Goal: Task Accomplishment & Management: Manage account settings

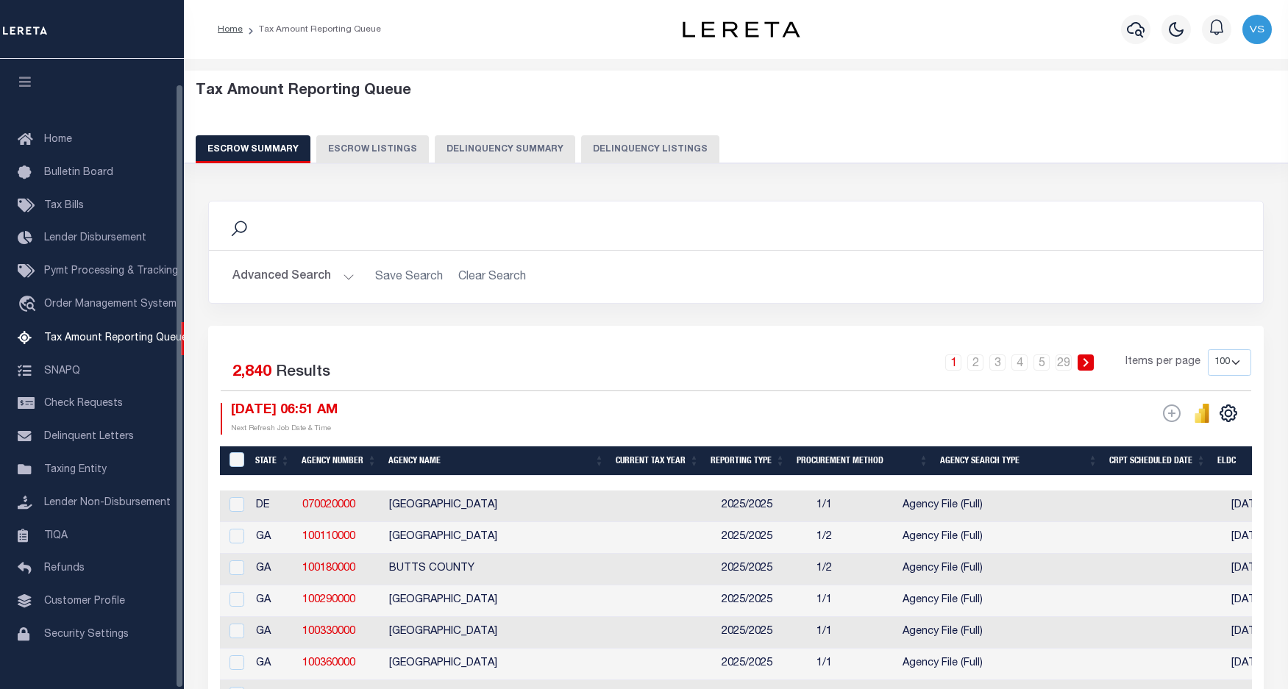
click at [627, 151] on button "Delinquency Listings" at bounding box center [650, 149] width 138 height 28
select select "100"
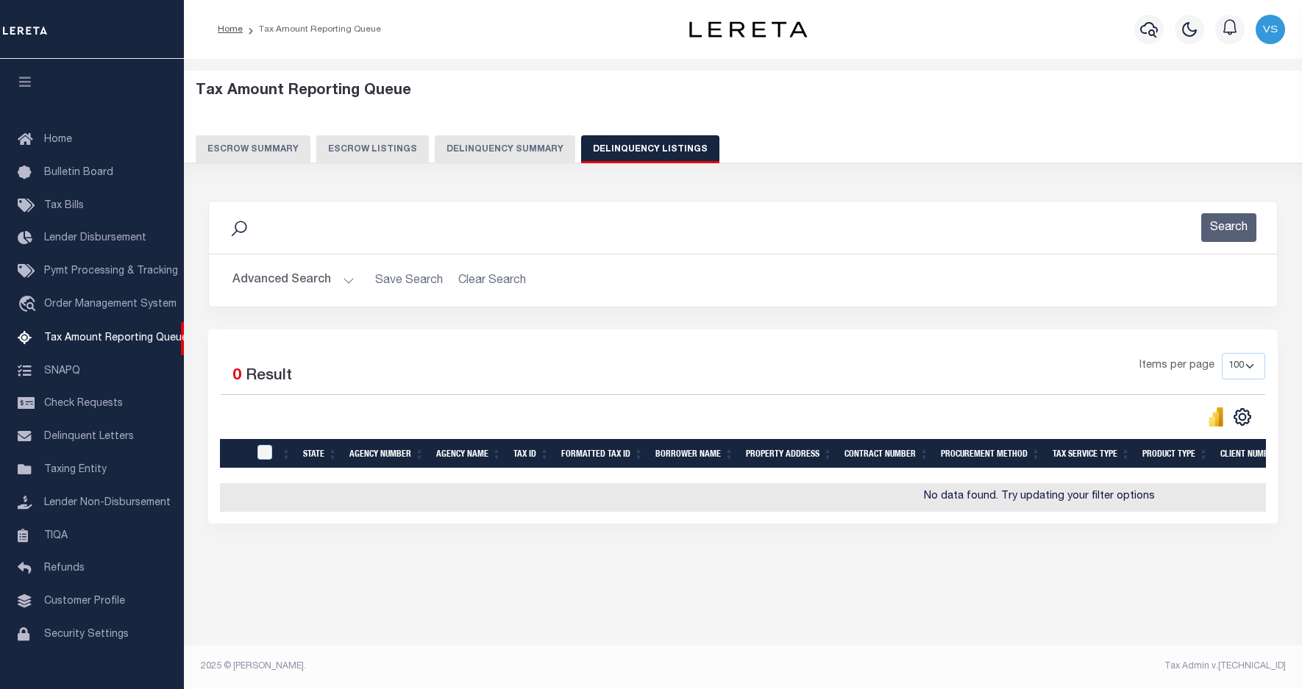
scroll to position [26, 0]
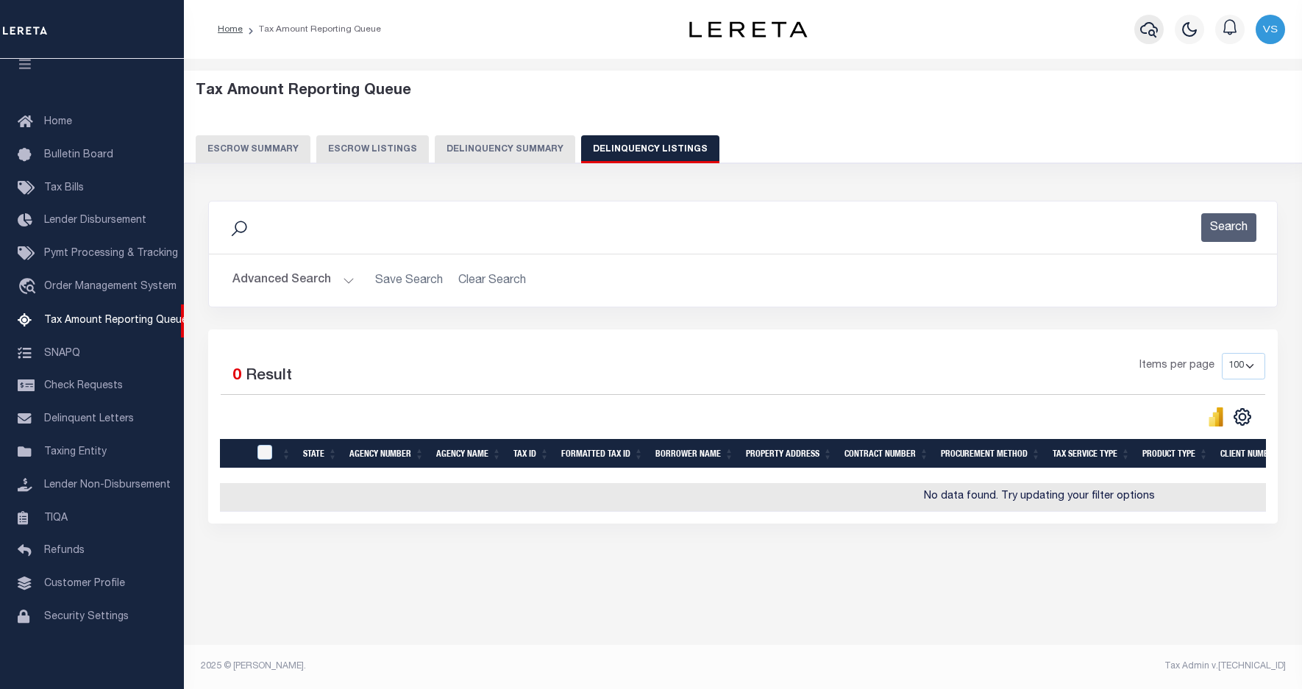
click at [1145, 31] on icon "button" at bounding box center [1149, 30] width 18 height 18
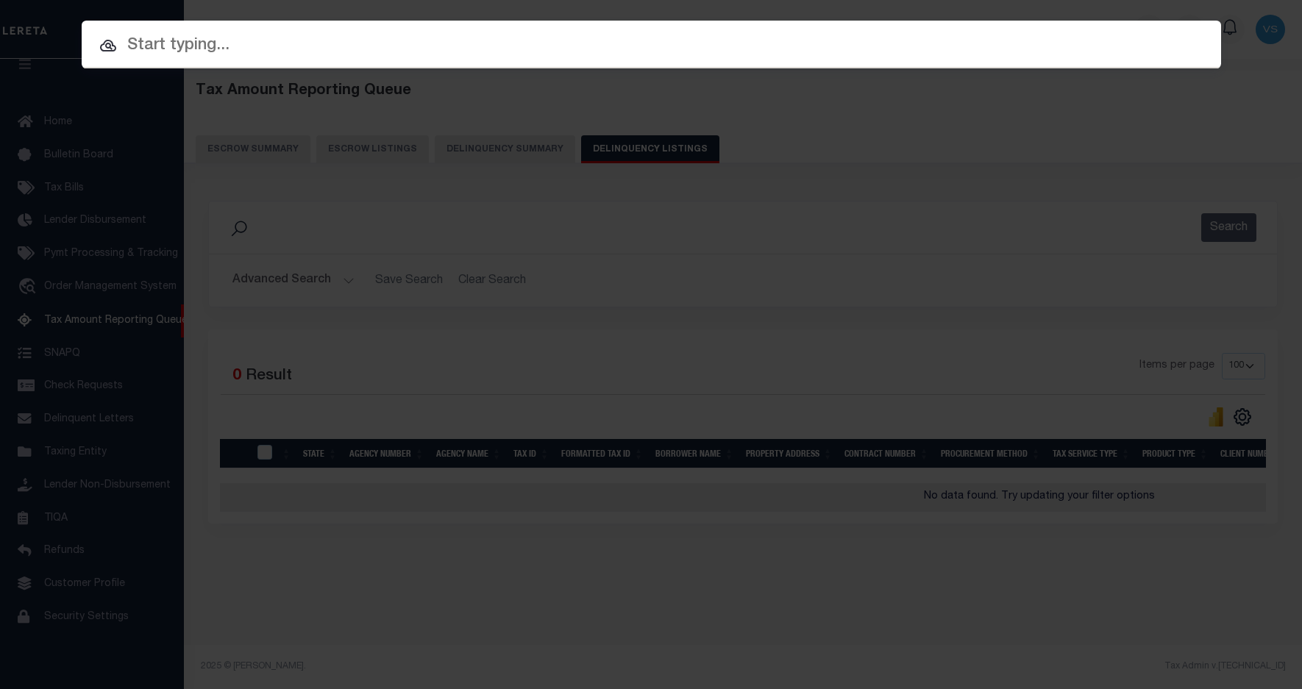
paste input "1323884413"
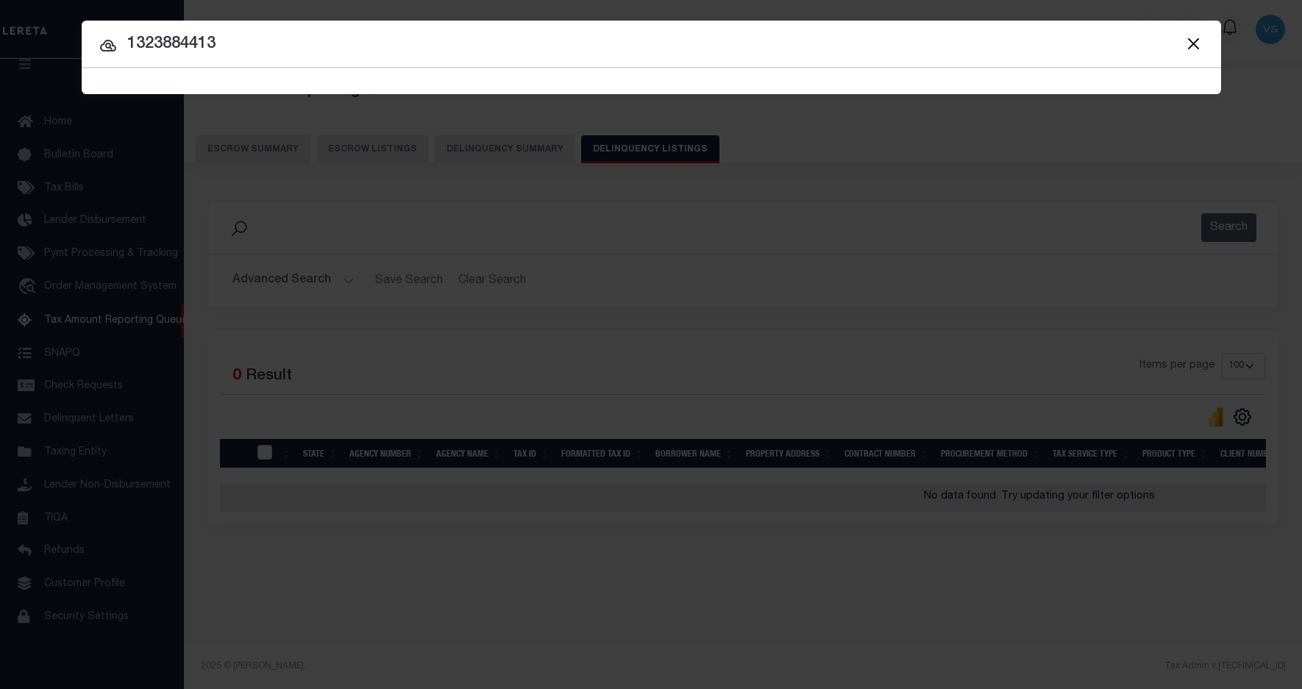
type input "1323884413"
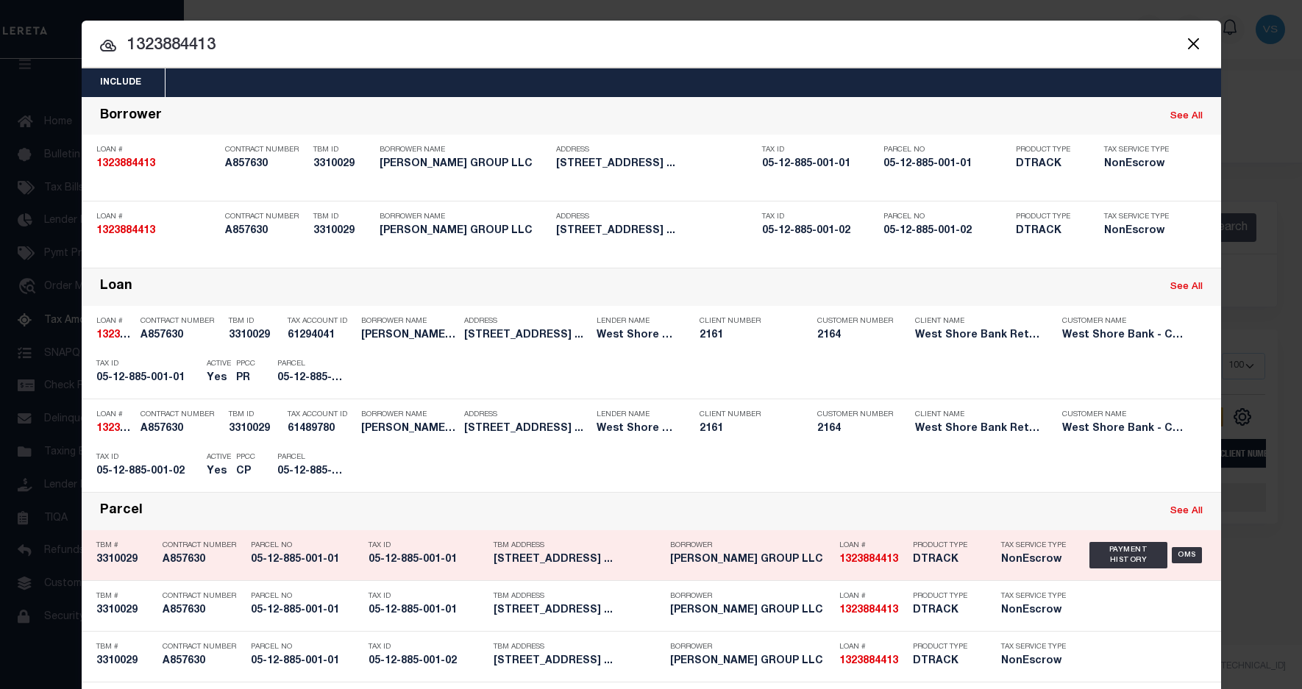
click at [1101, 463] on div "Payment History" at bounding box center [1123, 467] width 90 height 16
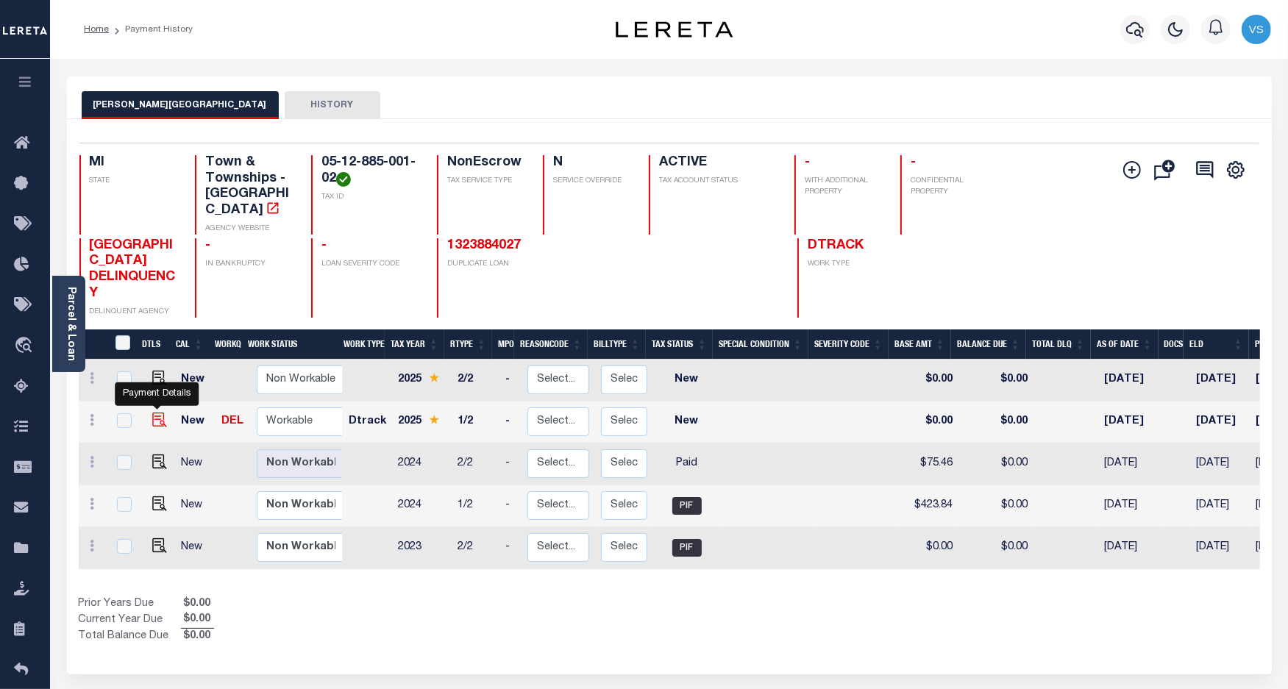
click at [159, 413] on img "" at bounding box center [159, 420] width 15 height 15
checkbox input "true"
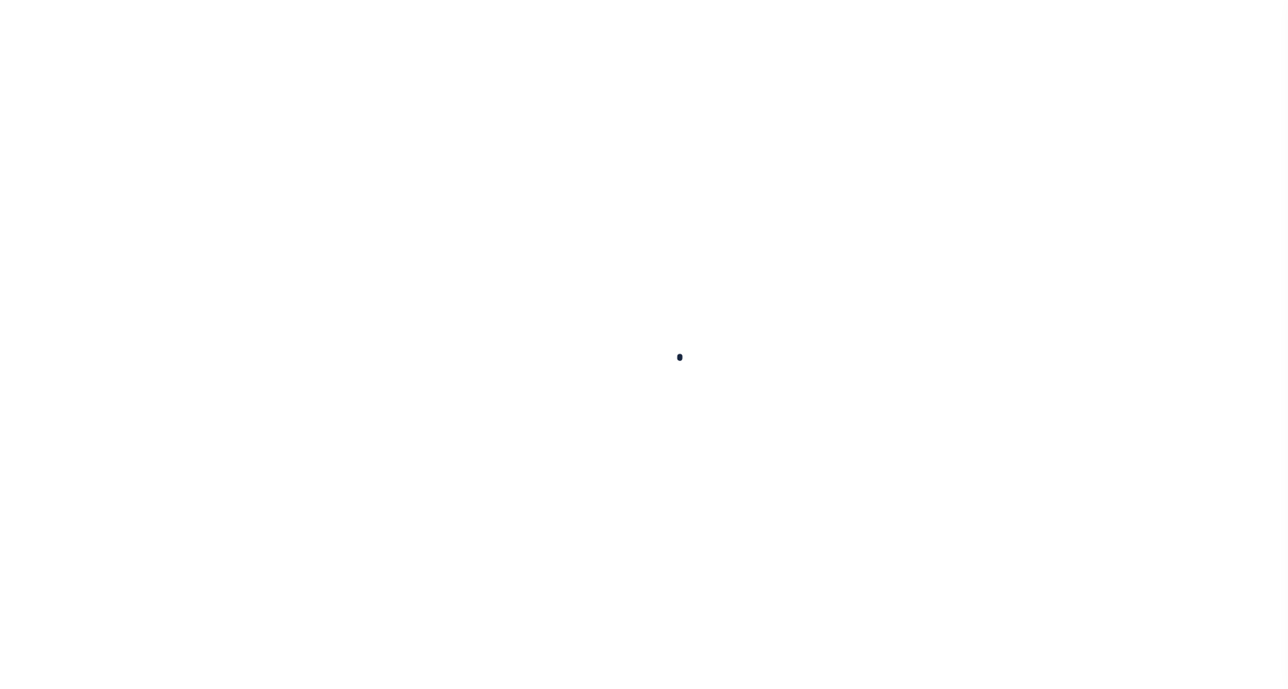
checkbox input "false"
type input "[DATE]"
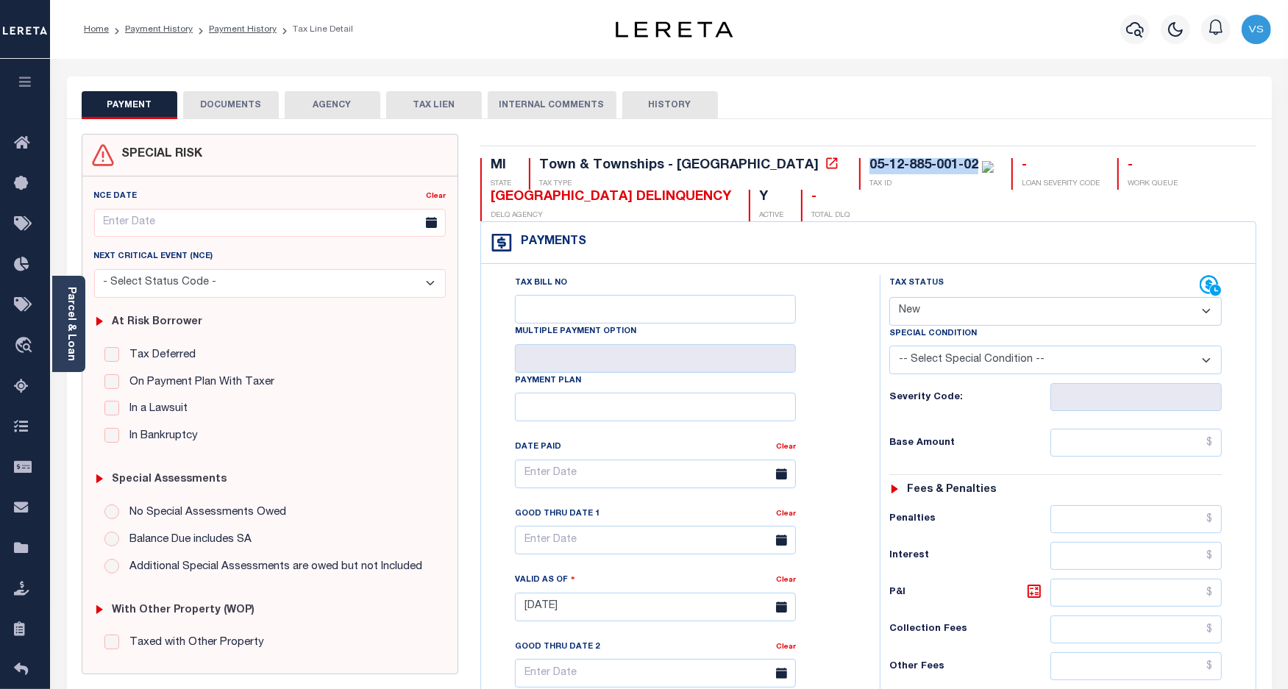
drag, startPoint x: 848, startPoint y: 167, endPoint x: 740, endPoint y: 167, distance: 108.1
click at [870, 167] on div "05-12-885-001-02" at bounding box center [932, 166] width 124 height 16
copy div "05-12-885-001-02"
click at [943, 309] on select "- Select Status Code - Open Due/Unpaid Paid Incomplete No Tax Due Internal Refu…" at bounding box center [1055, 311] width 333 height 29
select select "PYD"
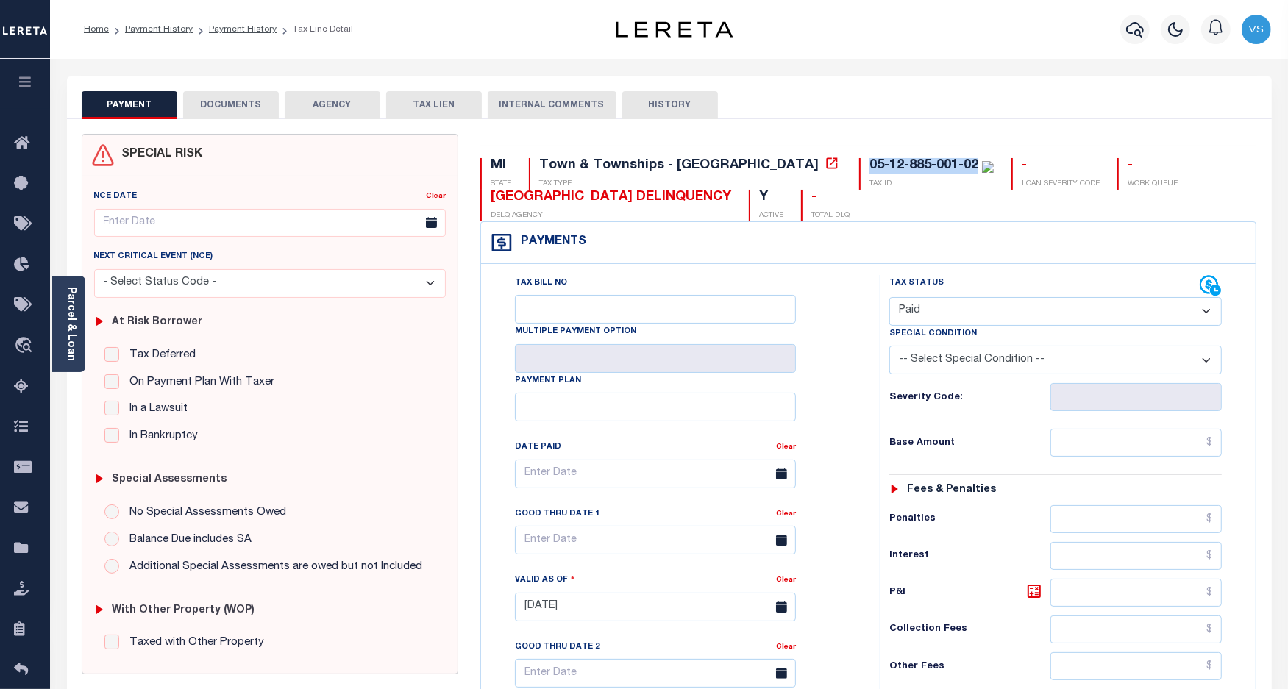
click at [889, 299] on select "- Select Status Code - Open Due/Unpaid Paid Incomplete No Tax Due Internal Refu…" at bounding box center [1055, 311] width 333 height 29
type input "[DATE]"
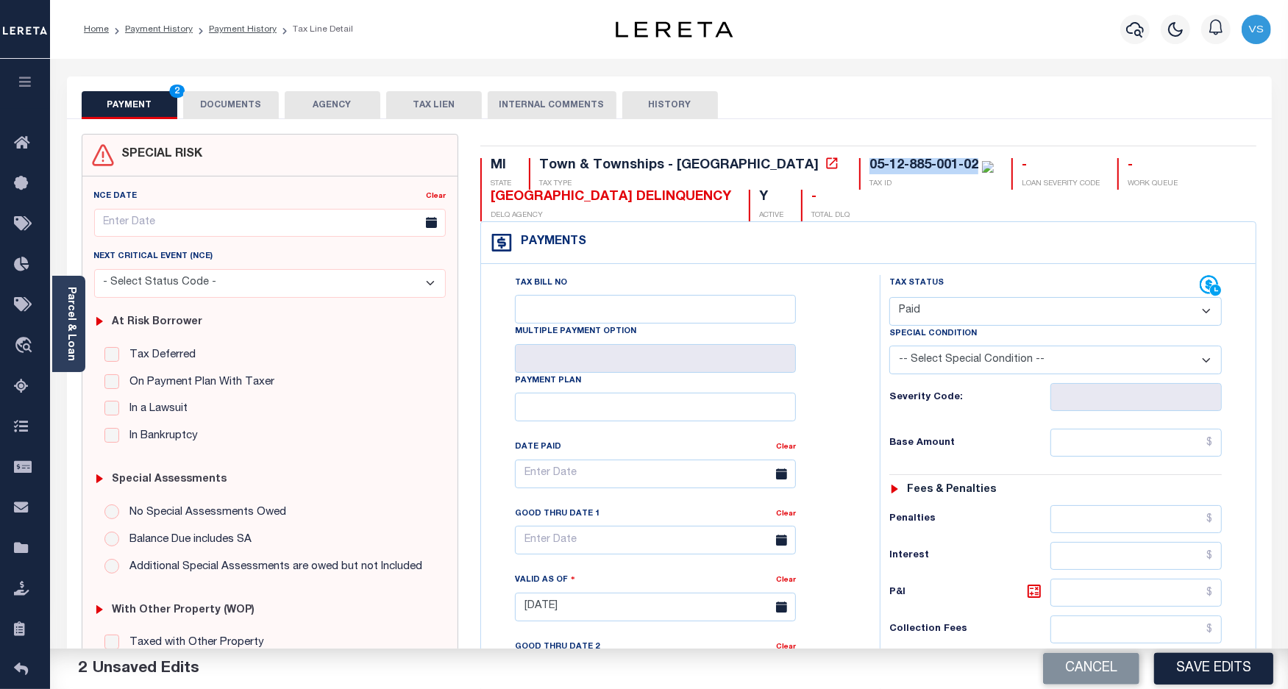
click at [210, 97] on button "DOCUMENTS" at bounding box center [231, 105] width 96 height 28
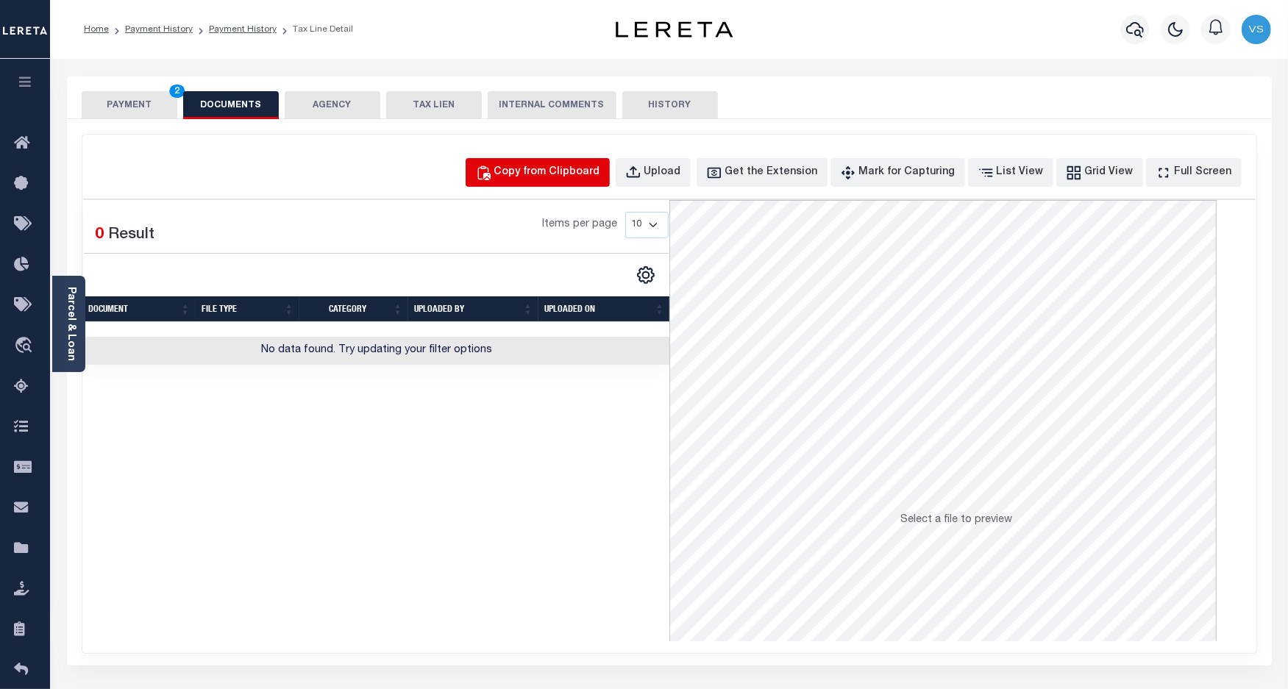
click at [557, 181] on button "Copy from Clipboard" at bounding box center [538, 172] width 144 height 29
select select "POP"
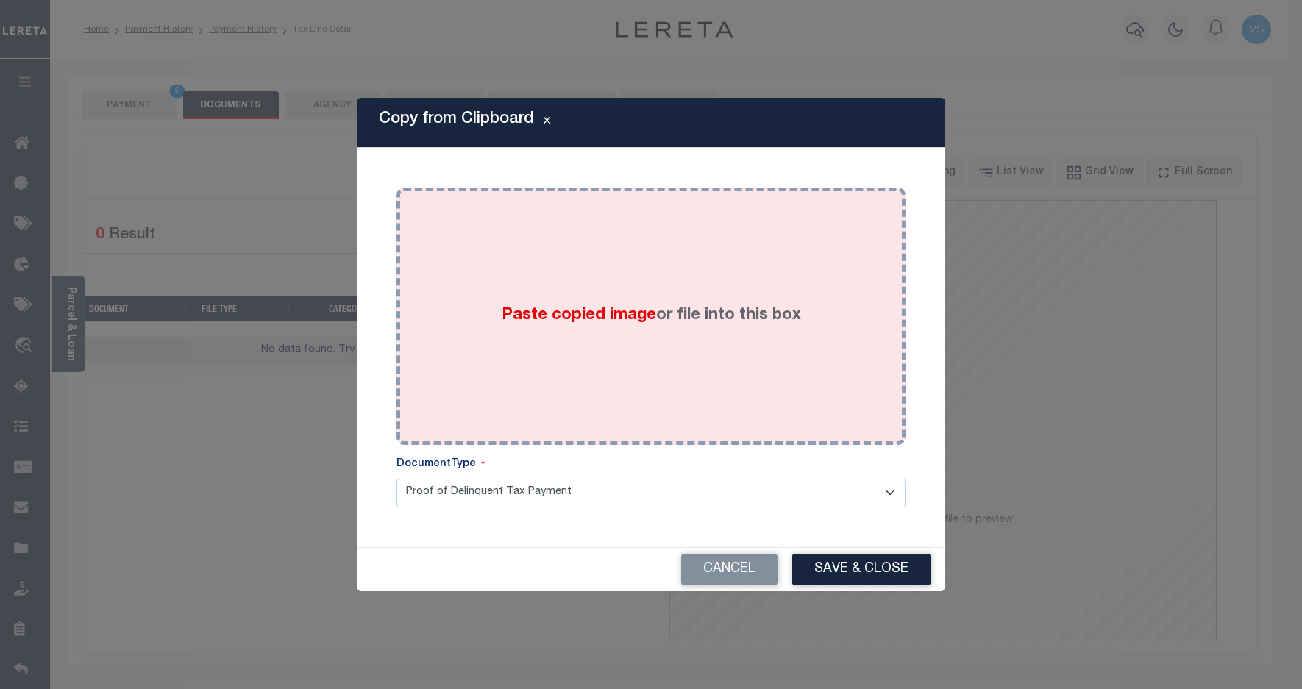
click at [561, 288] on div "Paste copied image or file into this box" at bounding box center [651, 316] width 487 height 235
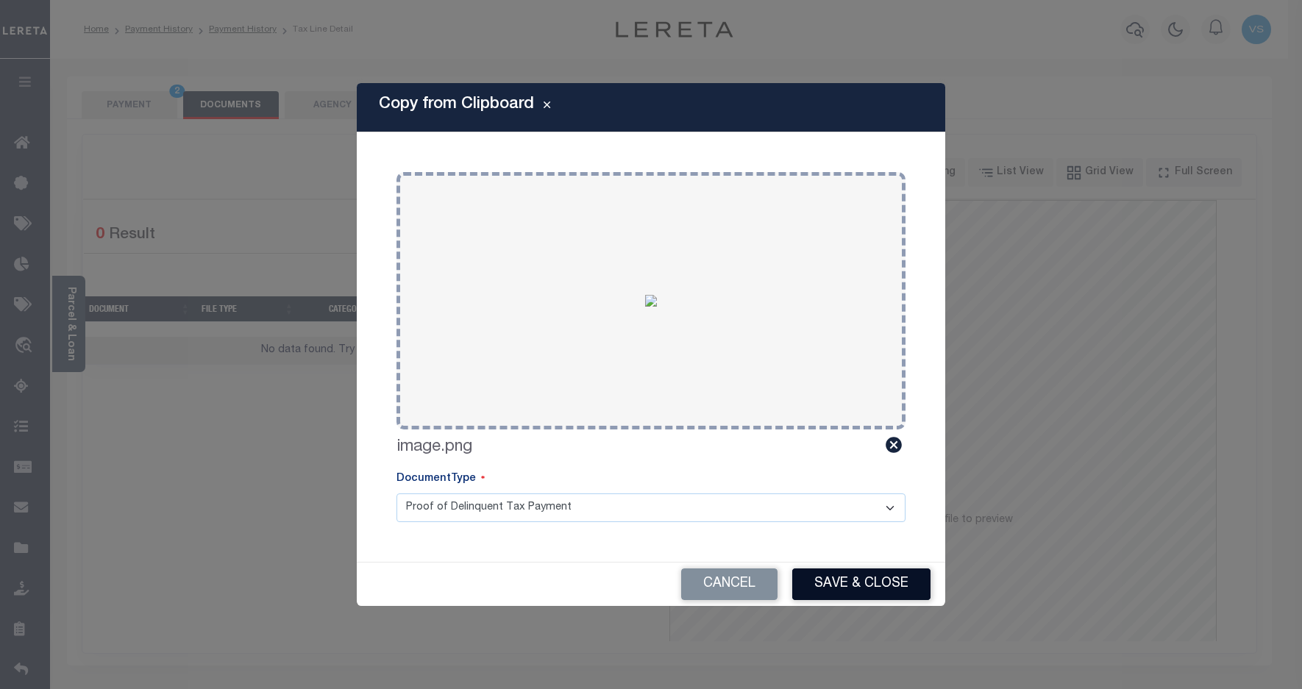
click at [833, 575] on button "Save & Close" at bounding box center [861, 585] width 138 height 32
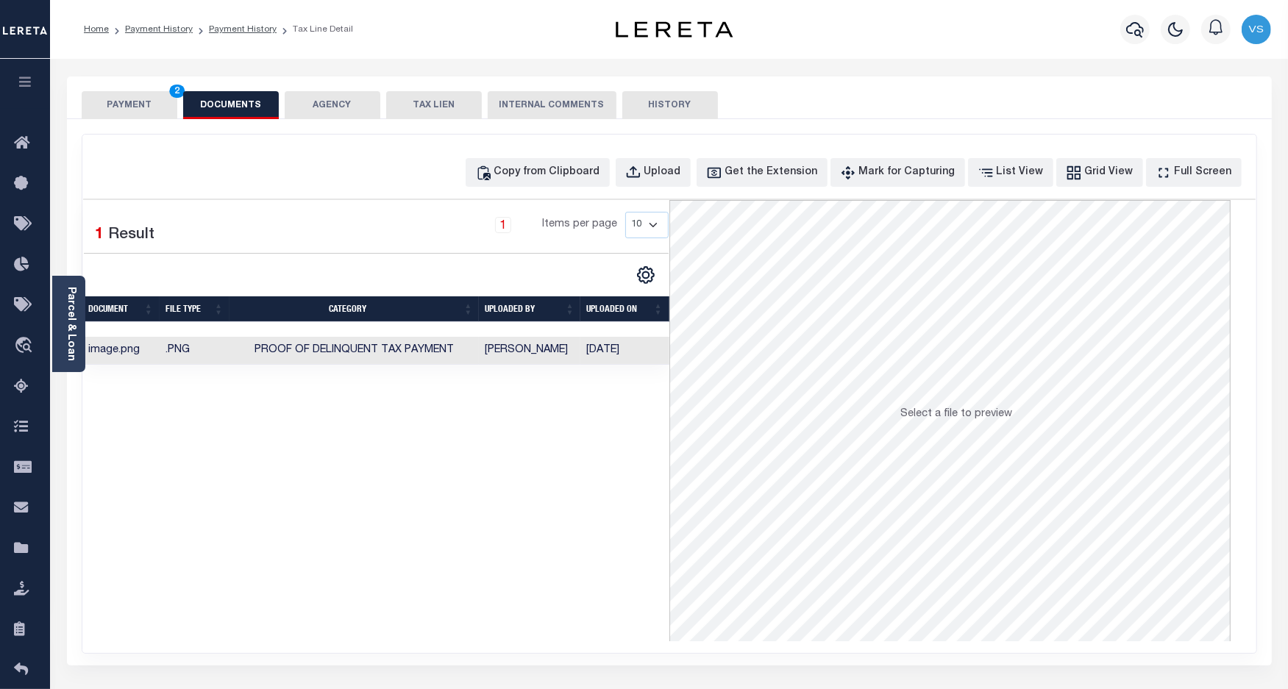
click at [138, 96] on button "PAYMENT 2" at bounding box center [130, 105] width 96 height 28
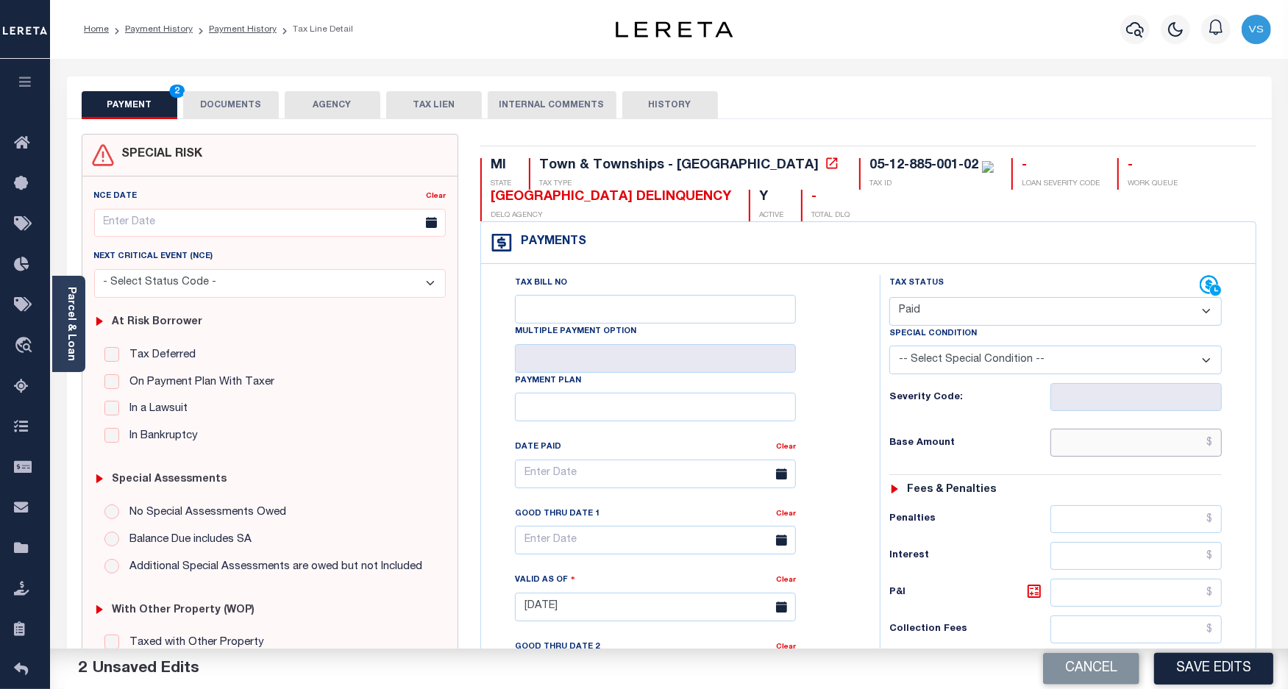
click at [1115, 442] on input "text" at bounding box center [1136, 443] width 171 height 28
paste input "3,443.29"
type input "$3,443.29"
click at [1223, 667] on button "Save Edits" at bounding box center [1213, 669] width 119 height 32
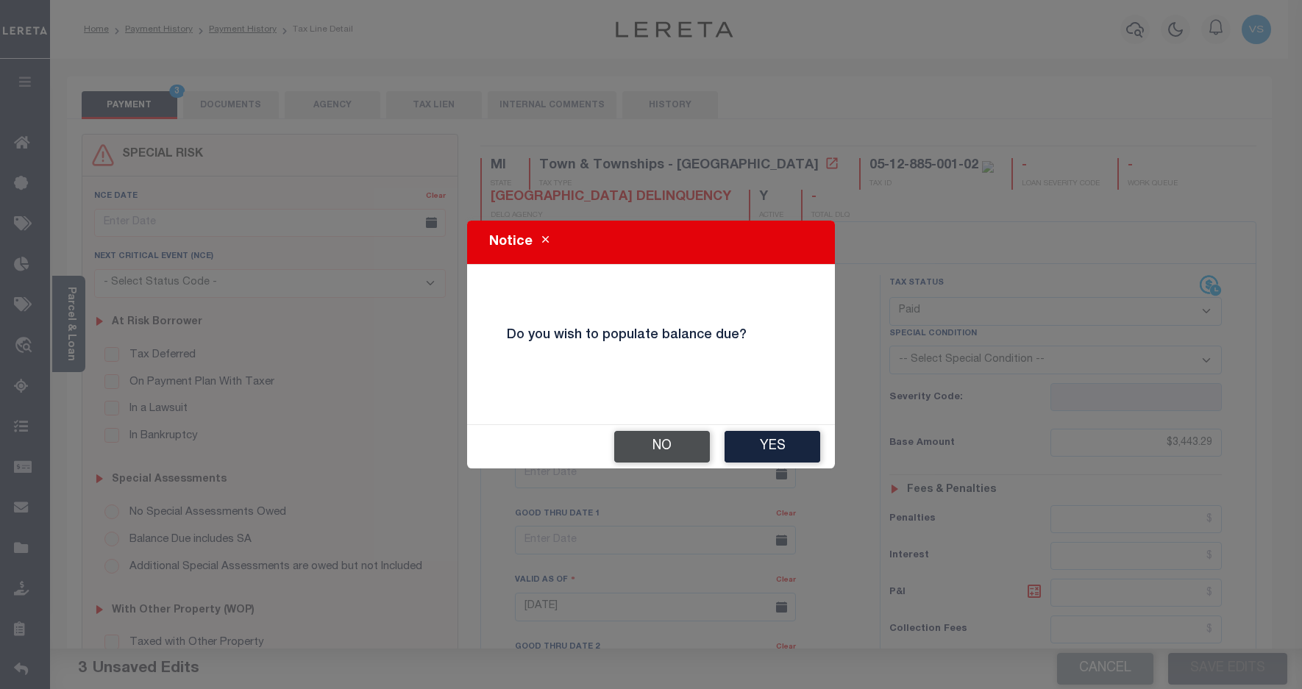
click at [674, 447] on button "No" at bounding box center [662, 447] width 96 height 32
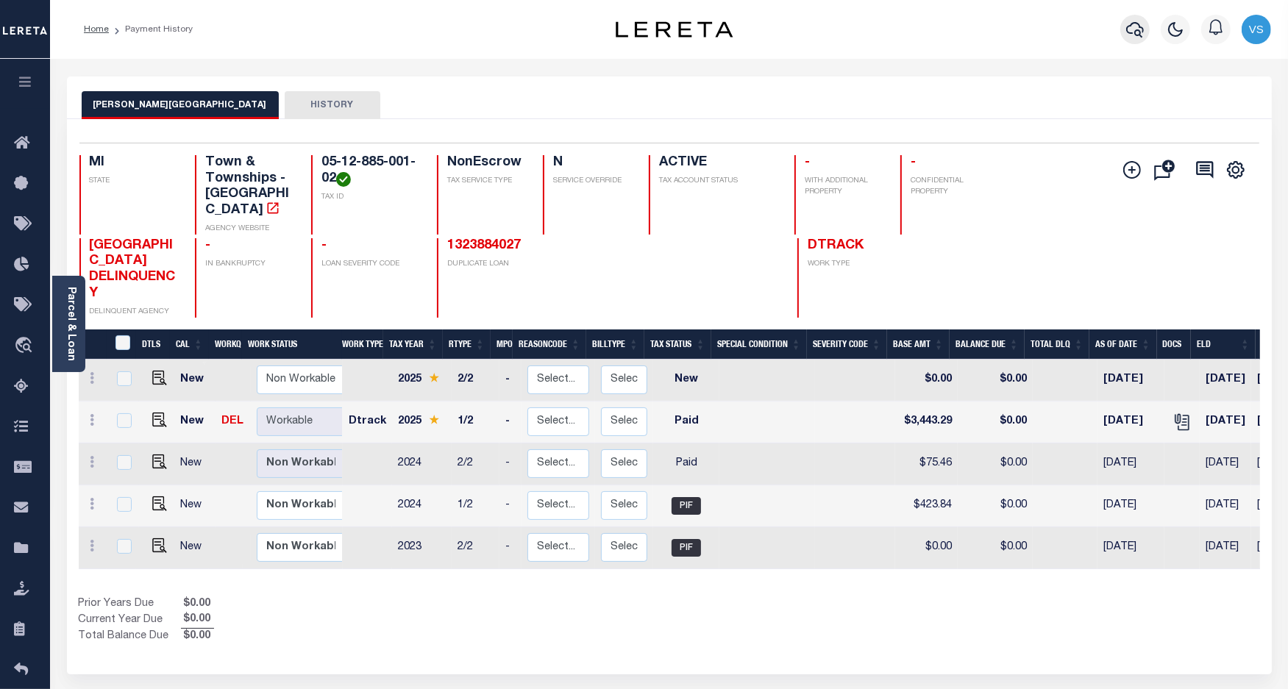
drag, startPoint x: 1135, startPoint y: 35, endPoint x: 953, endPoint y: 81, distance: 188.1
click at [1134, 35] on icon "button" at bounding box center [1135, 30] width 18 height 18
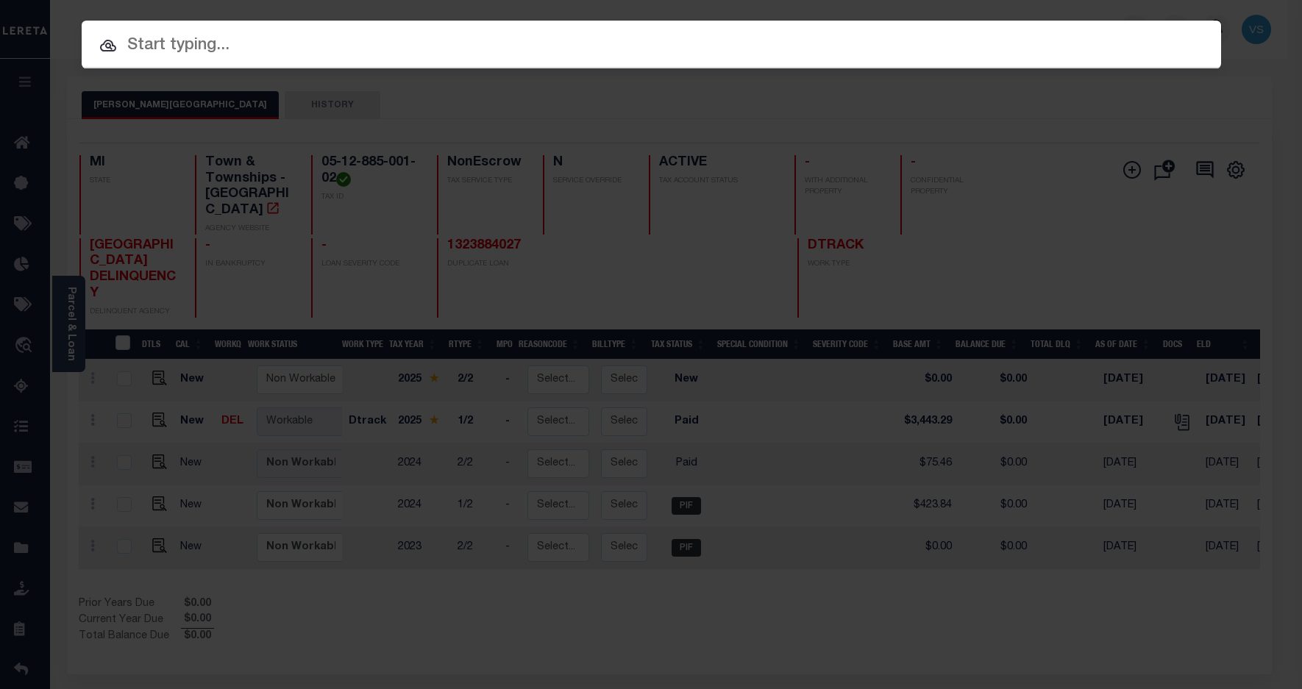
paste input "1323884027"
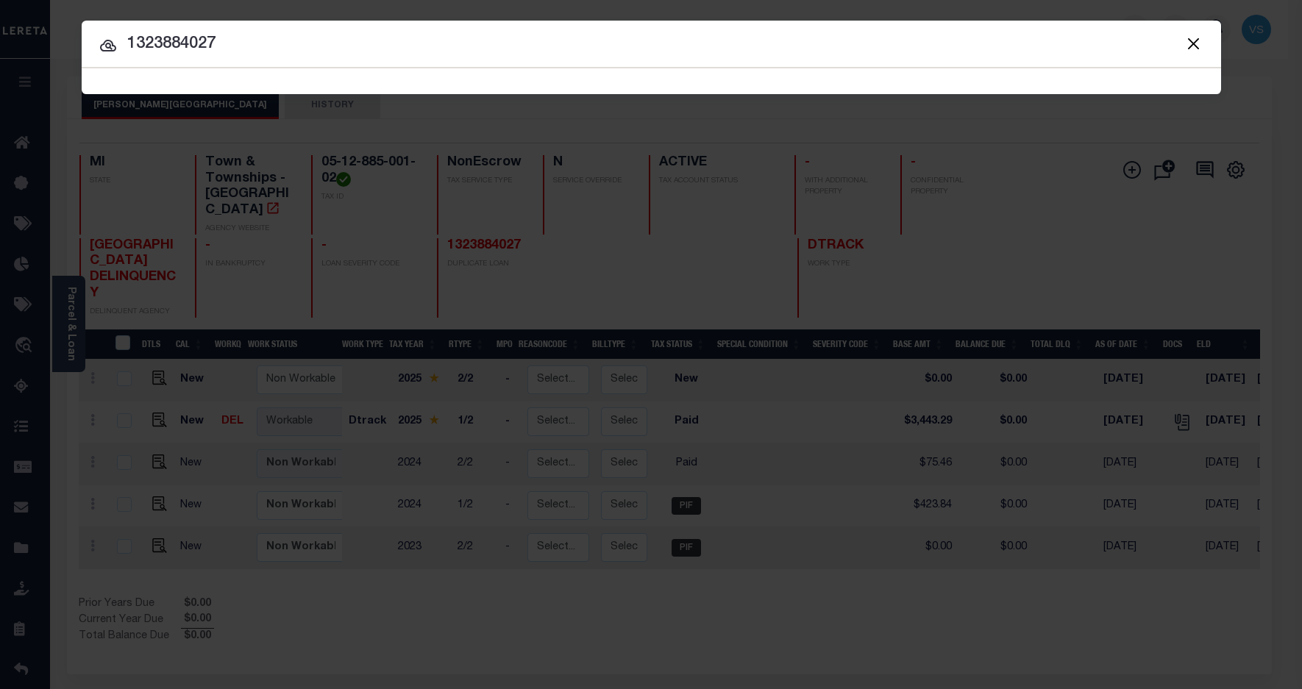
type input "1323884027"
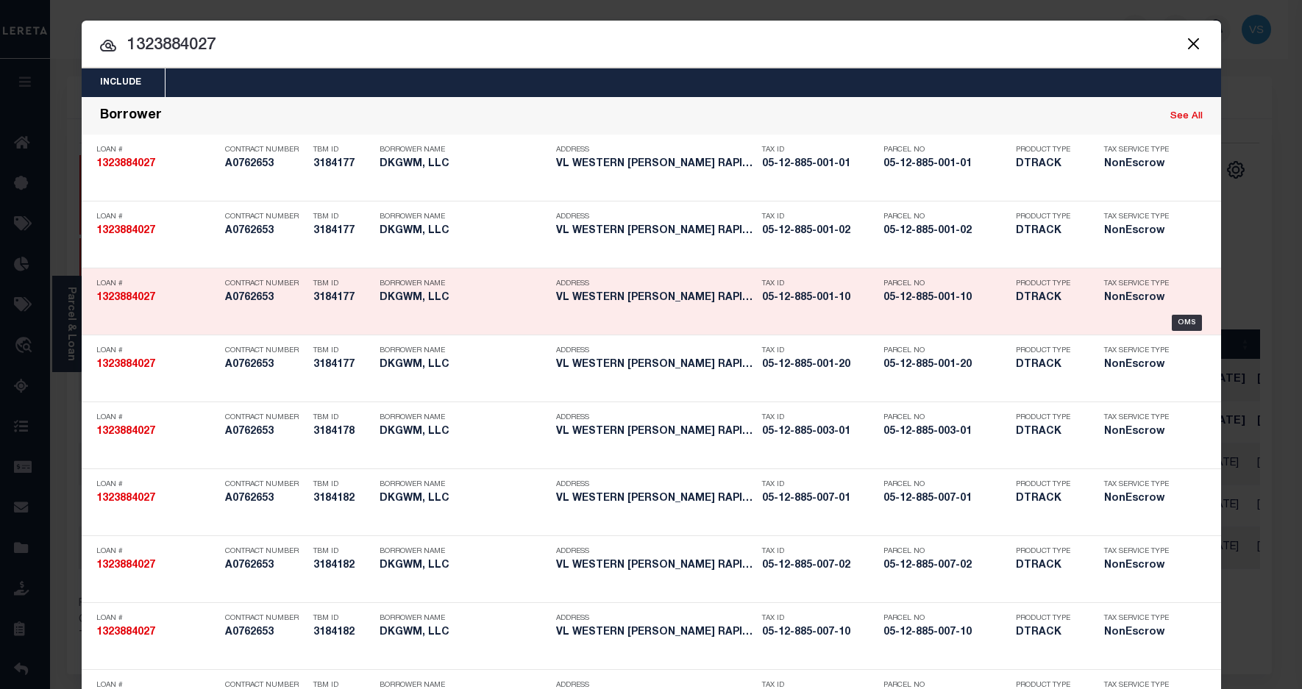
scroll to position [597, 0]
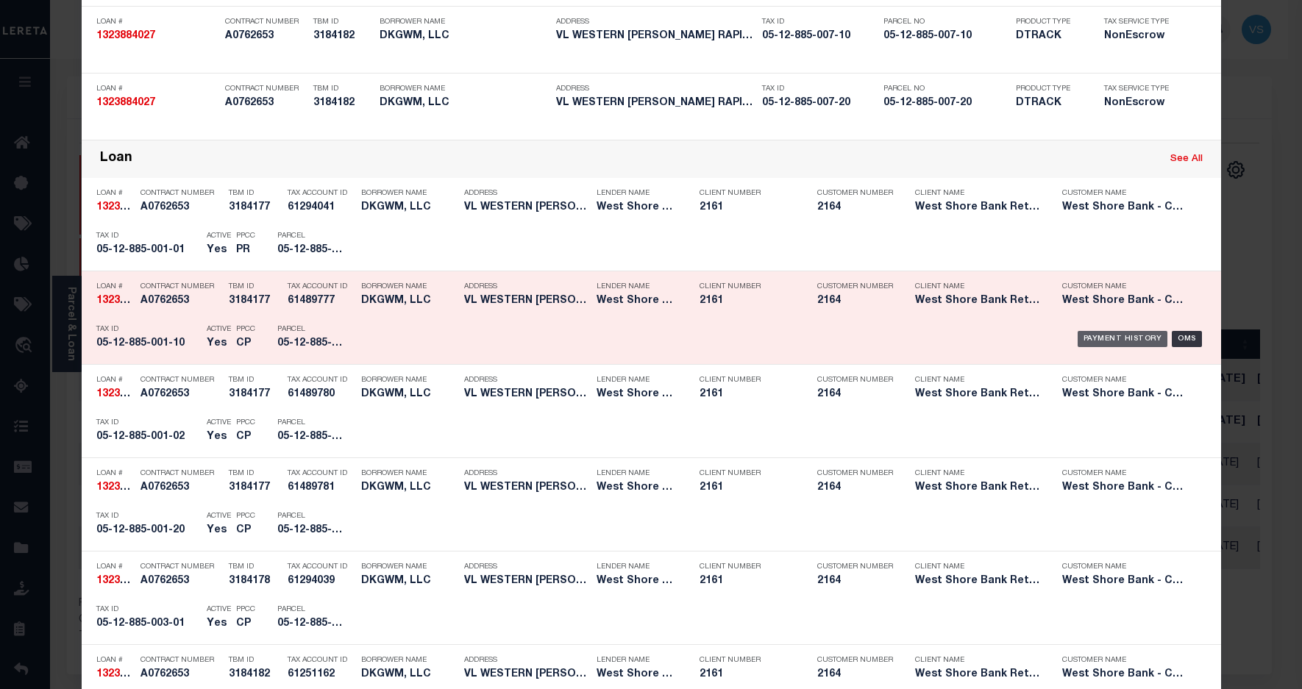
click at [1092, 344] on div "Payment History" at bounding box center [1123, 339] width 90 height 16
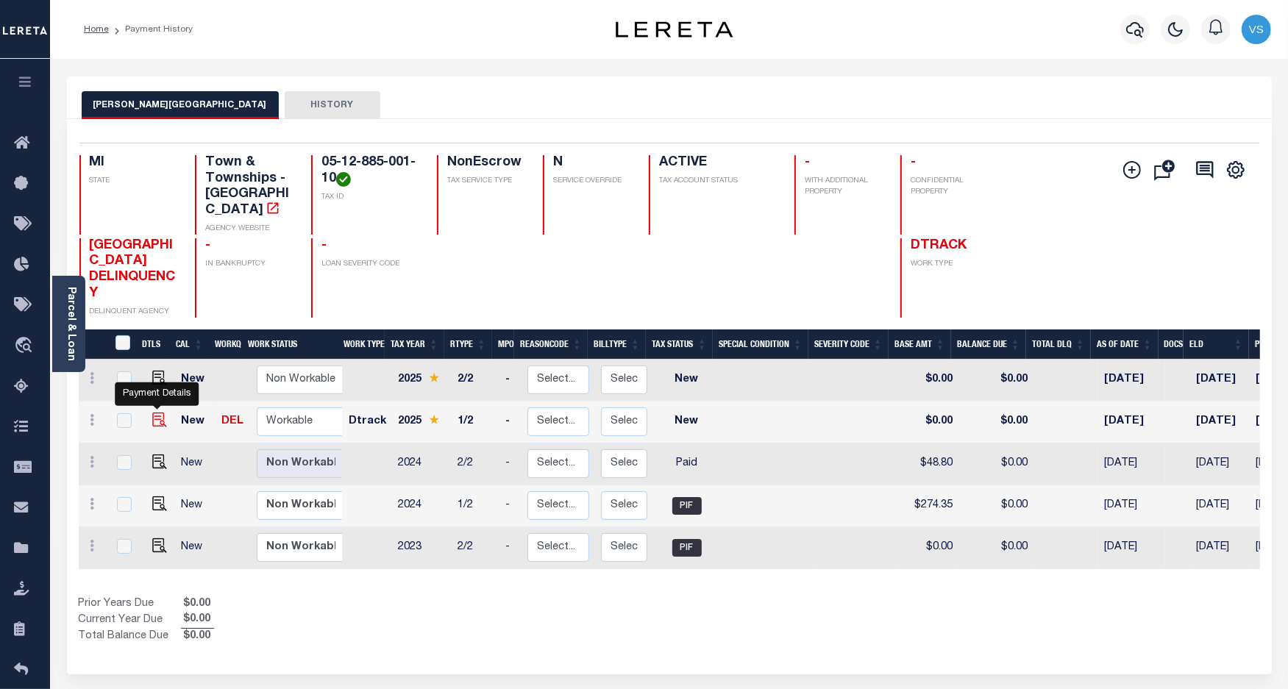
click at [153, 413] on img "" at bounding box center [159, 420] width 15 height 15
checkbox input "true"
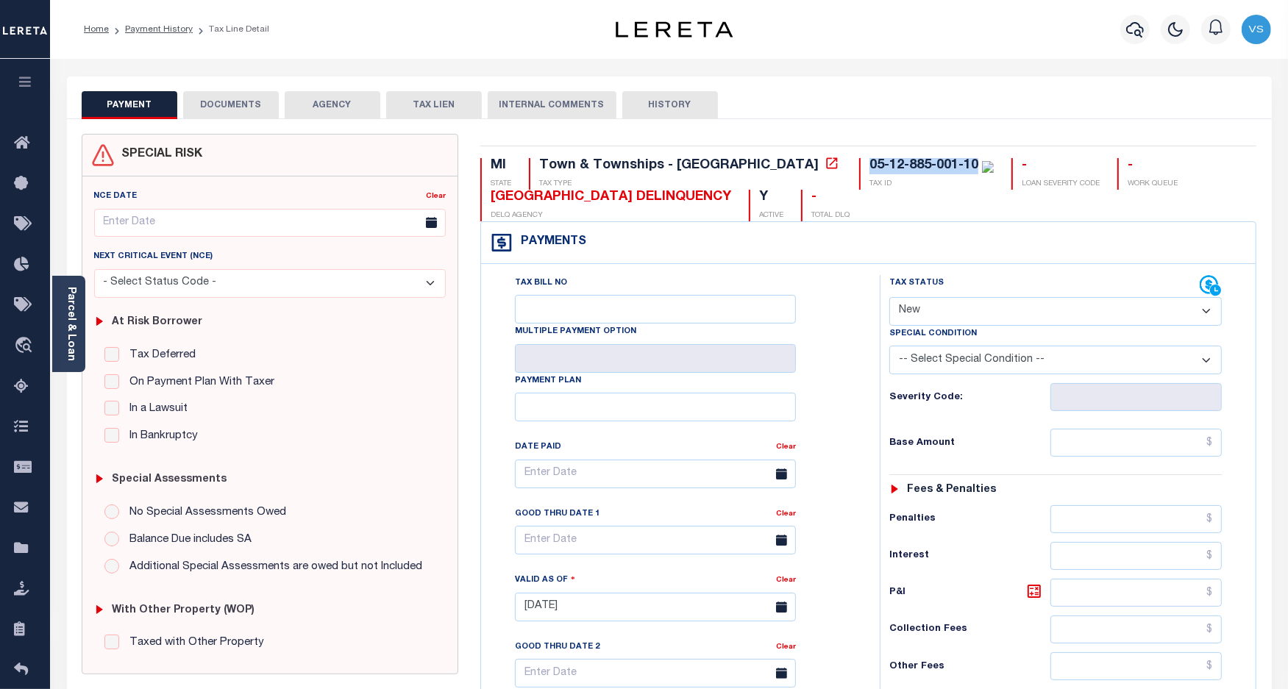
drag, startPoint x: 848, startPoint y: 170, endPoint x: 740, endPoint y: 168, distance: 108.2
click at [870, 168] on div "05-12-885-001-10" at bounding box center [932, 166] width 124 height 16
drag, startPoint x: 917, startPoint y: 310, endPoint x: 917, endPoint y: 328, distance: 18.4
click at [917, 310] on select "- Select Status Code - Open Due/Unpaid Paid Incomplete No Tax Due Internal Refu…" at bounding box center [1055, 311] width 333 height 29
select select "PYD"
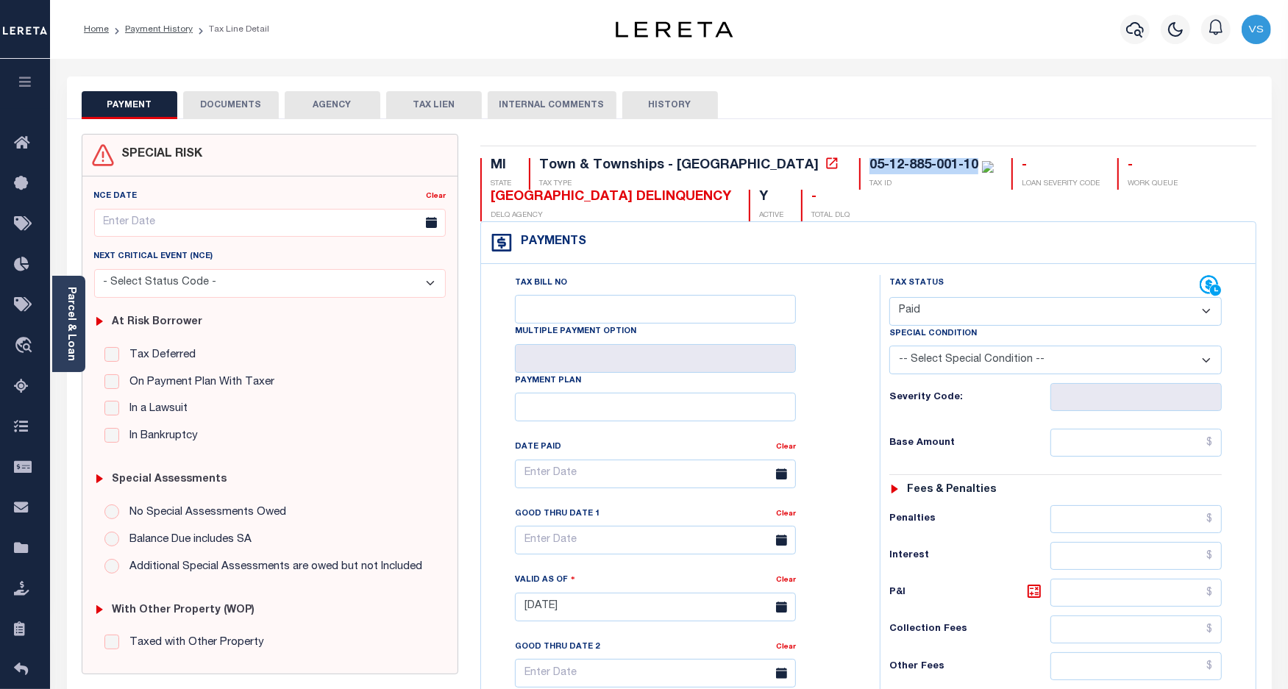
click at [889, 299] on select "- Select Status Code - Open Due/Unpaid Paid Incomplete No Tax Due Internal Refu…" at bounding box center [1055, 311] width 333 height 29
type input "[DATE]"
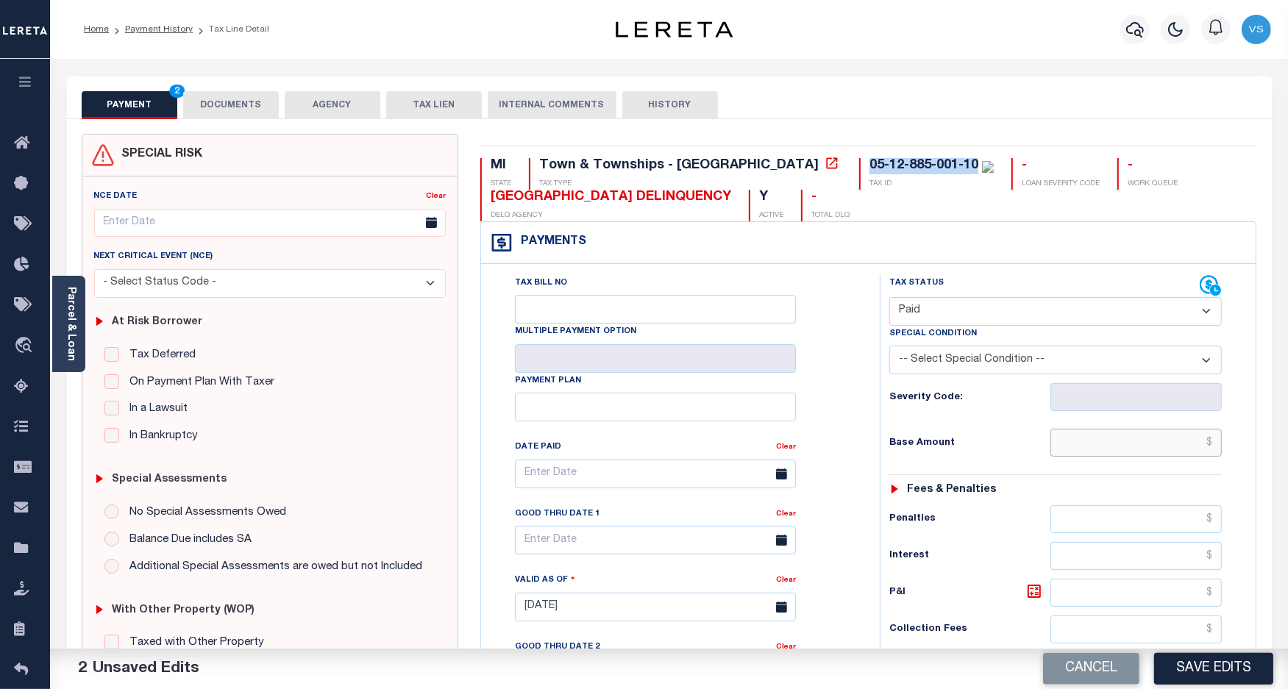
click at [1137, 447] on input "text" at bounding box center [1136, 443] width 171 height 28
paste input "1,150.33"
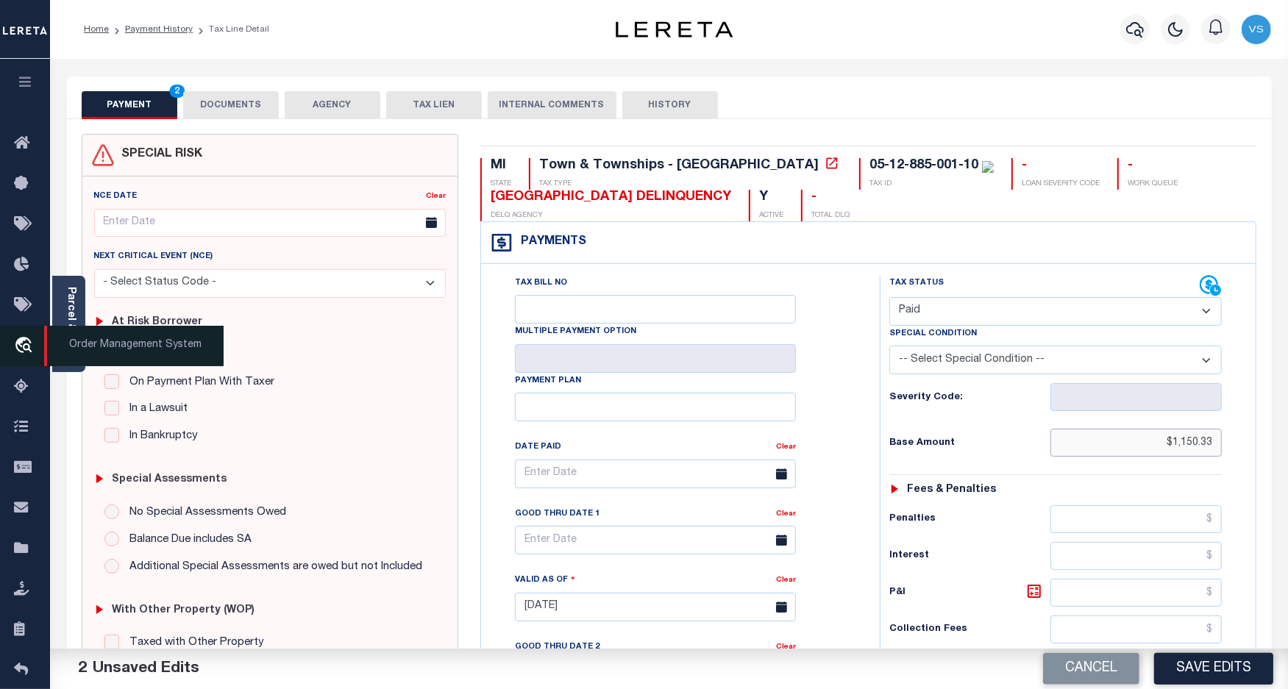
type input "$1,150.33"
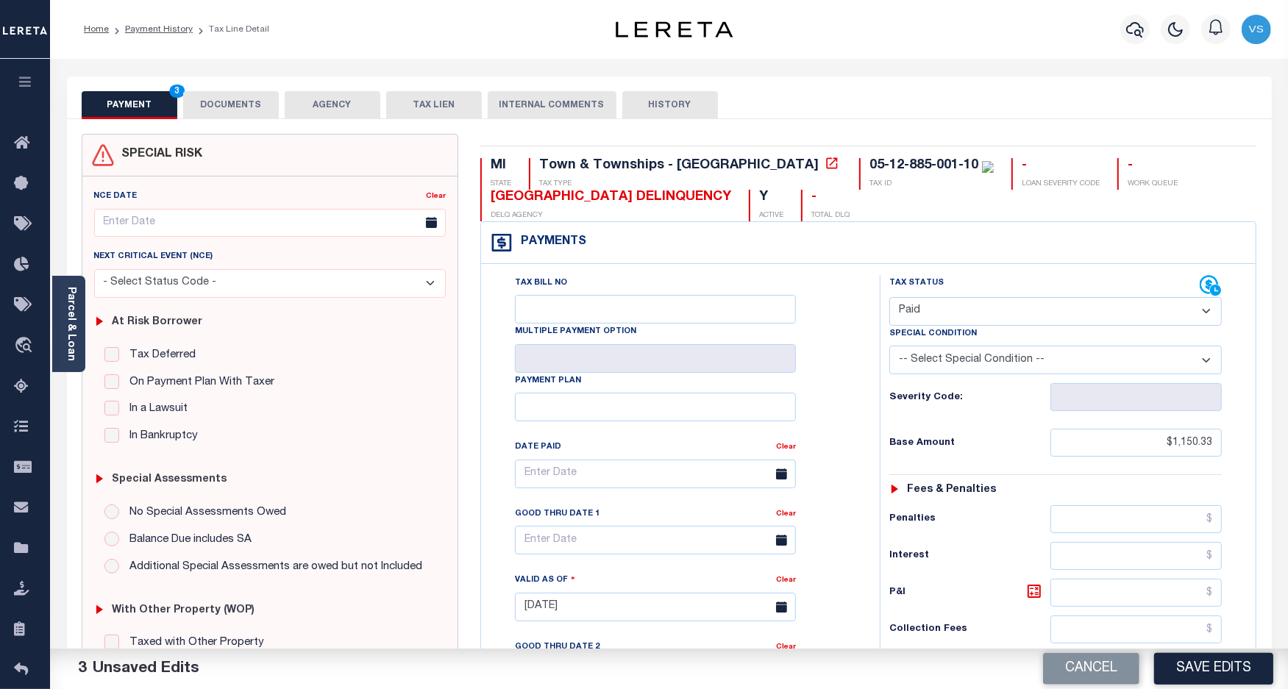
click at [213, 96] on button "DOCUMENTS" at bounding box center [231, 105] width 96 height 28
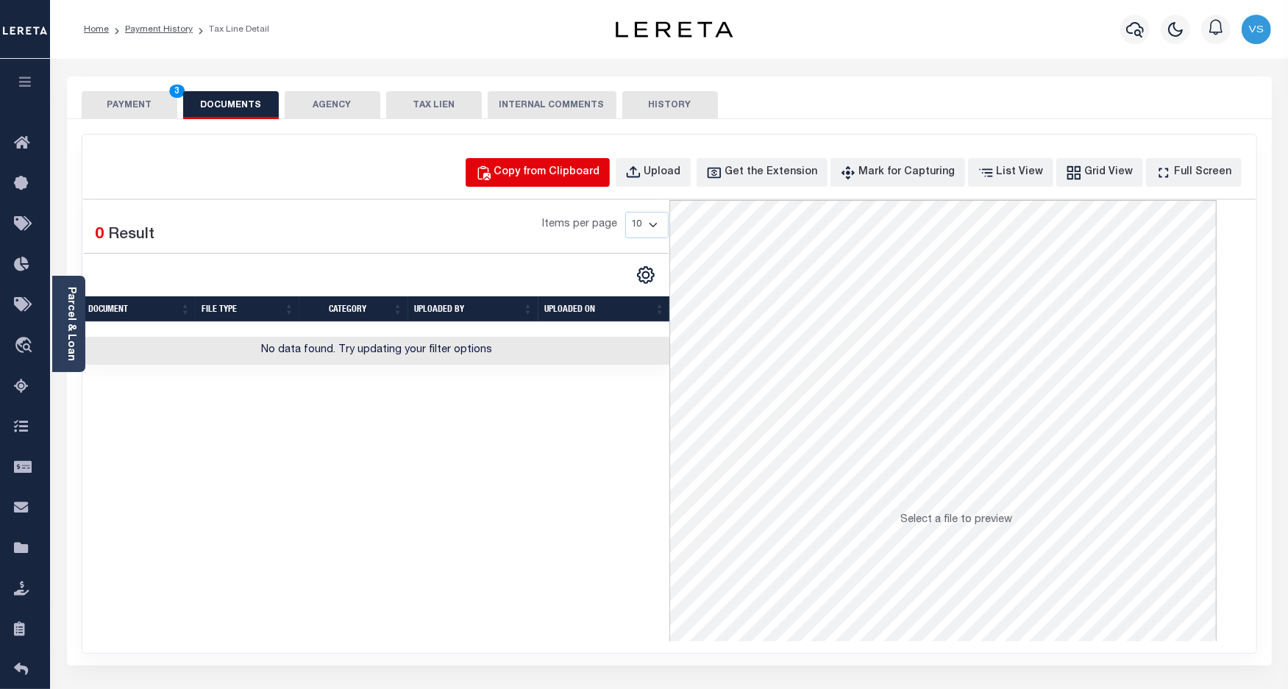
click at [561, 174] on div "Copy from Clipboard" at bounding box center [547, 173] width 106 height 16
select select "POP"
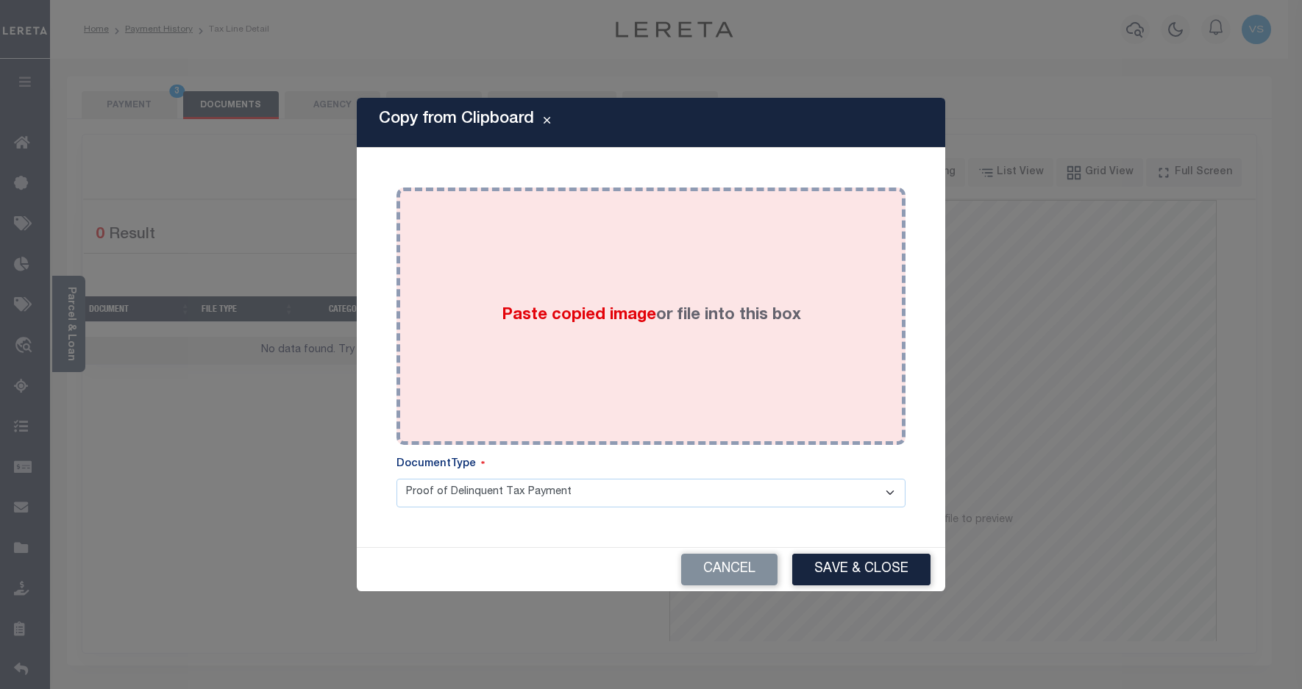
click at [521, 304] on label "Paste copied image or file into this box" at bounding box center [651, 316] width 299 height 24
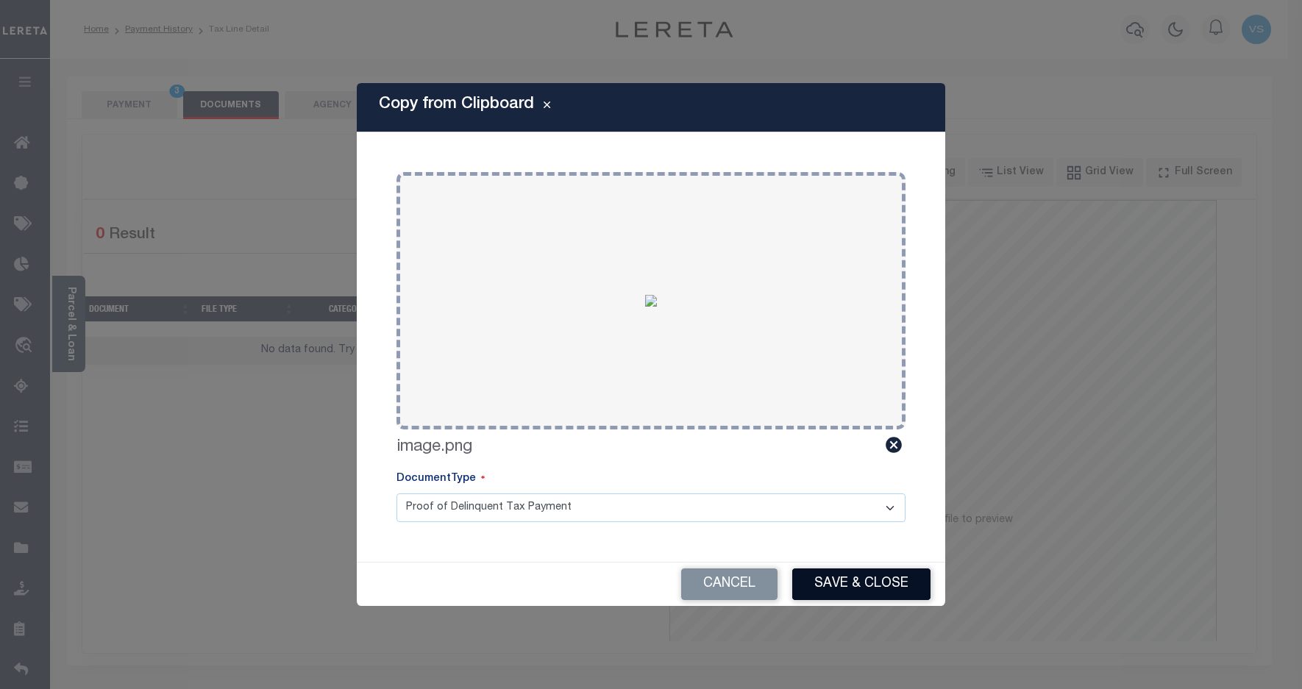
click at [820, 577] on button "Save & Close" at bounding box center [861, 585] width 138 height 32
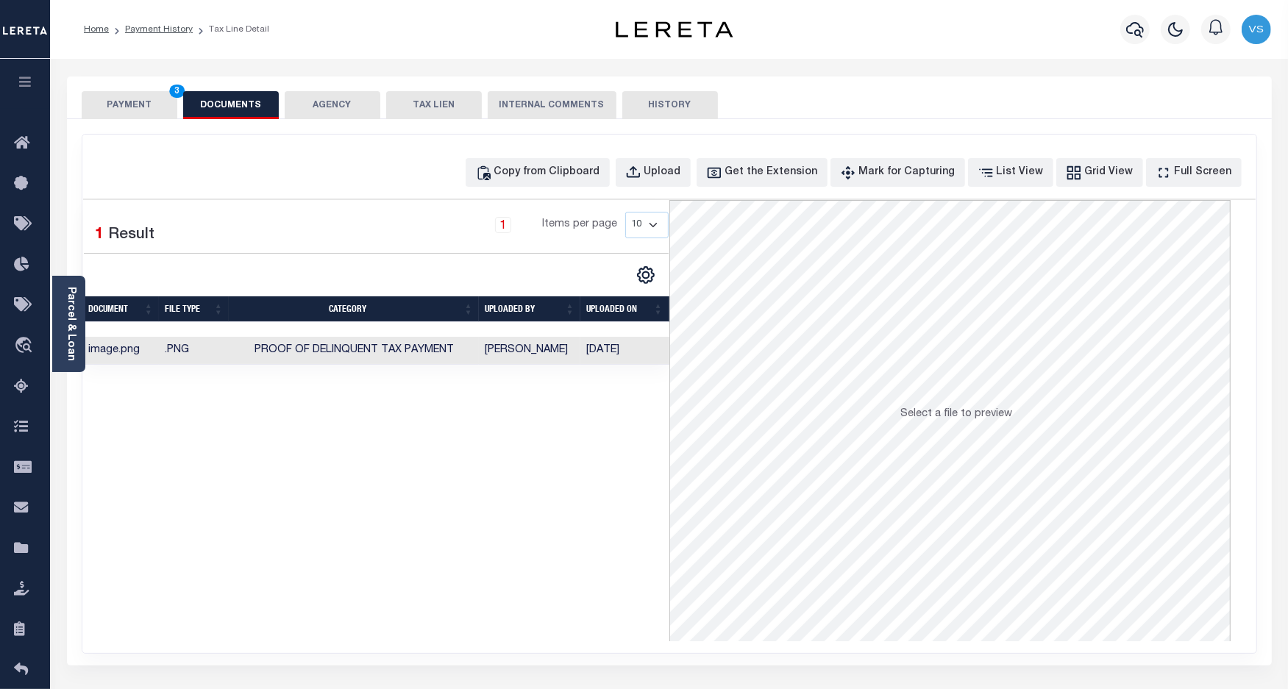
click at [115, 112] on button "PAYMENT 3" at bounding box center [130, 105] width 96 height 28
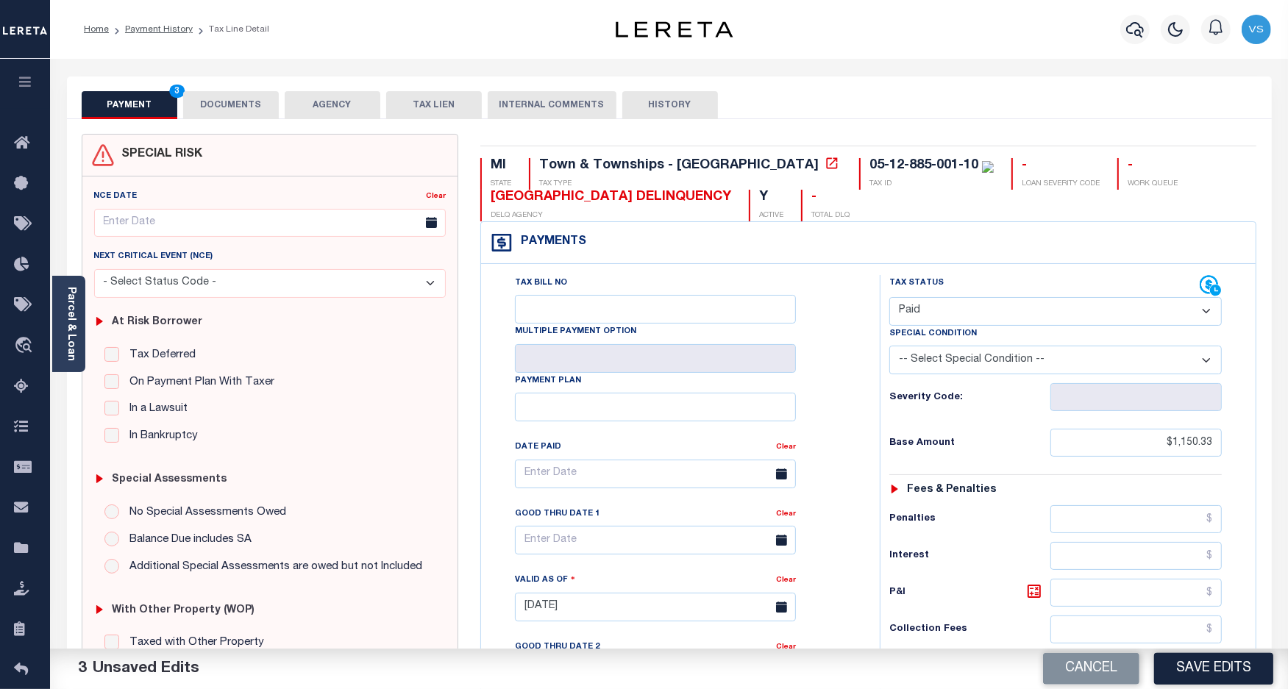
scroll to position [276, 0]
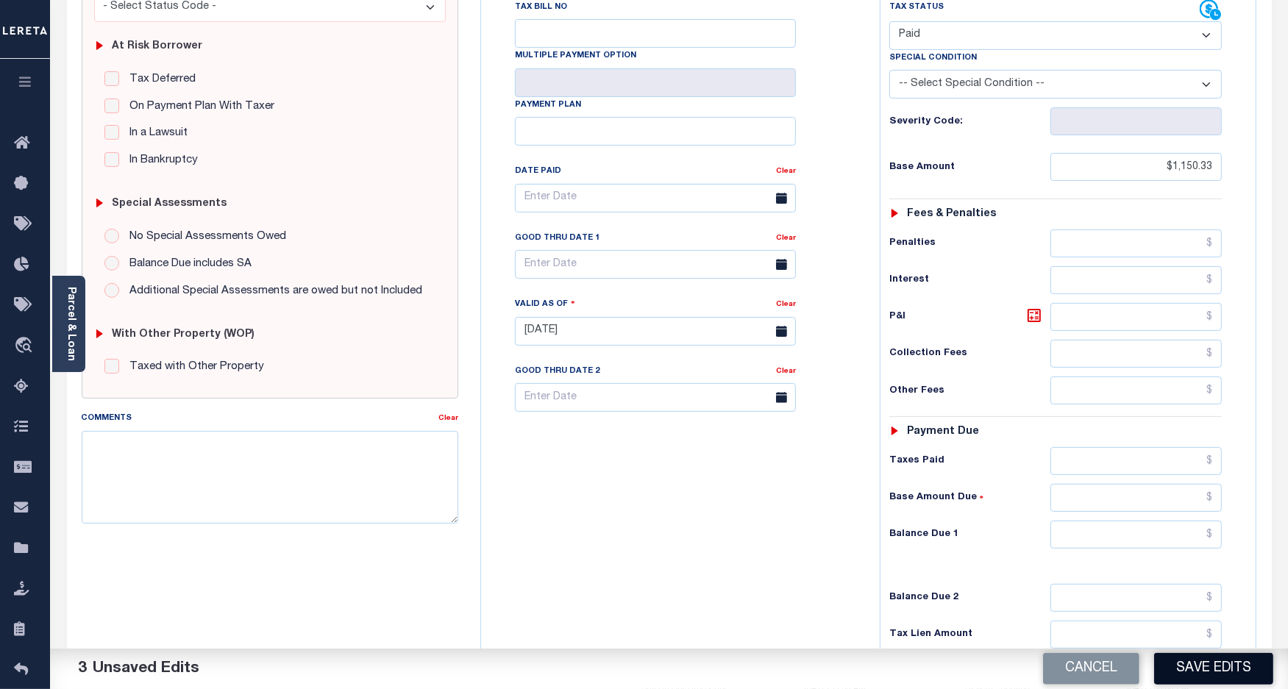
click at [1195, 673] on button "Save Edits" at bounding box center [1213, 669] width 119 height 32
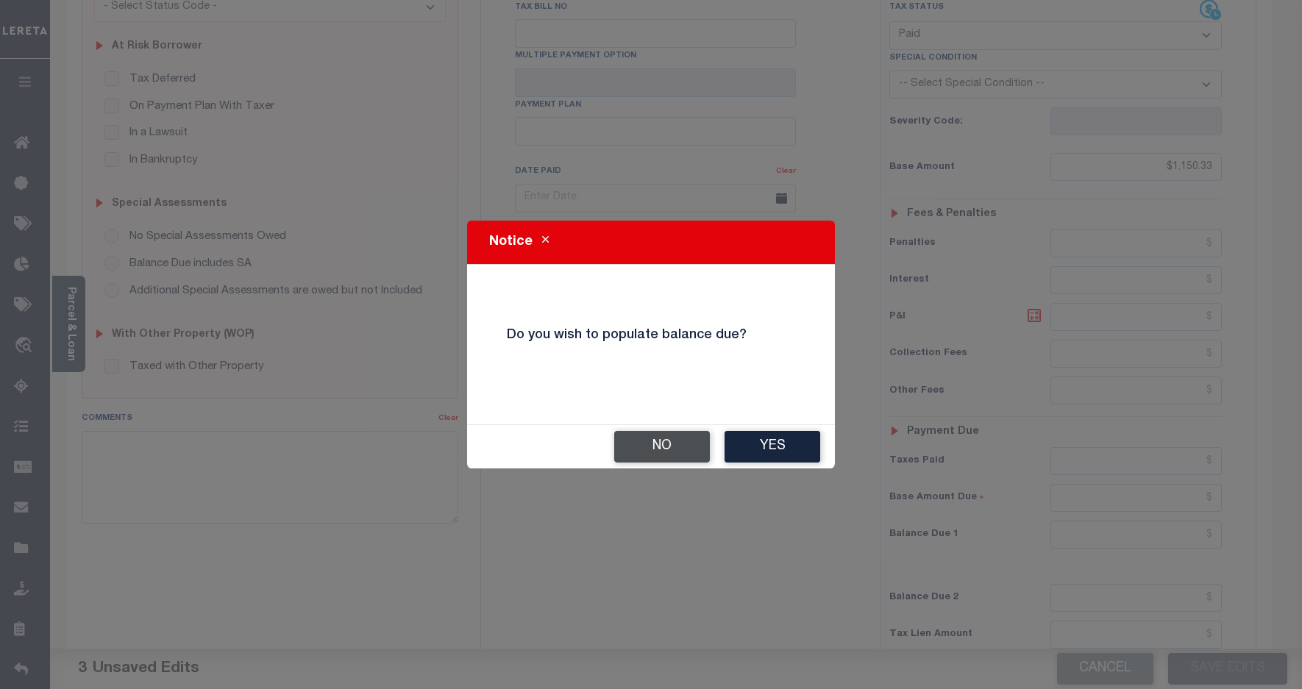
click at [674, 443] on button "No" at bounding box center [662, 447] width 96 height 32
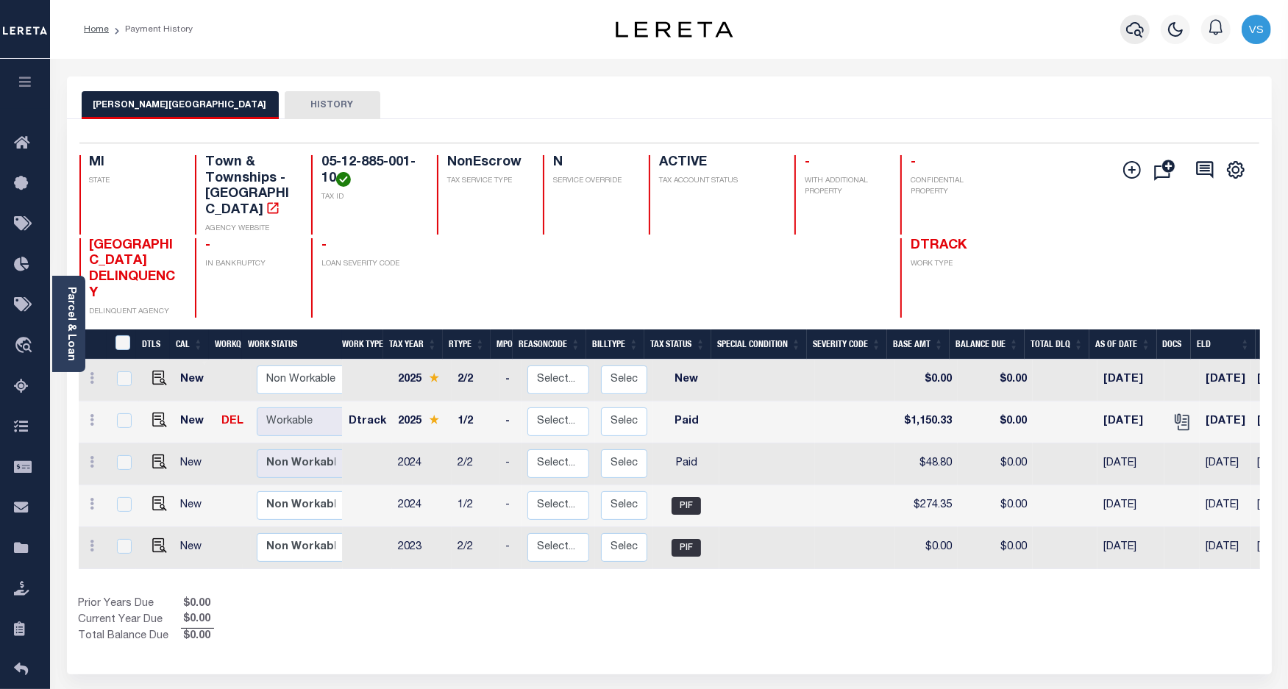
click at [1137, 26] on icon "button" at bounding box center [1135, 30] width 18 height 18
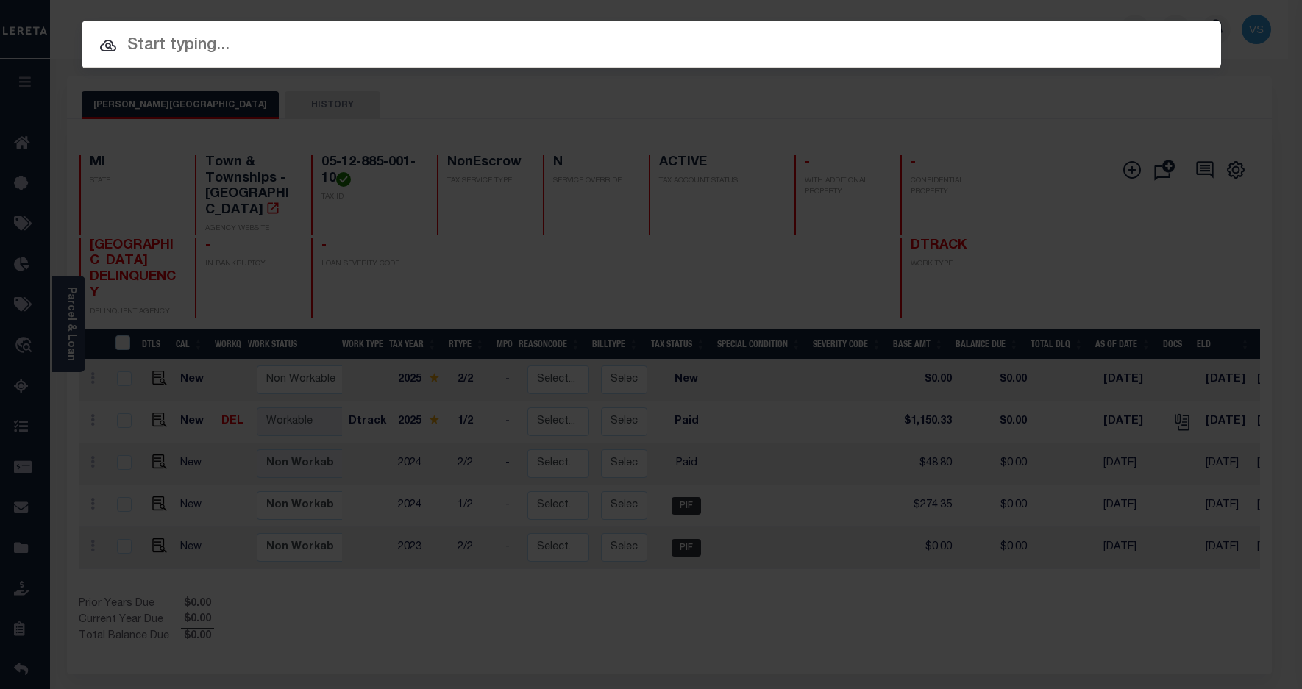
paste input "1323884027"
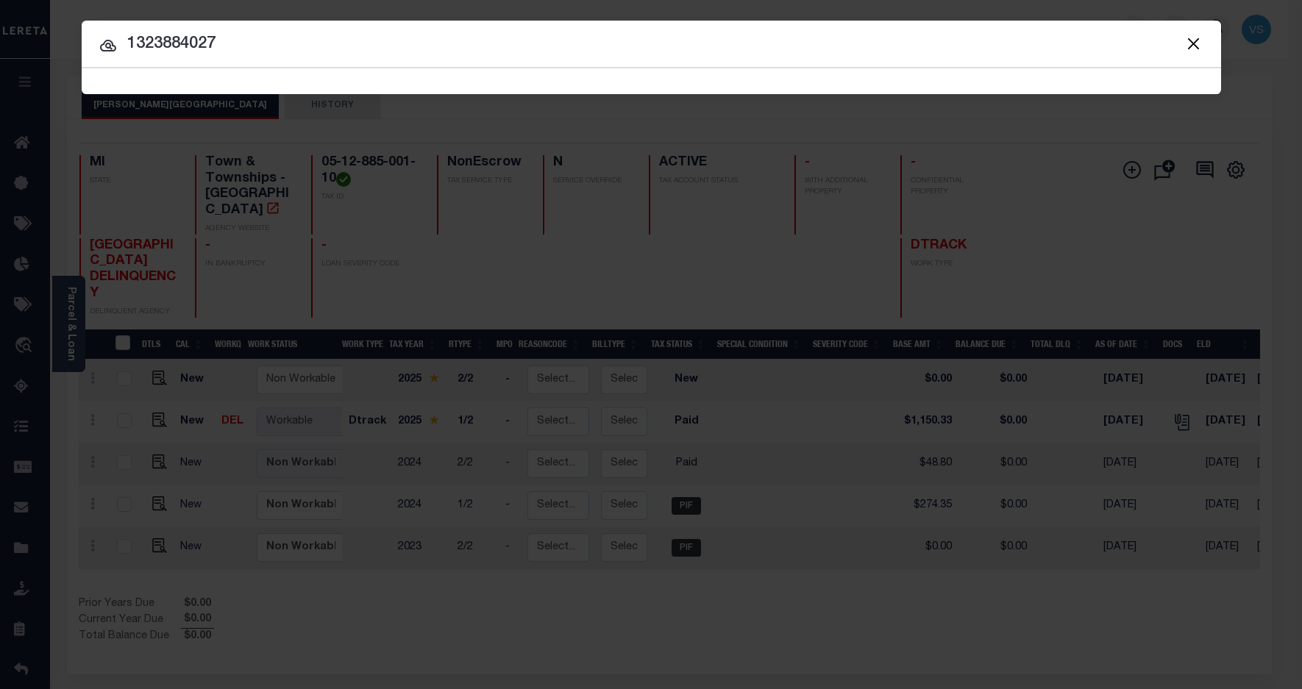
type input "1323884027"
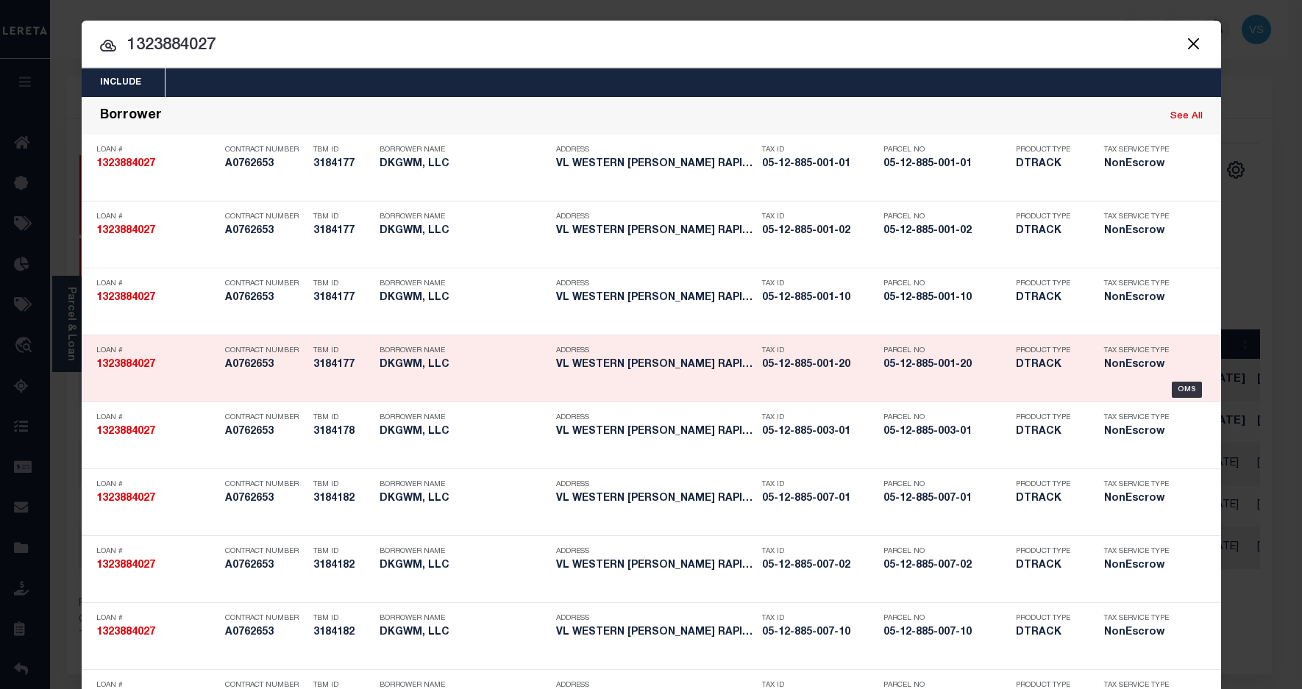
scroll to position [783, 0]
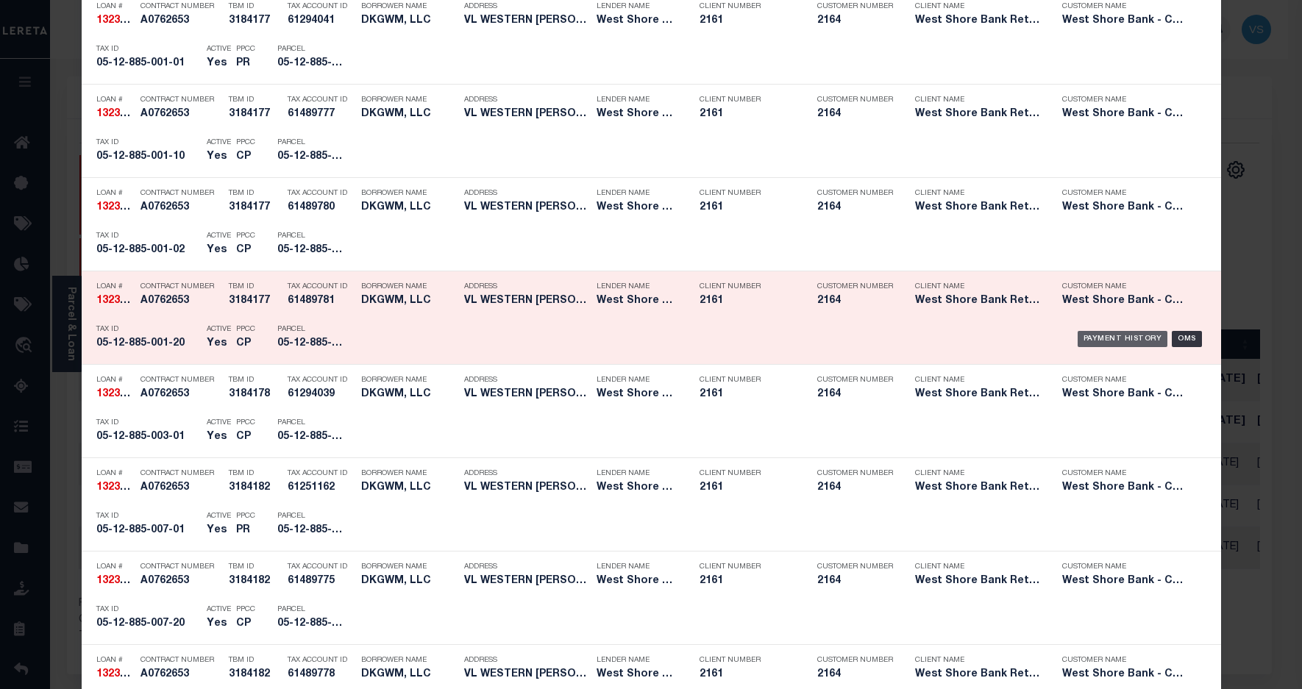
click at [1092, 343] on div "Payment History" at bounding box center [1123, 339] width 90 height 16
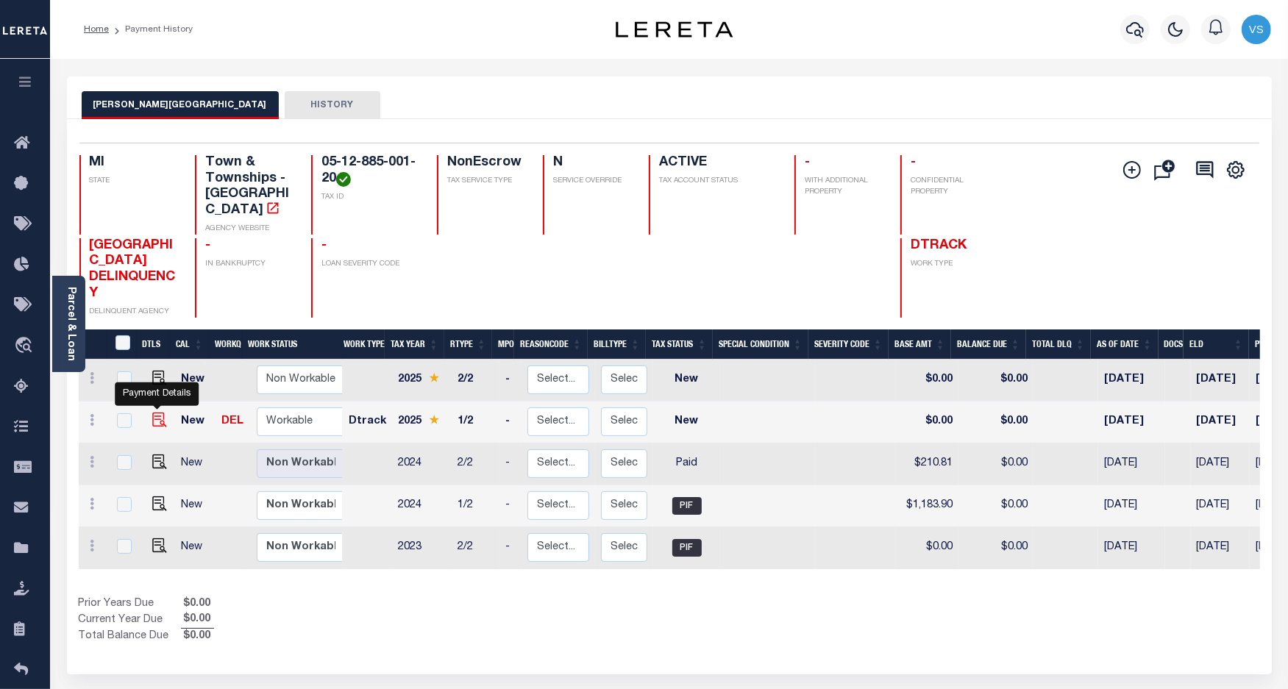
click at [153, 413] on img "" at bounding box center [159, 420] width 15 height 15
checkbox input "true"
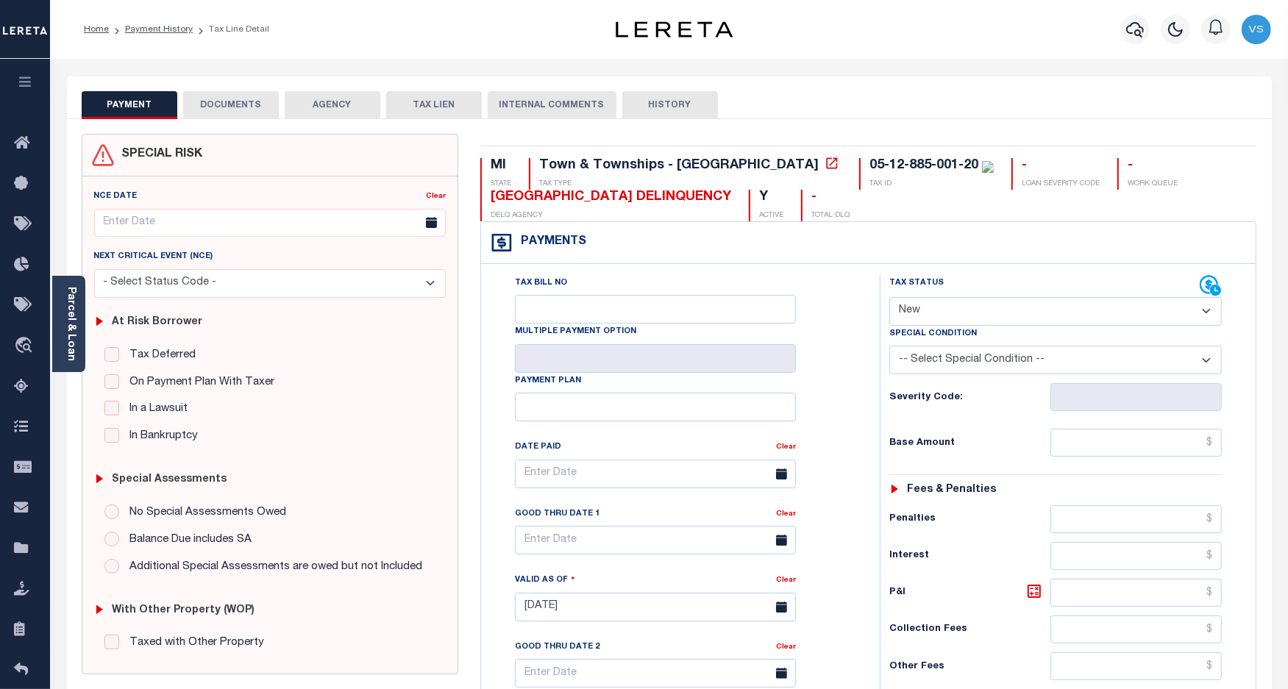
drag, startPoint x: 851, startPoint y: 166, endPoint x: 734, endPoint y: 166, distance: 117.0
click at [859, 166] on div "05-12-885-001-20 TAX ID" at bounding box center [926, 174] width 135 height 32
drag, startPoint x: 797, startPoint y: 163, endPoint x: 737, endPoint y: 164, distance: 59.6
click at [859, 164] on div "05-12-885-001-20 TAX ID" at bounding box center [926, 174] width 135 height 32
drag, startPoint x: 920, startPoint y: 307, endPoint x: 920, endPoint y: 330, distance: 22.8
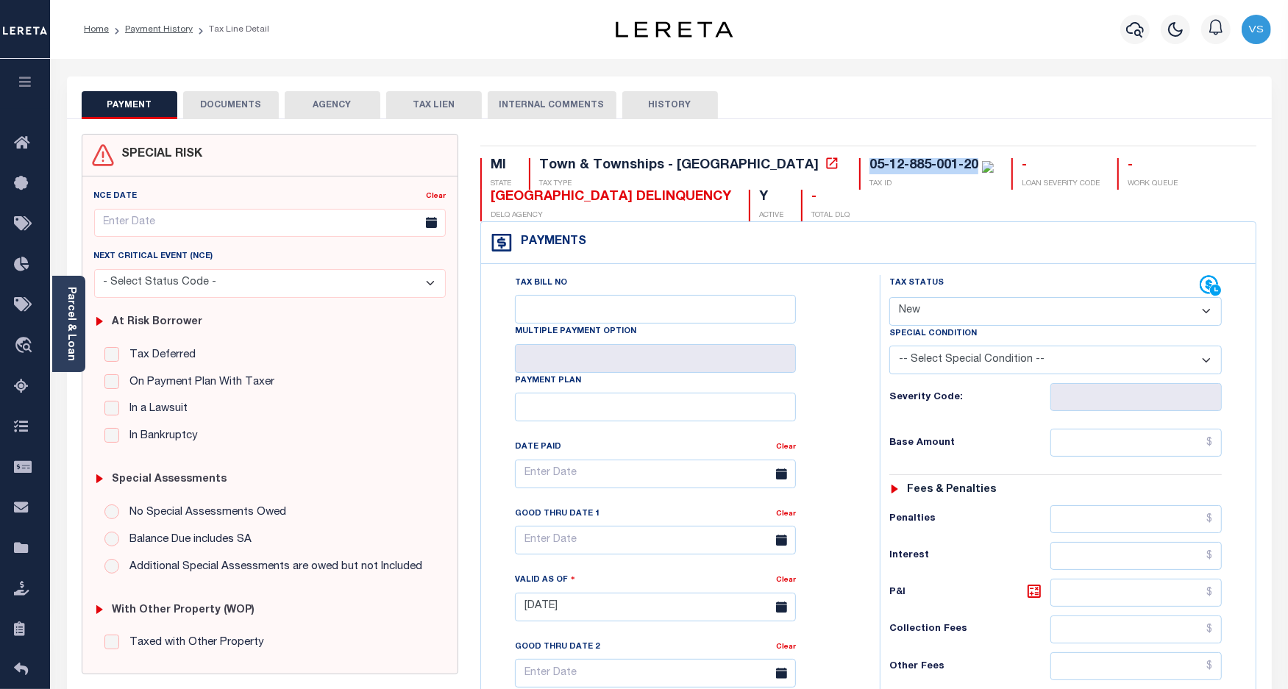
click at [920, 307] on select "- Select Status Code - Open Due/Unpaid Paid Incomplete No Tax Due Internal Refu…" at bounding box center [1055, 311] width 333 height 29
select select "PYD"
click at [889, 299] on select "- Select Status Code - Open Due/Unpaid Paid Incomplete No Tax Due Internal Refu…" at bounding box center [1055, 311] width 333 height 29
type input "[DATE]"
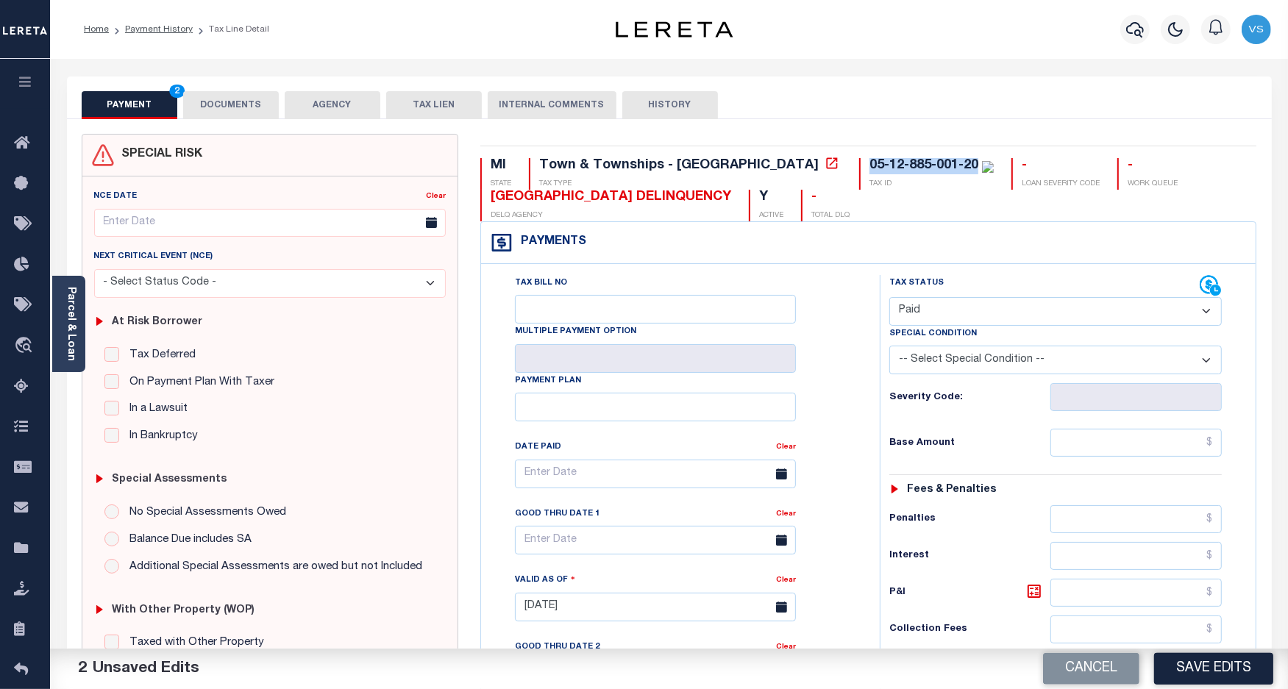
click at [214, 107] on button "DOCUMENTS" at bounding box center [231, 105] width 96 height 28
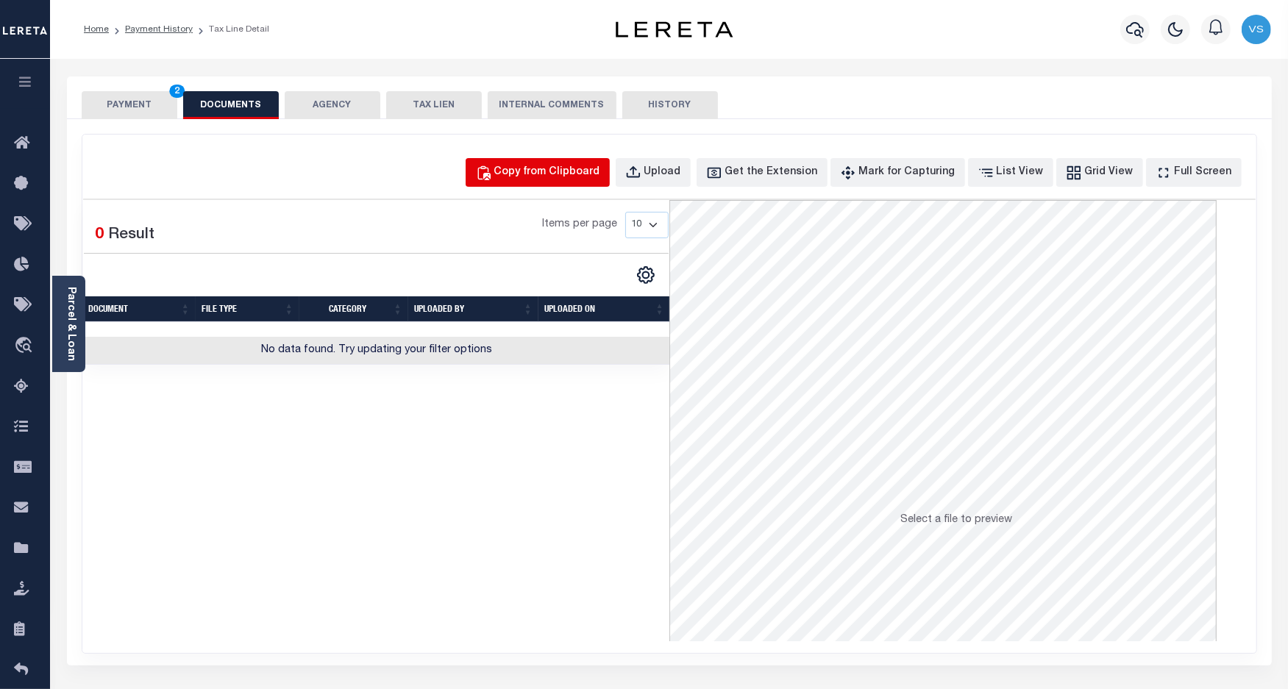
click at [538, 169] on div "Copy from Clipboard" at bounding box center [547, 173] width 106 height 16
select select "POP"
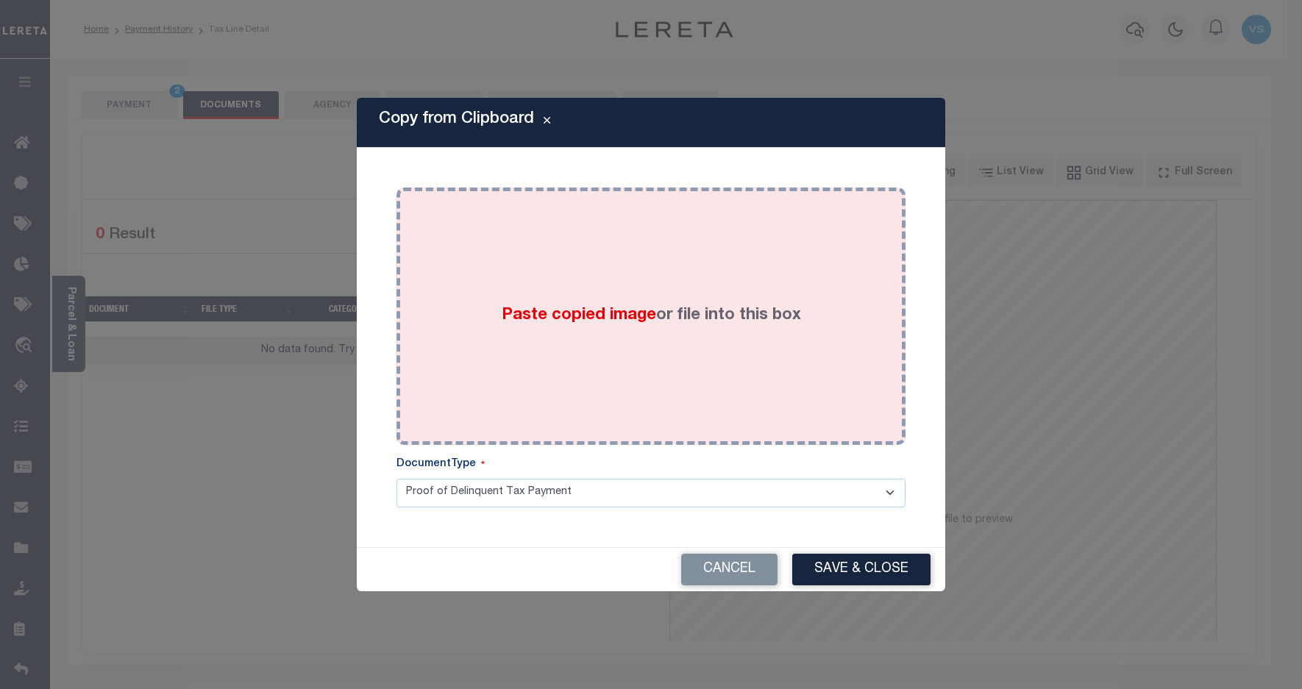
click at [546, 274] on div "Paste copied image or file into this box" at bounding box center [651, 316] width 487 height 235
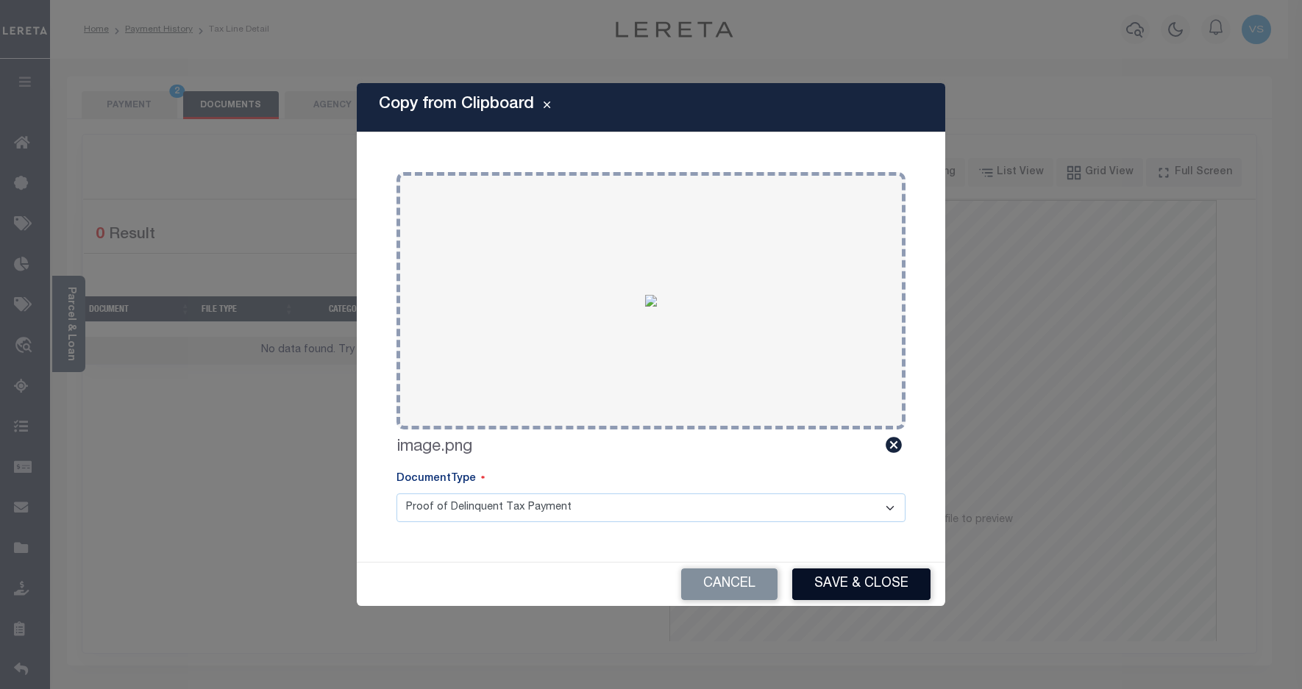
click at [809, 576] on button "Save & Close" at bounding box center [861, 585] width 138 height 32
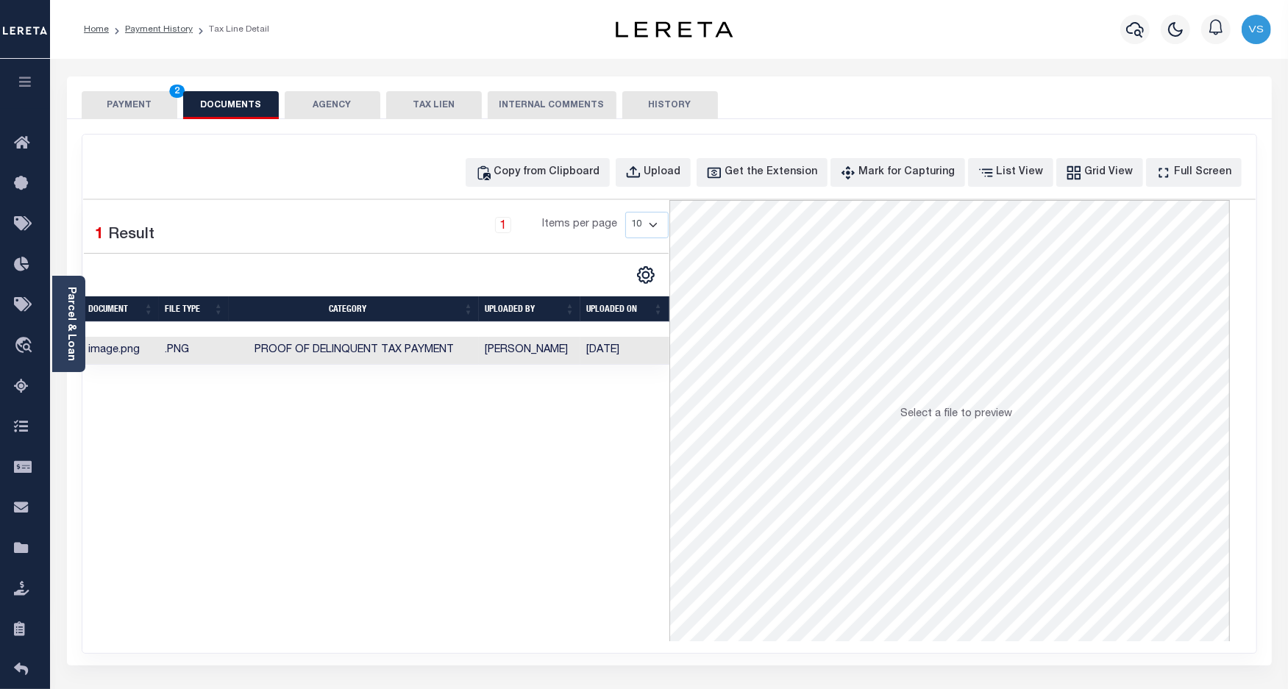
click at [127, 101] on button "PAYMENT 2" at bounding box center [130, 105] width 96 height 28
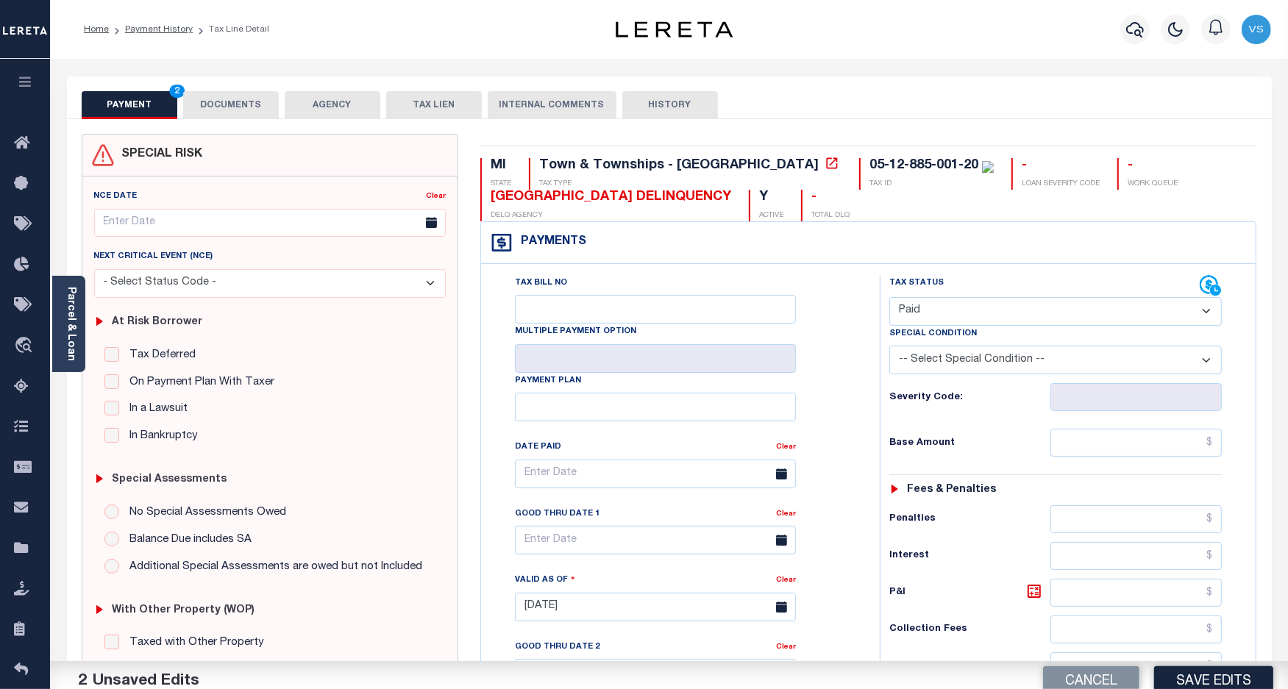
scroll to position [276, 0]
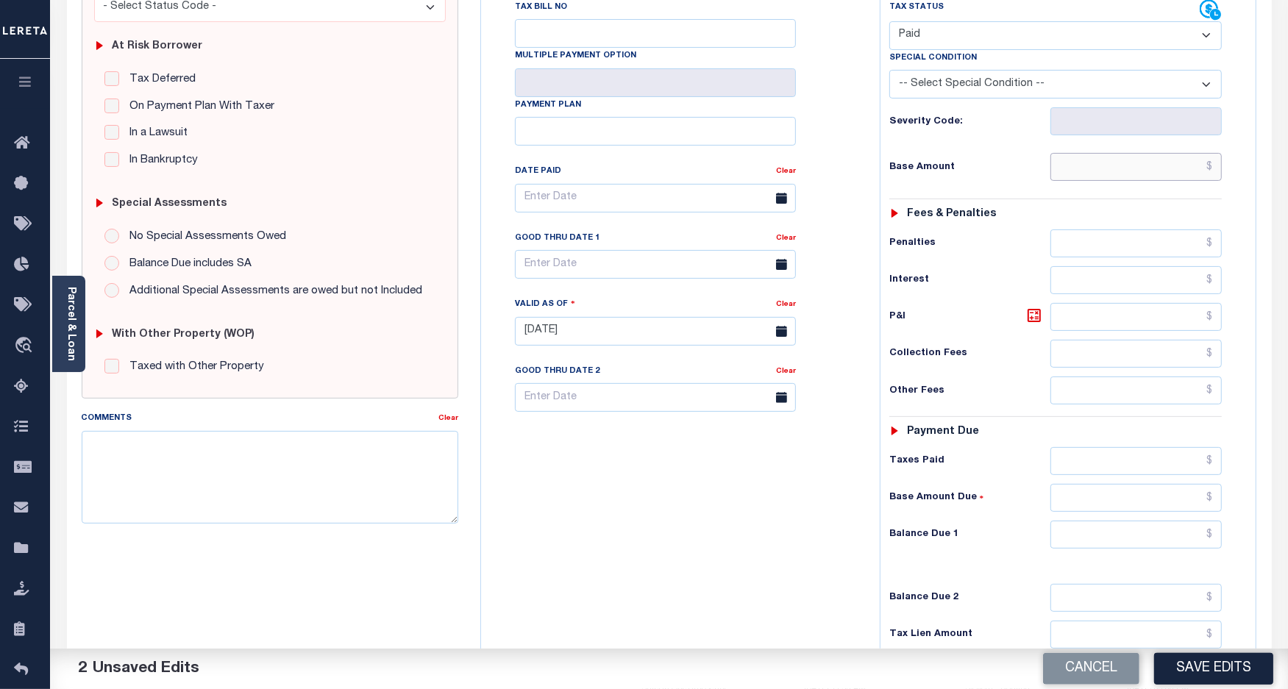
click at [1126, 174] on input "text" at bounding box center [1136, 167] width 171 height 28
click at [1137, 171] on input "text" at bounding box center [1136, 167] width 171 height 28
paste input "3,390.97"
type input "$3,390.97"
click at [1177, 670] on button "Save Edits" at bounding box center [1213, 669] width 119 height 32
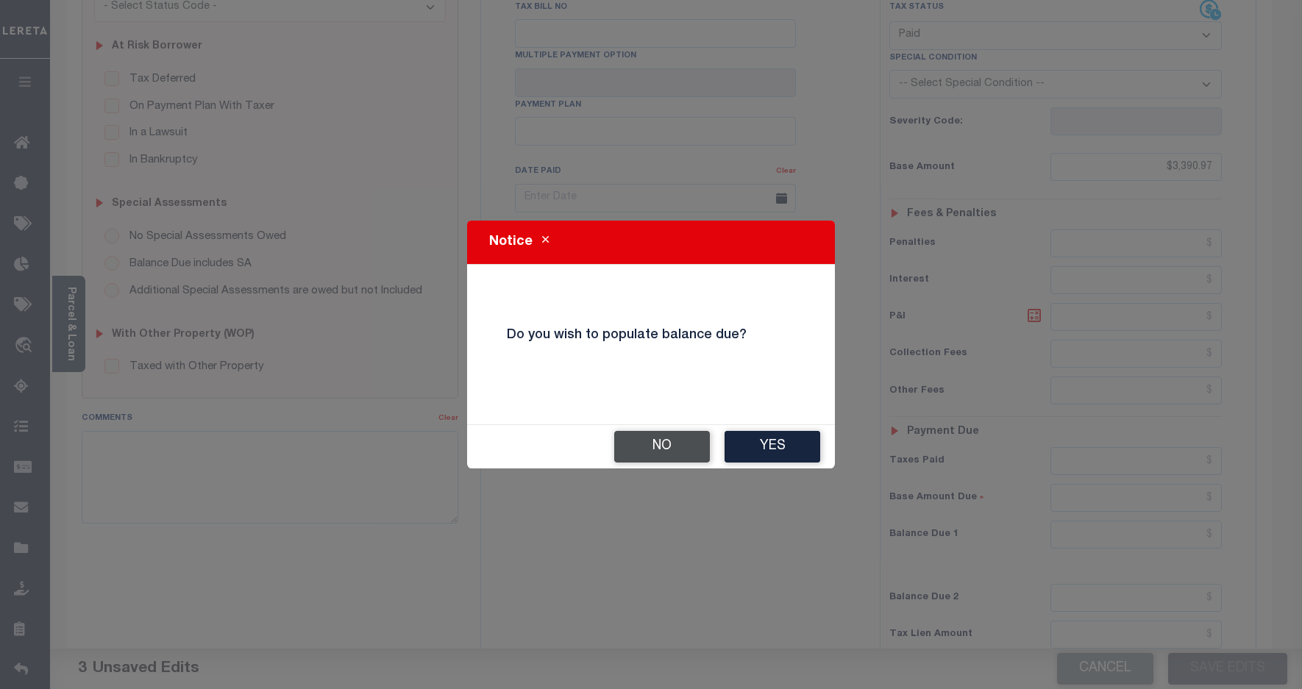
click at [644, 462] on button "No" at bounding box center [662, 447] width 96 height 32
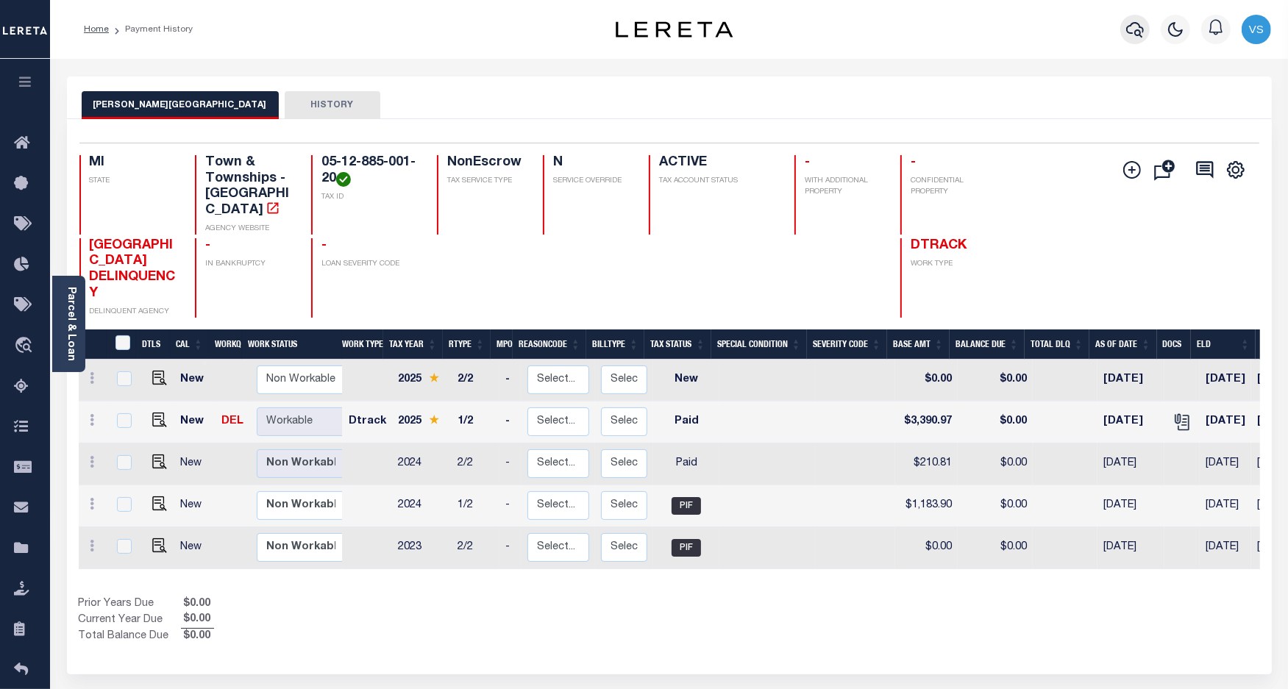
click at [1133, 30] on icon "button" at bounding box center [1135, 30] width 18 height 18
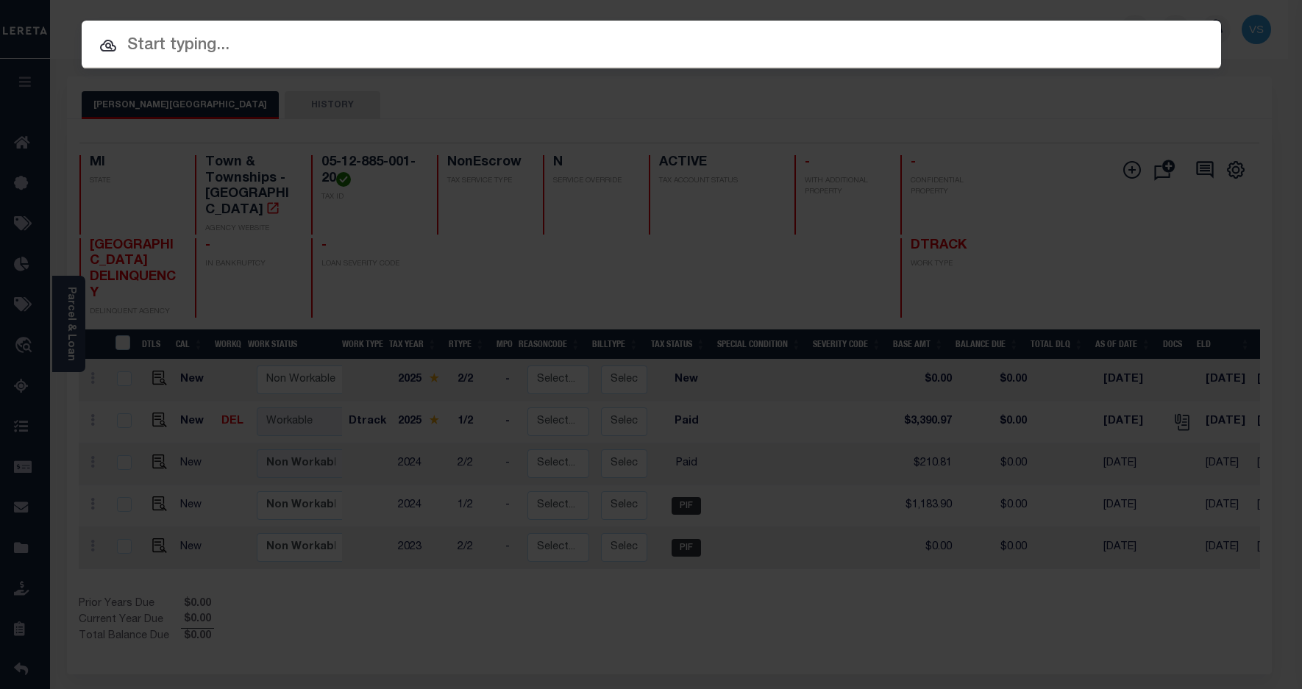
paste input "1323884027"
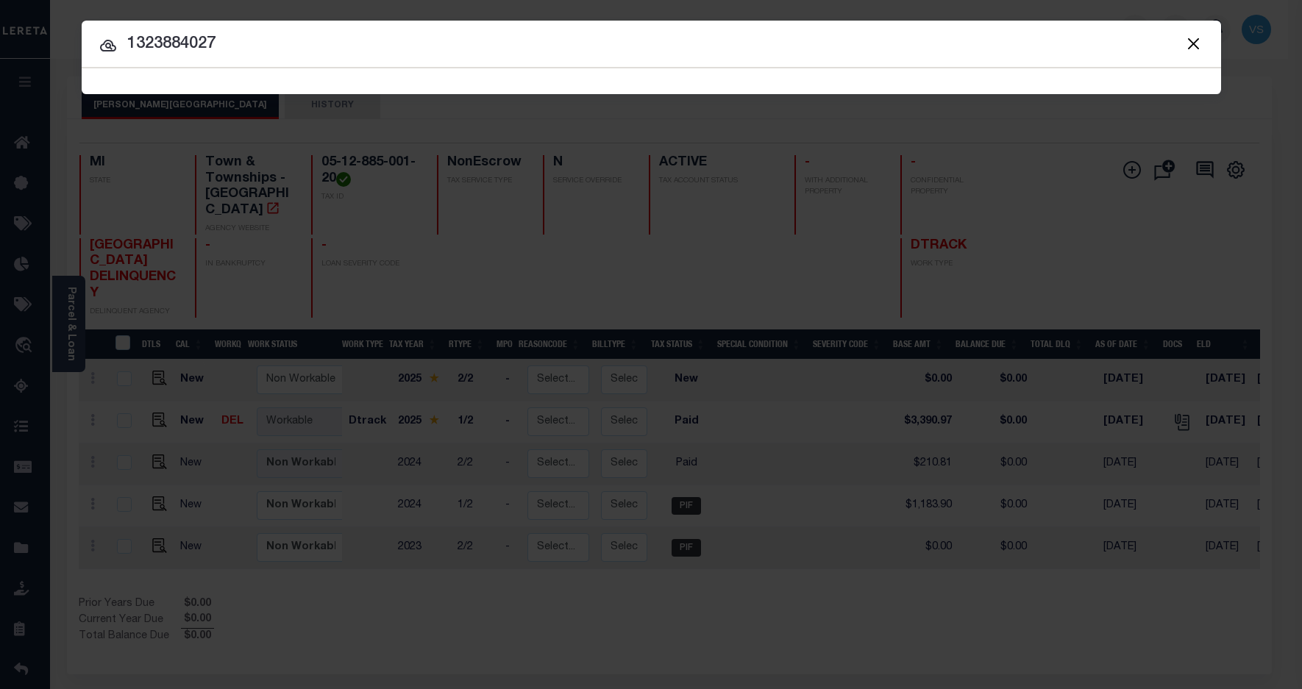
type input "1323884027"
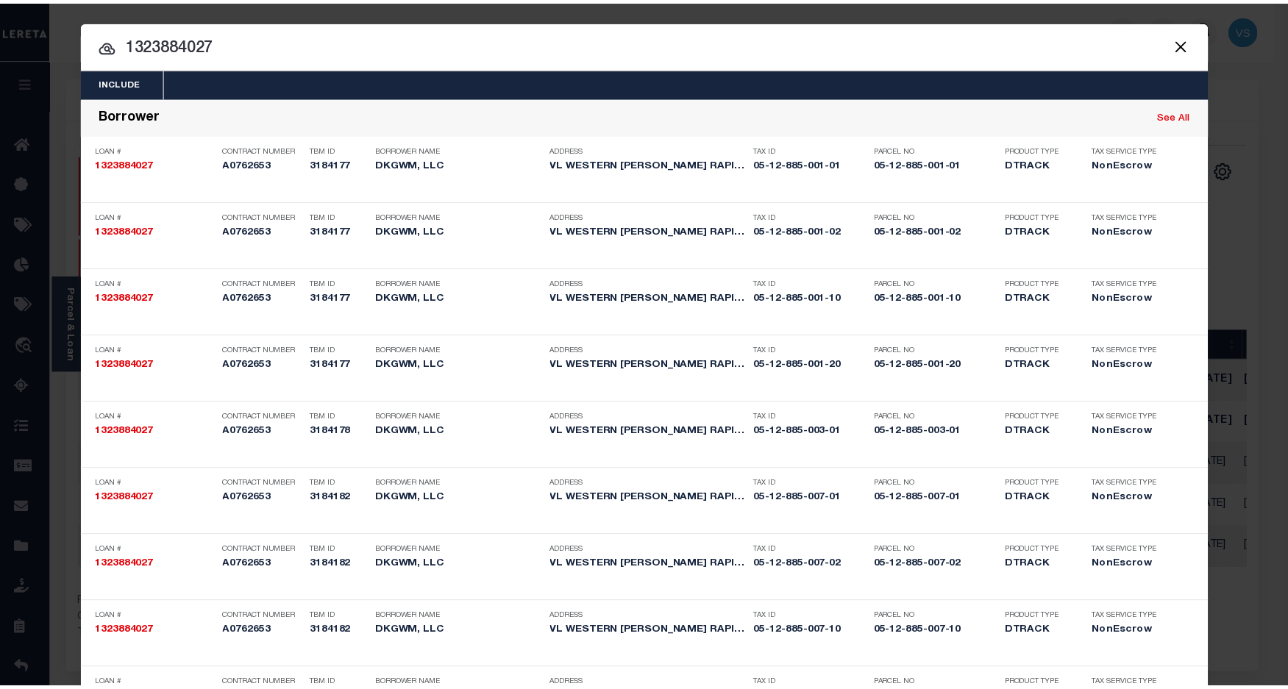
scroll to position [877, 0]
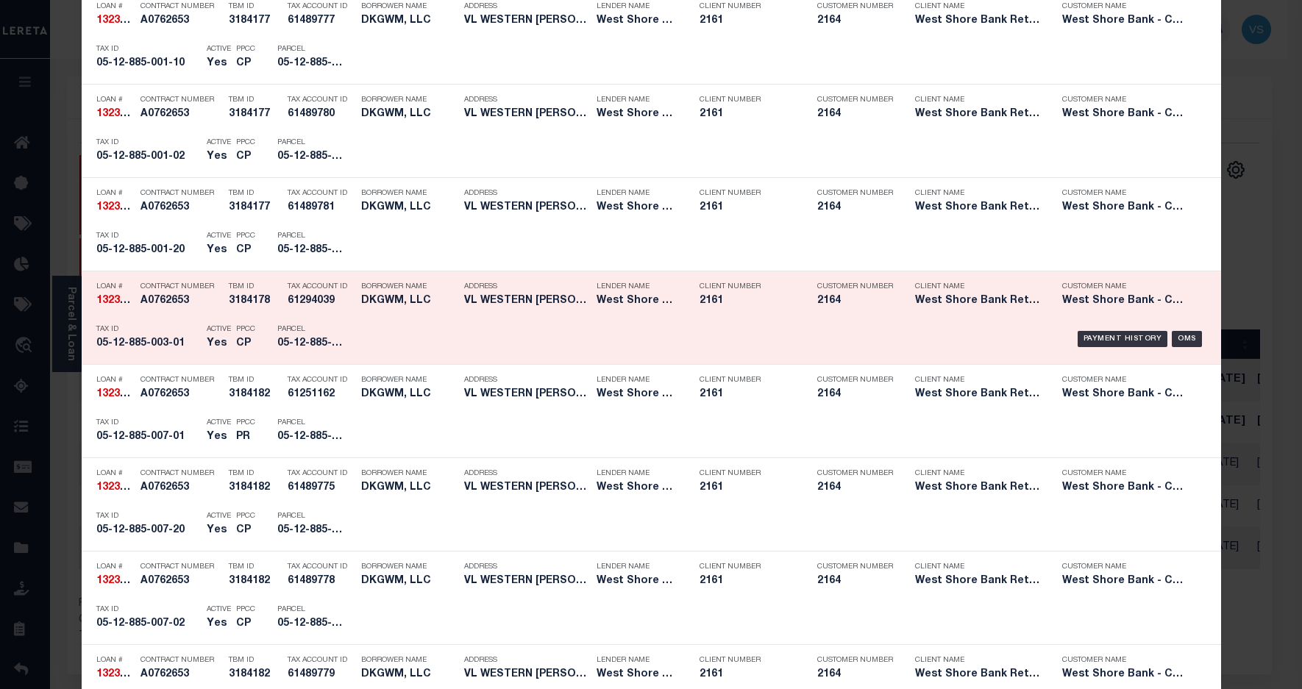
click at [1112, 331] on div "Payment History OMS" at bounding box center [786, 339] width 841 height 43
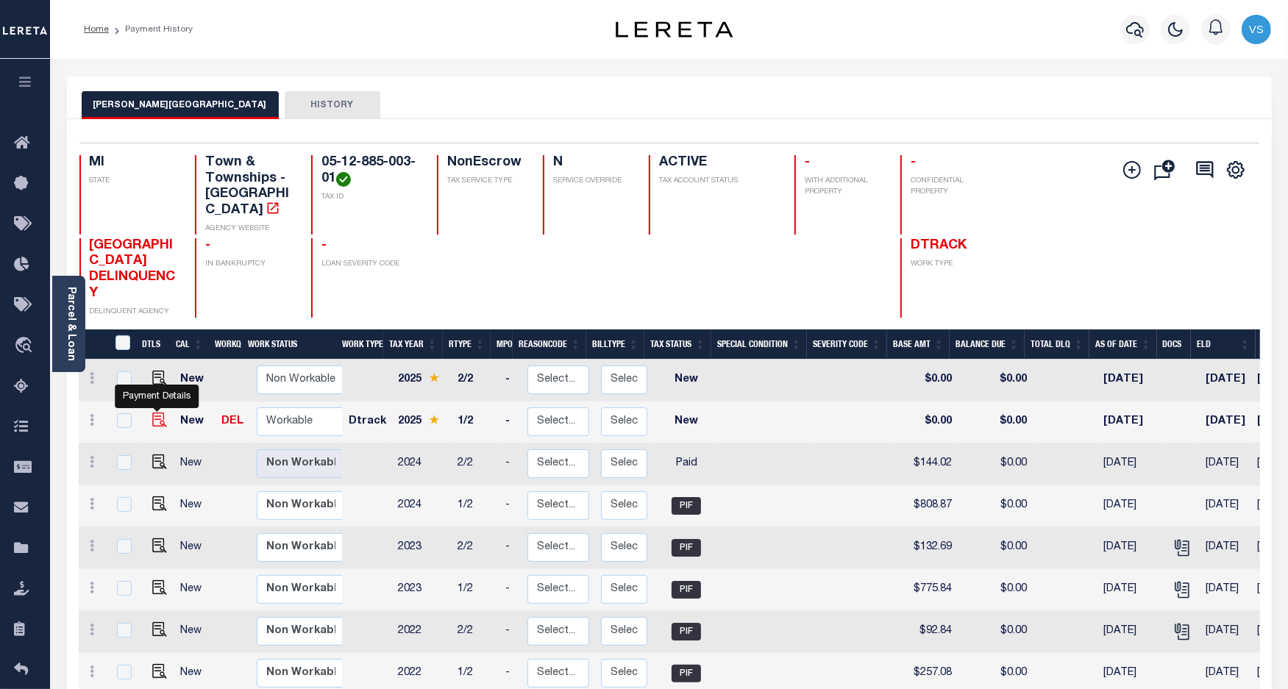
click at [155, 413] on img "" at bounding box center [159, 420] width 15 height 15
checkbox input "true"
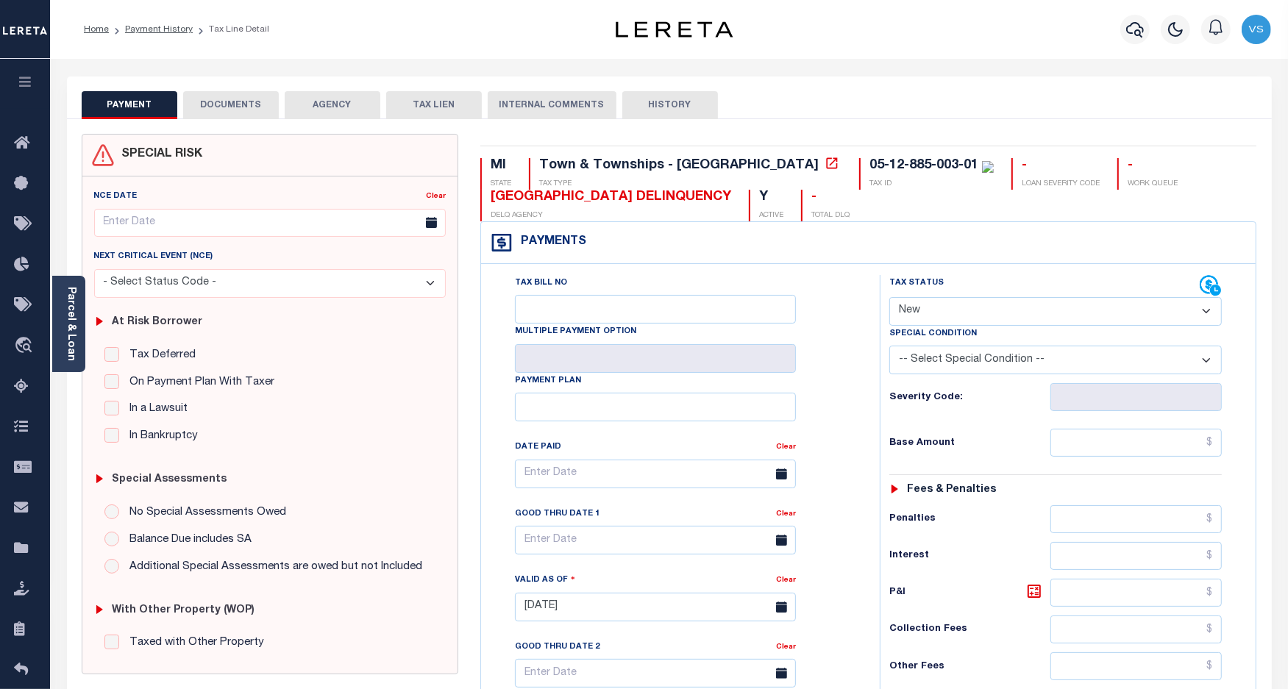
click at [922, 318] on select "- Select Status Code - Open Due/Unpaid Paid Incomplete No Tax Due Internal Refu…" at bounding box center [1055, 311] width 333 height 29
select select "NTX"
click at [889, 299] on select "- Select Status Code - Open Due/Unpaid Paid Incomplete No Tax Due Internal Refu…" at bounding box center [1055, 311] width 333 height 29
type input "[DATE]"
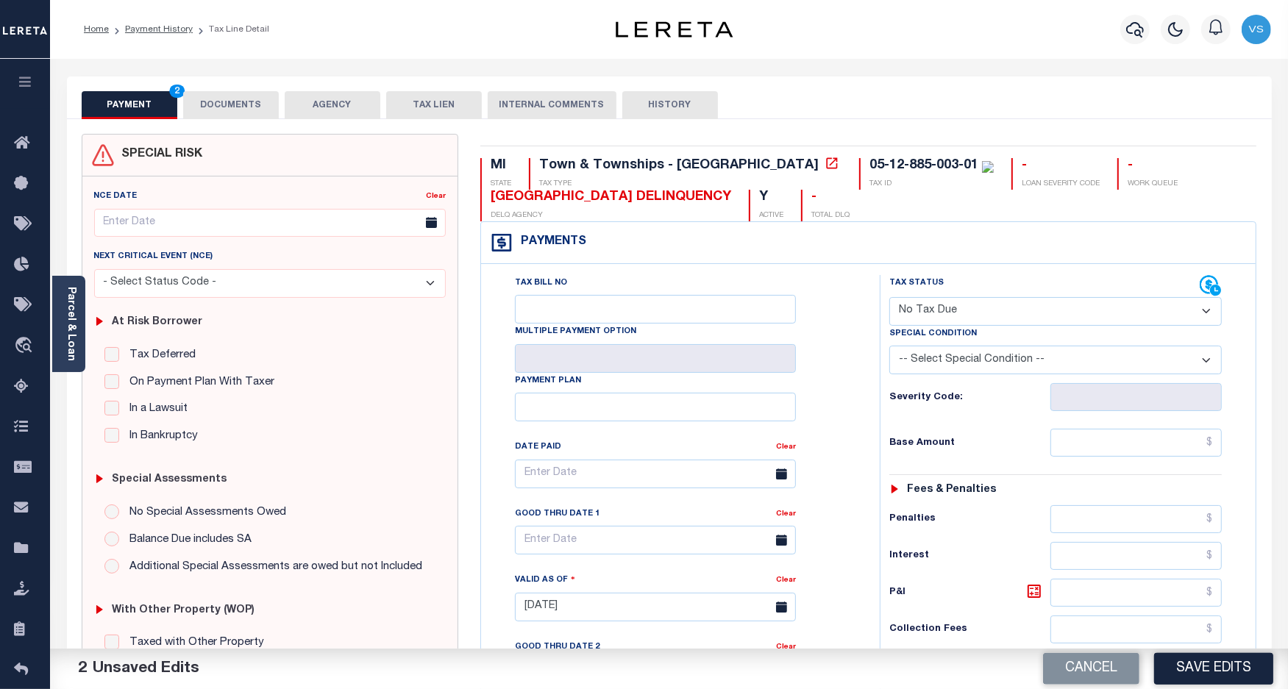
click at [977, 370] on select "-- Select Special Condition -- 3RD PARTY TAX LIEN AGENCY TAX LIEN (A.K.A Inside…" at bounding box center [1055, 360] width 333 height 29
select select "5"
click at [889, 349] on select "-- Select Special Condition -- 3RD PARTY TAX LIEN AGENCY TAX LIEN (A.K.A Inside…" at bounding box center [1055, 360] width 333 height 29
click at [221, 107] on button "DOCUMENTS" at bounding box center [231, 105] width 96 height 28
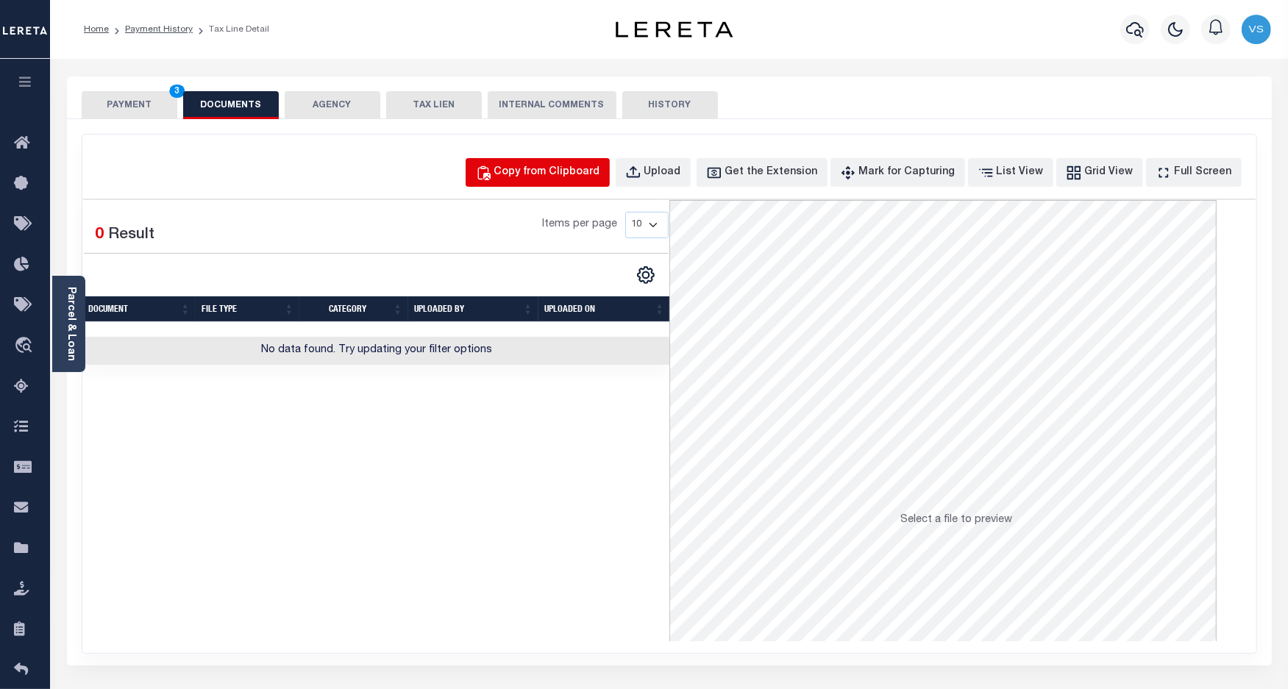
click at [549, 168] on div "Copy from Clipboard" at bounding box center [547, 173] width 106 height 16
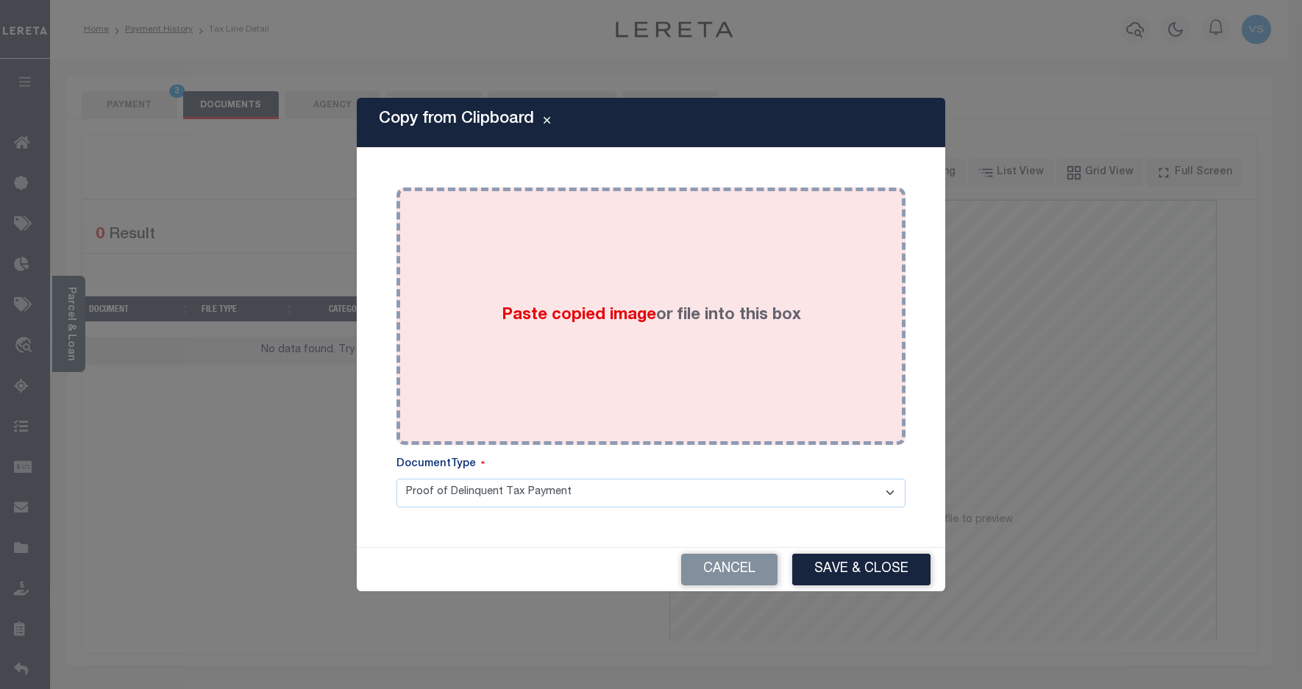
click at [581, 254] on div "Paste copied image or file into this box" at bounding box center [651, 316] width 487 height 235
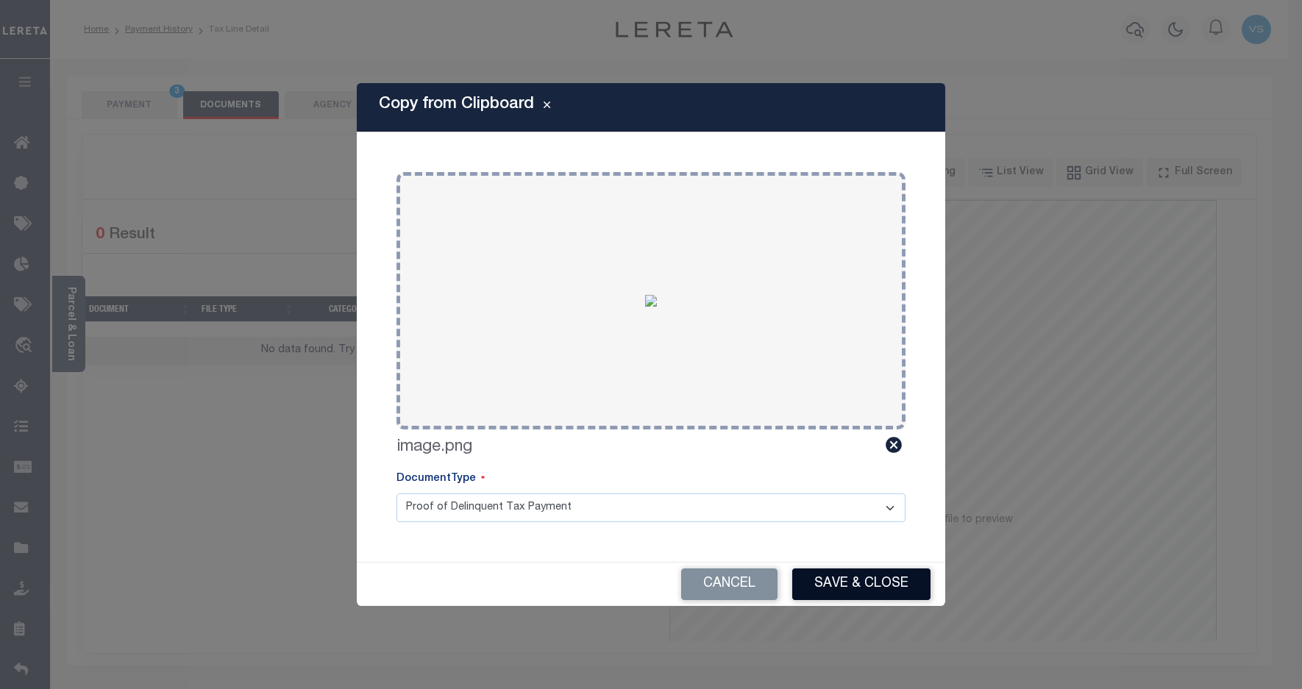
click at [813, 586] on button "Save & Close" at bounding box center [861, 585] width 138 height 32
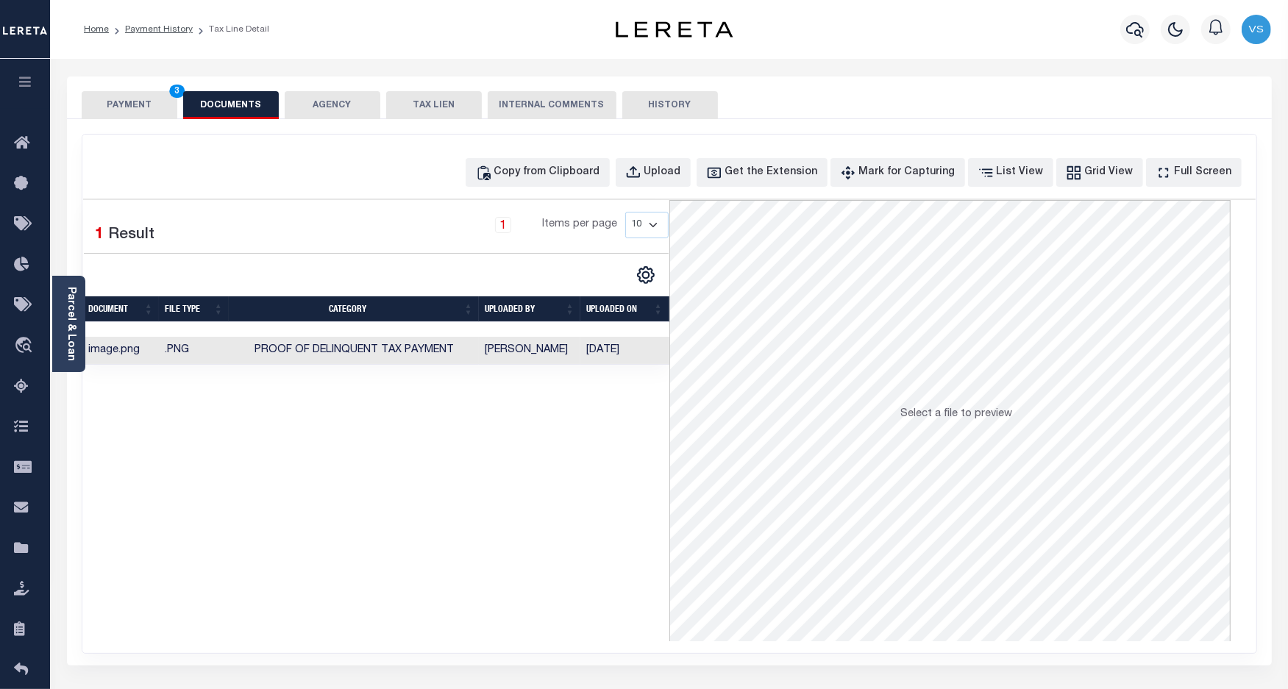
click at [141, 104] on button "PAYMENT 3" at bounding box center [130, 105] width 96 height 28
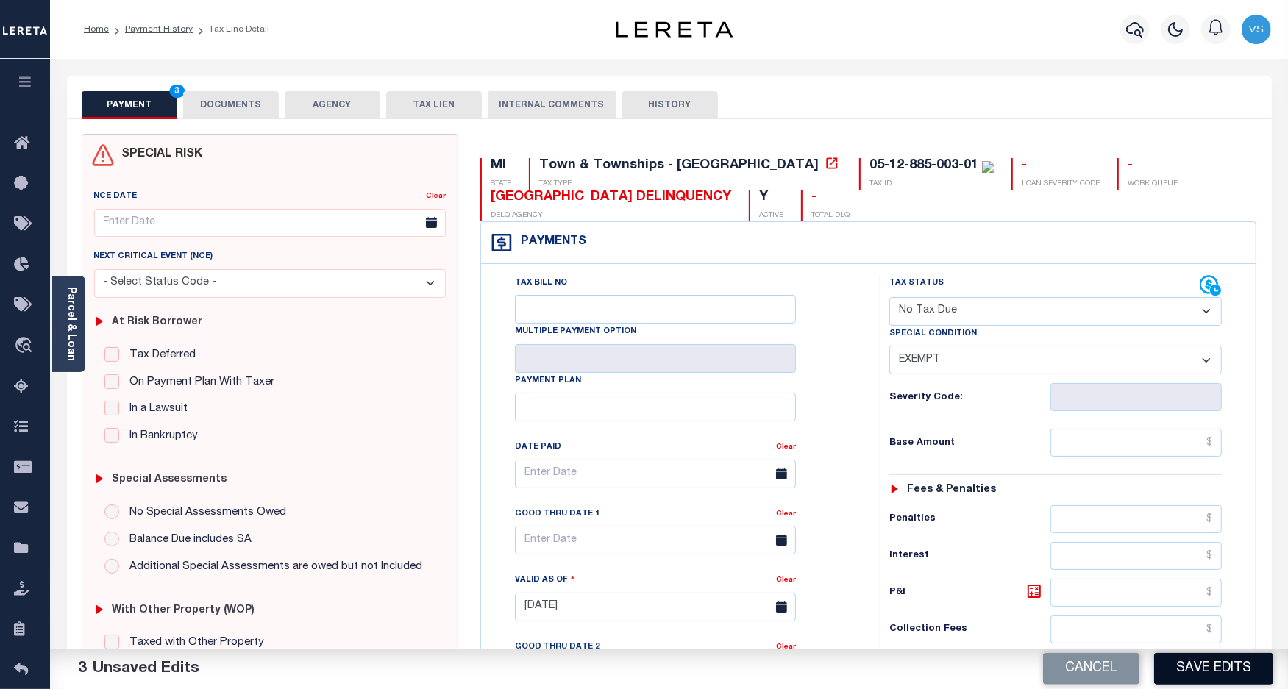
click at [1187, 670] on button "Save Edits" at bounding box center [1213, 669] width 119 height 32
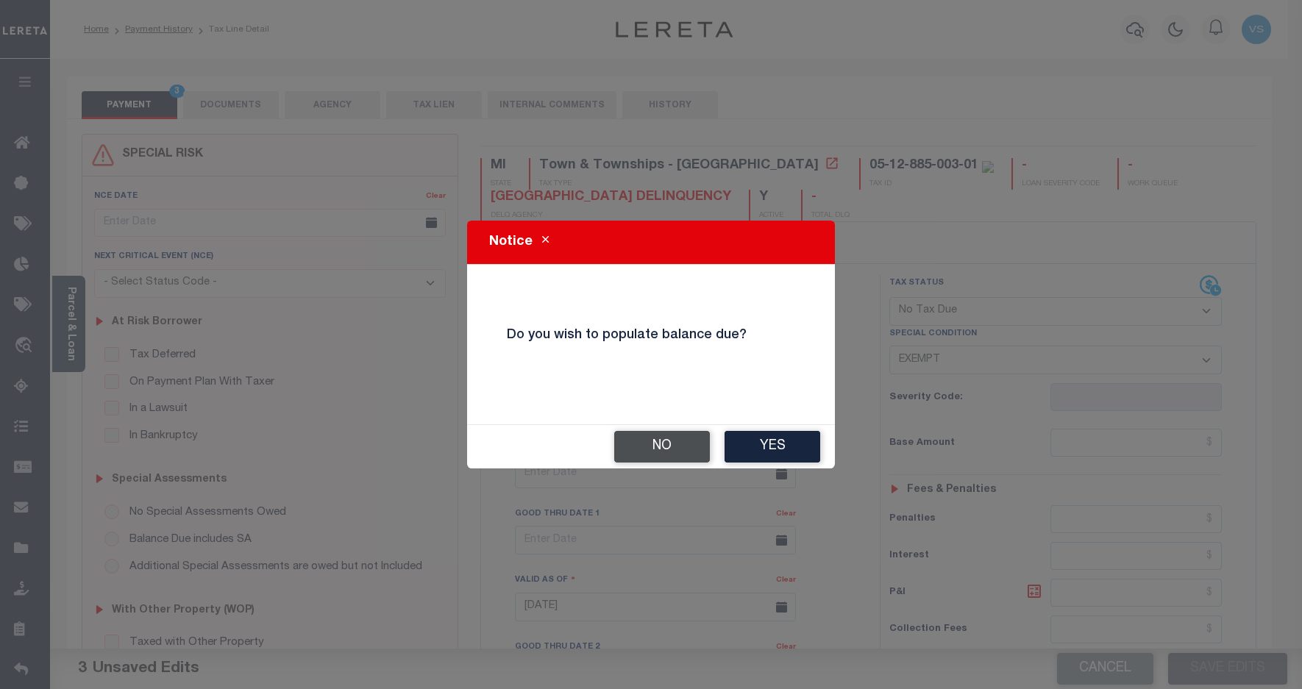
click at [640, 447] on button "No" at bounding box center [662, 447] width 96 height 32
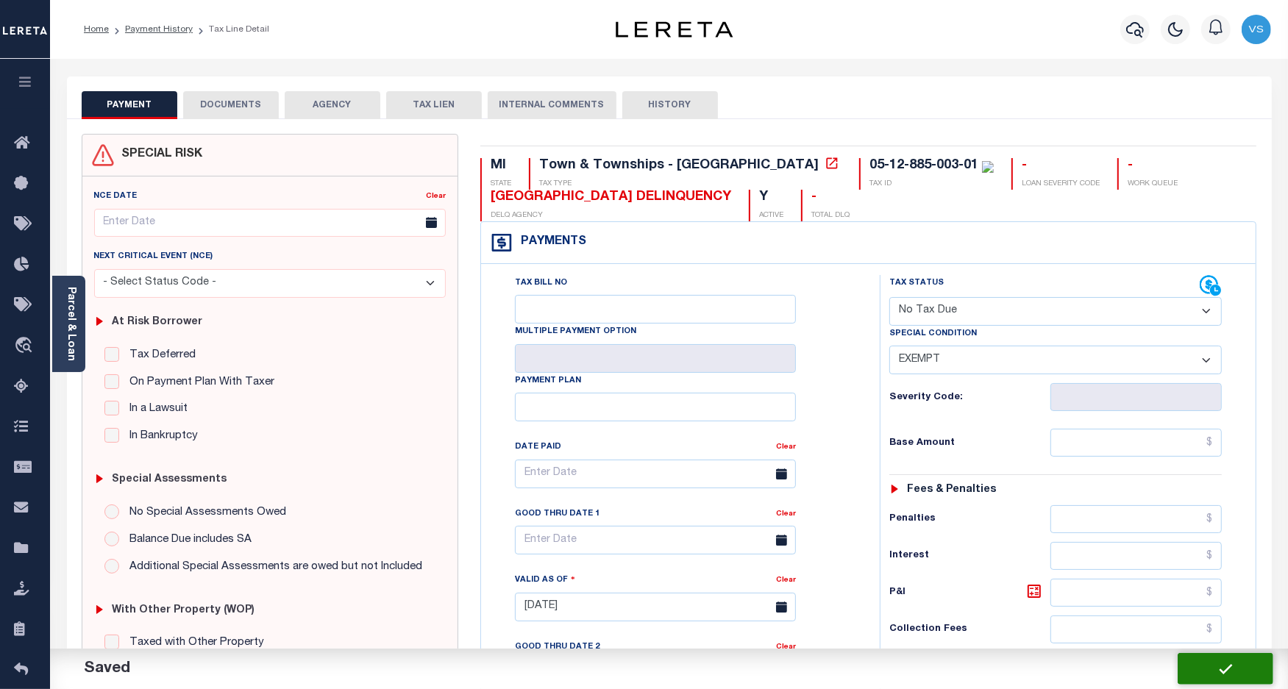
checkbox input "false"
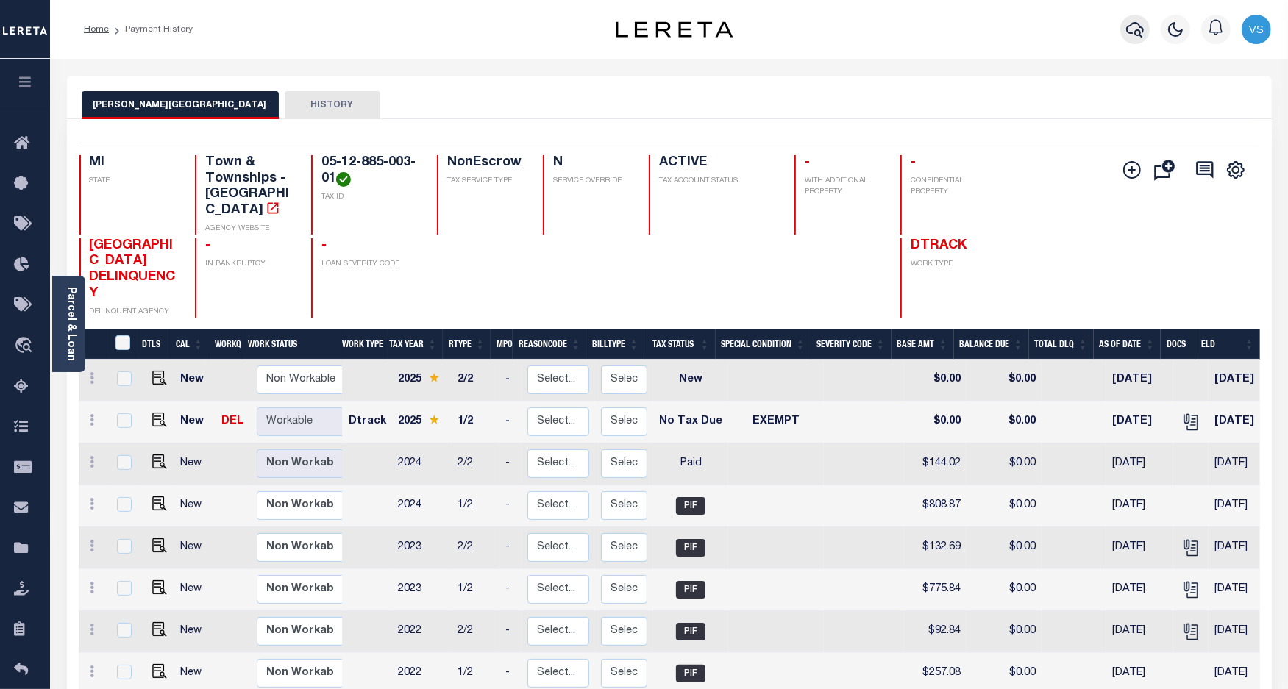
click at [1130, 32] on icon "button" at bounding box center [1135, 30] width 18 height 18
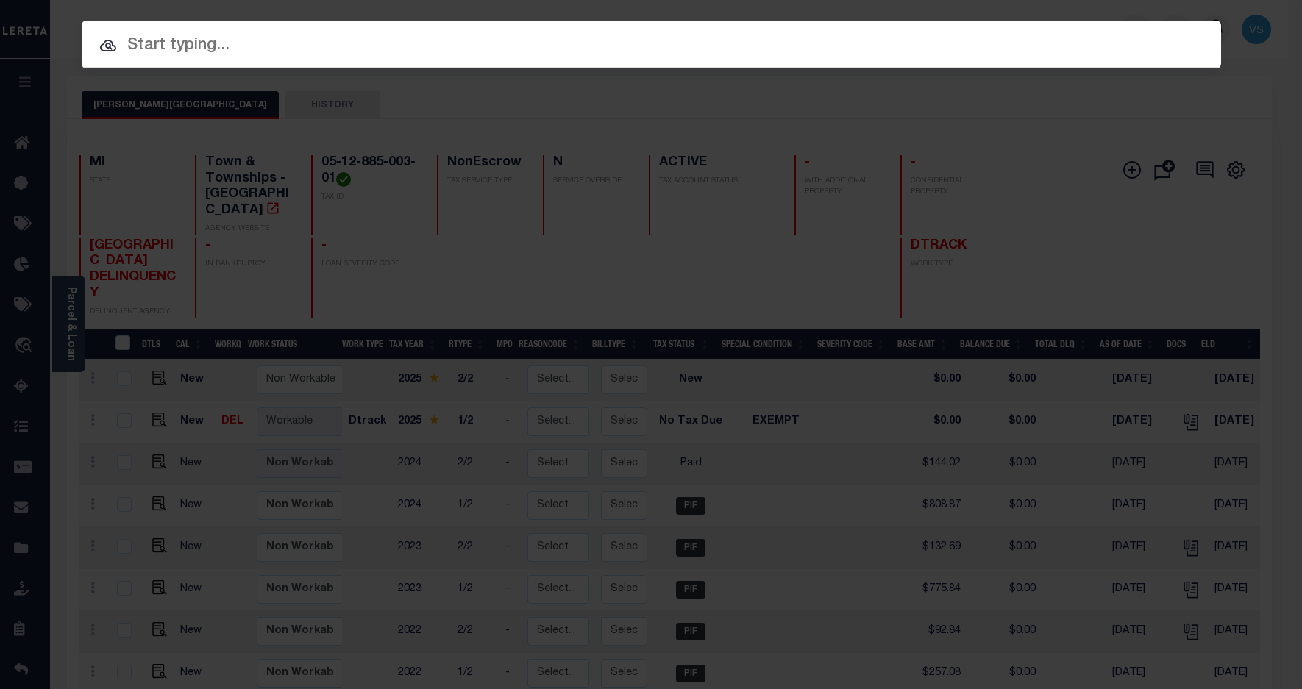
paste input "1323884027"
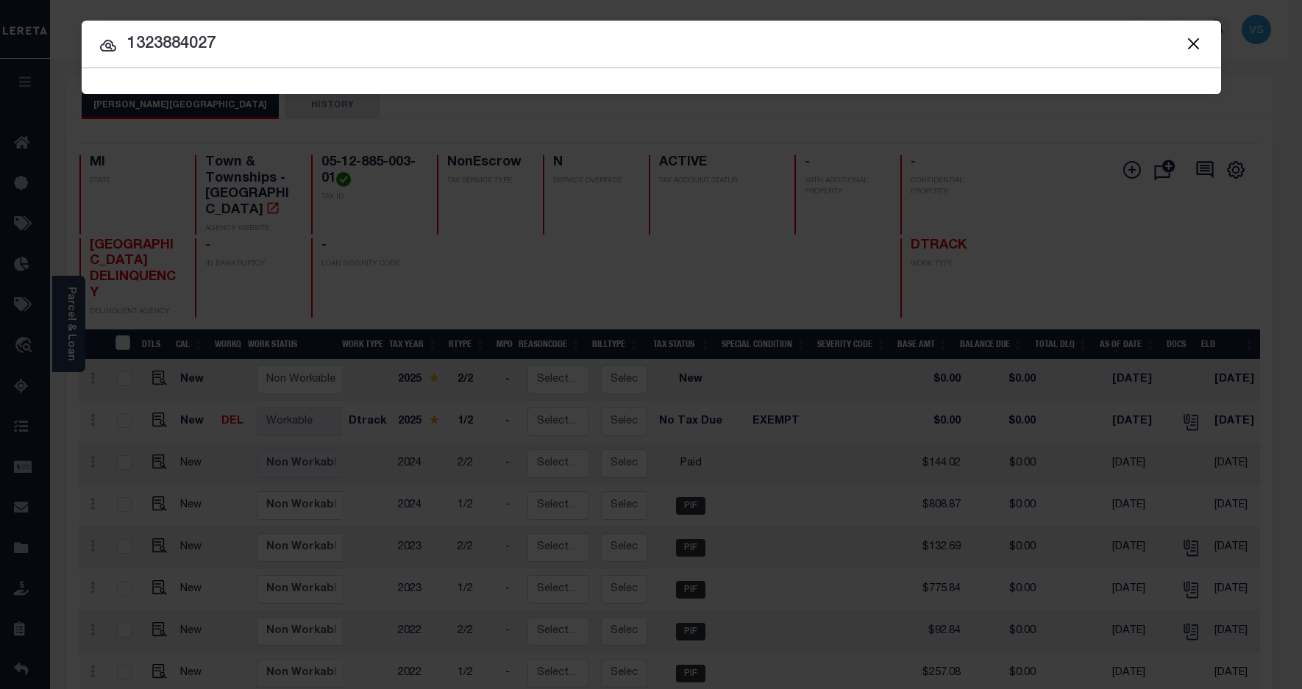
type input "1323884027"
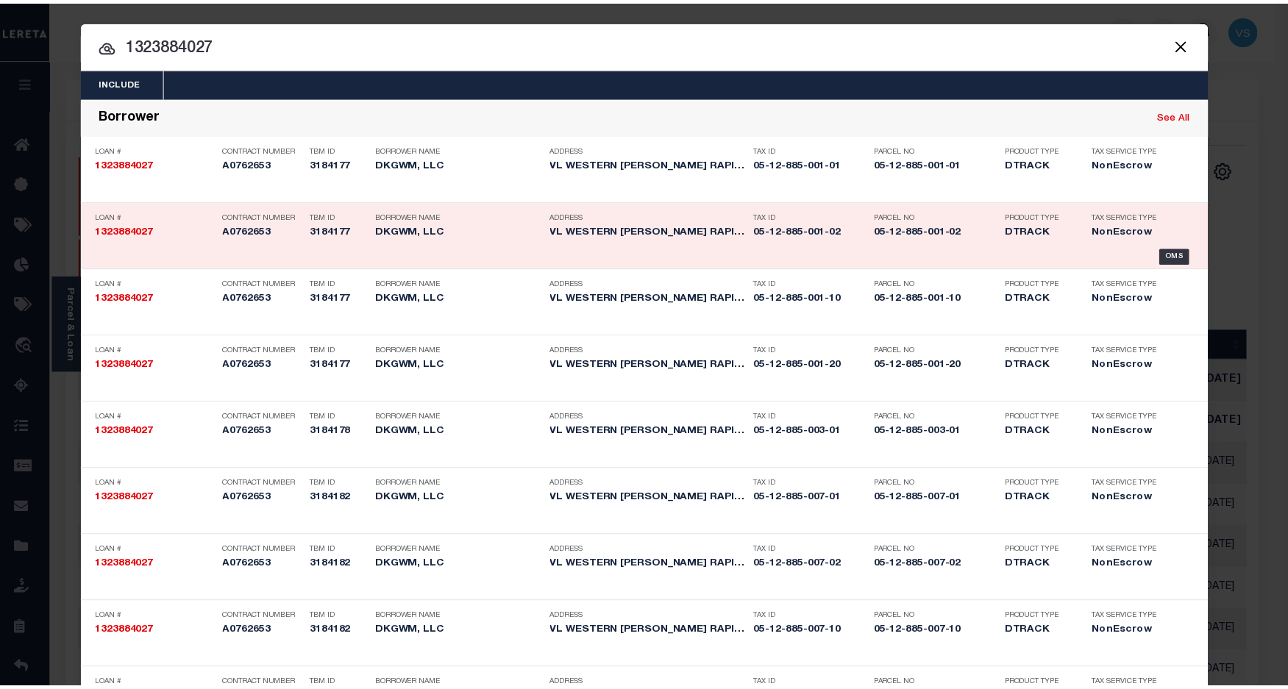
scroll to position [1157, 0]
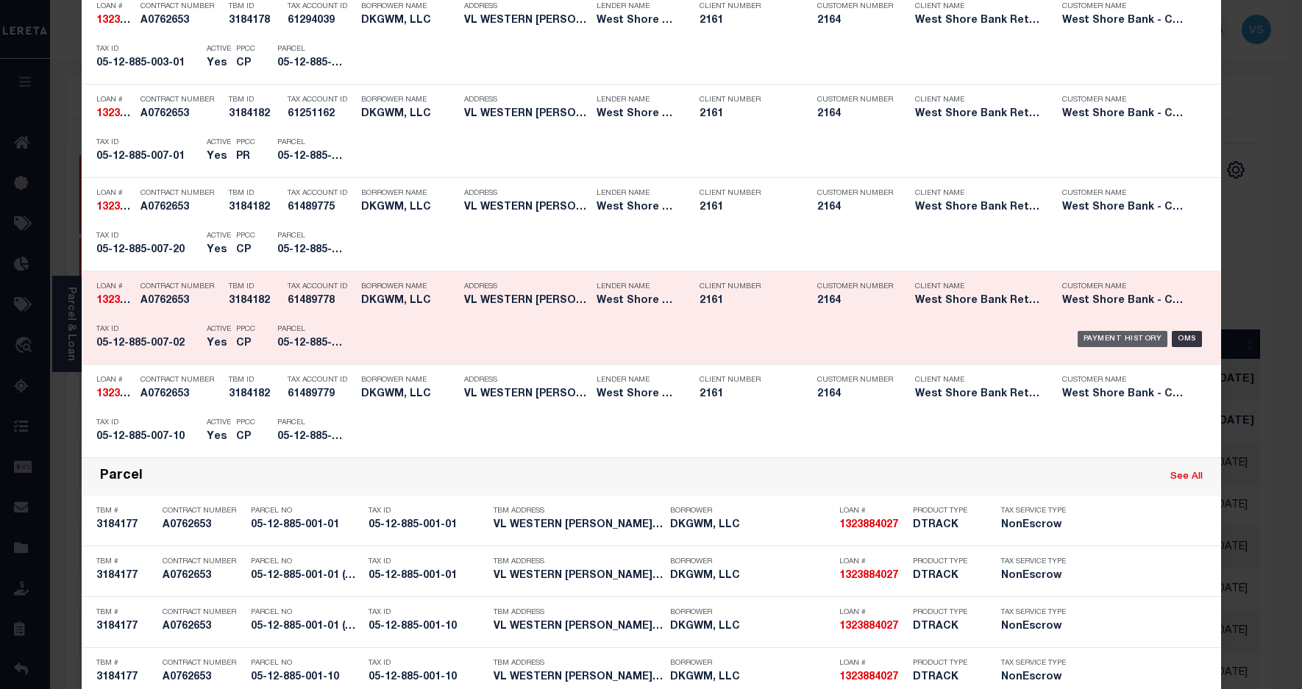
click at [1081, 342] on div "Payment History" at bounding box center [1123, 339] width 90 height 16
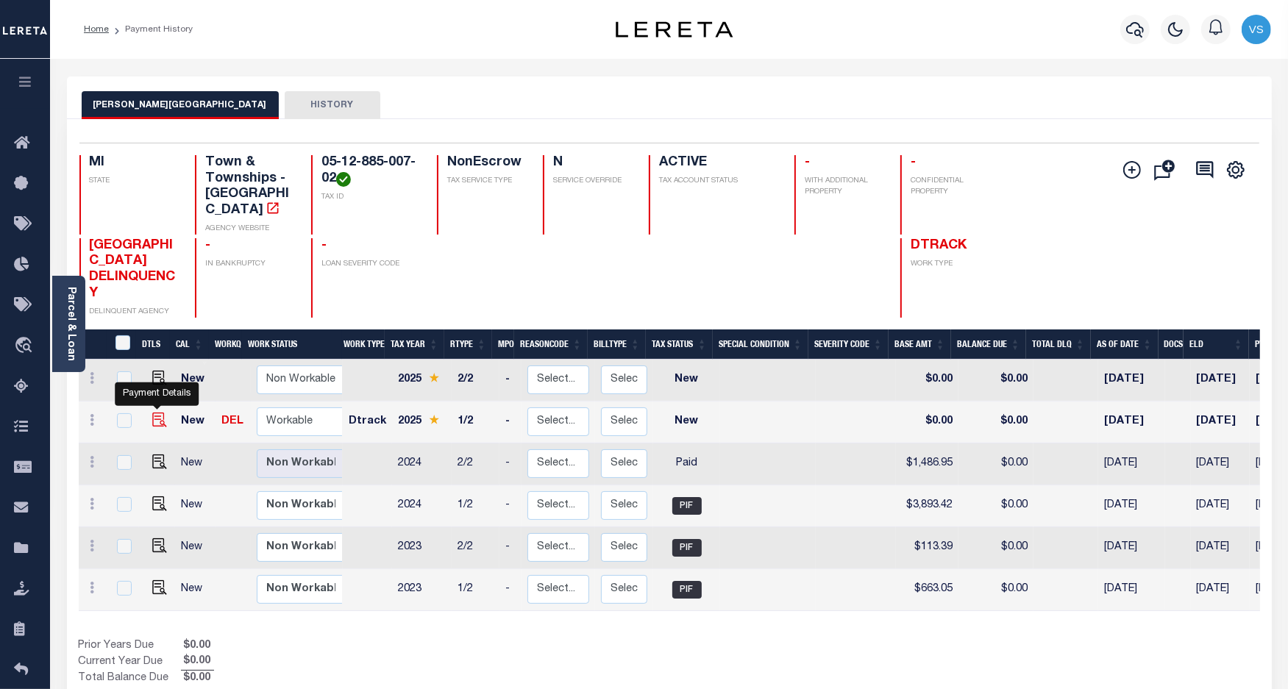
click at [155, 413] on img "" at bounding box center [159, 420] width 15 height 15
checkbox input "true"
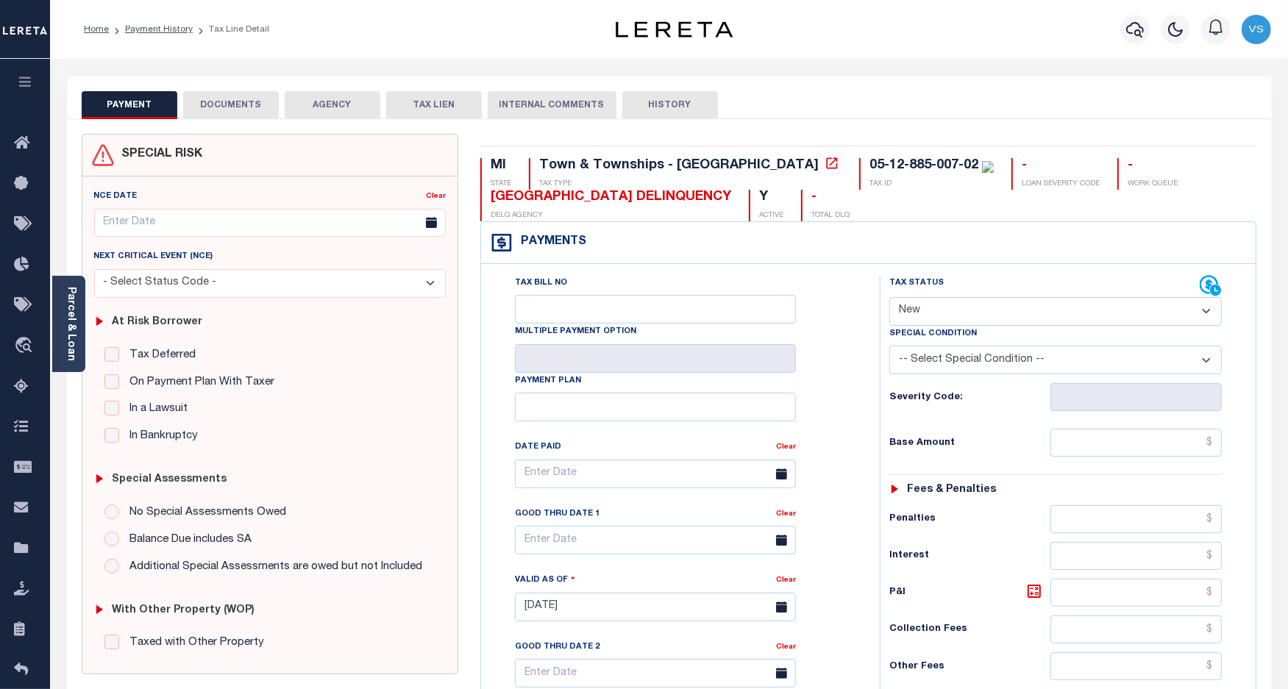
click at [1006, 314] on select "- Select Status Code - Open Due/Unpaid Paid Incomplete No Tax Due Internal Refu…" at bounding box center [1055, 311] width 333 height 29
select select "PYD"
click at [889, 299] on select "- Select Status Code - Open Due/Unpaid Paid Incomplete No Tax Due Internal Refu…" at bounding box center [1055, 311] width 333 height 29
type input "[DATE]"
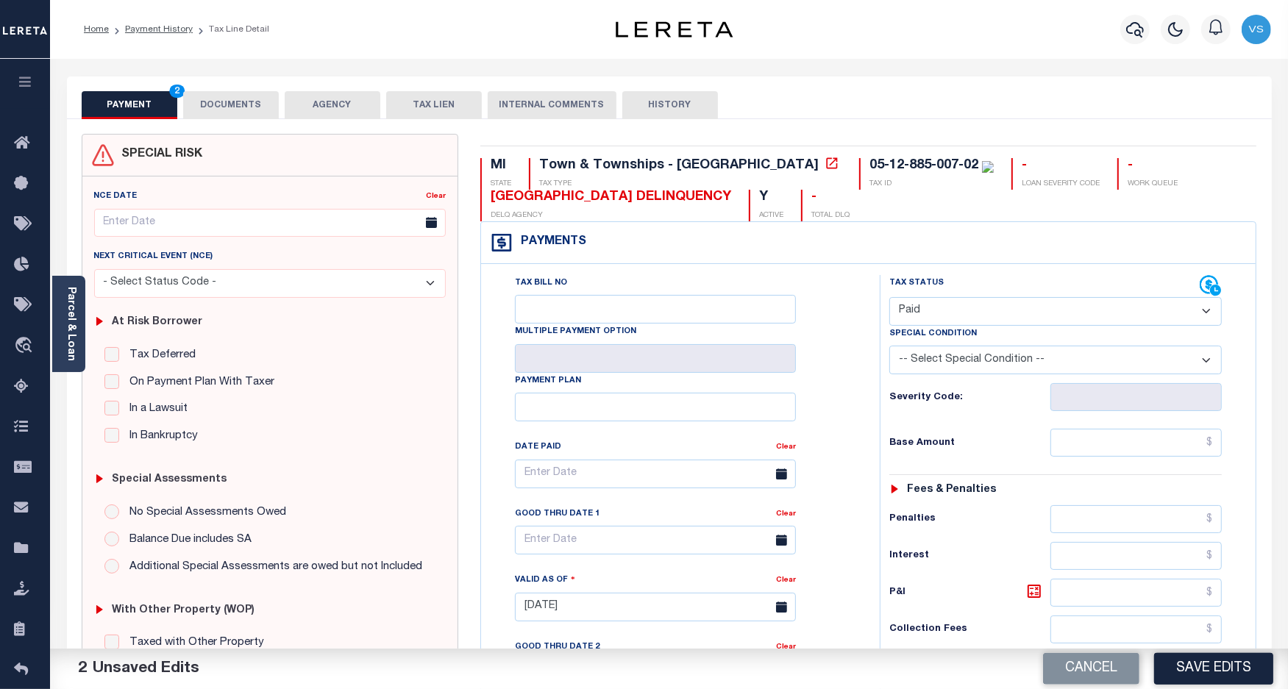
click at [212, 105] on button "DOCUMENTS" at bounding box center [231, 105] width 96 height 28
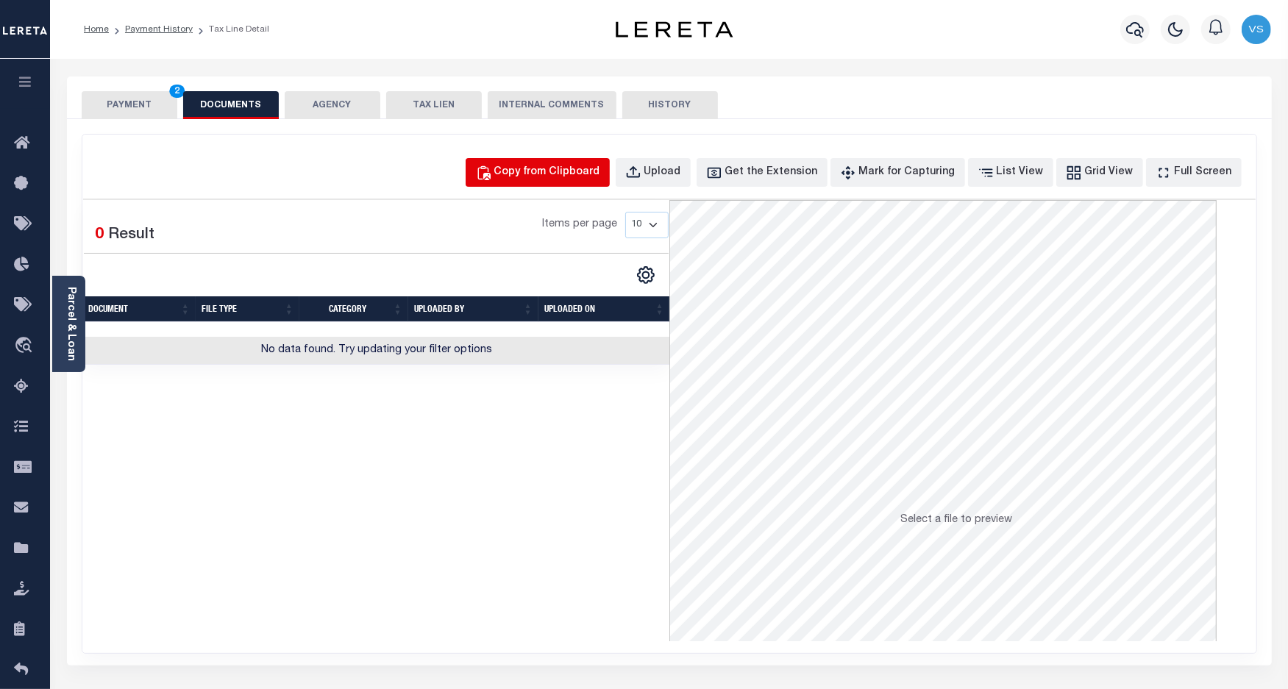
click at [567, 178] on div "Copy from Clipboard" at bounding box center [547, 173] width 106 height 16
select select "POP"
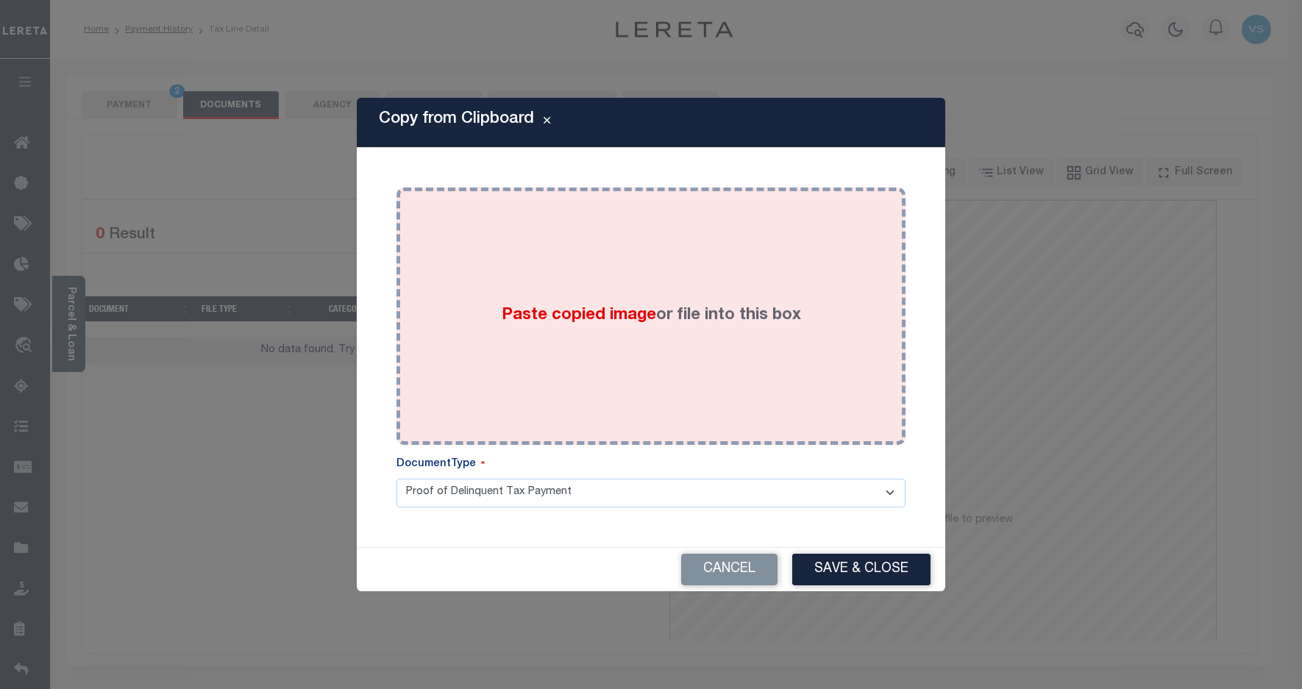
click at [546, 291] on div "Paste copied image or file into this box" at bounding box center [651, 316] width 487 height 235
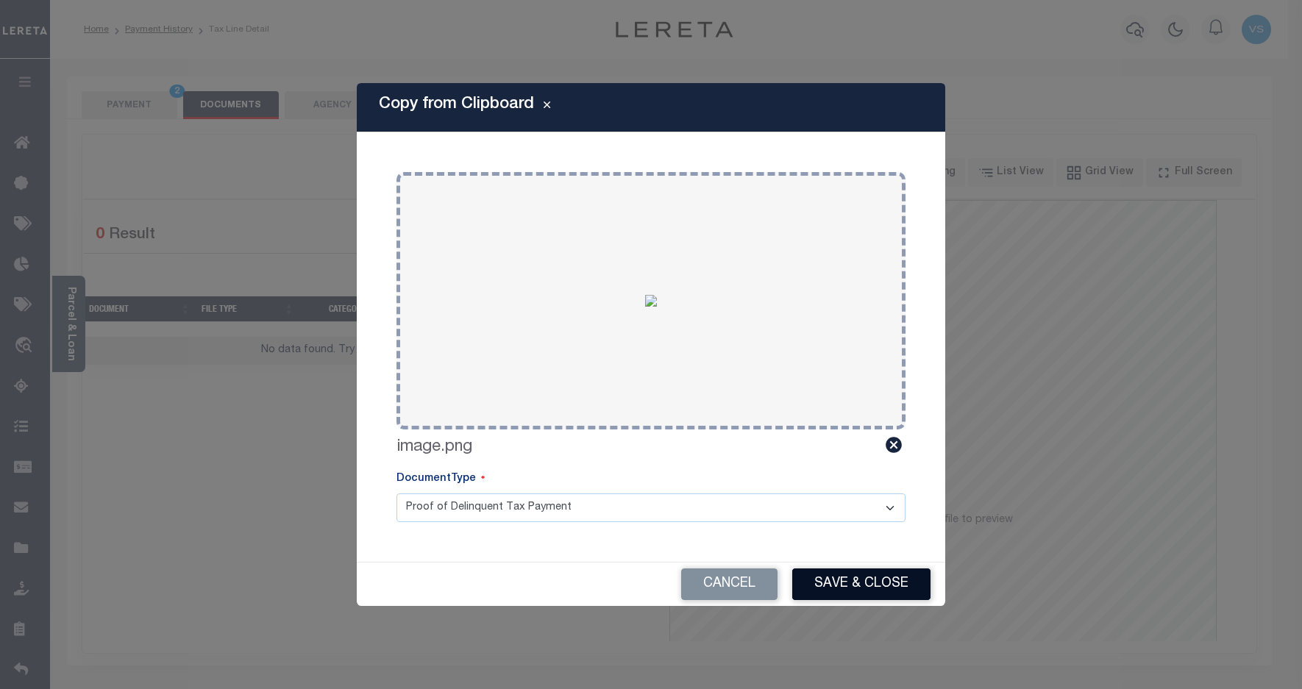
click at [831, 570] on button "Save & Close" at bounding box center [861, 585] width 138 height 32
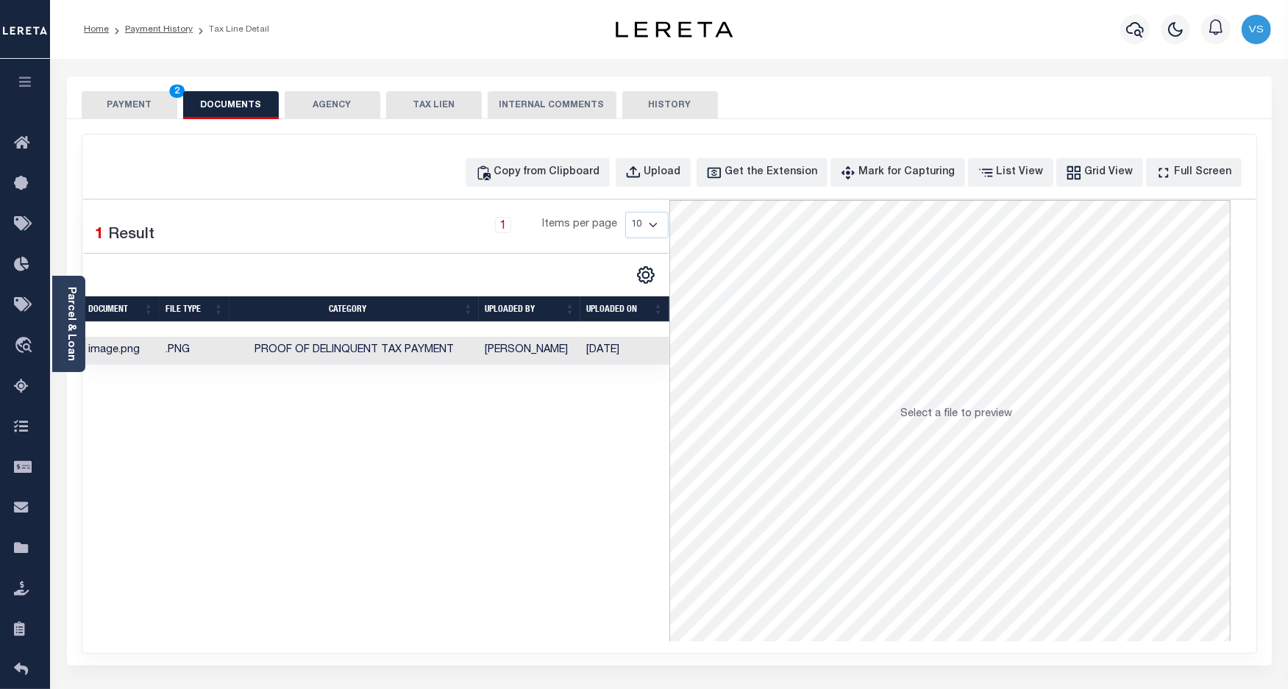
click at [114, 98] on button "PAYMENT 2" at bounding box center [130, 105] width 96 height 28
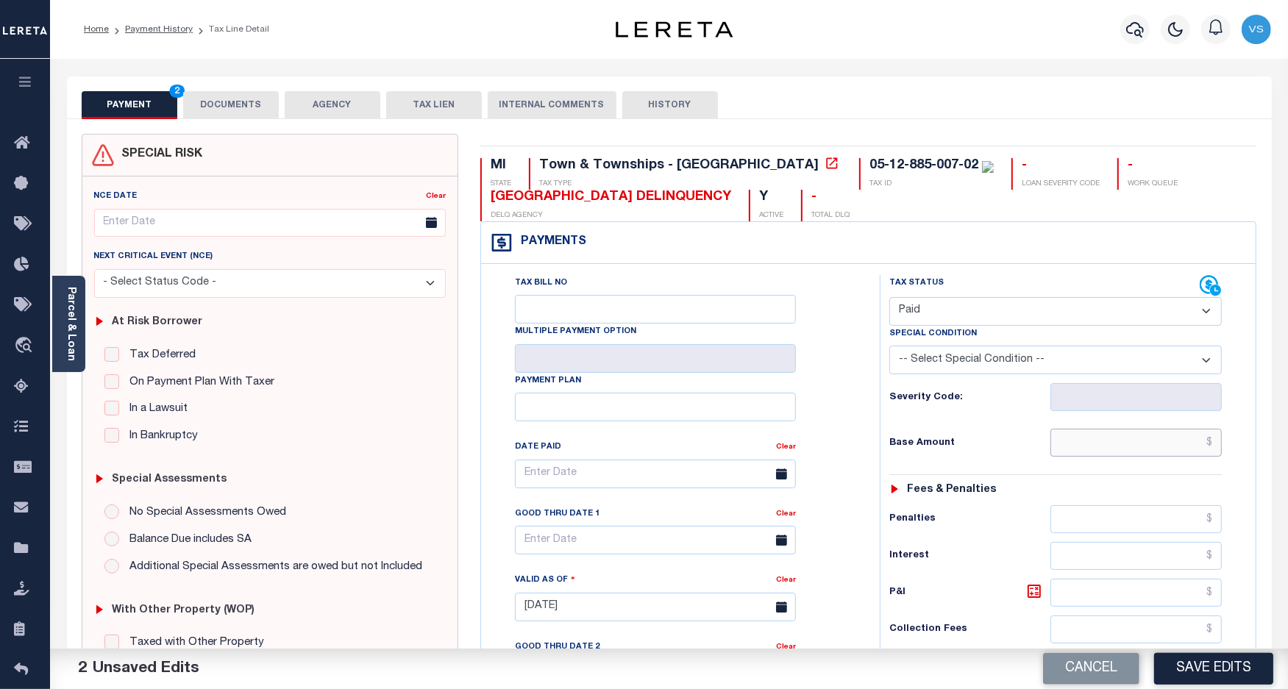
click at [1107, 438] on input "text" at bounding box center [1136, 443] width 171 height 28
paste input "4,037.73"
type input "$4,037.73"
click at [1220, 678] on button "Save Edits" at bounding box center [1213, 669] width 119 height 32
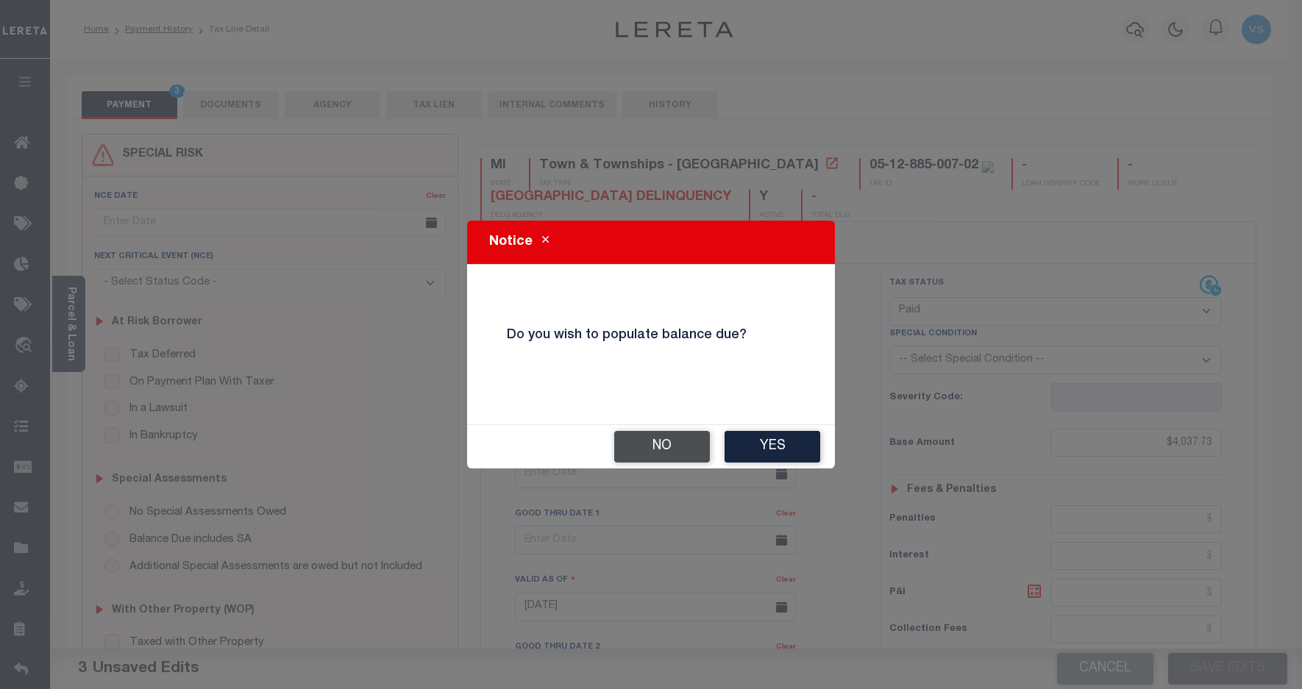
click at [633, 452] on button "No" at bounding box center [662, 447] width 96 height 32
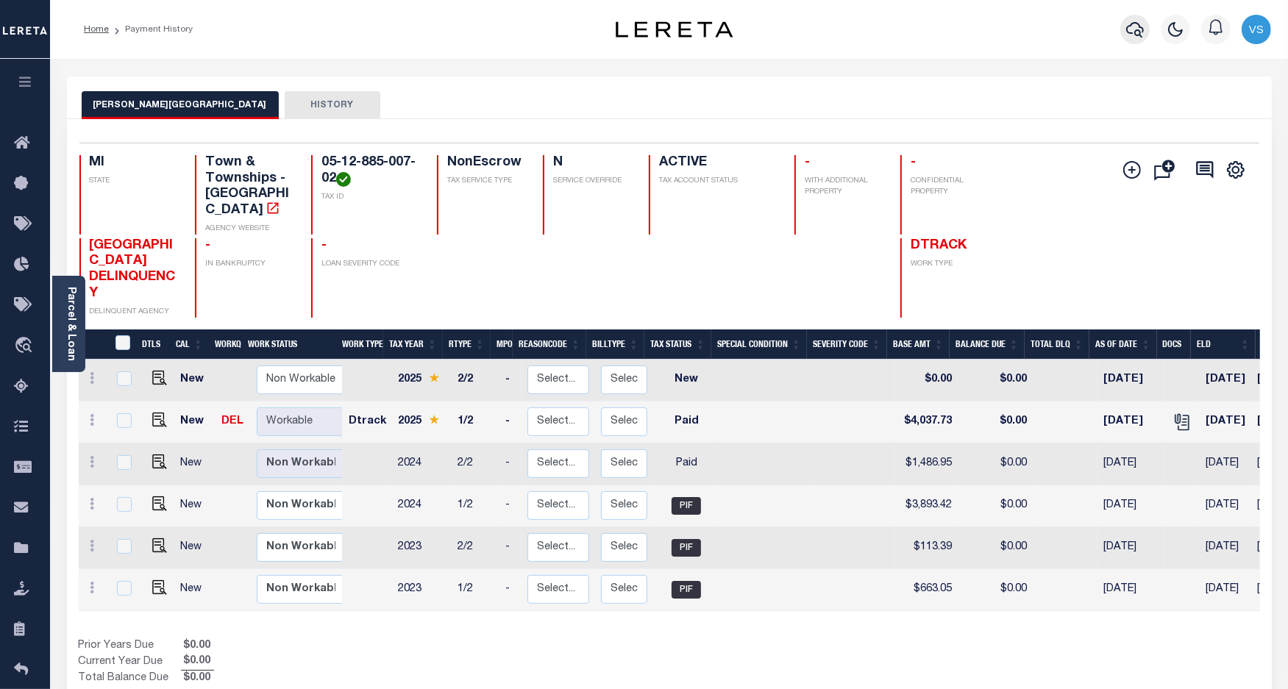
drag, startPoint x: 1134, startPoint y: 28, endPoint x: 1048, endPoint y: 55, distance: 90.3
click at [1134, 29] on icon "button" at bounding box center [1135, 30] width 18 height 18
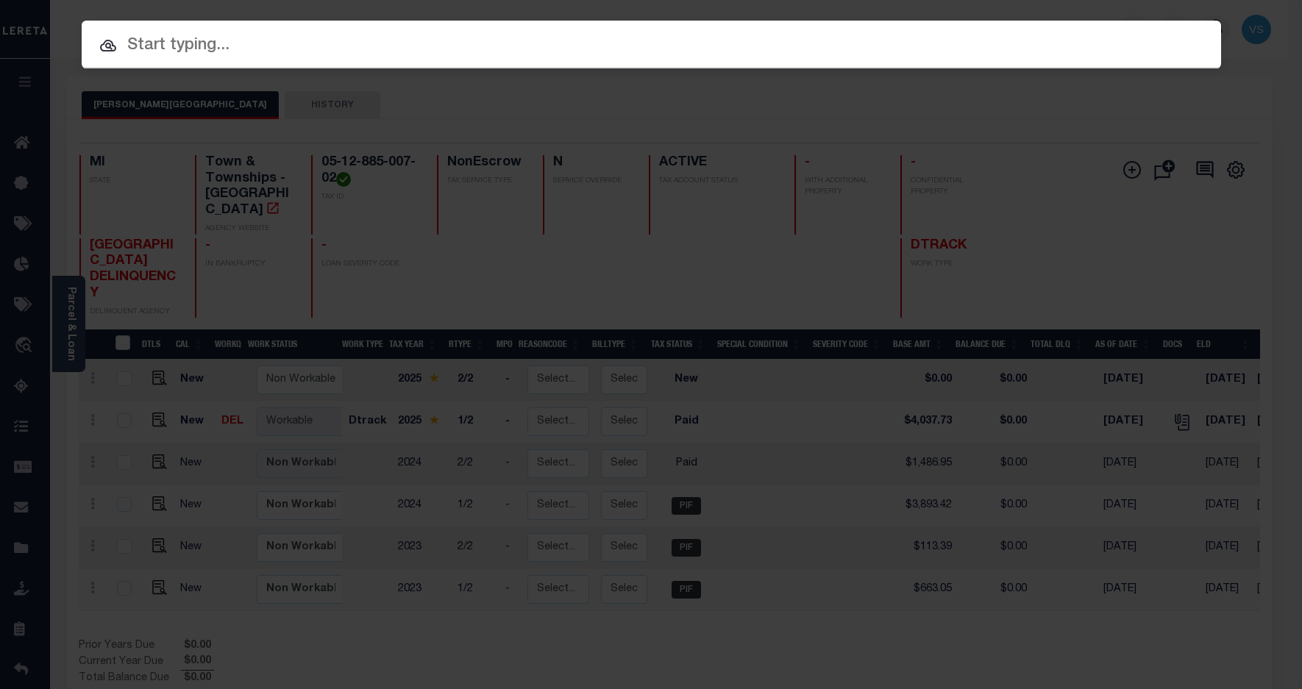
paste input "1323884027"
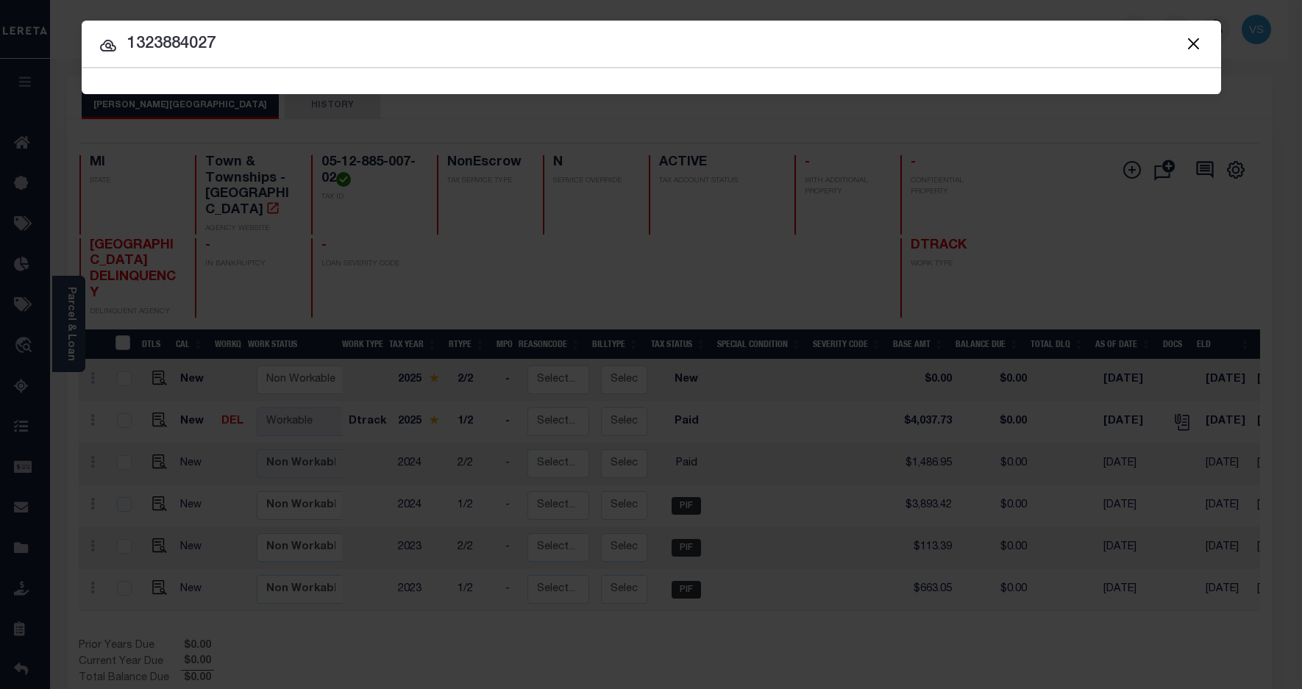
type input "1323884027"
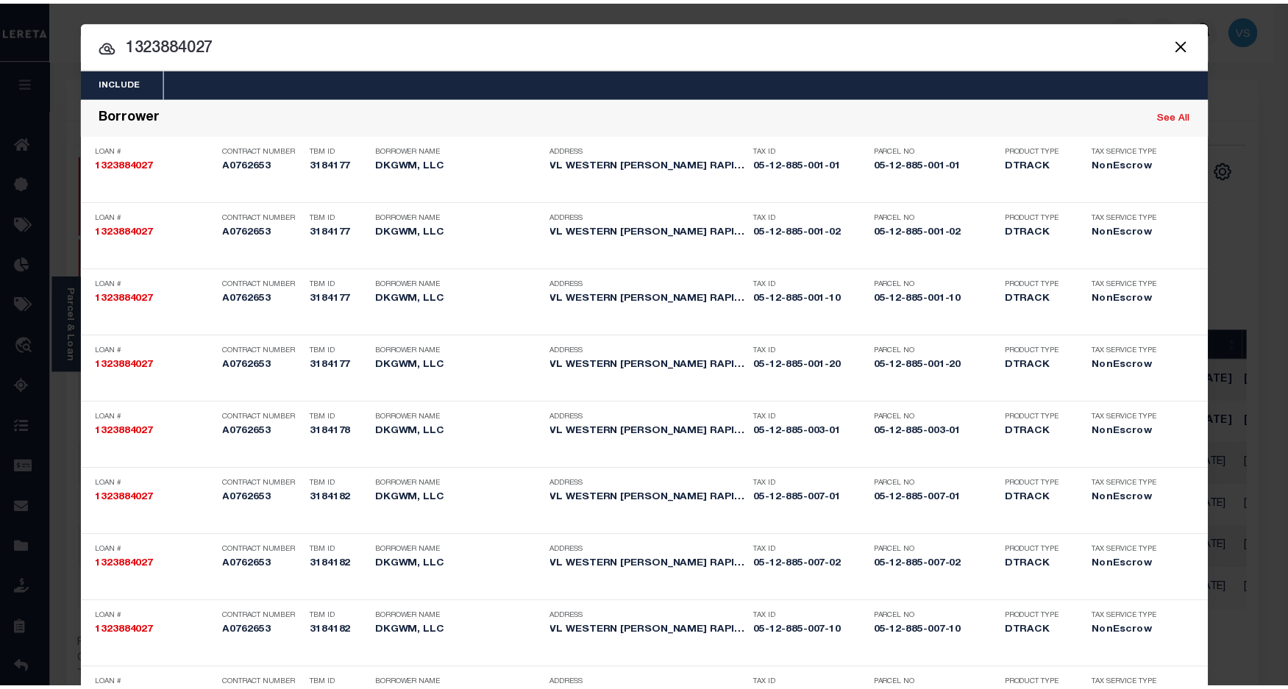
scroll to position [1251, 0]
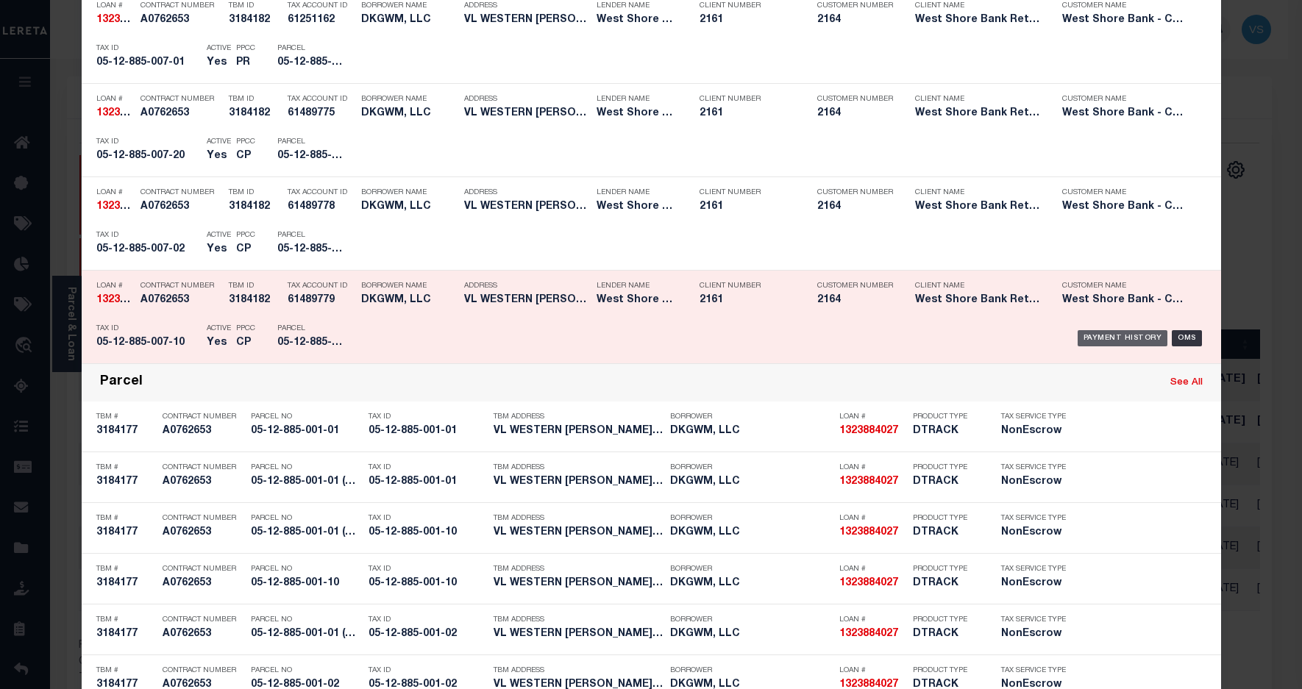
click at [1086, 341] on div "Payment History" at bounding box center [1123, 338] width 90 height 16
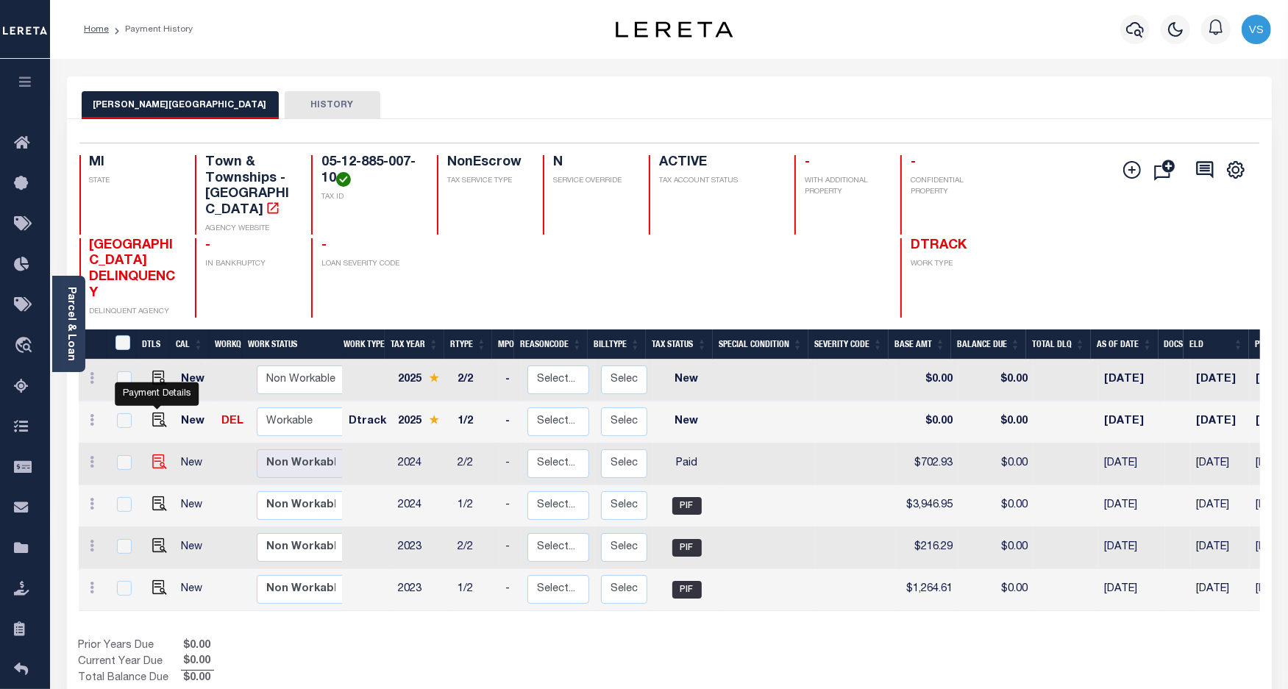
drag, startPoint x: 154, startPoint y: 402, endPoint x: 157, endPoint y: 447, distance: 44.9
click at [154, 413] on img "" at bounding box center [159, 420] width 15 height 15
checkbox input "true"
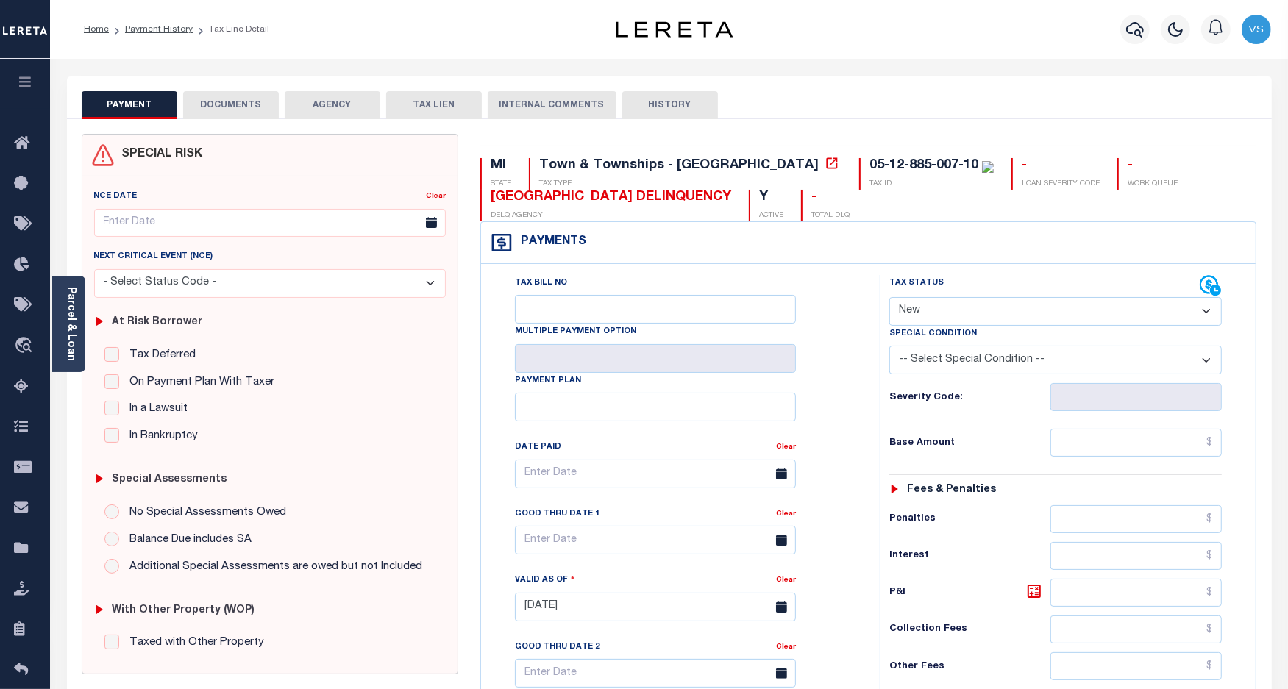
click at [961, 308] on select "- Select Status Code - Open Due/Unpaid Paid Incomplete No Tax Due Internal Refu…" at bounding box center [1055, 311] width 333 height 29
select select "PYD"
click at [889, 299] on select "- Select Status Code - Open Due/Unpaid Paid Incomplete No Tax Due Internal Refu…" at bounding box center [1055, 311] width 333 height 29
type input "[DATE]"
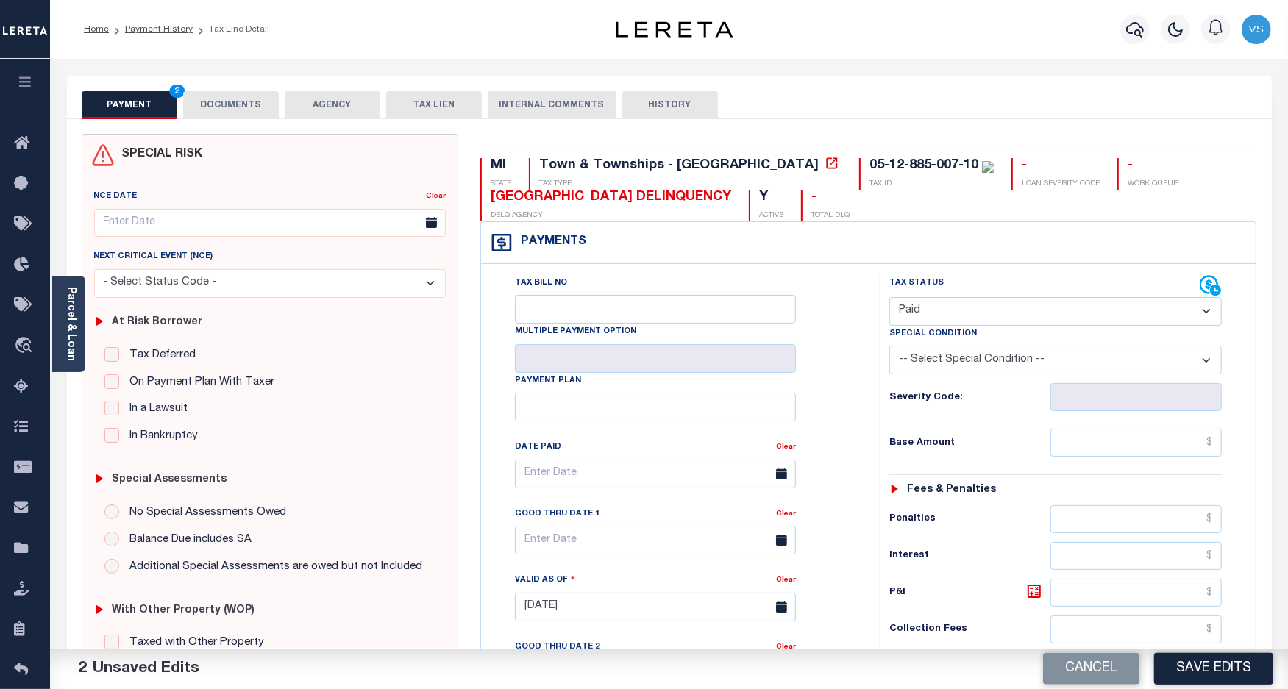
click at [202, 99] on button "DOCUMENTS" at bounding box center [231, 105] width 96 height 28
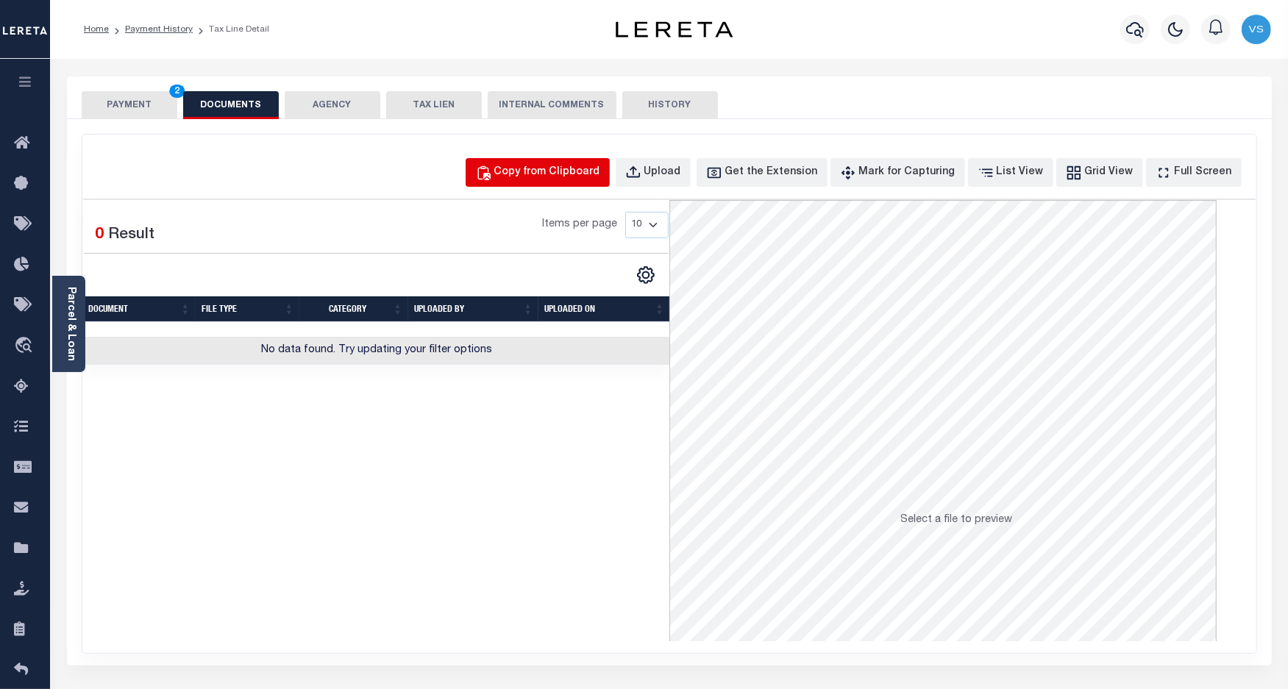
click at [582, 171] on div "Copy from Clipboard" at bounding box center [547, 173] width 106 height 16
select select "POP"
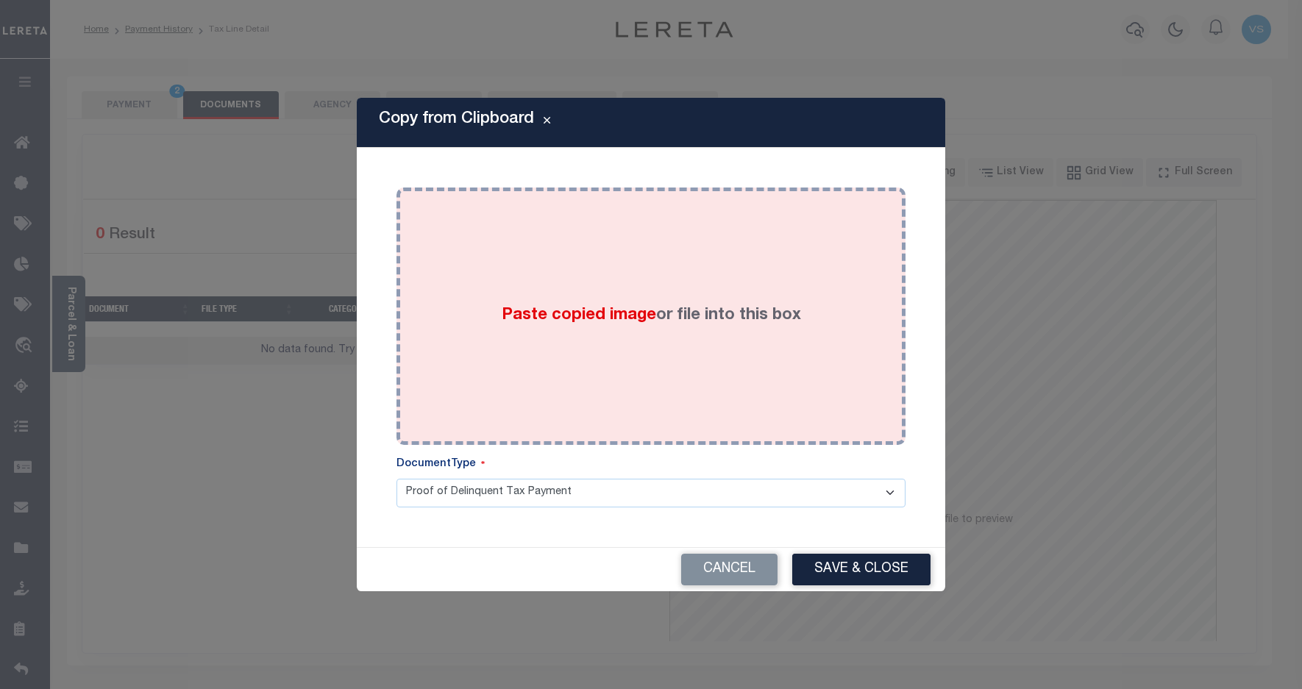
click at [608, 281] on div "Paste copied image or file into this box" at bounding box center [651, 316] width 487 height 235
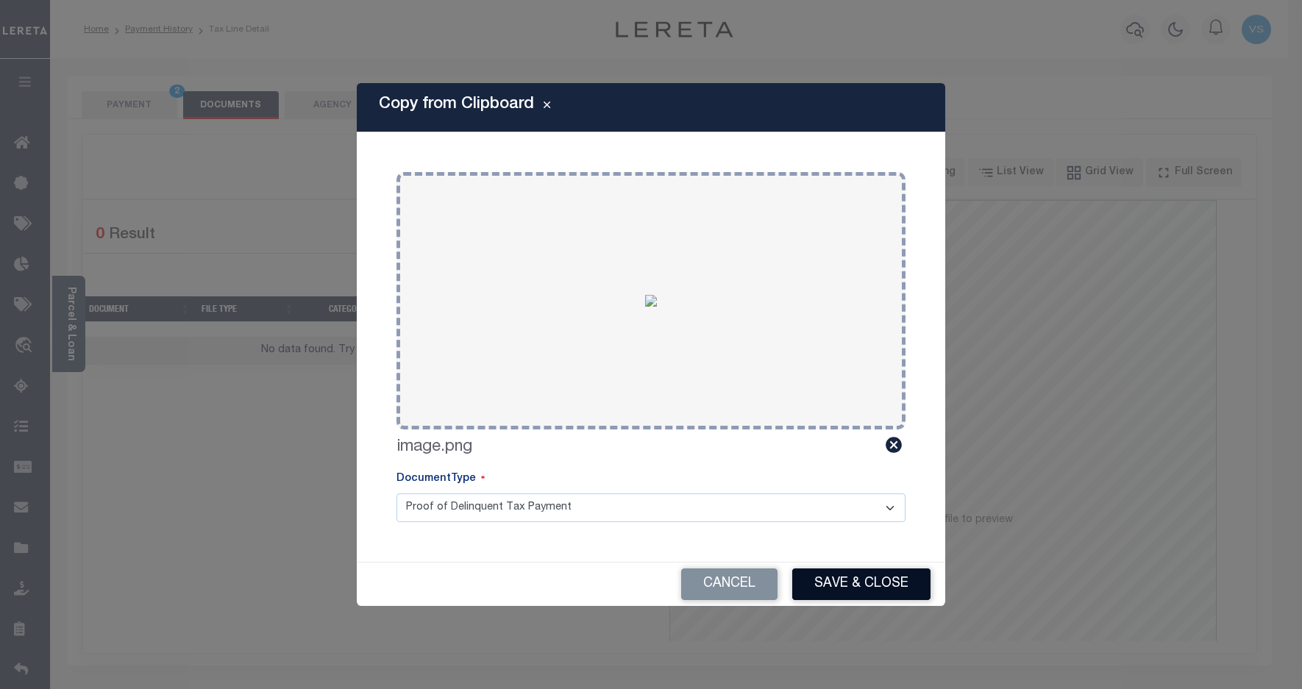
click at [853, 583] on button "Save & Close" at bounding box center [861, 585] width 138 height 32
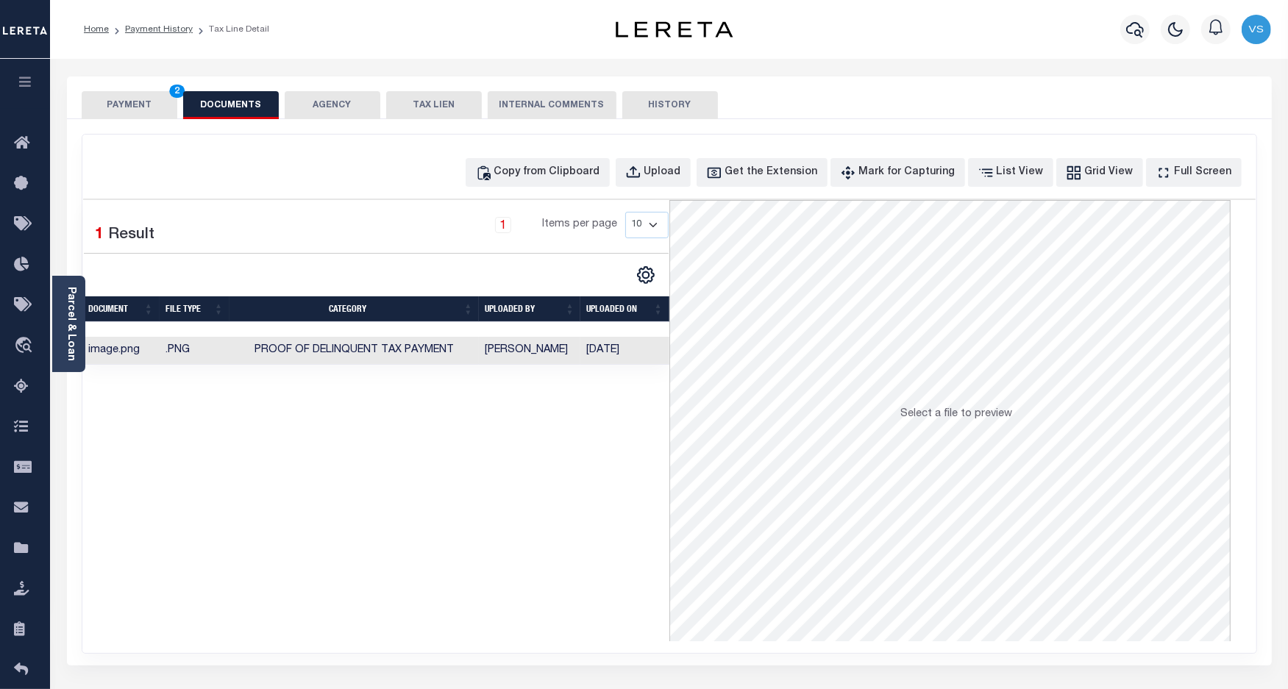
click at [131, 111] on button "PAYMENT 2" at bounding box center [130, 105] width 96 height 28
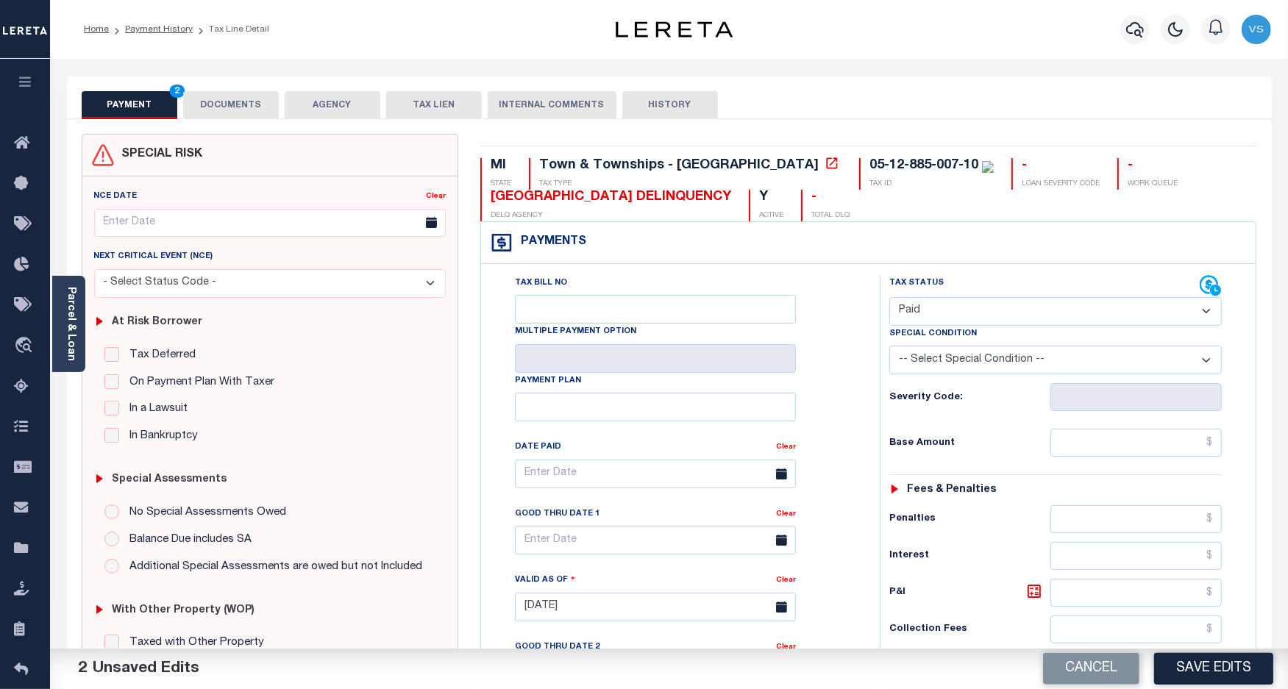
scroll to position [276, 0]
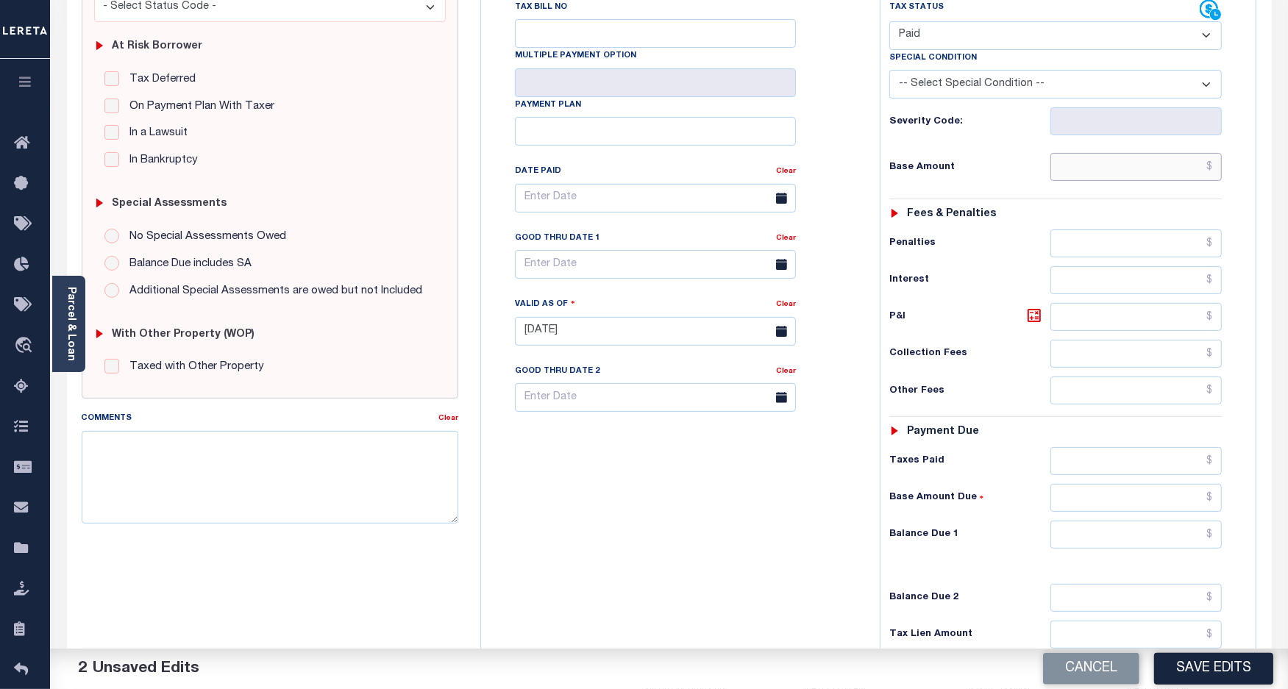
click at [1120, 168] on input "text" at bounding box center [1136, 167] width 171 height 28
paste input "4,997.30"
type input "$4,997.30"
click at [1167, 664] on button "Save Edits" at bounding box center [1213, 669] width 119 height 32
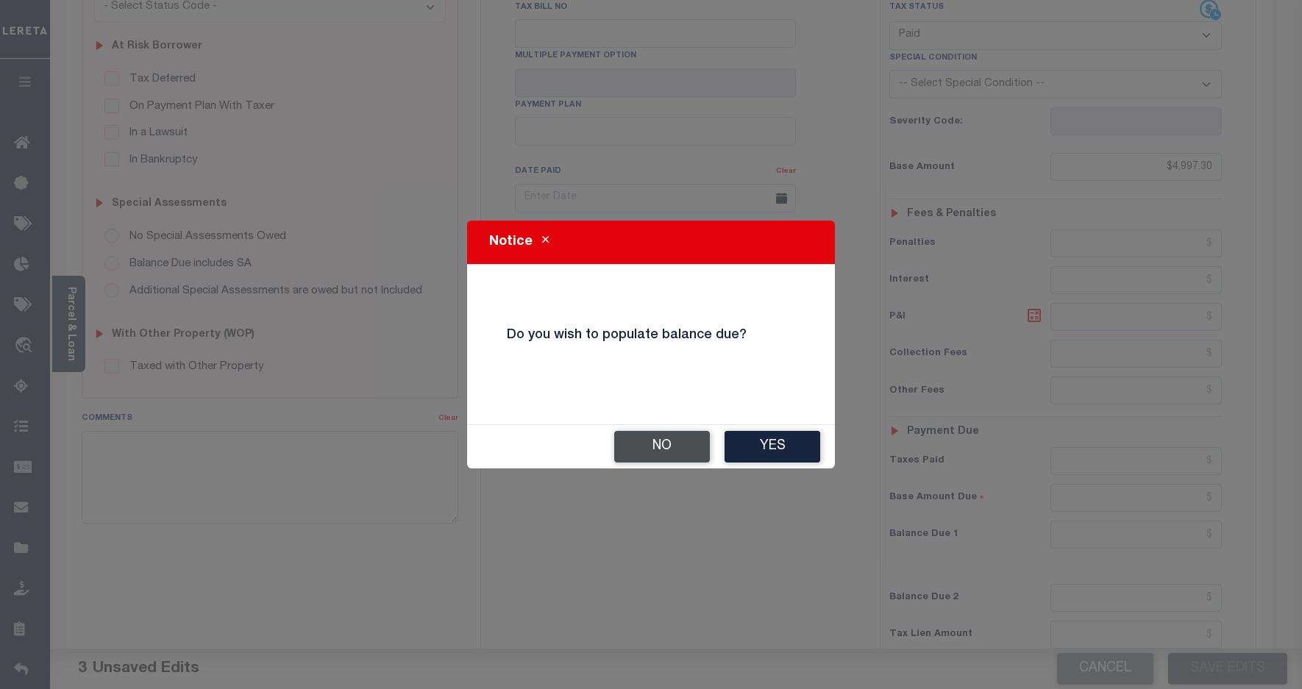
click at [634, 447] on button "No" at bounding box center [662, 447] width 96 height 32
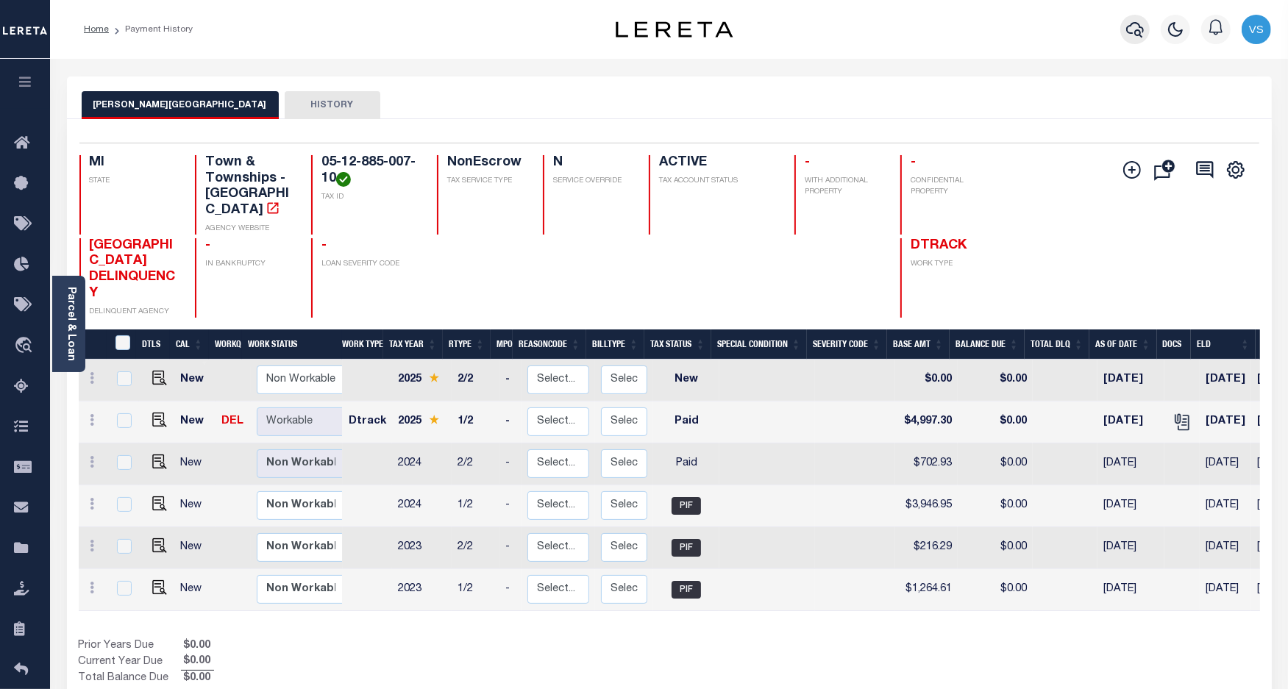
click at [1140, 29] on icon "button" at bounding box center [1135, 30] width 18 height 18
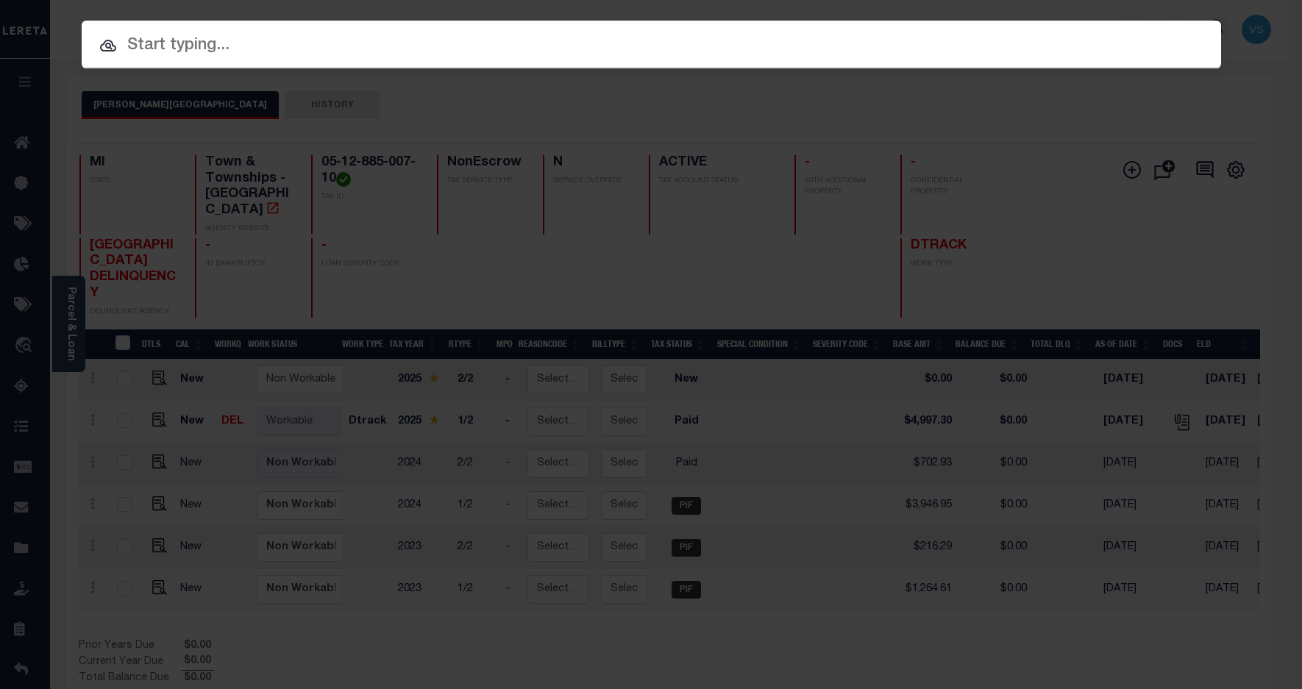
paste input "1323884027"
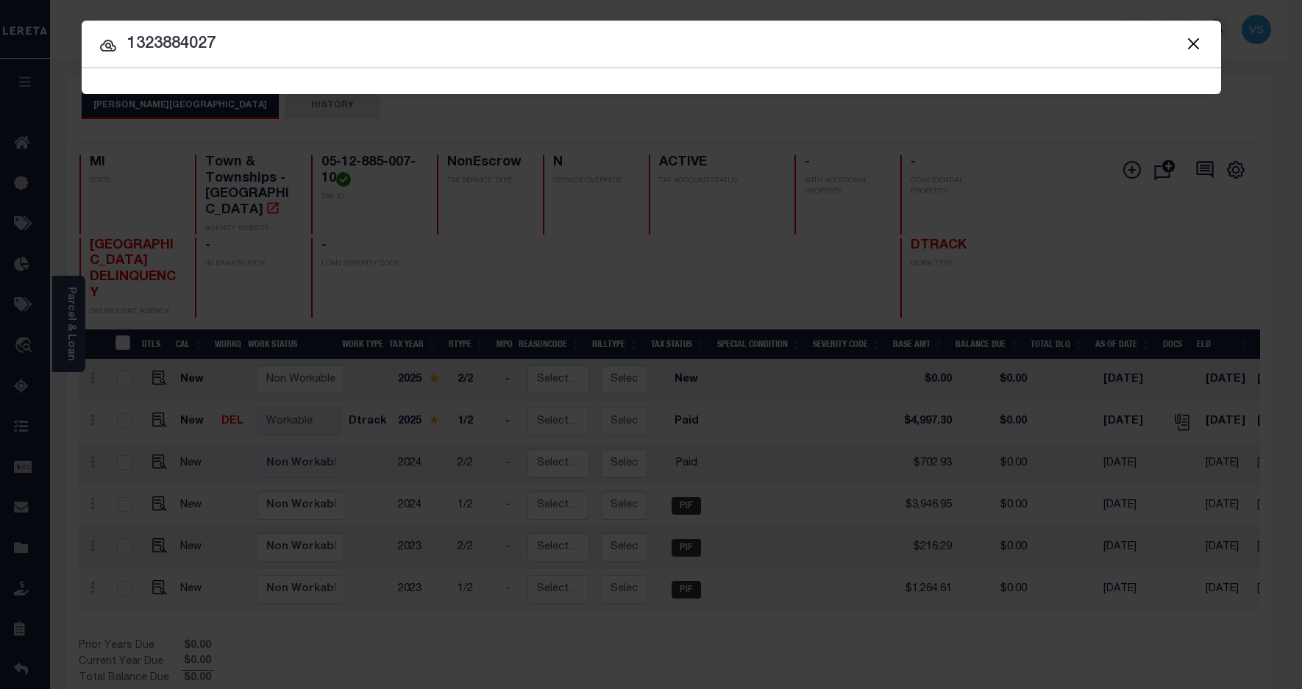
type input "1323884027"
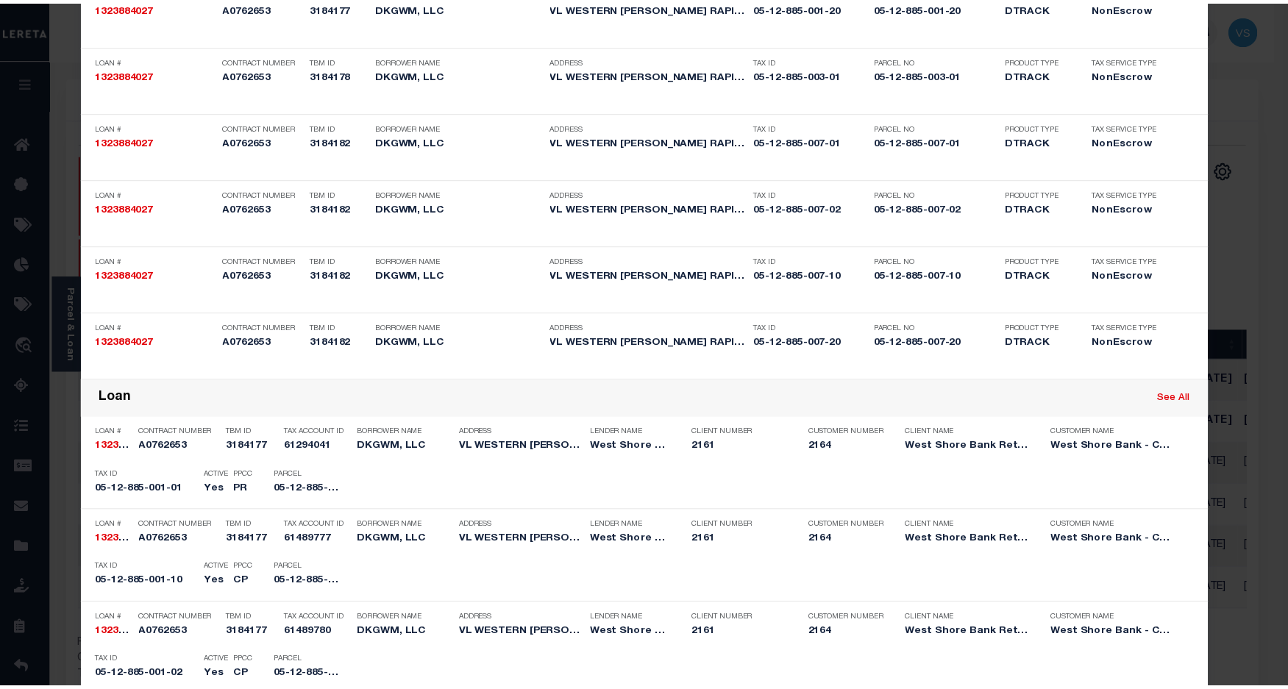
scroll to position [1064, 0]
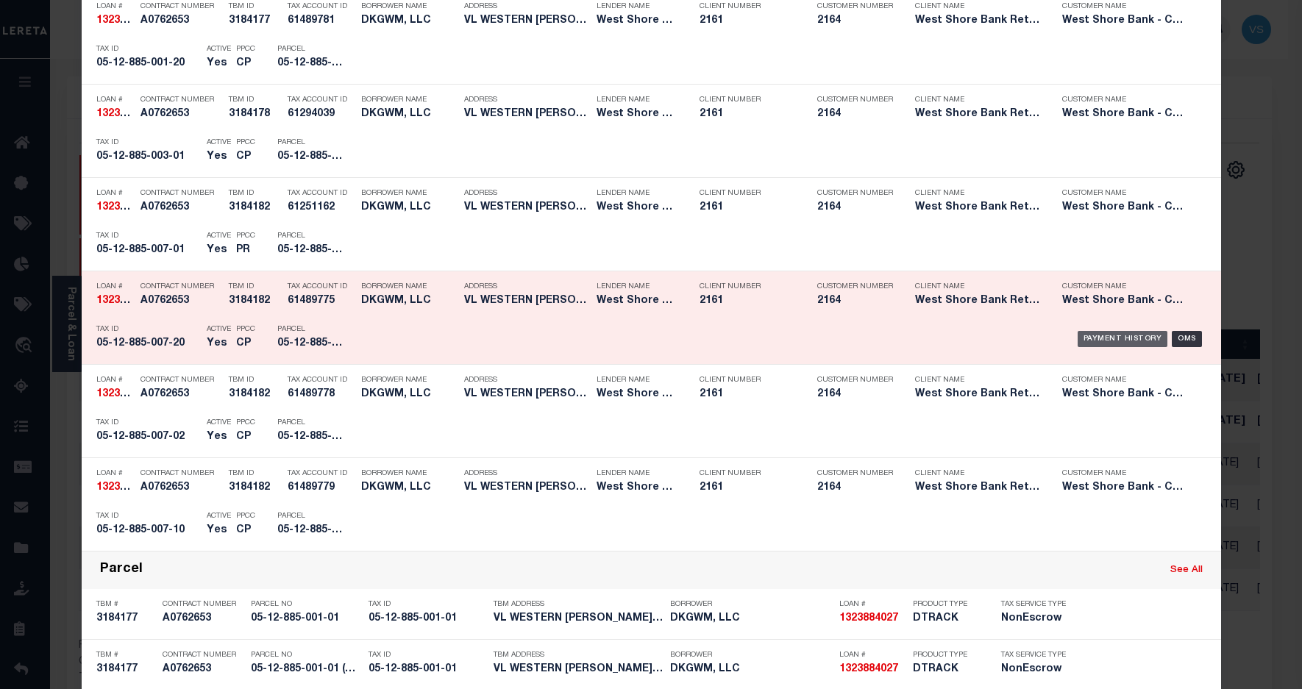
click at [1101, 336] on div "Payment History" at bounding box center [1123, 339] width 90 height 16
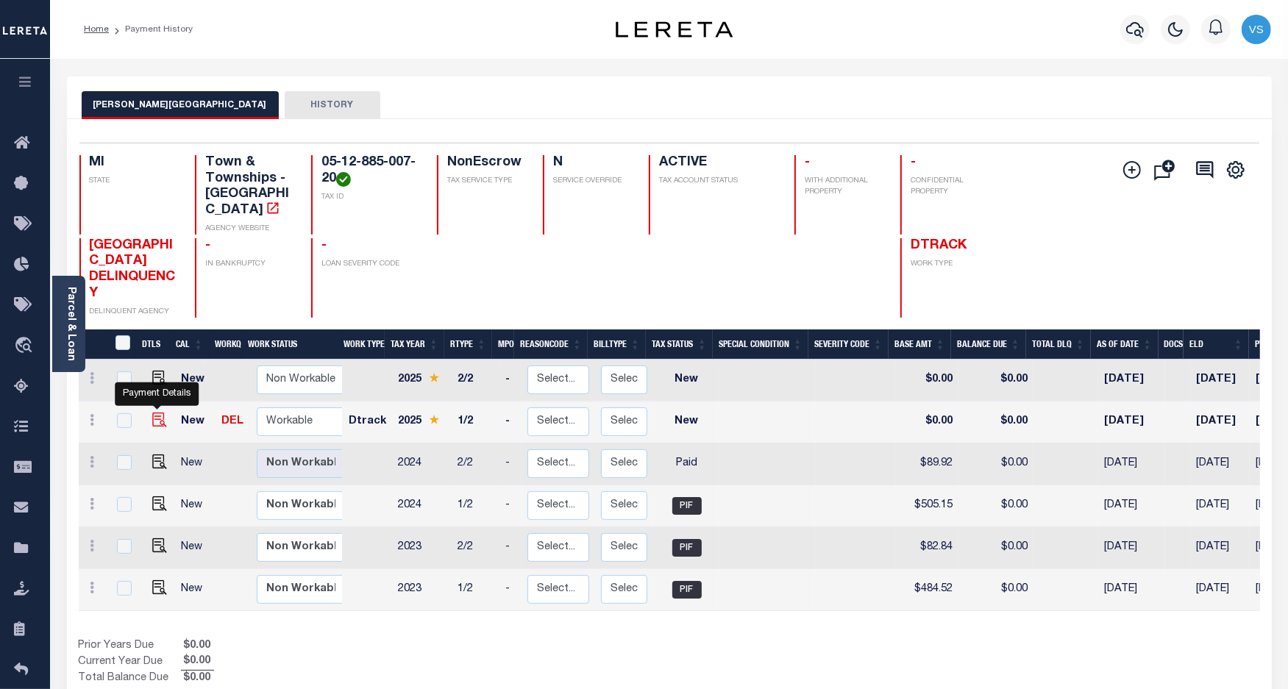
click at [153, 413] on img "" at bounding box center [159, 420] width 15 height 15
checkbox input "true"
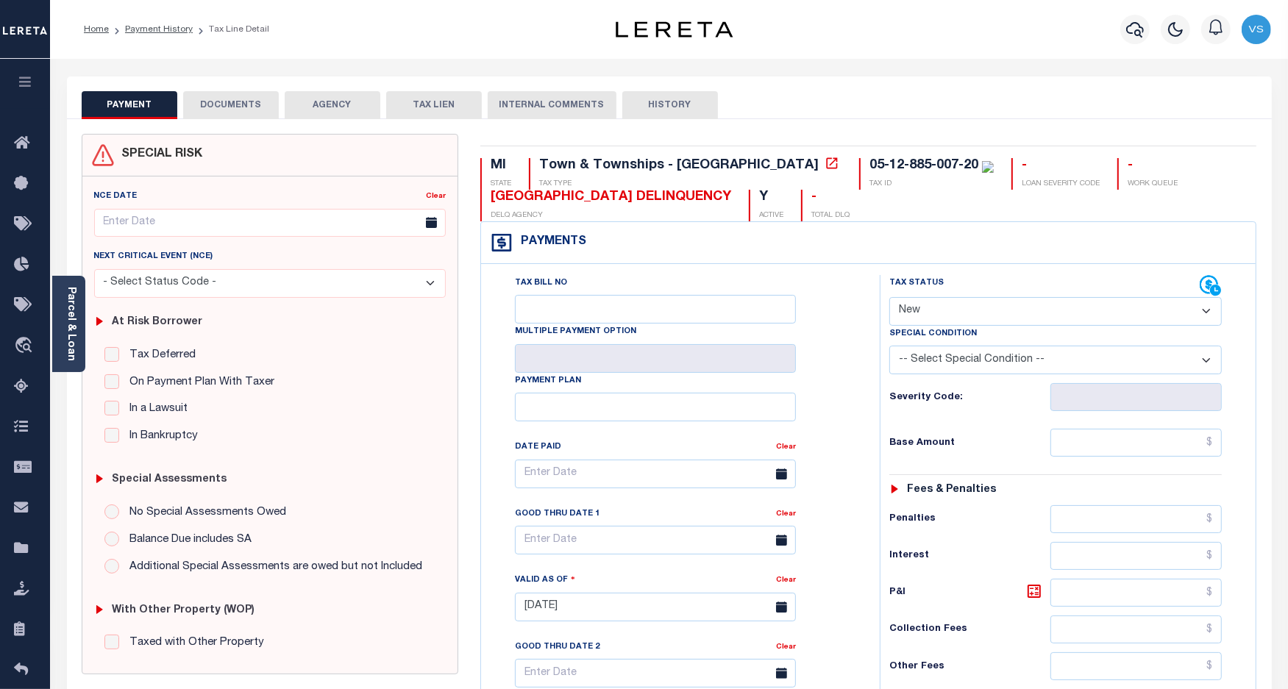
click at [931, 319] on select "- Select Status Code - Open Due/Unpaid Paid Incomplete No Tax Due Internal Refu…" at bounding box center [1055, 311] width 333 height 29
select select "PYD"
click at [889, 299] on select "- Select Status Code - Open Due/Unpaid Paid Incomplete No Tax Due Internal Refu…" at bounding box center [1055, 311] width 333 height 29
type input "[DATE]"
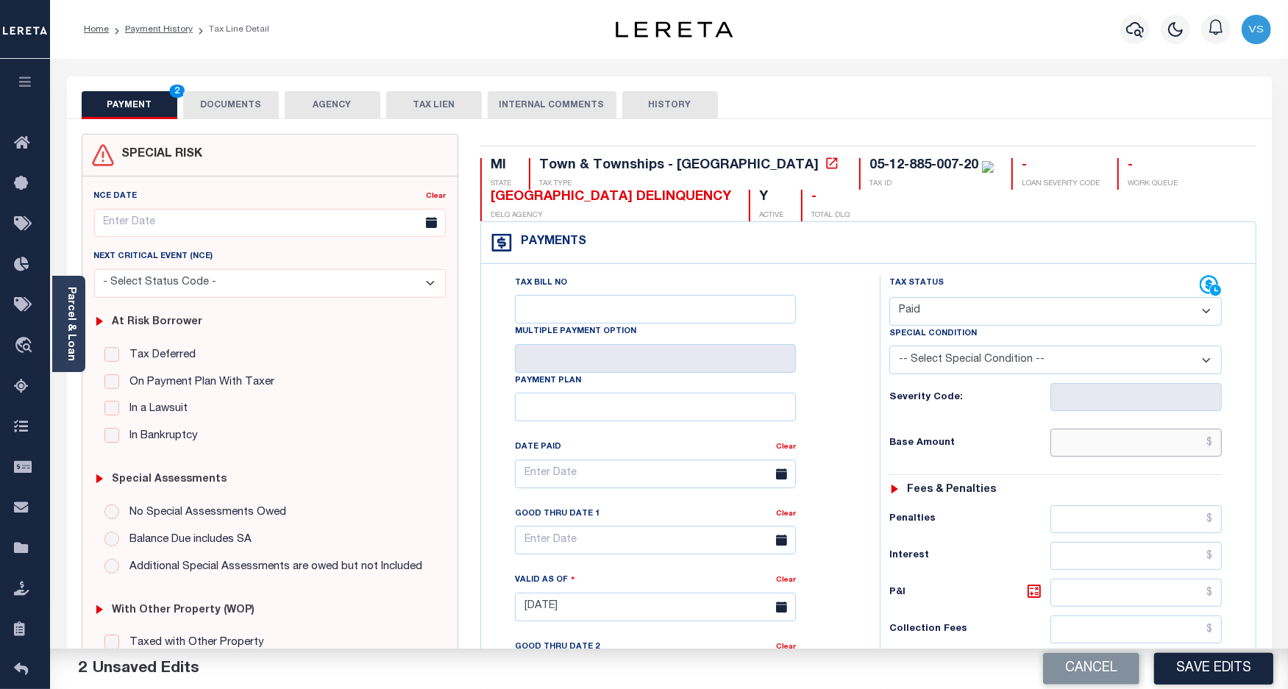
click at [1148, 442] on input "text" at bounding box center [1136, 443] width 171 height 28
paste input "523.27"
type input "$523.27"
click at [224, 98] on button "DOCUMENTS" at bounding box center [231, 105] width 96 height 28
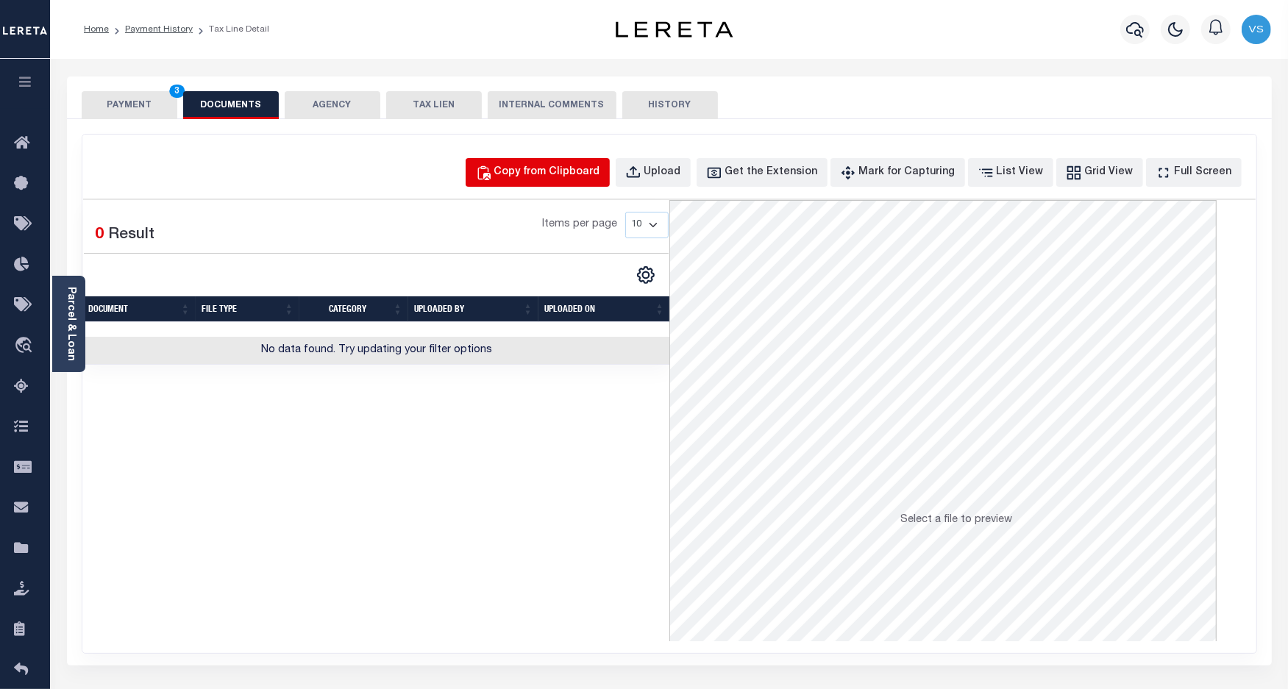
click at [560, 174] on div "Copy from Clipboard" at bounding box center [547, 173] width 106 height 16
select select "POP"
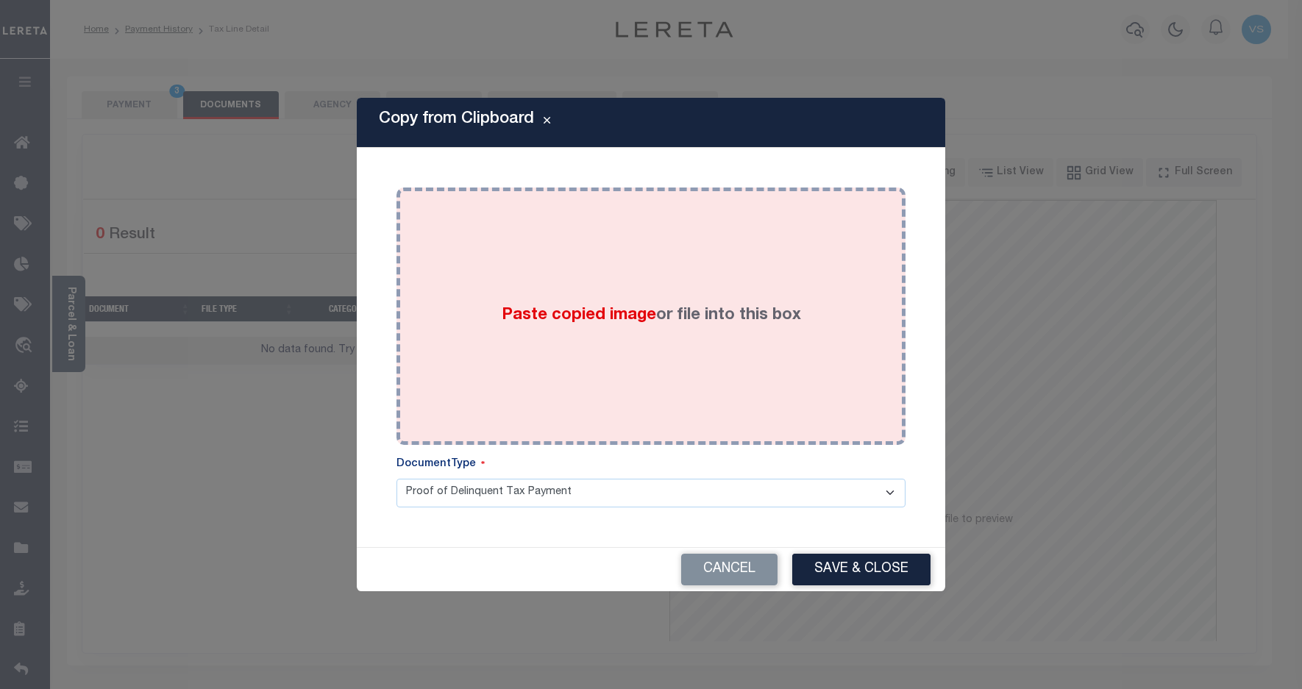
click at [601, 329] on div "Paste copied image or file into this box" at bounding box center [651, 316] width 487 height 235
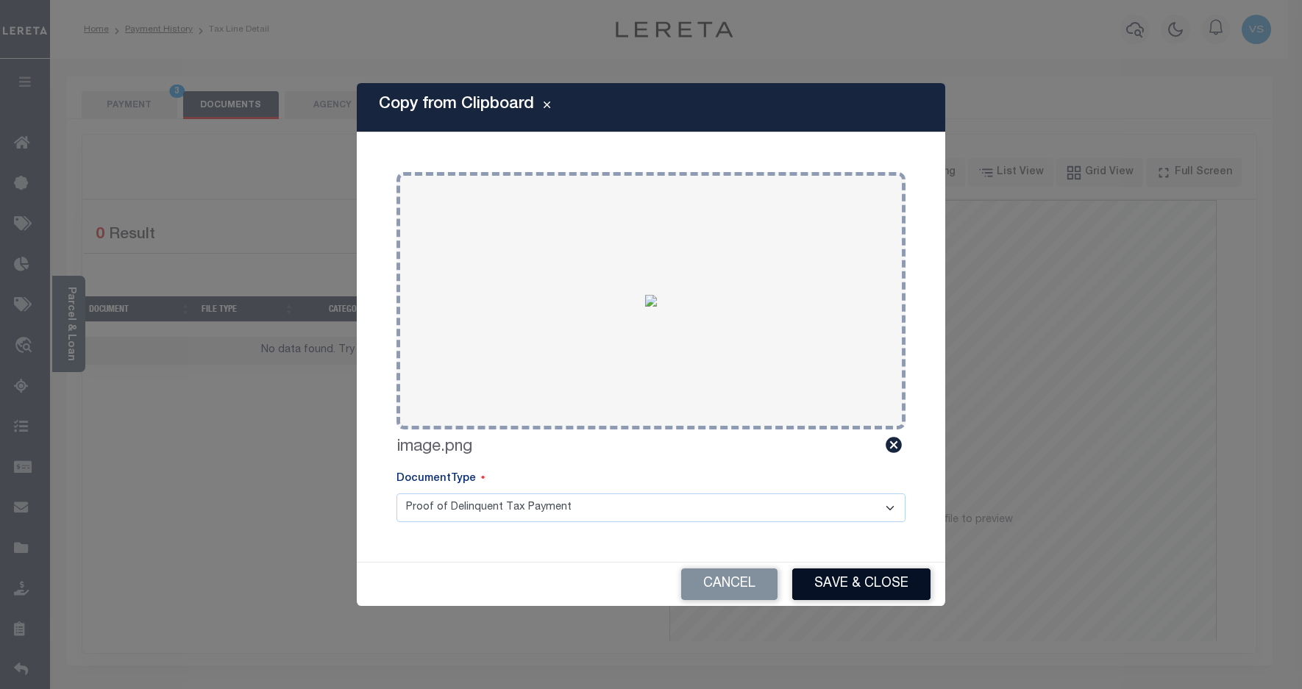
click at [815, 577] on button "Save & Close" at bounding box center [861, 585] width 138 height 32
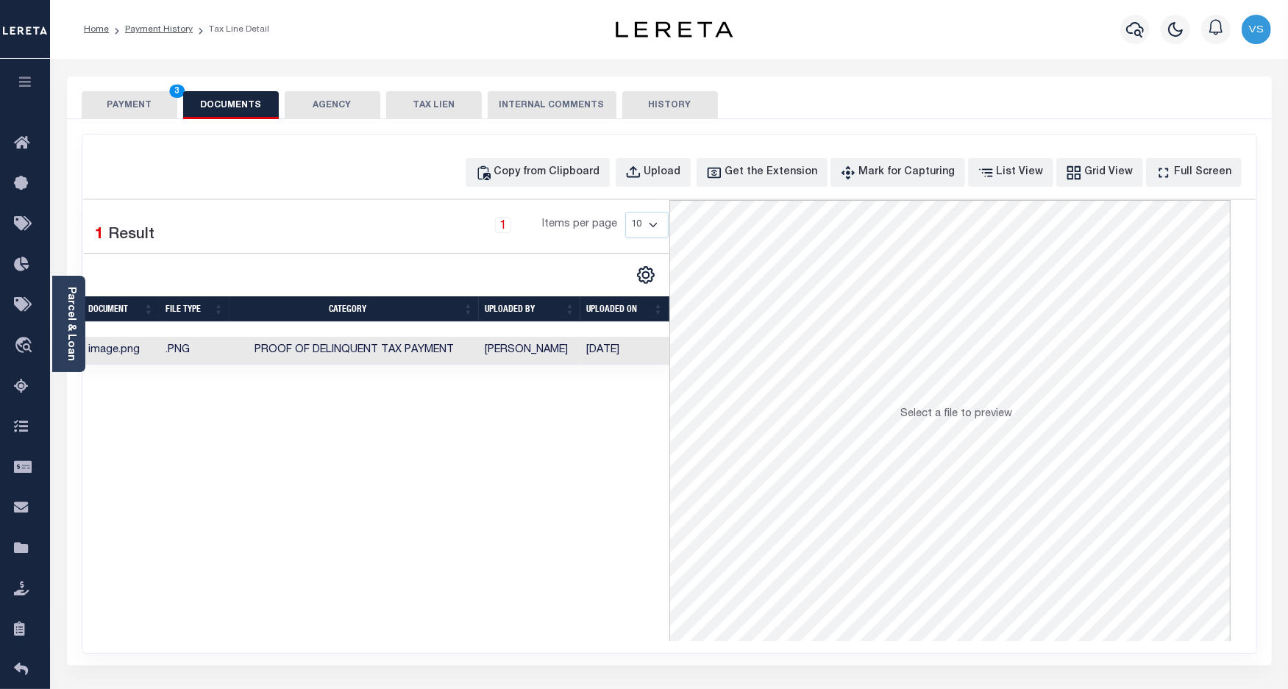
click at [119, 100] on button "PAYMENT 3" at bounding box center [130, 105] width 96 height 28
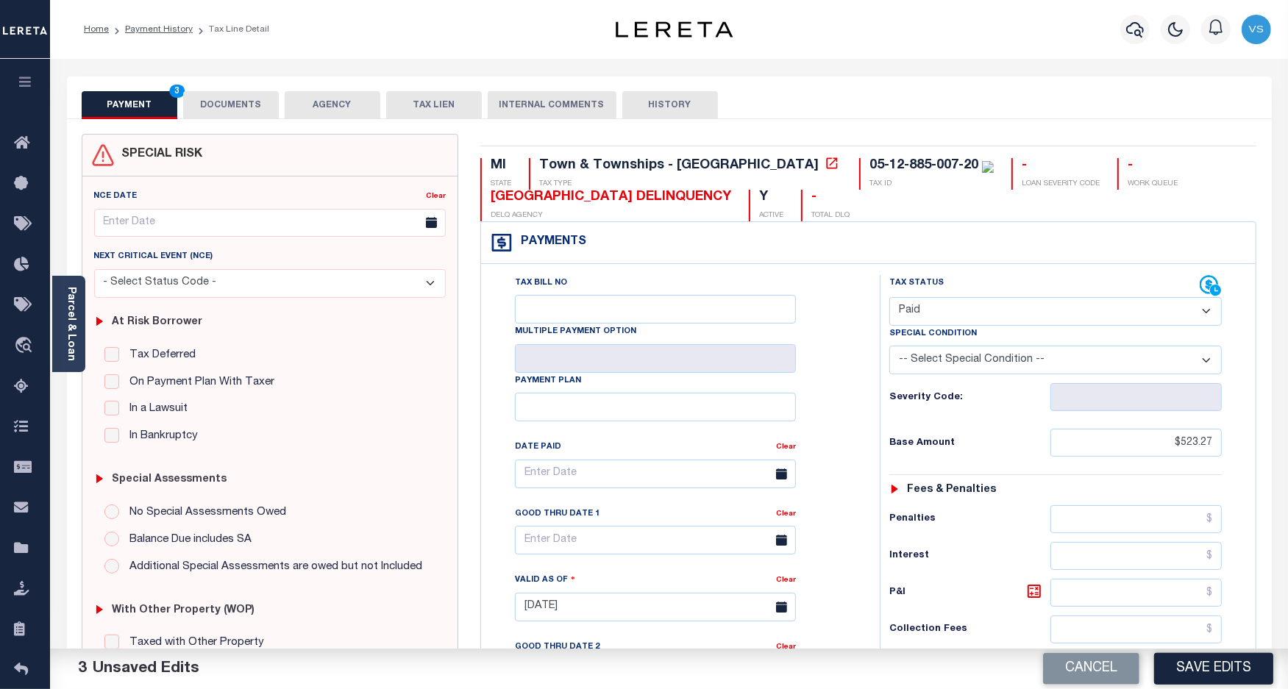
scroll to position [276, 0]
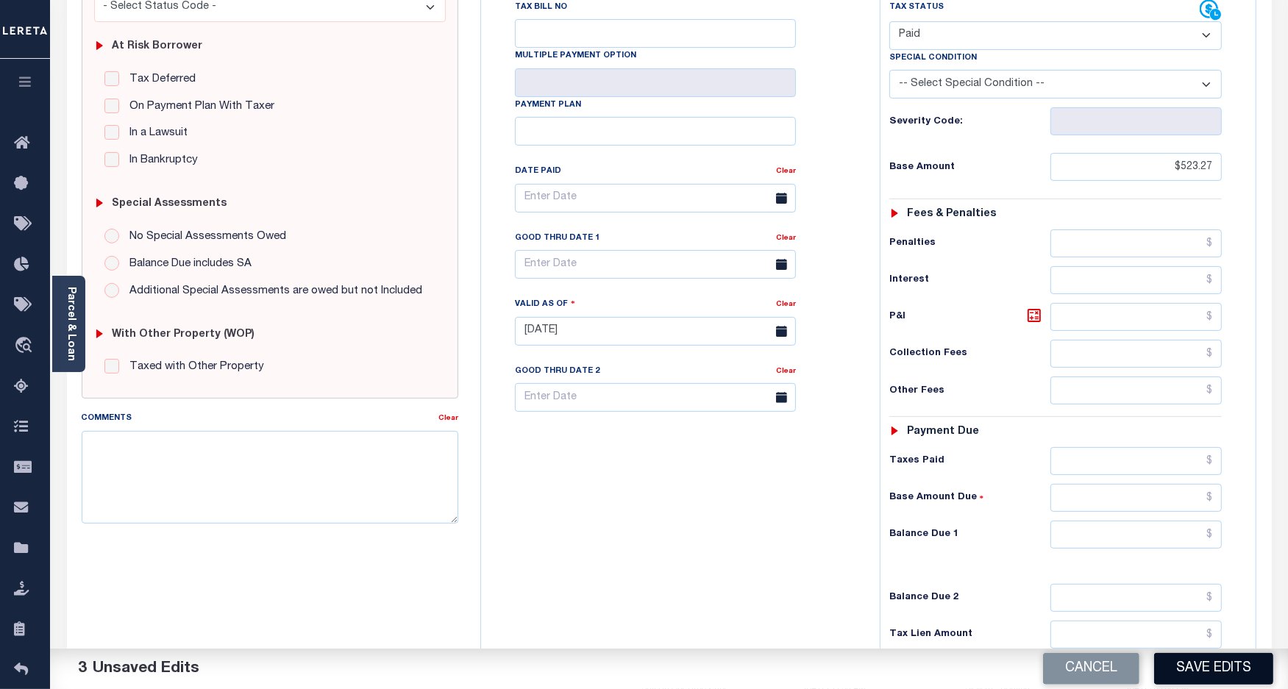
click at [1181, 668] on button "Save Edits" at bounding box center [1213, 669] width 119 height 32
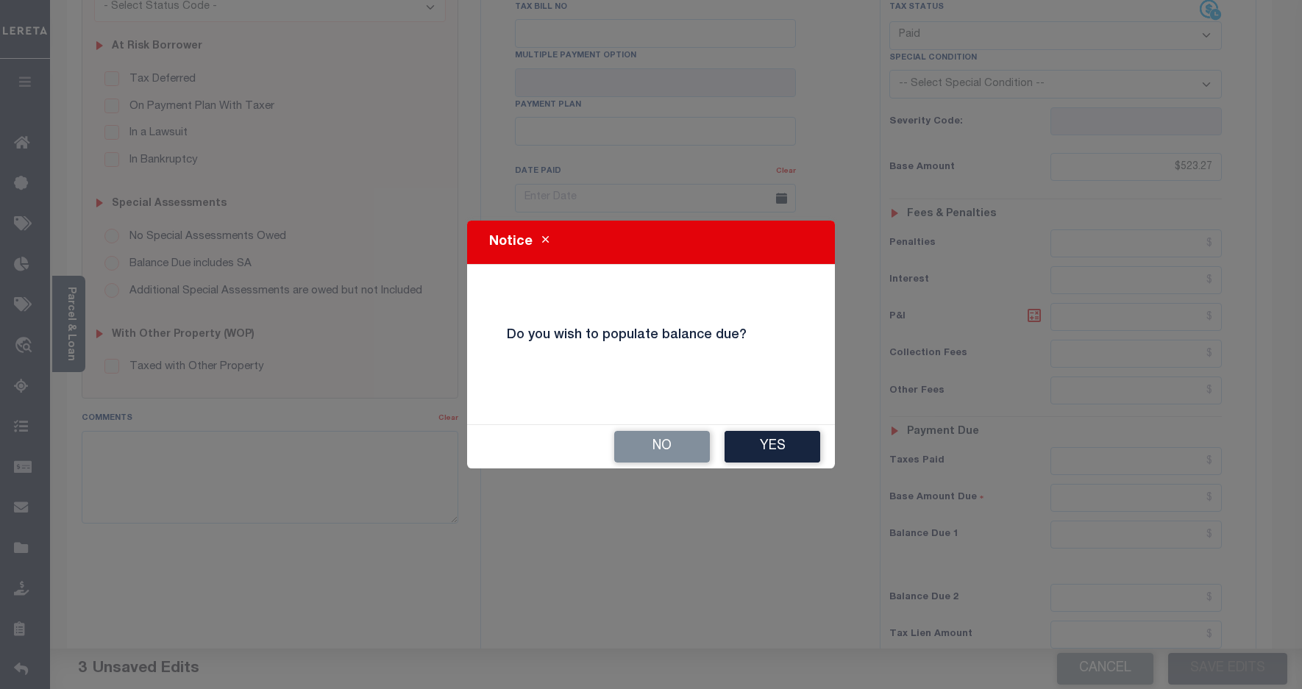
drag, startPoint x: 636, startPoint y: 445, endPoint x: 512, endPoint y: 535, distance: 153.3
click at [635, 447] on button "No" at bounding box center [662, 447] width 96 height 32
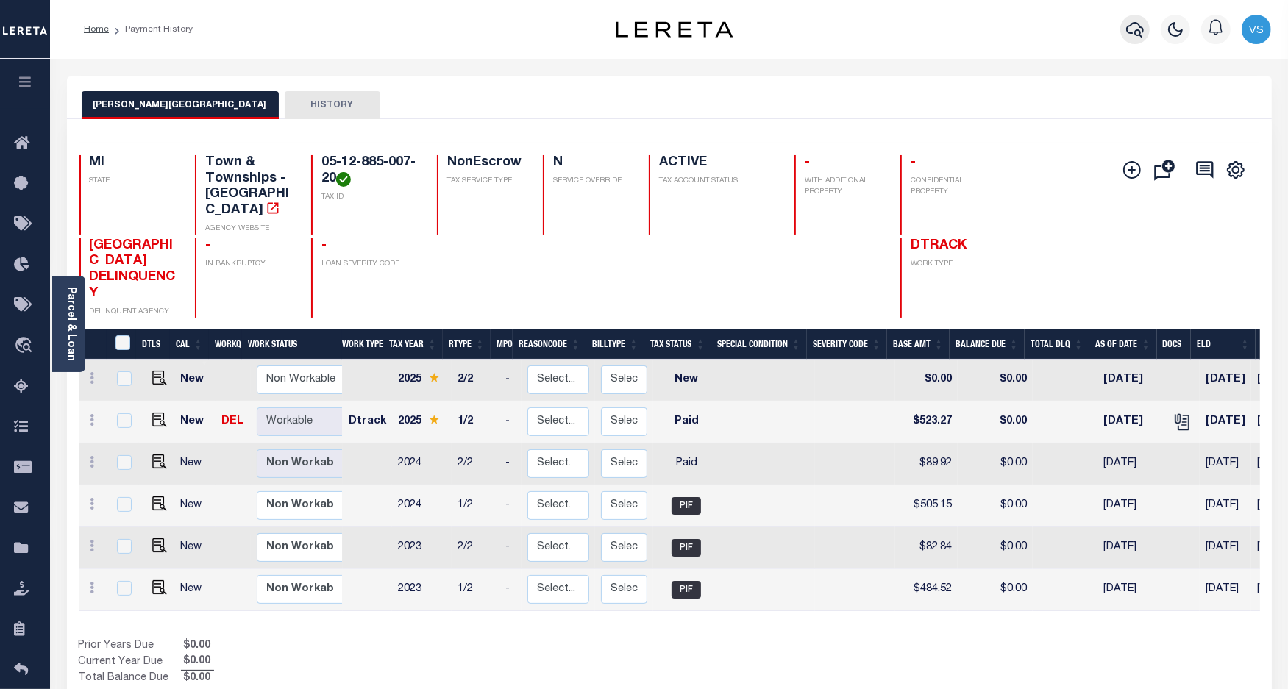
click at [1137, 26] on icon "button" at bounding box center [1135, 30] width 18 height 18
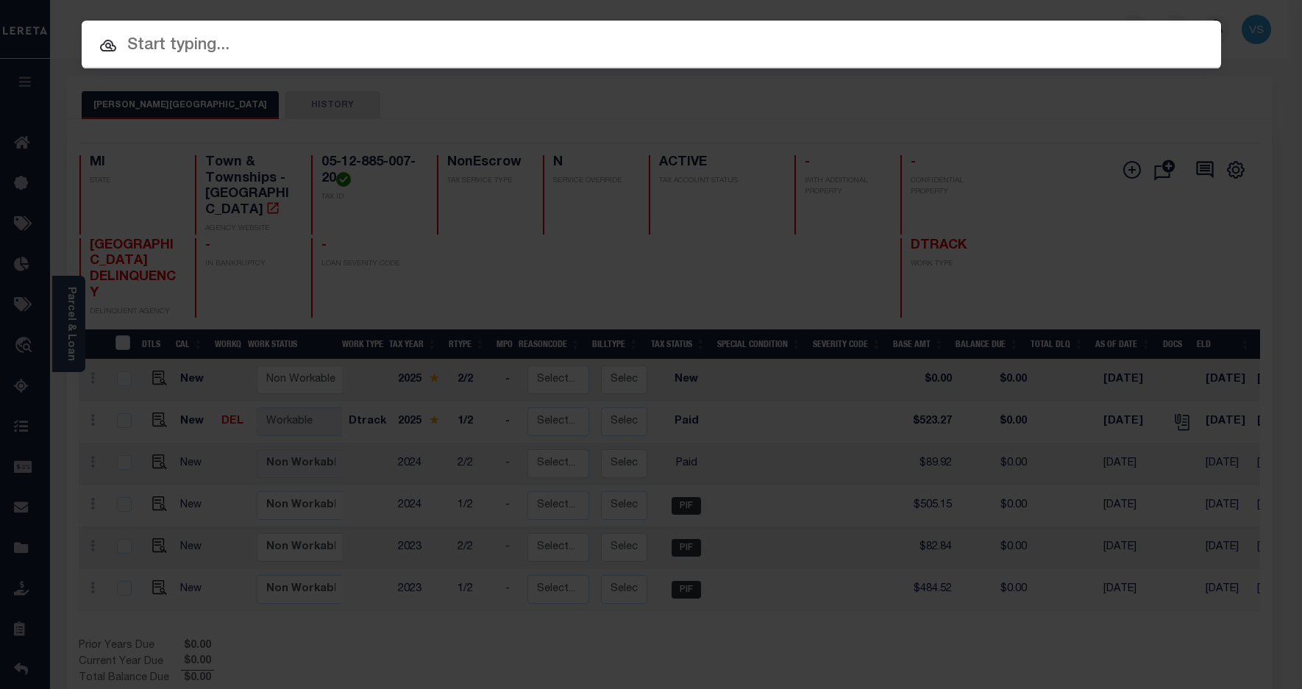
paste input "5700828"
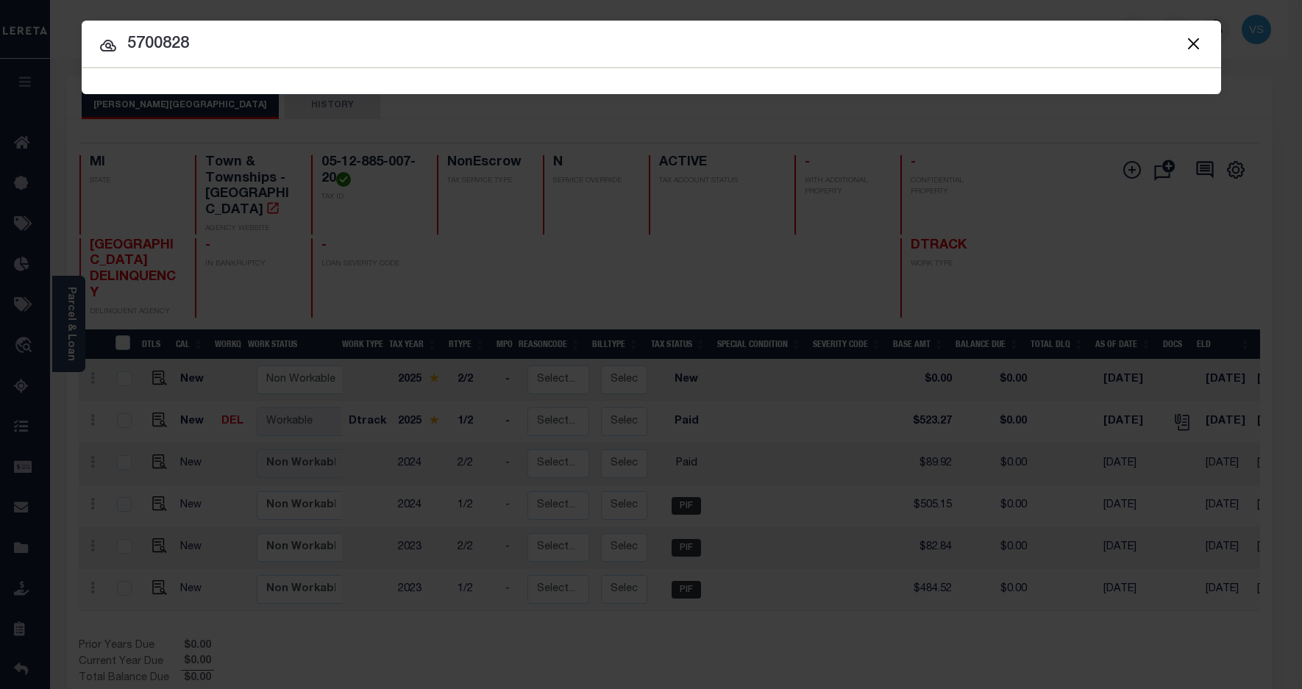
type input "5700828"
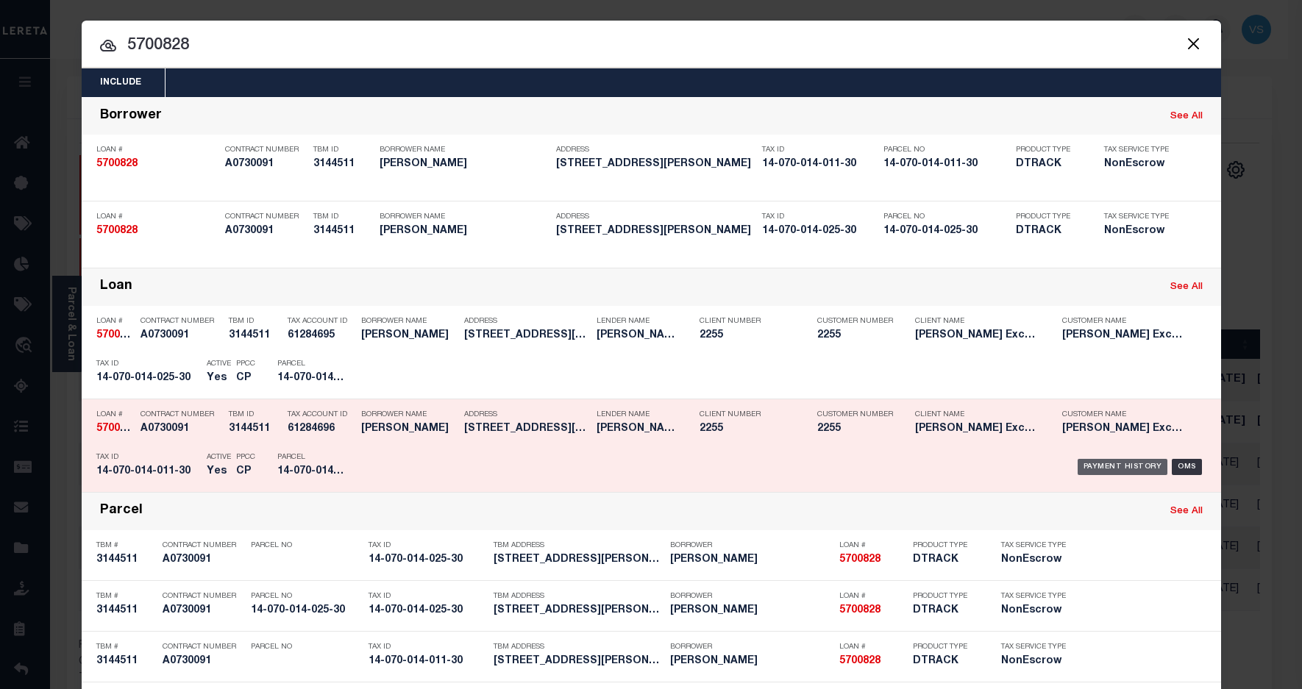
click at [1098, 472] on div "Payment History" at bounding box center [1123, 467] width 90 height 16
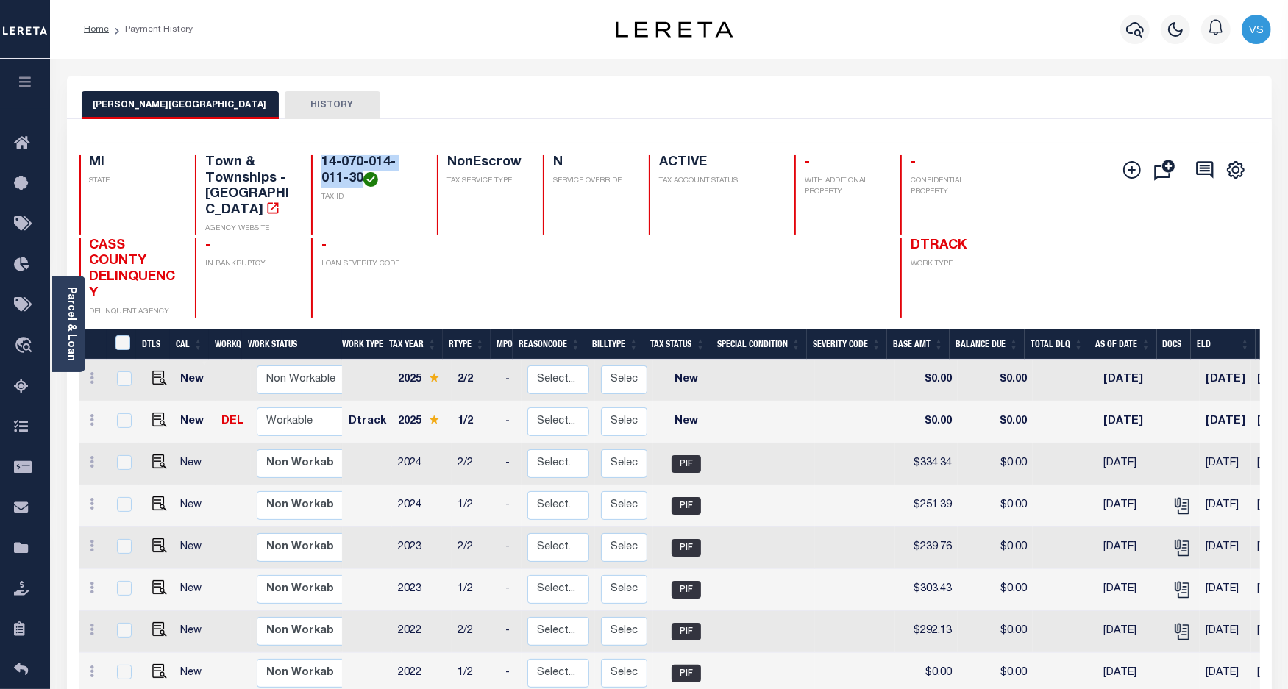
drag, startPoint x: 363, startPoint y: 182, endPoint x: 320, endPoint y: 166, distance: 45.4
click at [321, 166] on h4 "14-070-014-011-30" at bounding box center [370, 171] width 98 height 32
copy h4 "14-070-014-011-30"
click at [152, 413] on img "" at bounding box center [159, 420] width 15 height 15
checkbox input "true"
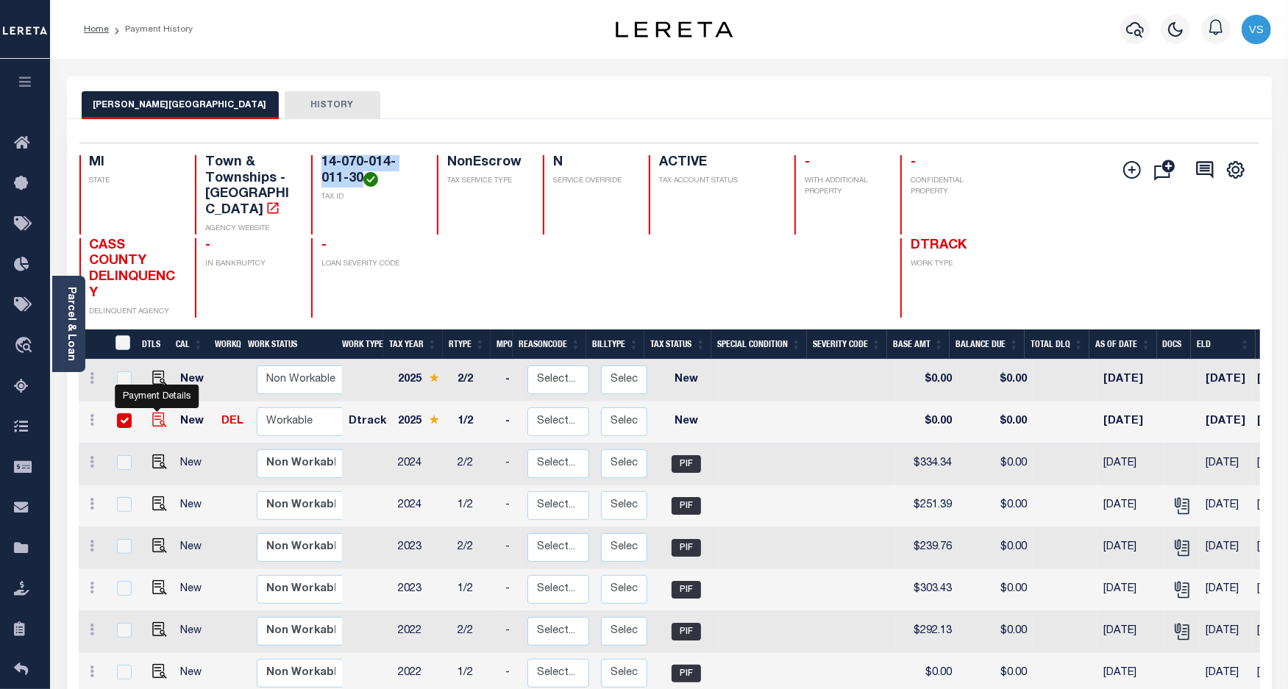
checkbox input "true"
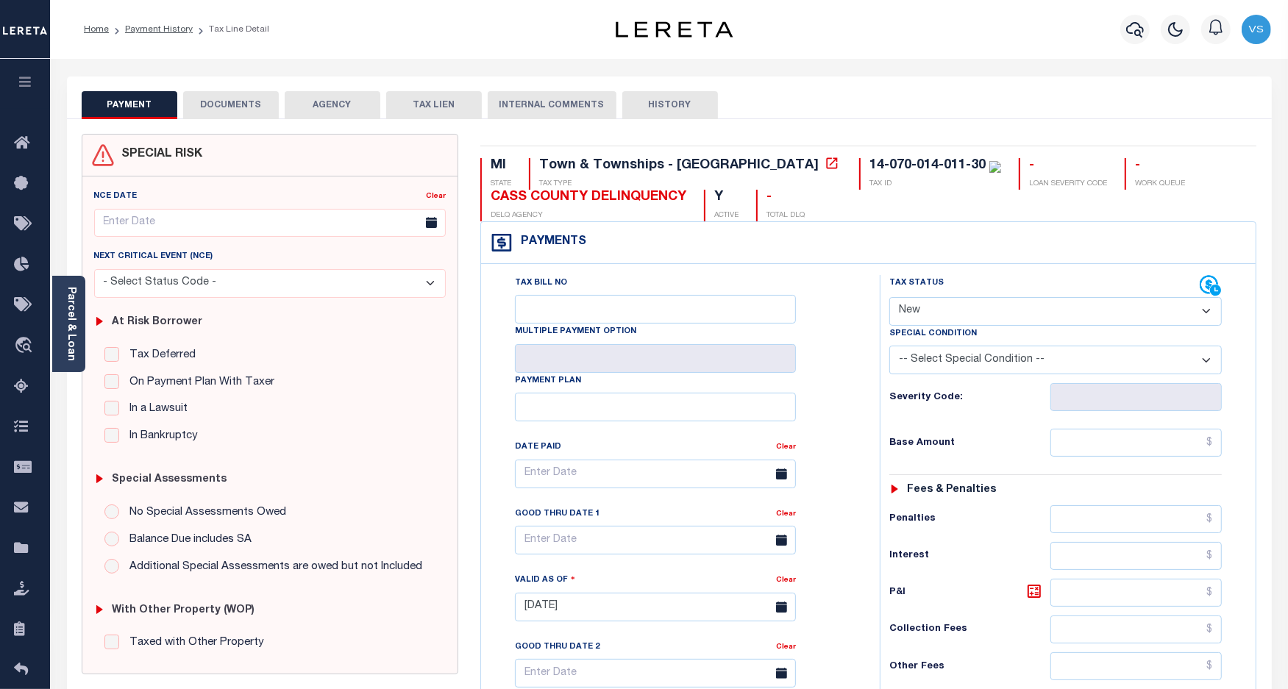
click at [916, 319] on select "- Select Status Code - Open Due/Unpaid Paid Incomplete No Tax Due Internal Refu…" at bounding box center [1055, 311] width 333 height 29
select select "PYD"
click at [889, 299] on select "- Select Status Code - Open Due/Unpaid Paid Incomplete No Tax Due Internal Refu…" at bounding box center [1055, 311] width 333 height 29
type input "[DATE]"
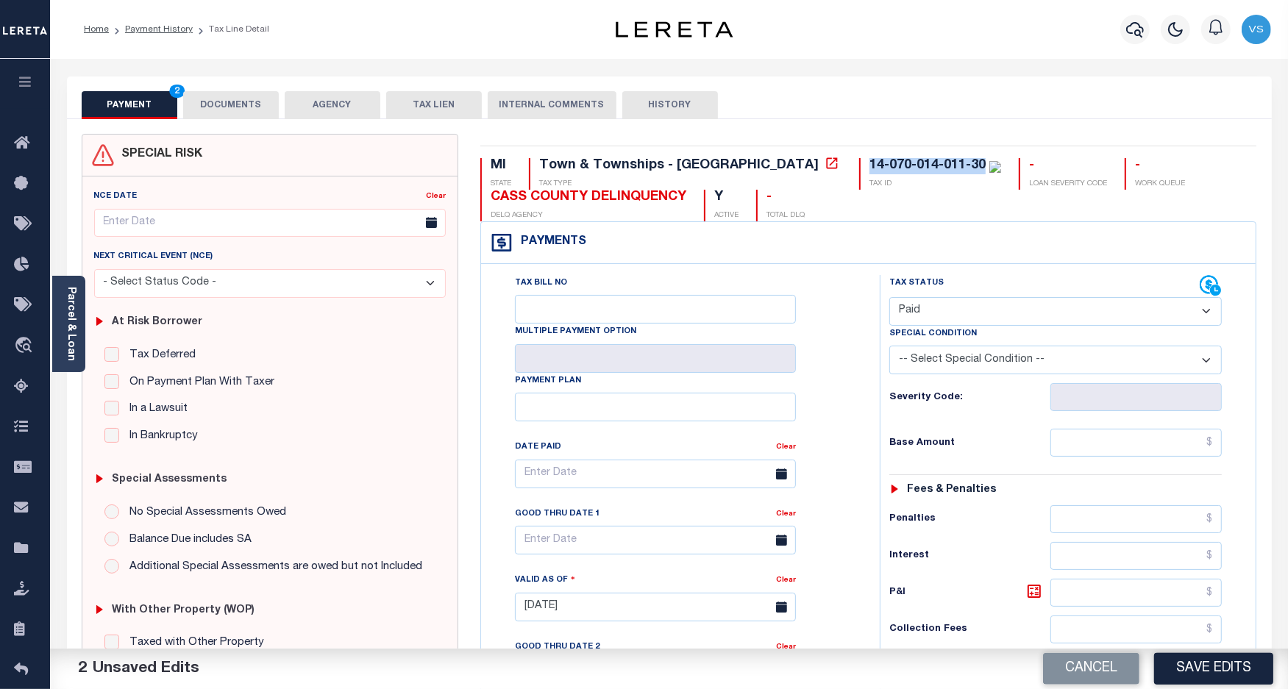
drag, startPoint x: 857, startPoint y: 171, endPoint x: 730, endPoint y: 153, distance: 128.5
click at [730, 153] on div "MI STATE Town & Townships - MI TAX TYPE 14-070-014-011-30 TAX ID - LOAN SEVERIT…" at bounding box center [868, 611] width 798 height 955
click at [1081, 449] on input "text" at bounding box center [1136, 443] width 171 height 28
paste input "263.24"
type input "$263.24"
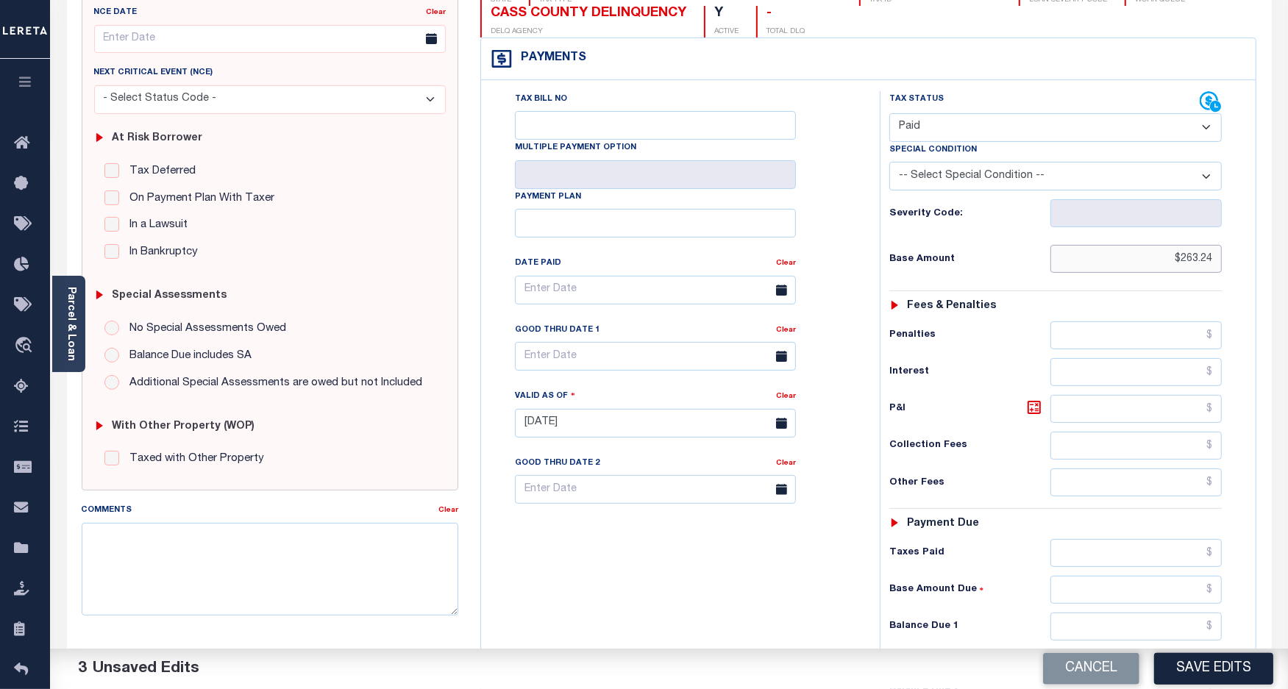
scroll to position [368, 0]
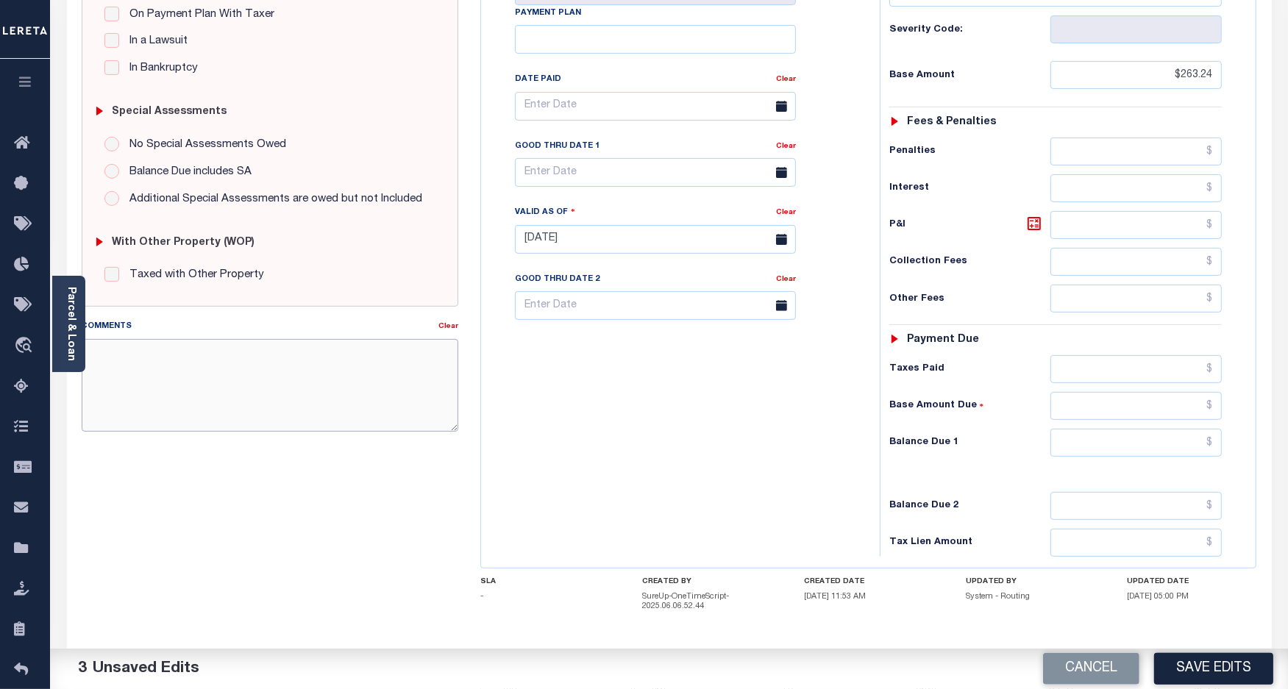
click at [343, 366] on textarea "Comments" at bounding box center [270, 385] width 377 height 93
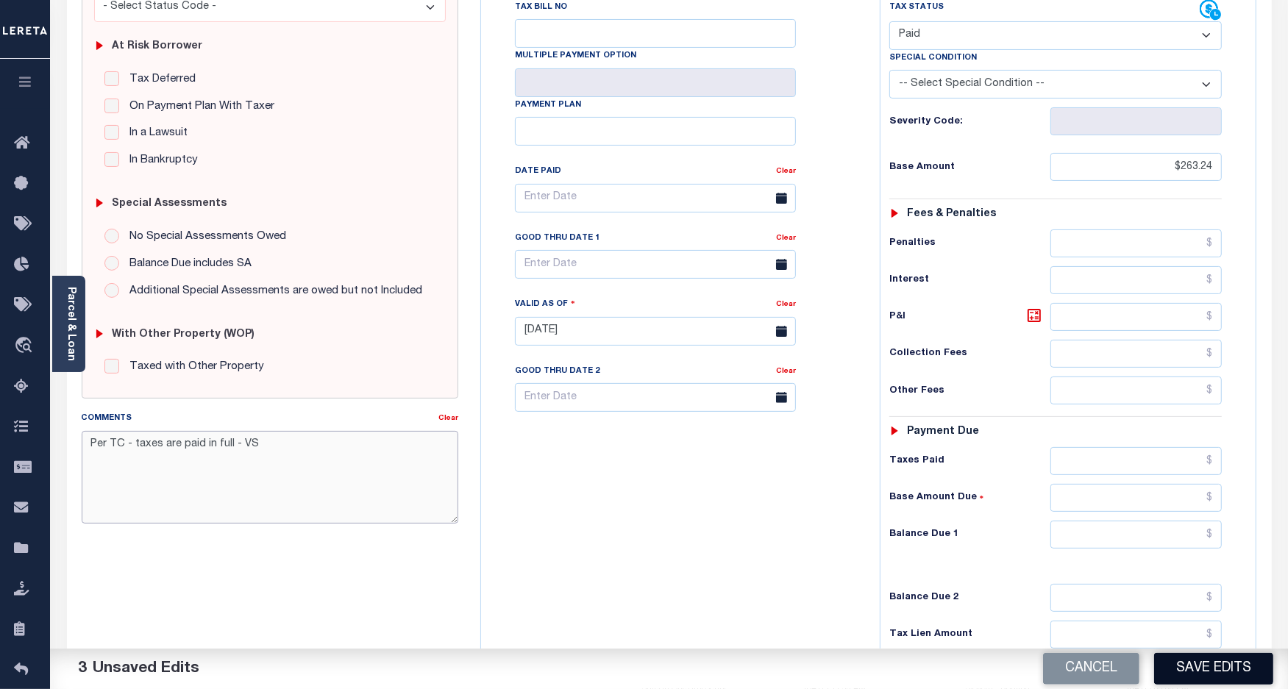
type textarea "Per TC - taxes are paid in full - VS"
click at [1184, 666] on button "Save Edits" at bounding box center [1213, 669] width 119 height 32
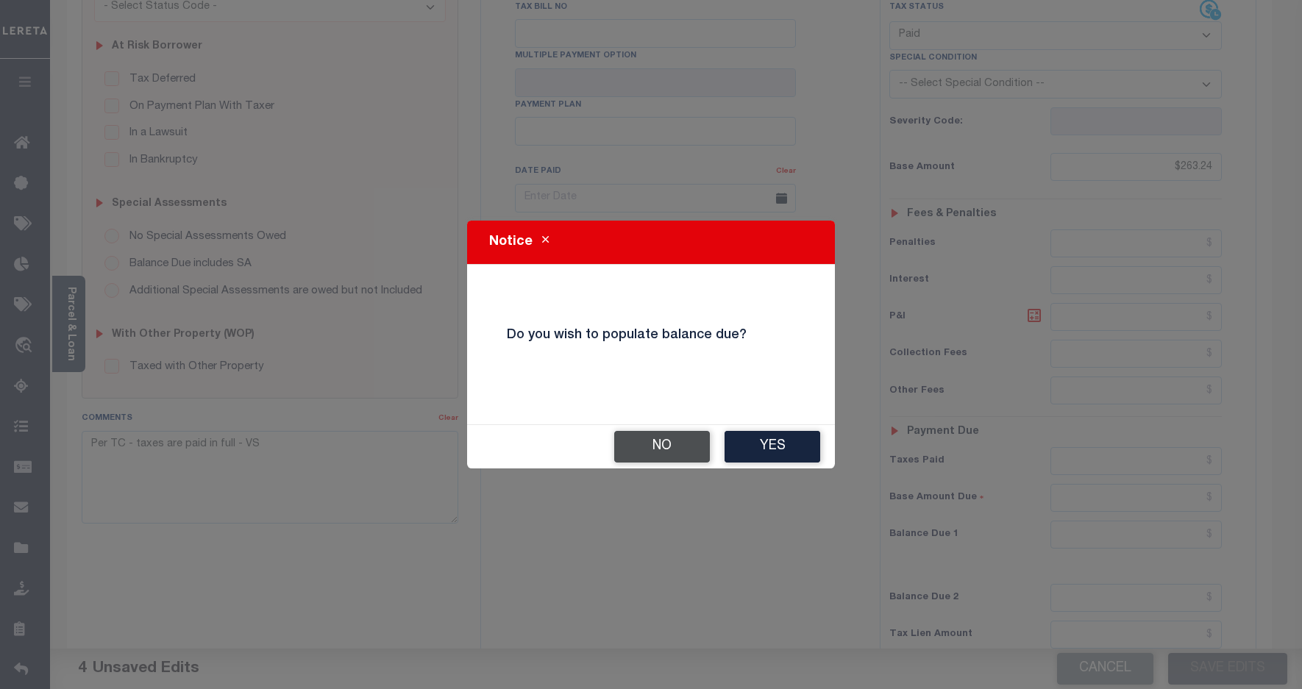
click at [659, 442] on button "No" at bounding box center [662, 447] width 96 height 32
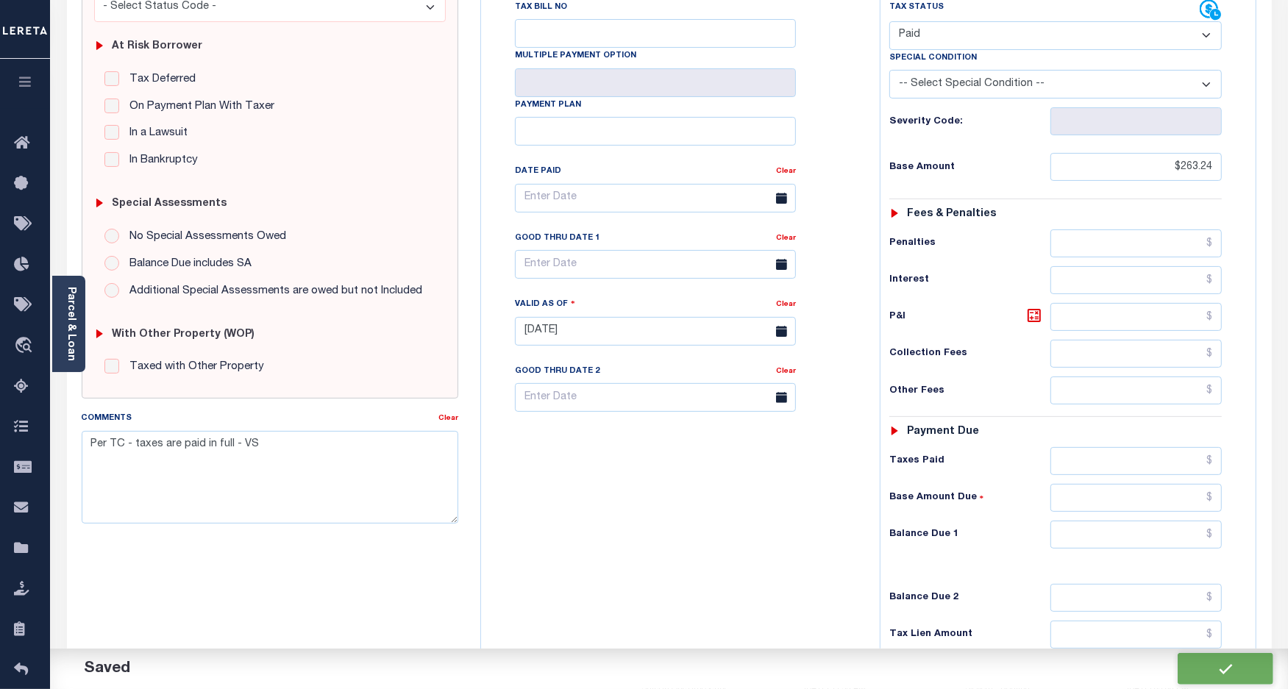
checkbox input "false"
type input "$263.24"
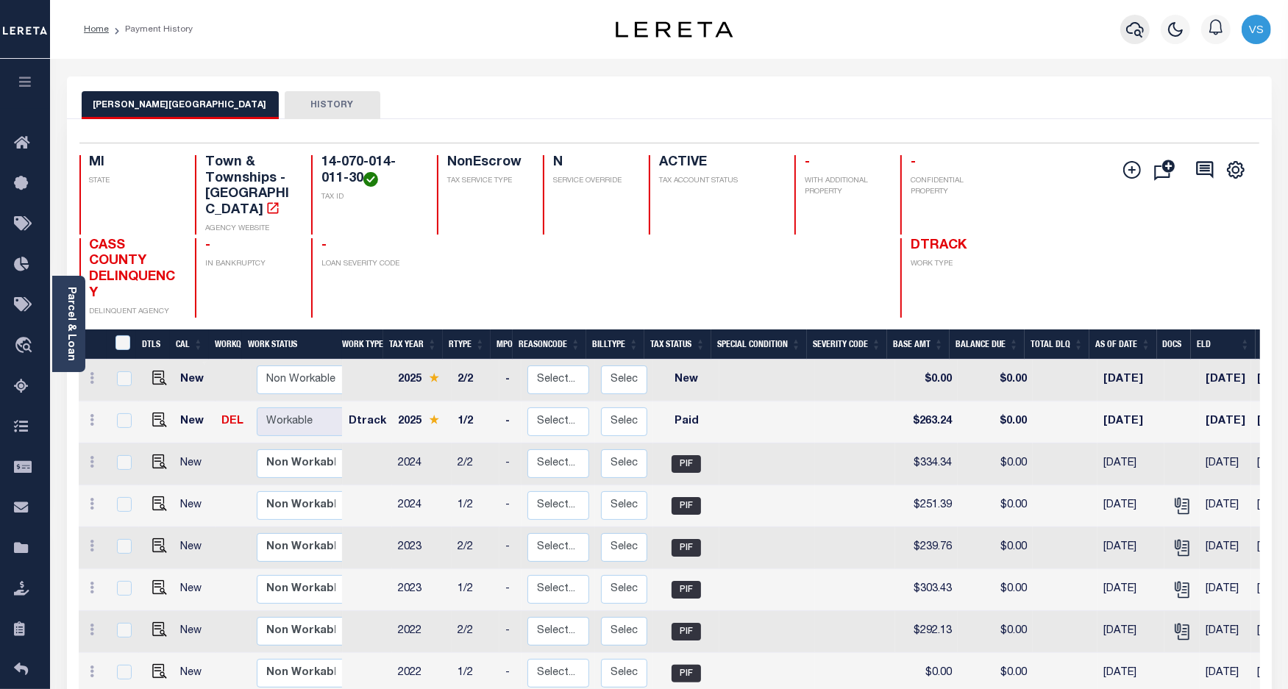
click at [1135, 31] on icon "button" at bounding box center [1135, 30] width 18 height 18
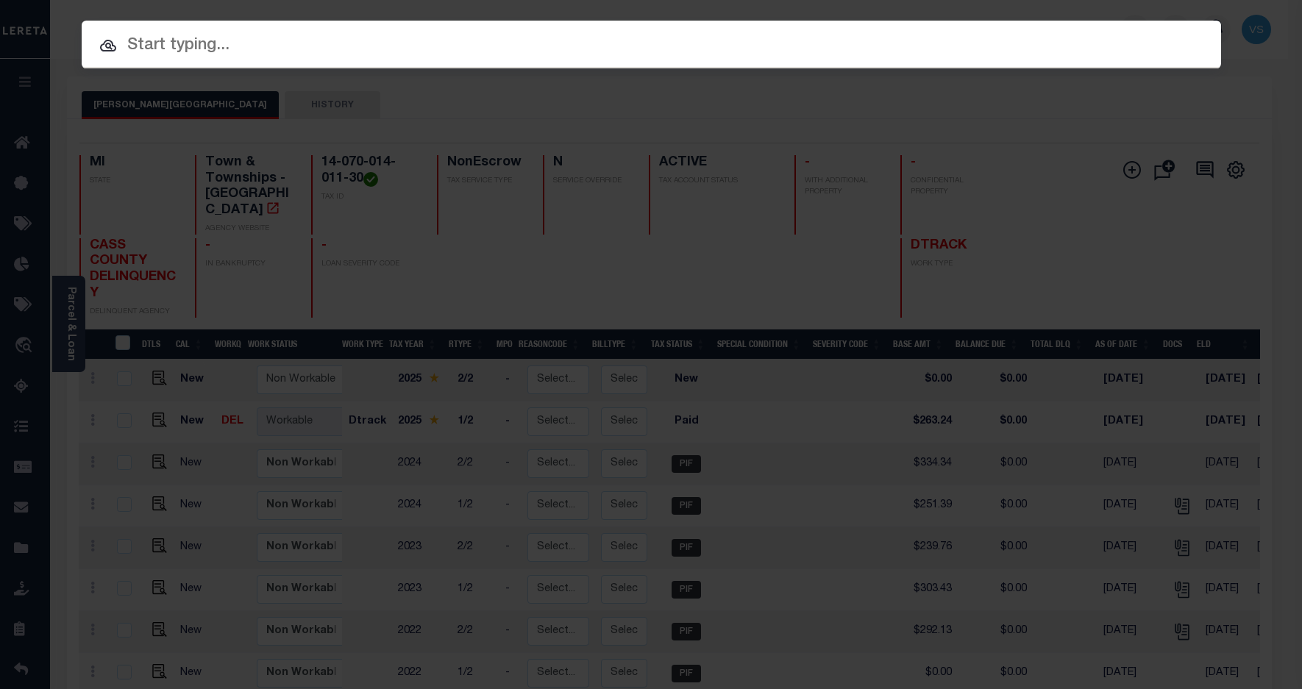
paste input "5700828"
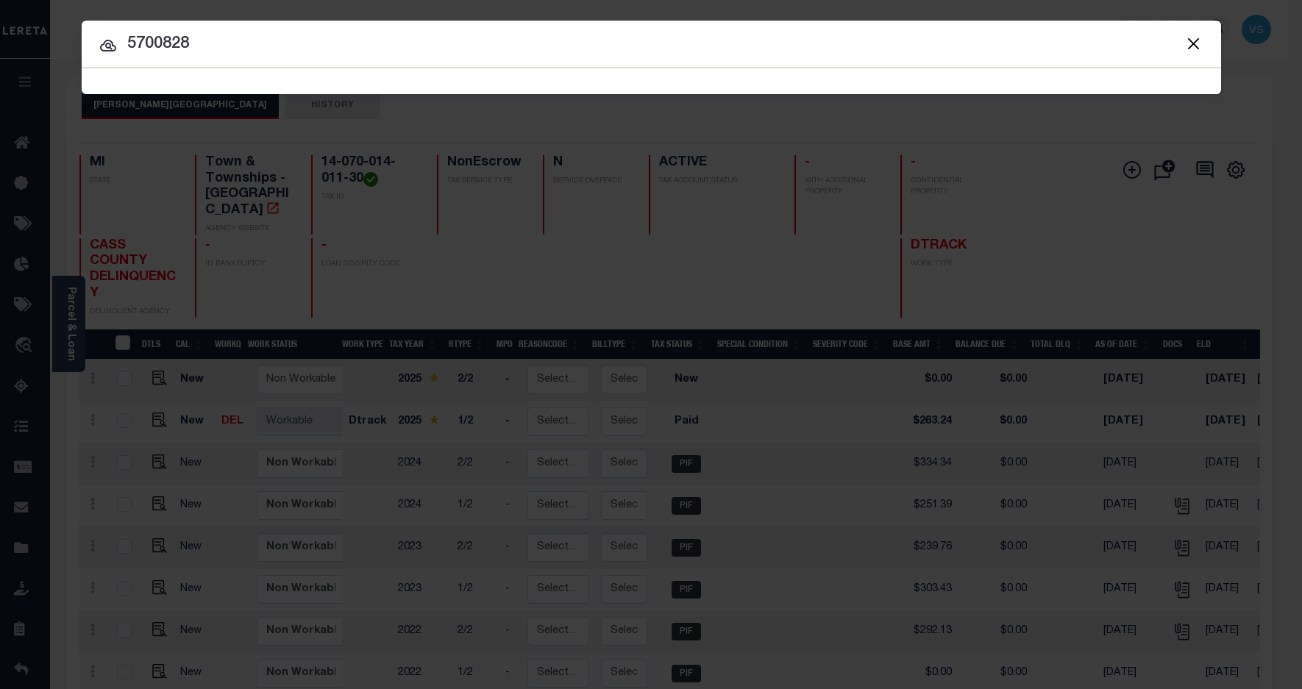
type input "5700828"
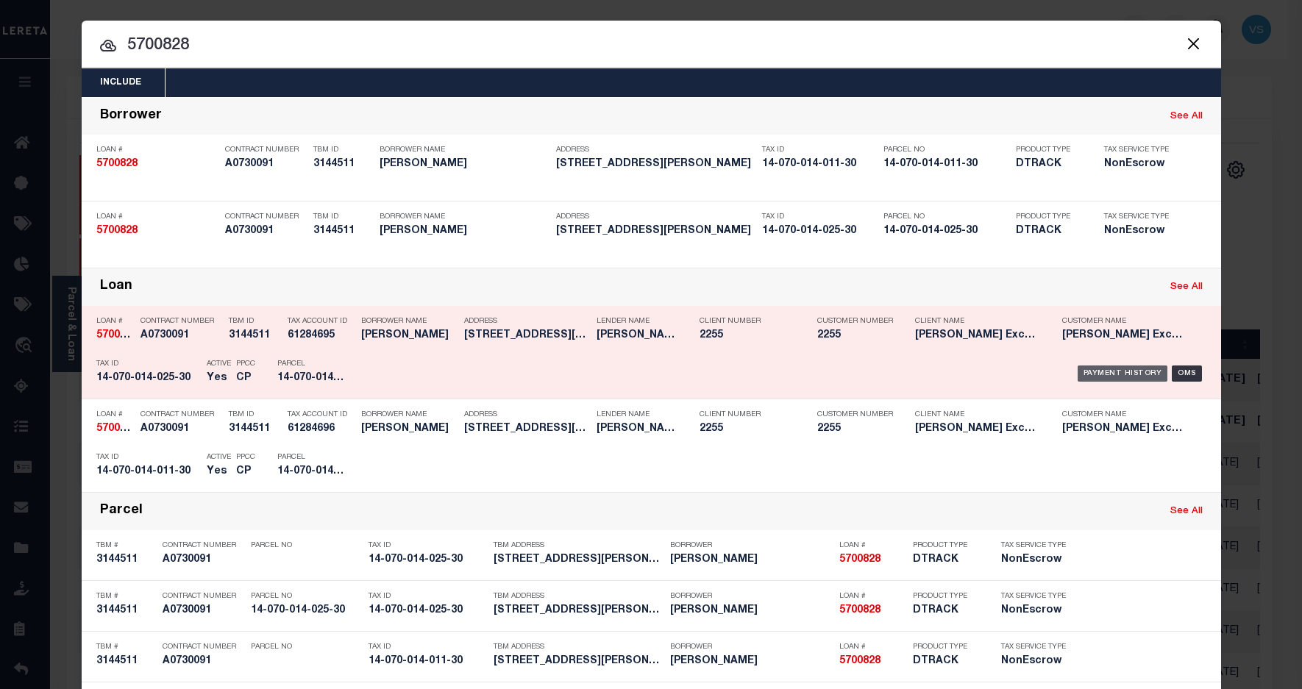
click at [1087, 372] on div "Payment History" at bounding box center [1123, 374] width 90 height 16
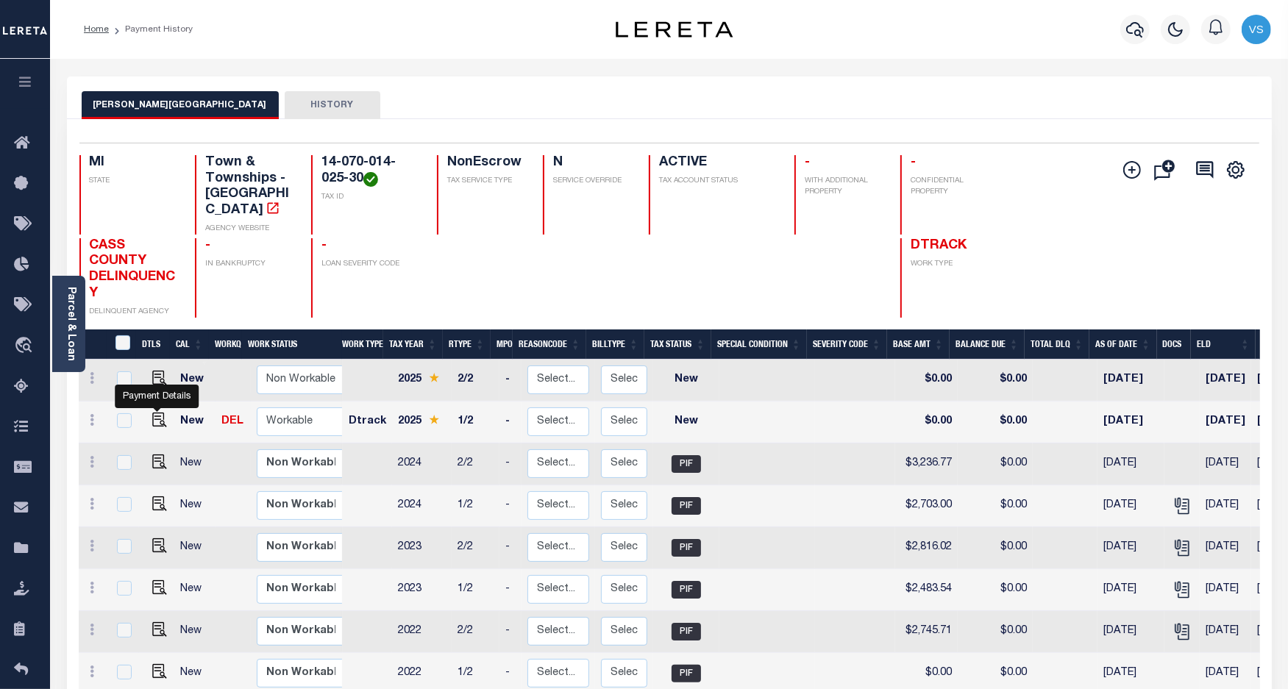
drag, startPoint x: 158, startPoint y: 405, endPoint x: 168, endPoint y: 412, distance: 11.6
click at [158, 413] on img "" at bounding box center [159, 420] width 15 height 15
checkbox input "true"
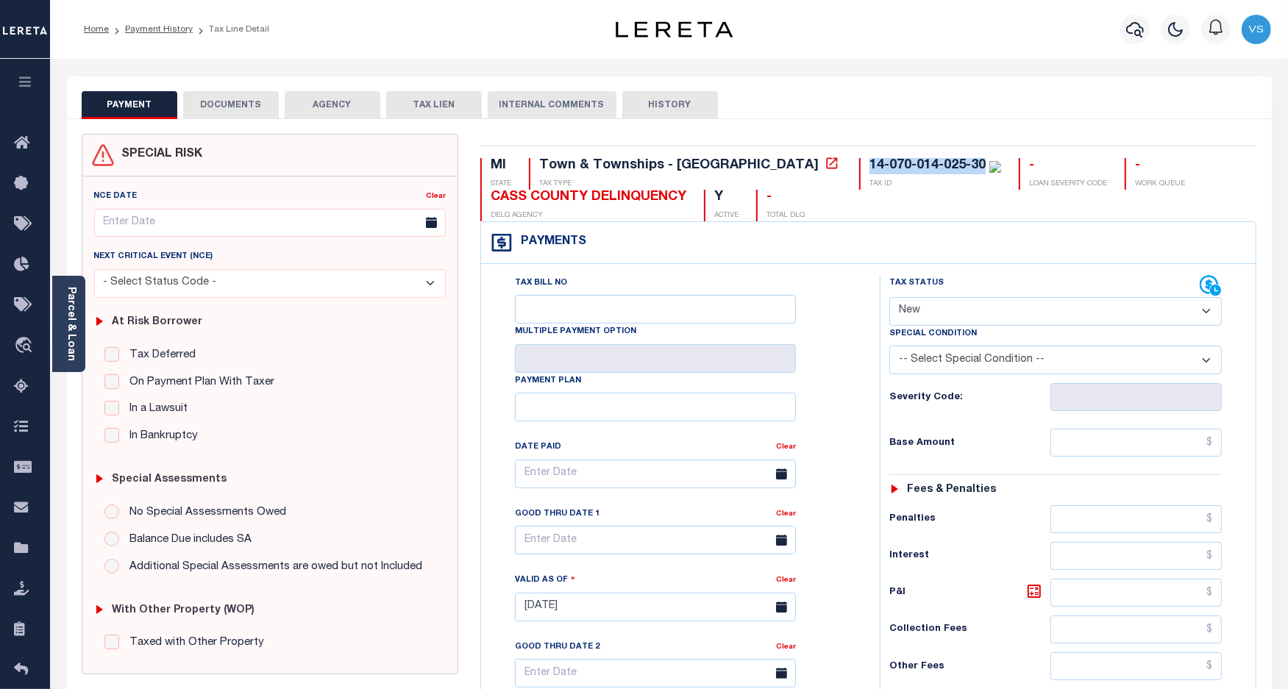
drag, startPoint x: 854, startPoint y: 166, endPoint x: 733, endPoint y: 169, distance: 121.4
click at [859, 169] on div "14-070-014-025-30 TAX ID" at bounding box center [930, 174] width 142 height 32
click at [931, 315] on select "- Select Status Code - Open Due/Unpaid Paid Incomplete No Tax Due Internal Refu…" at bounding box center [1055, 311] width 333 height 29
select select "PYD"
click at [889, 299] on select "- Select Status Code - Open Due/Unpaid Paid Incomplete No Tax Due Internal Refu…" at bounding box center [1055, 311] width 333 height 29
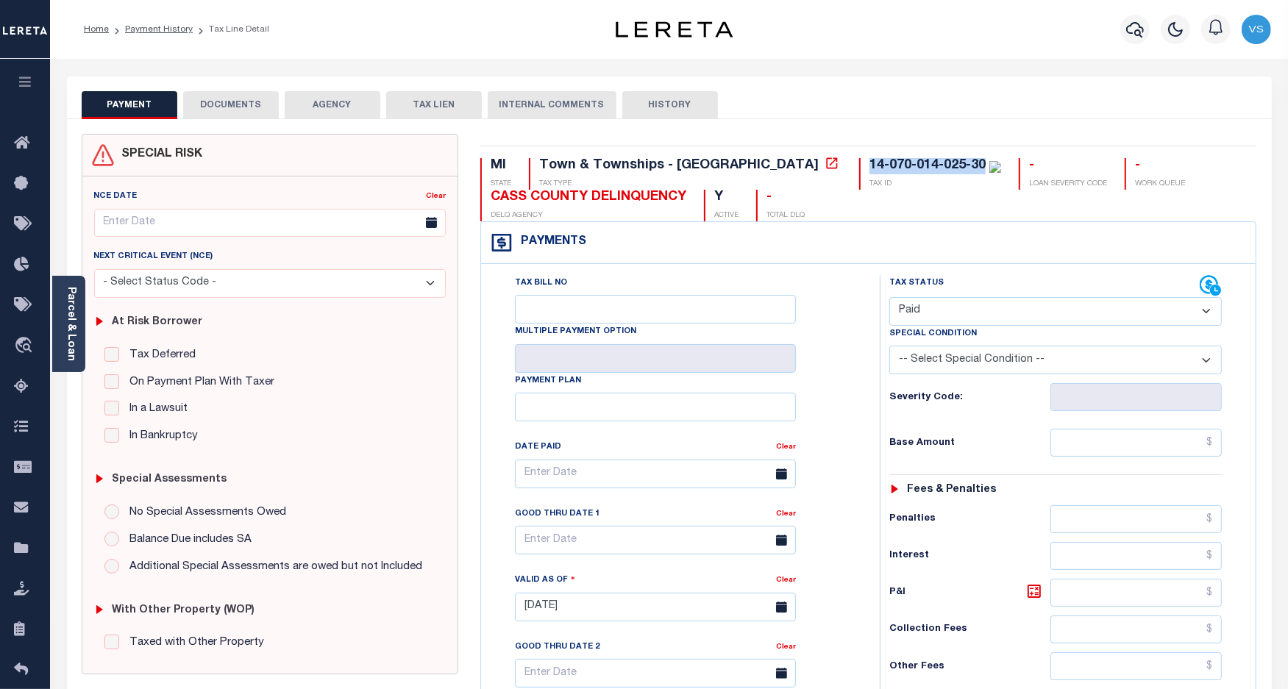
type input "[DATE]"
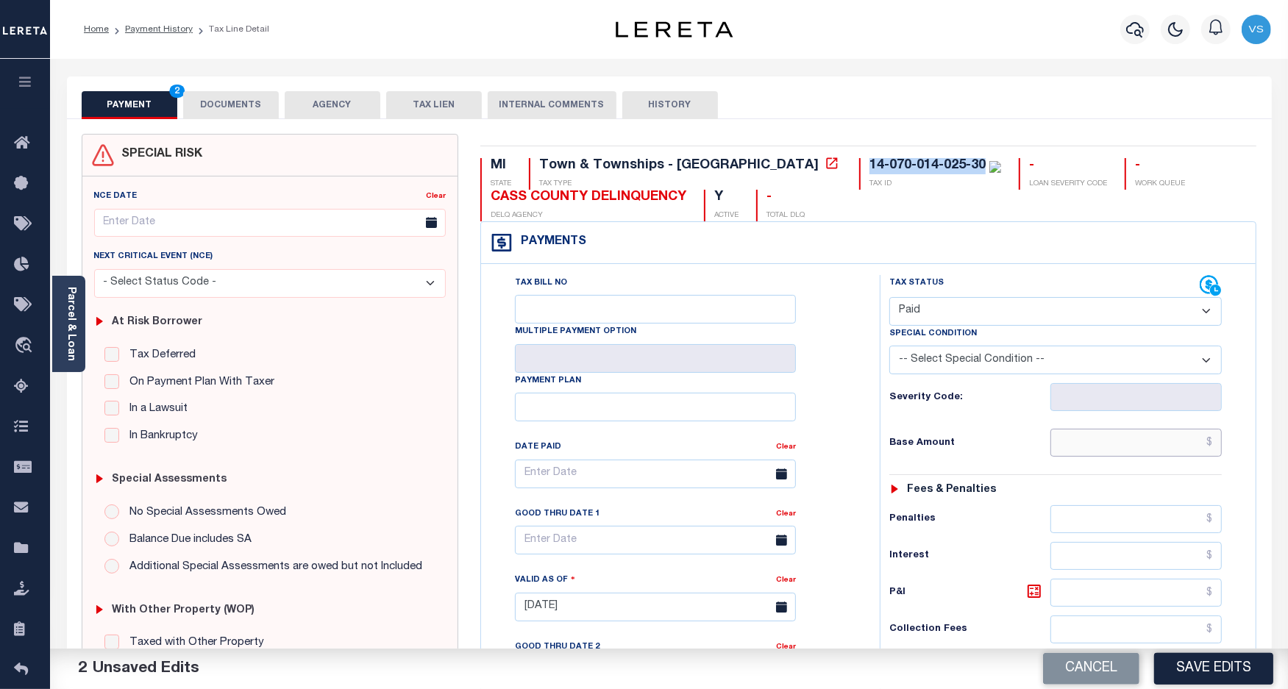
click at [1085, 449] on input "text" at bounding box center [1136, 443] width 171 height 28
paste input "2,858.61"
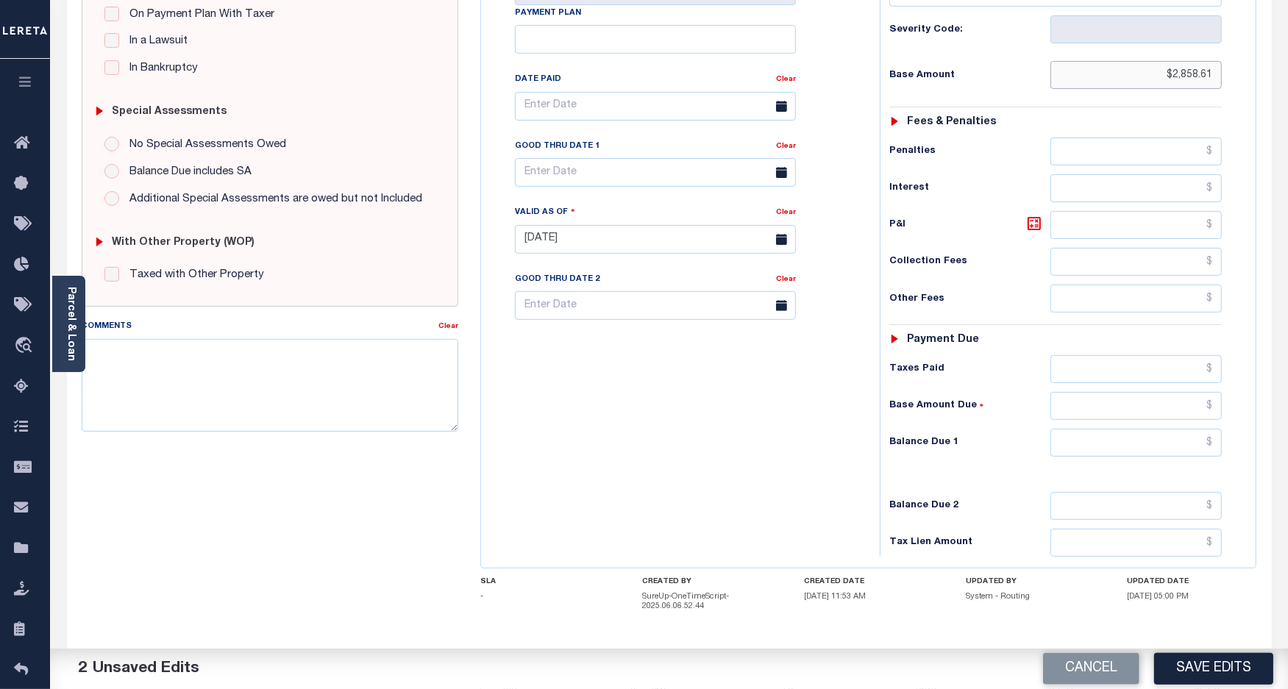
type input "$2,858.61"
click at [262, 381] on textarea "Comments" at bounding box center [270, 385] width 377 height 93
type textarea "Per TC - taxes are paid in full - VS"
type input "$3,443.29"
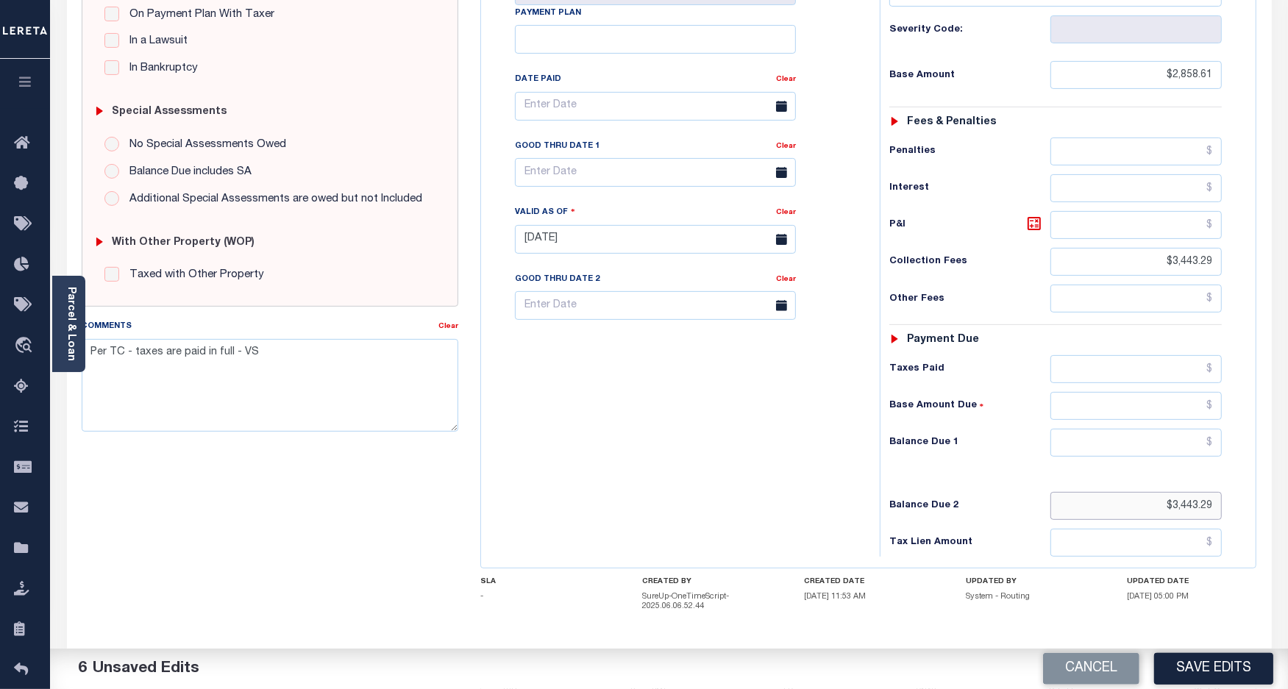
drag, startPoint x: 1215, startPoint y: 515, endPoint x: 1101, endPoint y: 516, distance: 114.8
click at [1101, 516] on input "$3,443.29" at bounding box center [1136, 506] width 171 height 28
drag, startPoint x: 1167, startPoint y: 266, endPoint x: 1119, endPoint y: 263, distance: 48.6
click at [1119, 263] on input "$3,443.29" at bounding box center [1136, 262] width 171 height 28
click at [1192, 81] on input "$2,858.61" at bounding box center [1136, 75] width 171 height 28
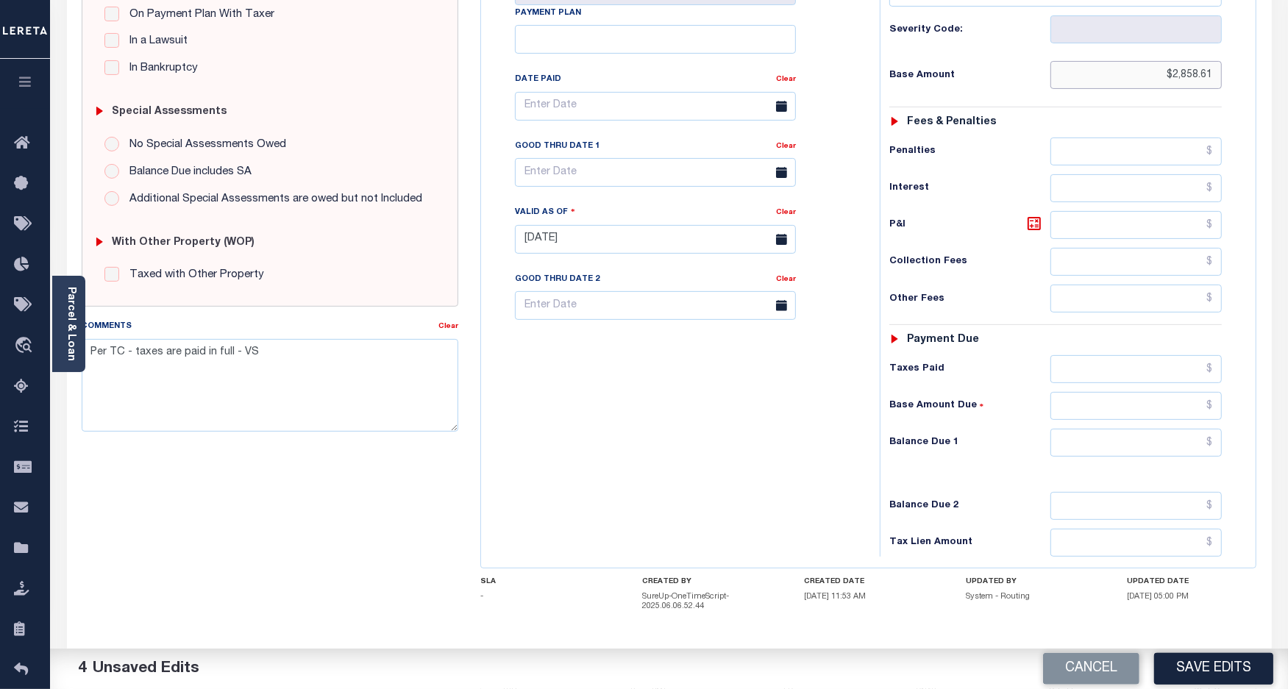
click at [1192, 81] on input "$2,858.61" at bounding box center [1136, 75] width 171 height 28
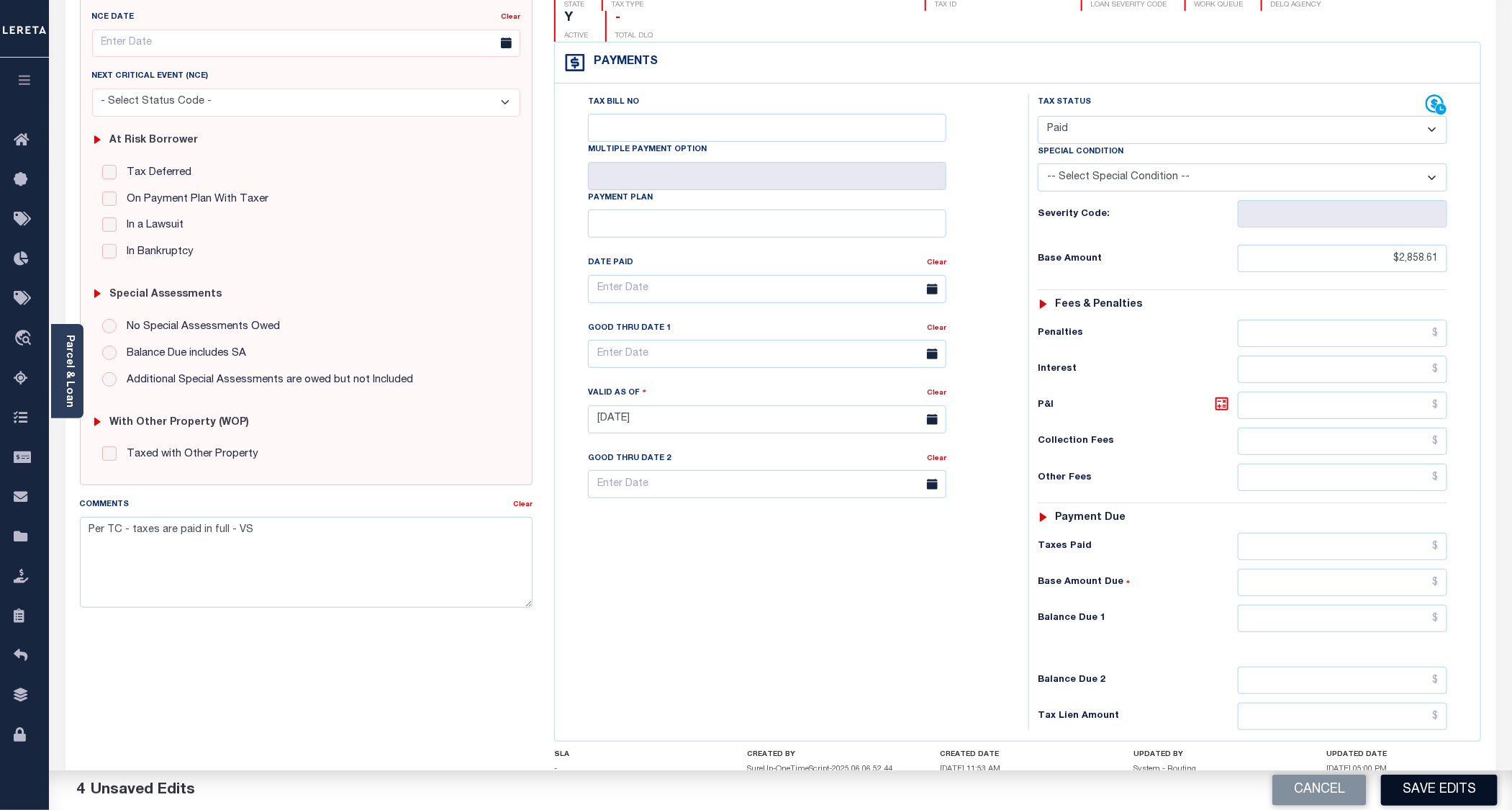
click at [1259, 674] on button "Save Edits" at bounding box center [1439, 790] width 116 height 31
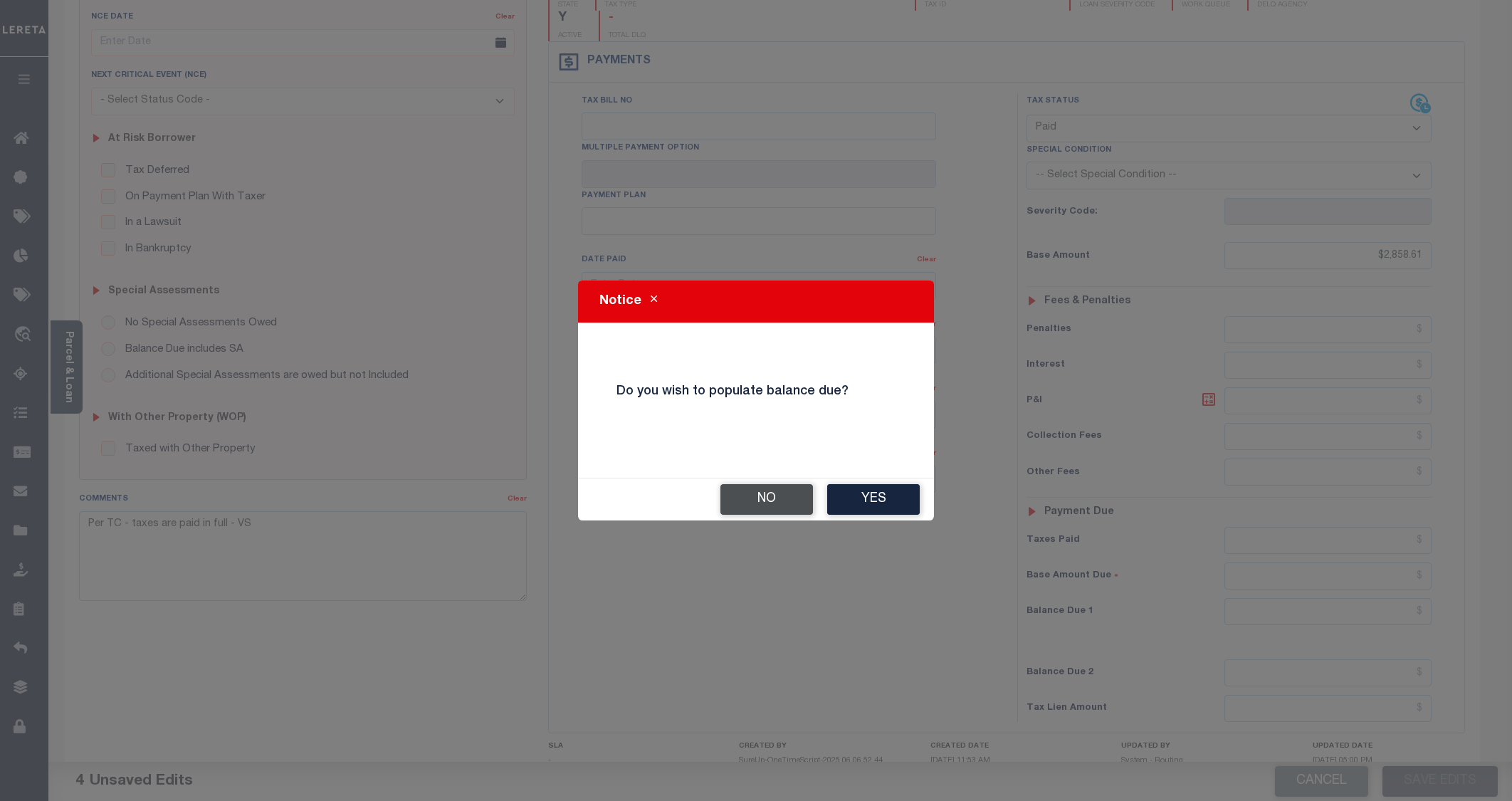
click at [750, 505] on button "No" at bounding box center [766, 499] width 93 height 31
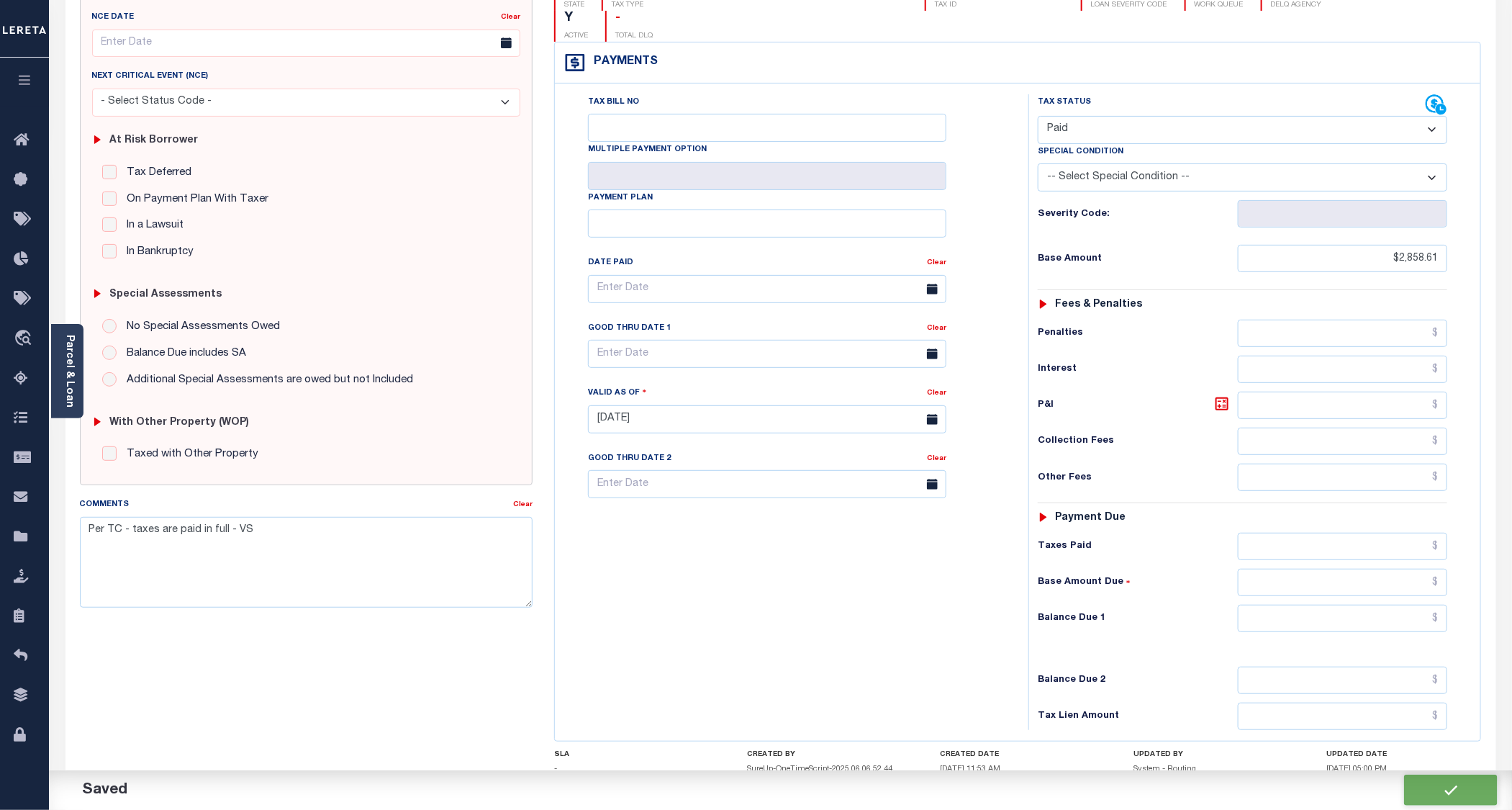
checkbox input "false"
type input "$2,858.61"
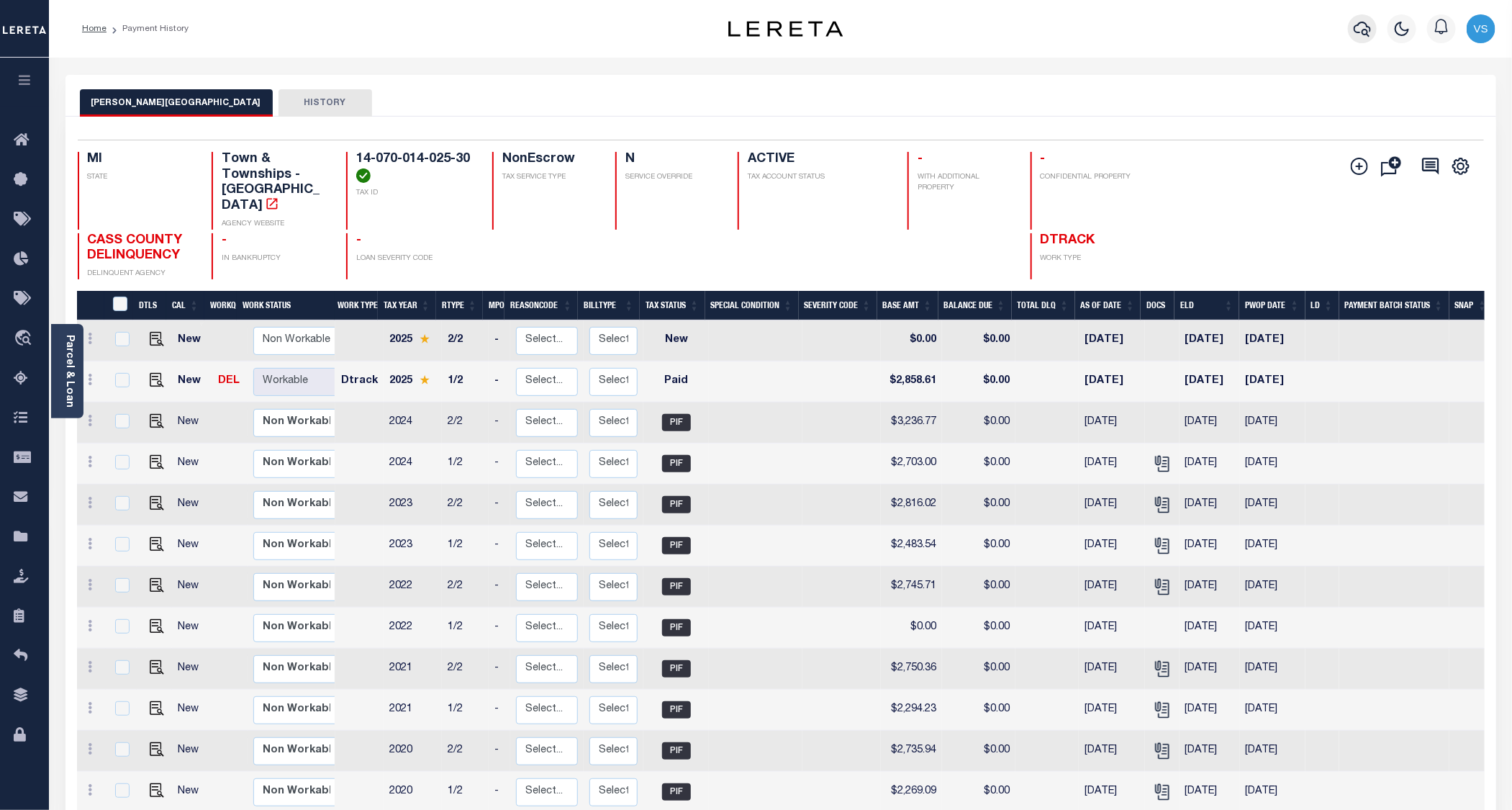
click at [1360, 31] on icon "button" at bounding box center [1362, 29] width 18 height 18
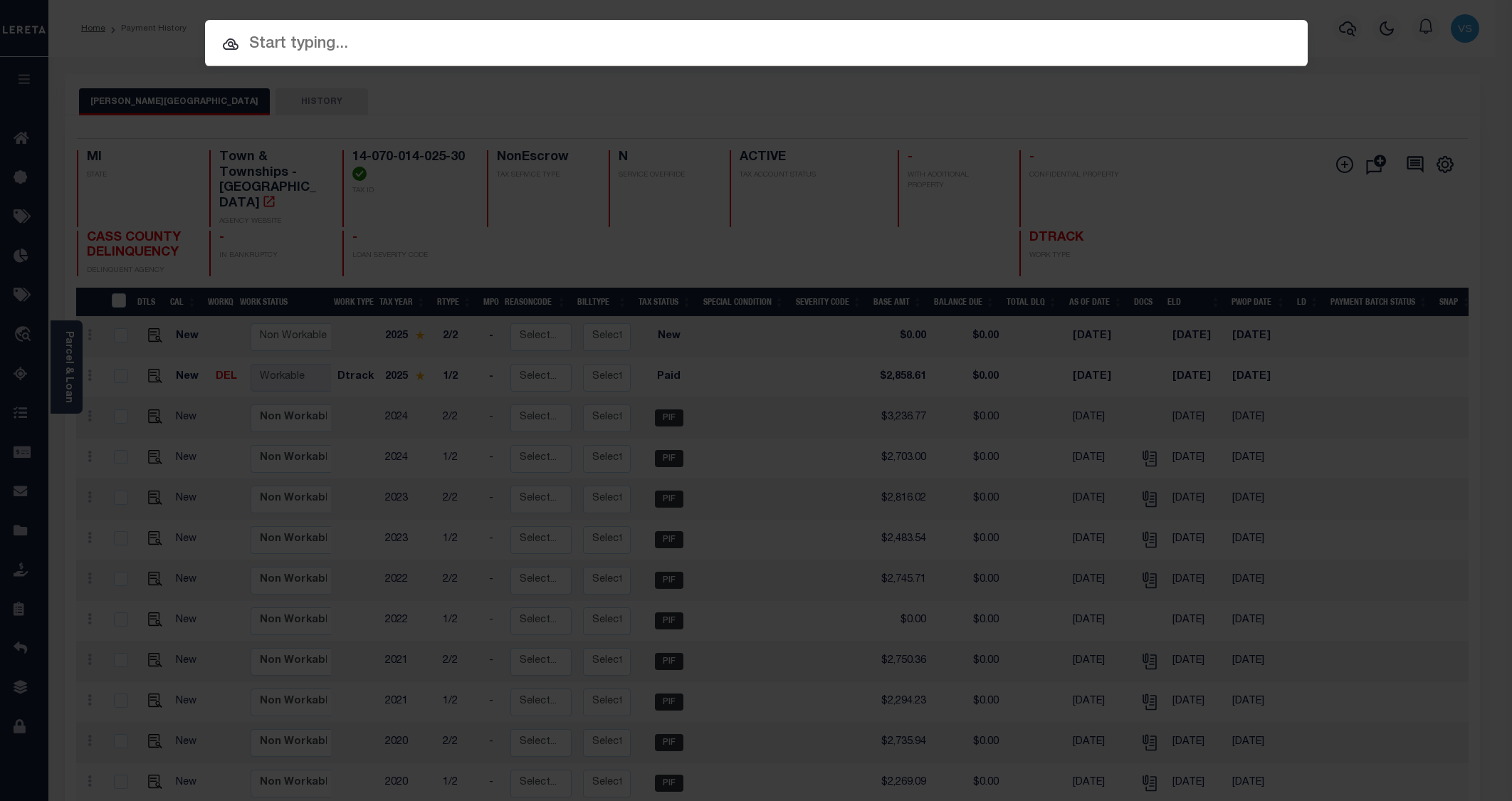
paste input "1345084848"
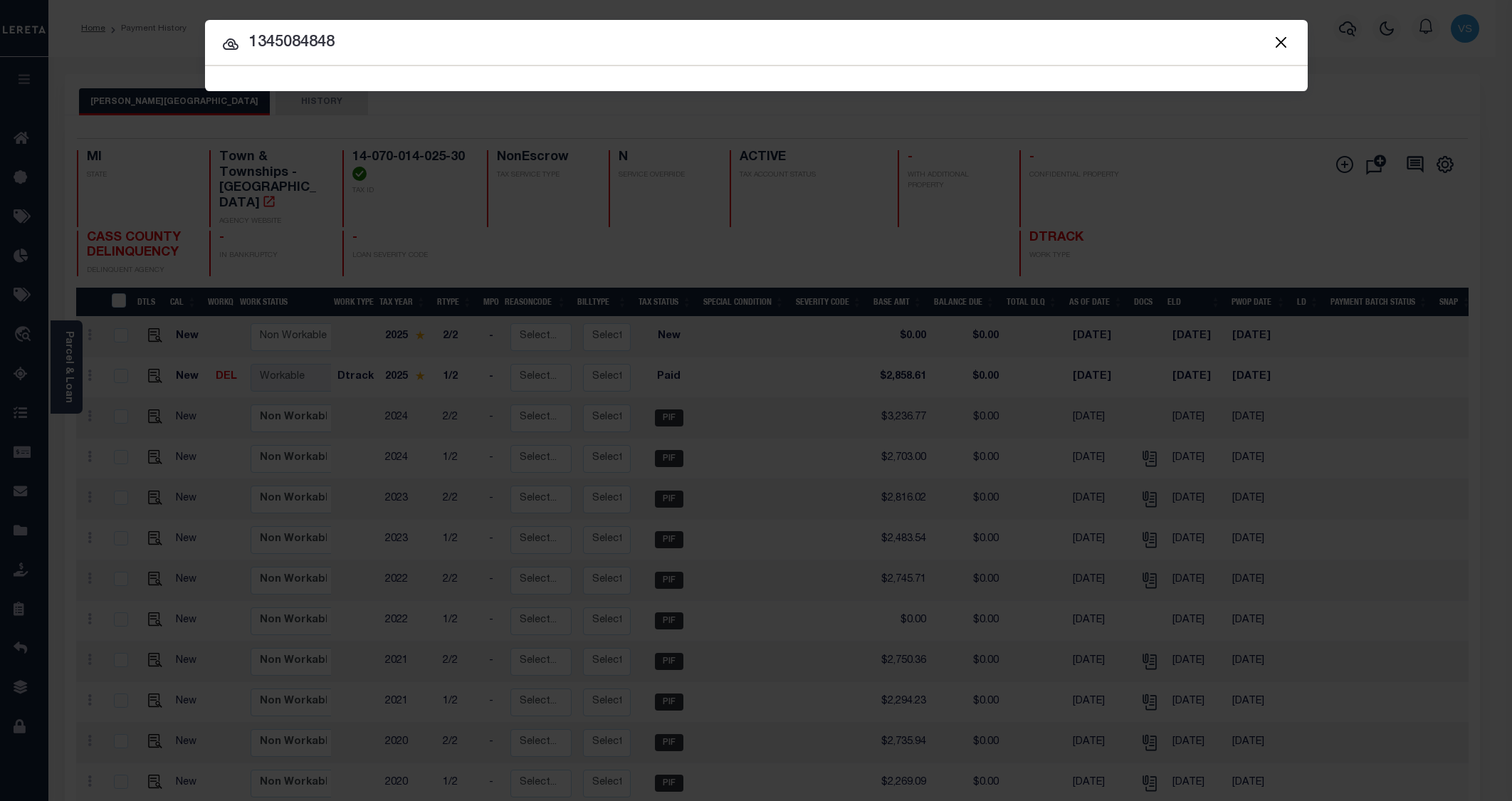
type input "1345084848"
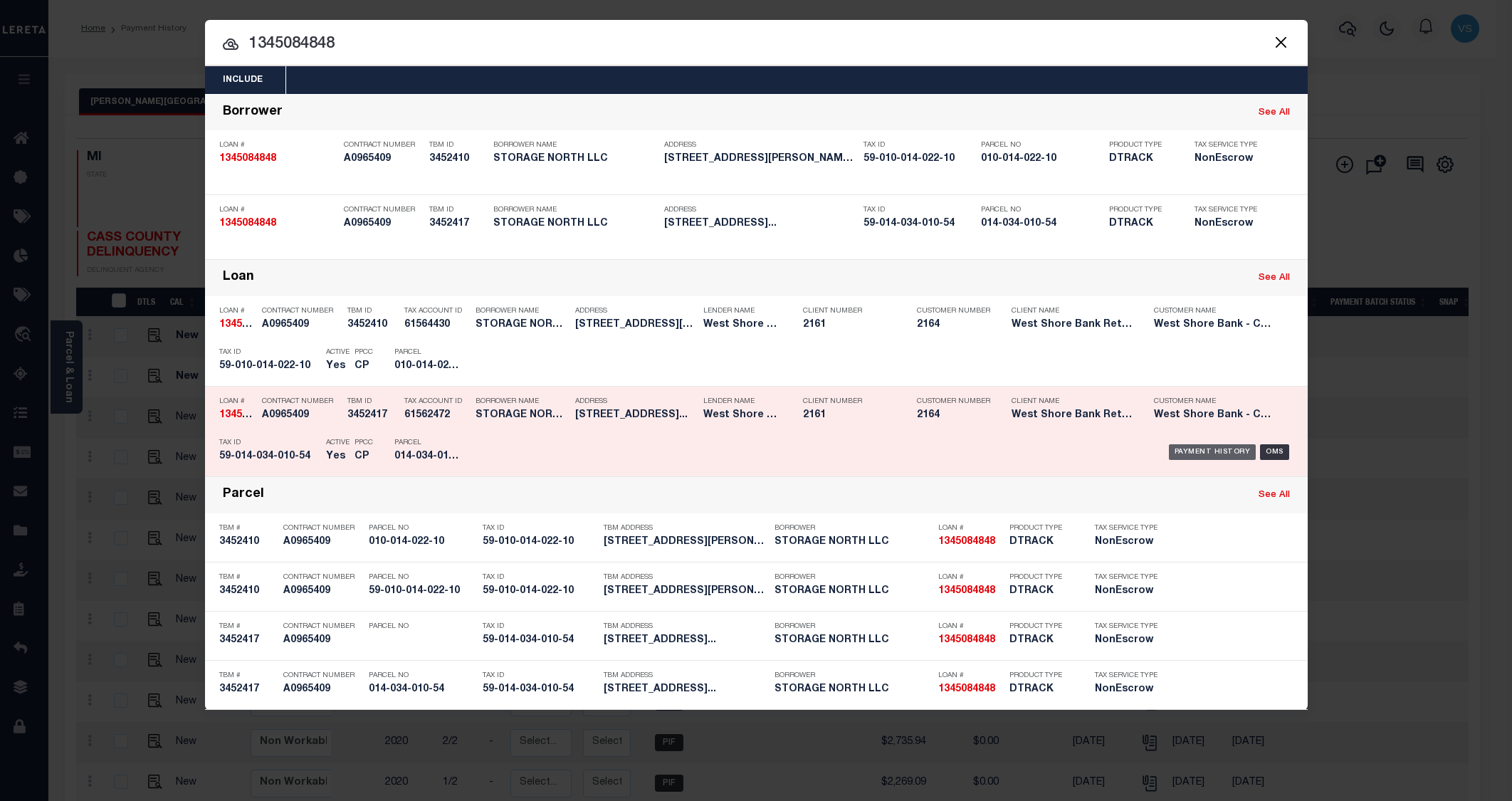
click at [1190, 457] on div "Payment History" at bounding box center [1212, 452] width 87 height 15
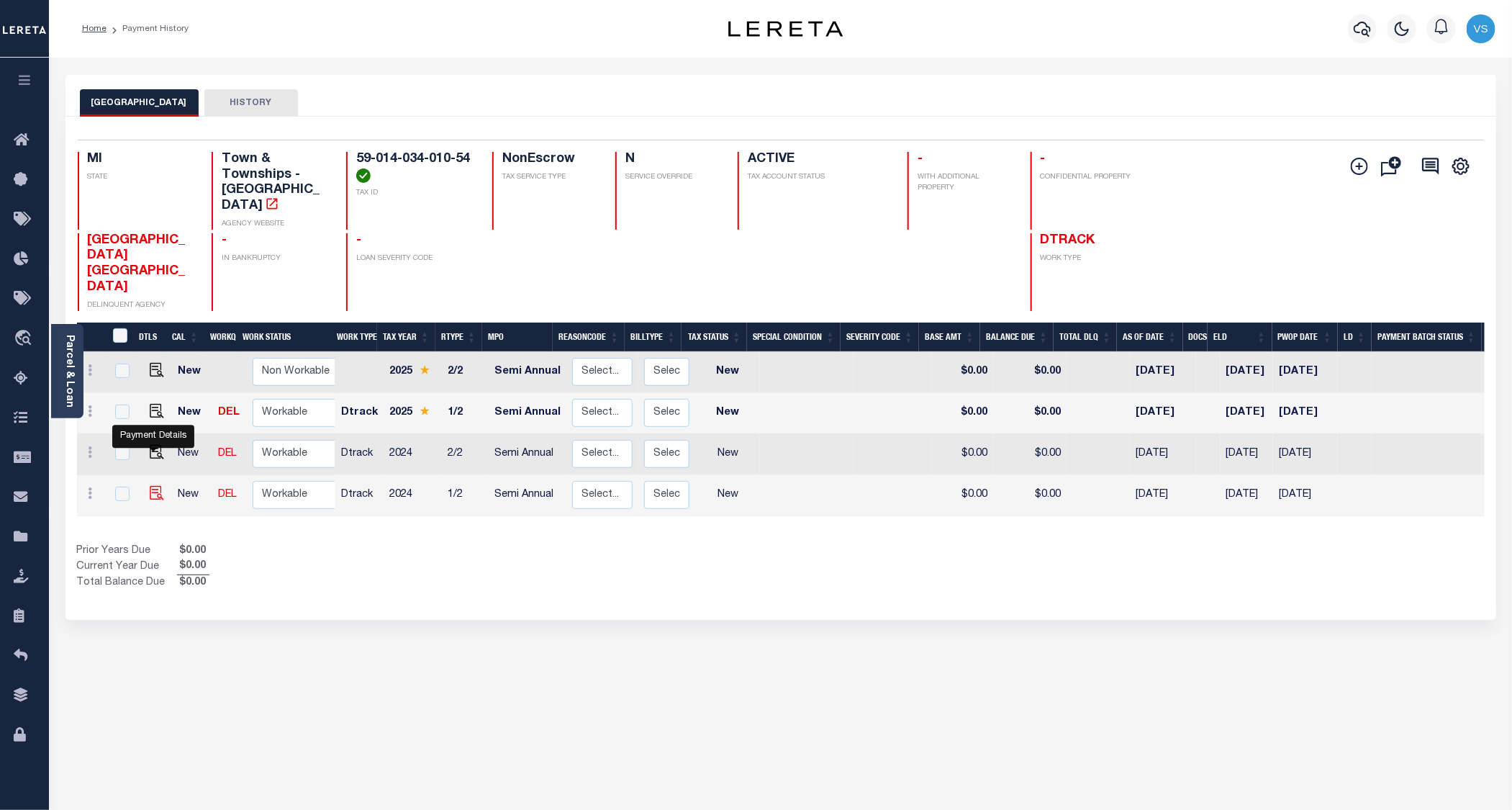
click at [150, 486] on img "" at bounding box center [156, 493] width 15 height 15
checkbox input "true"
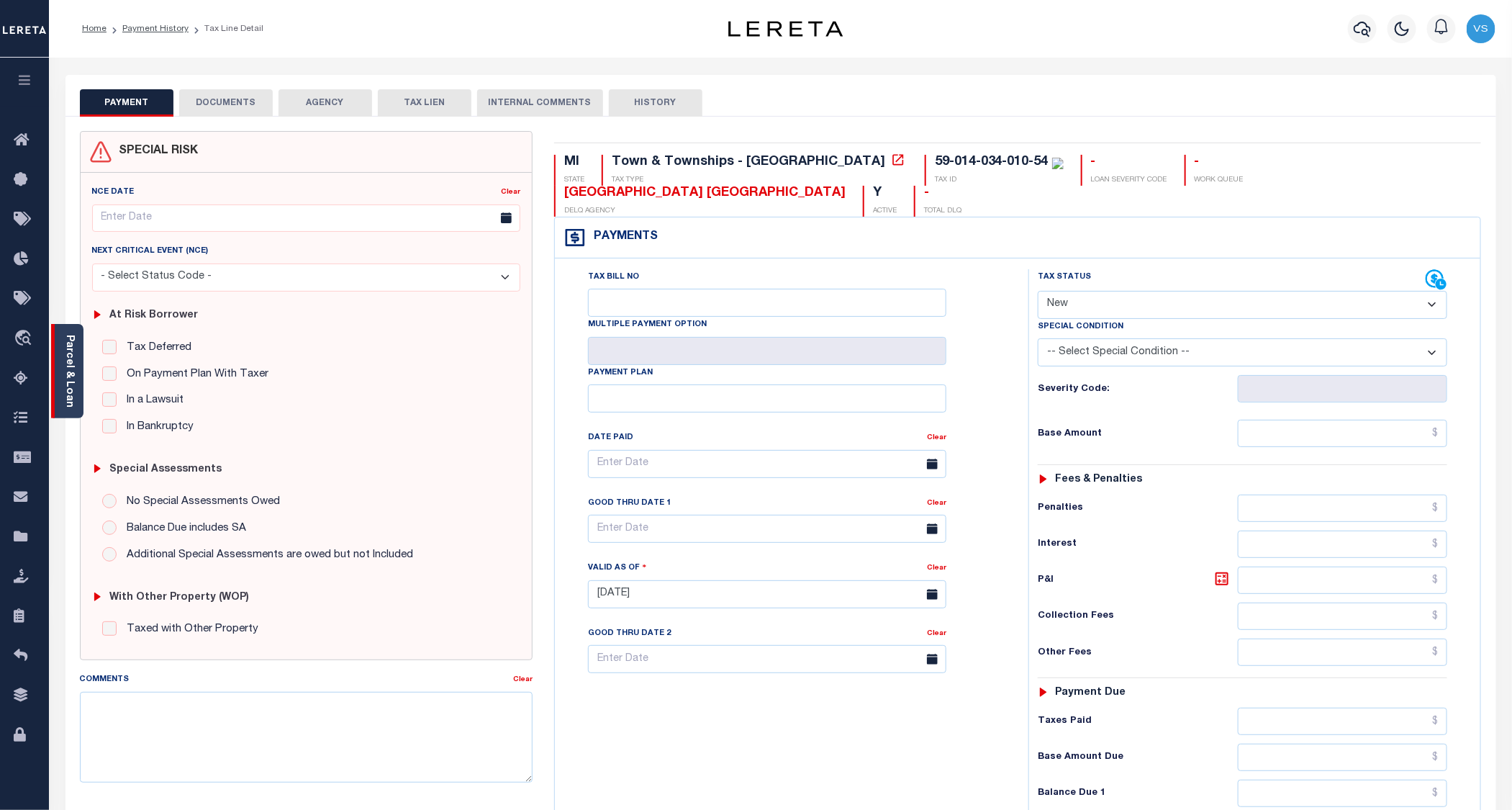
click at [74, 369] on link "Parcel & Loan" at bounding box center [68, 371] width 10 height 72
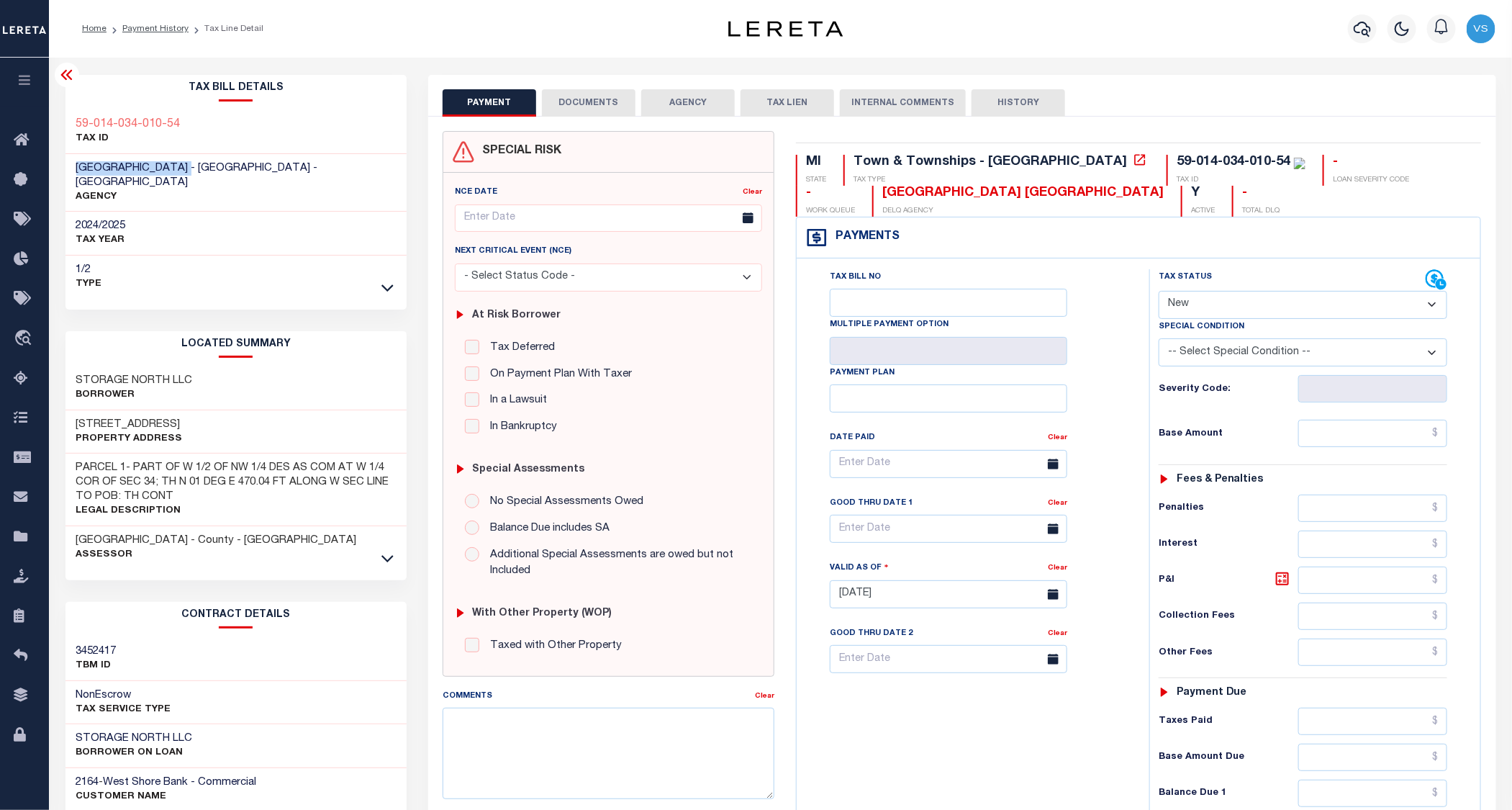
drag, startPoint x: 192, startPoint y: 168, endPoint x: 78, endPoint y: 160, distance: 114.3
click at [78, 162] on span "MONTCALM TOWNSHIP - Town & Townships - MI" at bounding box center [197, 175] width 242 height 25
drag, startPoint x: 1166, startPoint y: 164, endPoint x: 1043, endPoint y: 154, distance: 123.4
click at [1043, 154] on div "MI STATE Town & Townships - MI TAX TYPE 59-014-034-010-54 TAX ID - LOAN SEVERIT…" at bounding box center [1138, 593] width 706 height 924
drag, startPoint x: 205, startPoint y: 407, endPoint x: 71, endPoint y: 413, distance: 134.1
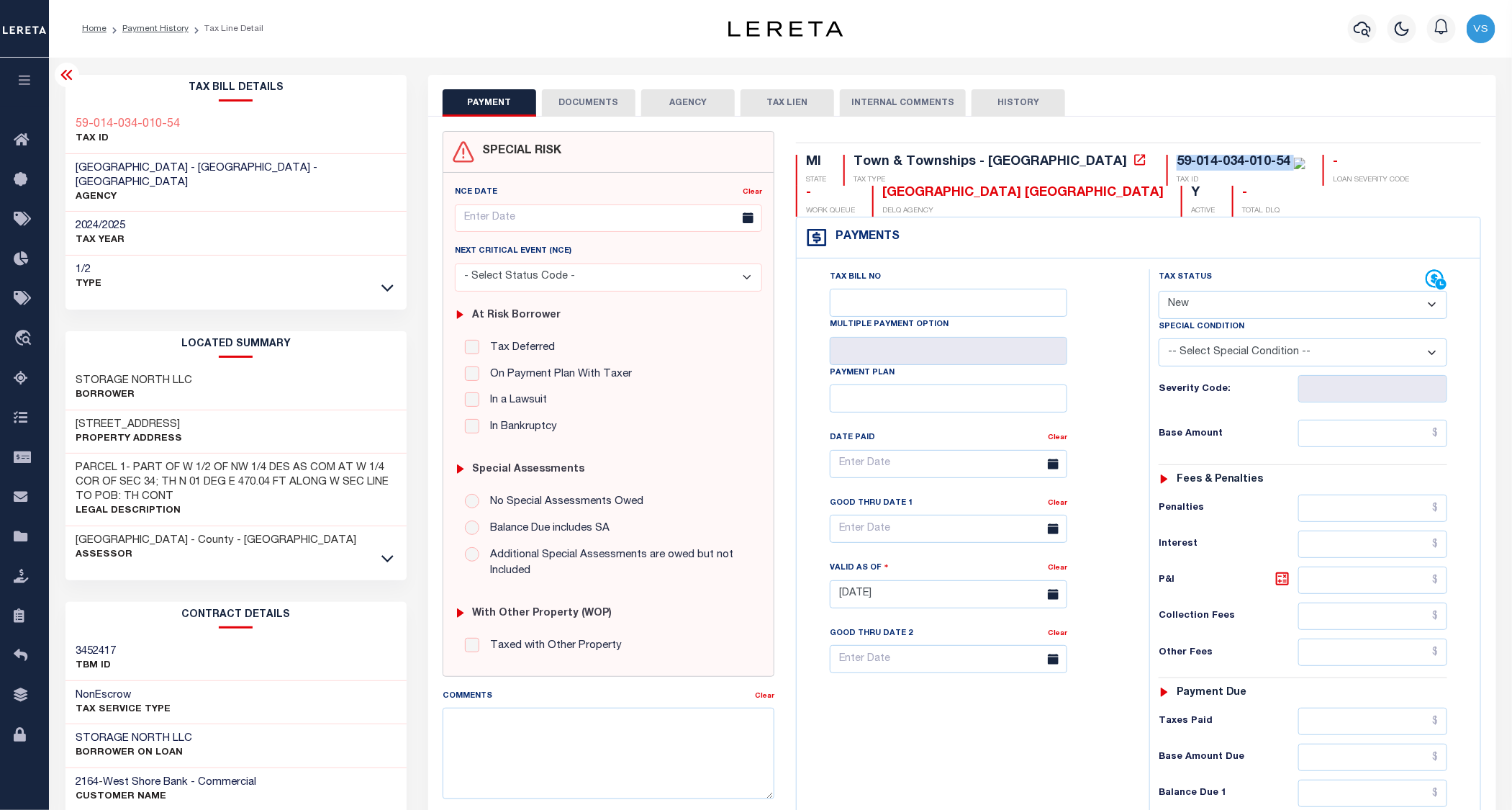
click at [71, 413] on div "5451 S GREENVILLE RD Property Address" at bounding box center [236, 431] width 341 height 44
copy h3 "[STREET_ADDRESS]"
click at [1207, 298] on select "- Select Status Code - Open Due/Unpaid Paid Incomplete No Tax Due Internal Refu…" at bounding box center [1302, 304] width 289 height 28
select select "PYD"
click at [1159, 292] on select "- Select Status Code - Open Due/Unpaid Paid Incomplete No Tax Due Internal Refu…" at bounding box center [1302, 304] width 289 height 28
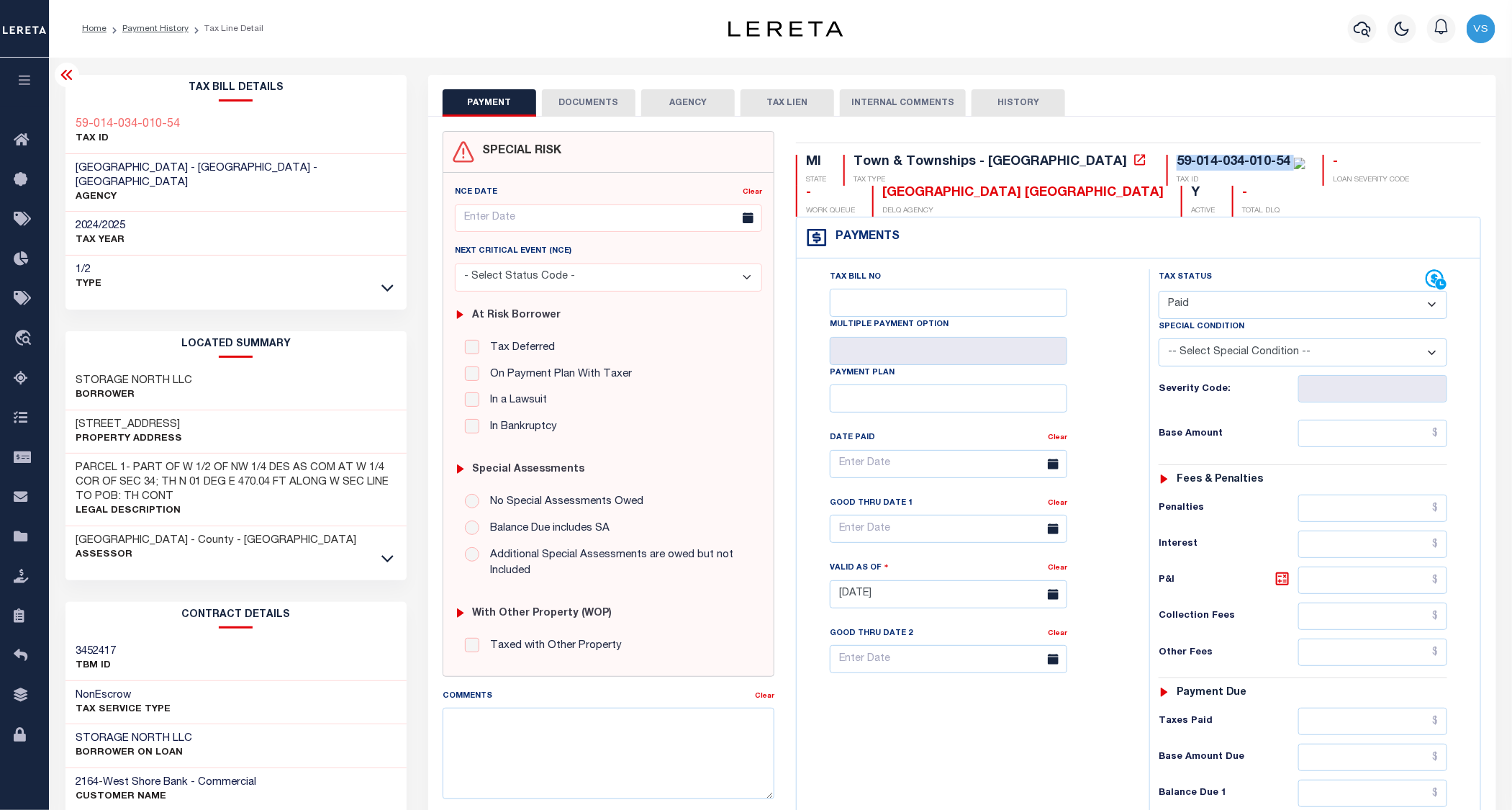
type input "[DATE]"
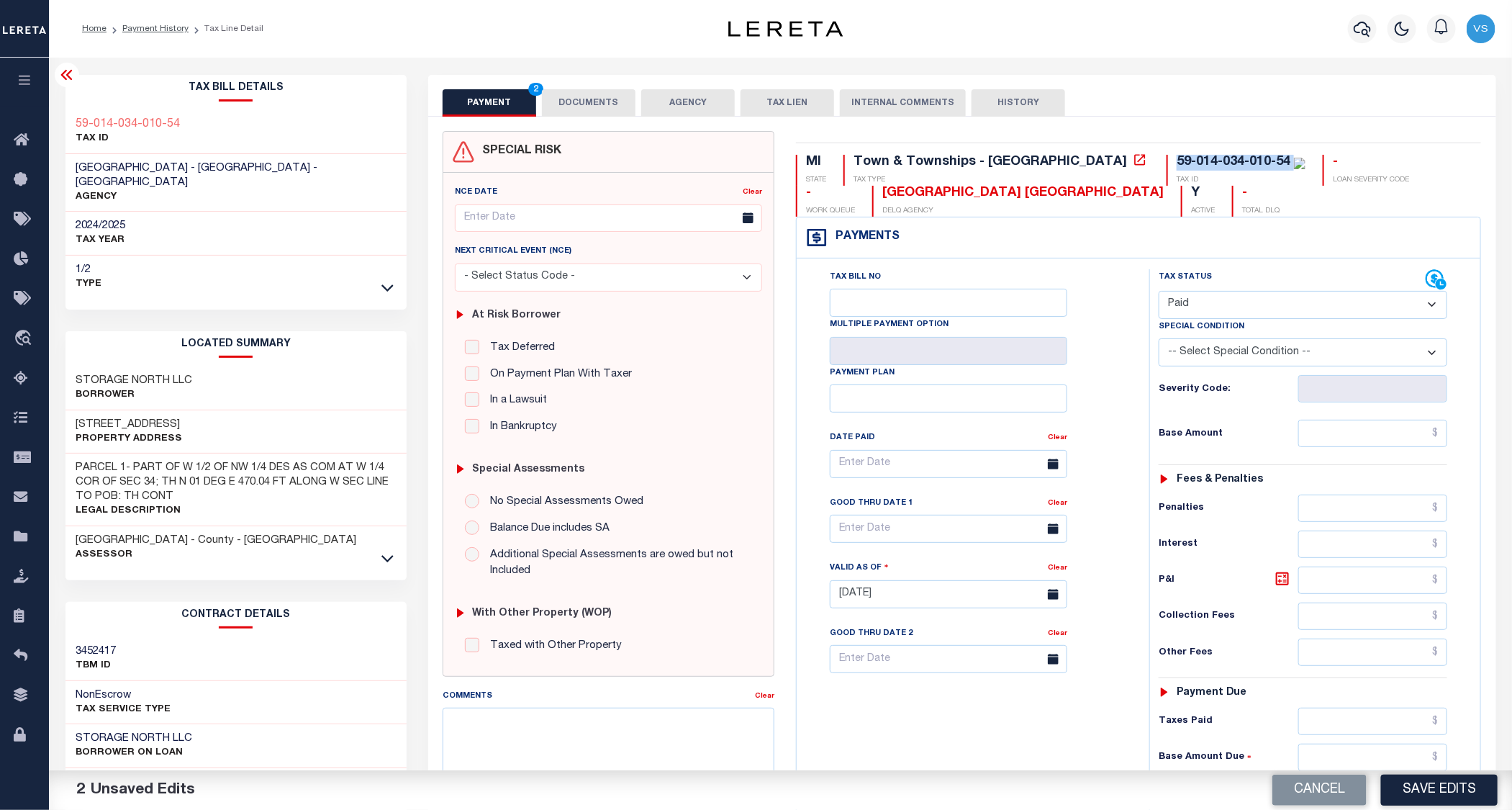
click at [583, 102] on button "DOCUMENTS" at bounding box center [589, 103] width 94 height 27
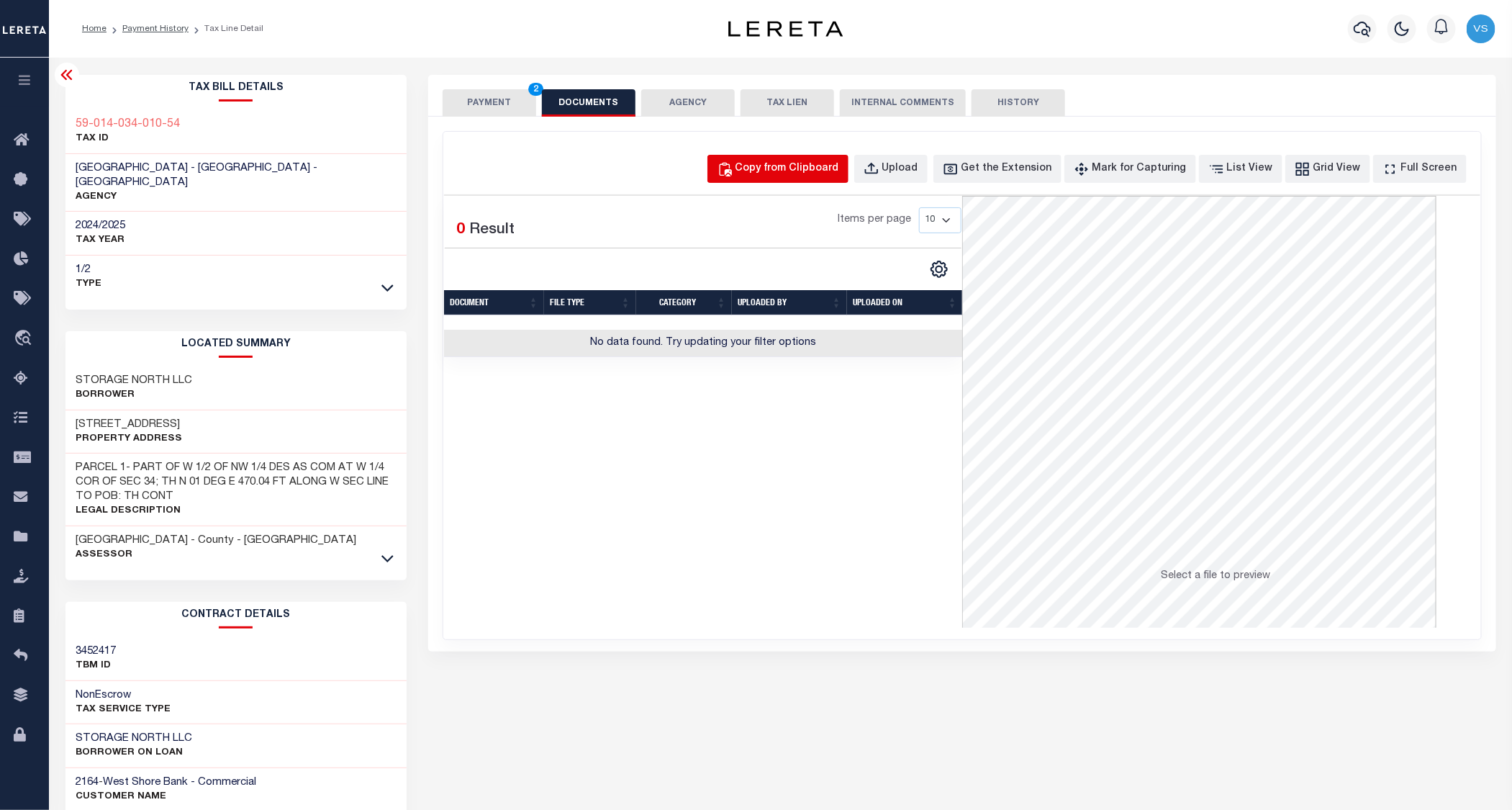
click at [778, 164] on div "Copy from Clipboard" at bounding box center [787, 169] width 104 height 16
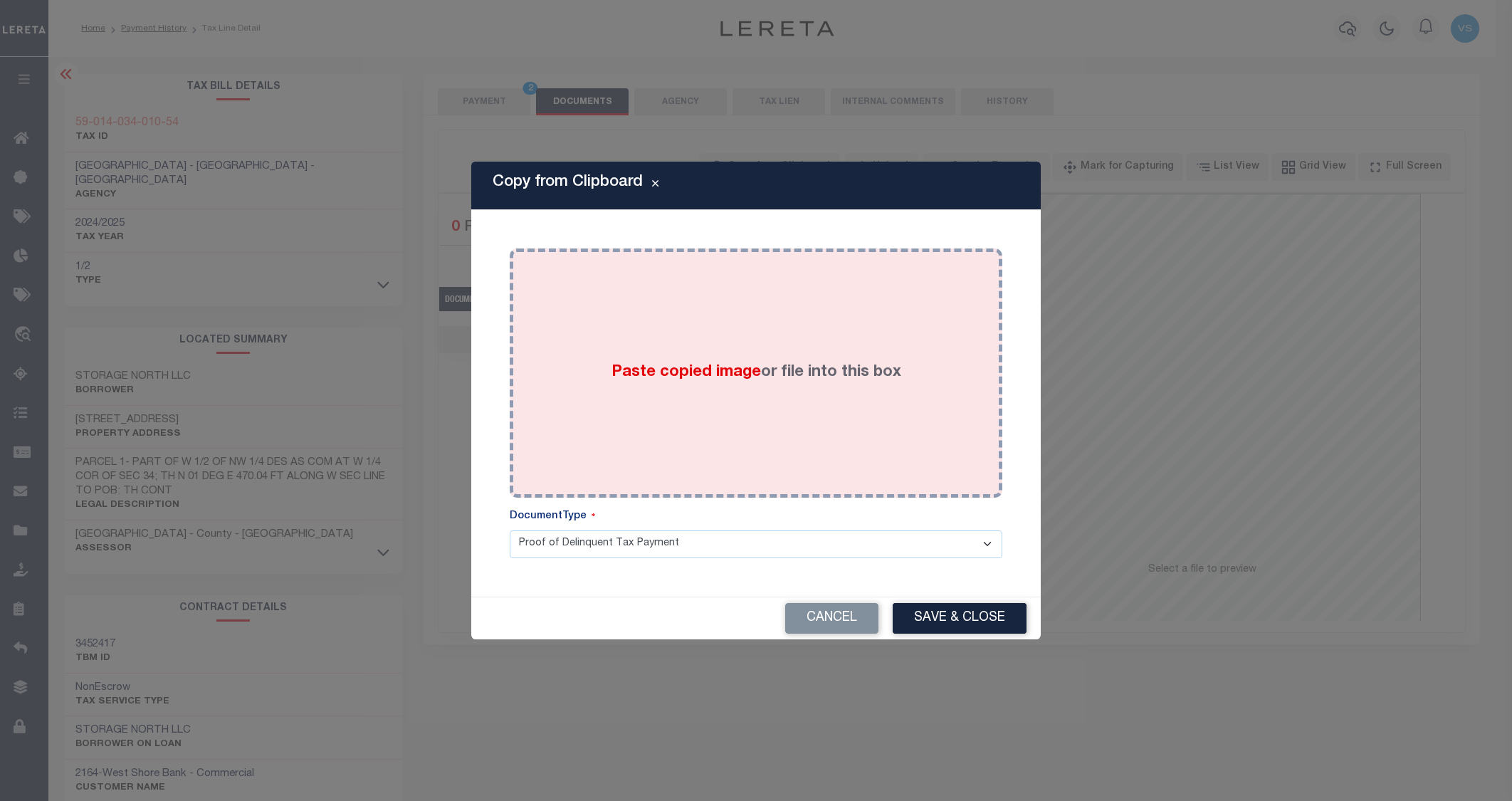
click at [688, 280] on div "Paste copied image or file into this box" at bounding box center [756, 372] width 471 height 227
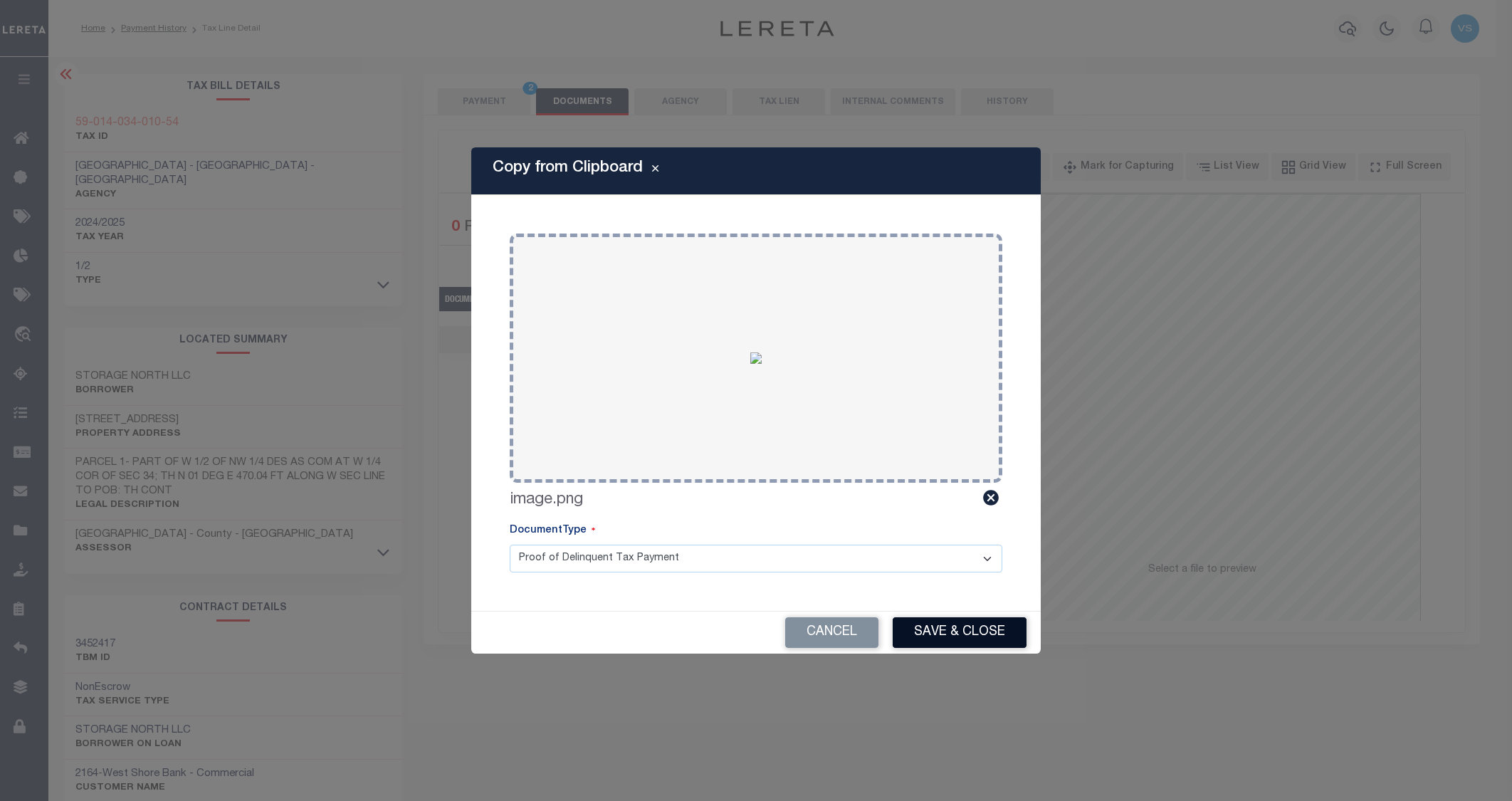
click at [923, 626] on button "Save & Close" at bounding box center [960, 633] width 133 height 31
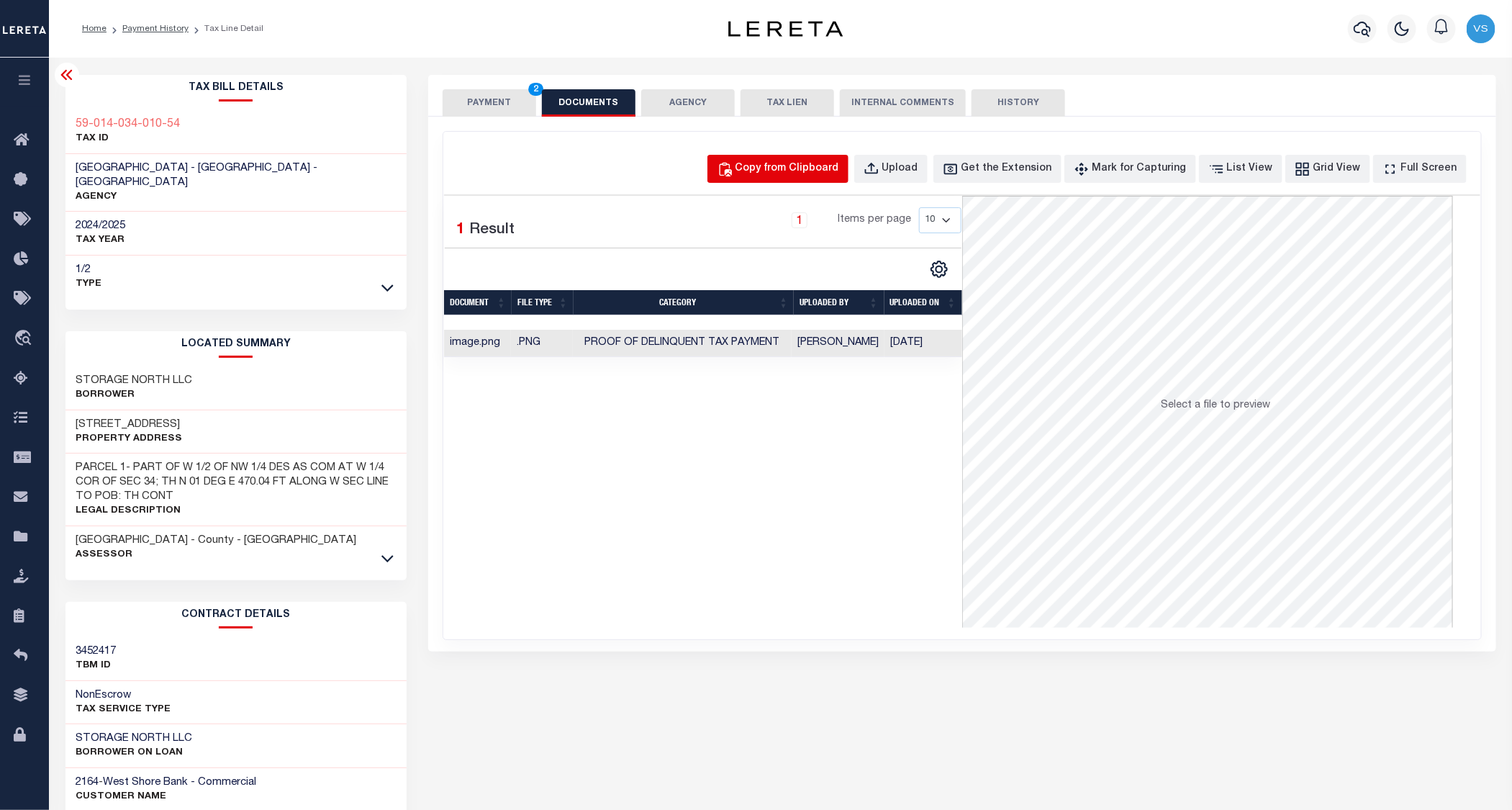
click at [771, 164] on div "Copy from Clipboard" at bounding box center [787, 169] width 104 height 16
select select "POP"
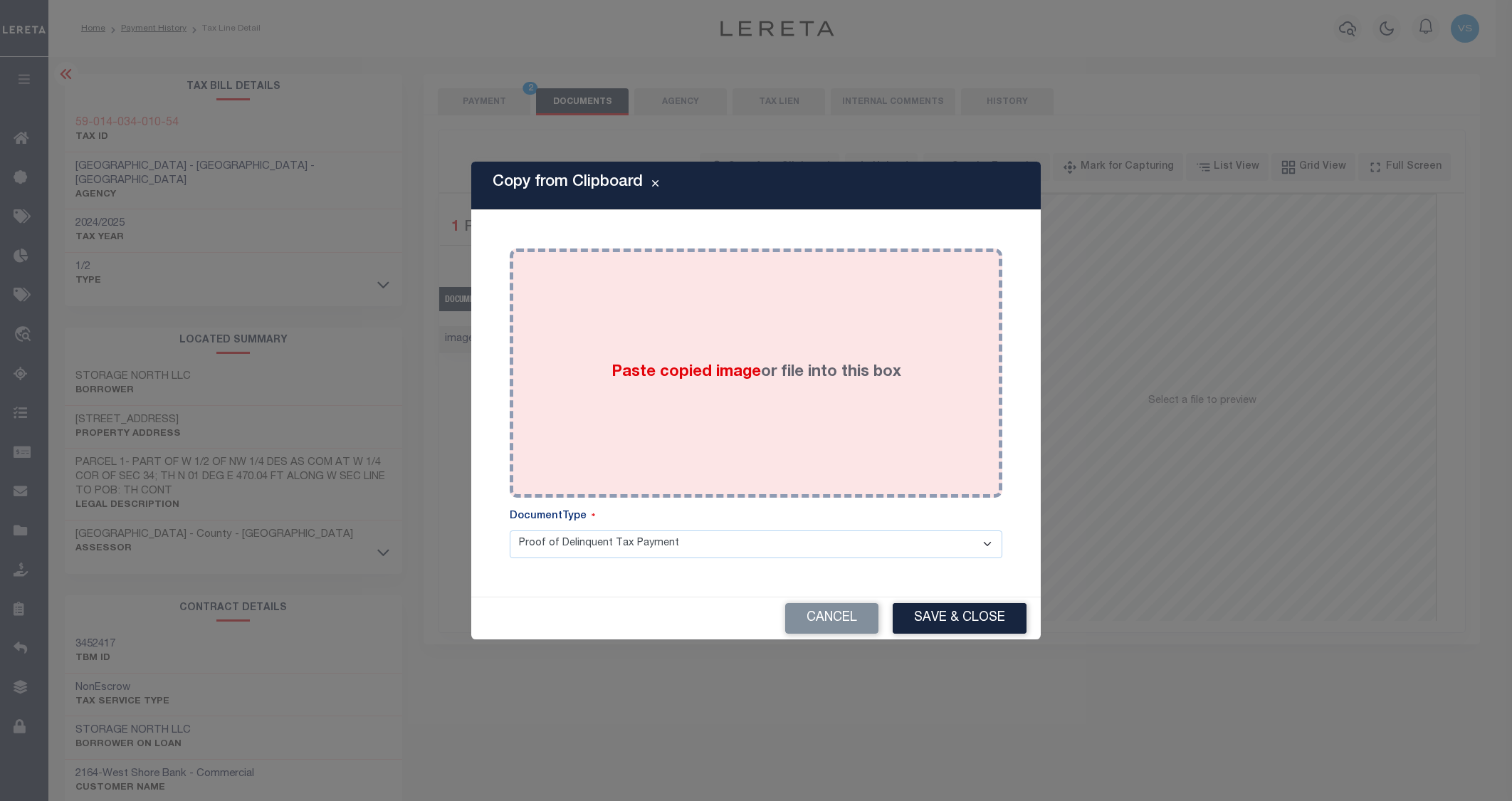
click at [752, 286] on div "Paste copied image or file into this box" at bounding box center [756, 372] width 471 height 227
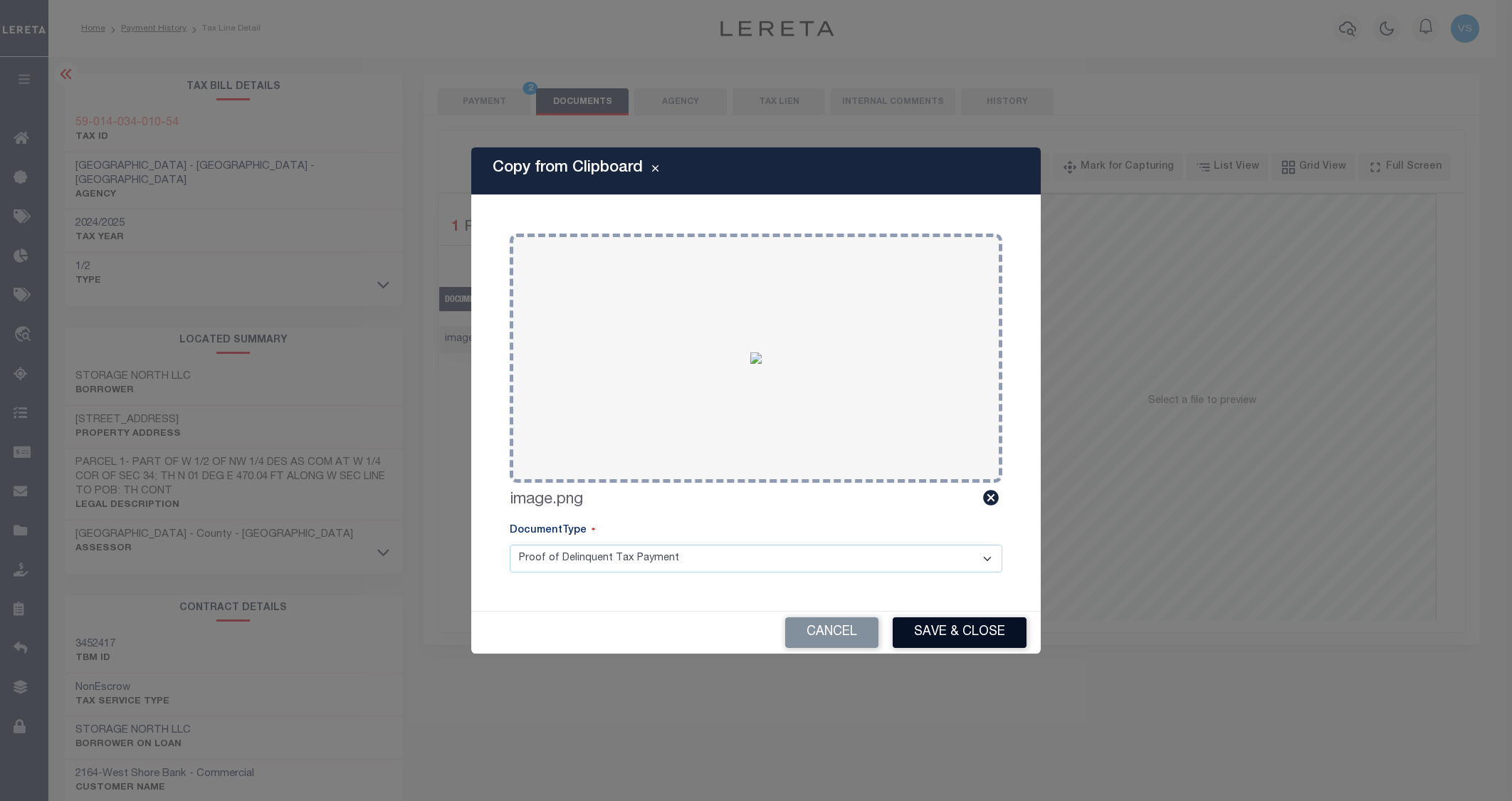
click at [943, 630] on button "Save & Close" at bounding box center [960, 633] width 133 height 31
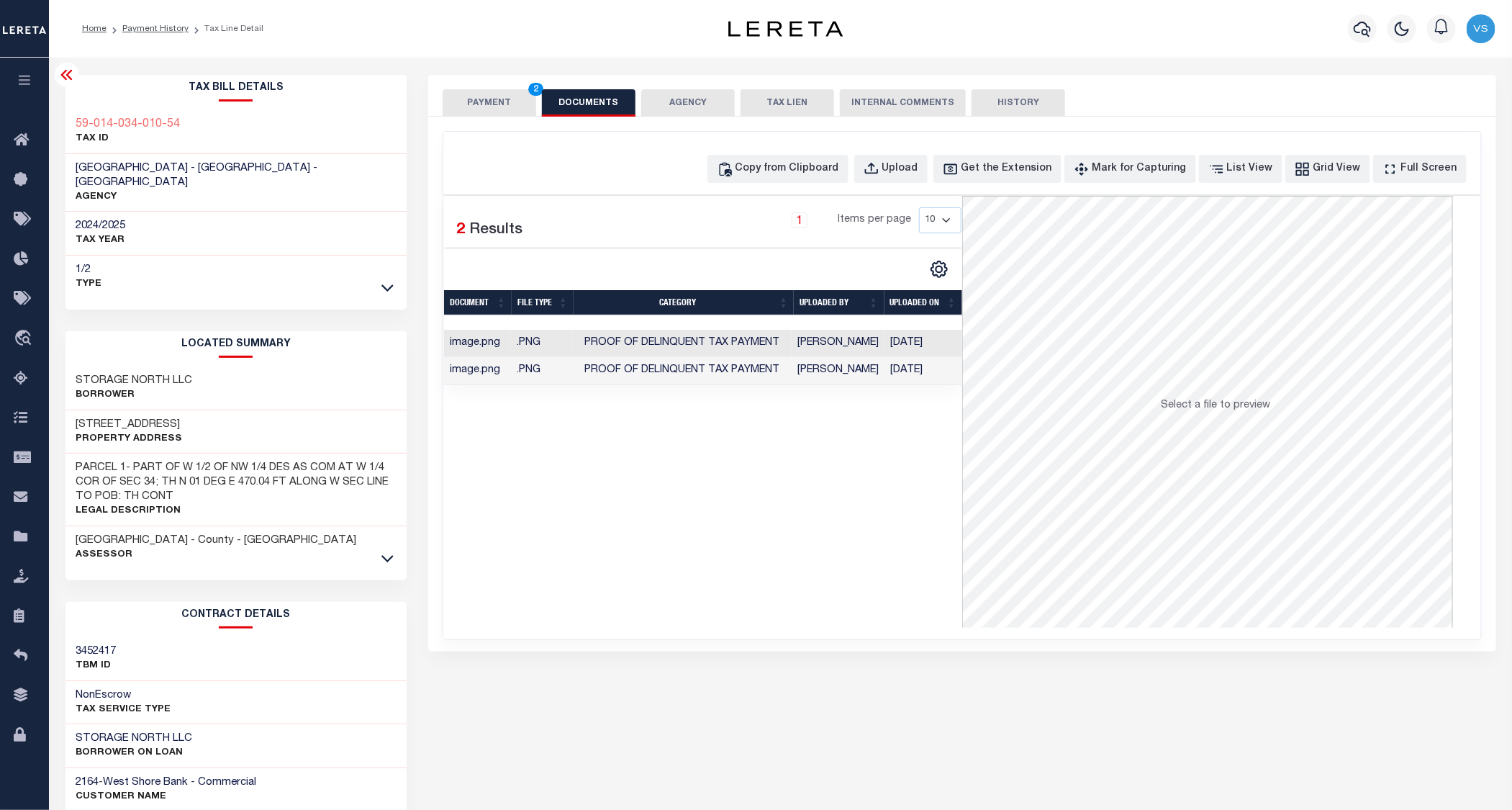
click at [490, 106] on button "PAYMENT 2" at bounding box center [489, 103] width 94 height 27
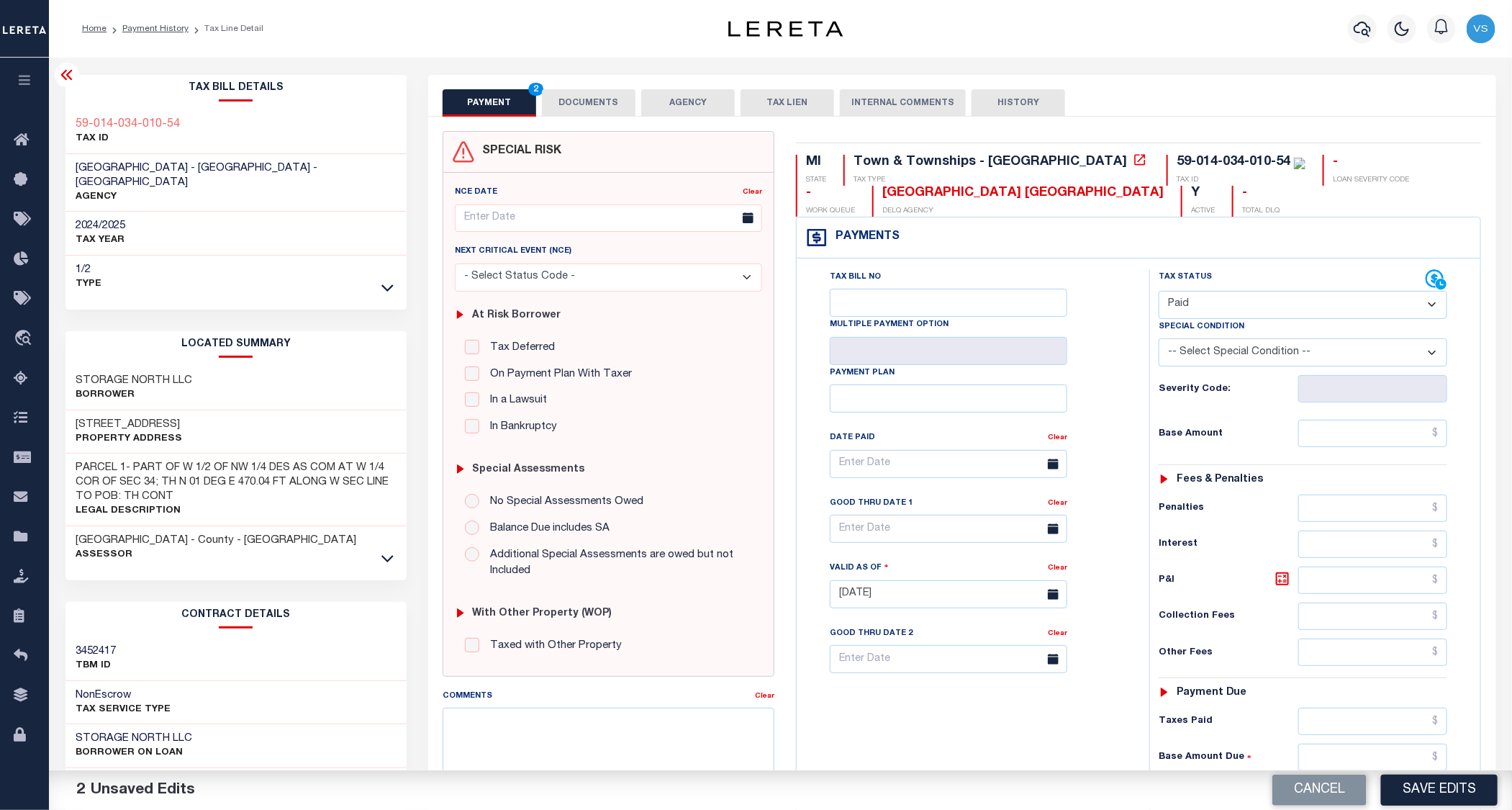
click at [577, 98] on button "DOCUMENTS" at bounding box center [589, 103] width 94 height 27
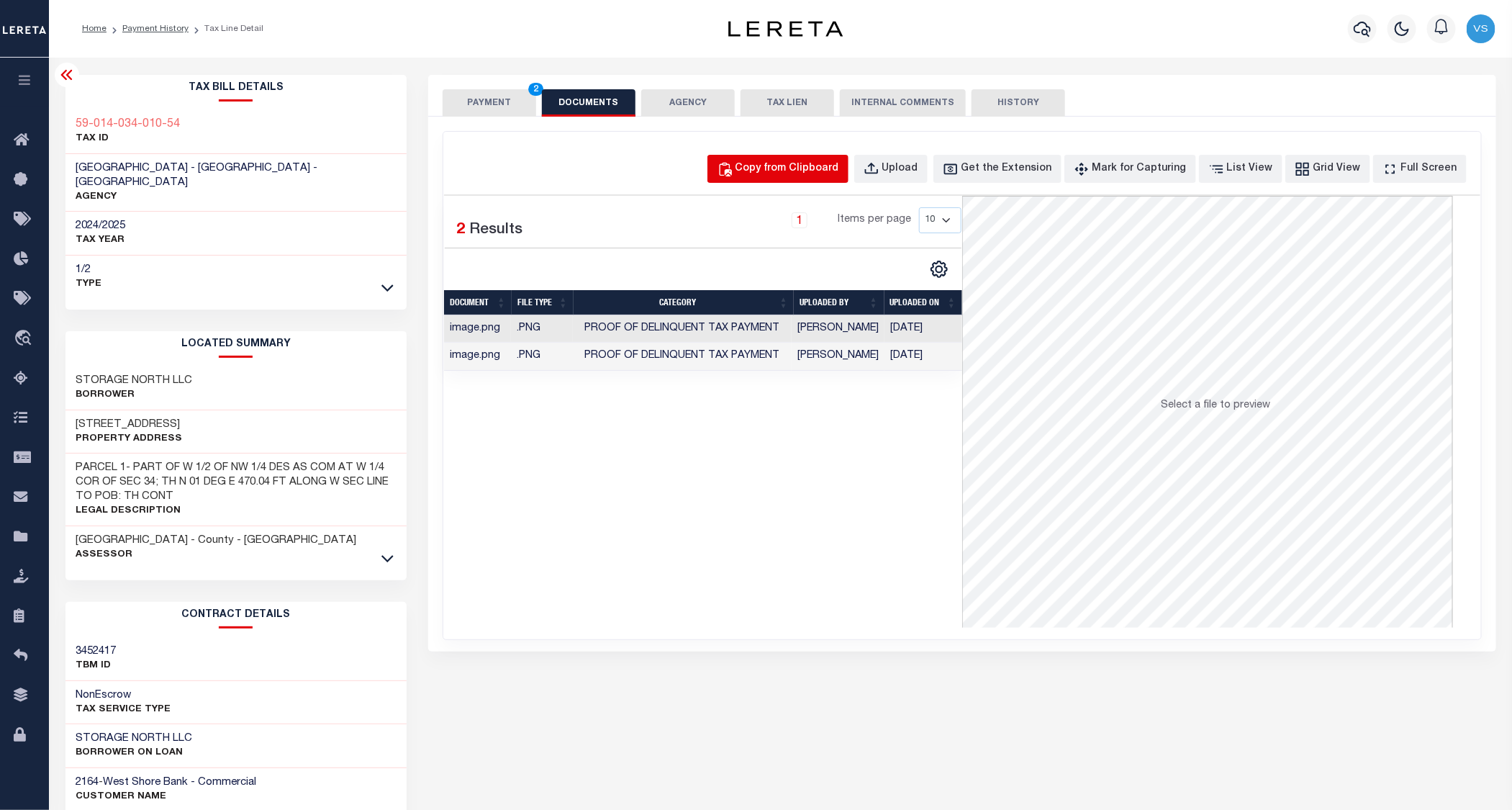
click at [799, 168] on div "Copy from Clipboard" at bounding box center [787, 169] width 104 height 16
select select "POP"
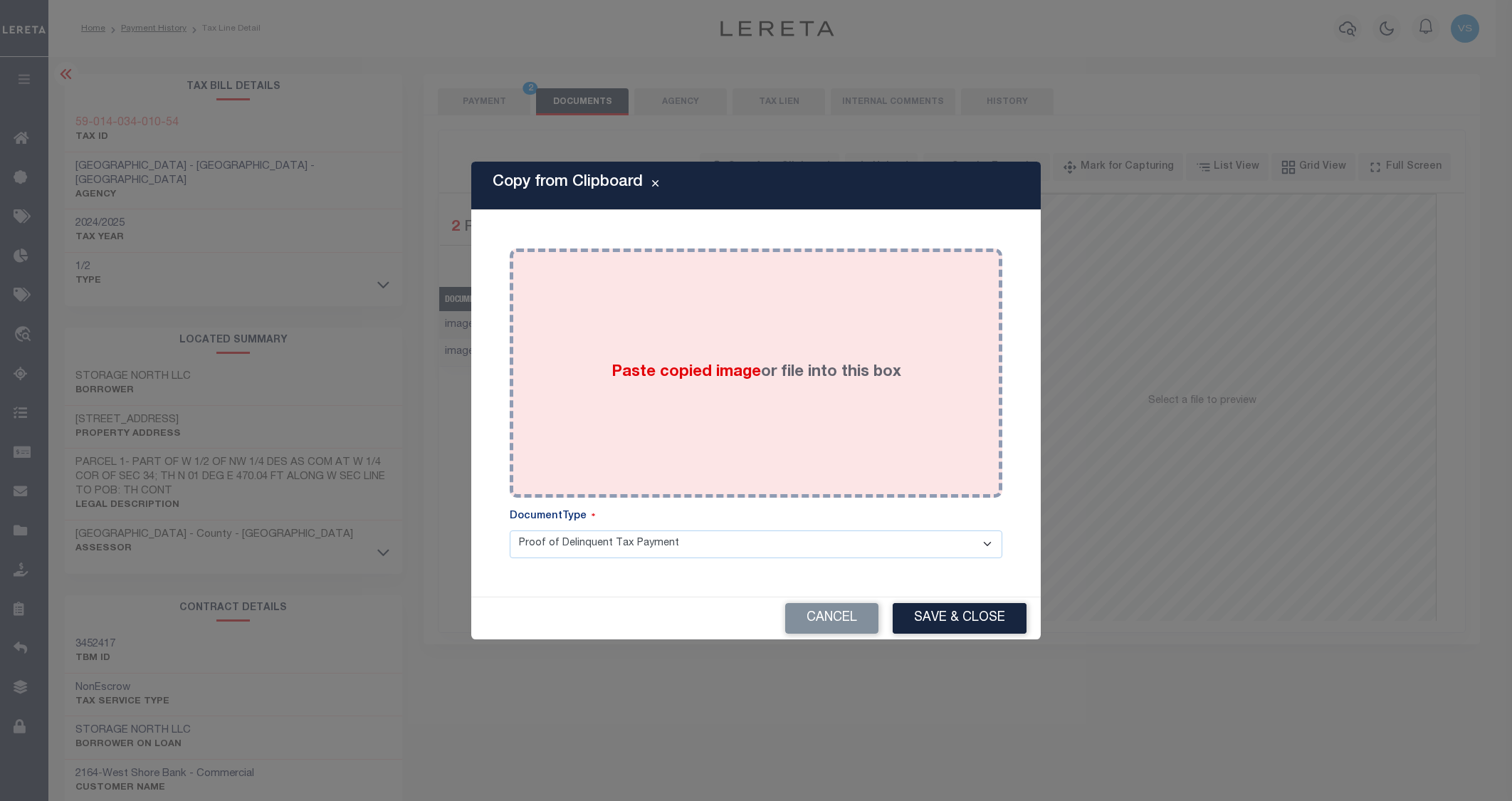
click at [733, 291] on div "Paste copied image or file into this box" at bounding box center [756, 372] width 471 height 227
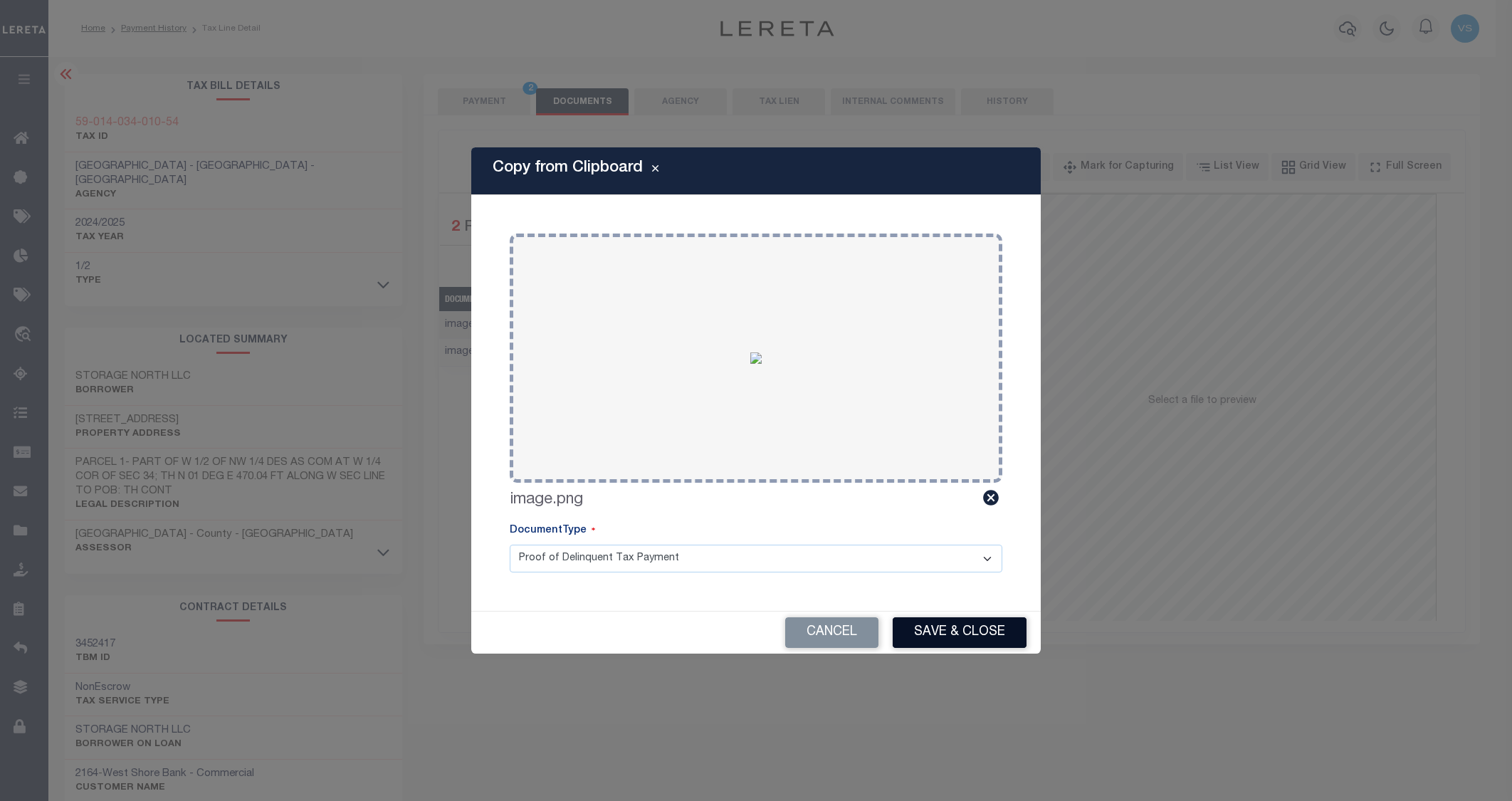
click at [955, 626] on button "Save & Close" at bounding box center [960, 633] width 133 height 31
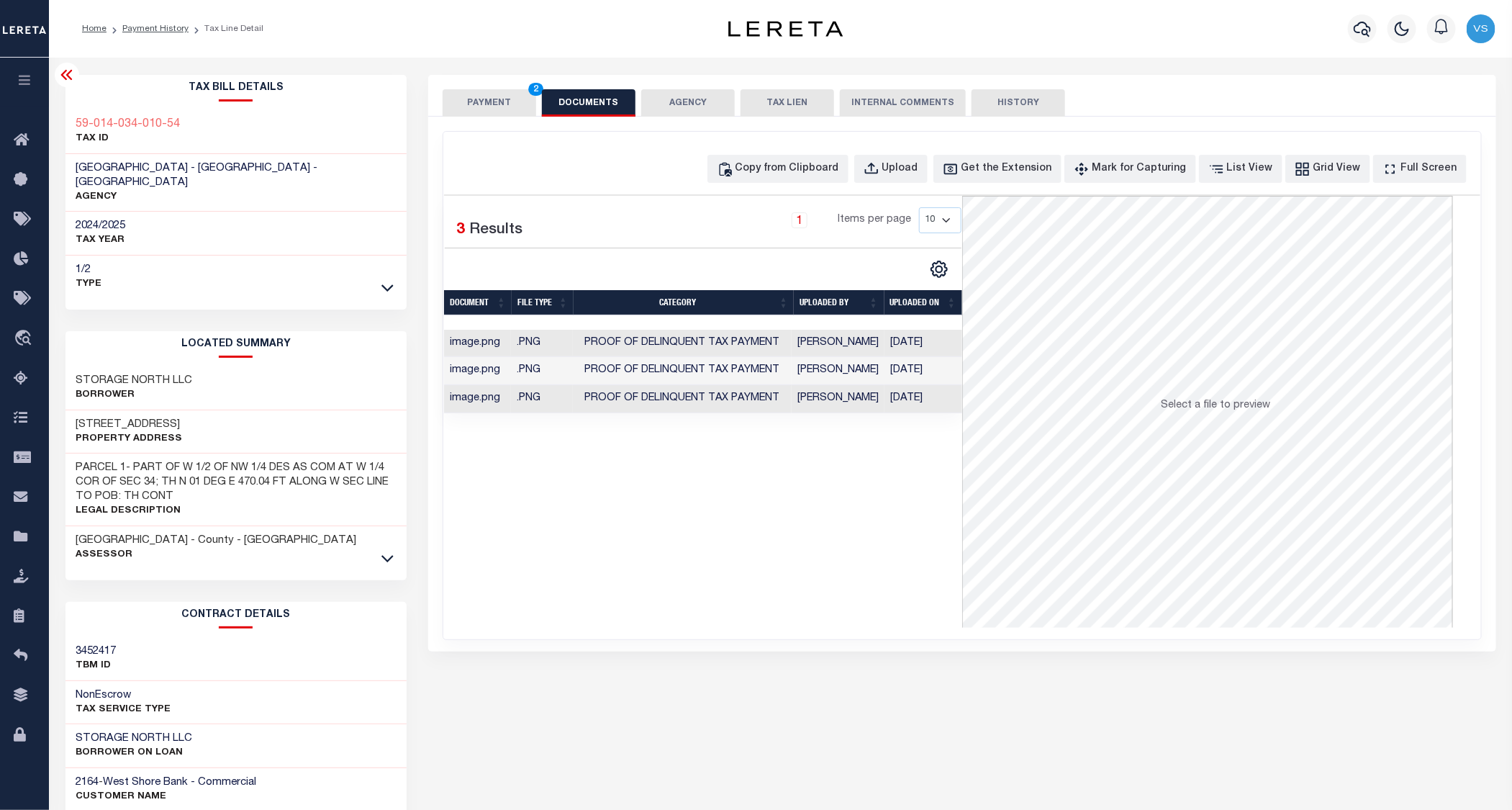
click at [477, 98] on button "PAYMENT 2" at bounding box center [489, 103] width 94 height 27
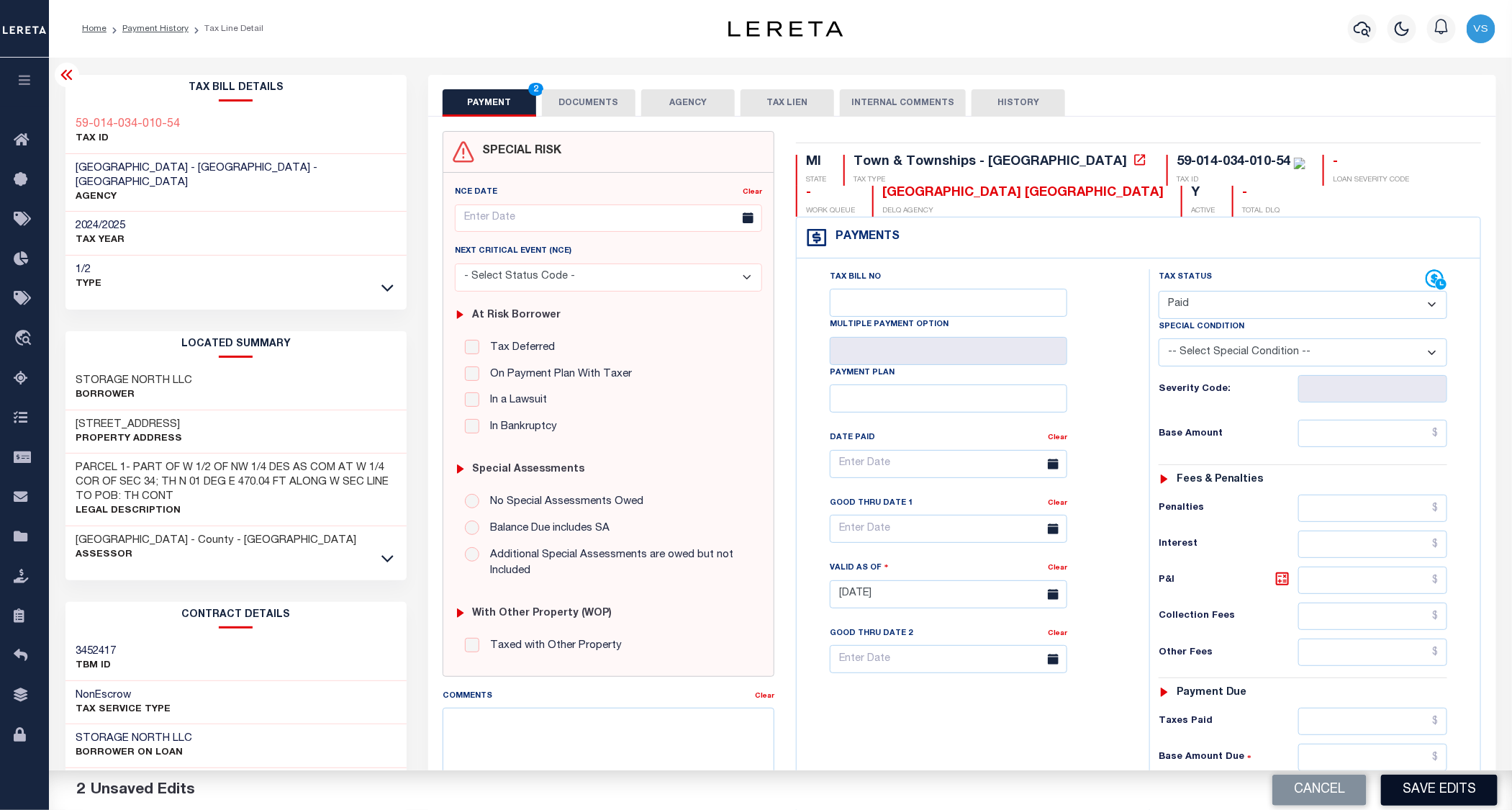
click at [1432, 797] on button "Save Edits" at bounding box center [1439, 790] width 116 height 31
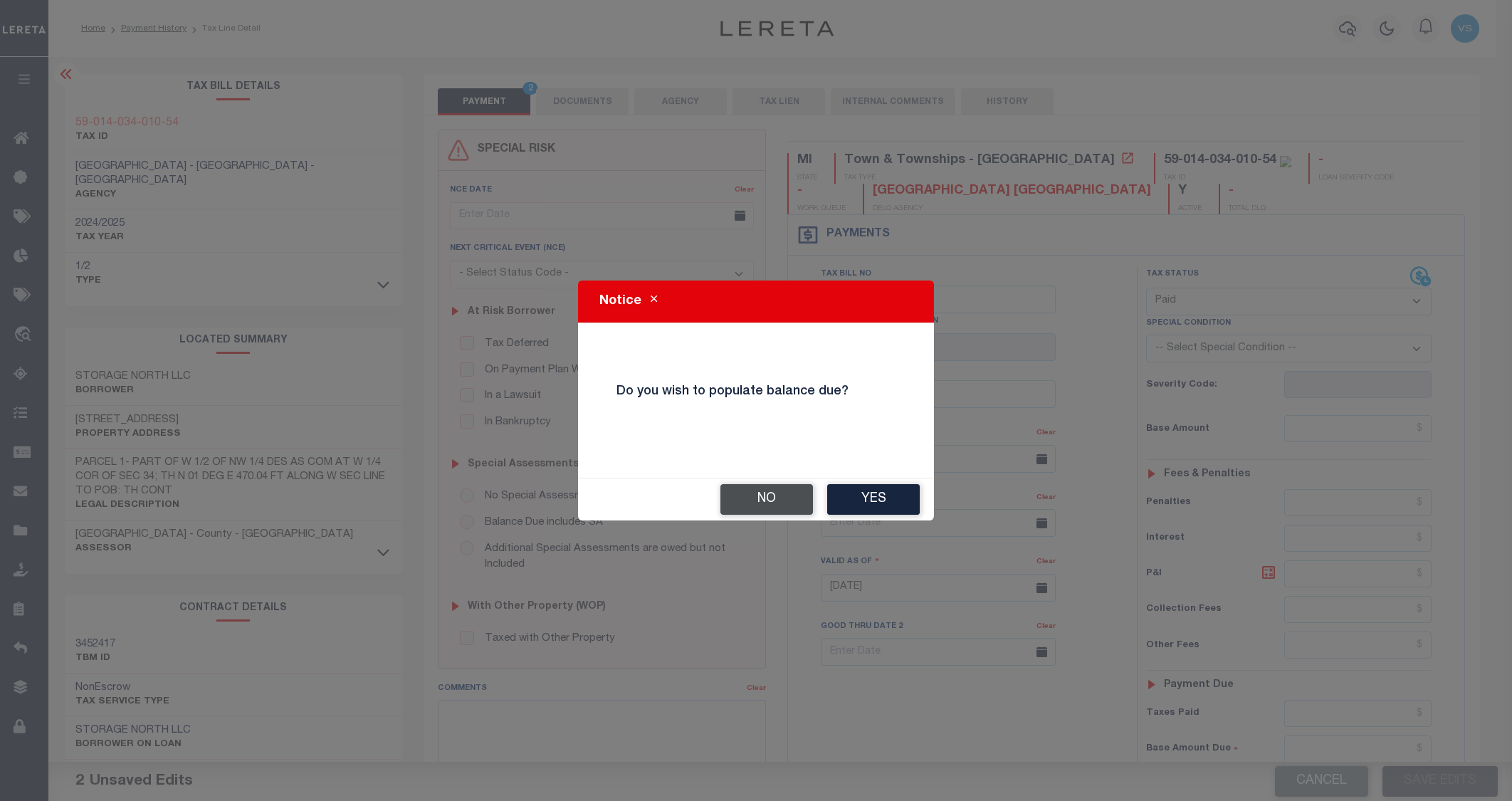
click at [780, 495] on button "No" at bounding box center [766, 499] width 93 height 31
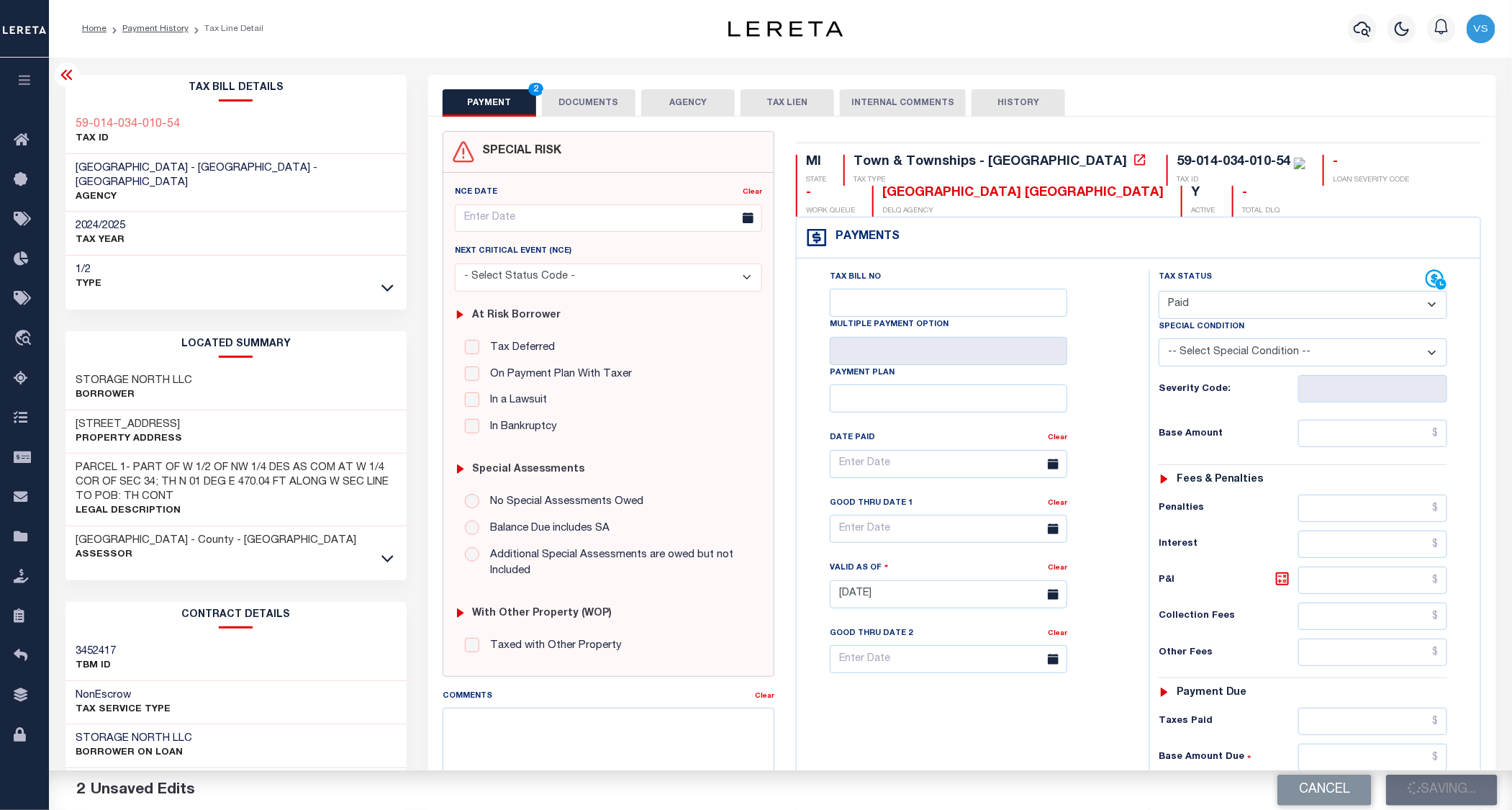
checkbox input "false"
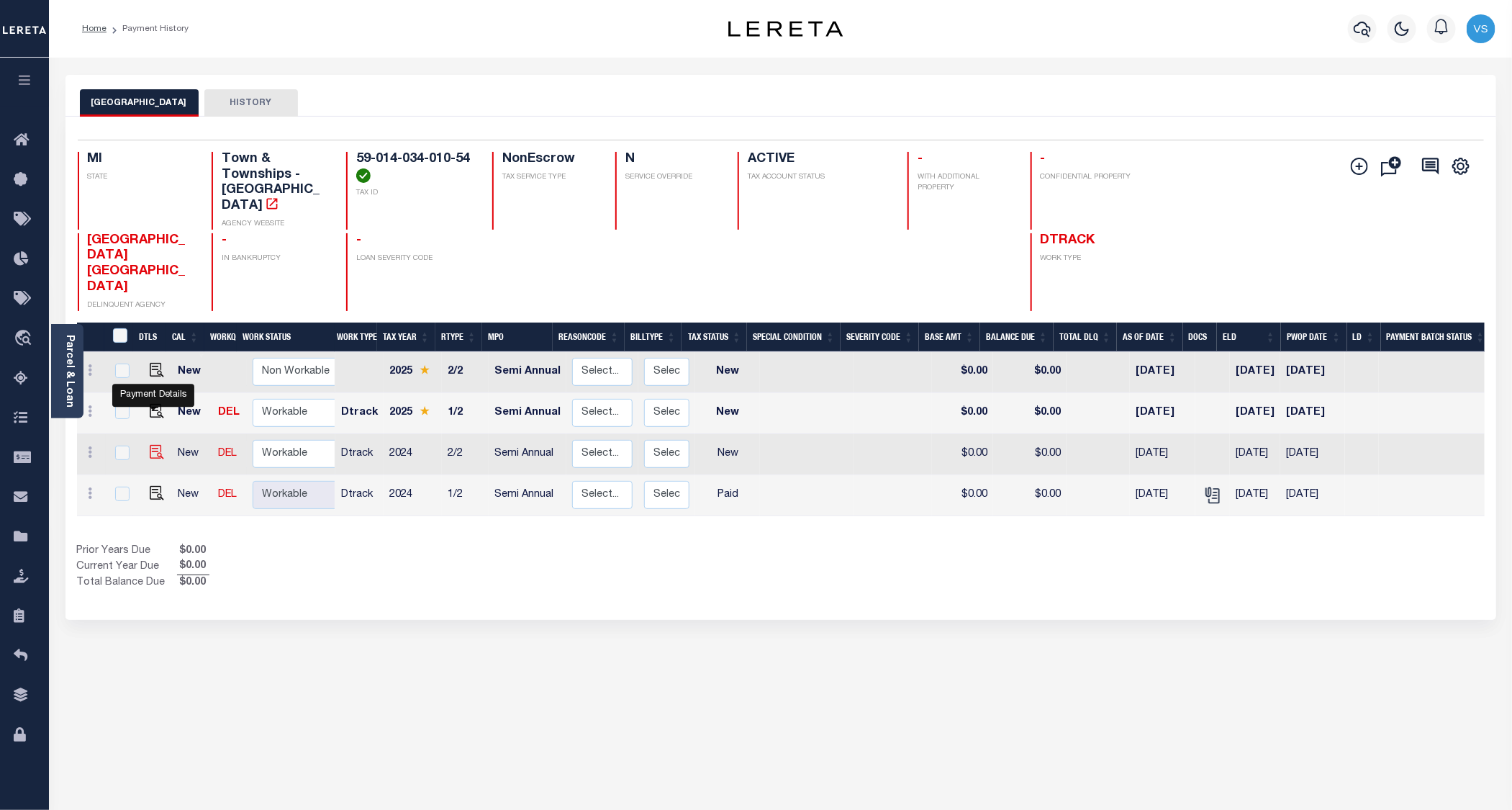
click at [150, 445] on img "" at bounding box center [156, 452] width 15 height 15
checkbox input "true"
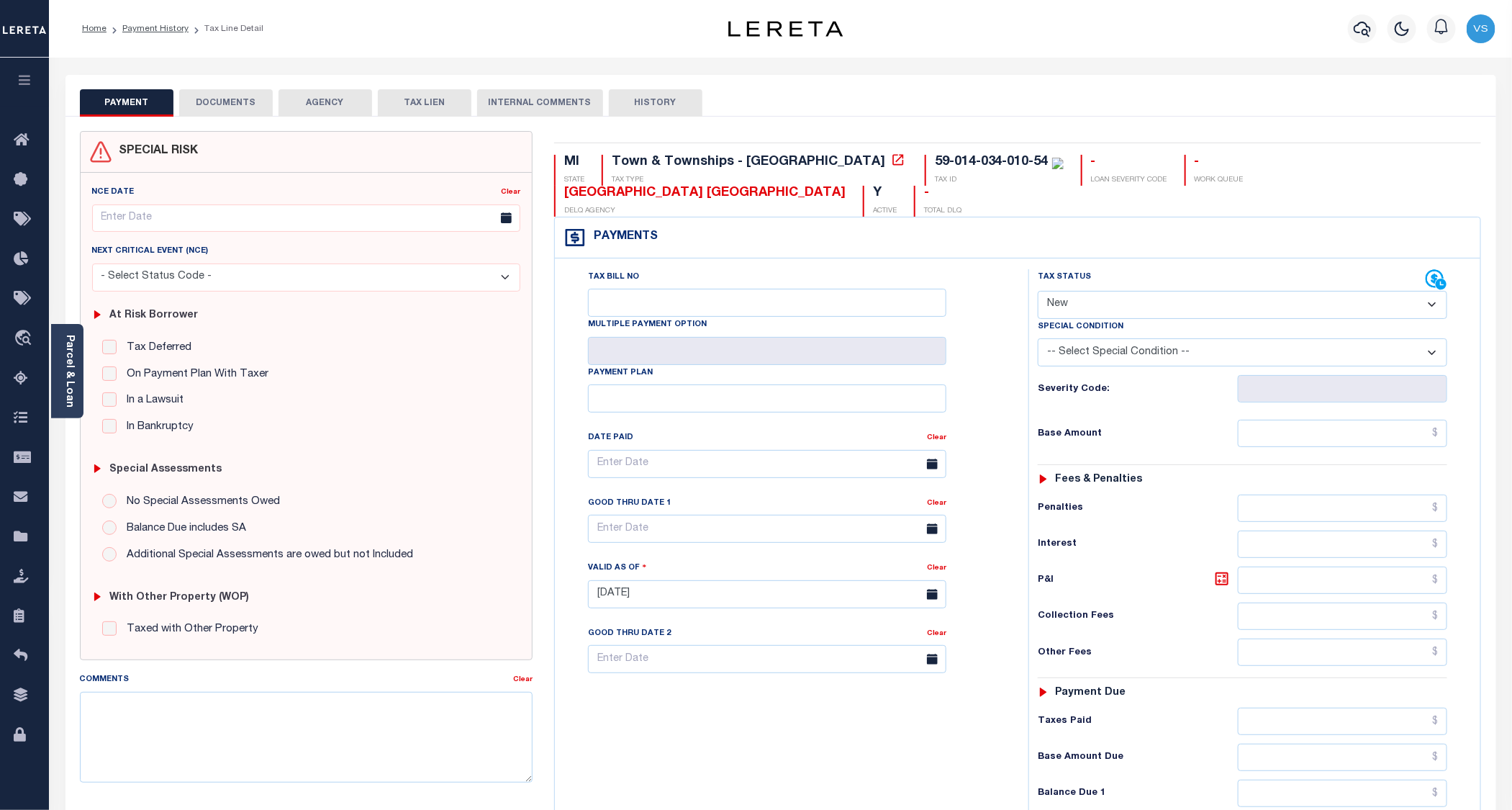
click at [1094, 309] on select "- Select Status Code - Open Due/Unpaid Paid Incomplete No Tax Due Internal Refu…" at bounding box center [1242, 304] width 410 height 28
select select "PYD"
click at [1039, 292] on select "- Select Status Code - Open Due/Unpaid Paid Incomplete No Tax Due Internal Refu…" at bounding box center [1242, 304] width 410 height 28
type input "[DATE]"
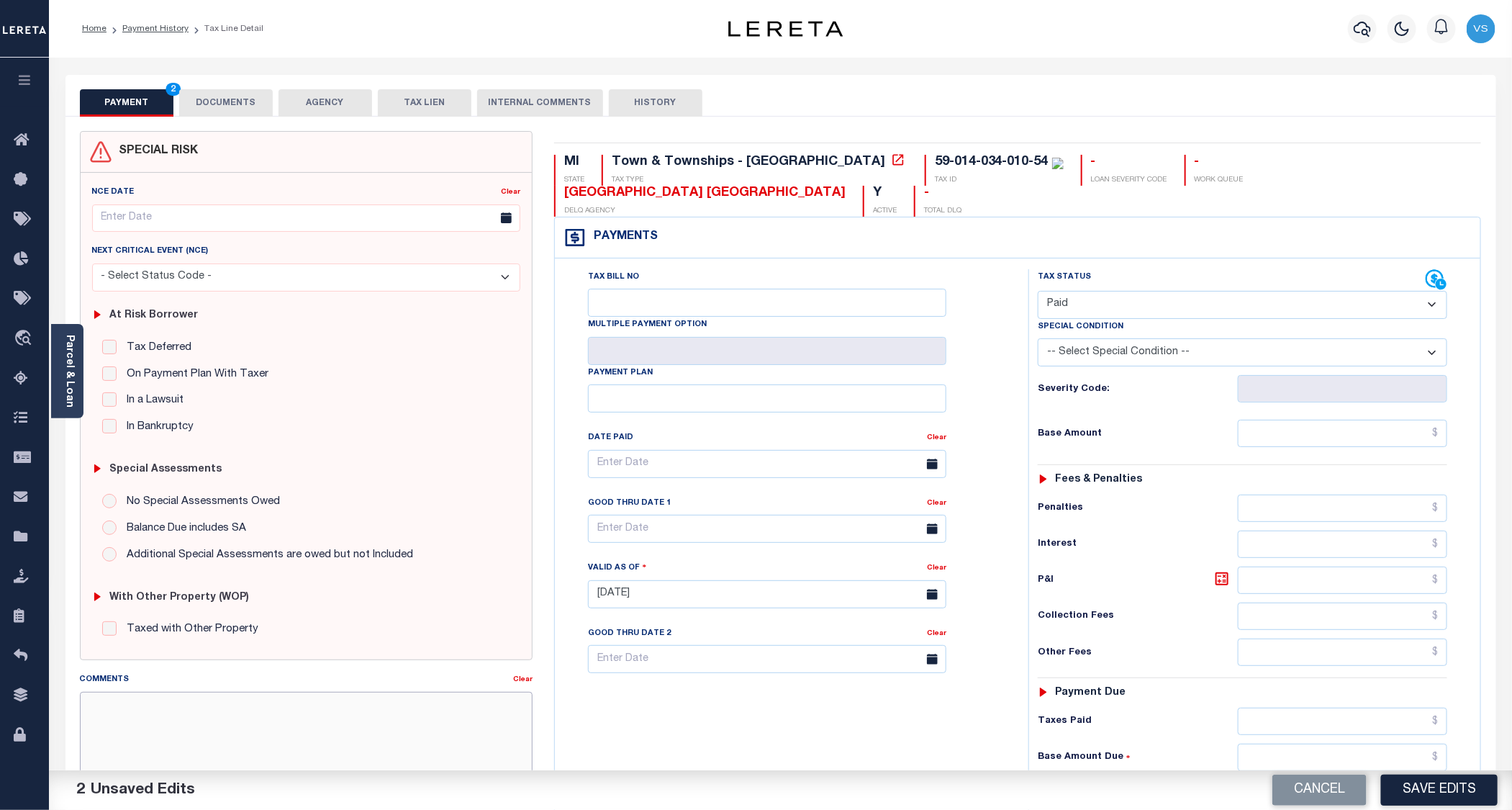
click at [249, 731] on textarea "Comments" at bounding box center [306, 737] width 453 height 91
type textarea "See attached 2024 1/2 - VS"
click at [1429, 796] on button "Save Edits" at bounding box center [1439, 790] width 116 height 31
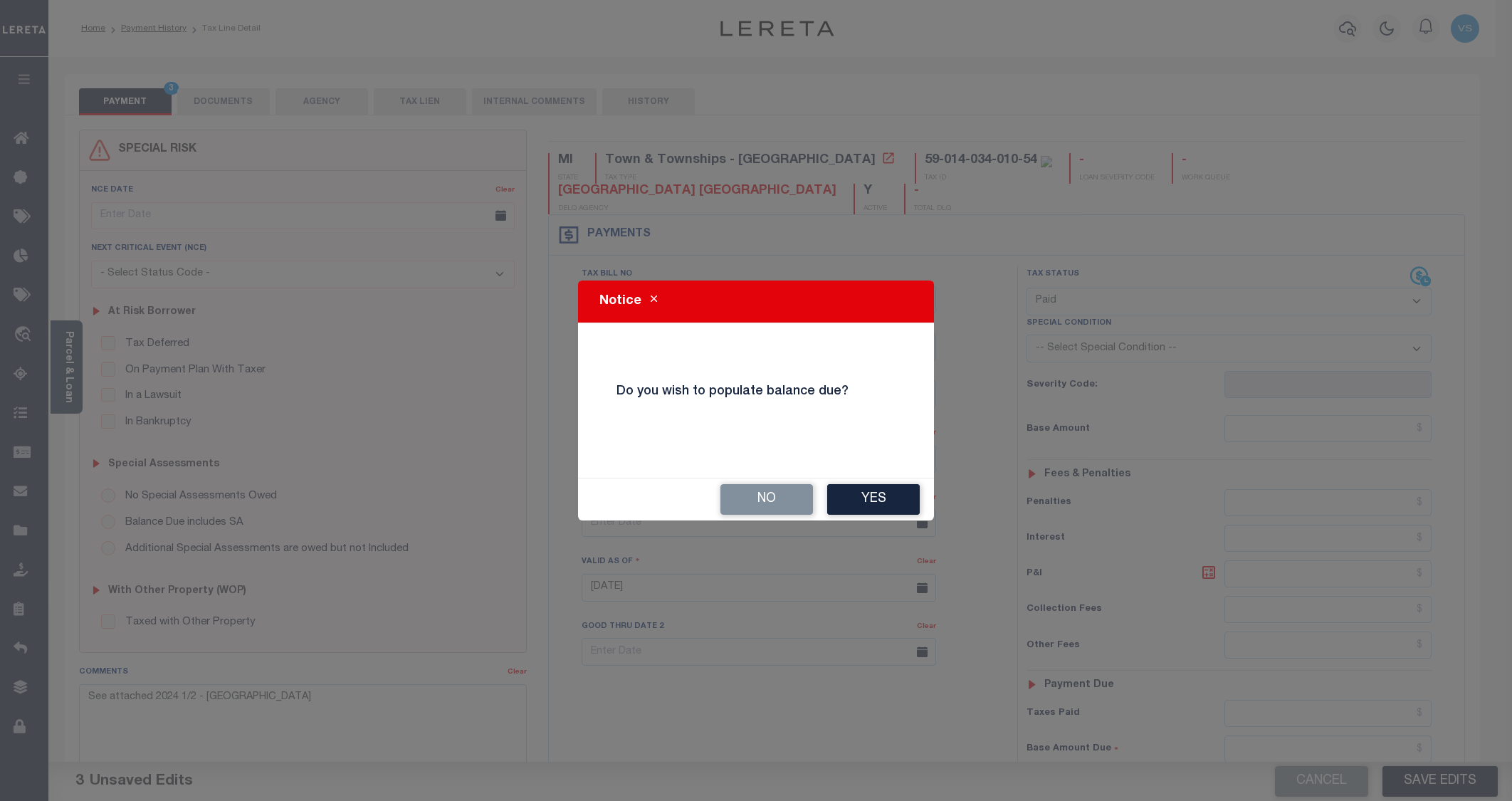
click at [762, 497] on button "No" at bounding box center [766, 499] width 93 height 31
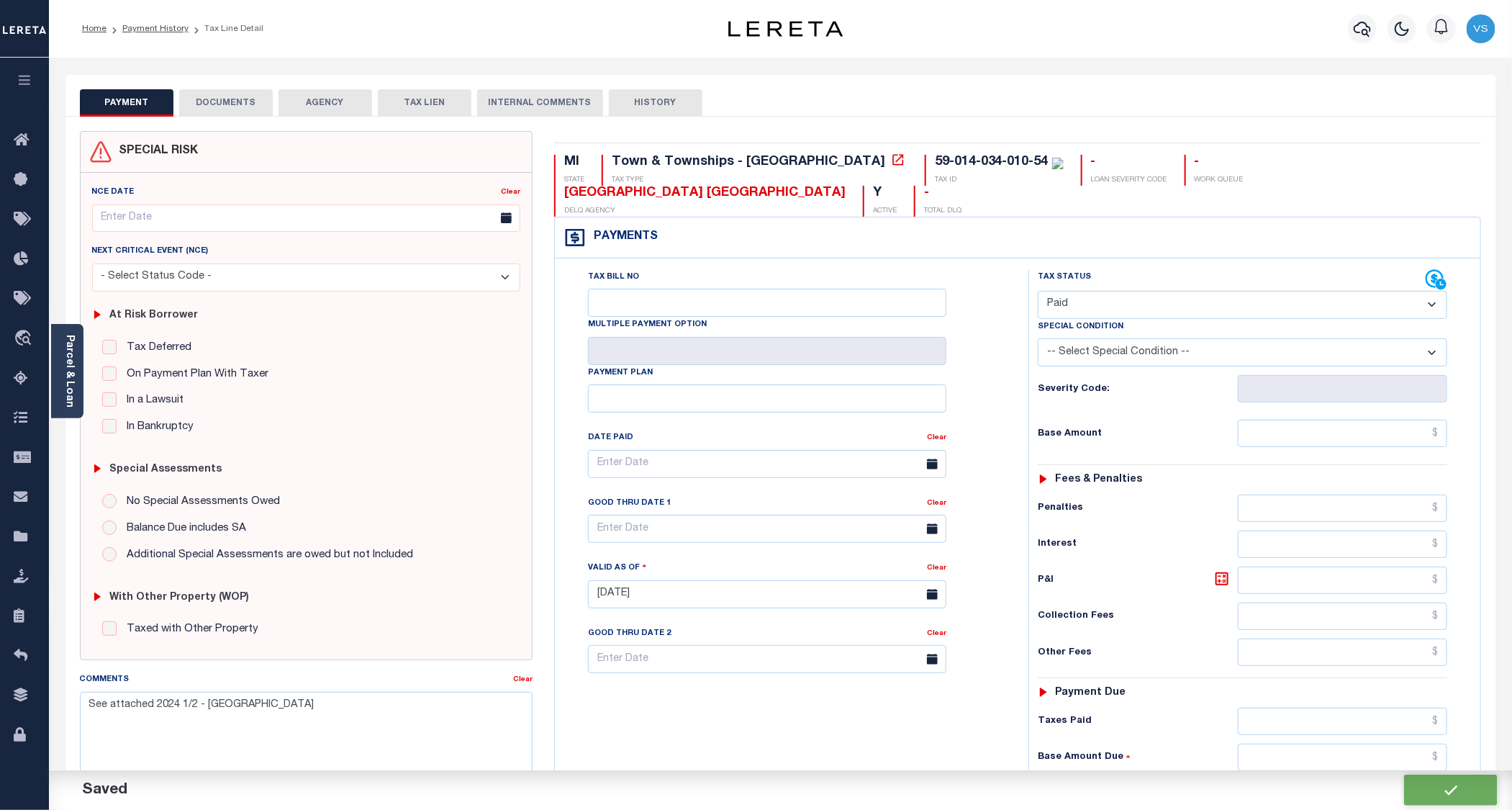
checkbox input "false"
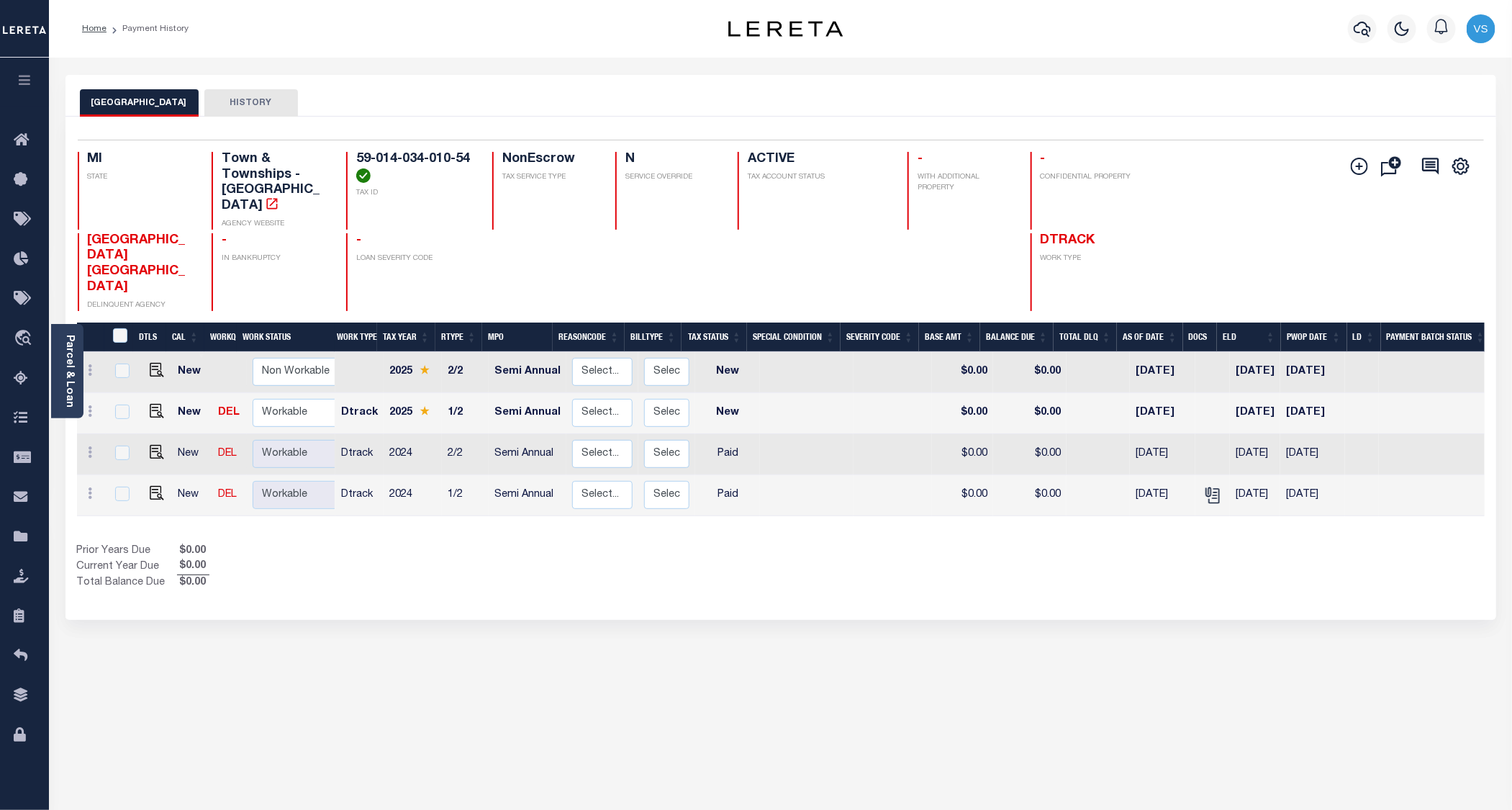
click at [150, 404] on img "" at bounding box center [156, 411] width 15 height 15
checkbox input "true"
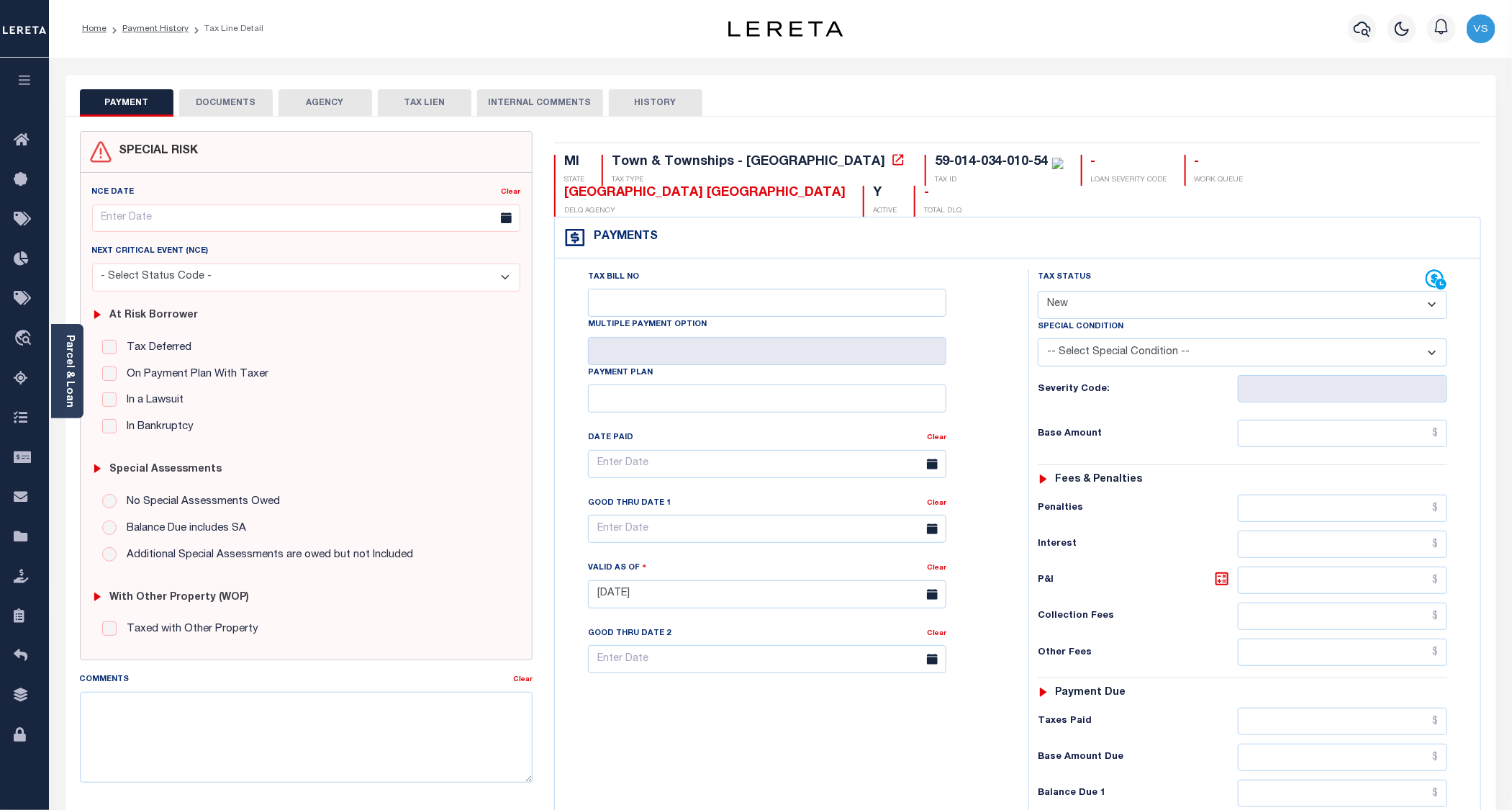
drag, startPoint x: 1071, startPoint y: 301, endPoint x: 1074, endPoint y: 320, distance: 19.2
click at [1071, 301] on select "- Select Status Code - Open Due/Unpaid Paid Incomplete No Tax Due Internal Refu…" at bounding box center [1242, 304] width 410 height 28
select select "PYD"
click at [1039, 292] on select "- Select Status Code - Open Due/Unpaid Paid Incomplete No Tax Due Internal Refu…" at bounding box center [1242, 304] width 410 height 28
type input "[DATE]"
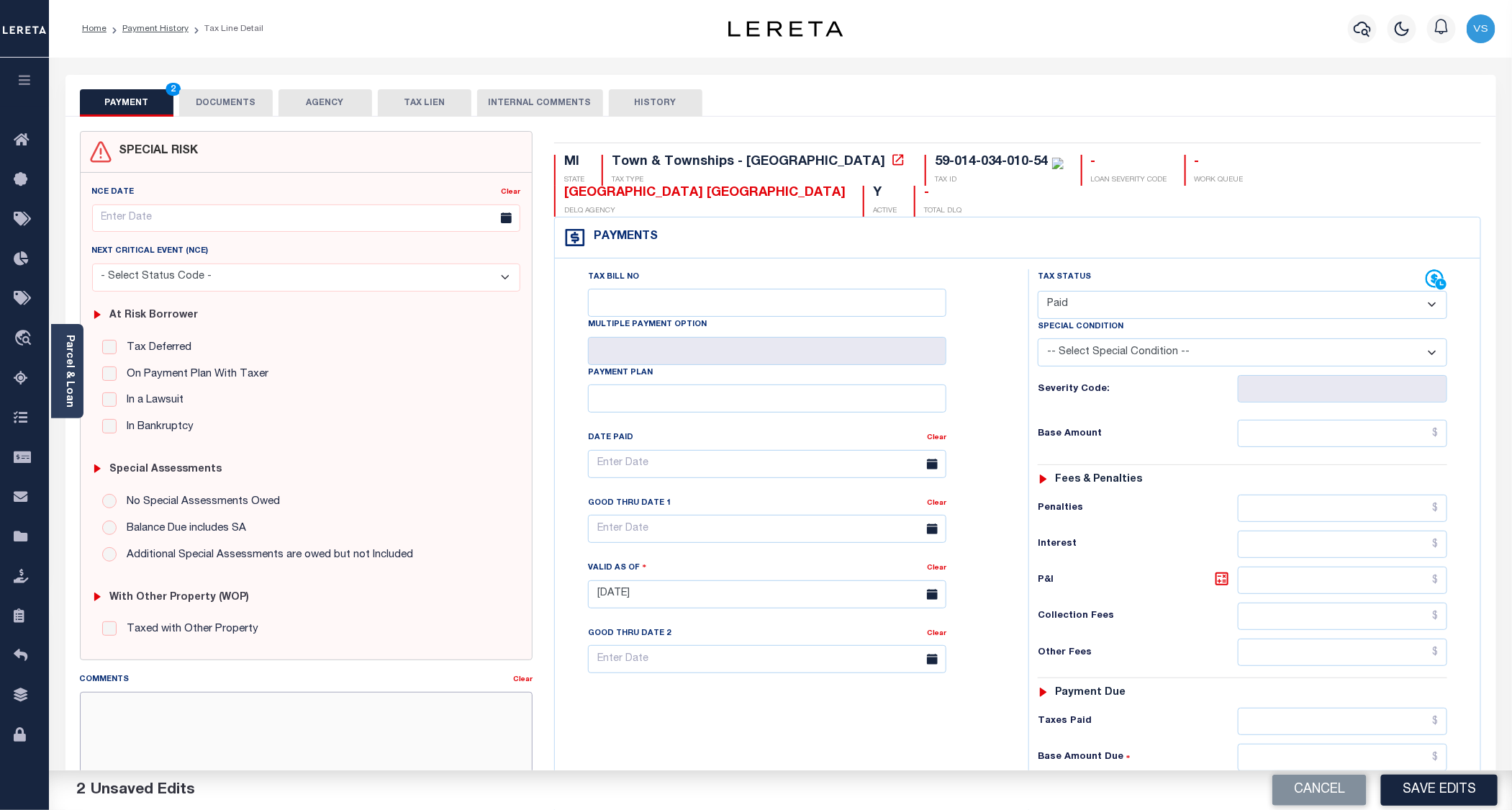
click at [302, 715] on textarea "Comments" at bounding box center [306, 737] width 453 height 91
paste textarea "See attached 2024 1/2 - [GEOGRAPHIC_DATA]"
type textarea "See attached 2024 1/2 - [GEOGRAPHIC_DATA]"
drag, startPoint x: 1416, startPoint y: 786, endPoint x: 1410, endPoint y: 742, distance: 44.4
click at [1416, 786] on button "Save Edits" at bounding box center [1439, 790] width 116 height 31
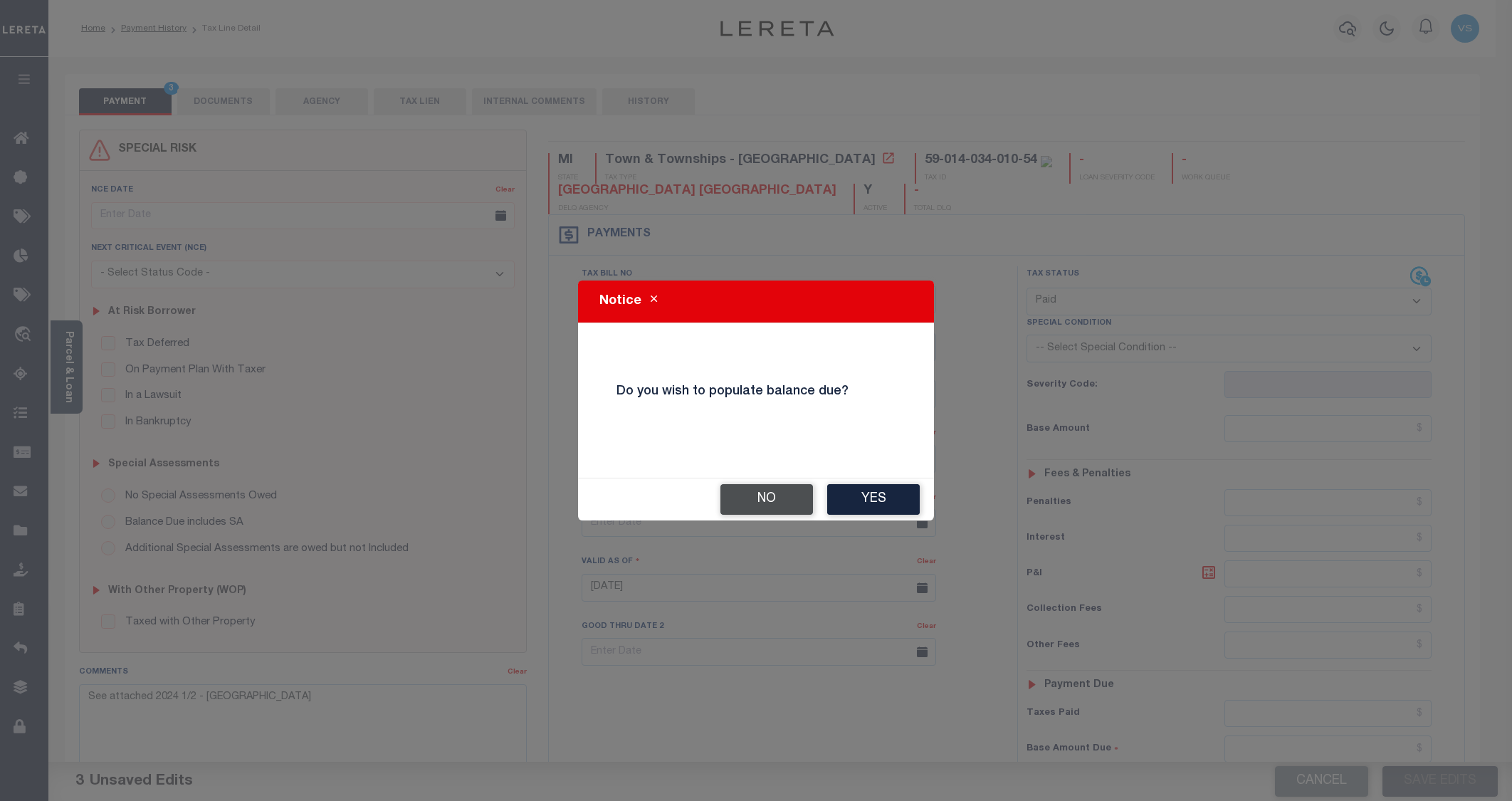
click at [754, 495] on button "No" at bounding box center [766, 499] width 93 height 31
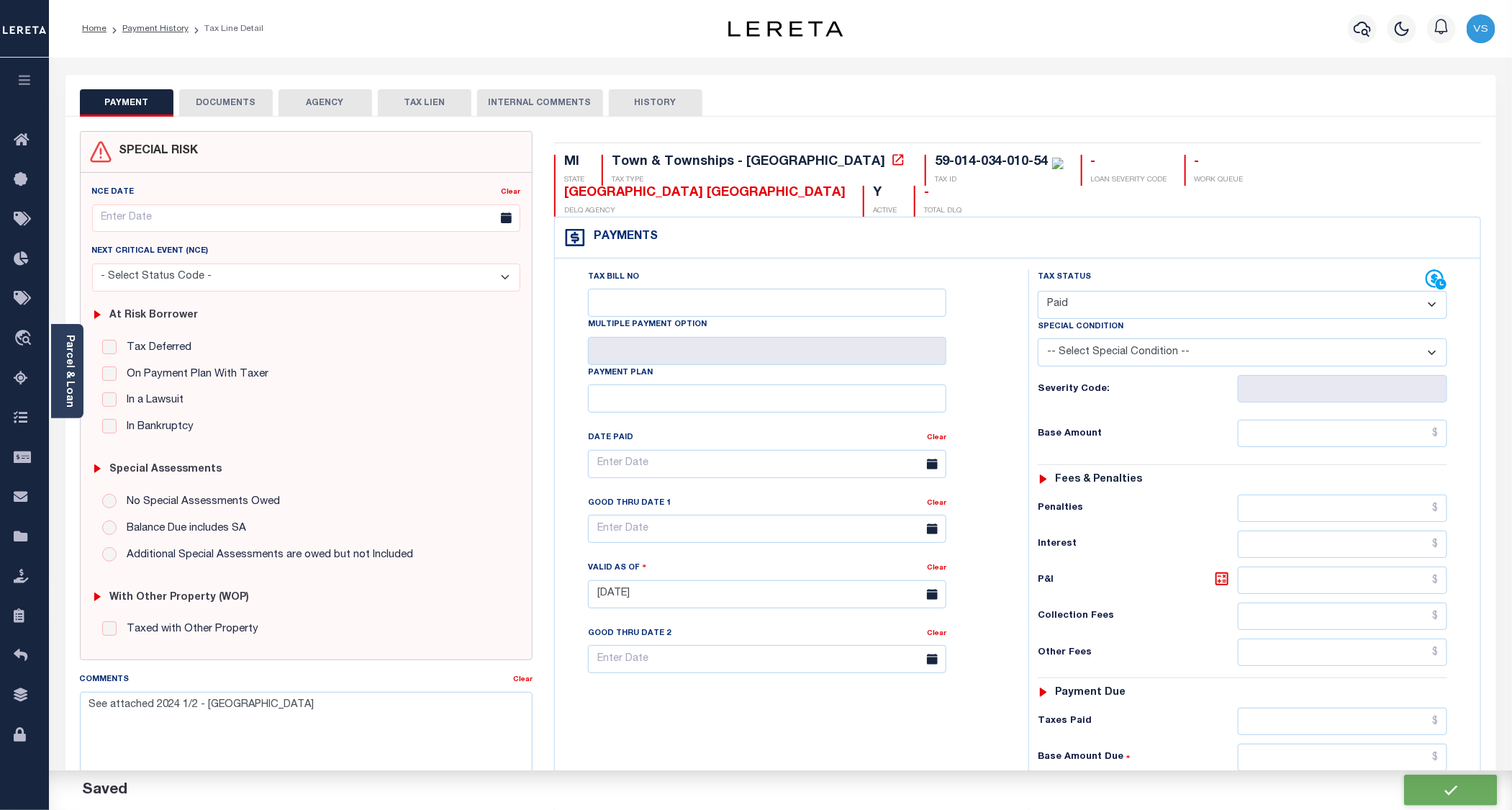
checkbox input "false"
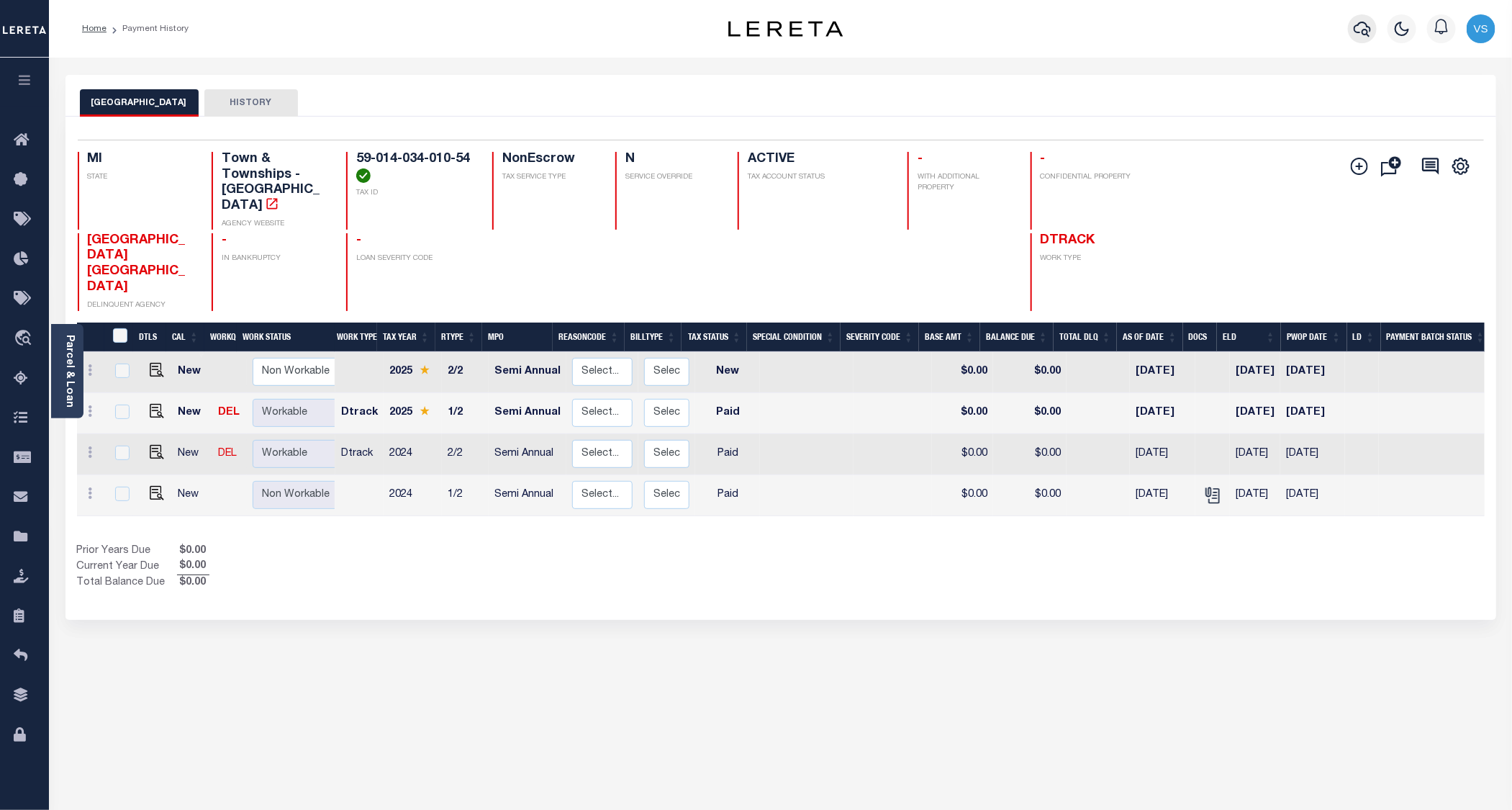
click at [1356, 24] on icon "button" at bounding box center [1362, 29] width 18 height 18
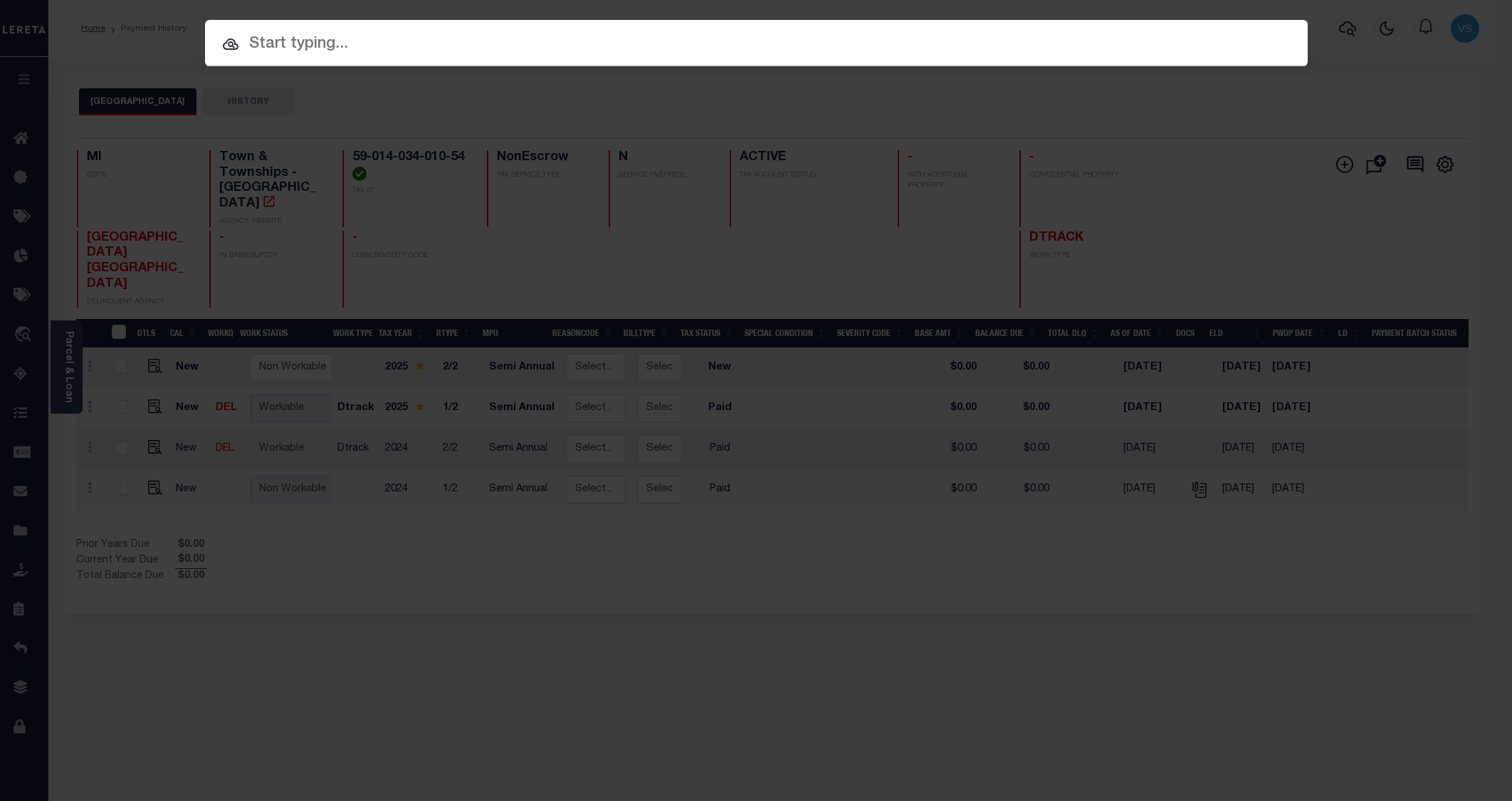
paste input "90014413"
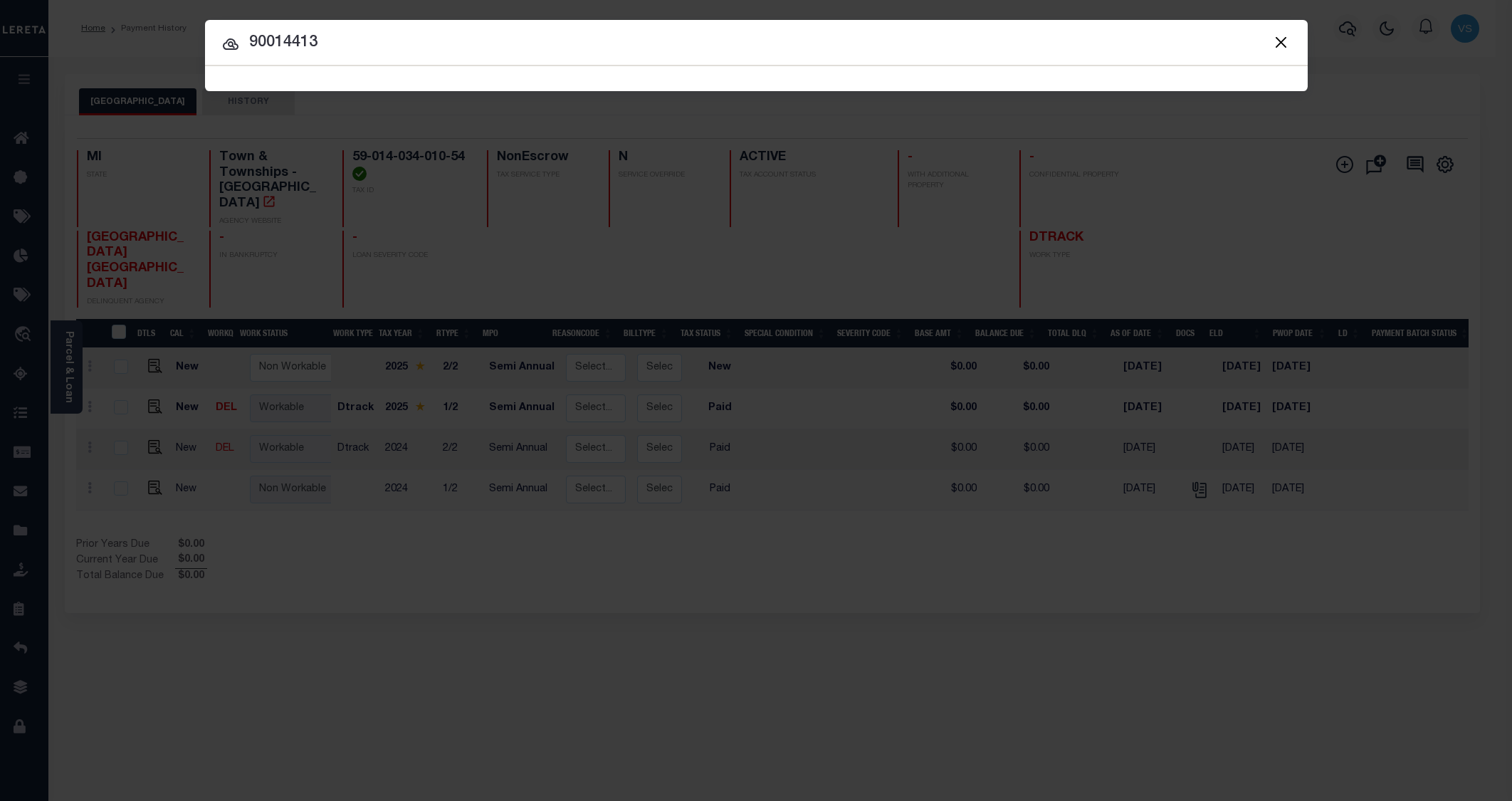
type input "90014413"
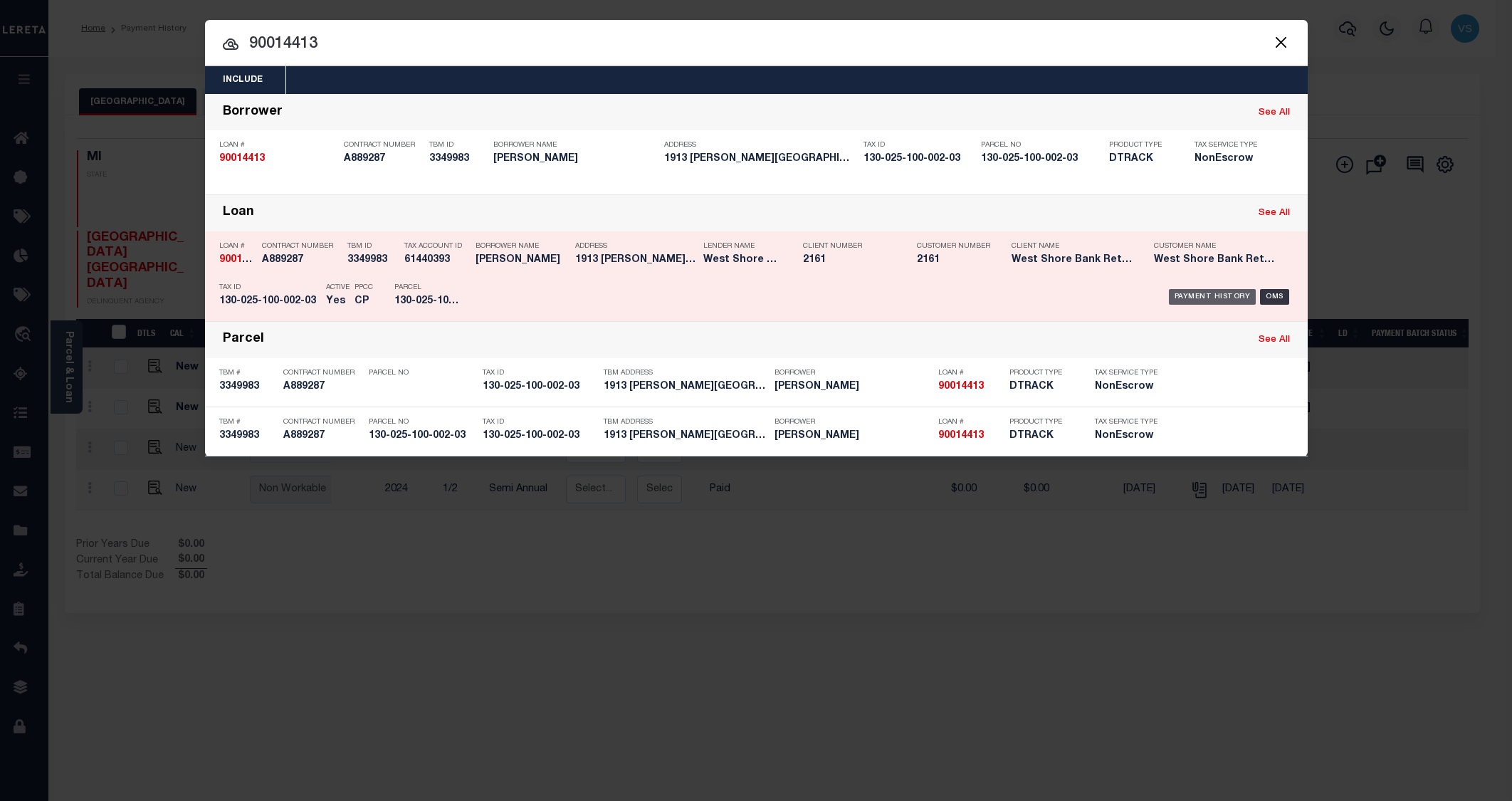
click at [1198, 300] on div "Payment History" at bounding box center [1212, 297] width 87 height 15
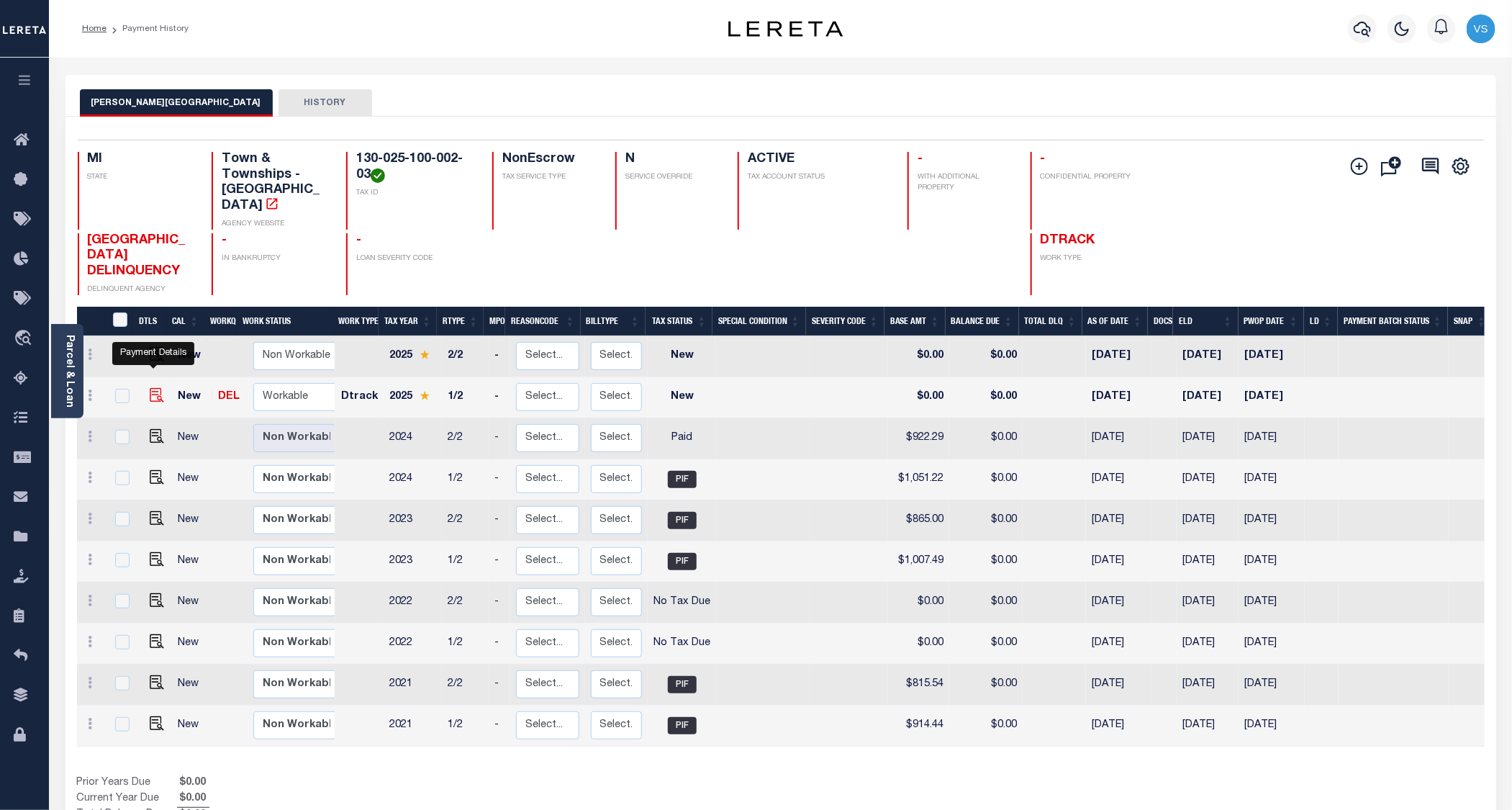
click at [152, 388] on img "" at bounding box center [156, 395] width 15 height 15
checkbox input "true"
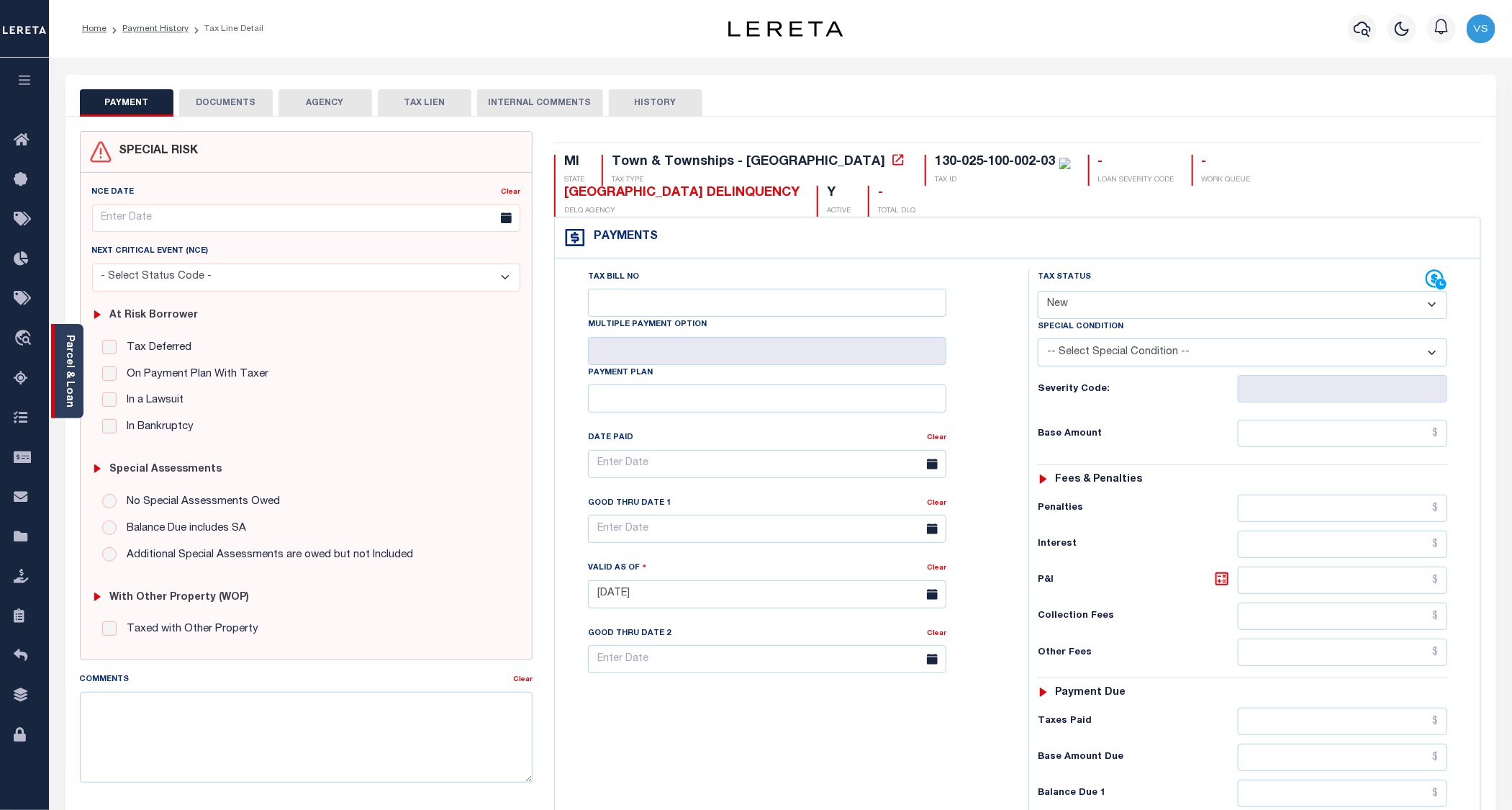
click at [69, 390] on link "Parcel & Loan" at bounding box center [68, 371] width 10 height 72
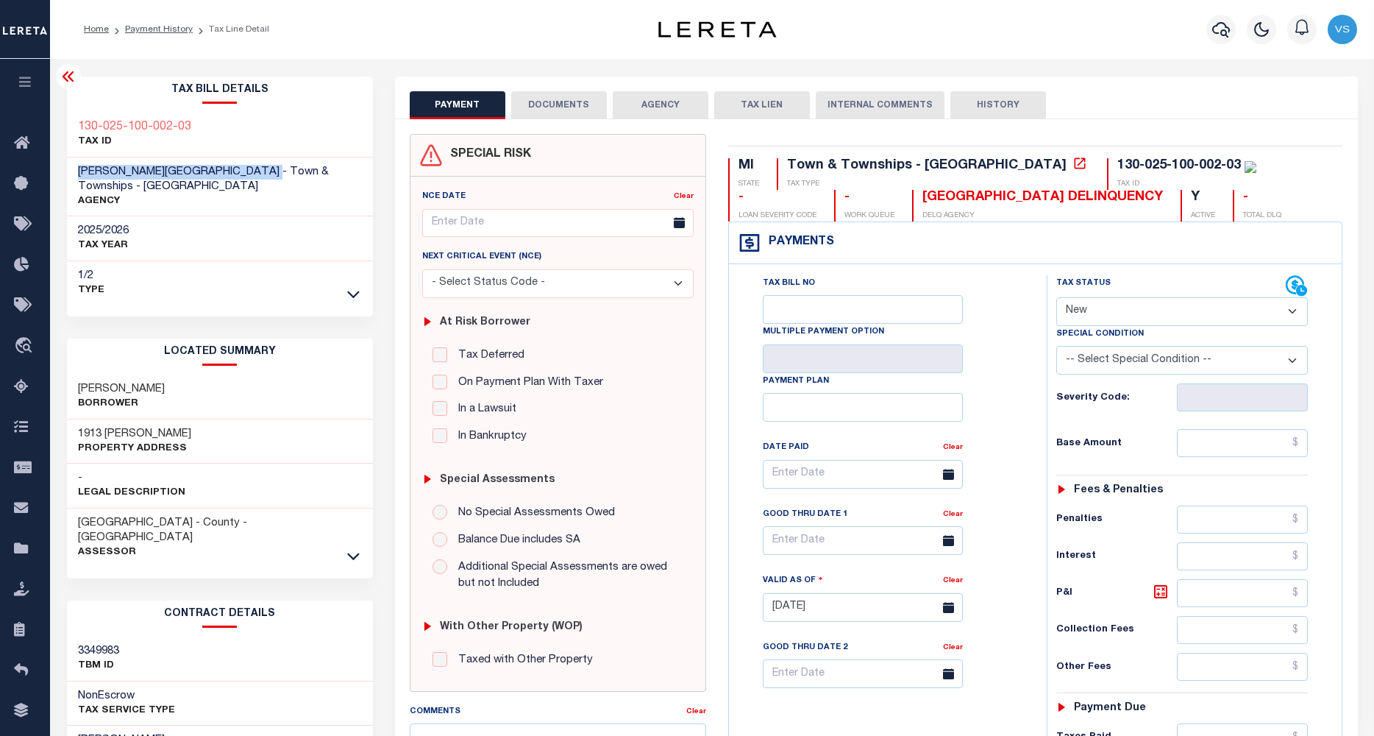
drag, startPoint x: 193, startPoint y: 175, endPoint x: 68, endPoint y: 174, distance: 124.3
click at [68, 174] on div "MULLETT TOWNSHIP - Town & Townships - MI AGENCY" at bounding box center [220, 187] width 306 height 60
drag, startPoint x: 1112, startPoint y: 171, endPoint x: 984, endPoint y: 166, distance: 128.1
click at [1107, 166] on div "130-025-100-002-03 TAX ID" at bounding box center [1181, 174] width 149 height 32
click at [1093, 316] on select "- Select Status Code - Open Due/Unpaid Paid Incomplete No Tax Due Internal Refu…" at bounding box center [1182, 311] width 252 height 29
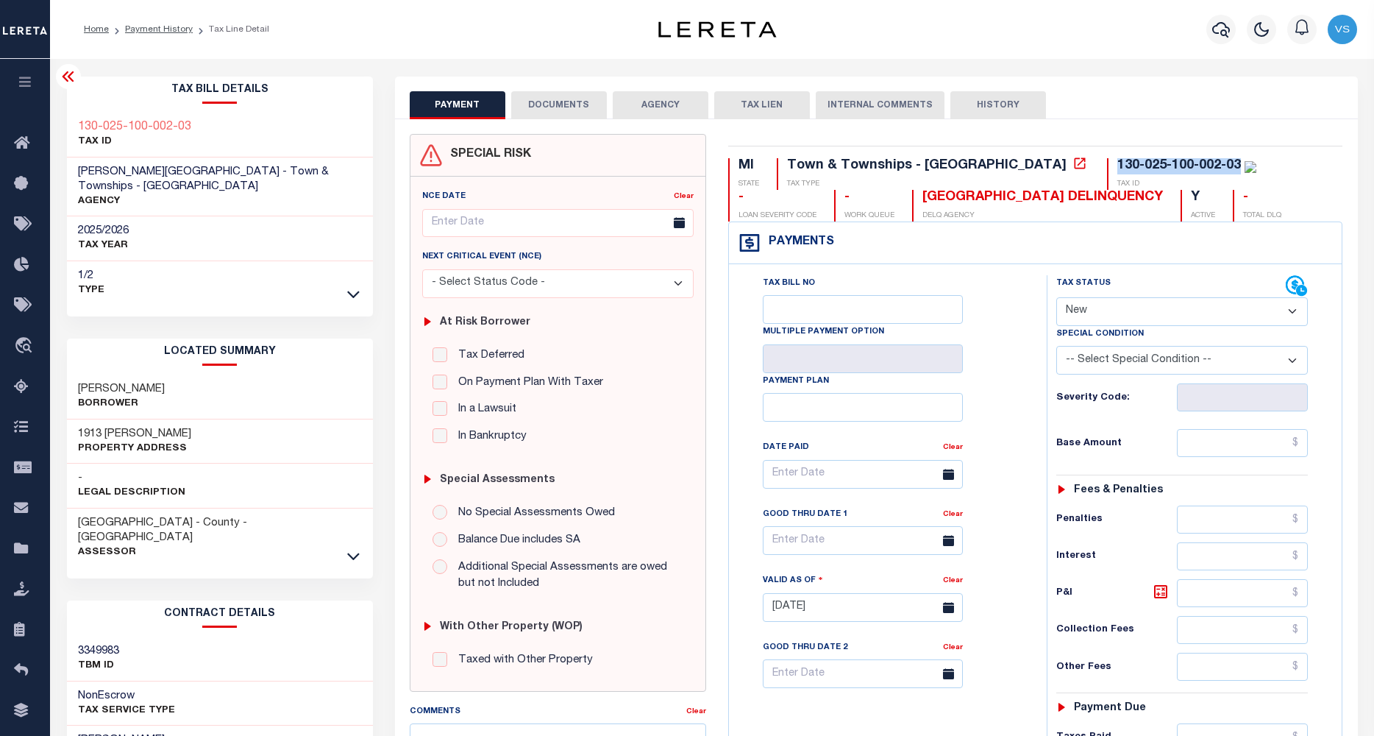
select select "PYD"
click at [1056, 299] on select "- Select Status Code - Open Due/Unpaid Paid Incomplete No Tax Due Internal Refu…" at bounding box center [1182, 311] width 252 height 29
type input "10/03/2025"
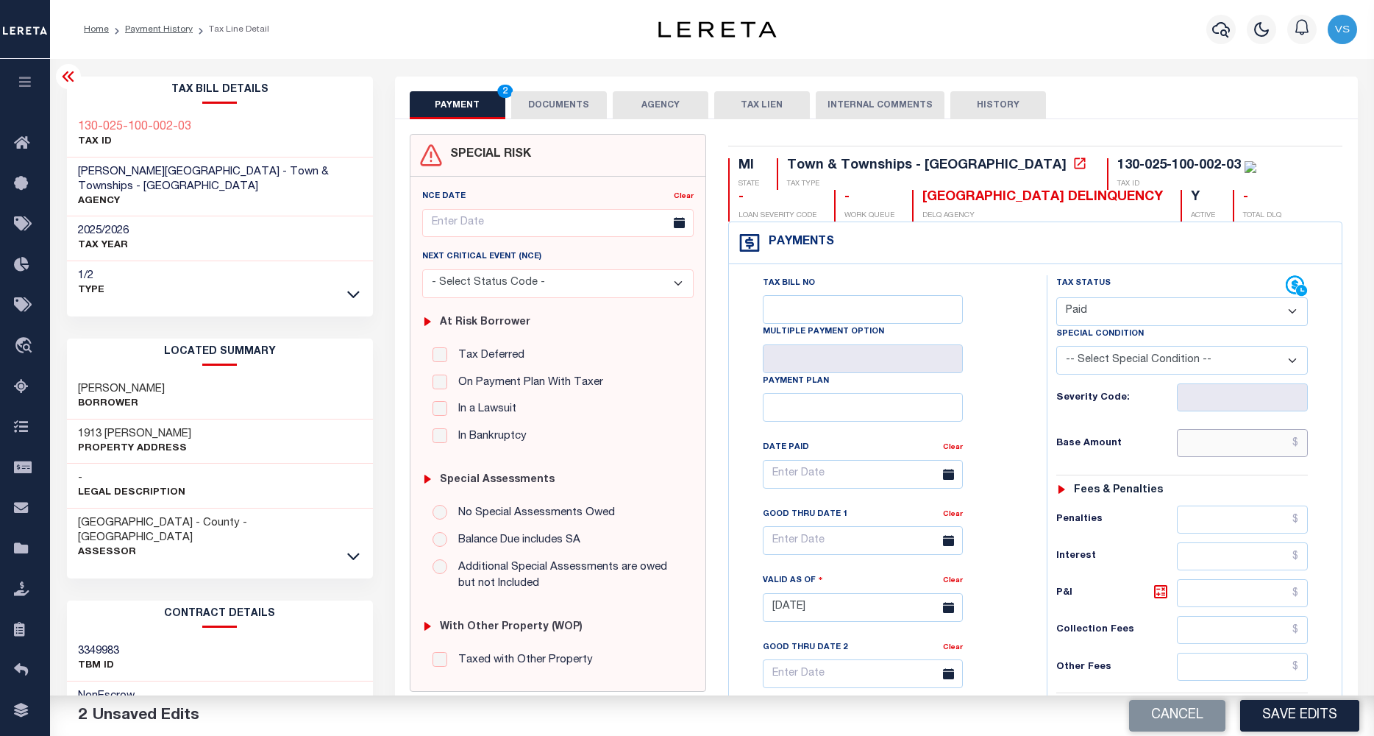
click at [1205, 450] on input "text" at bounding box center [1242, 443] width 131 height 28
paste input "2,818.64"
type input "$2,818.64"
click at [524, 99] on button "DOCUMENTS" at bounding box center [559, 105] width 96 height 28
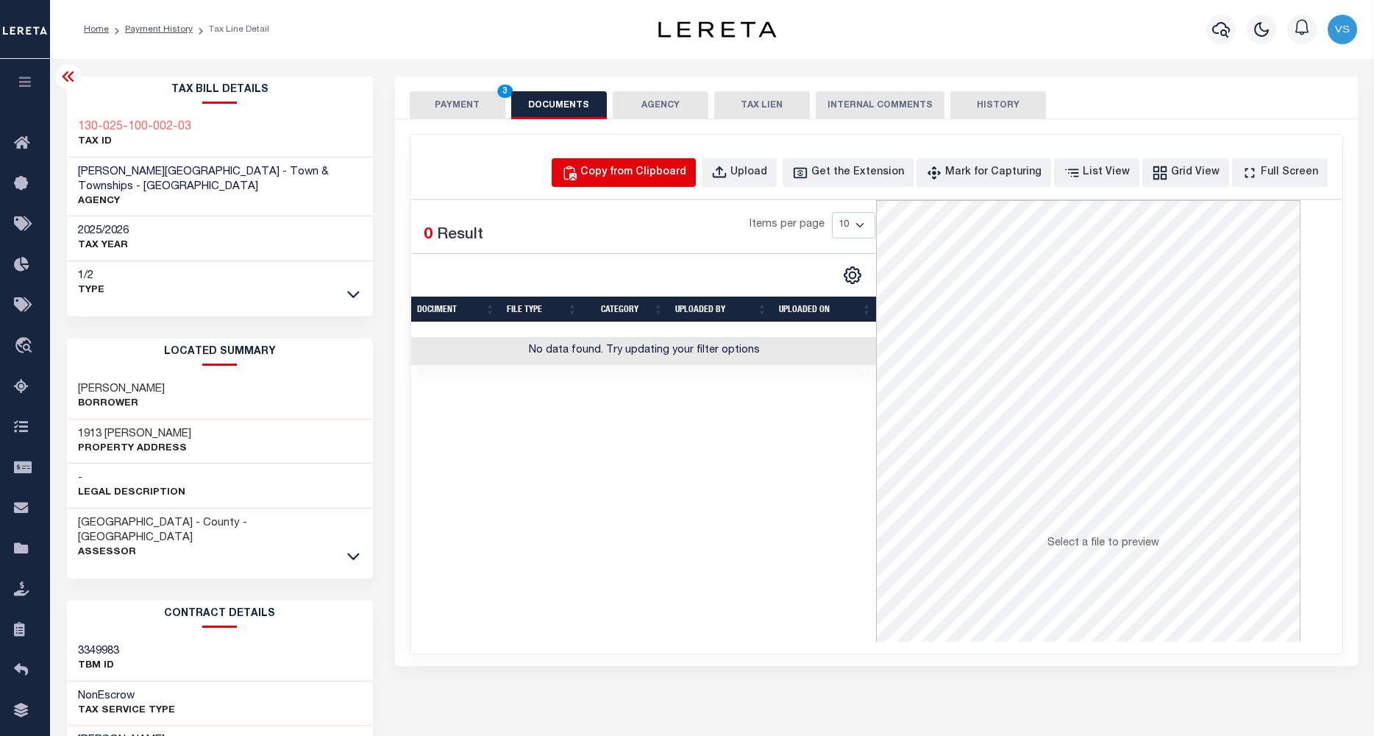
click at [618, 172] on div "Copy from Clipboard" at bounding box center [633, 173] width 106 height 16
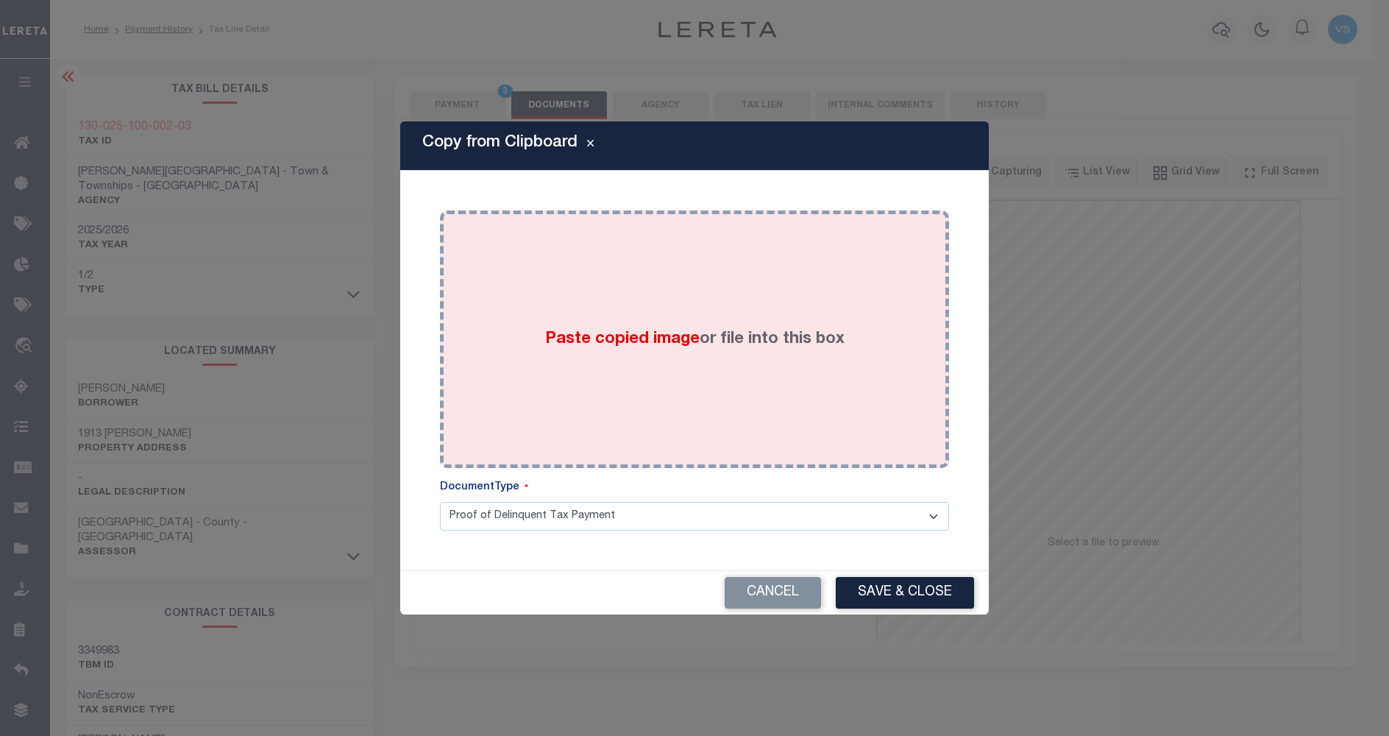
click at [652, 255] on div "Paste copied image or file into this box" at bounding box center [694, 338] width 487 height 235
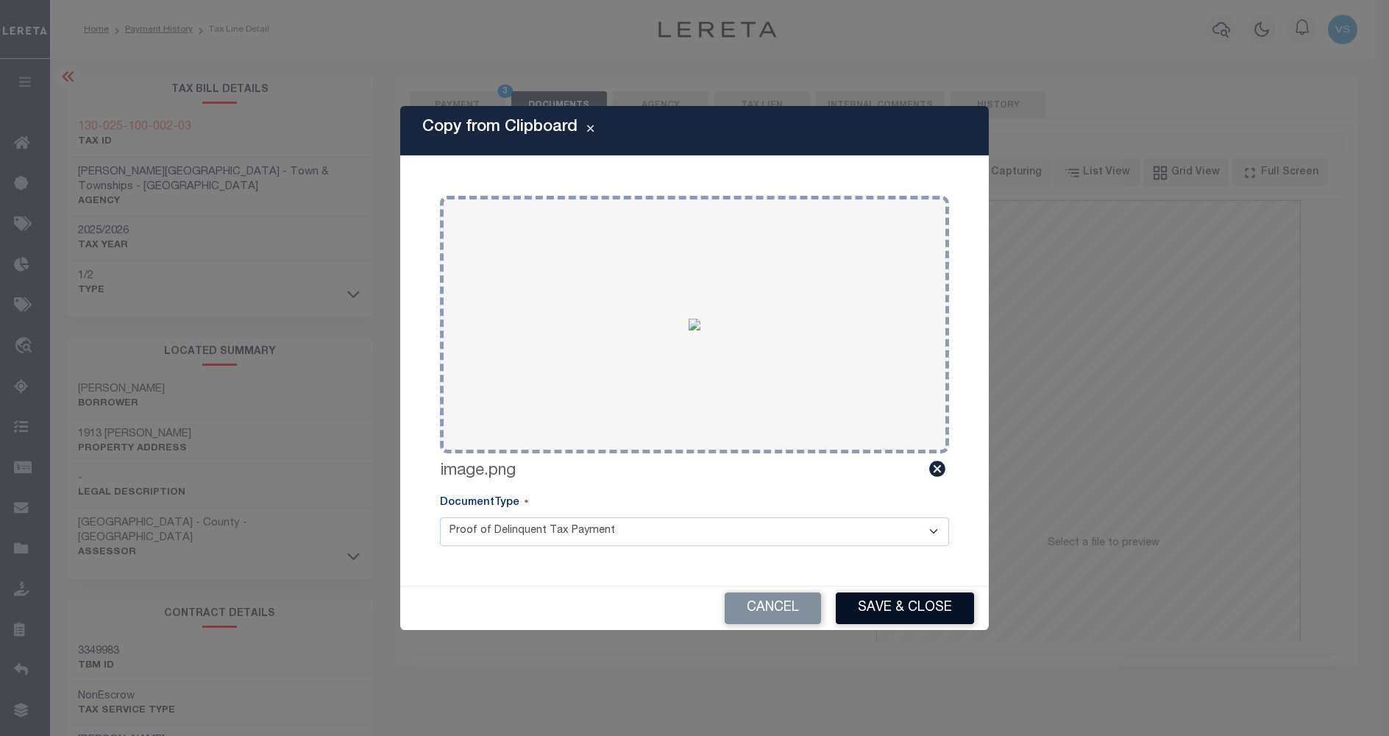
click at [862, 609] on button "Save & Close" at bounding box center [905, 608] width 138 height 32
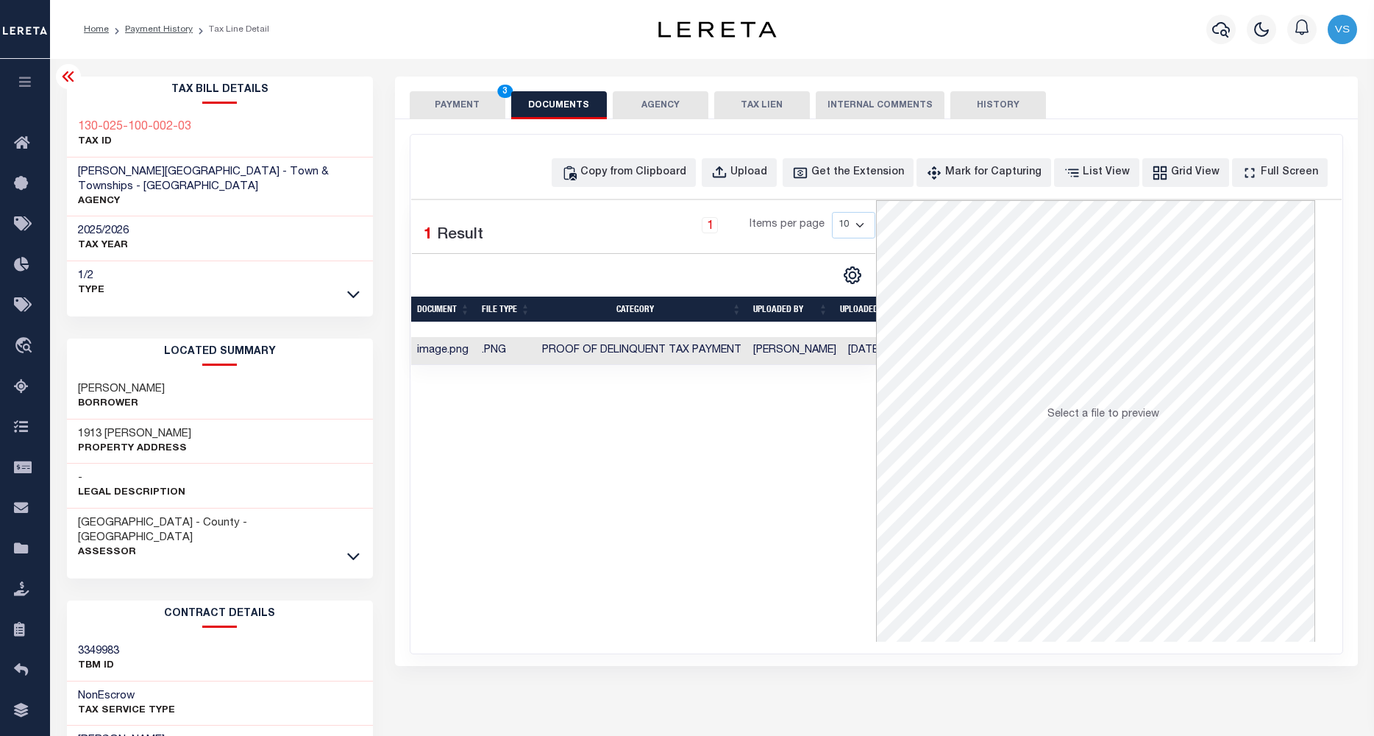
click at [447, 104] on button "PAYMENT 3" at bounding box center [458, 105] width 96 height 28
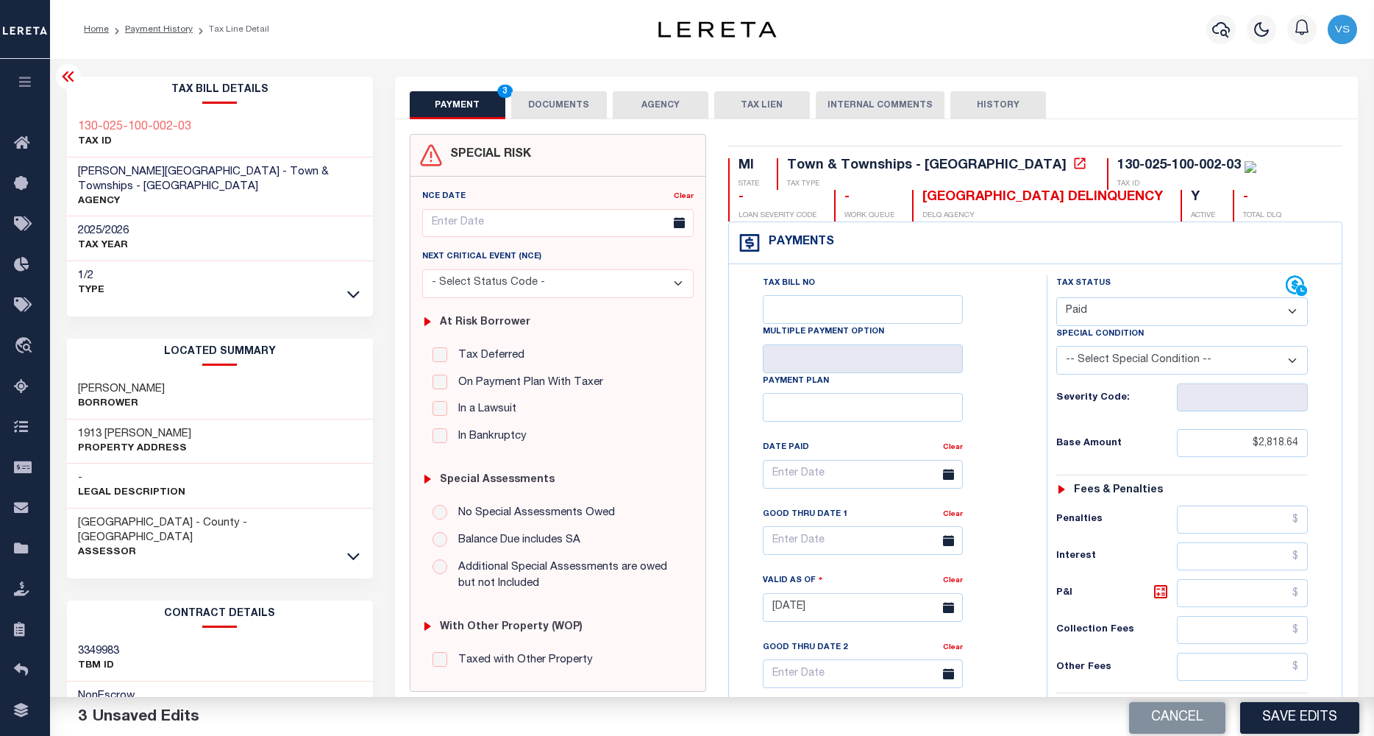
scroll to position [196, 0]
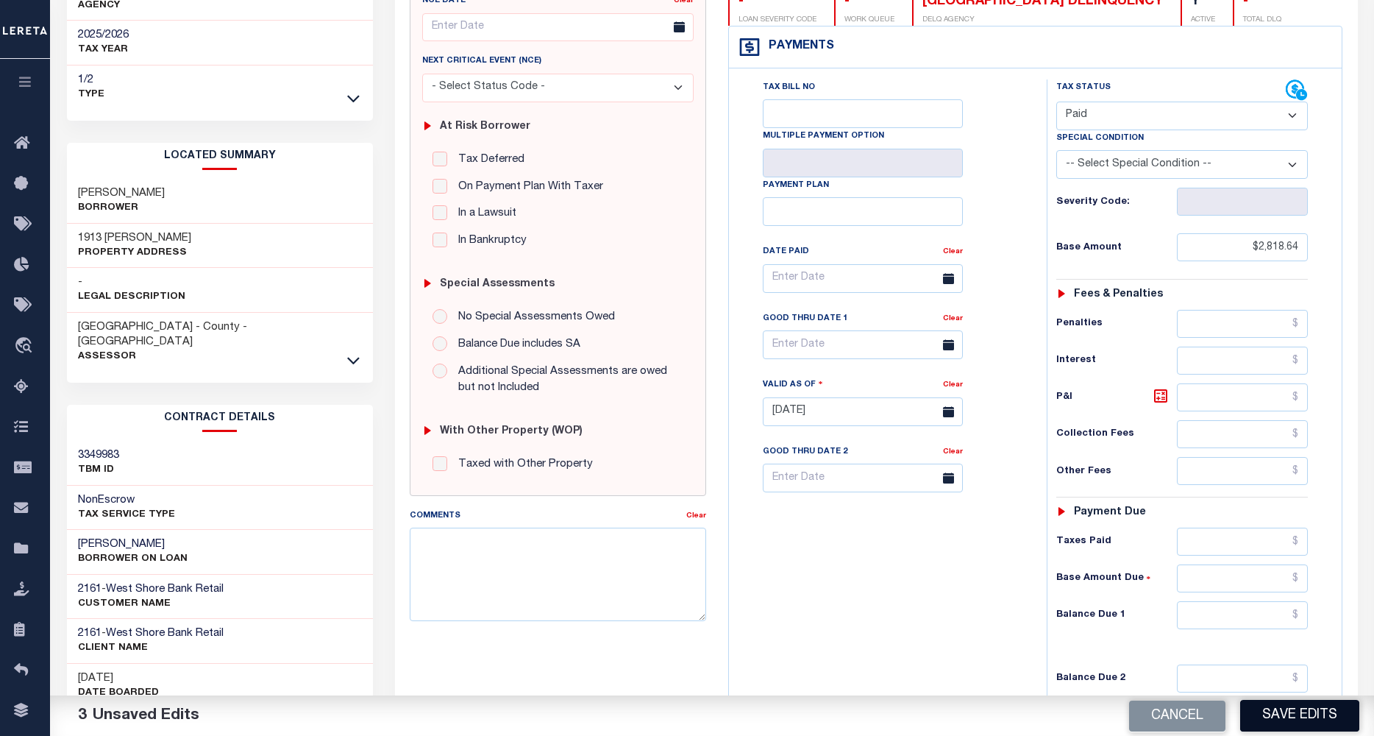
click at [1270, 700] on button "Save Edits" at bounding box center [1299, 716] width 119 height 32
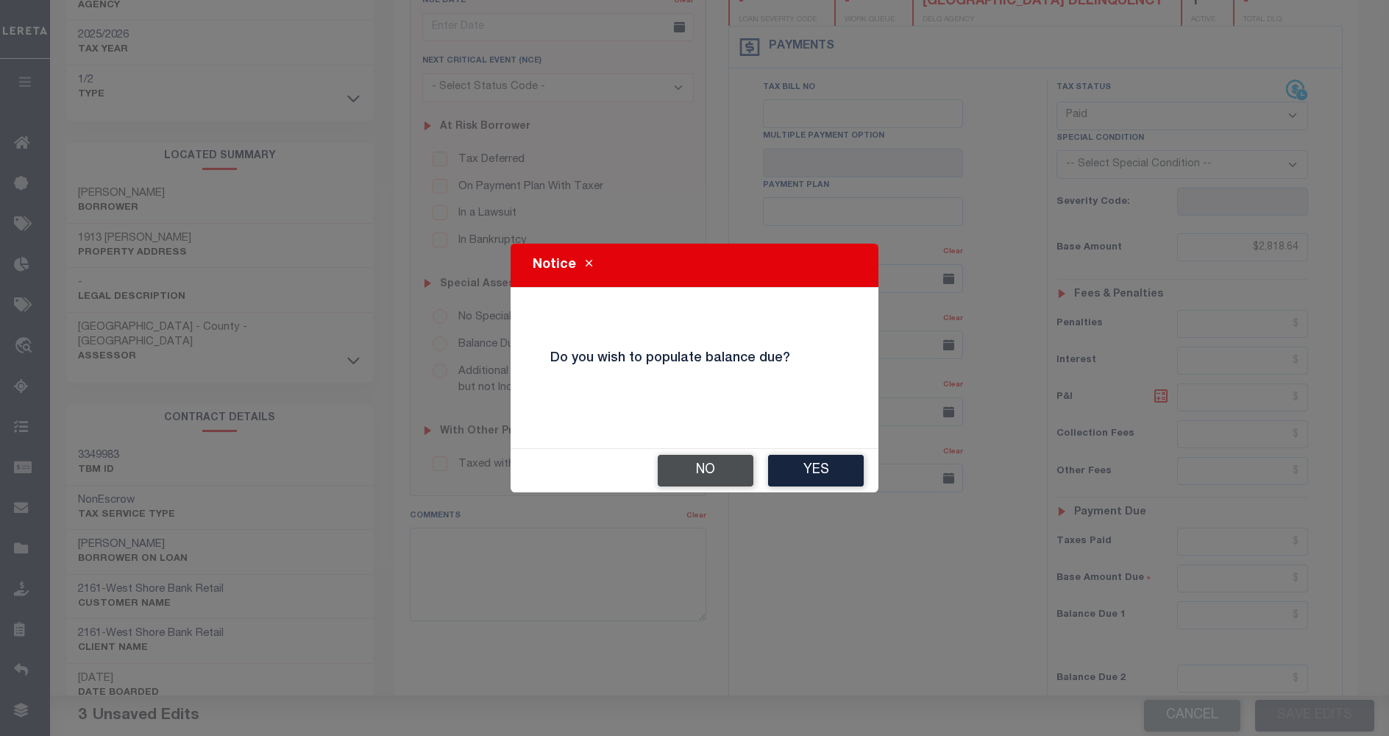
click at [734, 474] on button "No" at bounding box center [706, 471] width 96 height 32
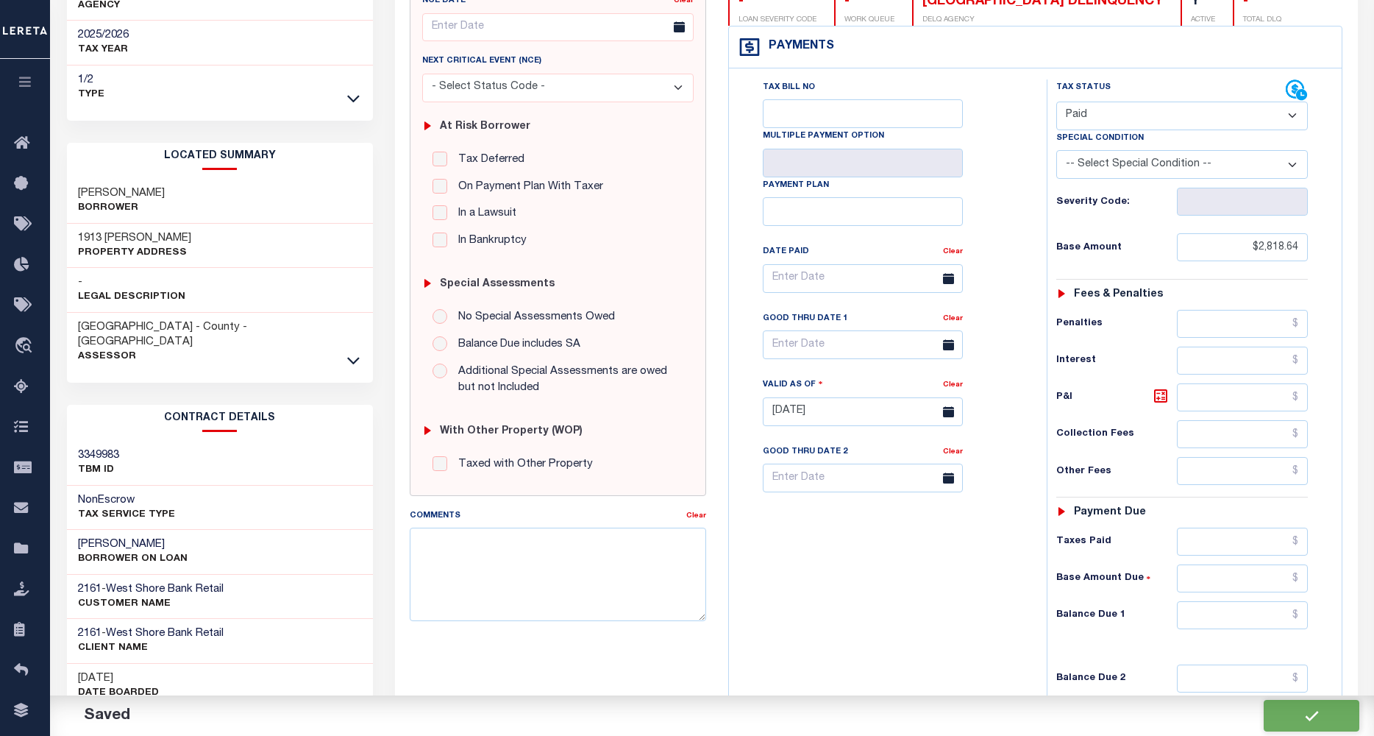
checkbox input "false"
type input "$2,818.64"
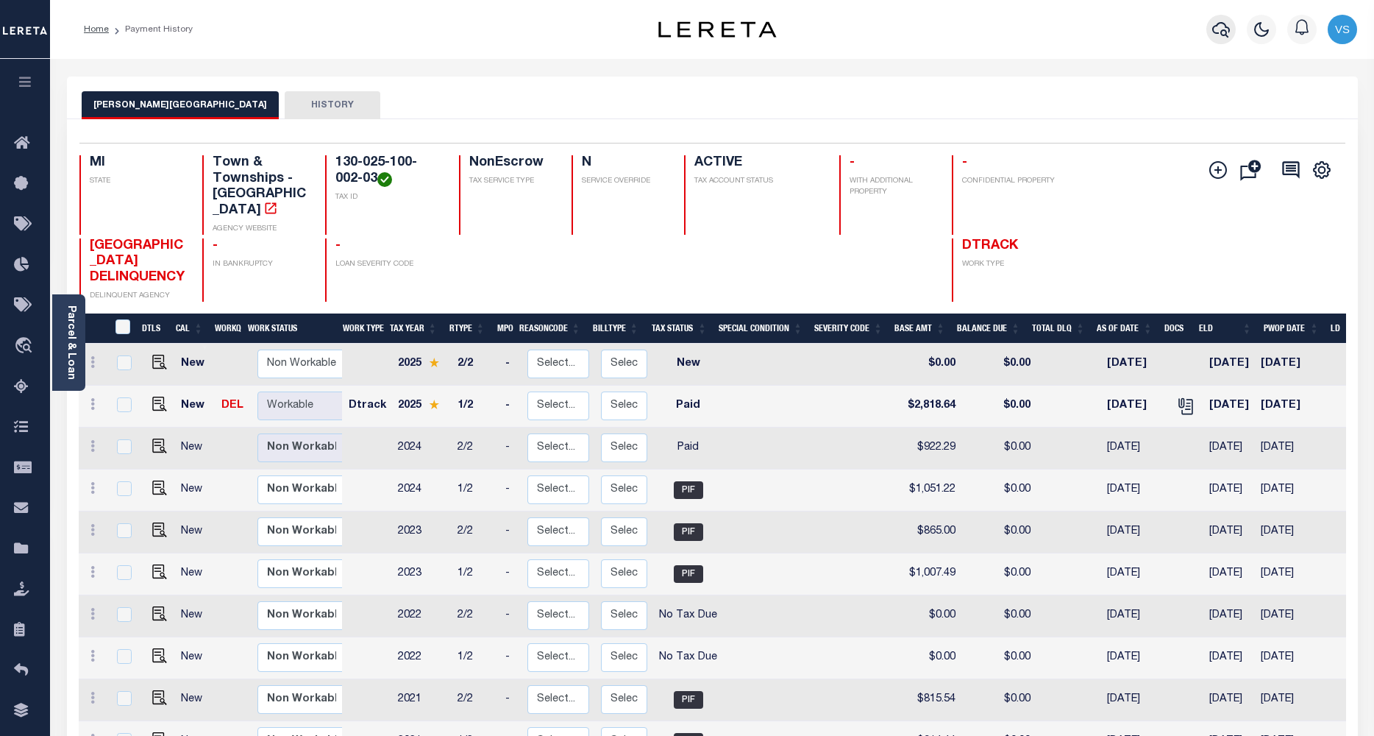
drag, startPoint x: 1220, startPoint y: 30, endPoint x: 842, endPoint y: 219, distance: 422.8
click at [1219, 29] on icon "button" at bounding box center [1221, 30] width 18 height 18
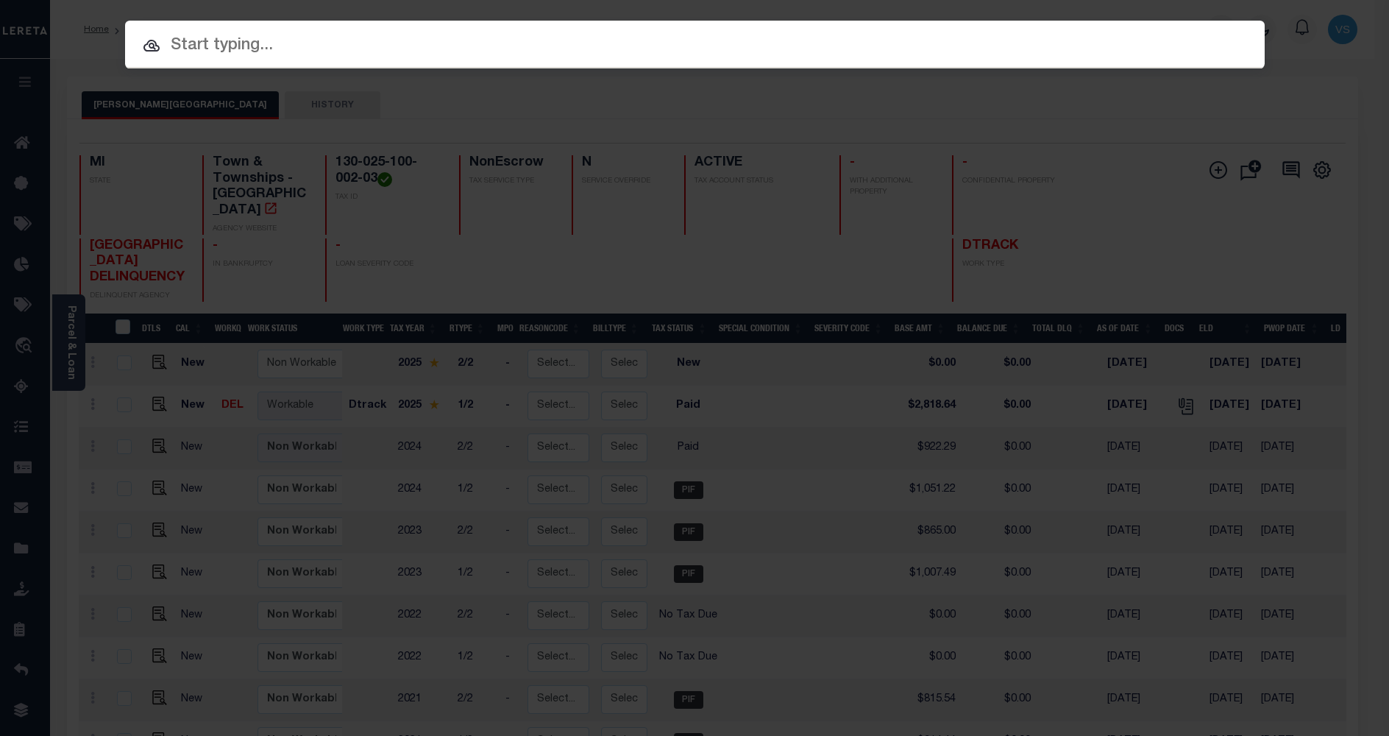
paste input "1202181008"
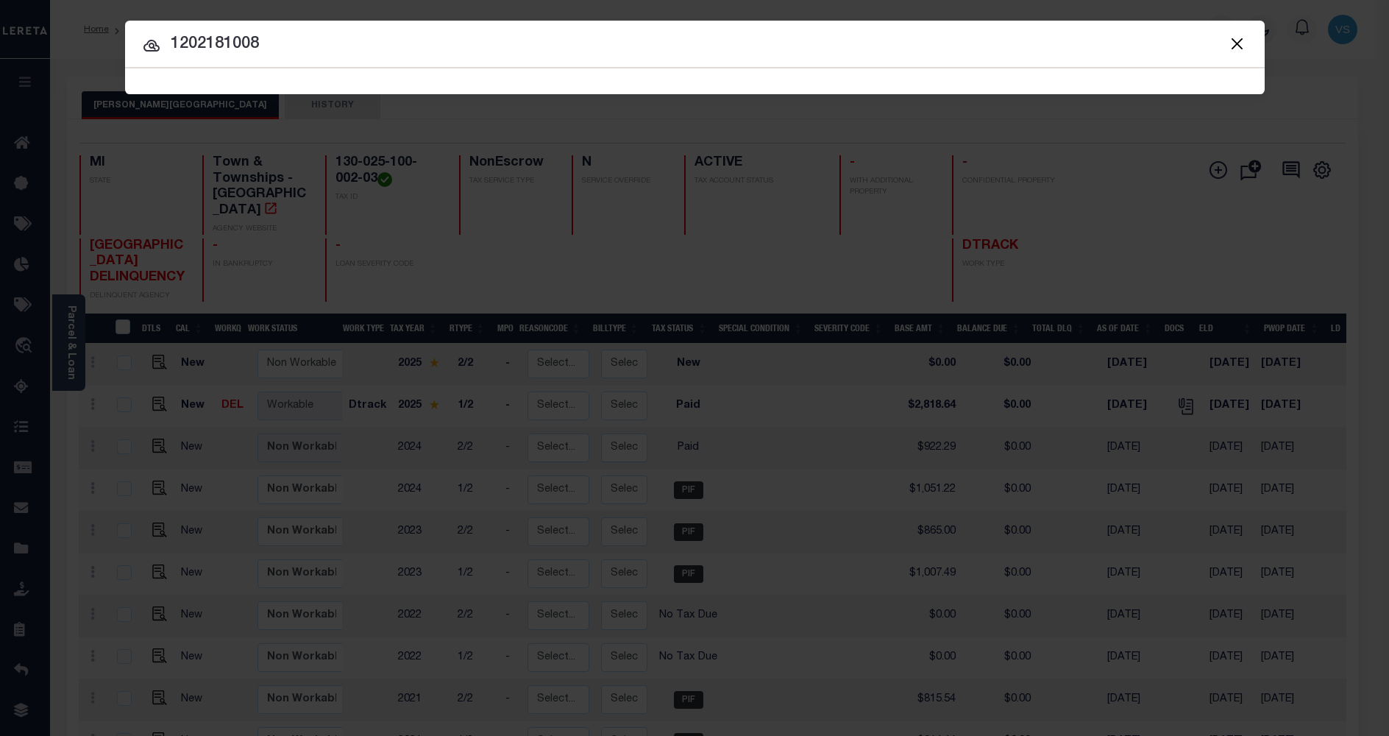
type input "1202181008"
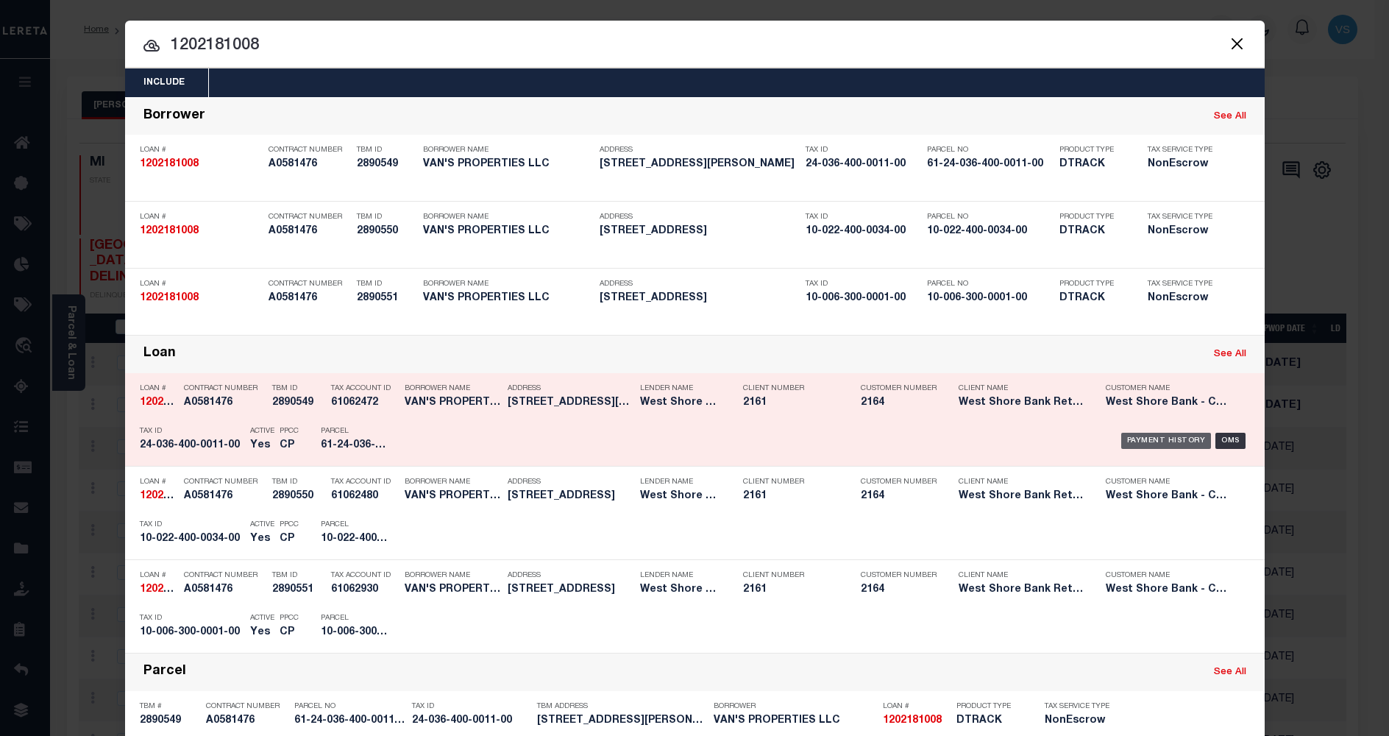
click at [1143, 441] on div "Payment History" at bounding box center [1166, 441] width 90 height 16
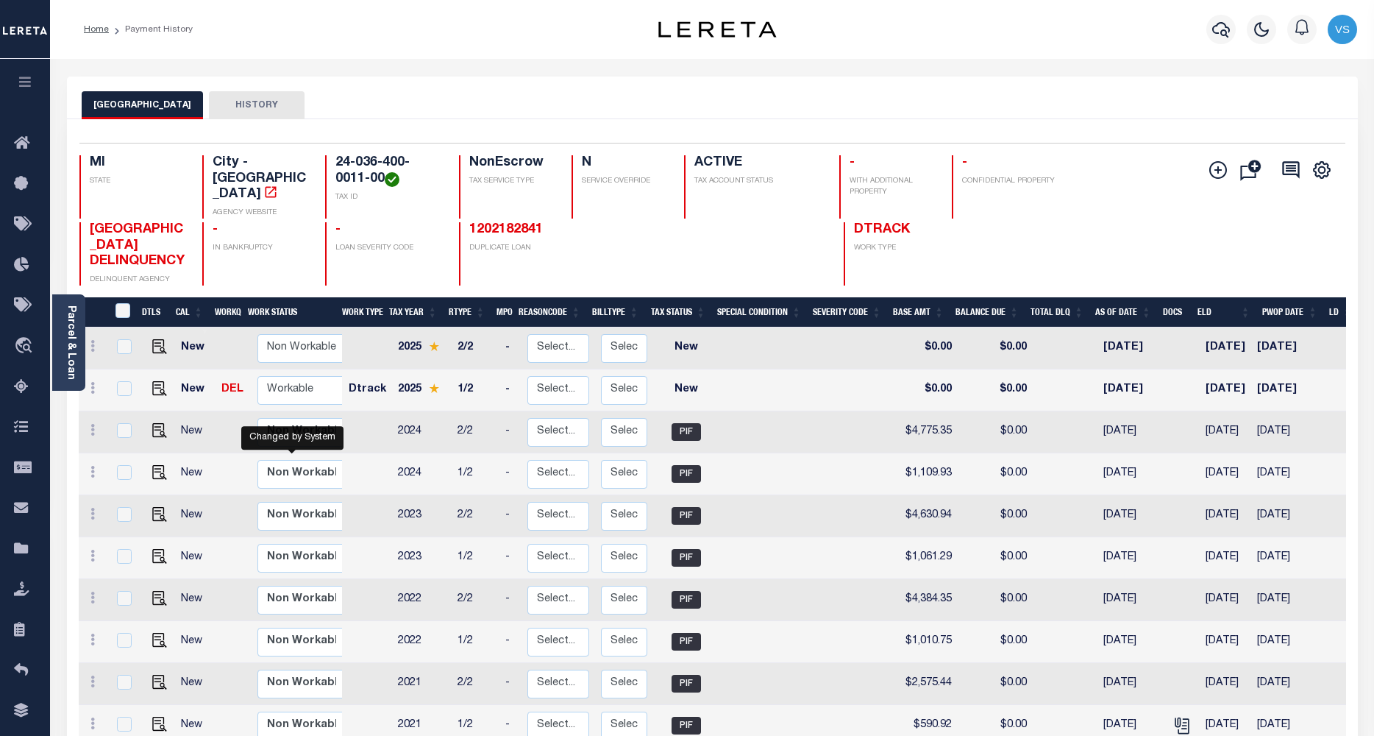
scroll to position [6, 0]
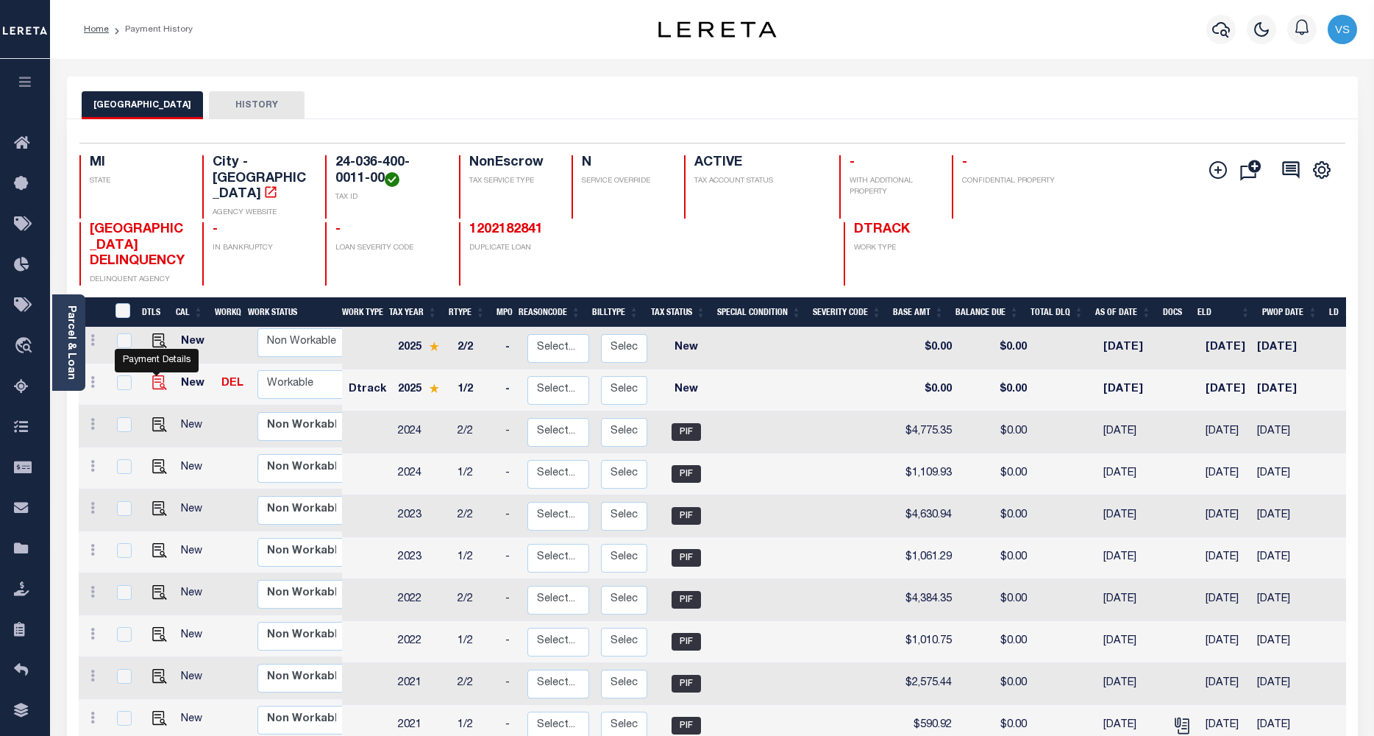
click at [157, 390] on img "" at bounding box center [159, 382] width 15 height 15
checkbox input "true"
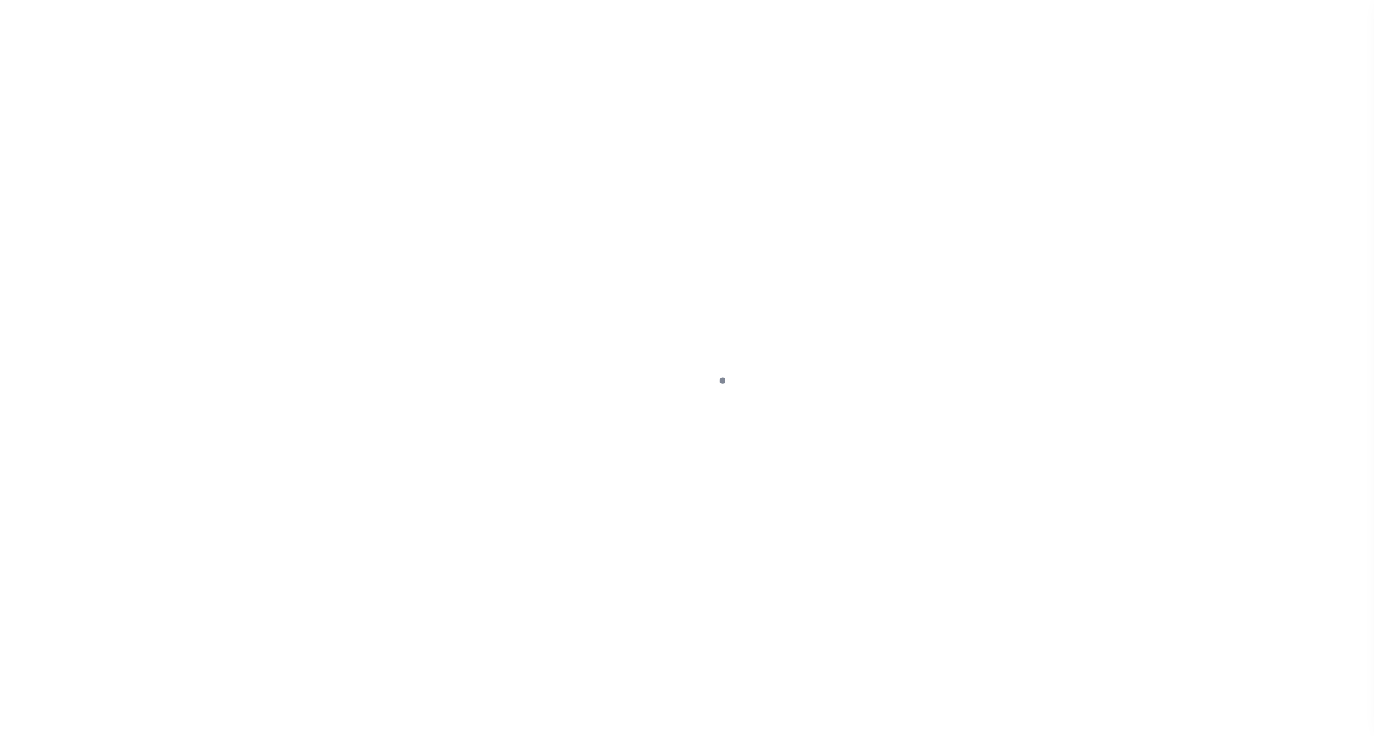
select select "NW2"
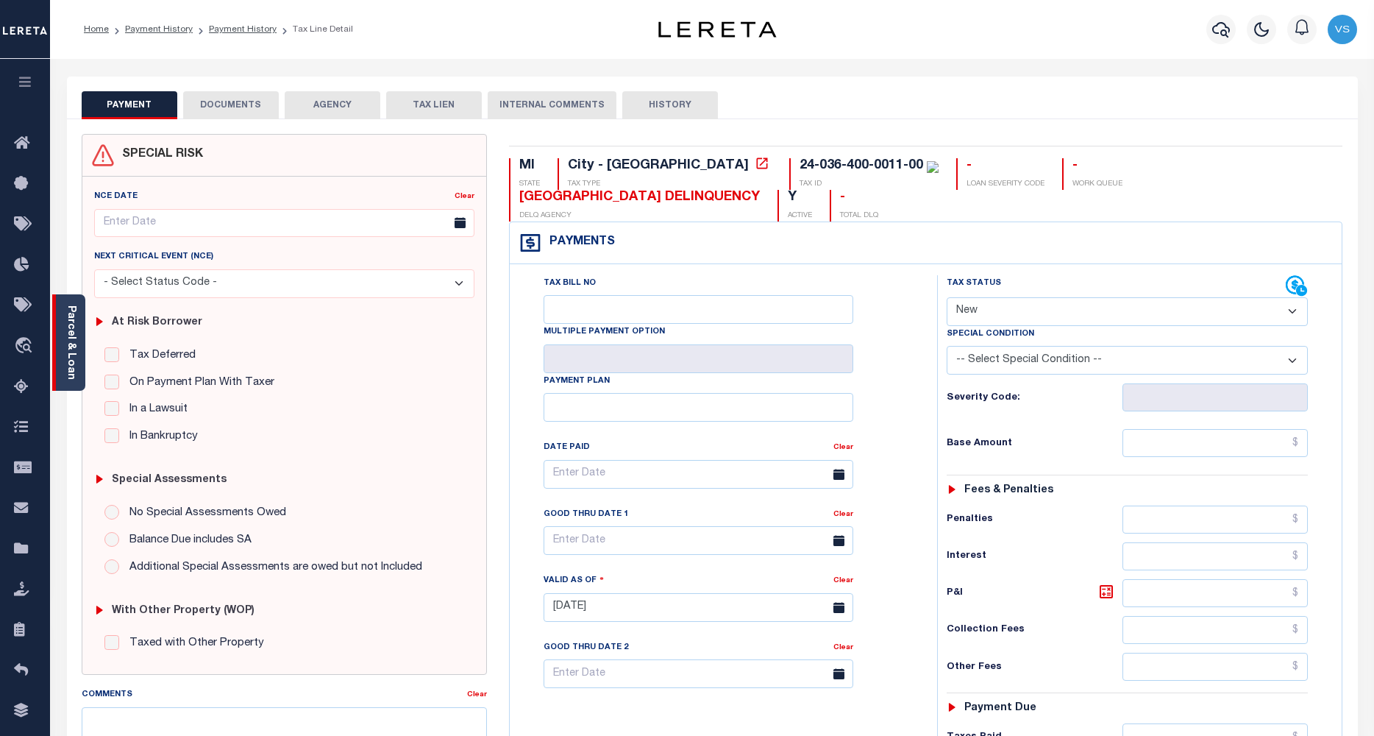
click at [77, 349] on div "Parcel & Loan" at bounding box center [68, 342] width 33 height 96
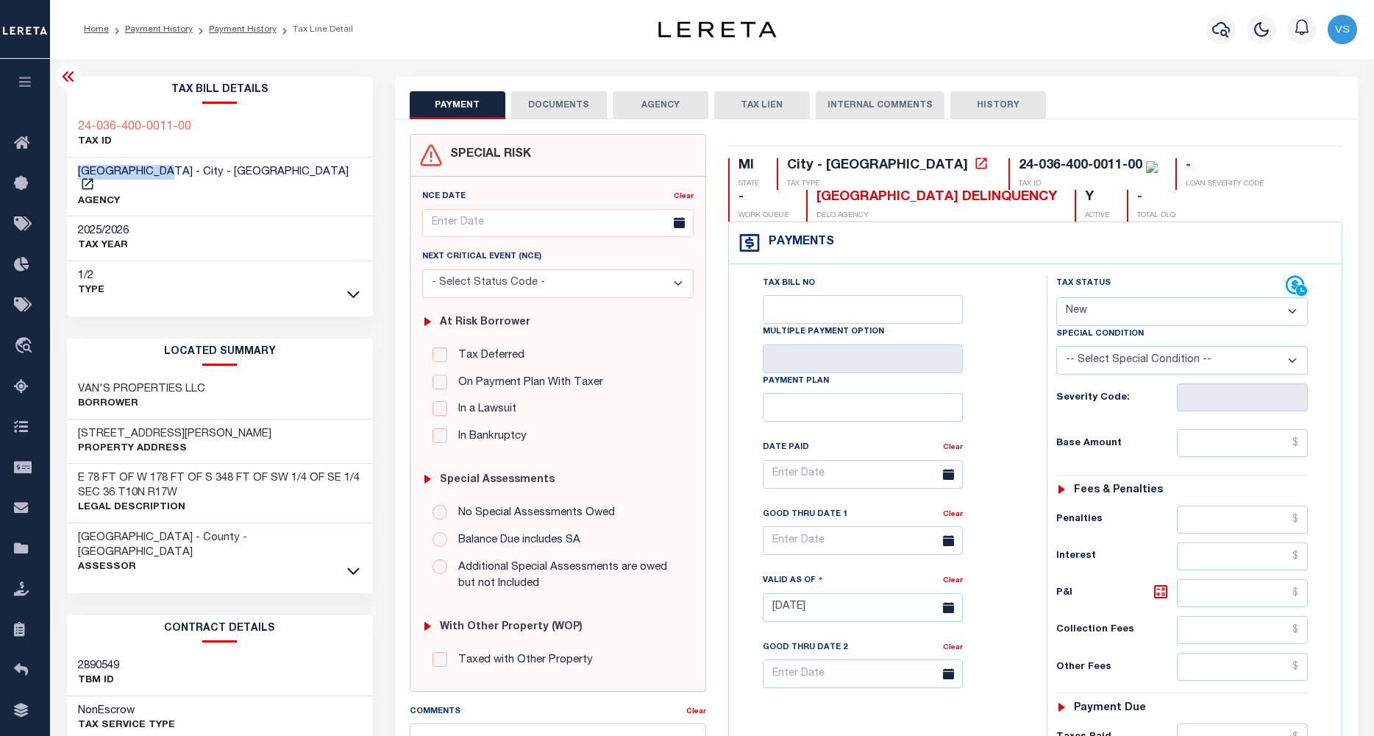
drag, startPoint x: 171, startPoint y: 177, endPoint x: 81, endPoint y: 177, distance: 89.8
click at [81, 177] on span "[GEOGRAPHIC_DATA] - City - [GEOGRAPHIC_DATA]" at bounding box center [213, 171] width 271 height 11
copy span "[GEOGRAPHIC_DATA]"
drag, startPoint x: 1017, startPoint y: 171, endPoint x: 880, endPoint y: 165, distance: 137.0
click at [880, 165] on div "MI STATE City - MI TAX TYPE 24-036-400-0011-00 TAX ID - LOAN SEVERITY CODE - WO…" at bounding box center [1035, 189] width 615 height 63
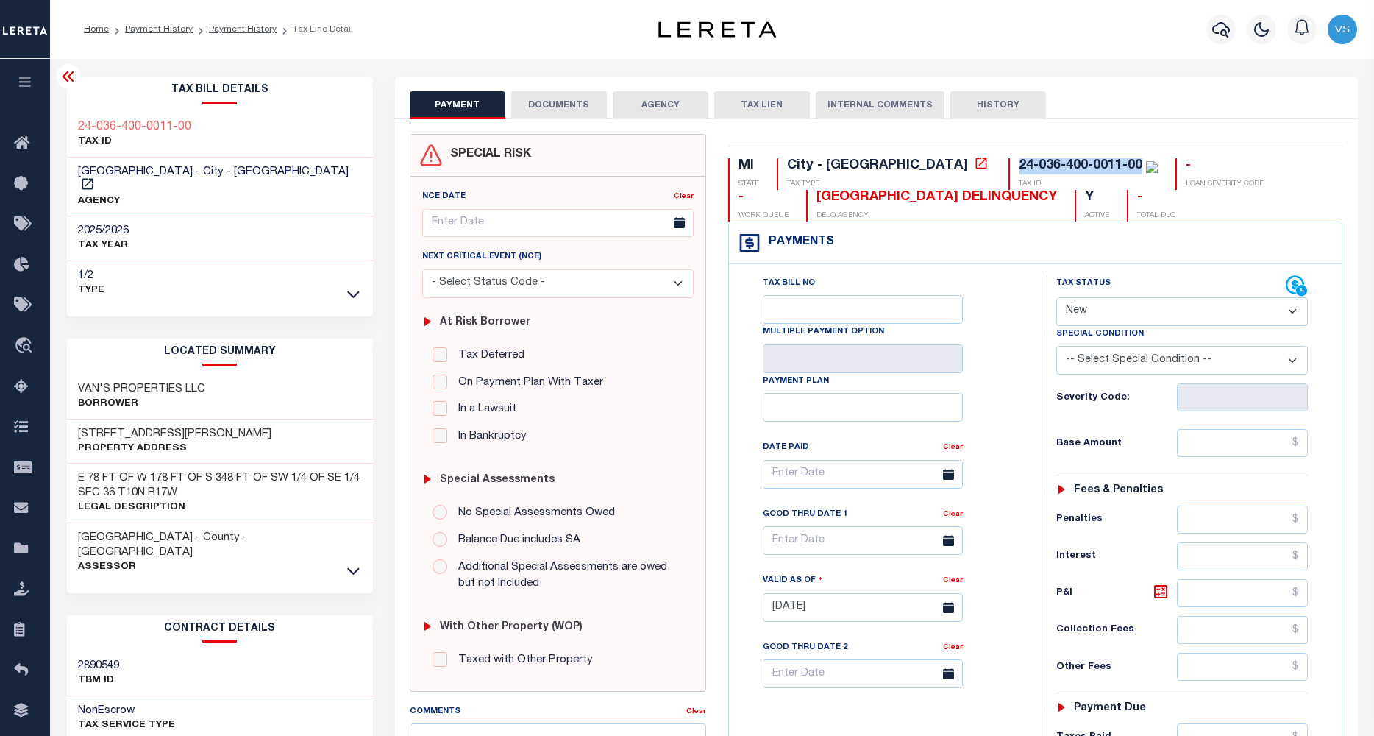
copy div "24-036-400-0011-00"
drag, startPoint x: 207, startPoint y: 424, endPoint x: 71, endPoint y: 419, distance: 136.9
click at [71, 419] on div "1230 W SHERMAN BLVD Property Address" at bounding box center [220, 441] width 306 height 45
copy h3 "[STREET_ADDRESS][PERSON_NAME]"
click at [154, 32] on link "Payment History" at bounding box center [159, 29] width 68 height 9
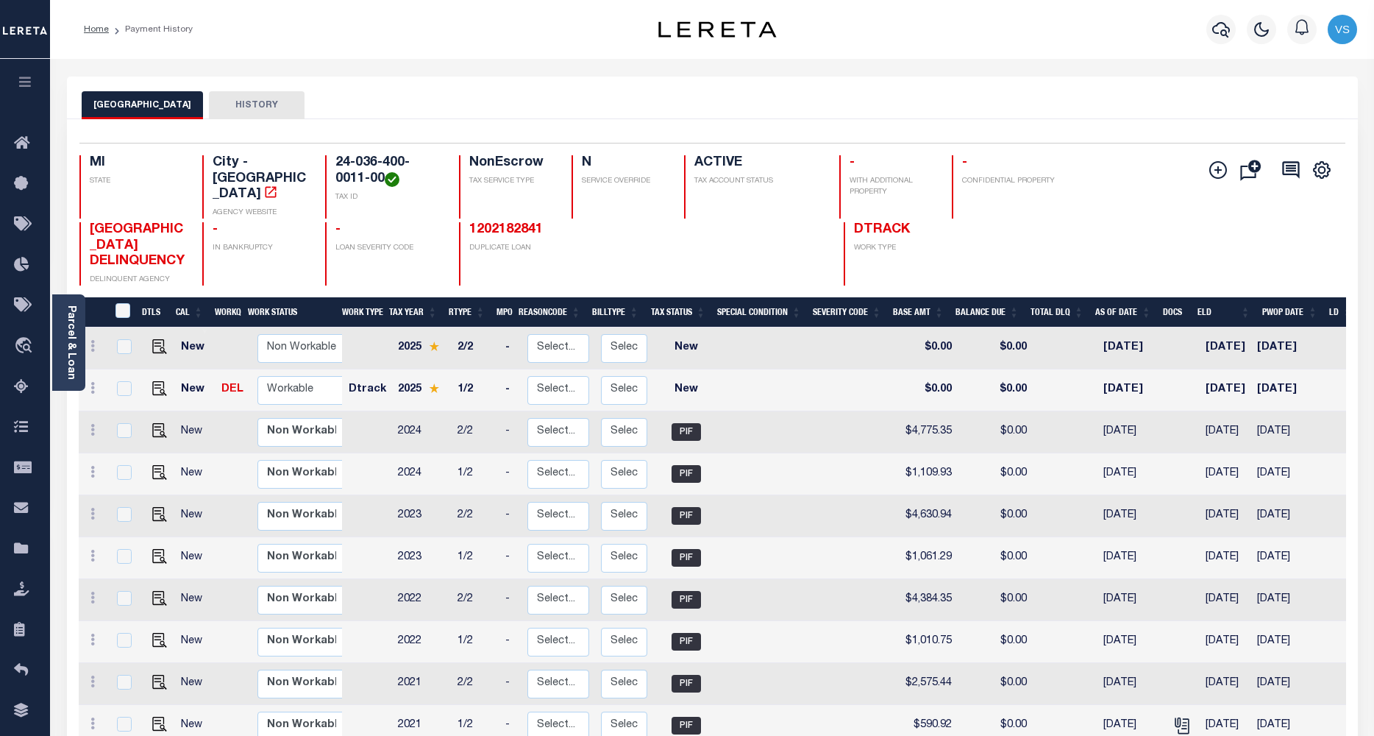
scroll to position [196, 0]
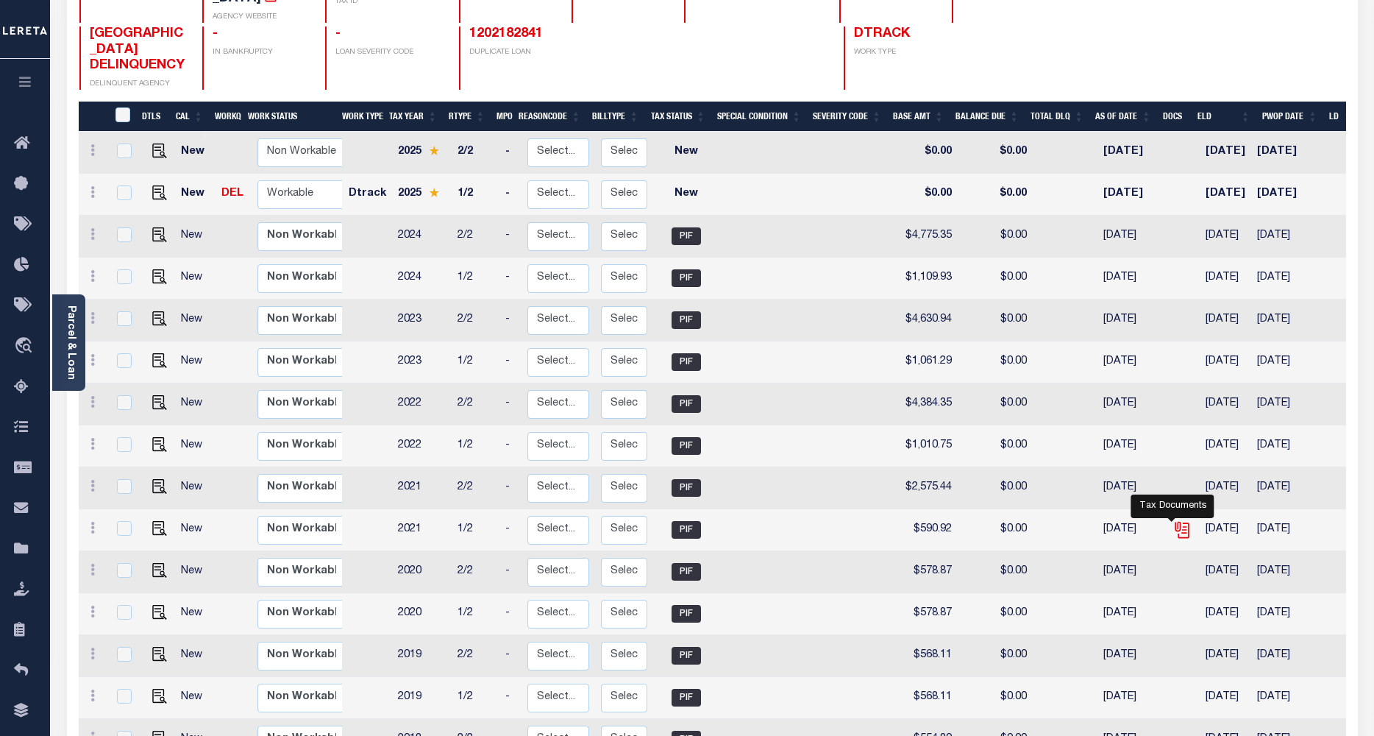
click at [1173, 536] on icon "" at bounding box center [1182, 529] width 19 height 19
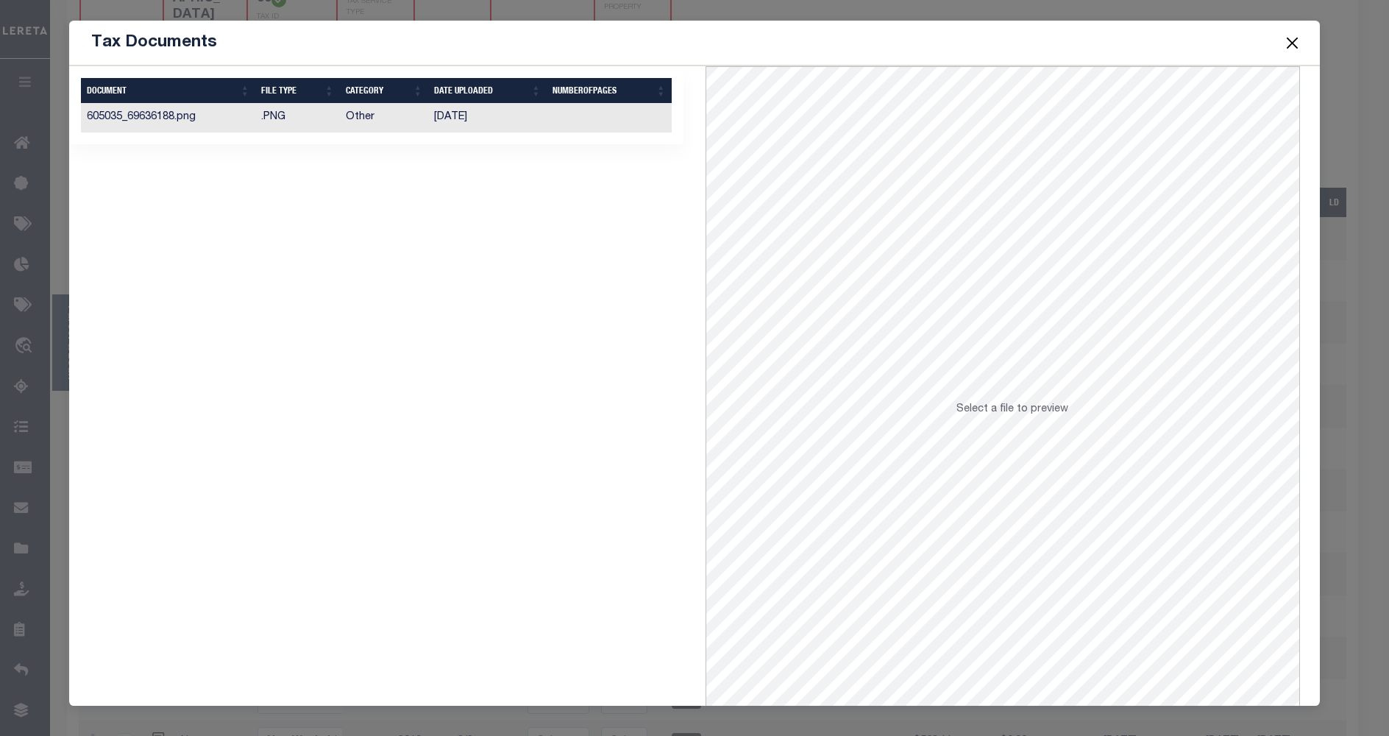
click at [163, 121] on td "605035_69636188.png" at bounding box center [168, 118] width 174 height 29
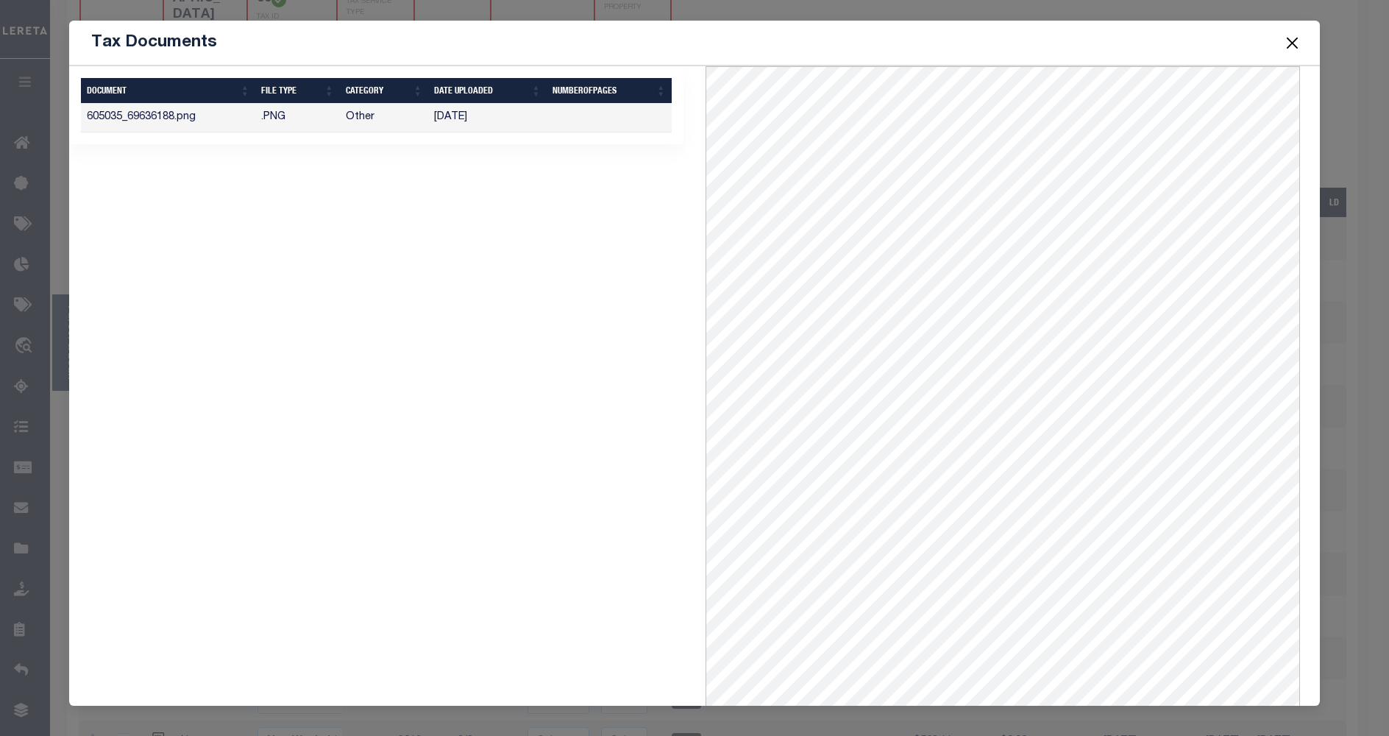
drag, startPoint x: 1292, startPoint y: 43, endPoint x: 1151, endPoint y: 109, distance: 155.3
click at [1292, 44] on button "Close" at bounding box center [1291, 42] width 19 height 19
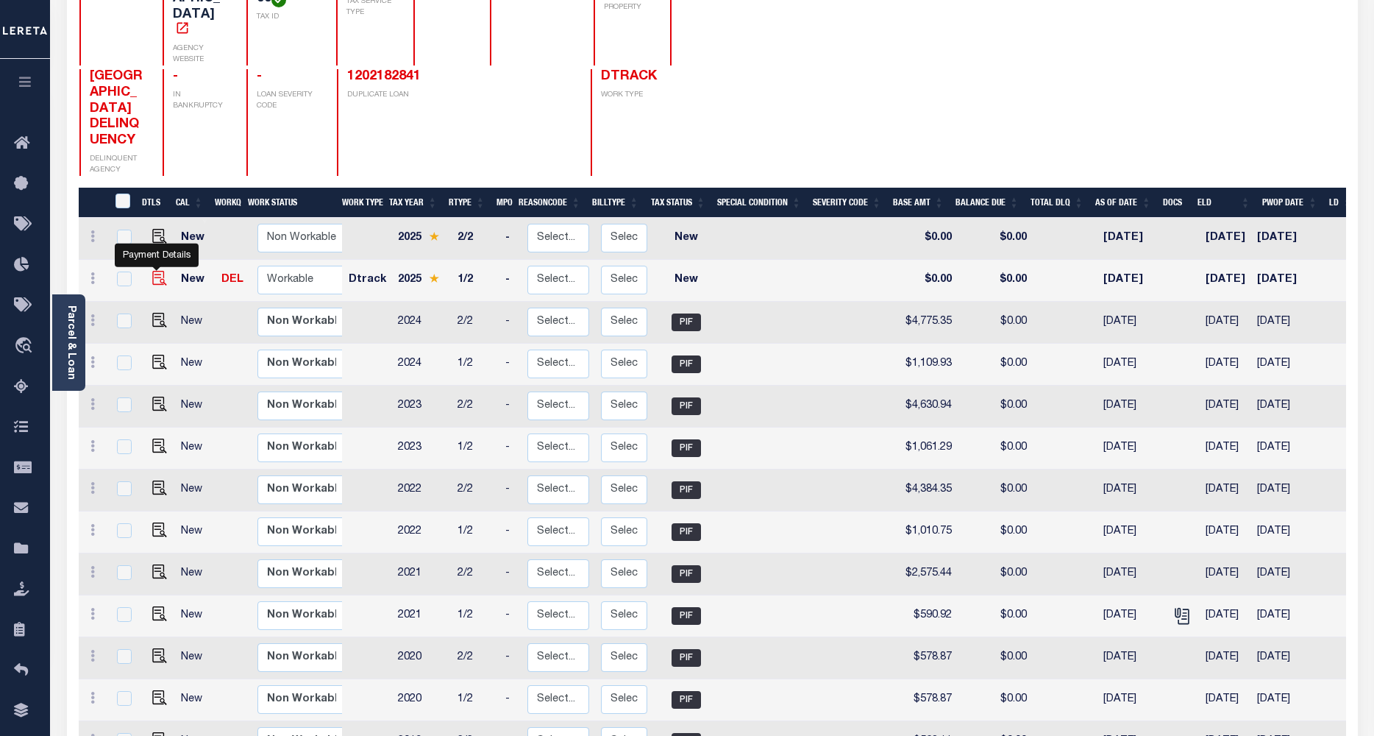
click at [154, 272] on img "" at bounding box center [159, 278] width 15 height 15
checkbox input "true"
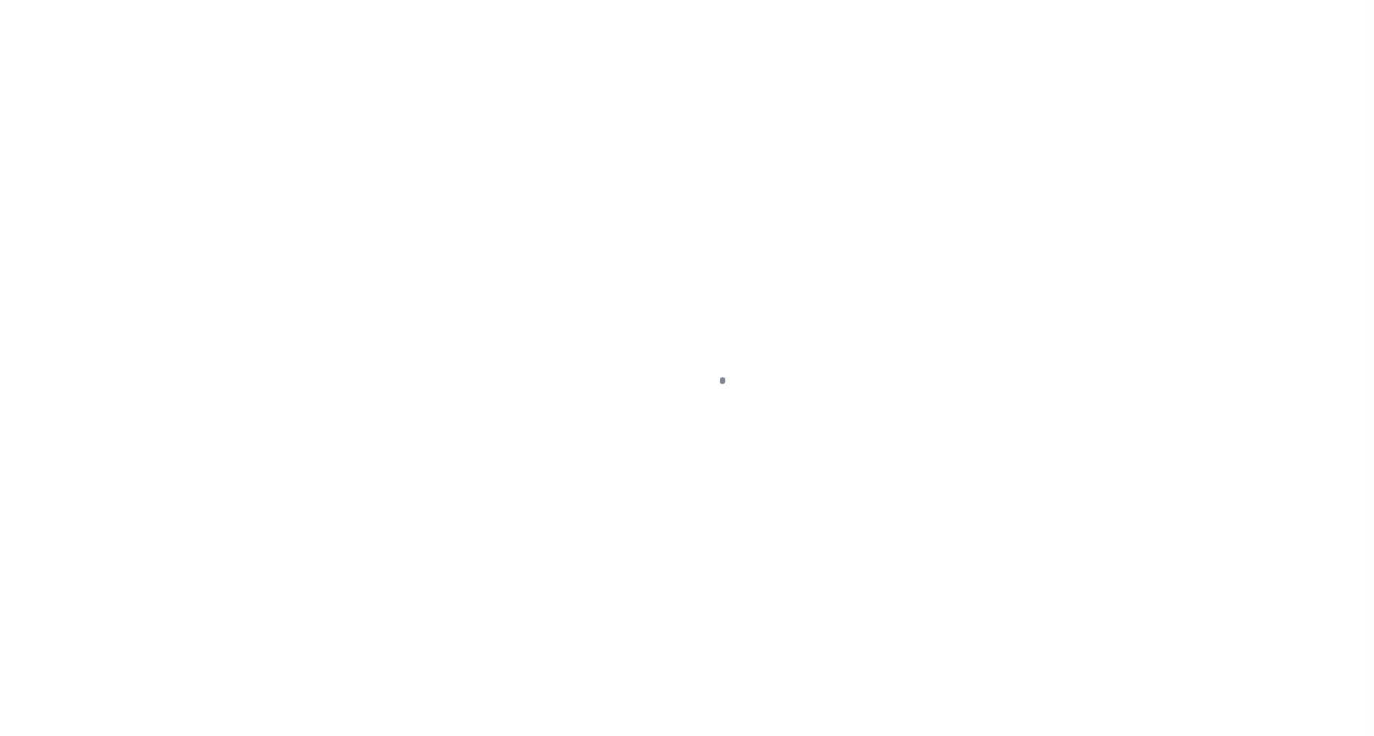
select select "NW2"
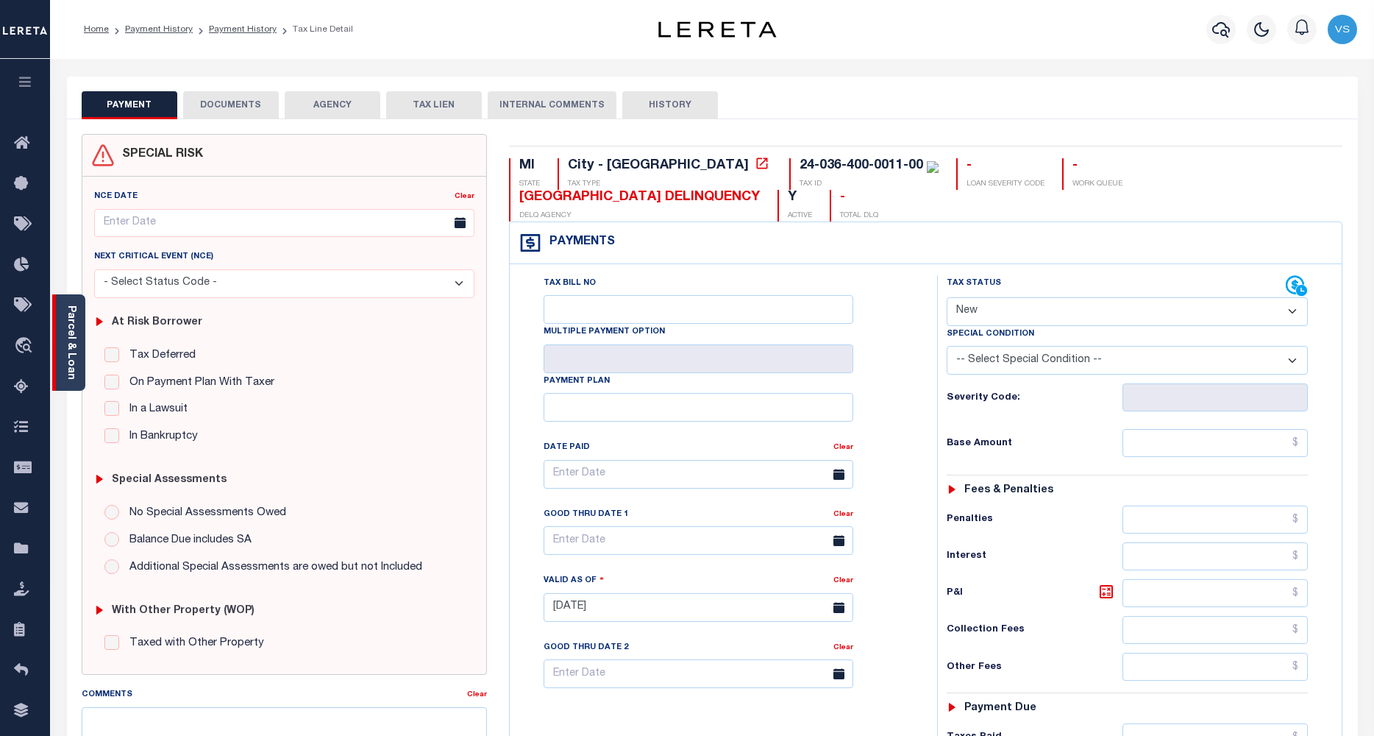
click at [69, 352] on link "Parcel & Loan" at bounding box center [70, 342] width 10 height 74
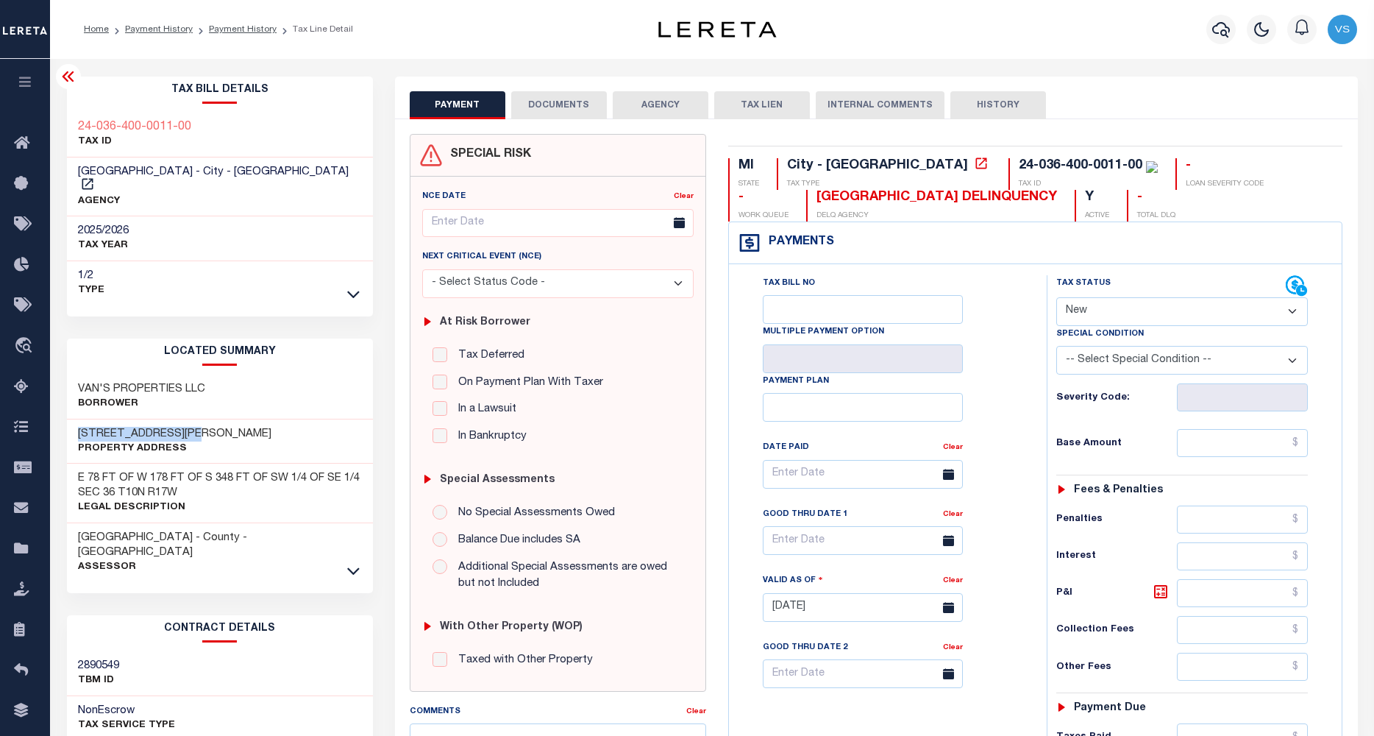
drag, startPoint x: 210, startPoint y: 424, endPoint x: 72, endPoint y: 422, distance: 138.3
click at [72, 422] on div "[STREET_ADDRESS][PERSON_NAME] Property Address" at bounding box center [220, 441] width 306 height 45
drag, startPoint x: 820, startPoint y: 199, endPoint x: 736, endPoint y: 206, distance: 83.5
click at [806, 206] on div "[GEOGRAPHIC_DATA] DELINQUENCY DELQ AGENCY" at bounding box center [931, 206] width 251 height 32
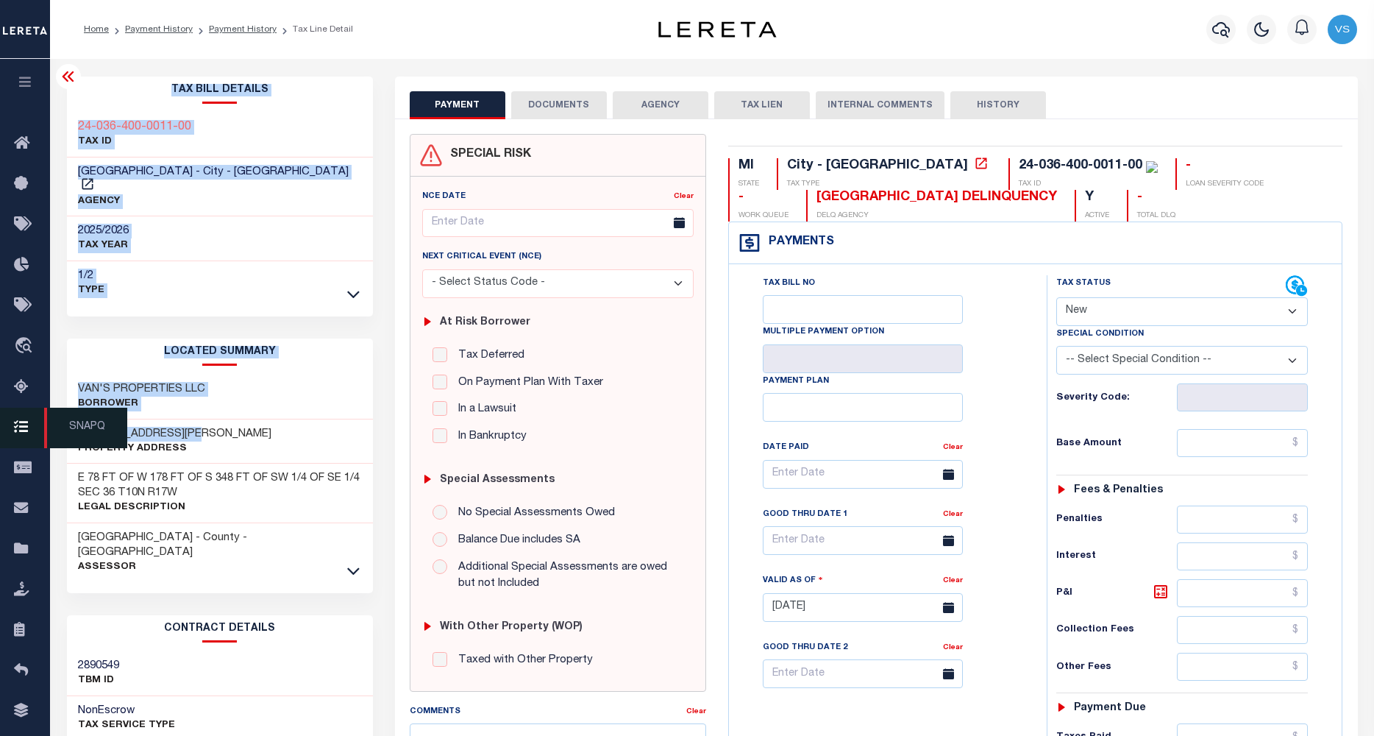
drag, startPoint x: 186, startPoint y: 421, endPoint x: 47, endPoint y: 418, distance: 139.1
click at [47, 418] on div "Home Payment History Payment History Tax Line Detail Profile" at bounding box center [687, 561] width 1374 height 1123
drag, startPoint x: 300, startPoint y: 418, endPoint x: 246, endPoint y: 424, distance: 54.8
click at [300, 419] on div "[STREET_ADDRESS][PERSON_NAME] Property Address" at bounding box center [220, 441] width 306 height 45
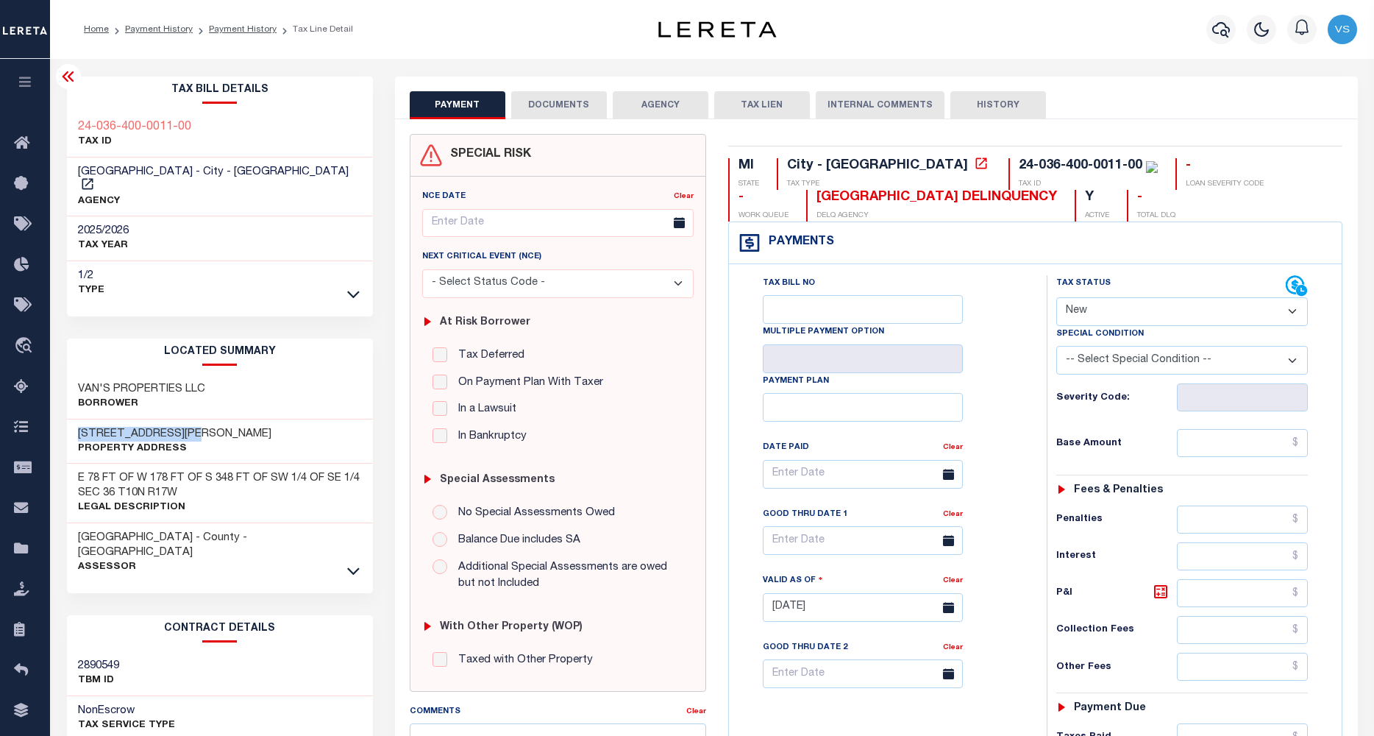
drag, startPoint x: 234, startPoint y: 410, endPoint x: 60, endPoint y: 415, distance: 173.7
click at [60, 415] on div "Tax Bill Details 24-036-400-0011-00 TAX ID AGENCY 2025/2026 TAX YEAR 2025 1/2" at bounding box center [220, 600] width 328 height 1046
click at [1211, 32] on button "button" at bounding box center [1220, 29] width 29 height 29
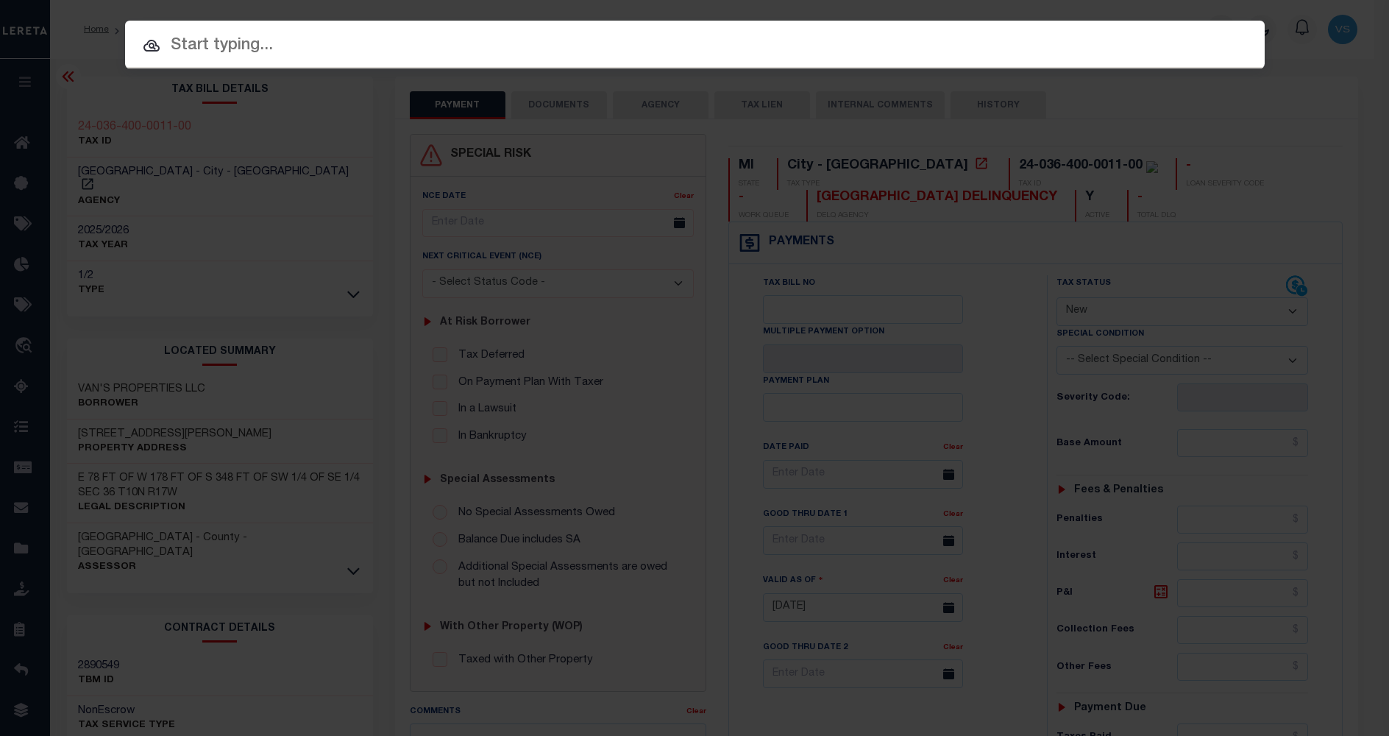
paste input "1210984834"
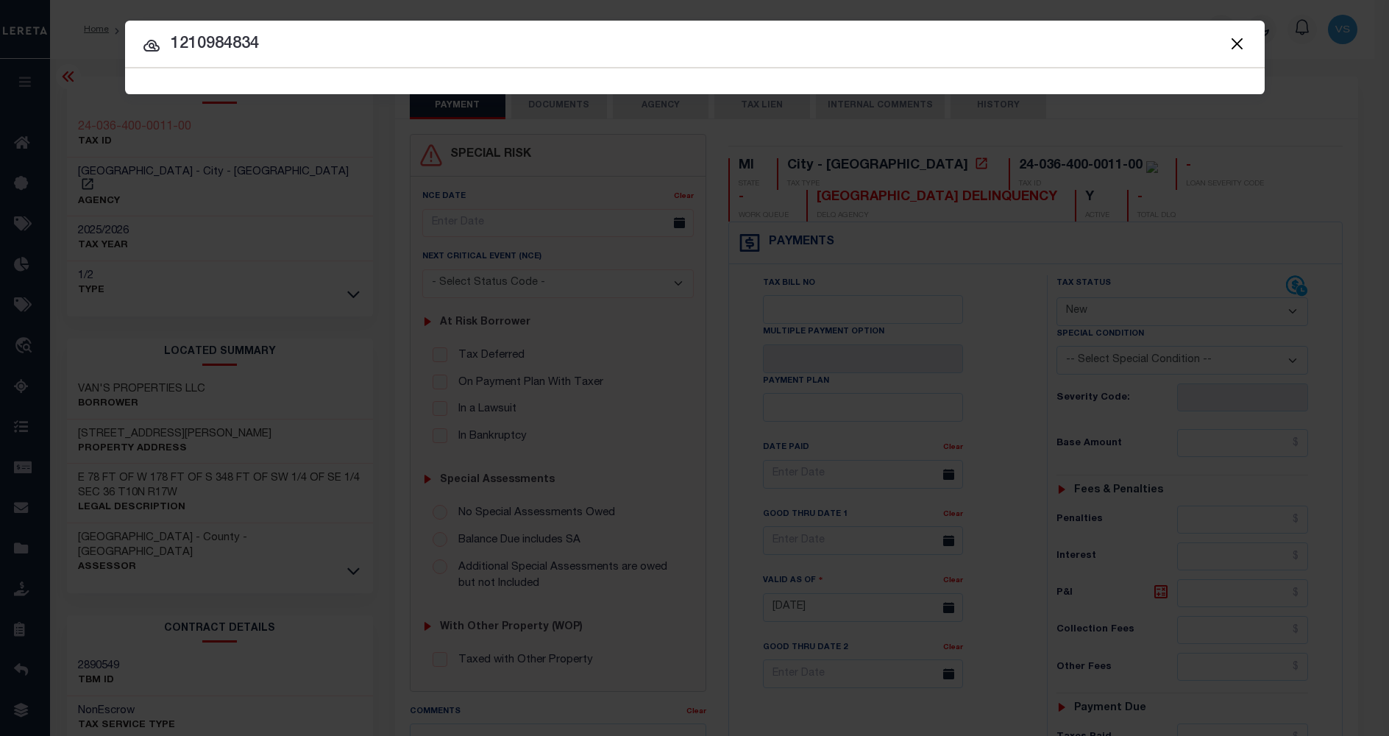
type input "1210984834"
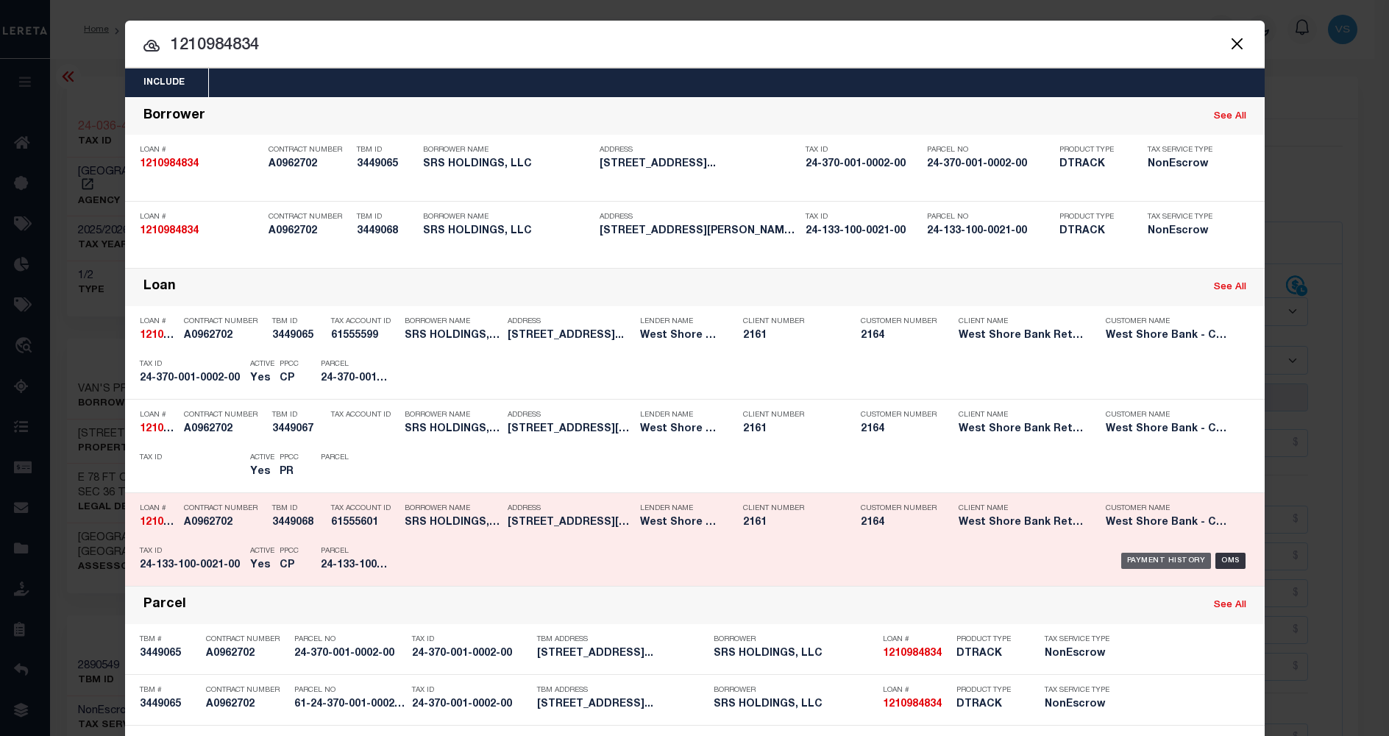
click at [1140, 563] on div "Payment History" at bounding box center [1166, 560] width 90 height 16
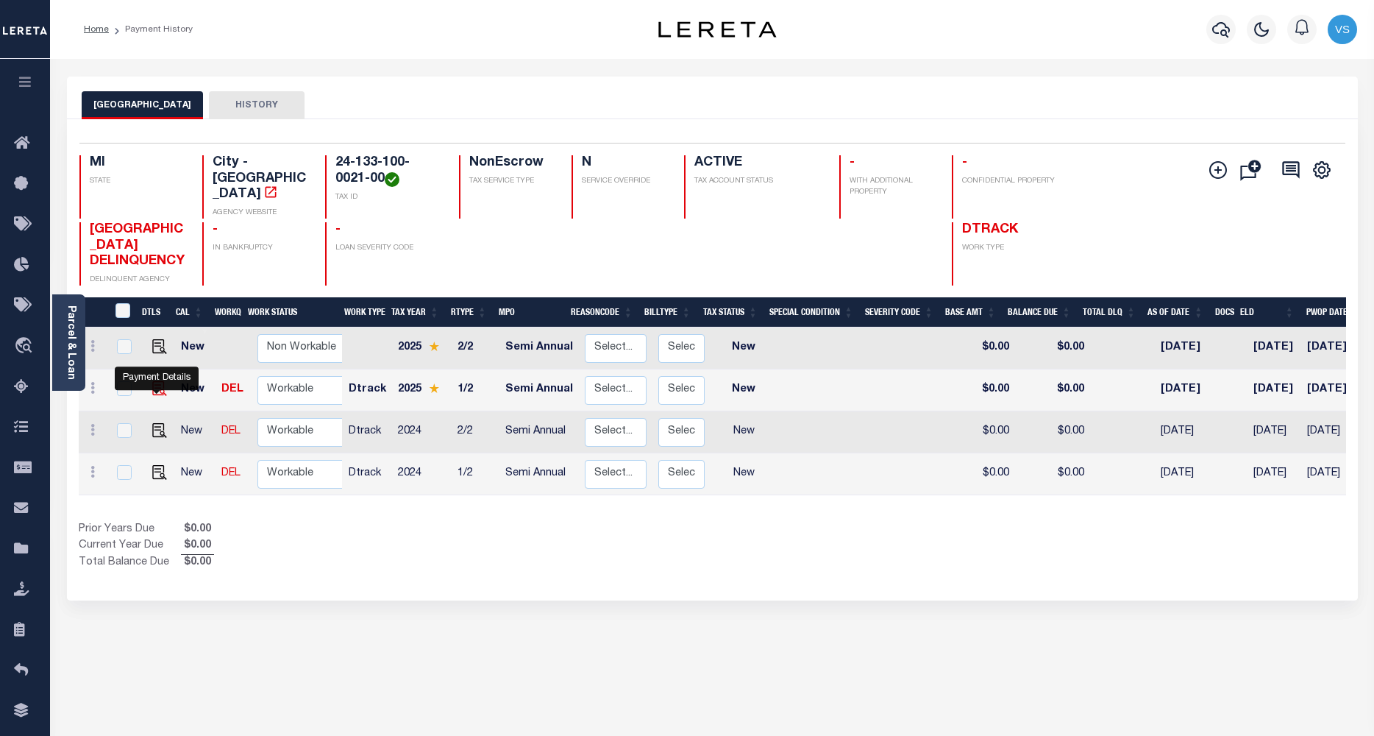
click at [159, 386] on img "" at bounding box center [159, 388] width 15 height 15
checkbox input "true"
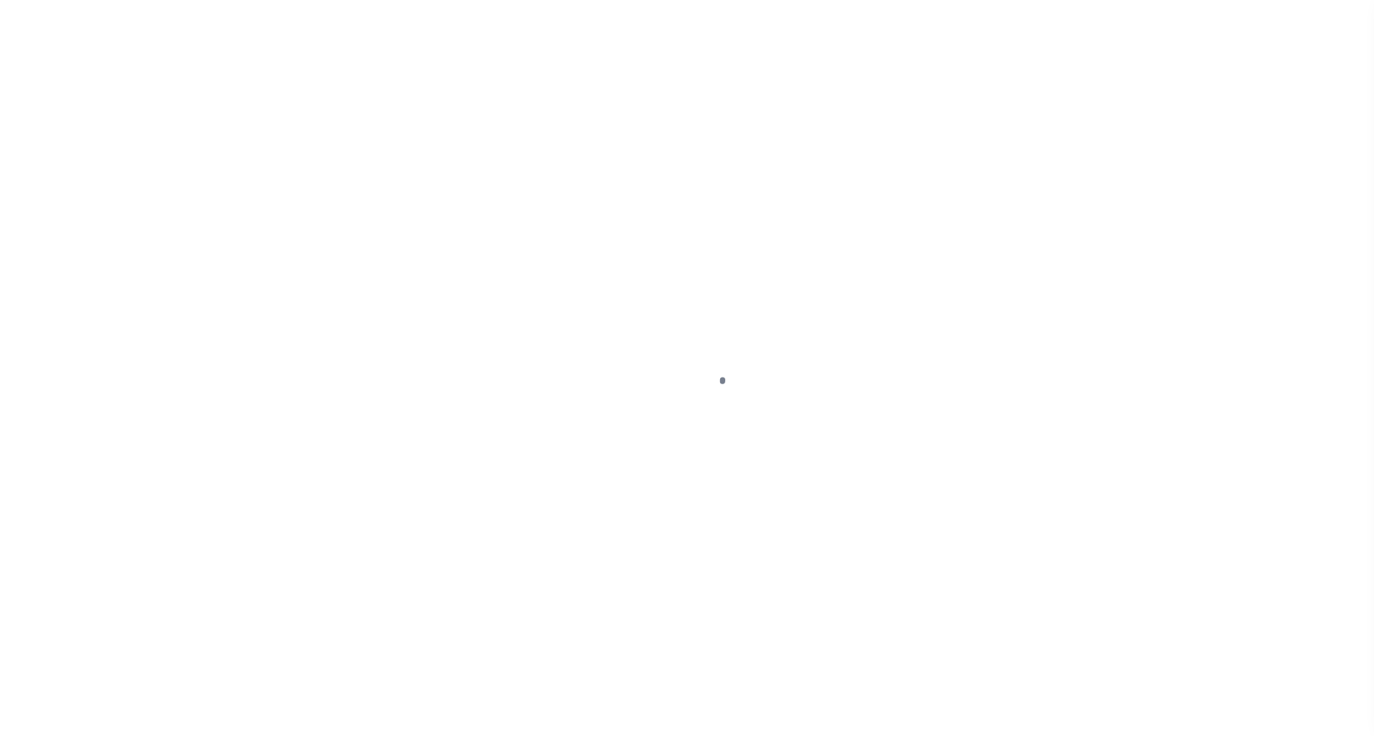
select select "NW2"
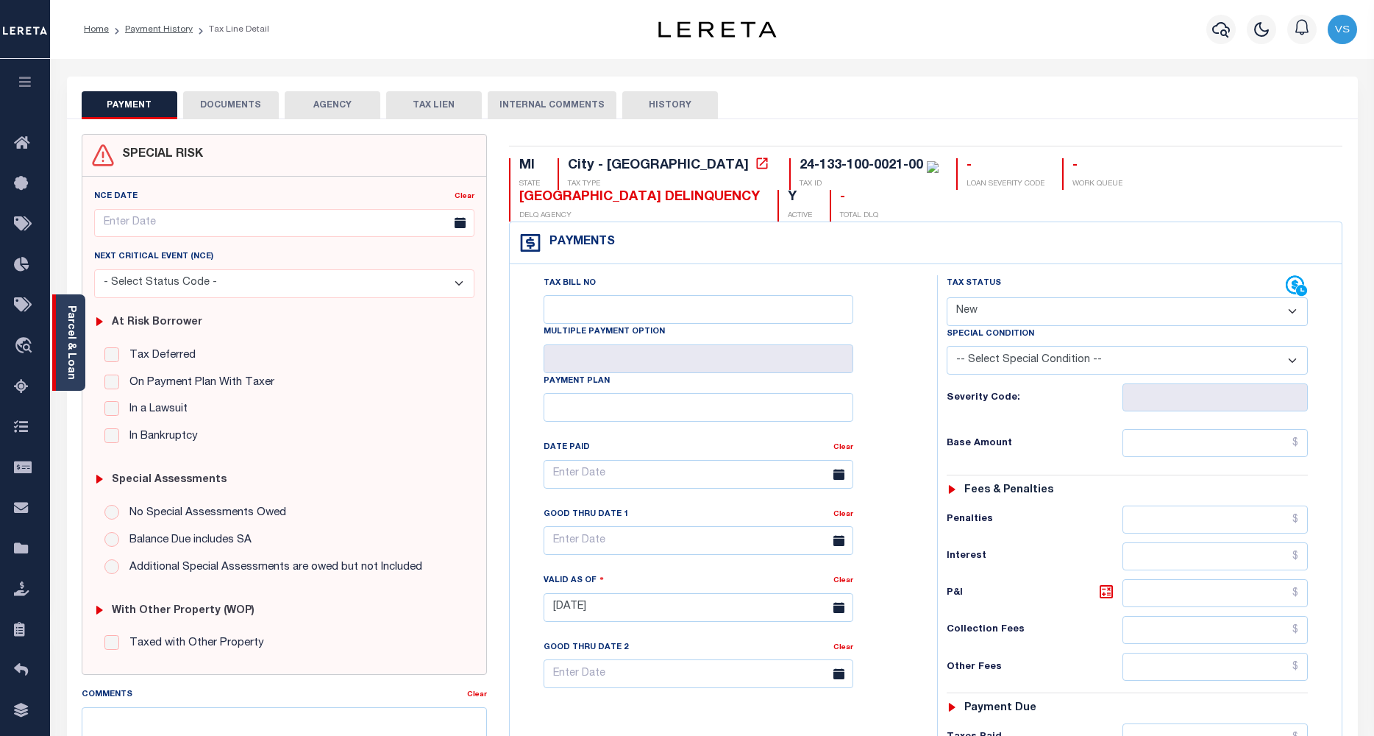
click at [68, 369] on link "Parcel & Loan" at bounding box center [70, 342] width 10 height 74
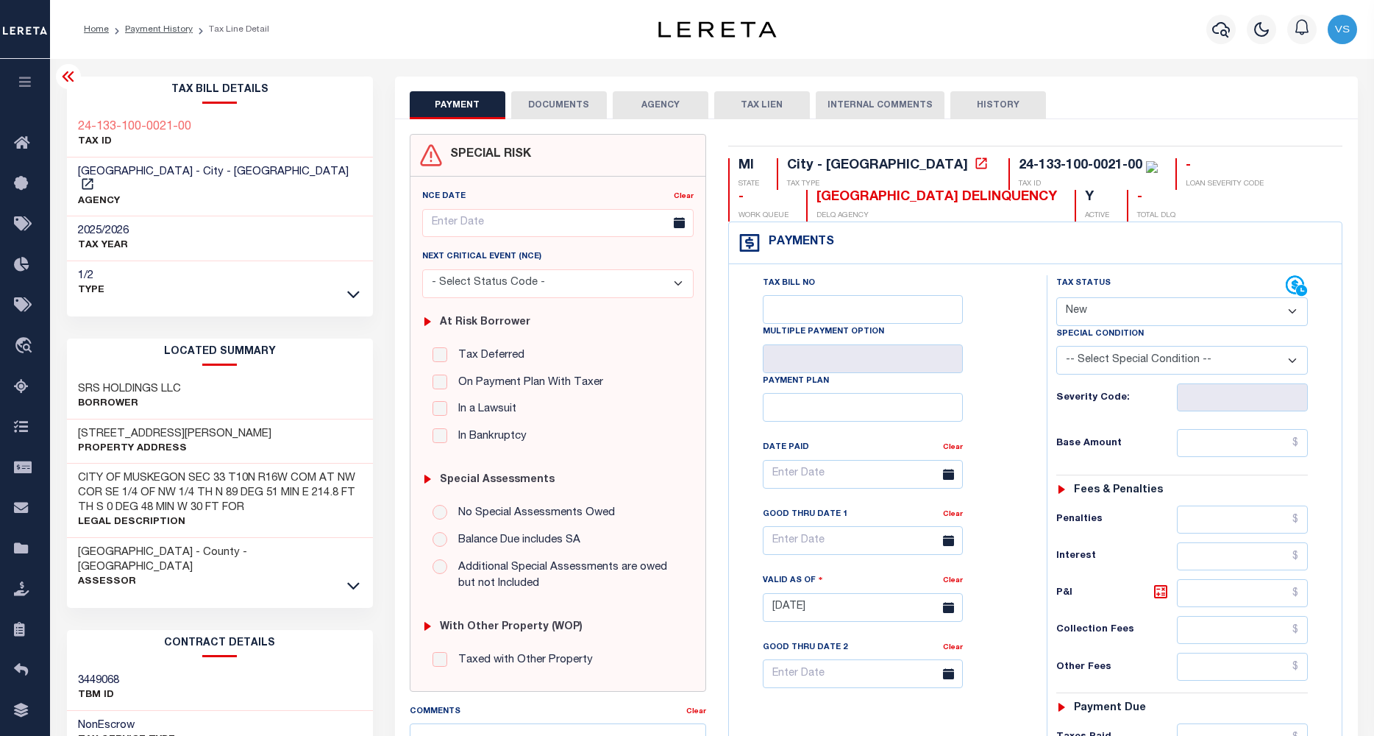
scroll to position [196, 0]
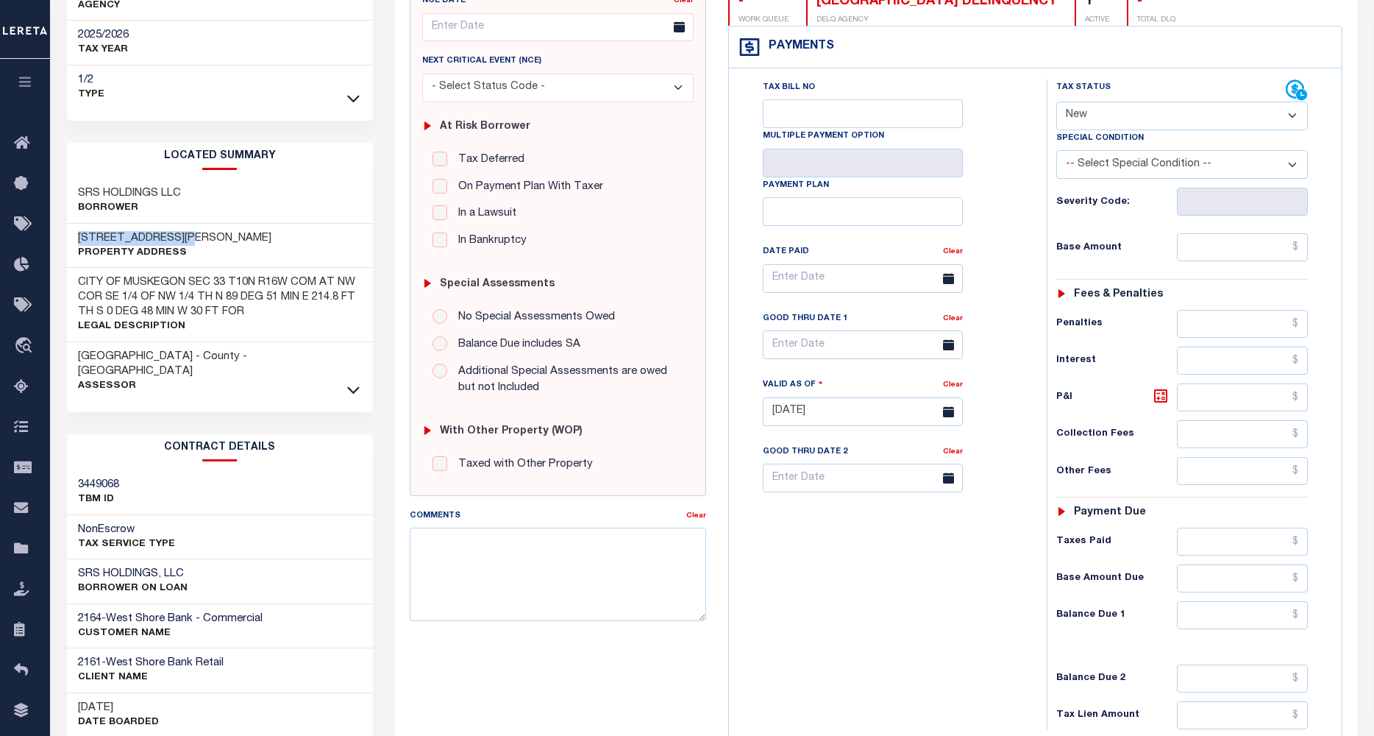
drag, startPoint x: 199, startPoint y: 225, endPoint x: 62, endPoint y: 215, distance: 137.2
click at [62, 215] on div "Tax Bill Details 24-133-100-0021-00 TAX ID AGENCY 2025/2026 TAX YEAR [DATE] 1/2" at bounding box center [220, 399] width 328 height 1036
copy h3 "[STREET_ADDRESS][PERSON_NAME]"
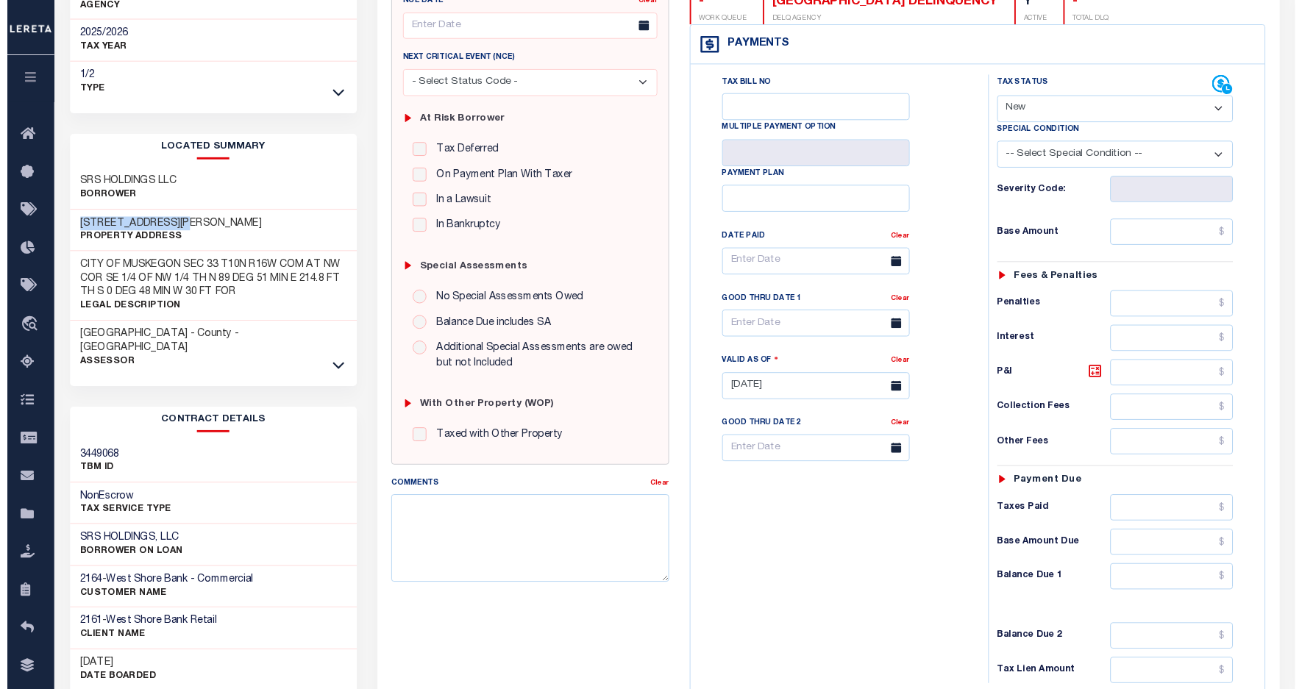
scroll to position [0, 0]
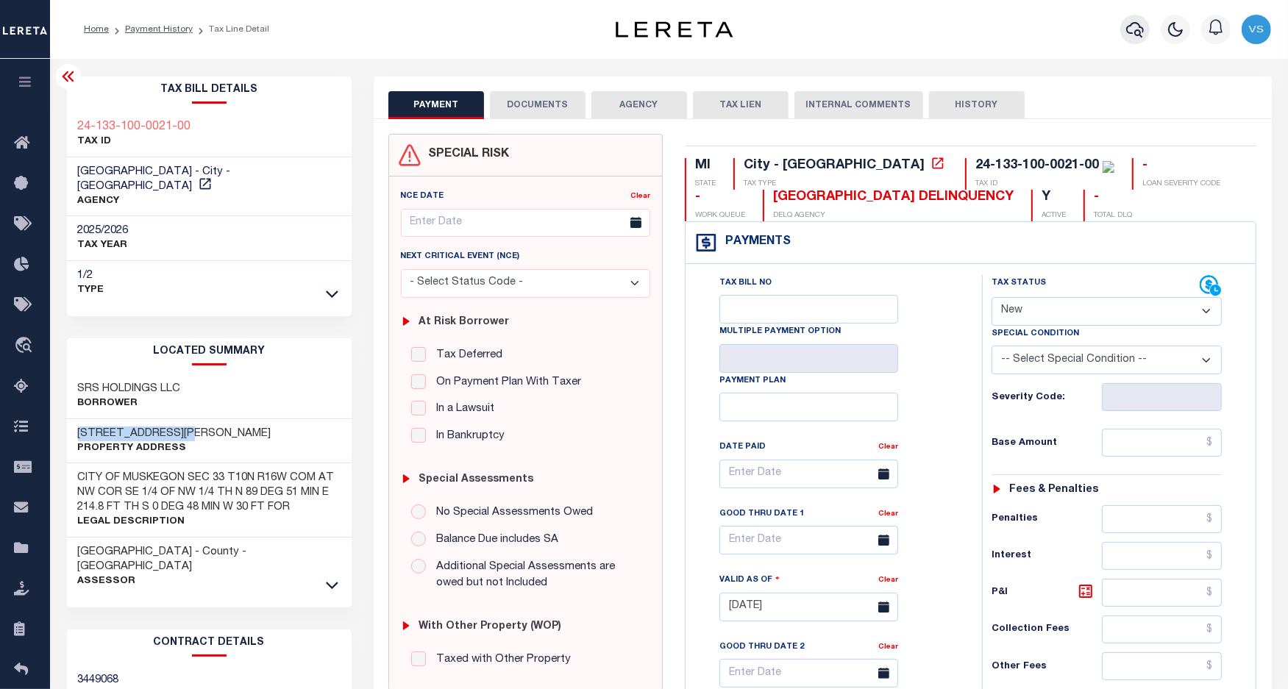
click at [1137, 31] on icon "button" at bounding box center [1135, 29] width 18 height 15
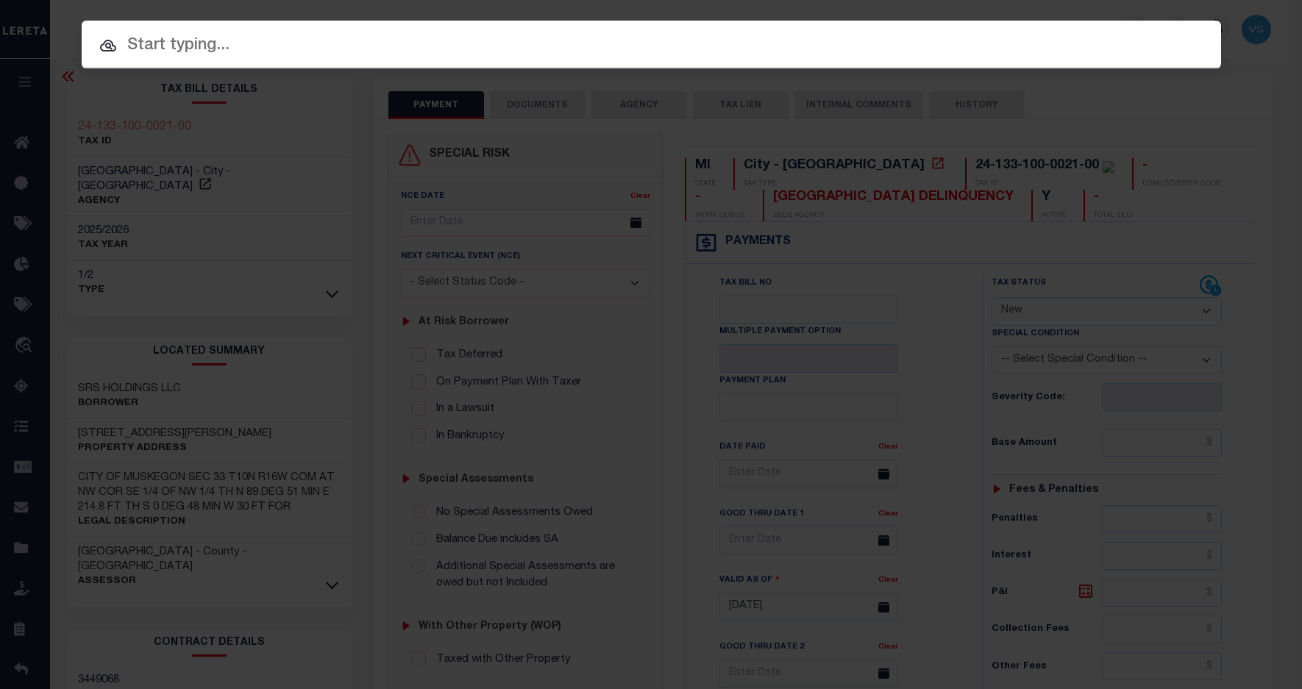
paste input "1346384710"
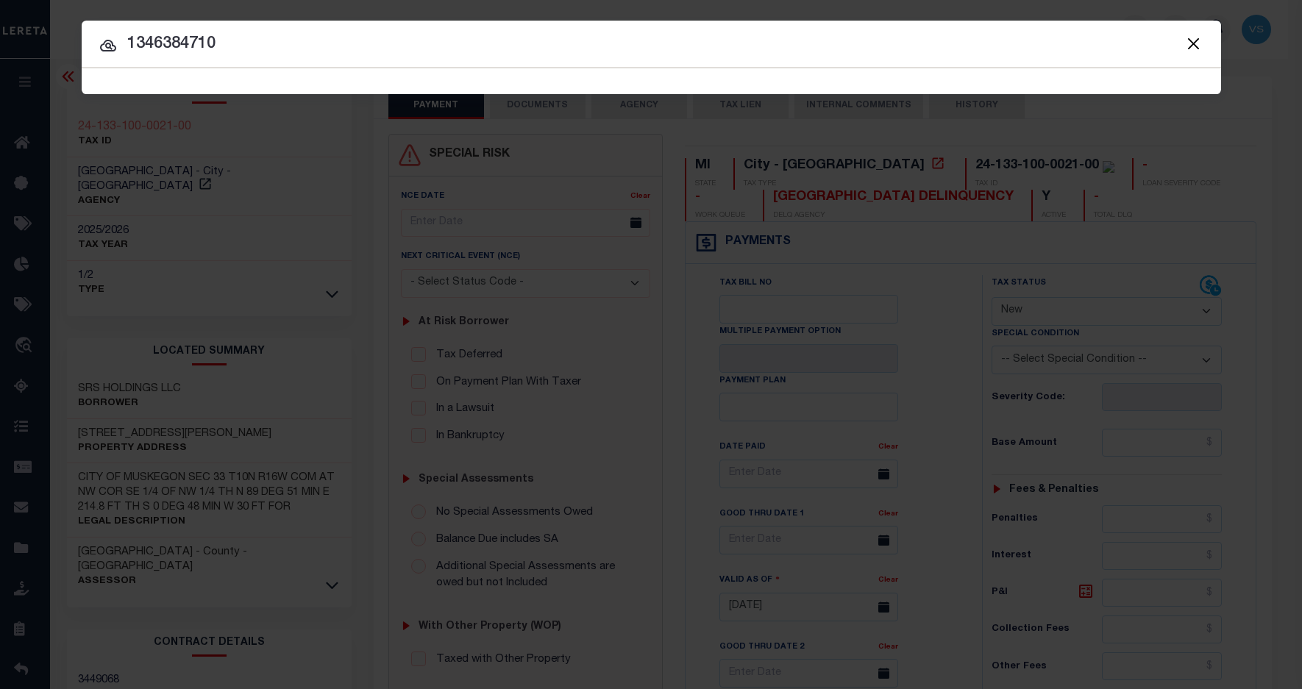
type input "1346384710"
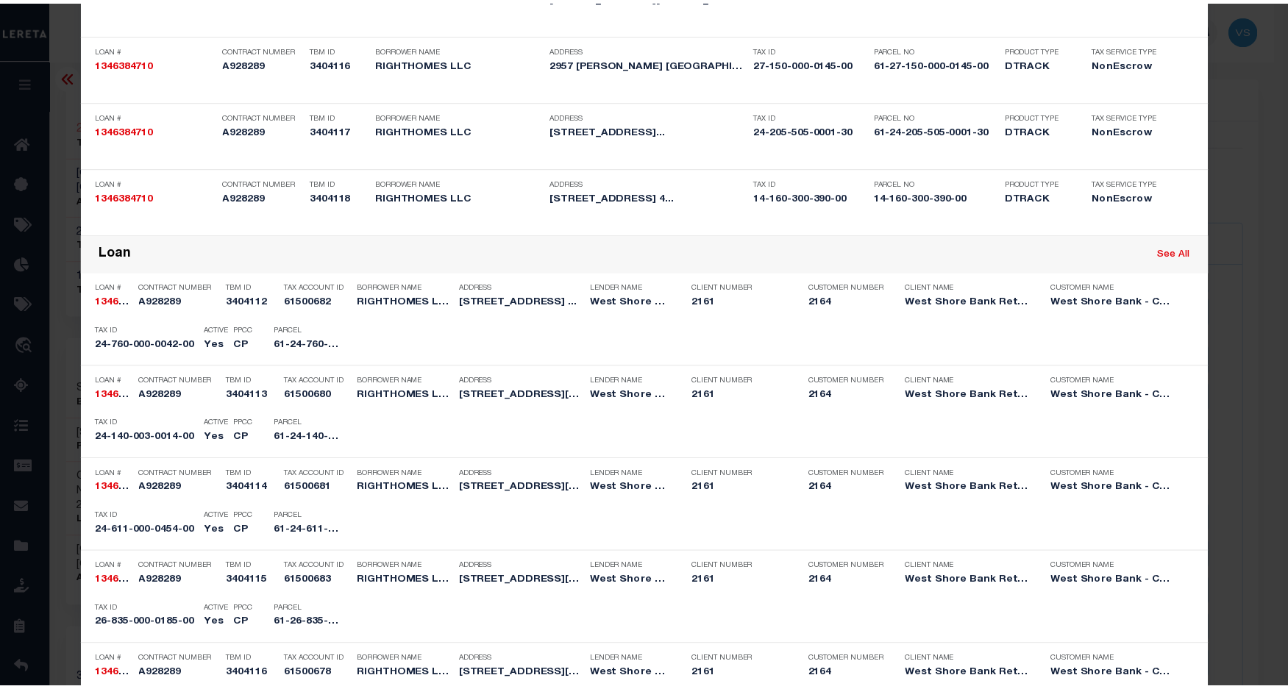
scroll to position [736, 0]
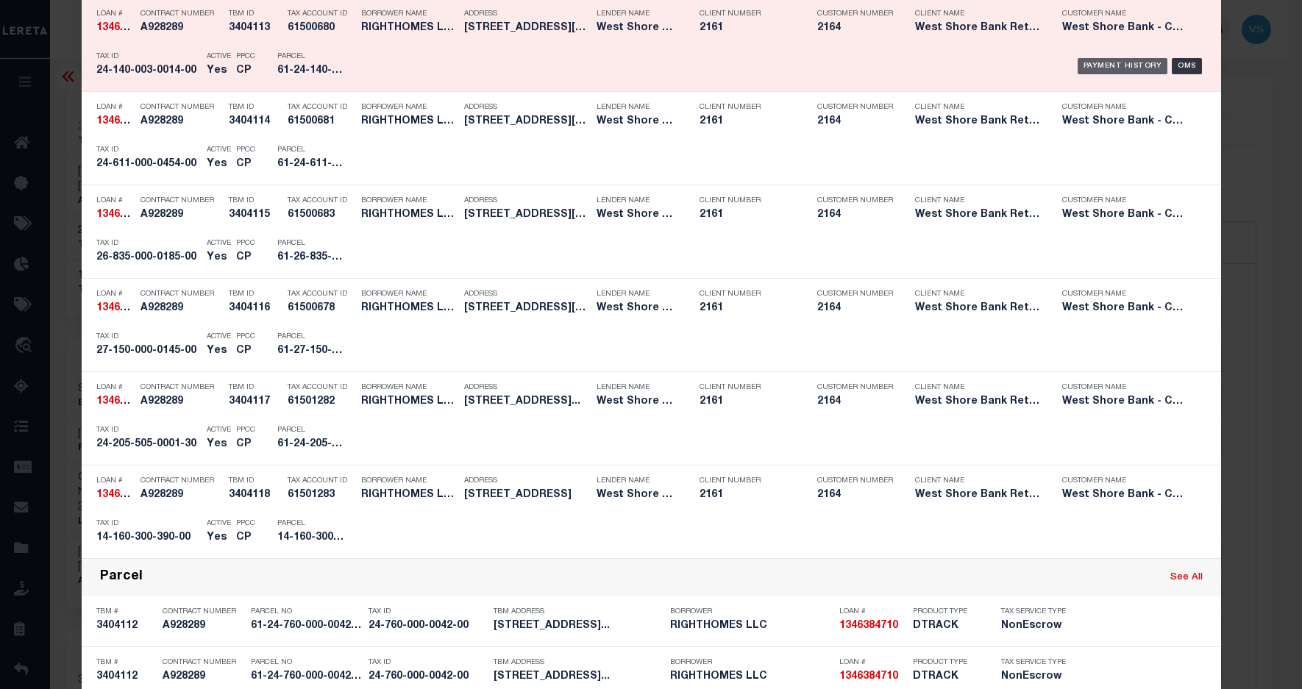
click at [1087, 63] on div "Payment History" at bounding box center [1123, 66] width 90 height 16
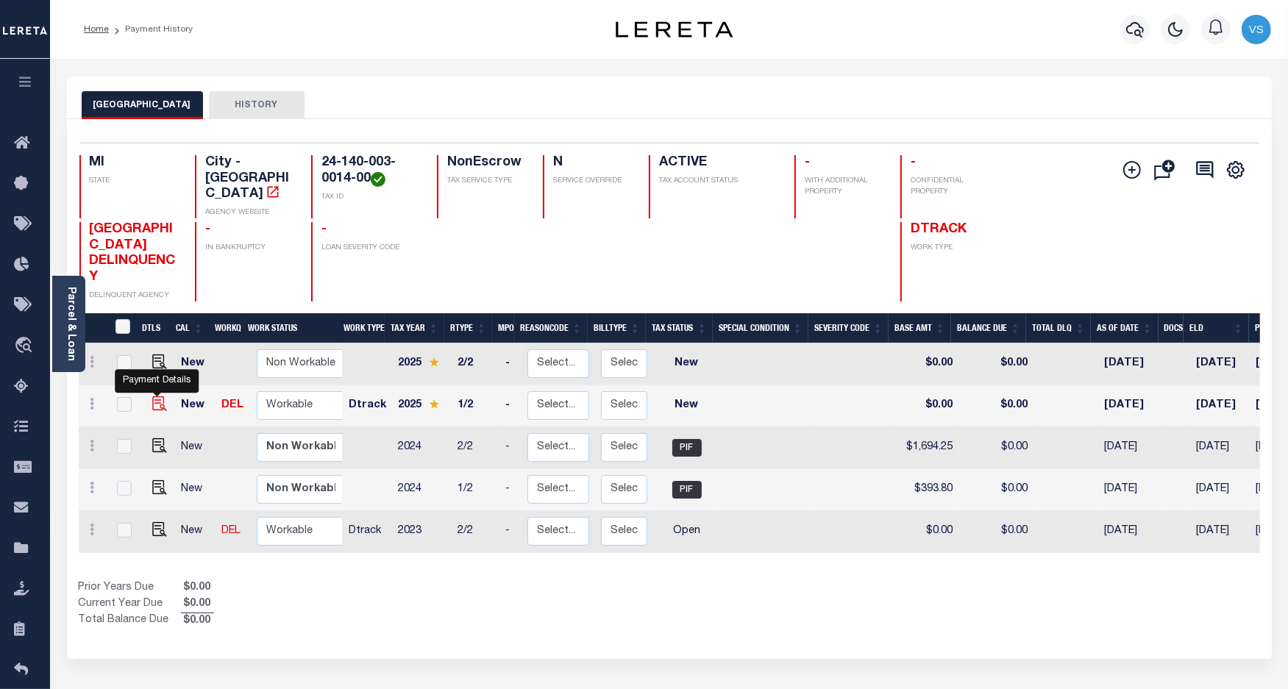
click at [152, 397] on img "" at bounding box center [159, 404] width 15 height 15
checkbox input "true"
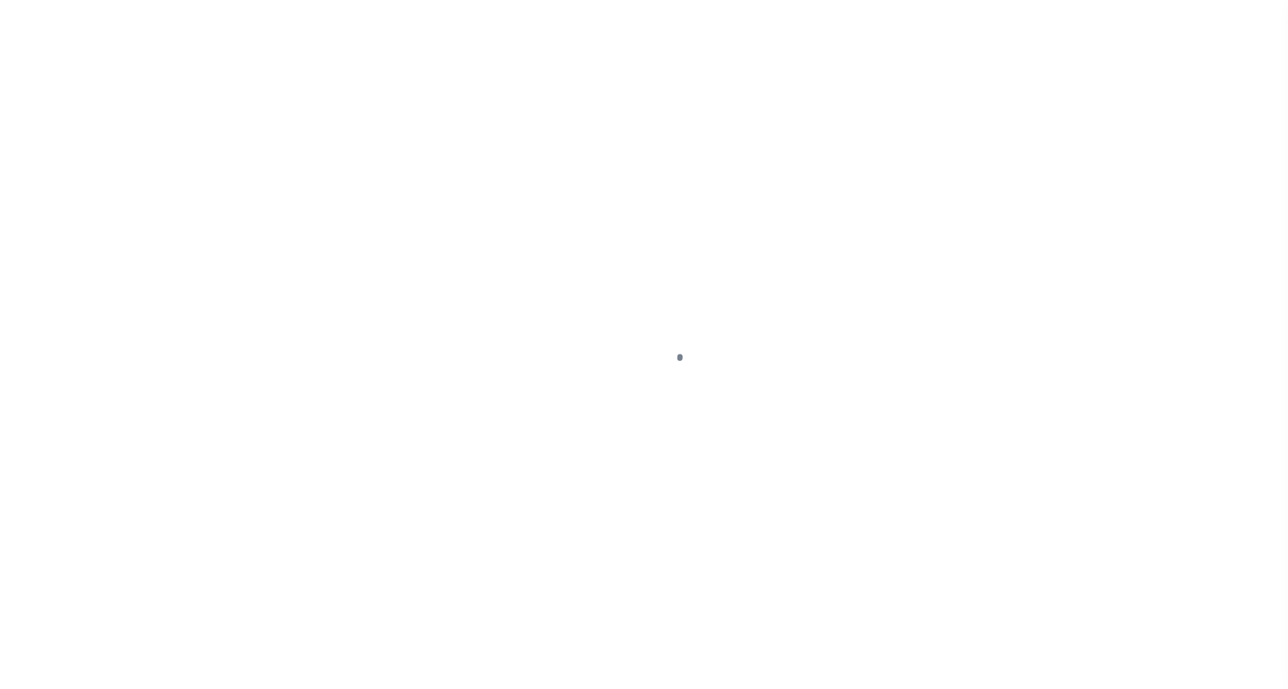
select select "NW2"
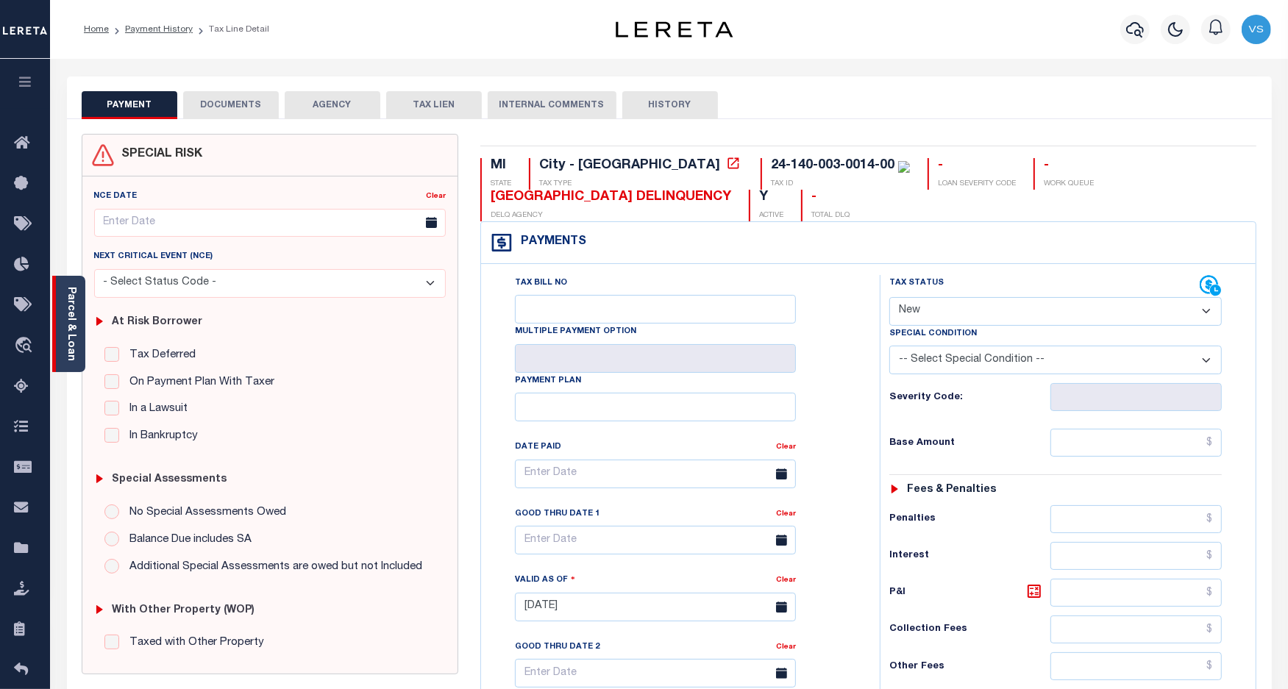
click at [72, 314] on link "Parcel & Loan" at bounding box center [70, 324] width 10 height 74
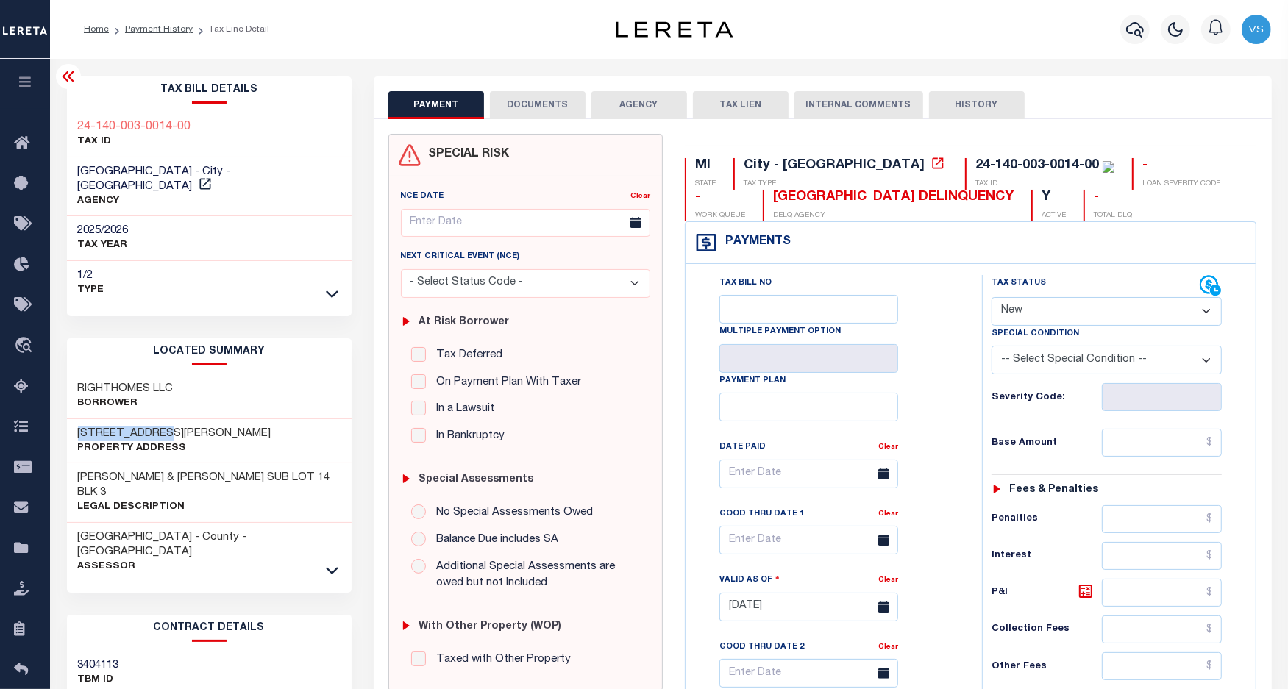
drag, startPoint x: 177, startPoint y: 416, endPoint x: 72, endPoint y: 424, distance: 105.6
click at [72, 424] on div "[STREET_ADDRESS][PERSON_NAME] Property Address" at bounding box center [209, 441] width 285 height 45
click at [127, 27] on link "Payment History" at bounding box center [159, 29] width 68 height 9
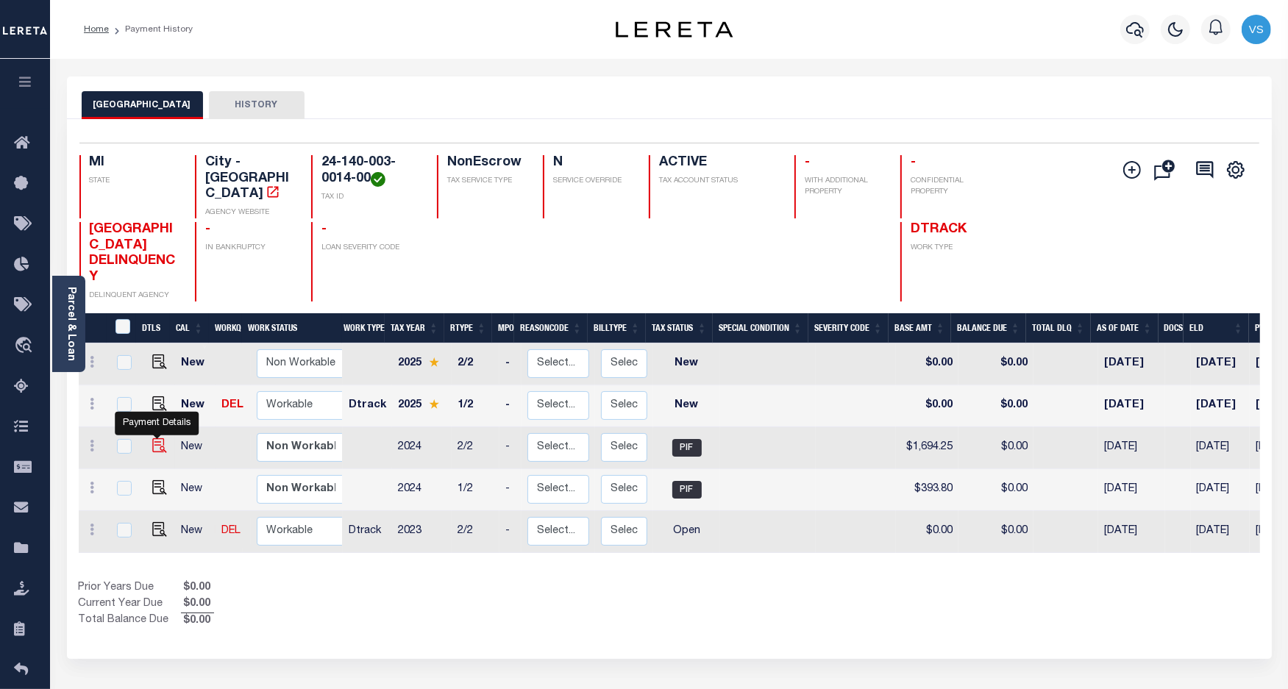
click at [152, 438] on img "" at bounding box center [159, 445] width 15 height 15
checkbox input "true"
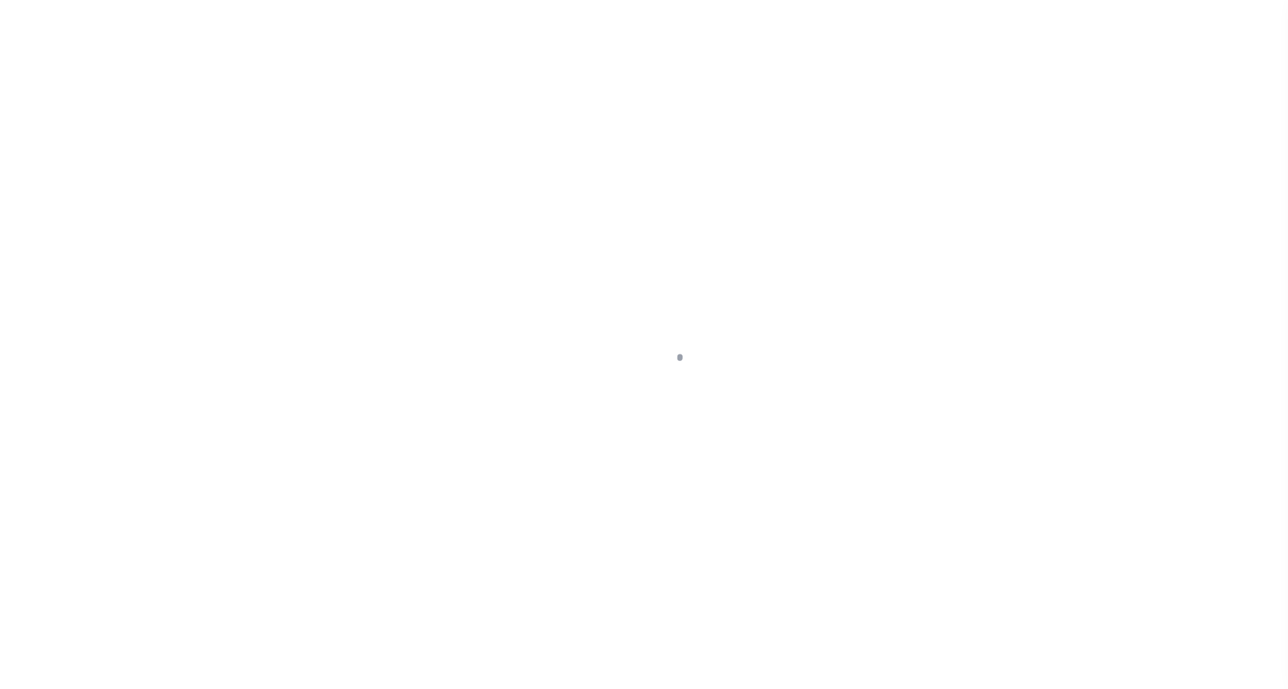
select select "PIF"
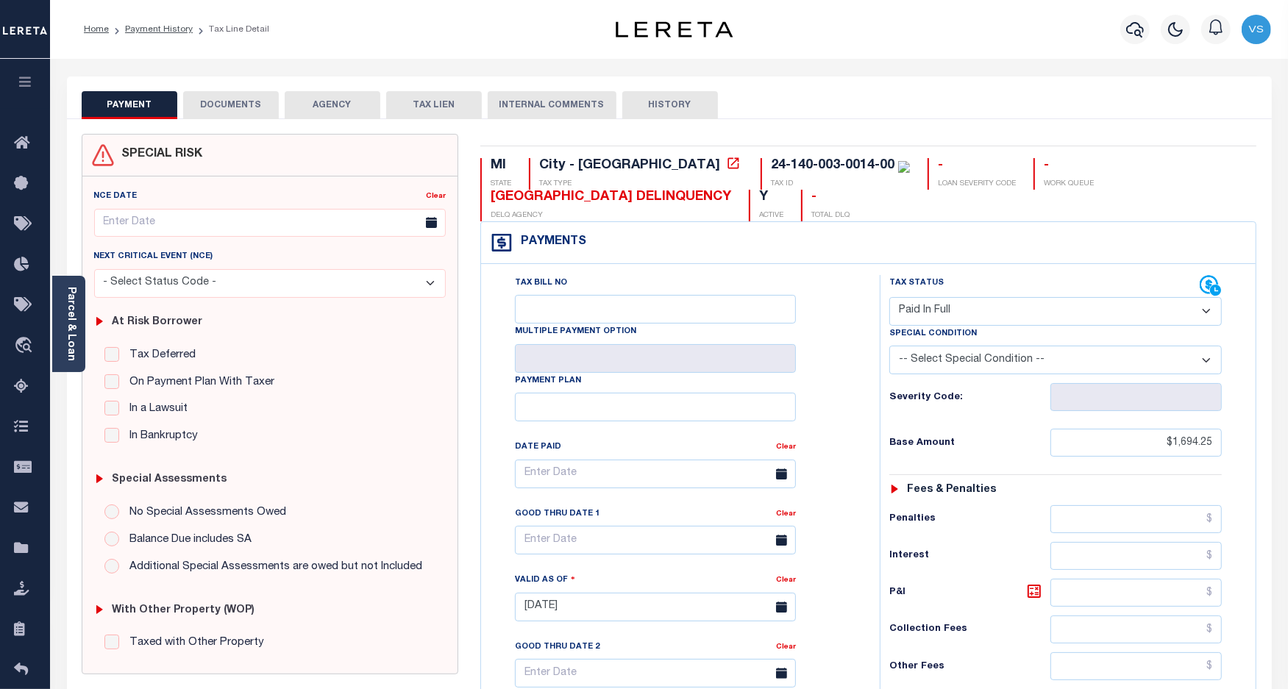
click at [218, 109] on button "DOCUMENTS" at bounding box center [231, 105] width 96 height 28
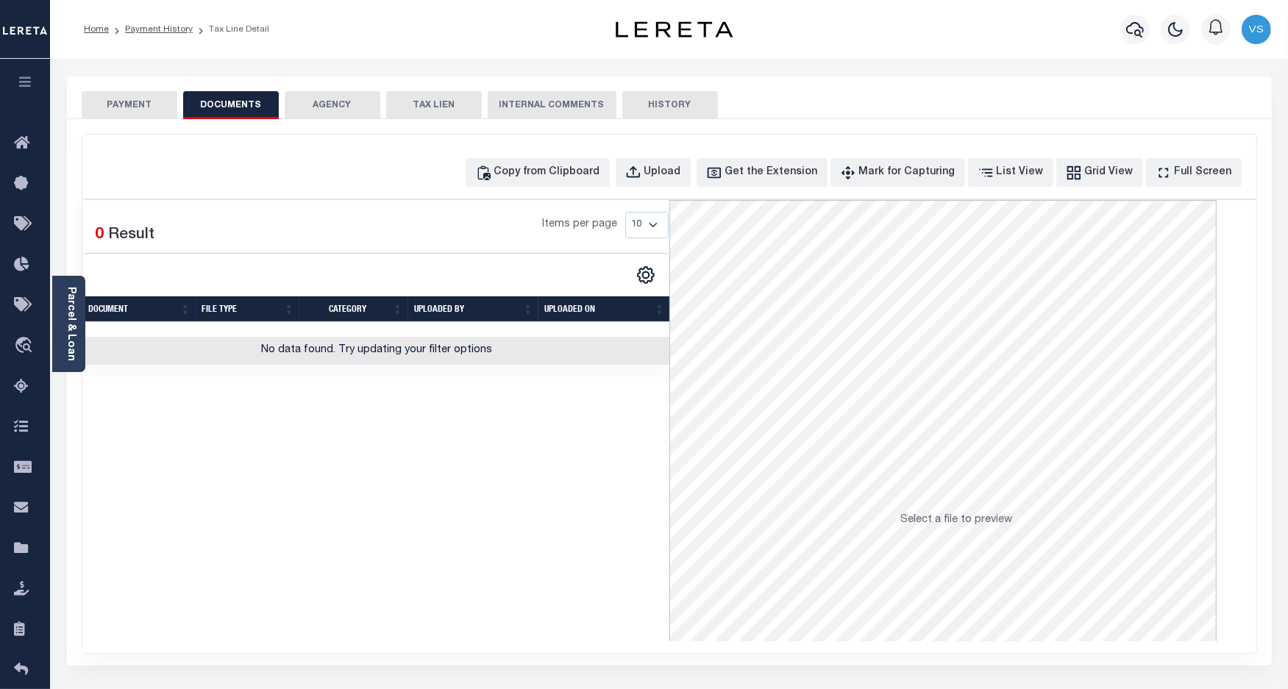
click at [112, 109] on button "PAYMENT" at bounding box center [130, 105] width 96 height 28
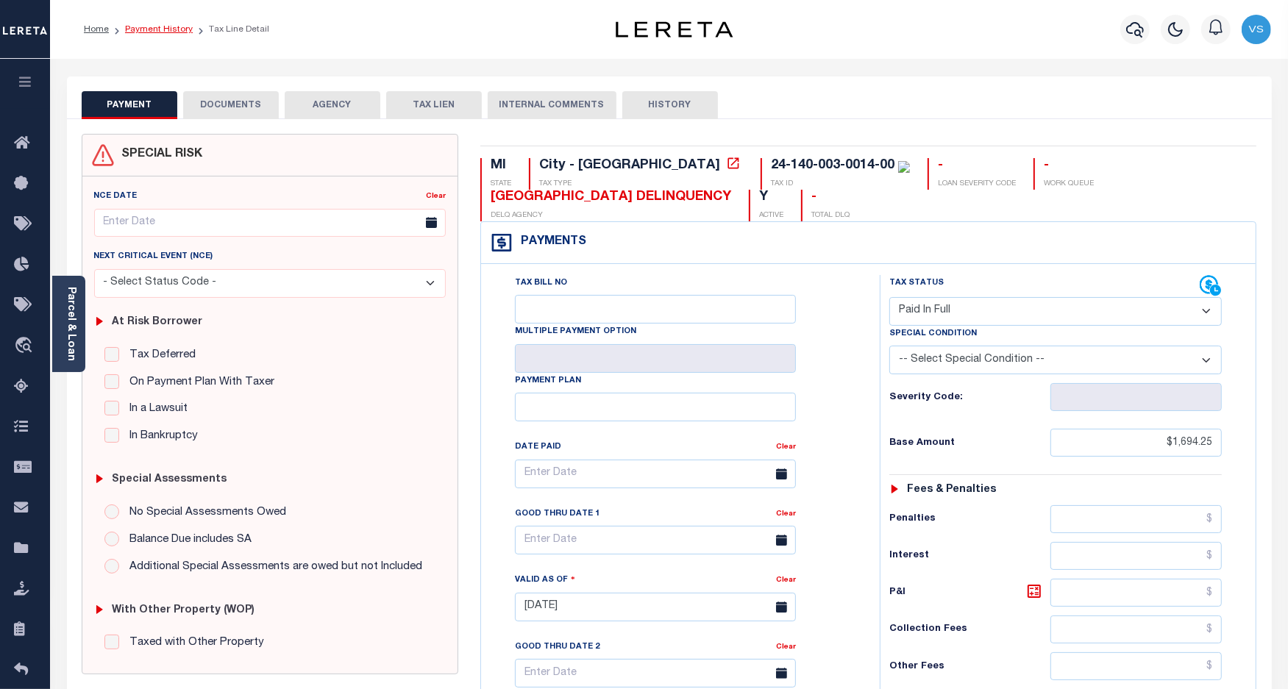
click at [175, 27] on link "Payment History" at bounding box center [159, 29] width 68 height 9
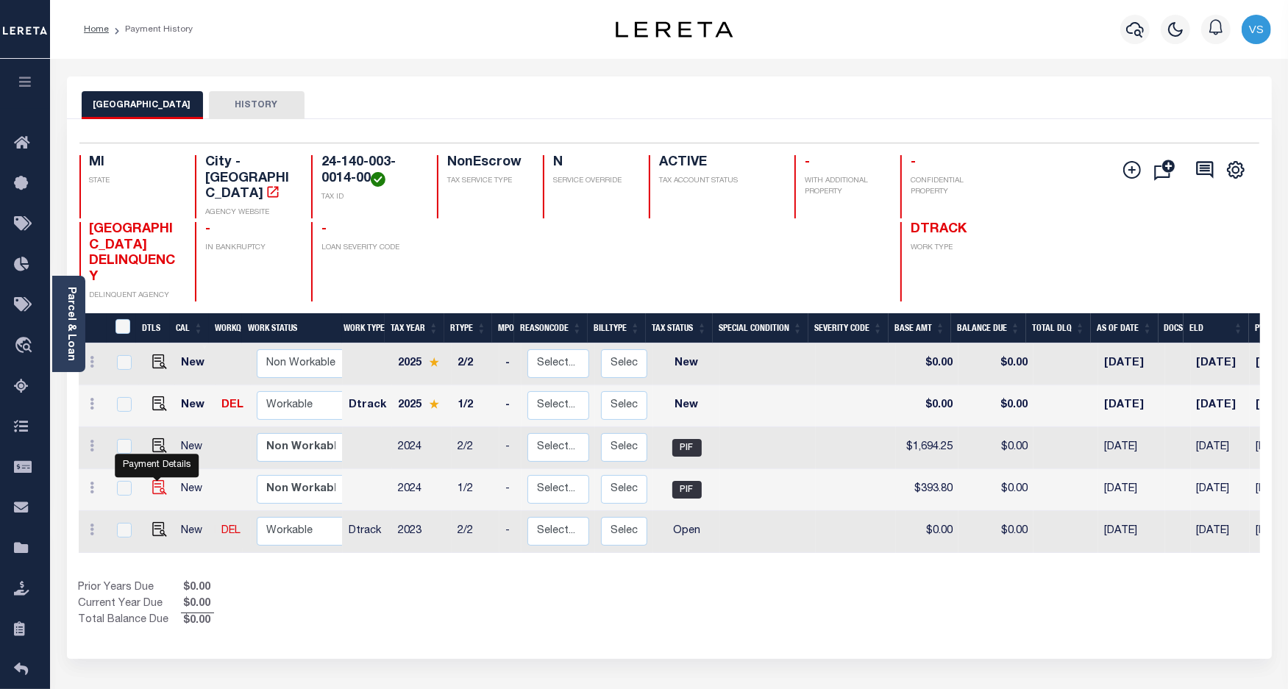
click at [158, 480] on img "" at bounding box center [159, 487] width 15 height 15
checkbox input "true"
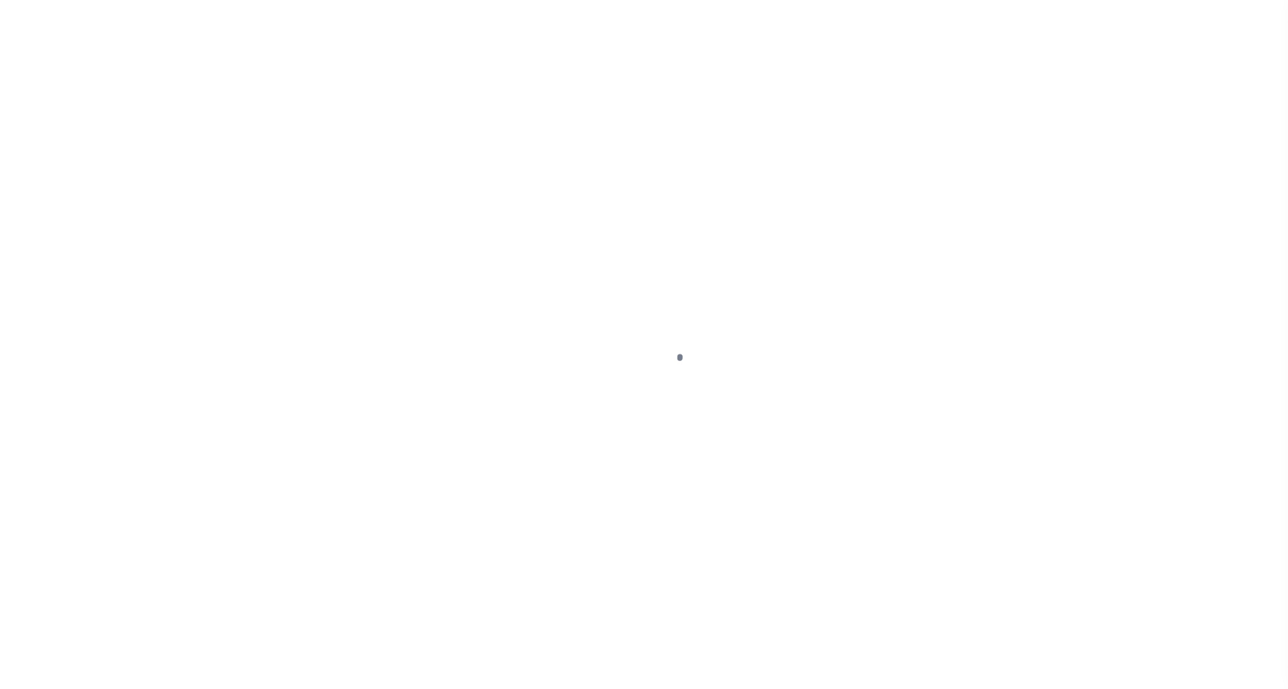
select select "PIF"
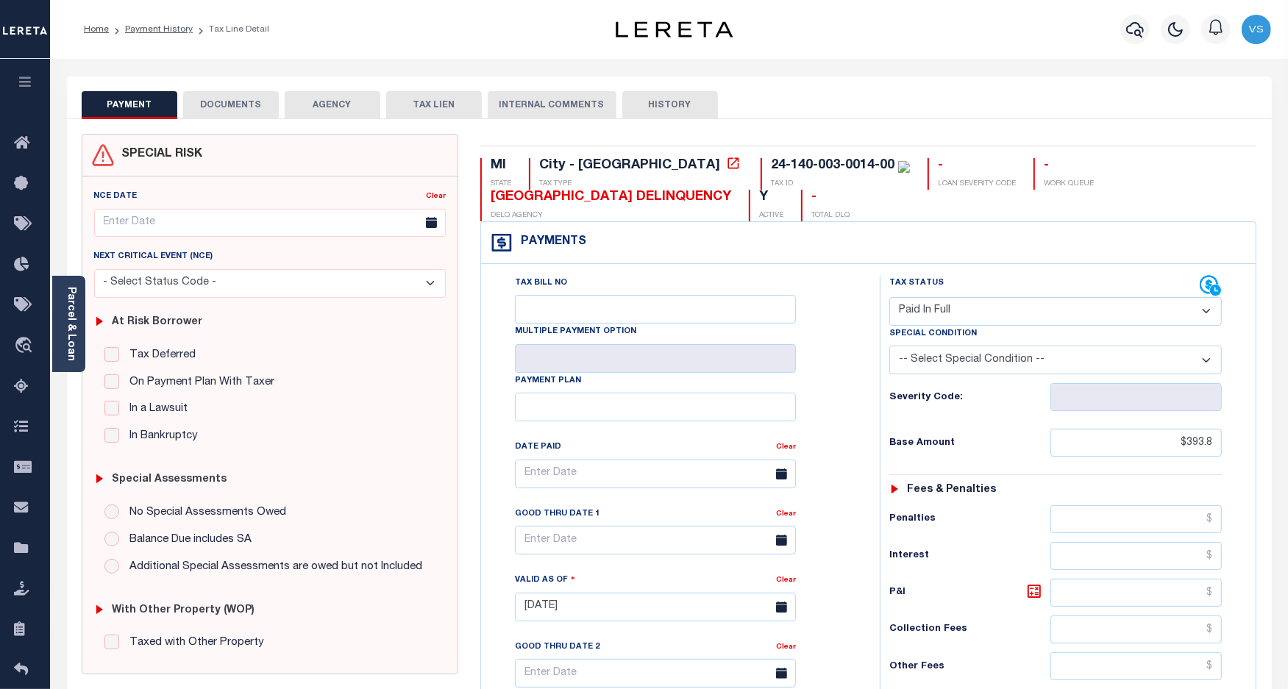
click at [256, 102] on button "DOCUMENTS" at bounding box center [231, 105] width 96 height 28
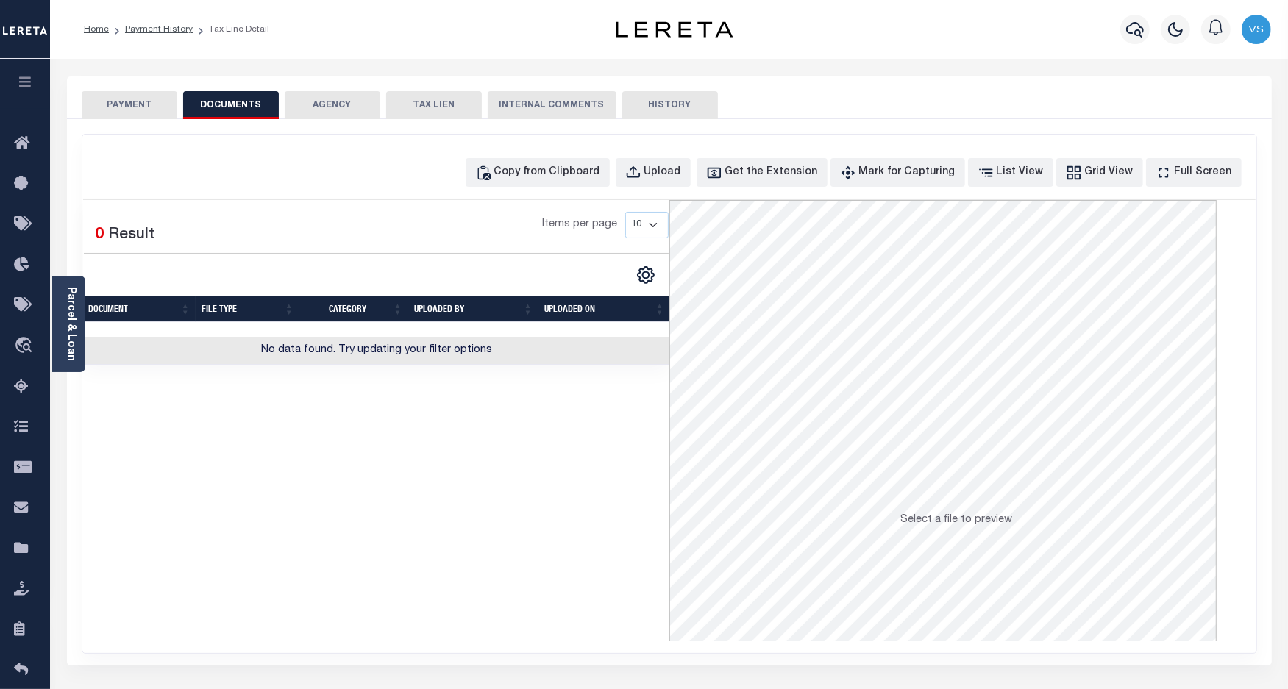
click at [129, 104] on button "PAYMENT" at bounding box center [130, 105] width 96 height 28
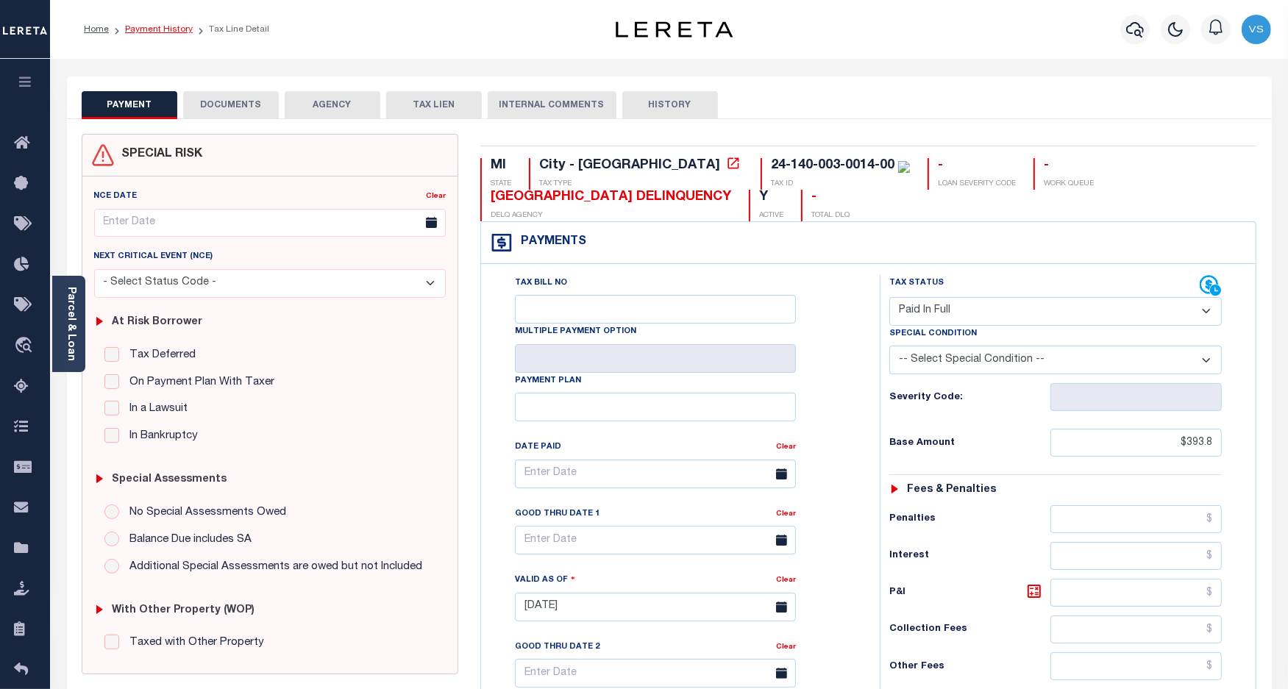
click at [155, 30] on link "Payment History" at bounding box center [159, 29] width 68 height 9
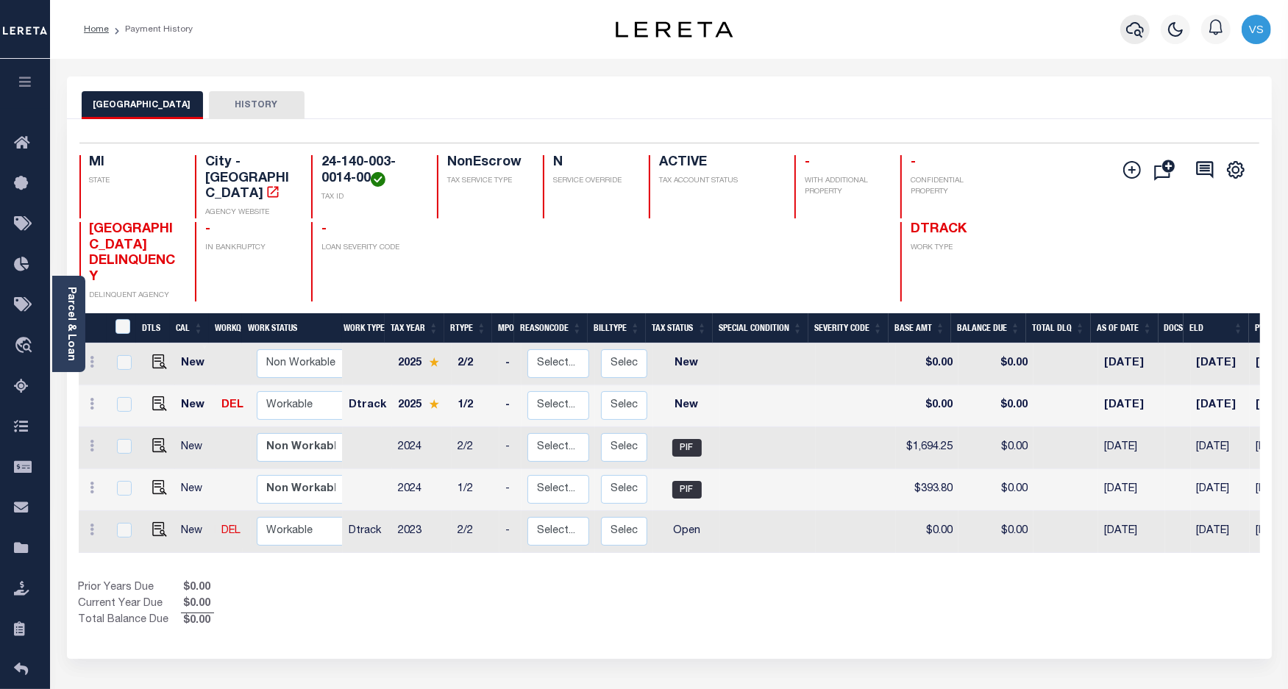
click at [1141, 26] on icon "button" at bounding box center [1135, 30] width 18 height 18
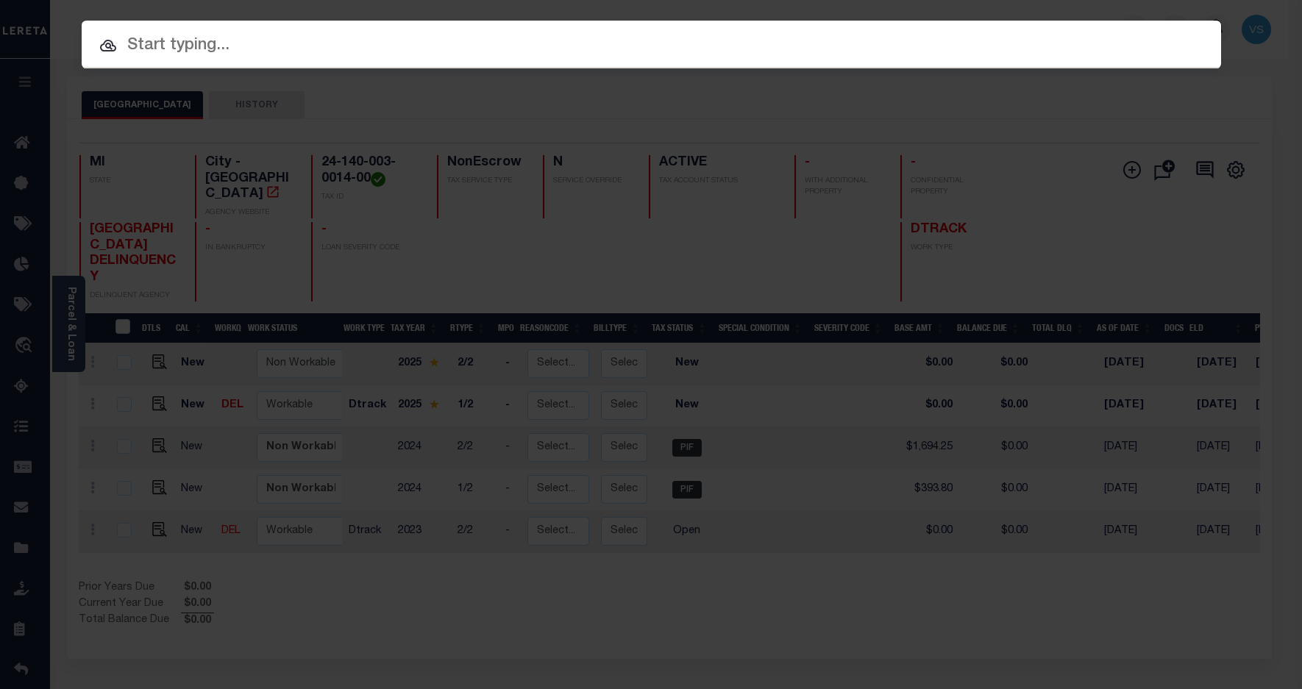
paste input "1352984877"
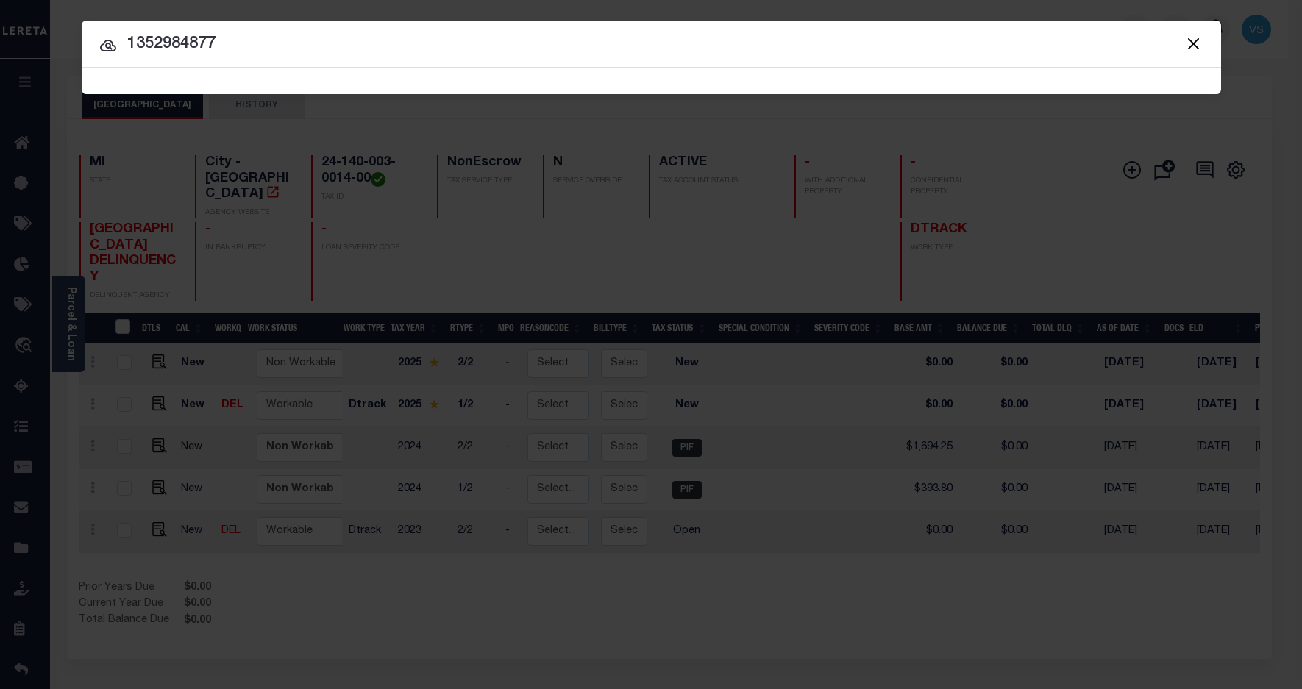
type input "1352984877"
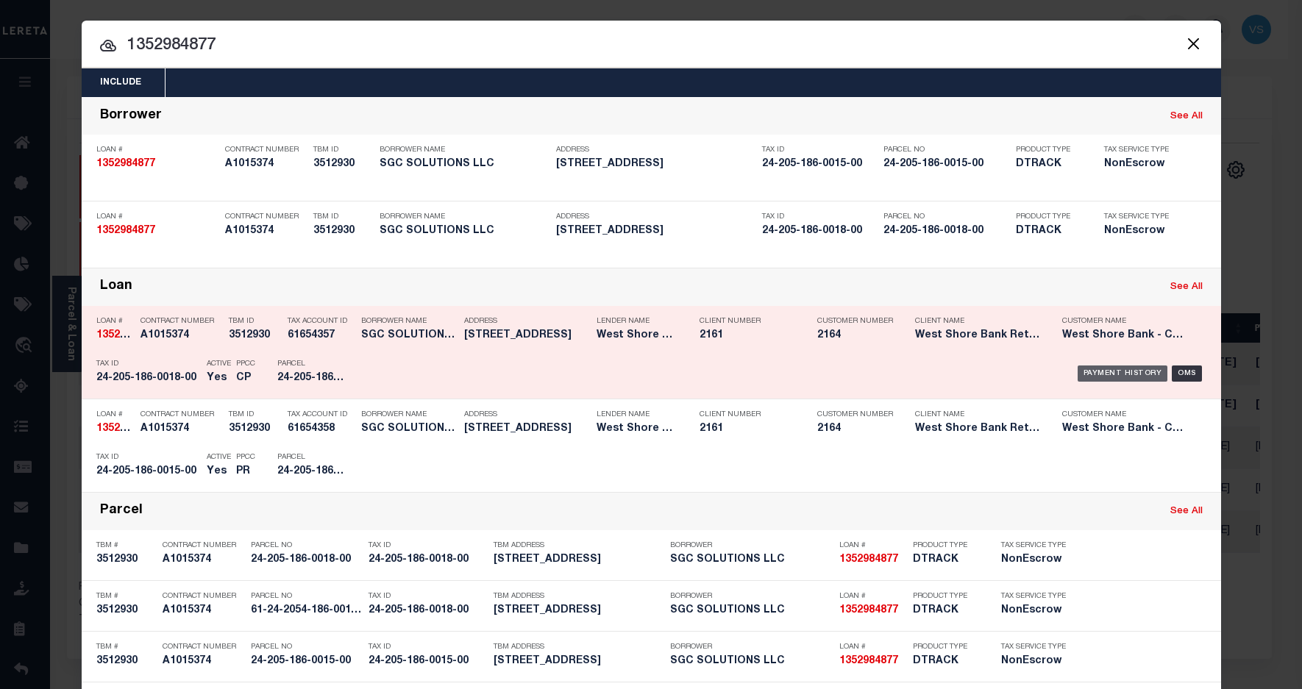
click at [1085, 372] on div "Payment History" at bounding box center [1123, 374] width 90 height 16
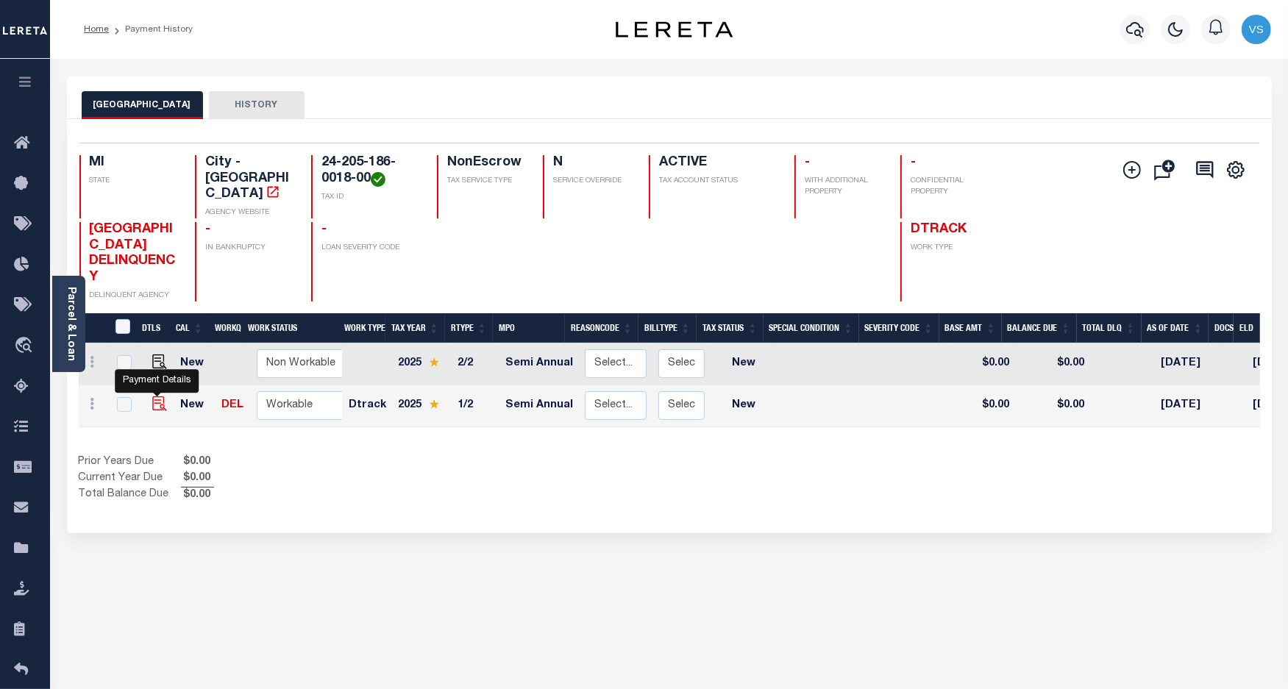
click at [156, 397] on img "" at bounding box center [159, 404] width 15 height 15
checkbox input "true"
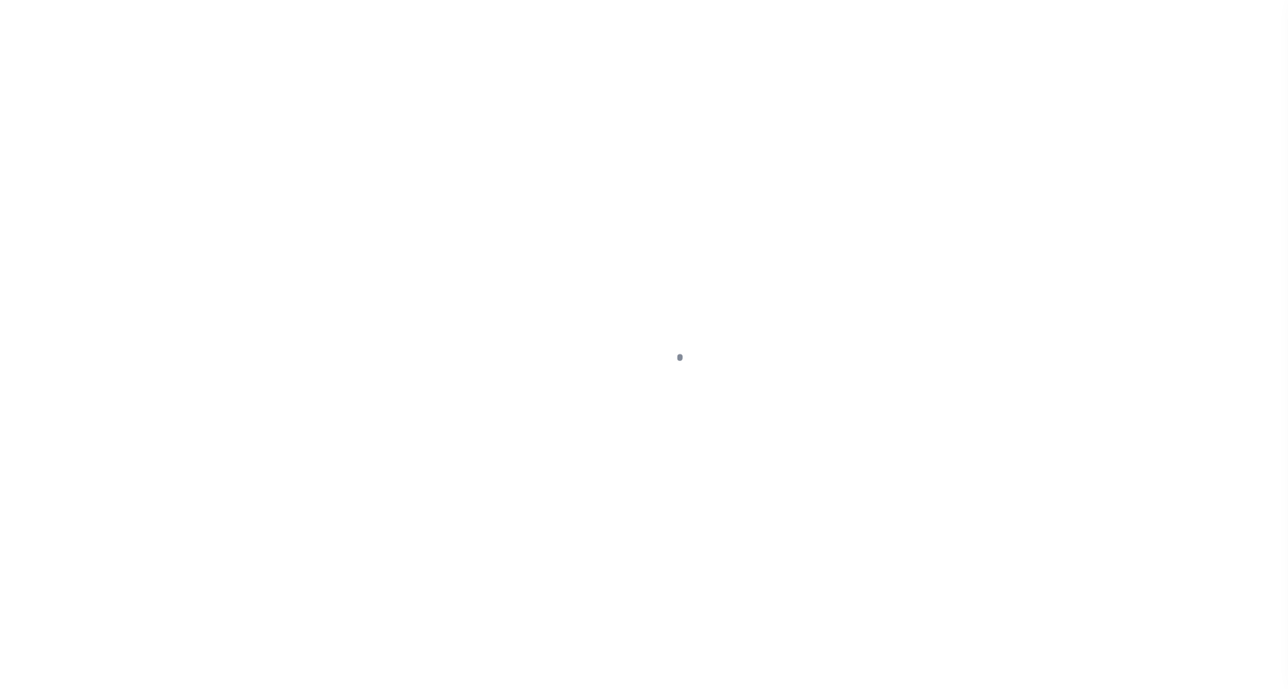
select select "NW2"
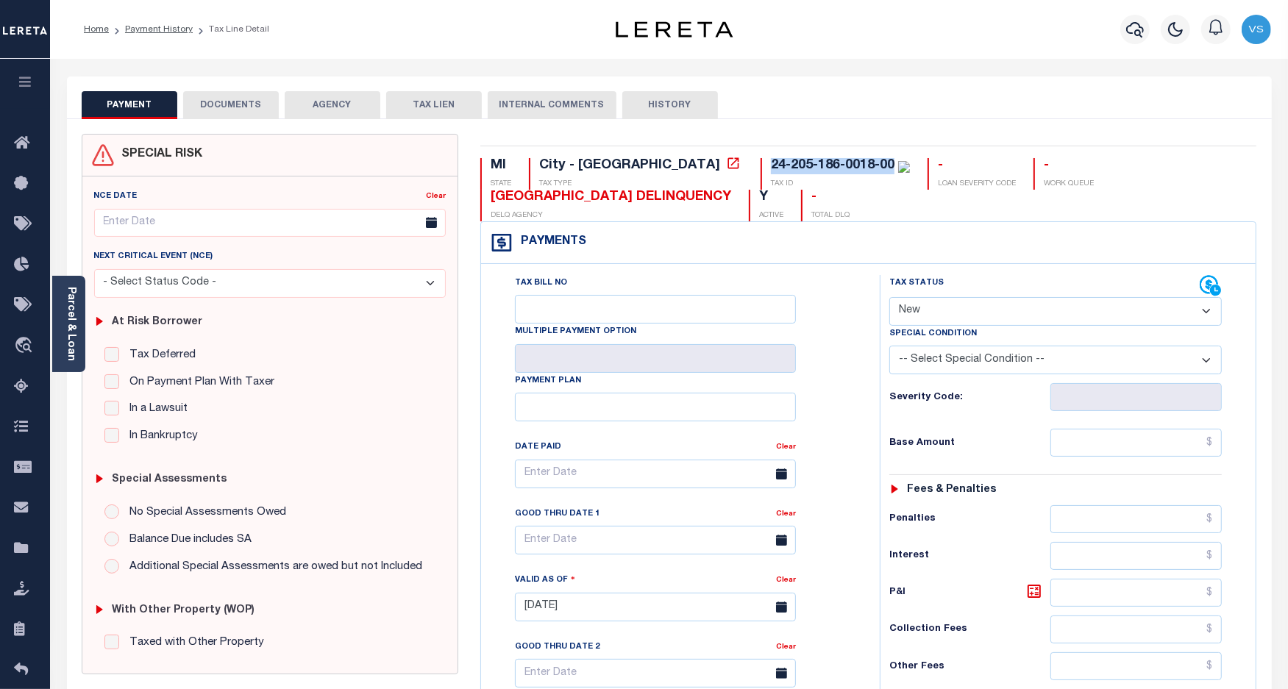
drag, startPoint x: 766, startPoint y: 169, endPoint x: 641, endPoint y: 169, distance: 124.3
click at [761, 169] on div "24-205-186-0018-00 TAX ID" at bounding box center [835, 174] width 149 height 32
copy div "24-205-186-0018-00"
click at [81, 337] on div "Parcel & Loan" at bounding box center [68, 324] width 33 height 96
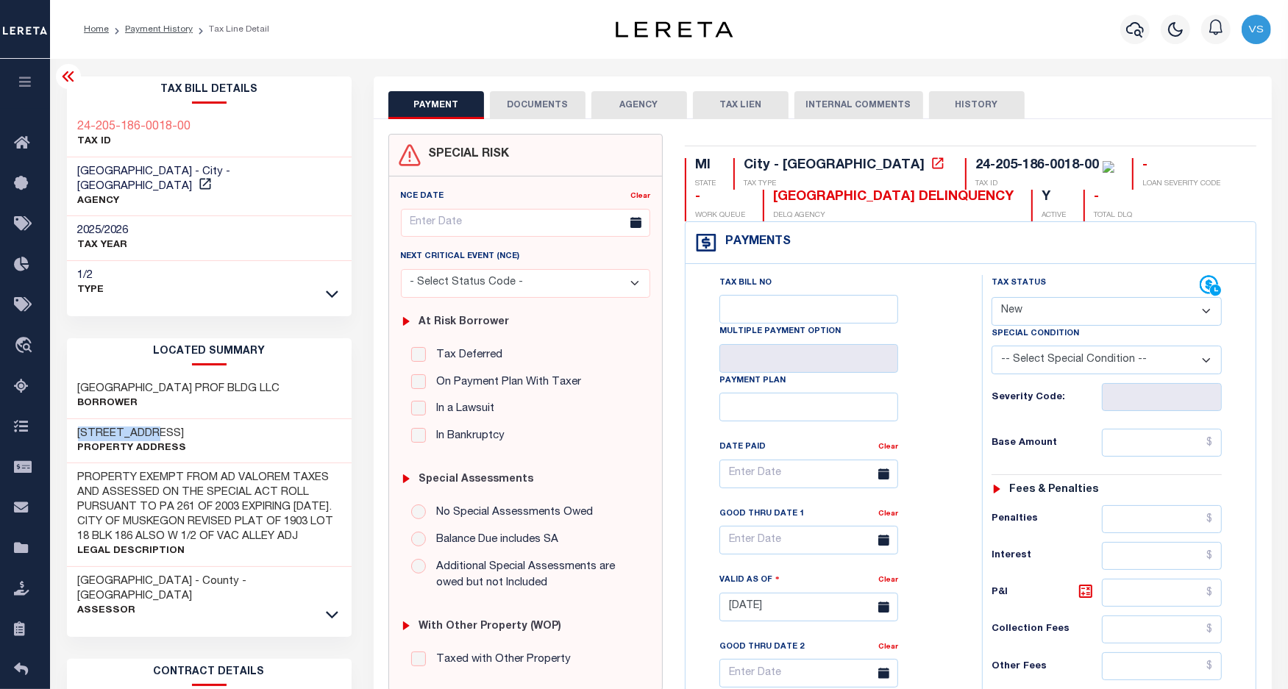
drag, startPoint x: 151, startPoint y: 413, endPoint x: 68, endPoint y: 418, distance: 83.3
click at [68, 419] on div "870 PINE ST Property Address" at bounding box center [209, 441] width 285 height 45
copy h3 "870 PINE ST"
click at [975, 166] on div "24-205-186-0018-00" at bounding box center [1044, 166] width 139 height 16
click at [1137, 35] on icon "button" at bounding box center [1135, 29] width 18 height 15
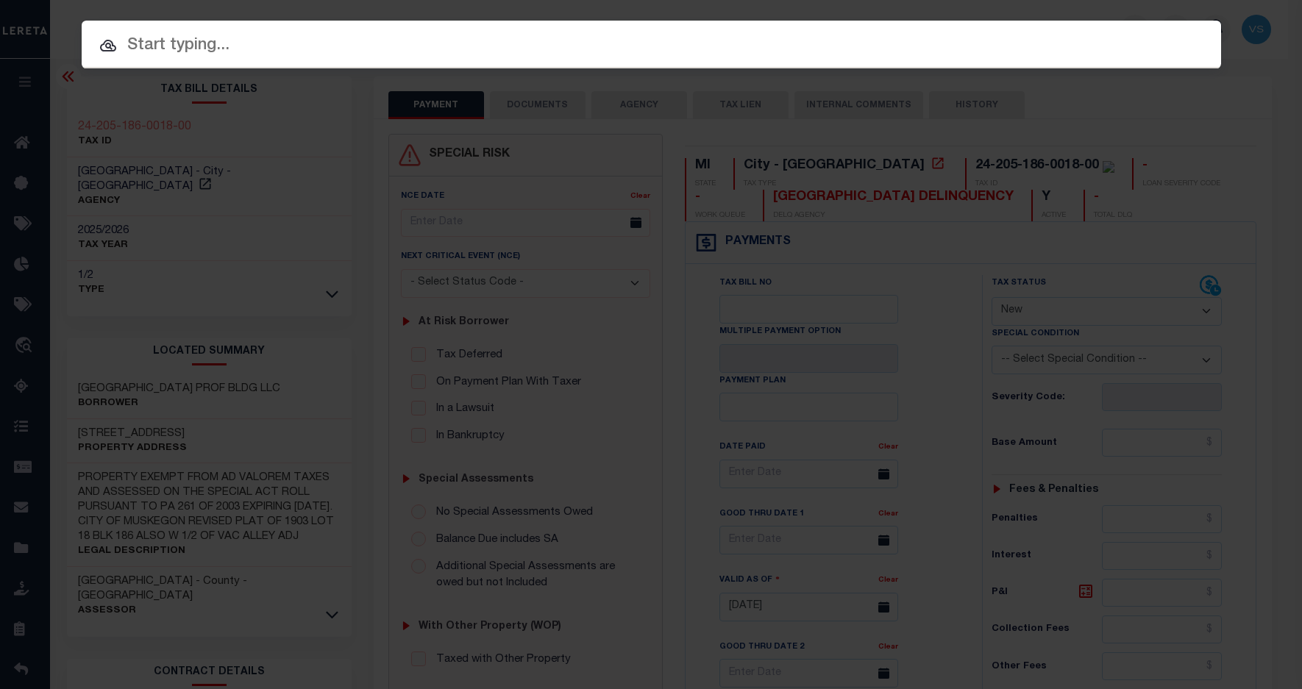
paste input "1207484479"
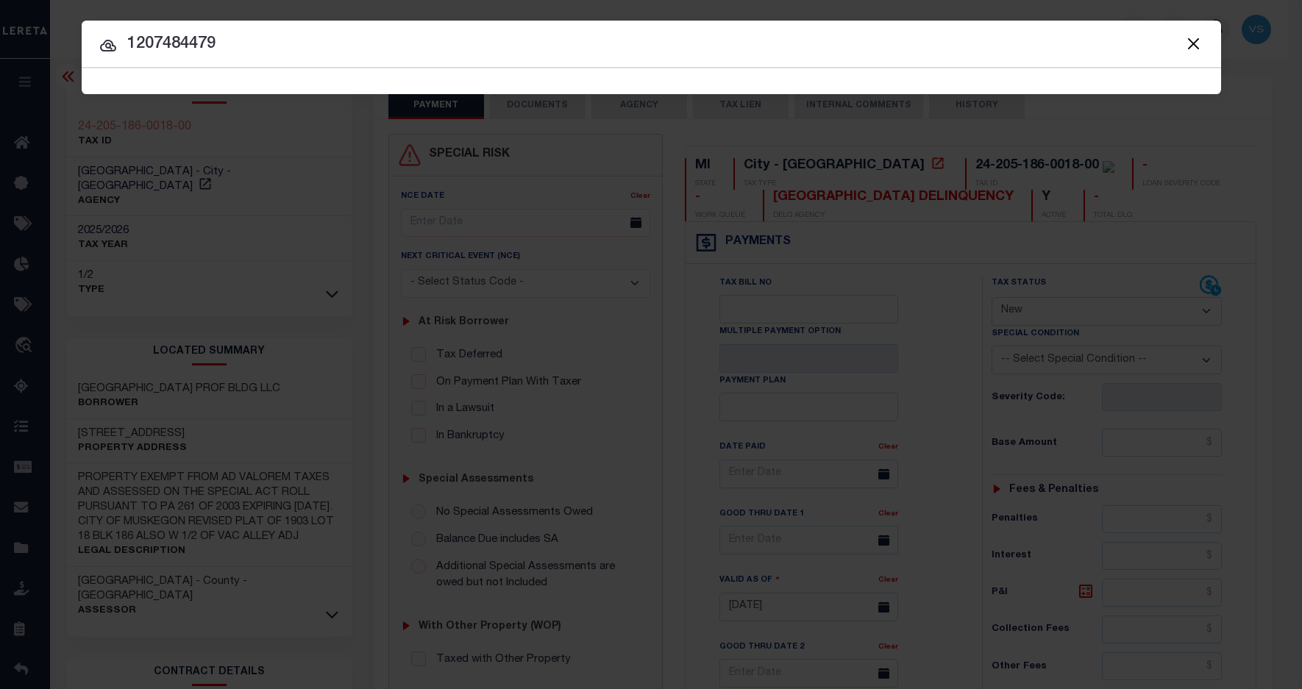
type input "1207484479"
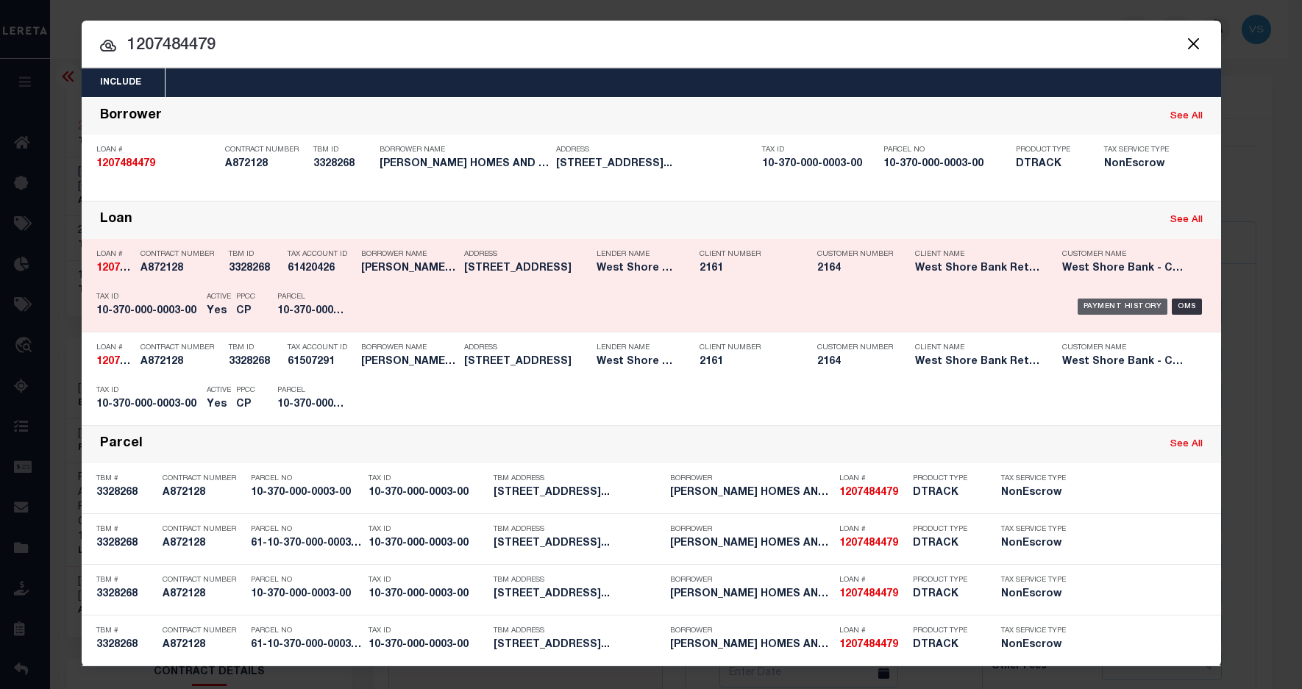
click at [1096, 302] on div "Payment History" at bounding box center [1123, 307] width 90 height 16
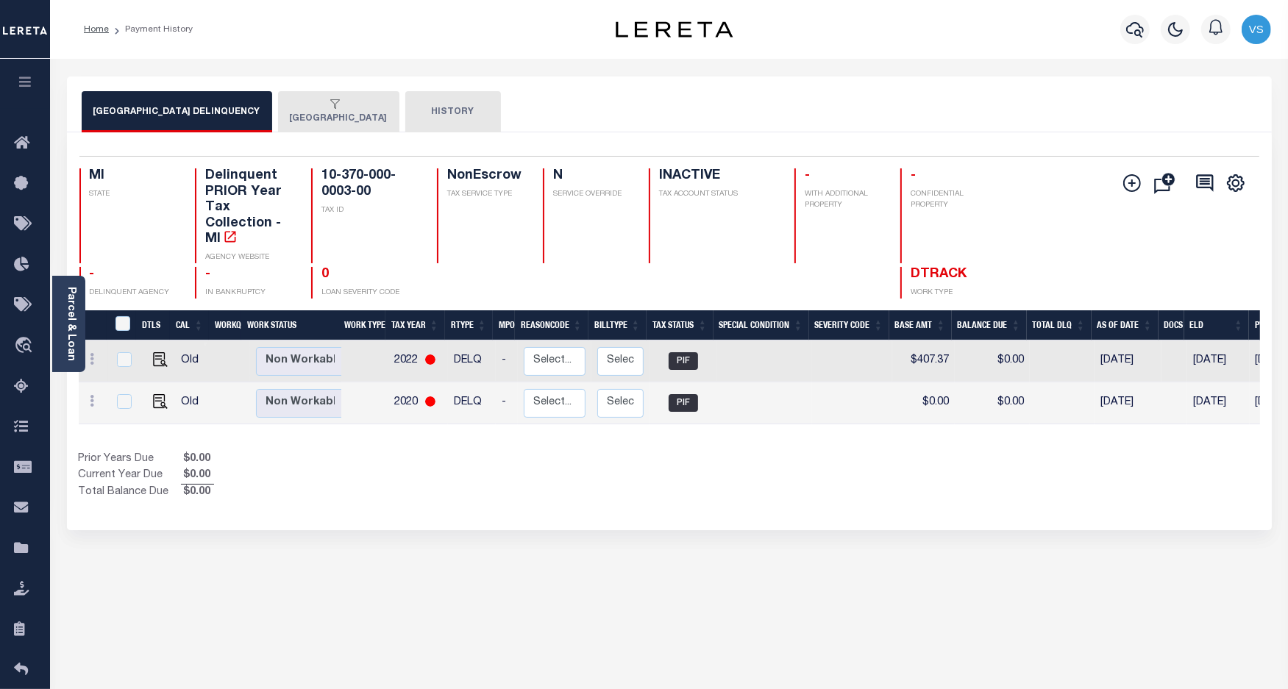
click at [349, 112] on button "[GEOGRAPHIC_DATA]" at bounding box center [338, 111] width 121 height 41
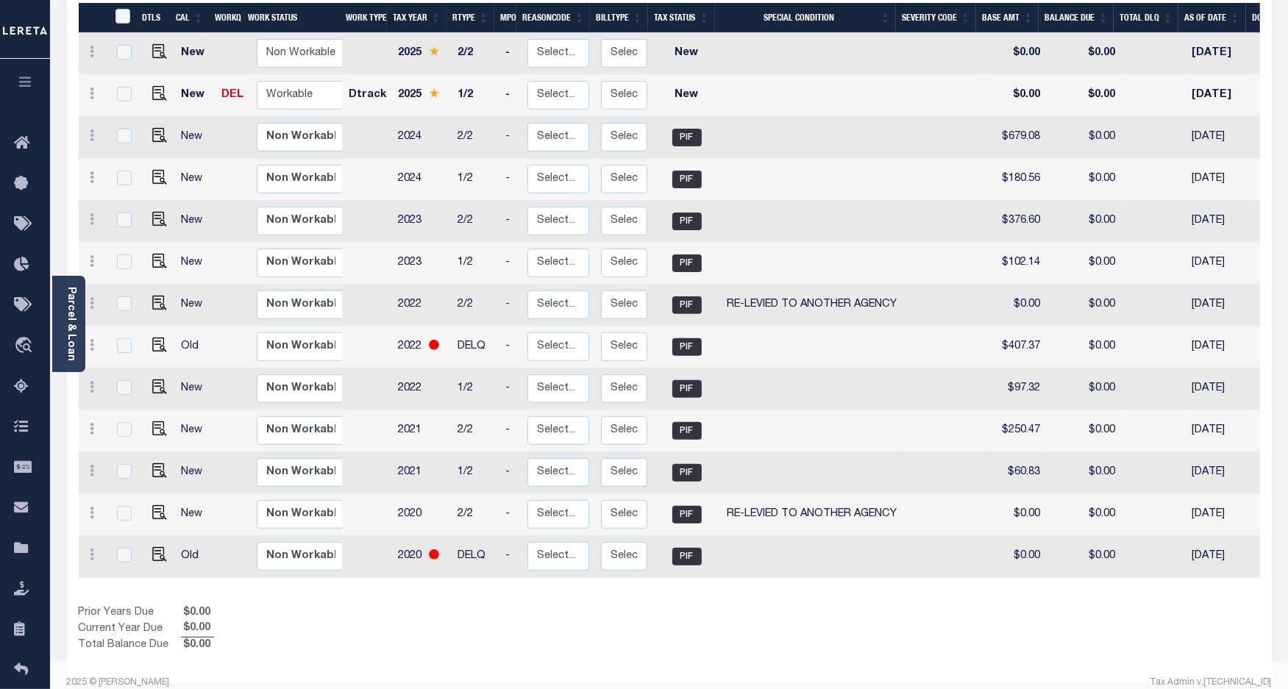
scroll to position [64, 0]
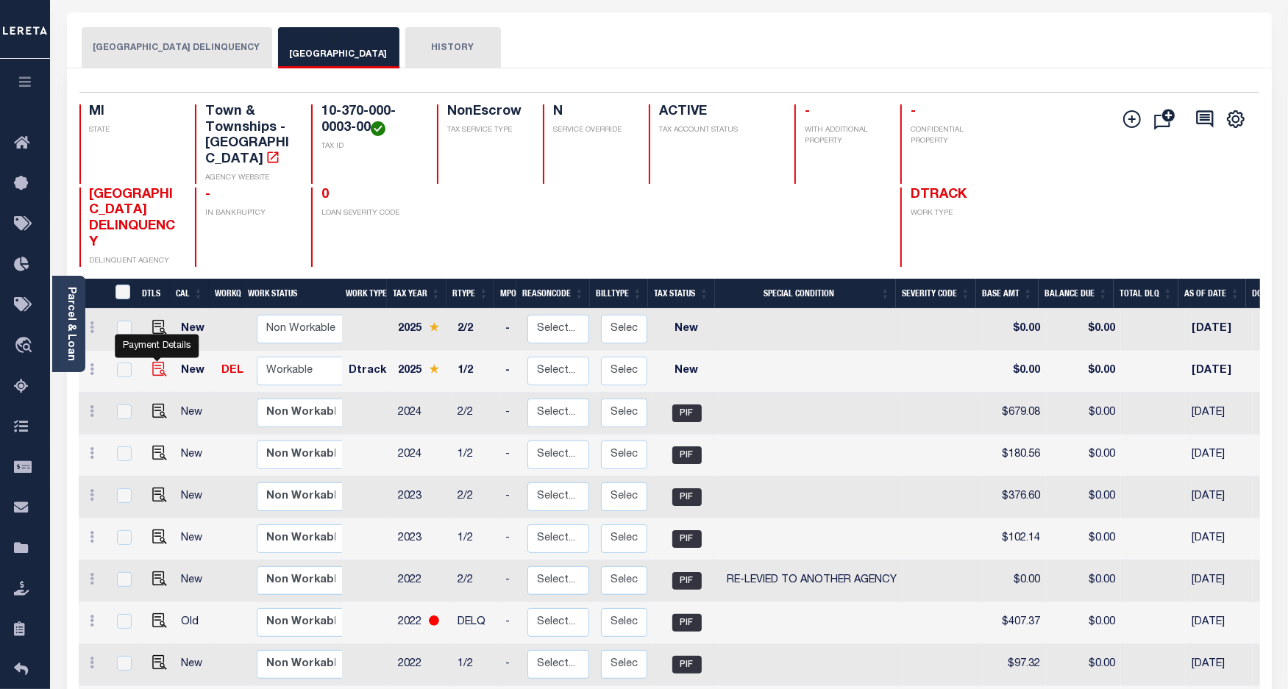
click at [156, 362] on img "" at bounding box center [159, 369] width 15 height 15
checkbox input "true"
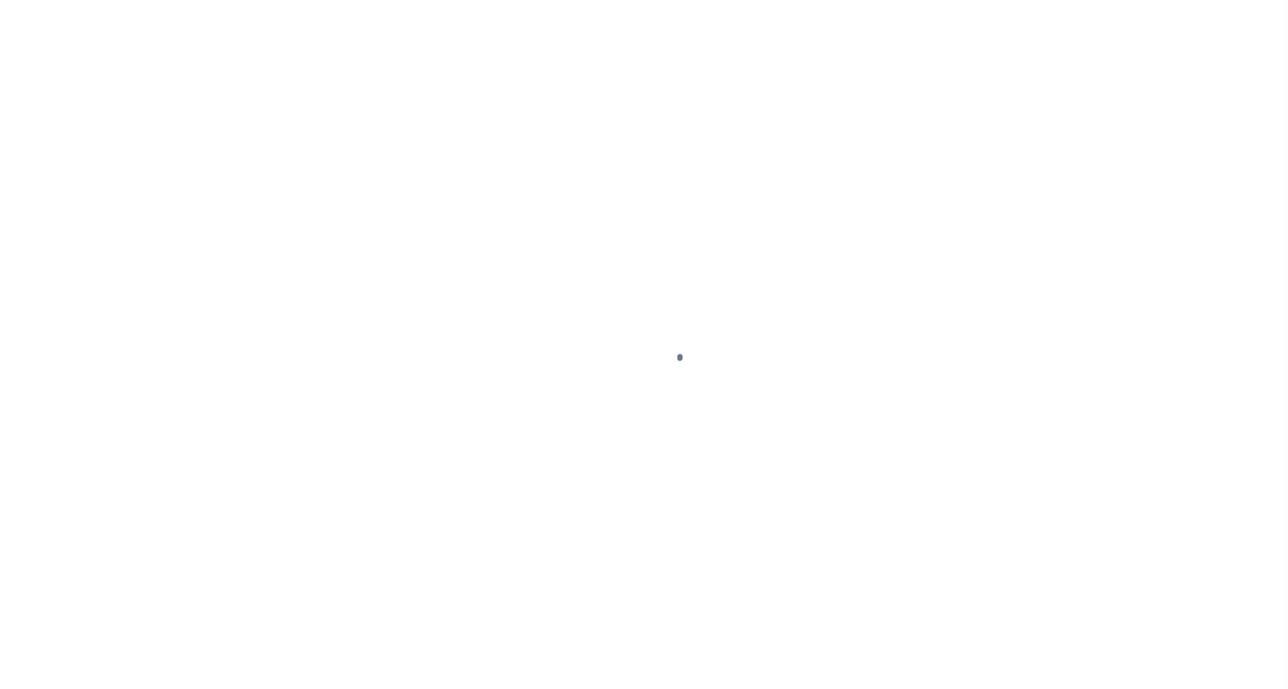
select select "NW2"
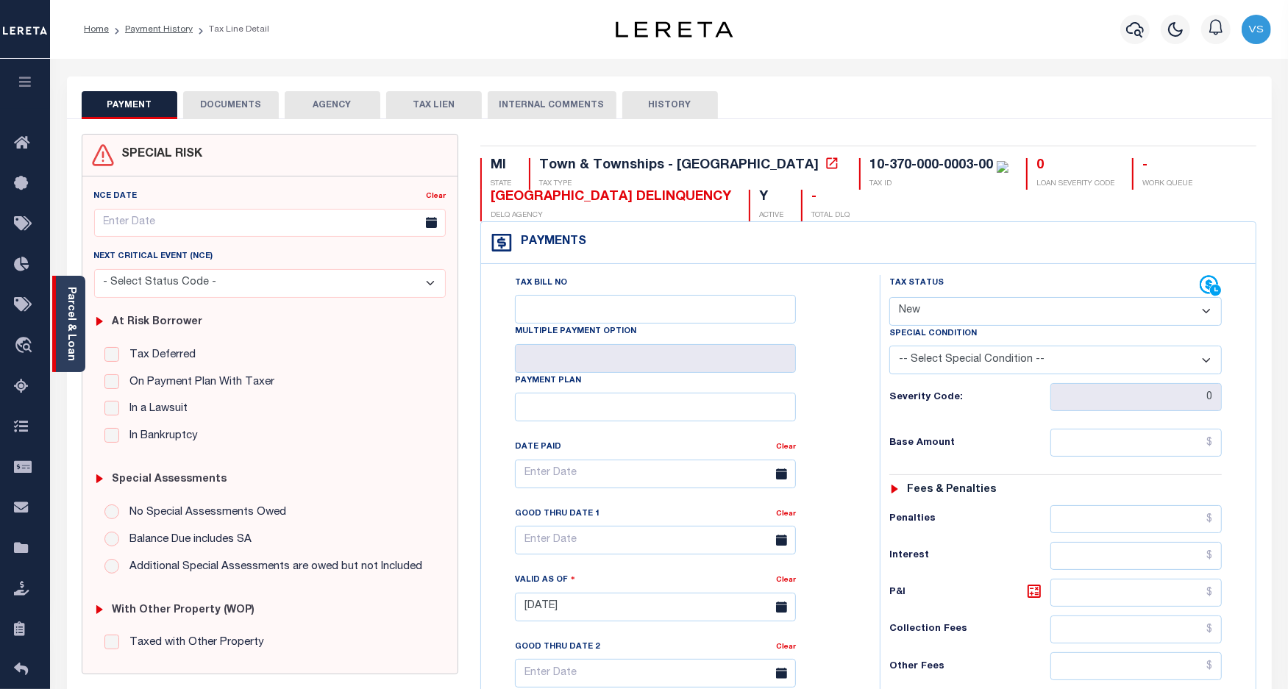
click at [74, 346] on link "Parcel & Loan" at bounding box center [70, 324] width 10 height 74
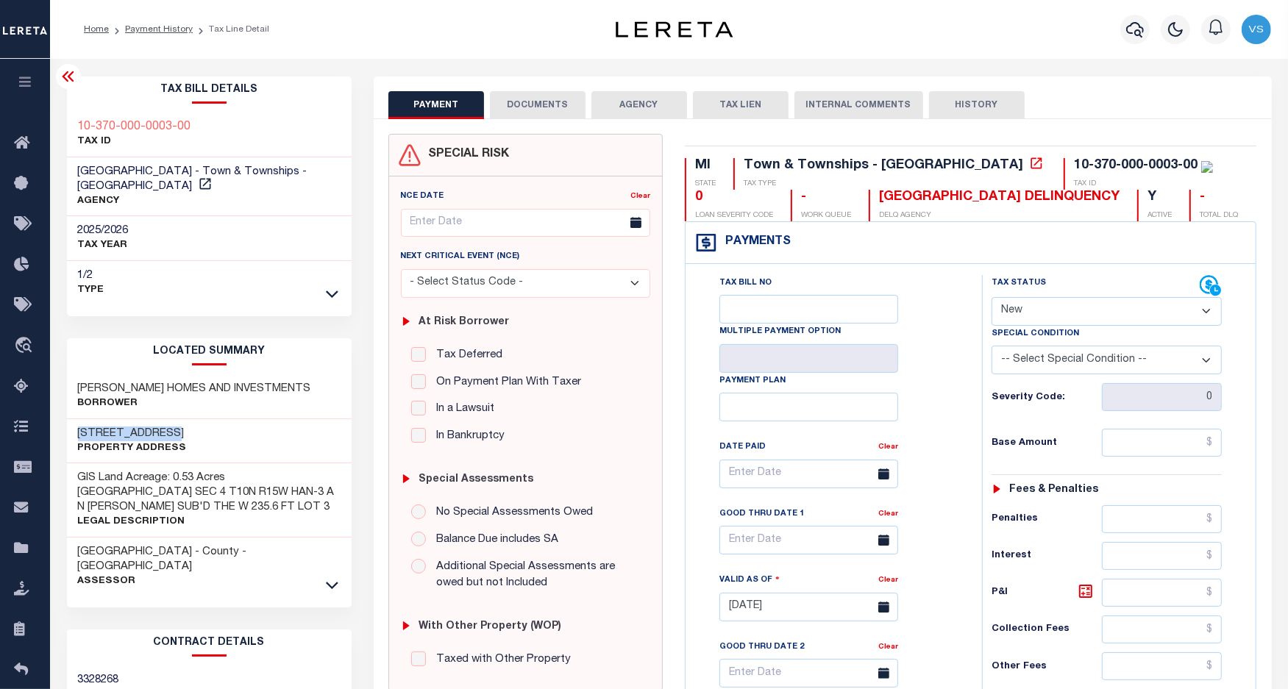
drag, startPoint x: 171, startPoint y: 432, endPoint x: 78, endPoint y: 438, distance: 93.7
click at [78, 438] on h3 "[STREET_ADDRESS]" at bounding box center [132, 434] width 109 height 15
copy h3 "[STREET_ADDRESS]"
click at [131, 29] on link "Payment History" at bounding box center [159, 29] width 68 height 9
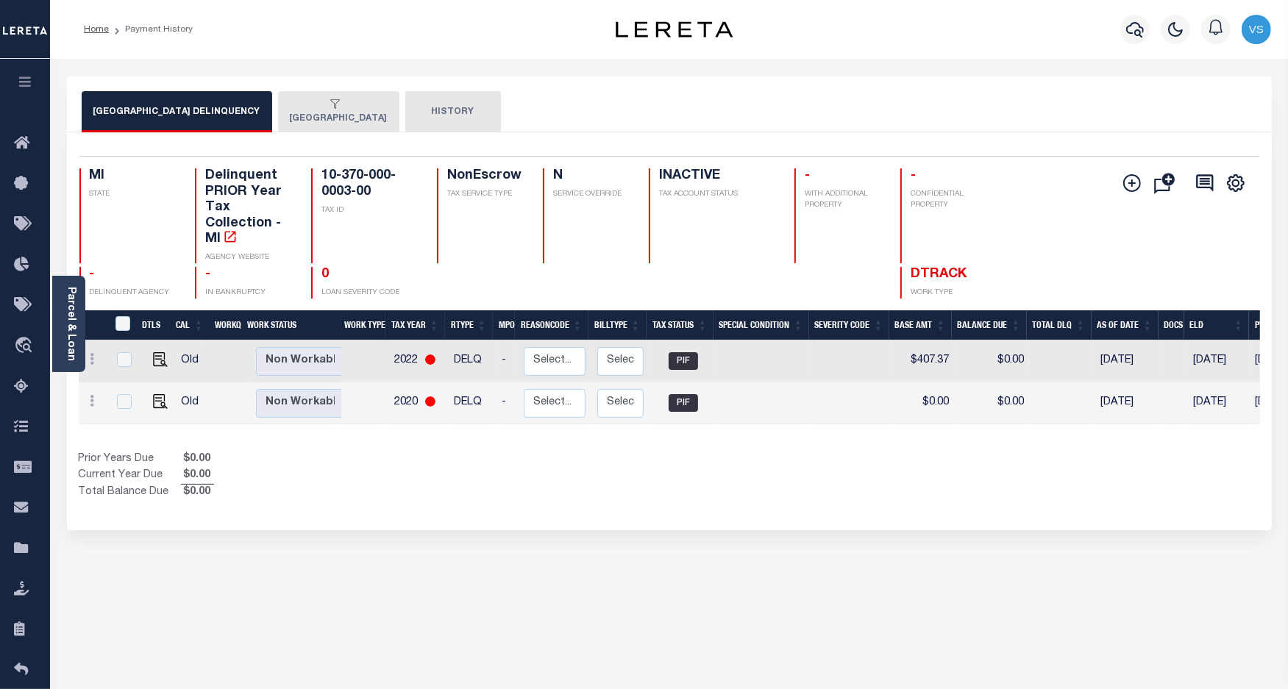
click at [310, 116] on button "MUSKEGON TOWNSHIP" at bounding box center [338, 111] width 121 height 41
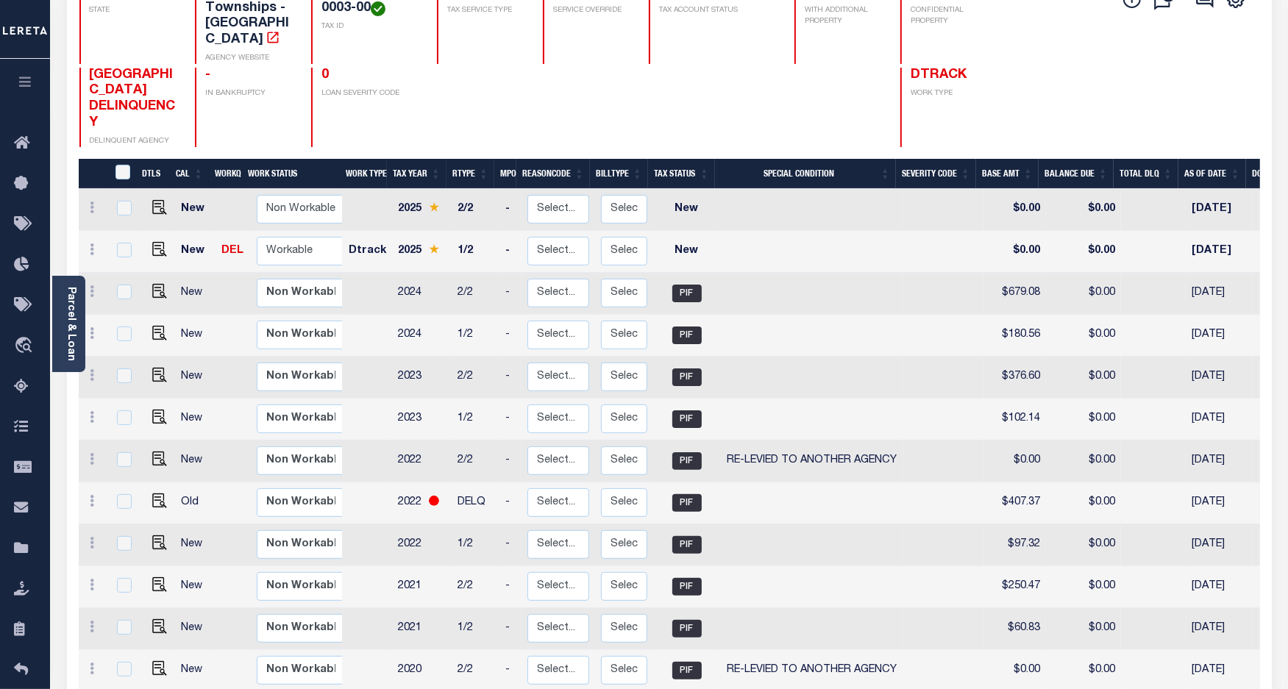
scroll to position [92, 0]
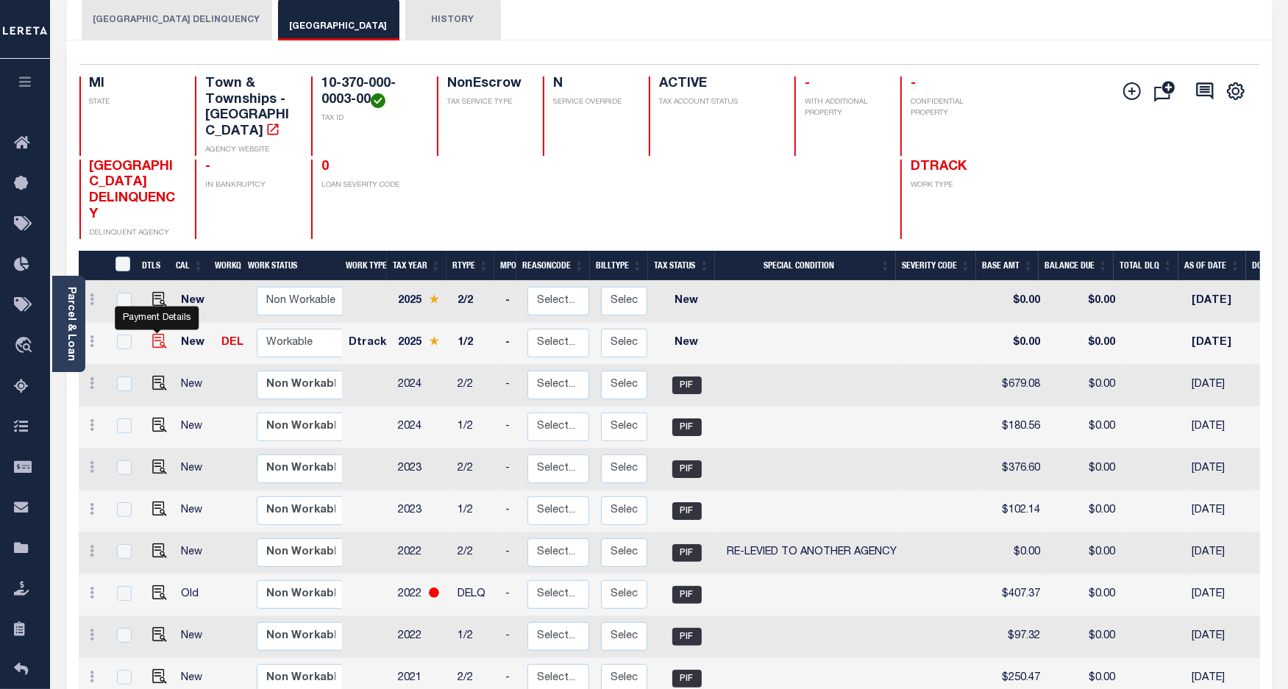
click at [154, 334] on img "" at bounding box center [159, 341] width 15 height 15
checkbox input "true"
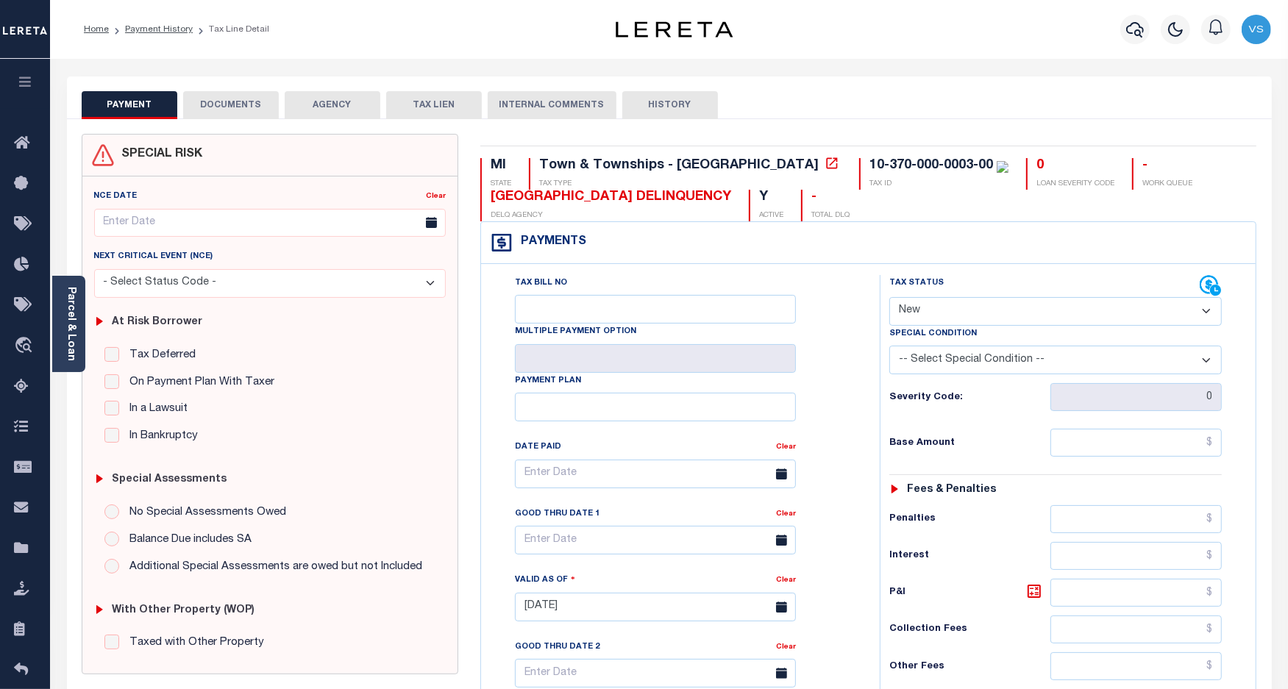
drag, startPoint x: 922, startPoint y: 315, endPoint x: 922, endPoint y: 329, distance: 14.0
click at [922, 315] on select "- Select Status Code - Open Due/Unpaid Paid Incomplete No Tax Due Internal Refu…" at bounding box center [1055, 311] width 333 height 29
select select "PYD"
click at [889, 299] on select "- Select Status Code - Open Due/Unpaid Paid Incomplete No Tax Due Internal Refu…" at bounding box center [1055, 311] width 333 height 29
type input "[DATE]"
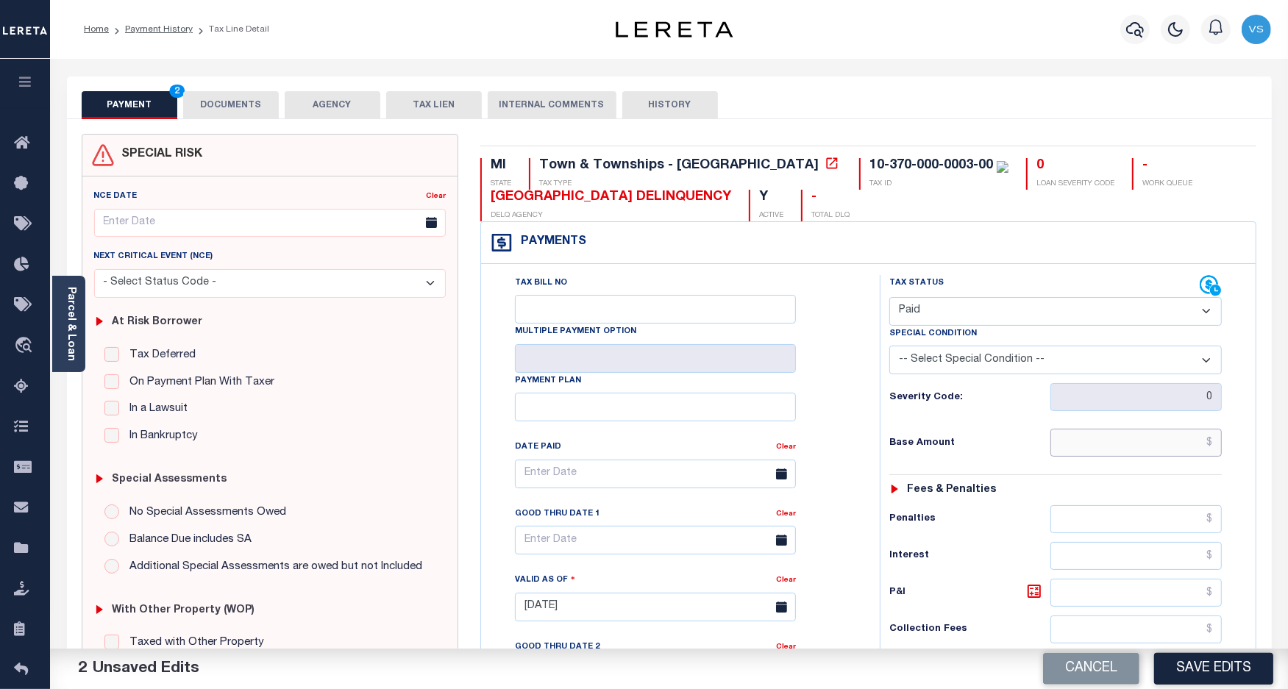
click at [1087, 438] on input "text" at bounding box center [1136, 443] width 171 height 28
paste input "2,273.24"
type input "$2,273.24"
click at [239, 102] on button "DOCUMENTS" at bounding box center [231, 105] width 96 height 28
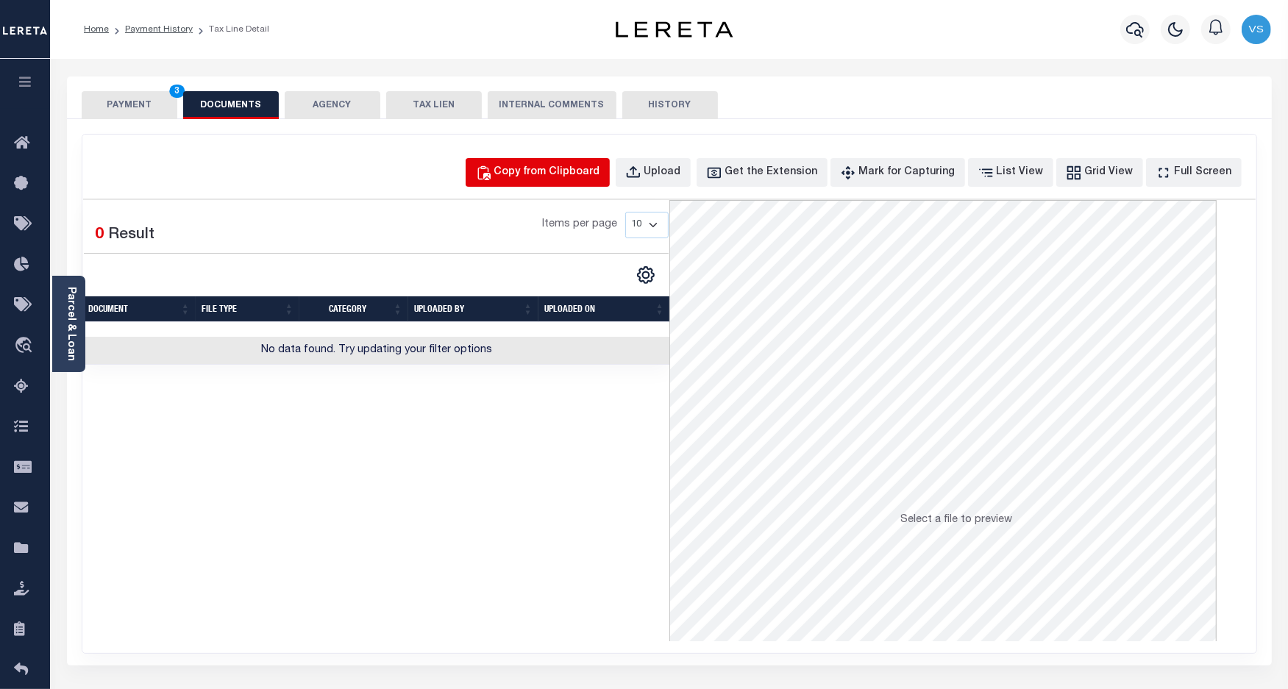
click at [581, 171] on div "Copy from Clipboard" at bounding box center [547, 173] width 106 height 16
select select "POP"
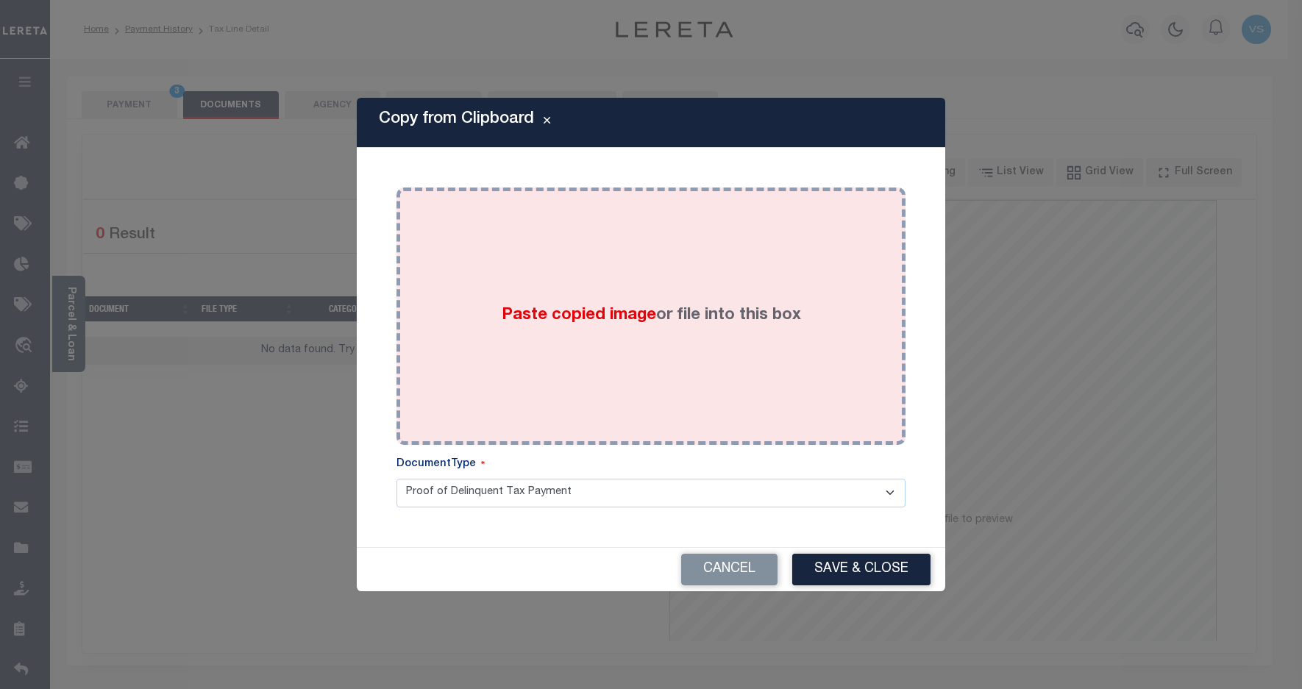
click at [555, 266] on div "Paste copied image or file into this box" at bounding box center [651, 316] width 487 height 235
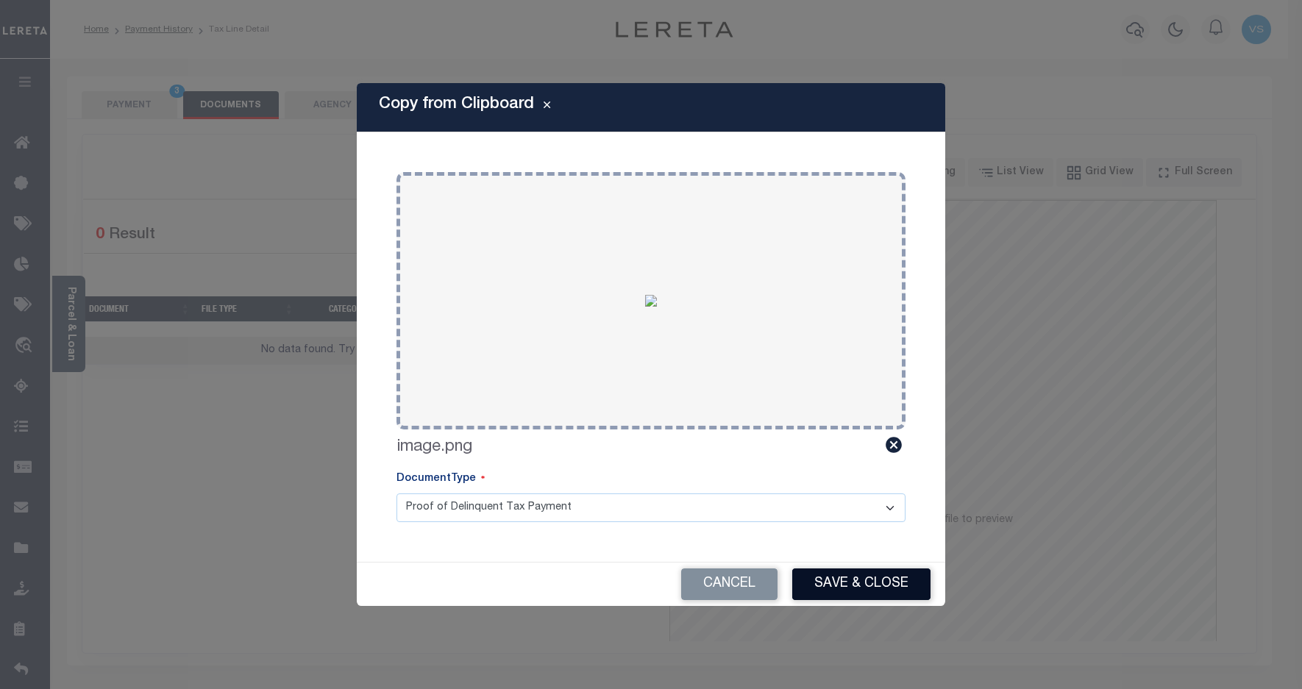
click at [817, 586] on button "Save & Close" at bounding box center [861, 585] width 138 height 32
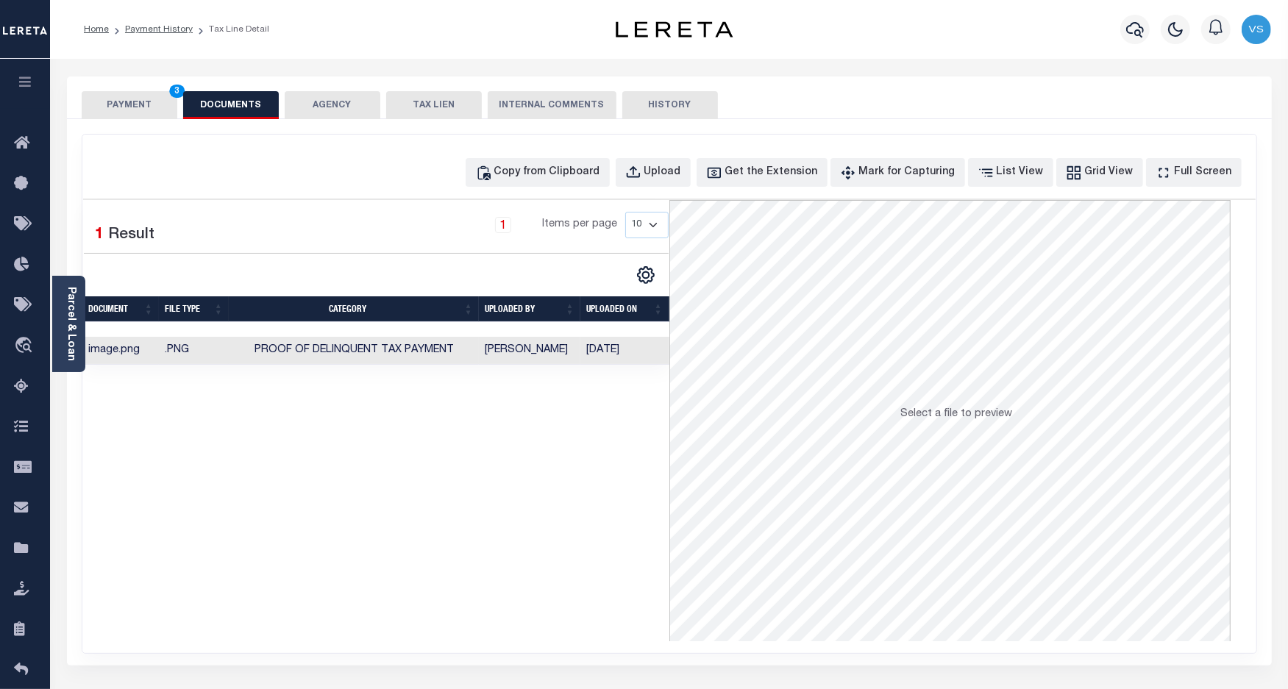
click at [132, 104] on button "PAYMENT 3" at bounding box center [130, 105] width 96 height 28
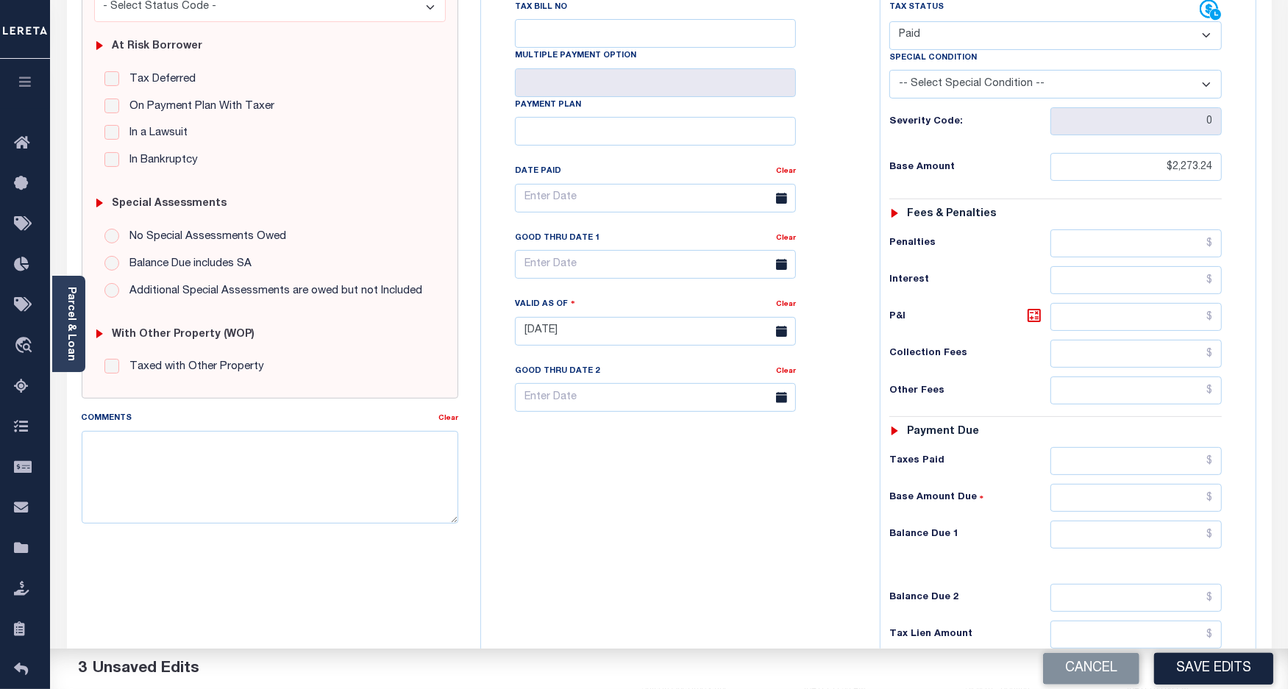
scroll to position [368, 0]
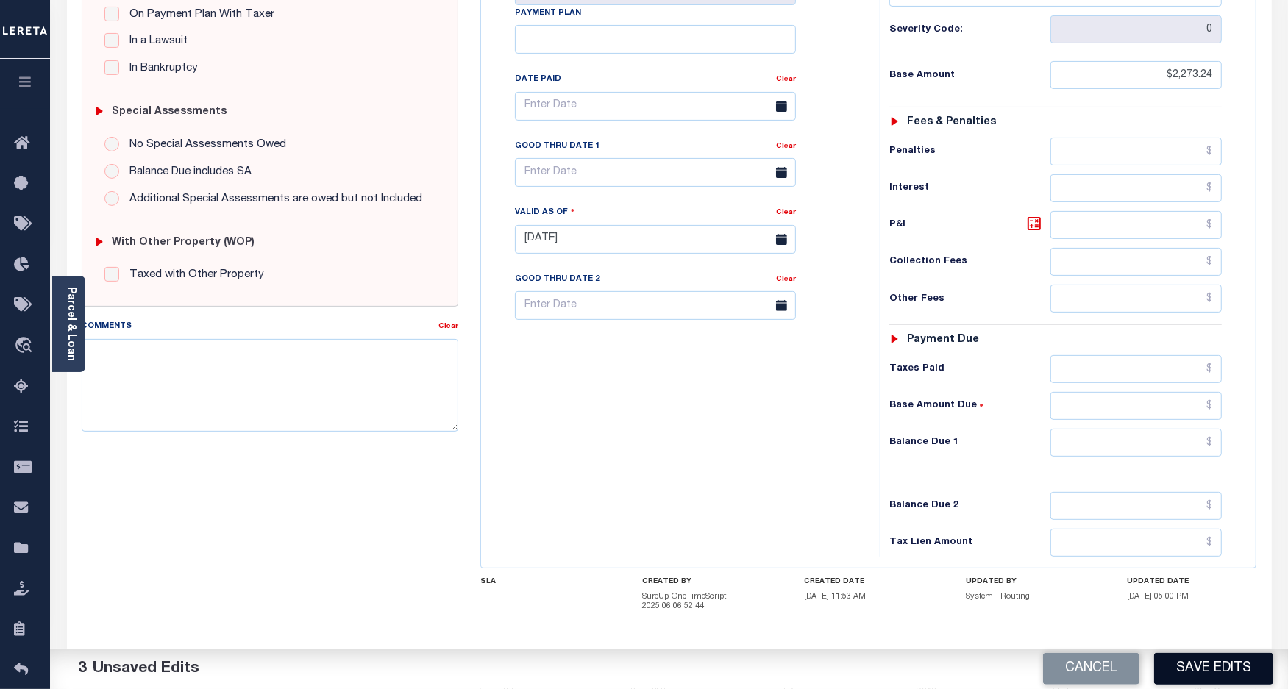
click at [1178, 664] on button "Save Edits" at bounding box center [1213, 669] width 119 height 32
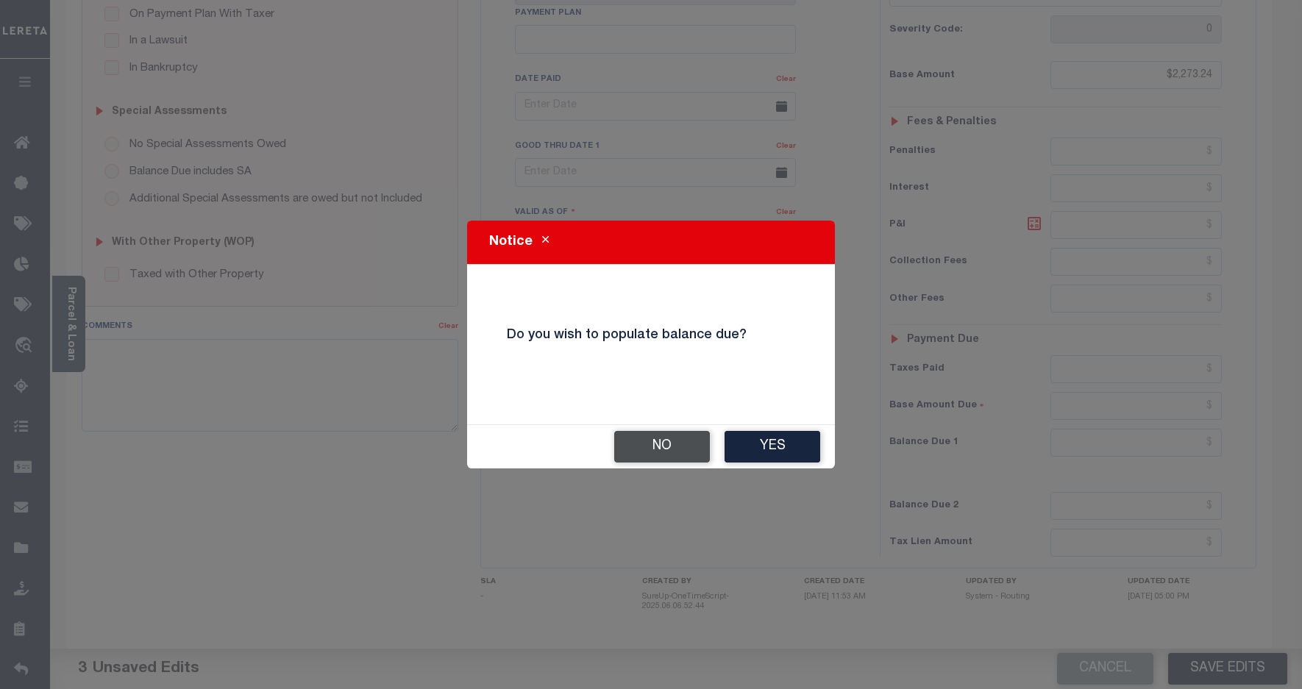
click at [655, 441] on button "No" at bounding box center [662, 447] width 96 height 32
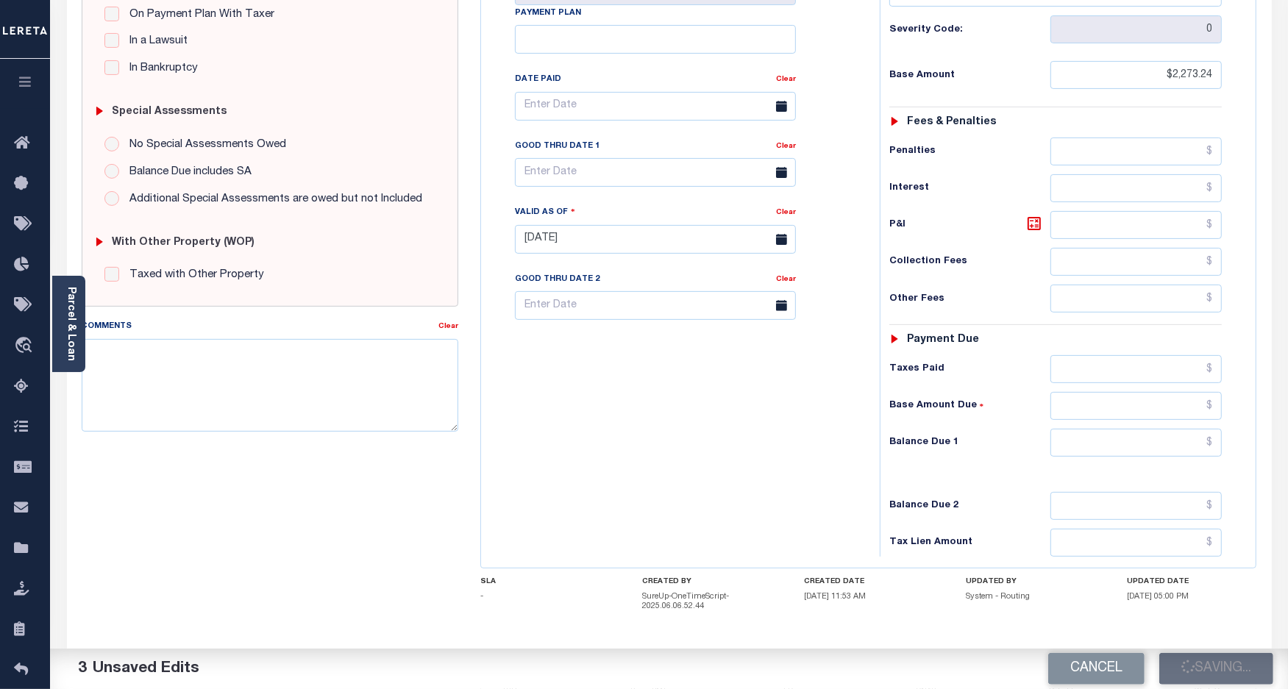
checkbox input "false"
type input "$2,273.24"
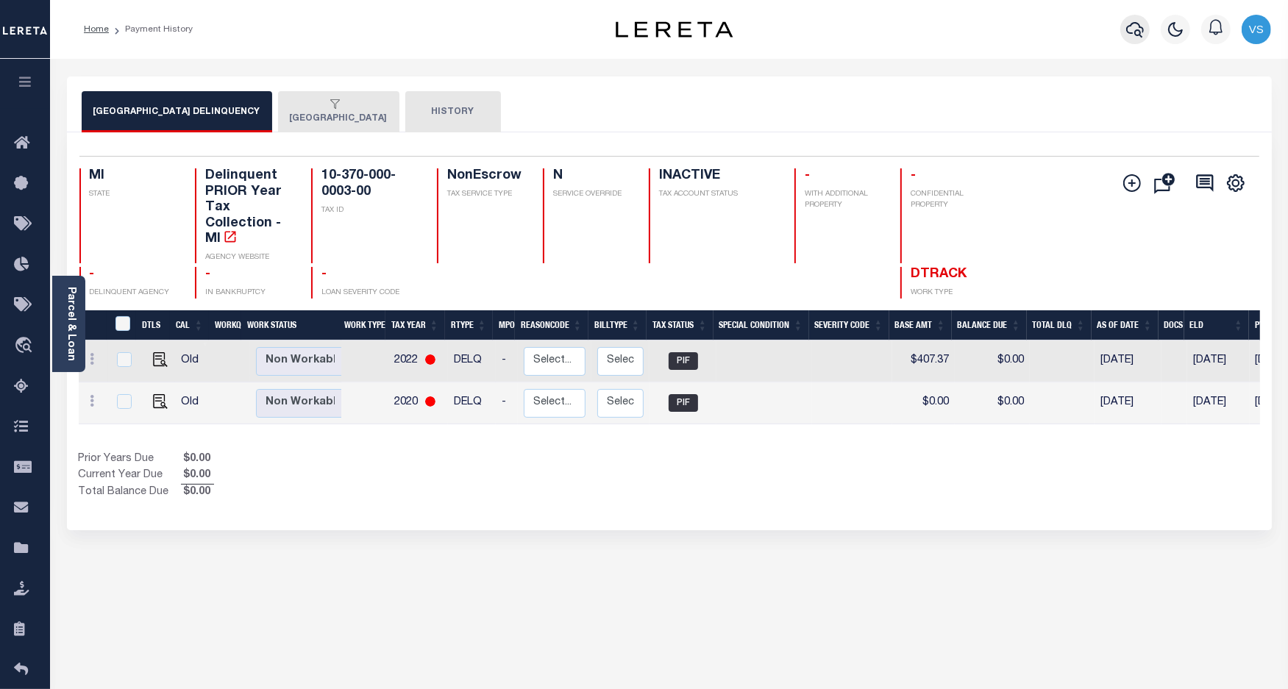
click at [1139, 34] on icon "button" at bounding box center [1135, 30] width 18 height 18
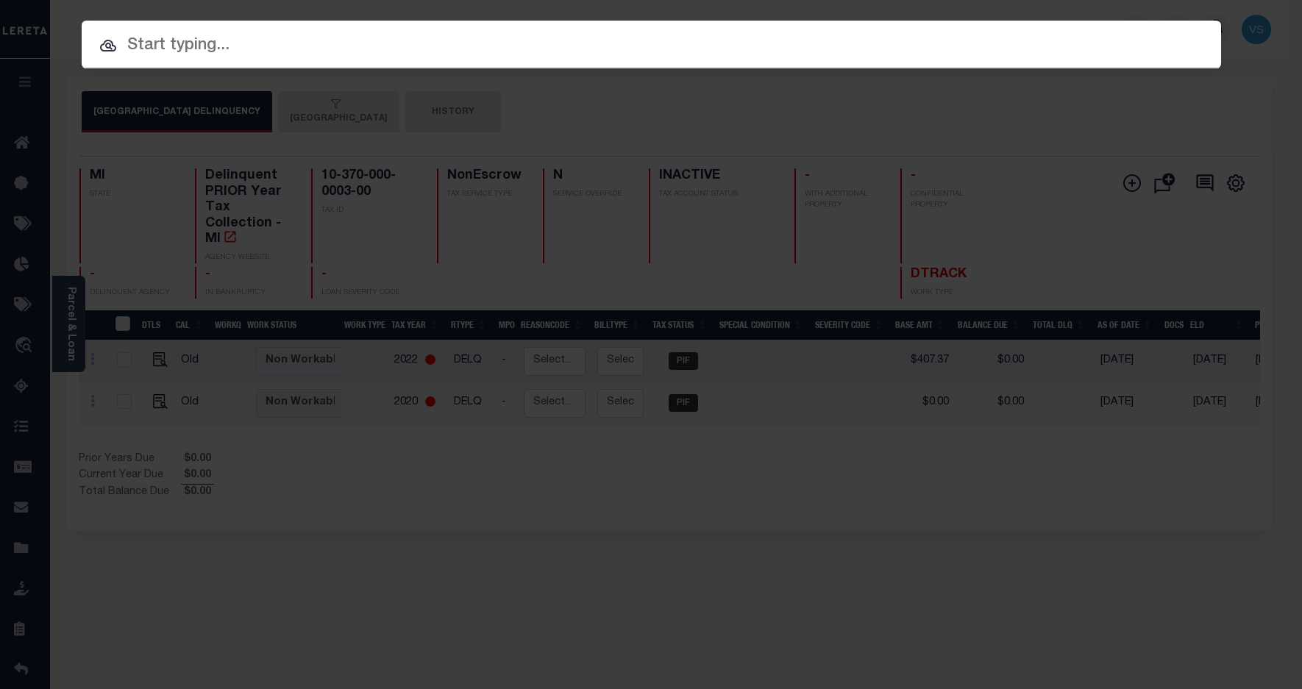
paste input "1350984825"
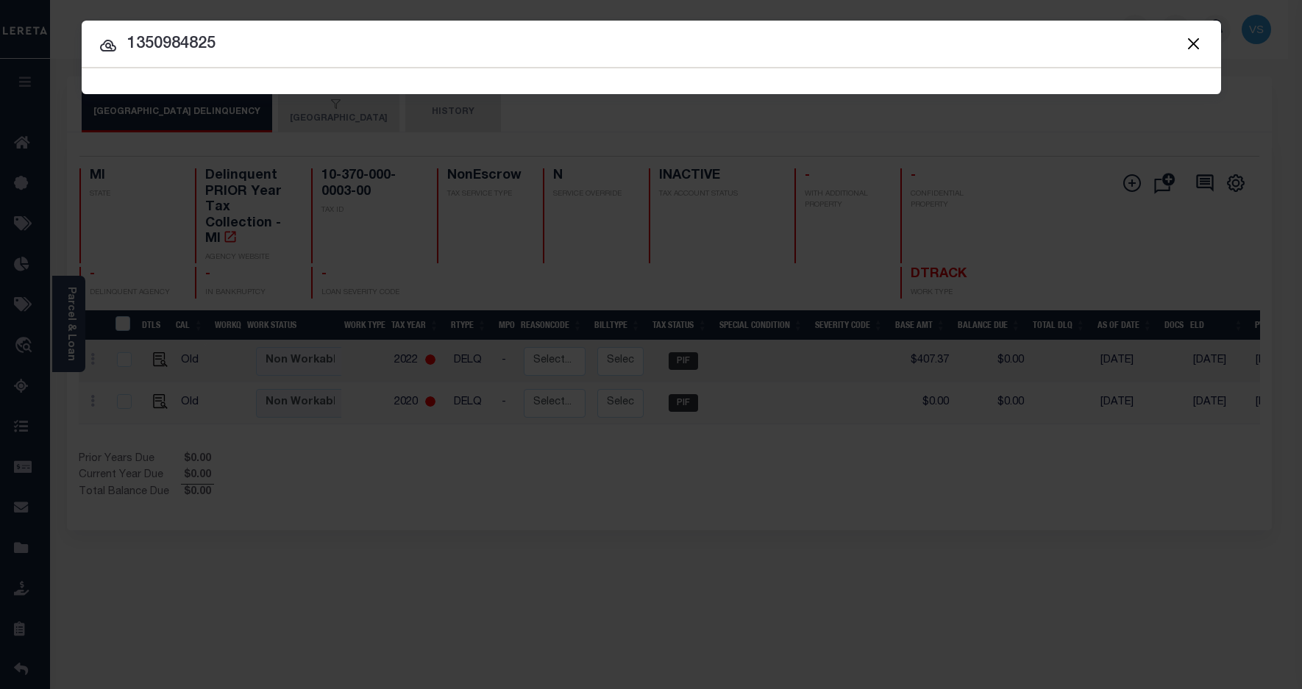
type input "1350984825"
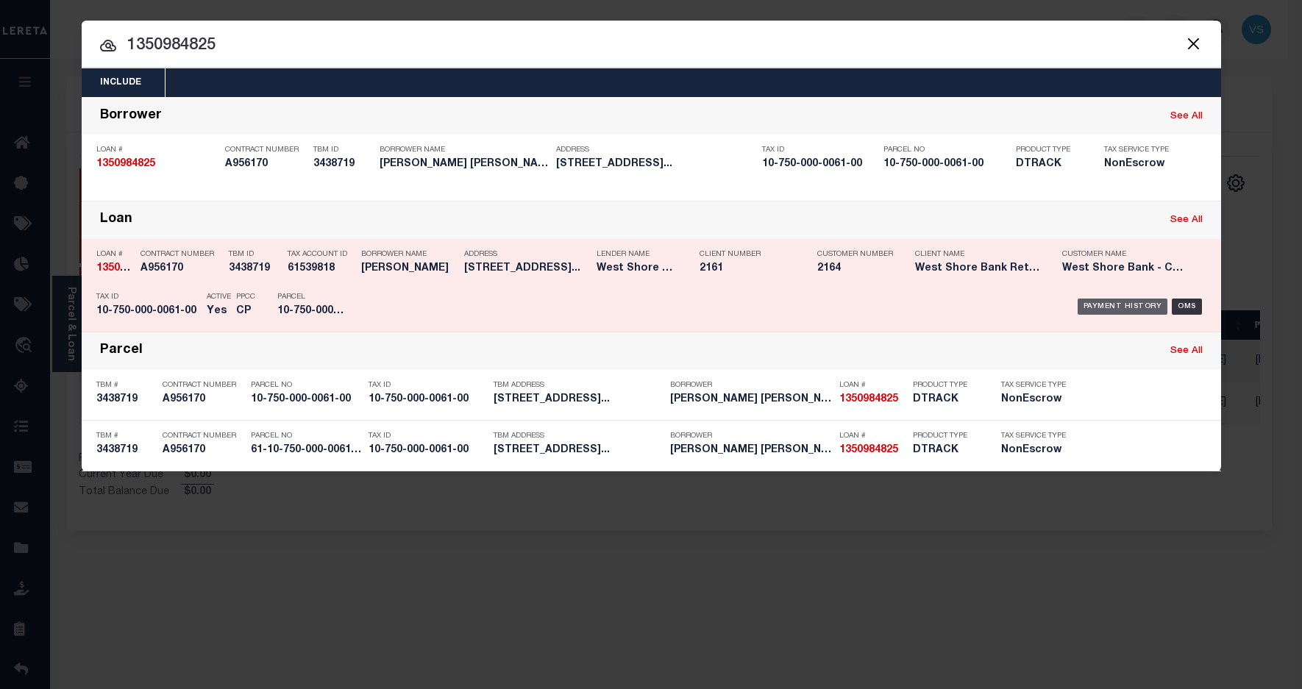
click at [1131, 307] on div "Payment History" at bounding box center [1123, 307] width 90 height 16
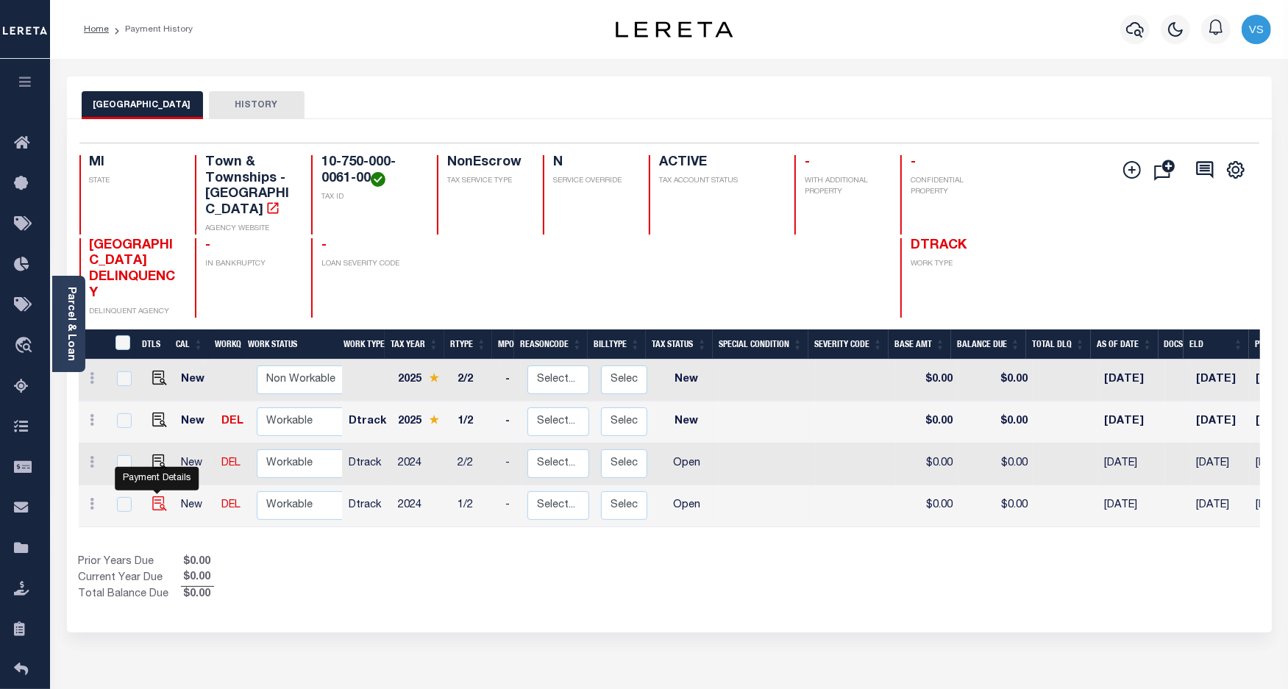
click at [154, 497] on img "" at bounding box center [159, 504] width 15 height 15
checkbox input "true"
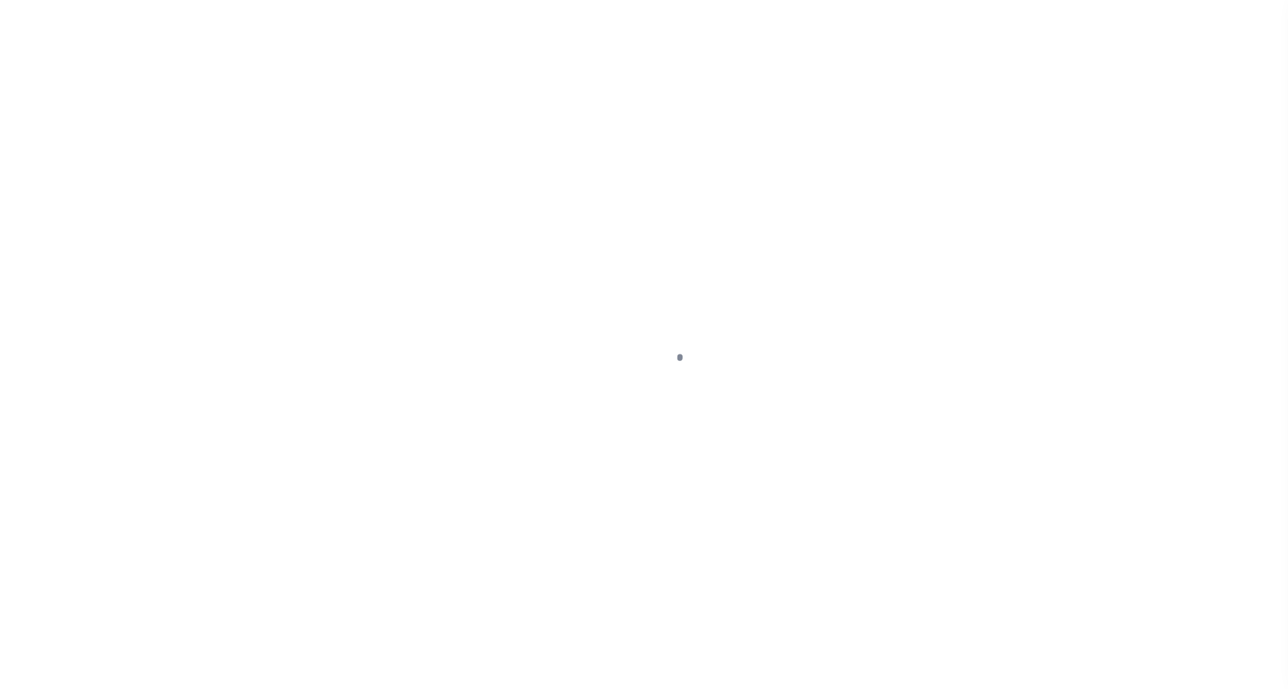
select select "OP2"
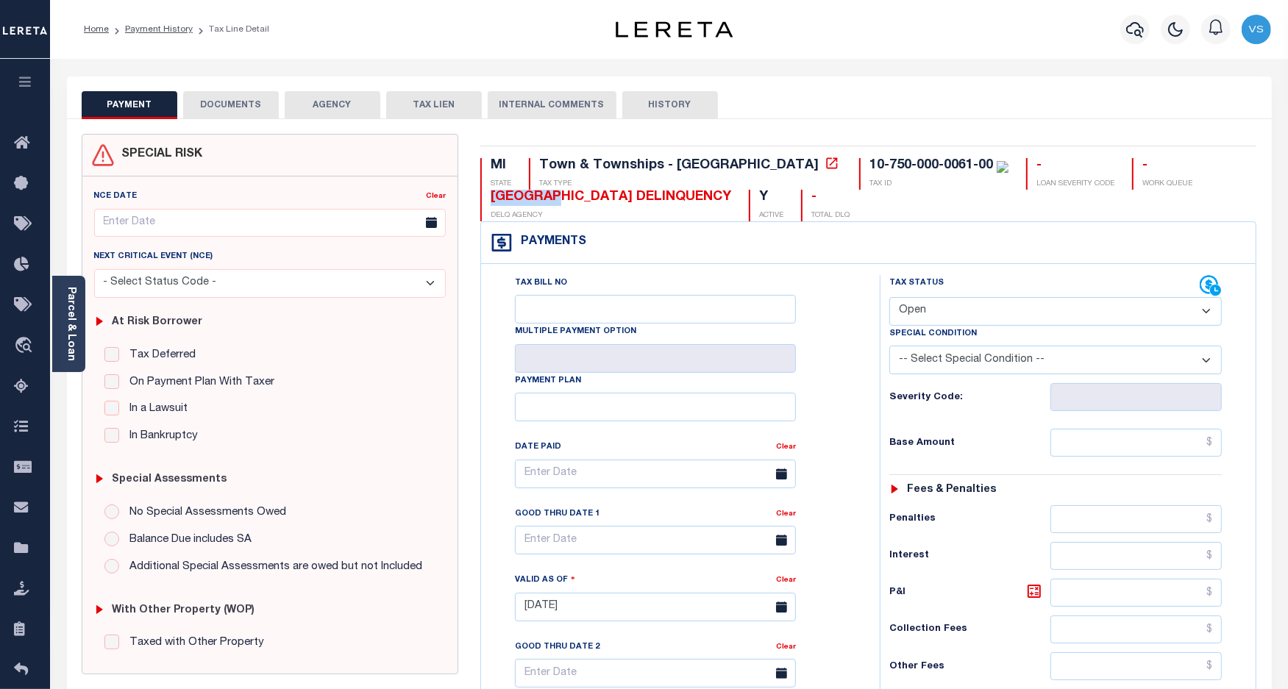
drag, startPoint x: 568, startPoint y: 201, endPoint x: 490, endPoint y: 199, distance: 78.0
click at [491, 199] on div "[GEOGRAPHIC_DATA] DELINQUENCY" at bounding box center [611, 198] width 241 height 16
click at [72, 344] on link "Parcel & Loan" at bounding box center [70, 324] width 10 height 74
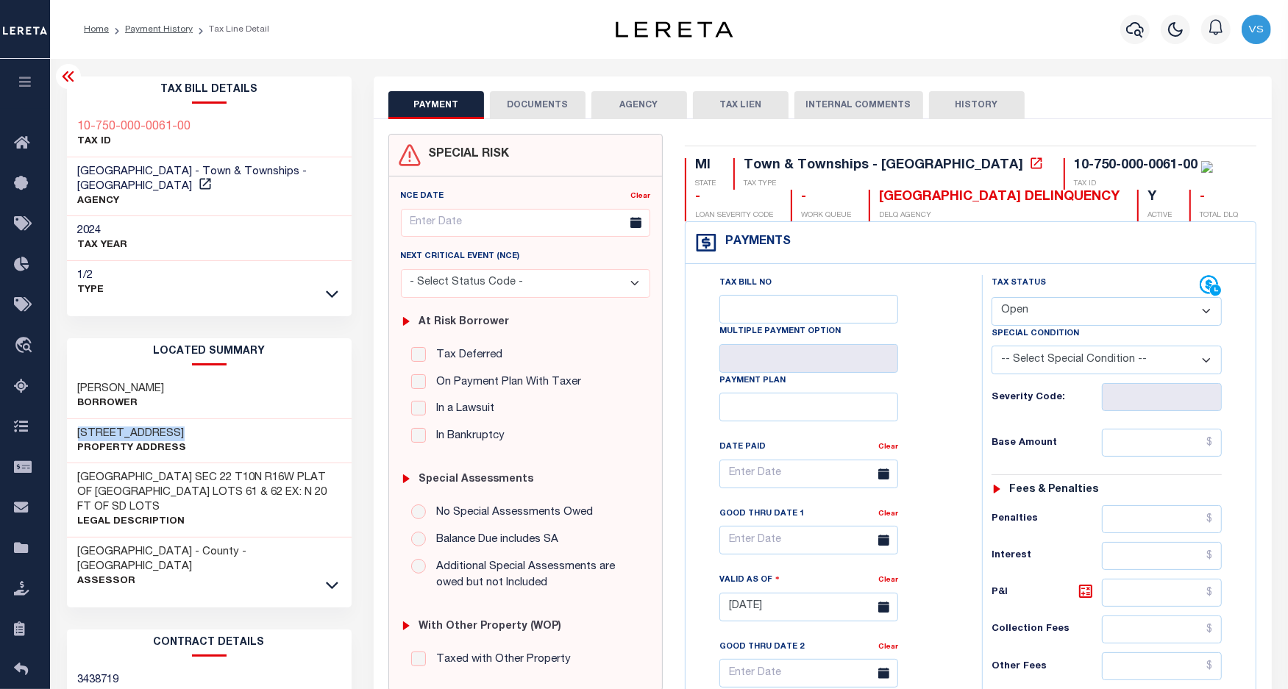
drag, startPoint x: 175, startPoint y: 435, endPoint x: 68, endPoint y: 436, distance: 107.4
click at [68, 436] on div "2116 E APPLE AVE Property Address" at bounding box center [209, 441] width 285 height 45
click at [509, 108] on button "DOCUMENTS" at bounding box center [538, 105] width 96 height 28
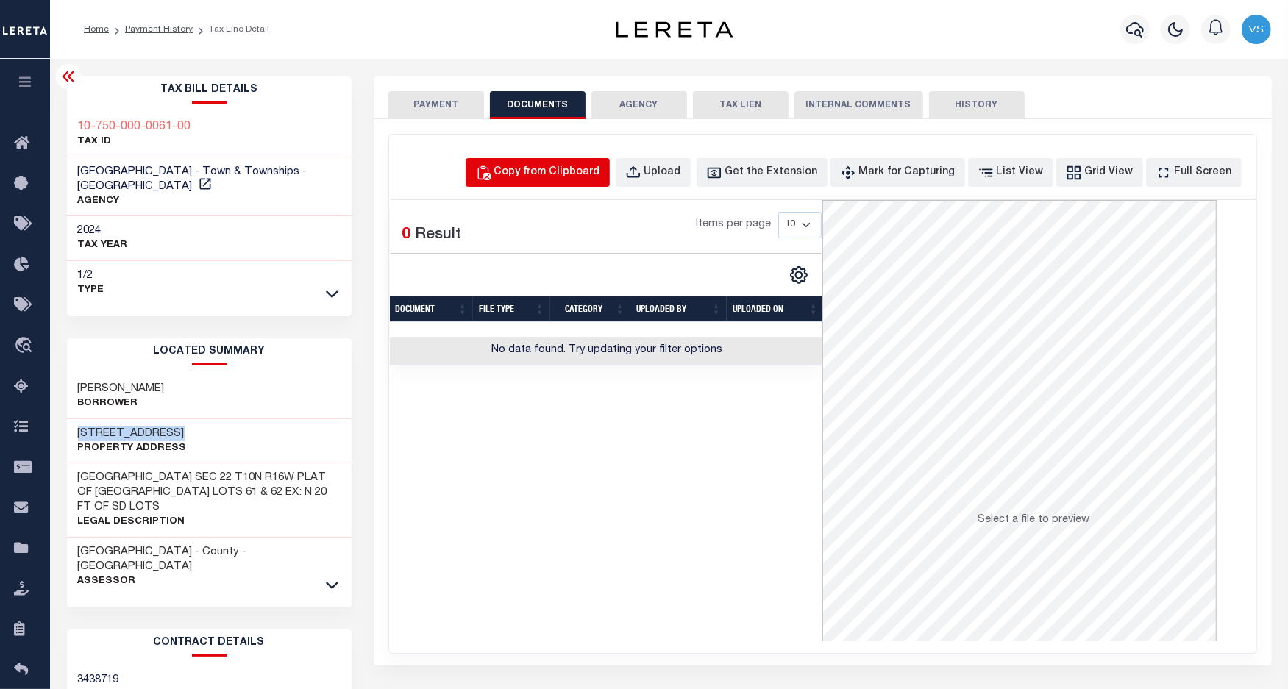
click at [565, 168] on div "Copy from Clipboard" at bounding box center [547, 173] width 106 height 16
select select "POP"
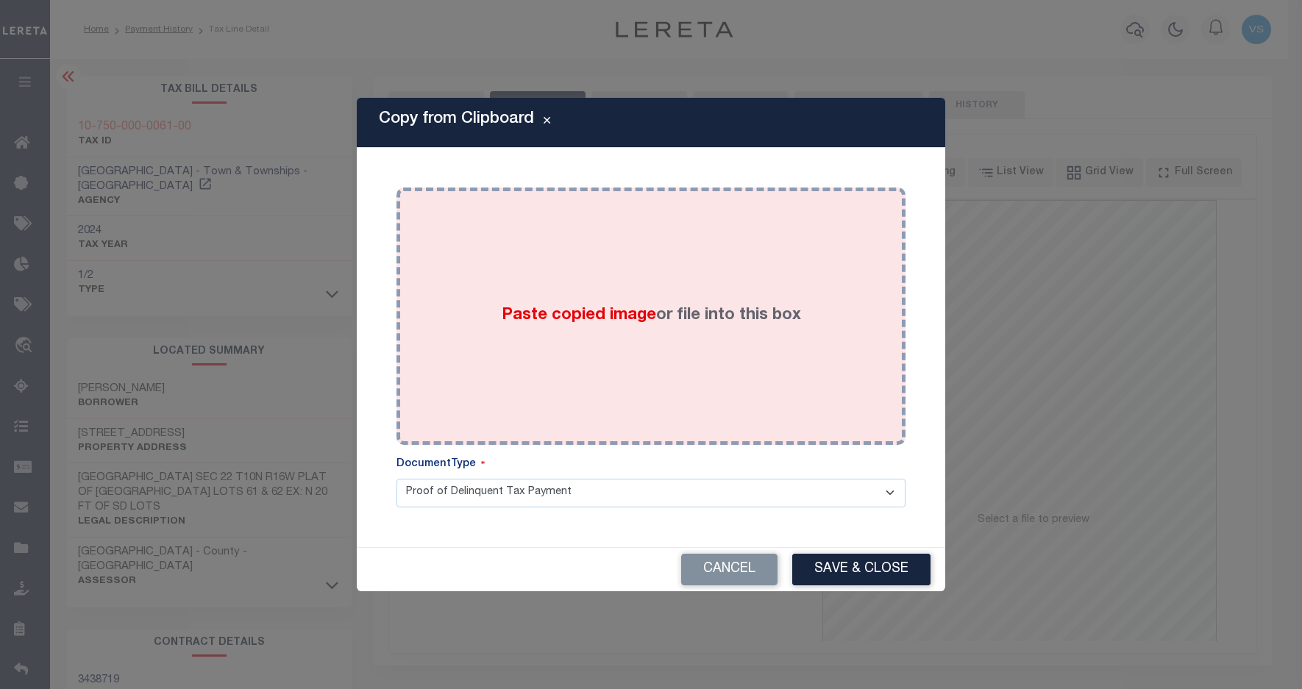
click at [633, 277] on div "Paste copied image or file into this box" at bounding box center [651, 316] width 487 height 235
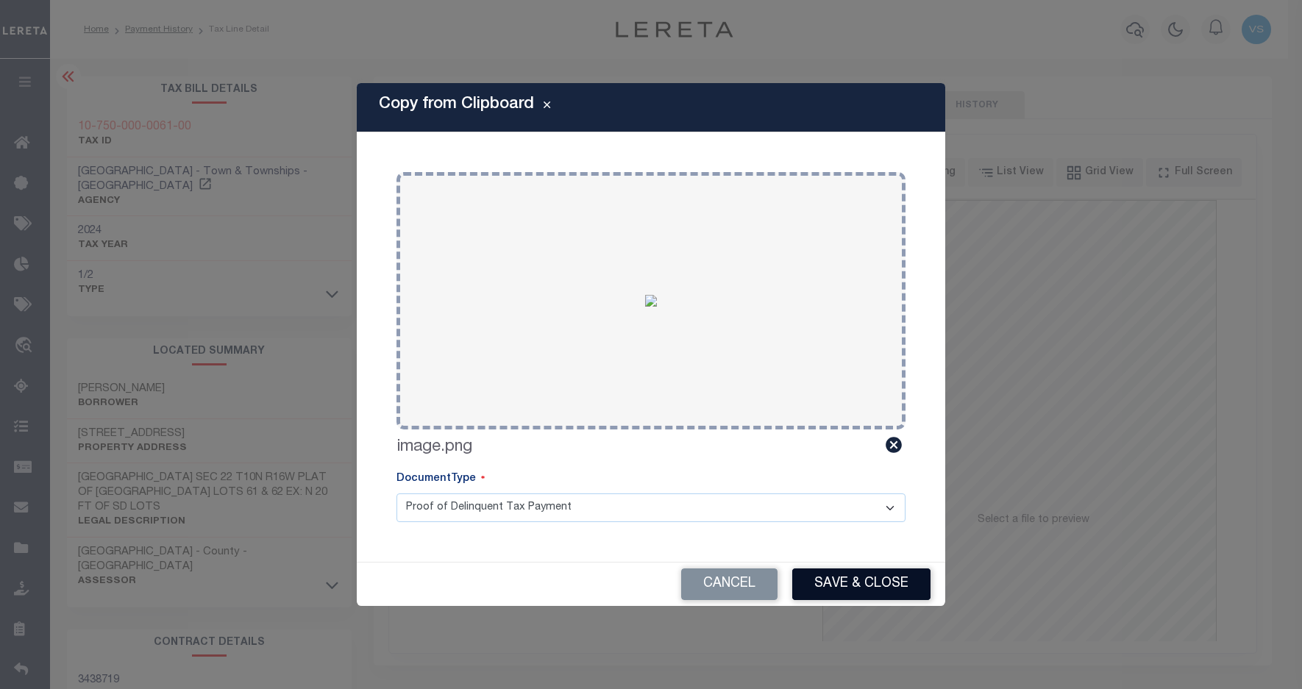
click at [839, 585] on button "Save & Close" at bounding box center [861, 585] width 138 height 32
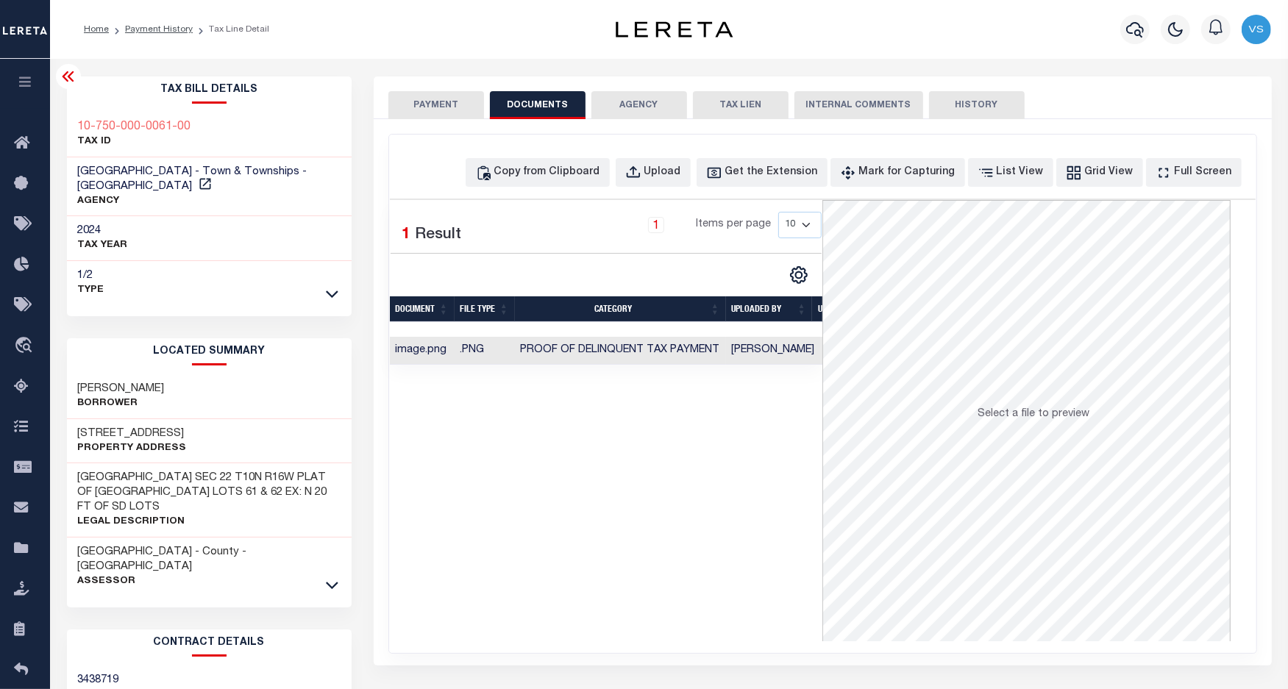
click at [427, 105] on button "PAYMENT" at bounding box center [436, 105] width 96 height 28
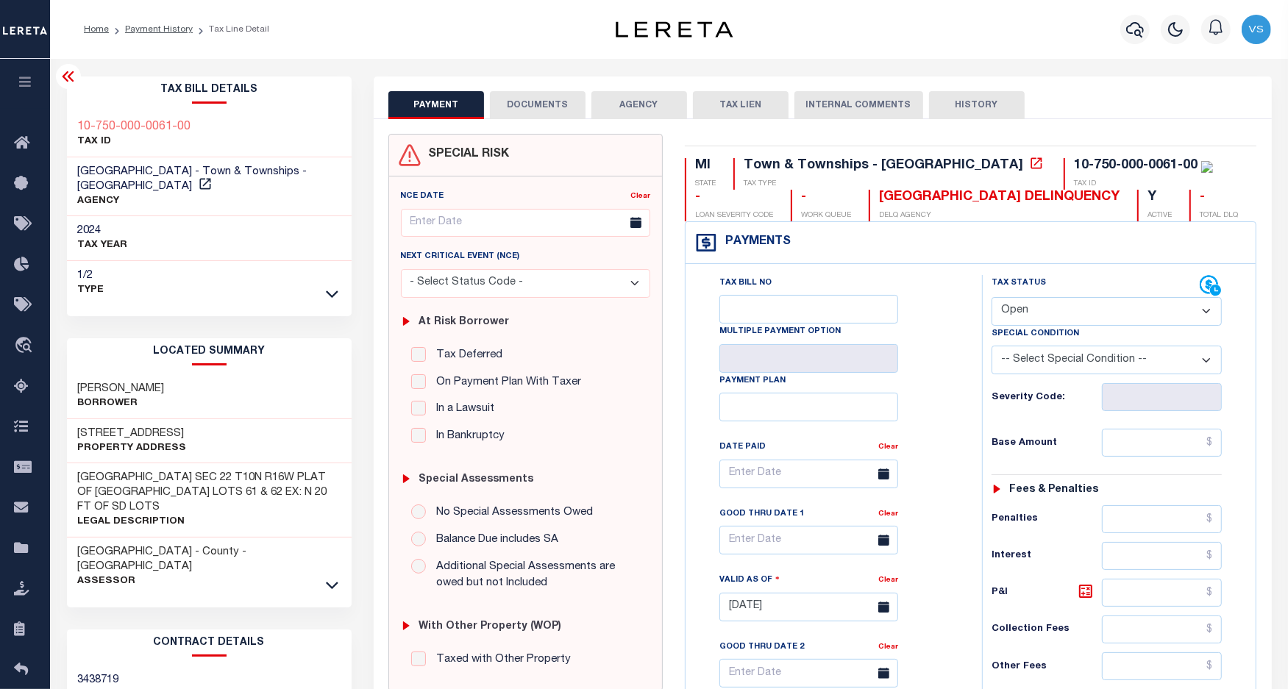
drag, startPoint x: 1023, startPoint y: 316, endPoint x: 1025, endPoint y: 331, distance: 14.8
click at [1023, 316] on select "- Select Status Code - Open Due/Unpaid Paid Incomplete No Tax Due Internal Refu…" at bounding box center [1107, 311] width 231 height 29
select select "DUE"
click at [992, 299] on select "- Select Status Code - Open Due/Unpaid Paid Incomplete No Tax Due Internal Refu…" at bounding box center [1107, 311] width 231 height 29
type input "10/03/2025"
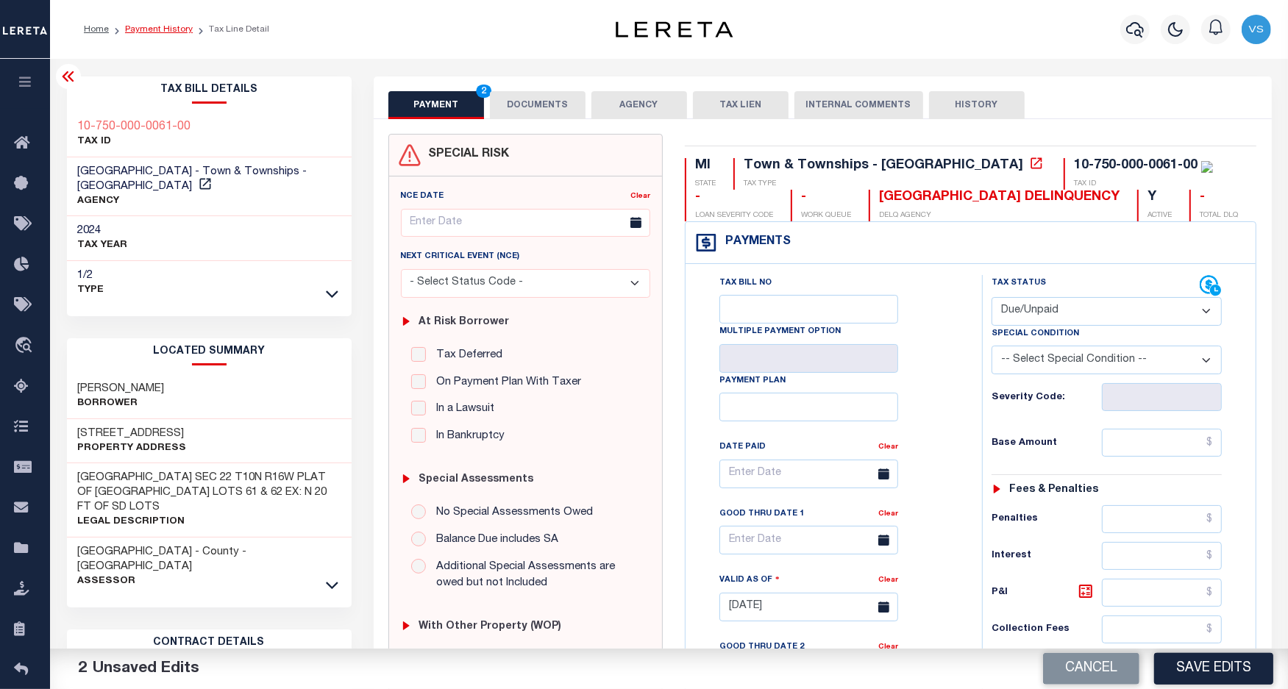
click at [148, 26] on link "Payment History" at bounding box center [159, 29] width 68 height 9
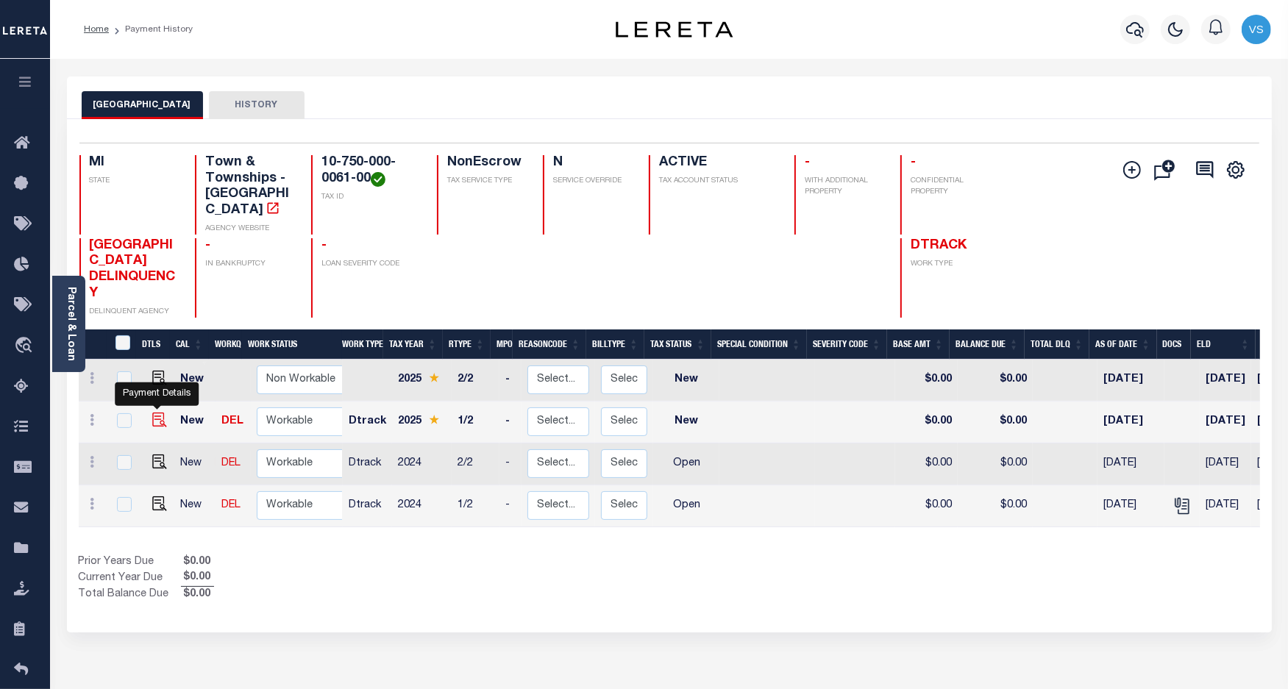
click at [158, 413] on img "" at bounding box center [159, 420] width 15 height 15
checkbox input "true"
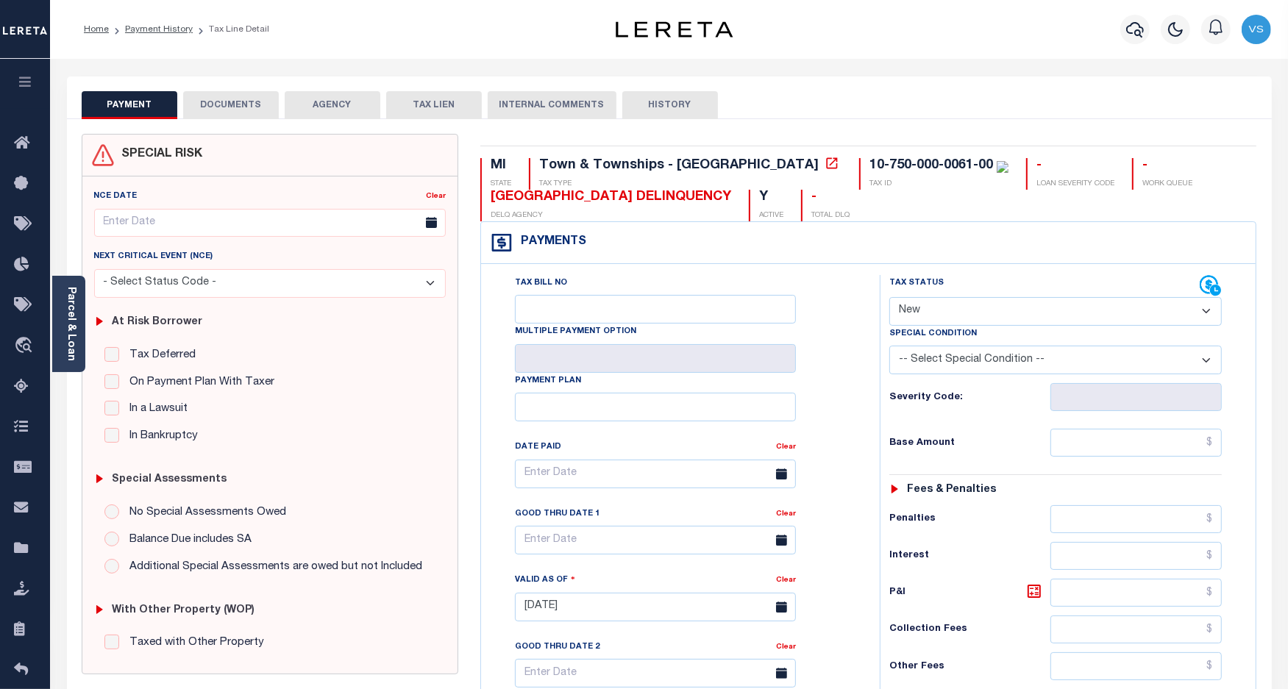
click at [928, 311] on select "- Select Status Code - Open Due/Unpaid Paid Incomplete No Tax Due Internal Refu…" at bounding box center [1055, 311] width 333 height 29
select select "DUE"
click at [889, 299] on select "- Select Status Code - Open Due/Unpaid Paid Incomplete No Tax Due Internal Refu…" at bounding box center [1055, 311] width 333 height 29
type input "[DATE]"
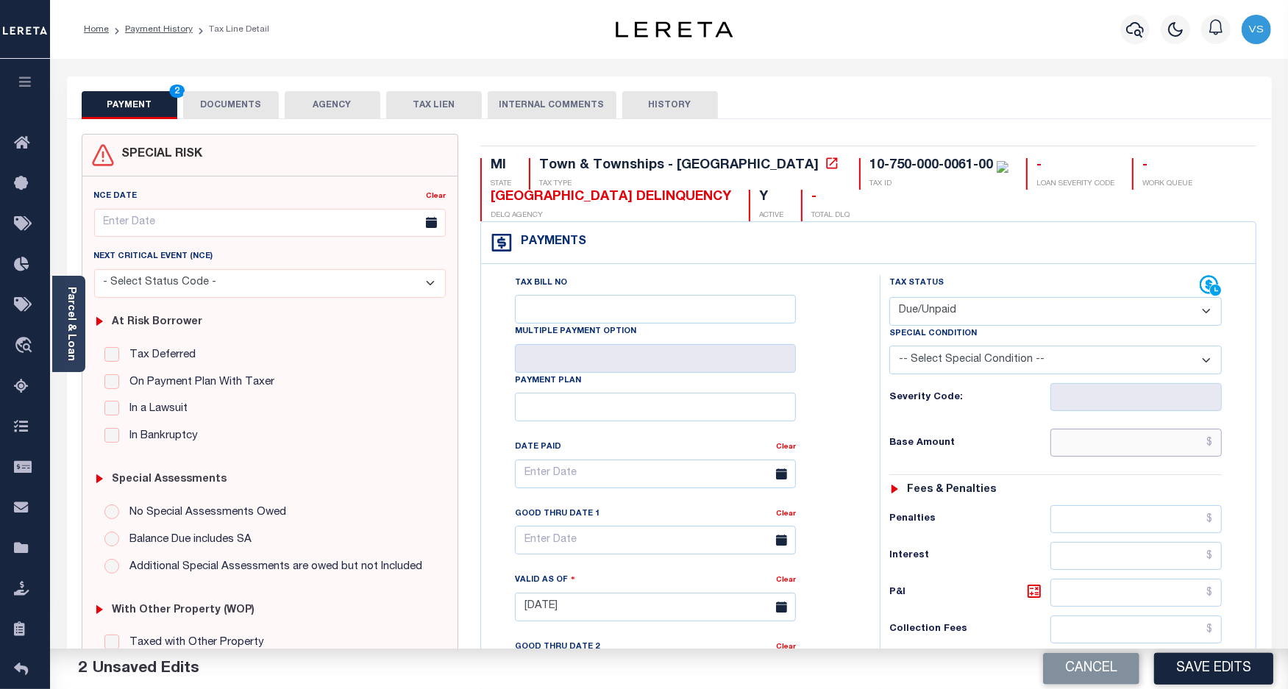
click at [1100, 438] on input "text" at bounding box center [1136, 443] width 171 height 28
paste input "942.26"
type input "$942.26"
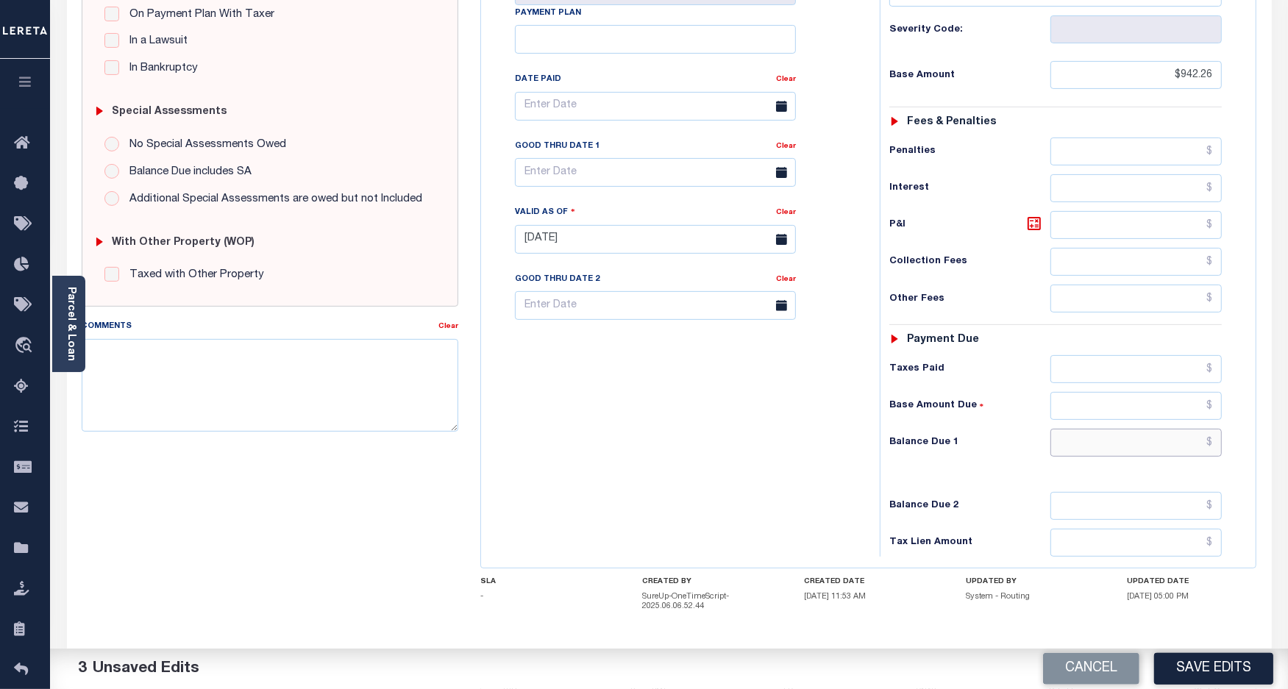
click at [1087, 447] on input "text" at bounding box center [1136, 443] width 171 height 28
paste input "960.92"
type input "$960.92"
click at [1031, 230] on icon at bounding box center [1034, 224] width 18 height 18
type input "$18.66"
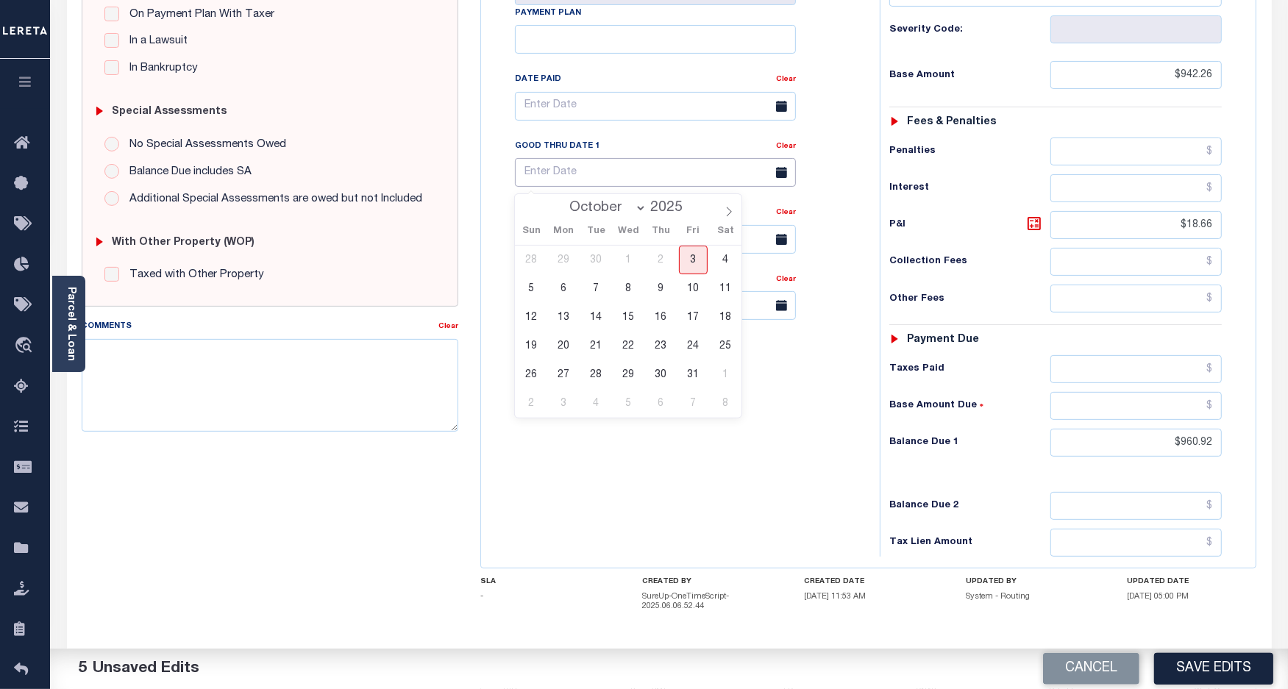
click at [531, 179] on input "text" at bounding box center [655, 172] width 281 height 29
click at [694, 380] on span "31" at bounding box center [693, 374] width 29 height 29
type input "10/31/2025"
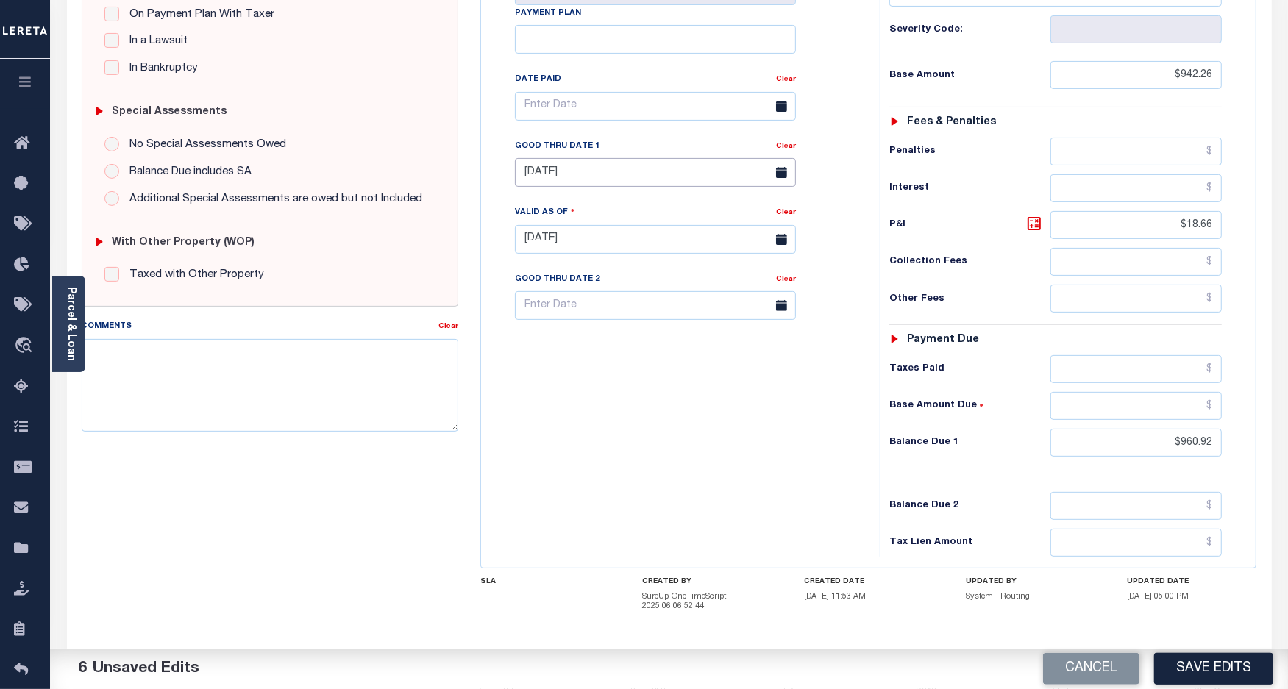
scroll to position [0, 0]
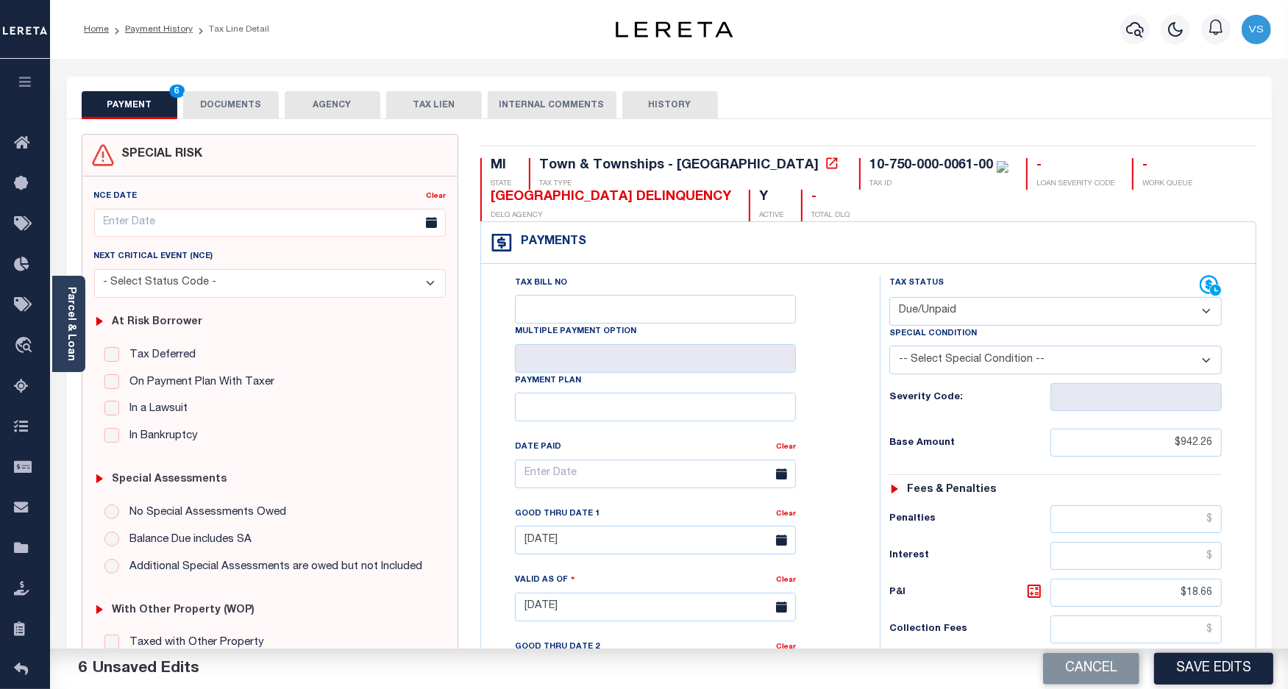
click at [244, 107] on button "DOCUMENTS" at bounding box center [231, 105] width 96 height 28
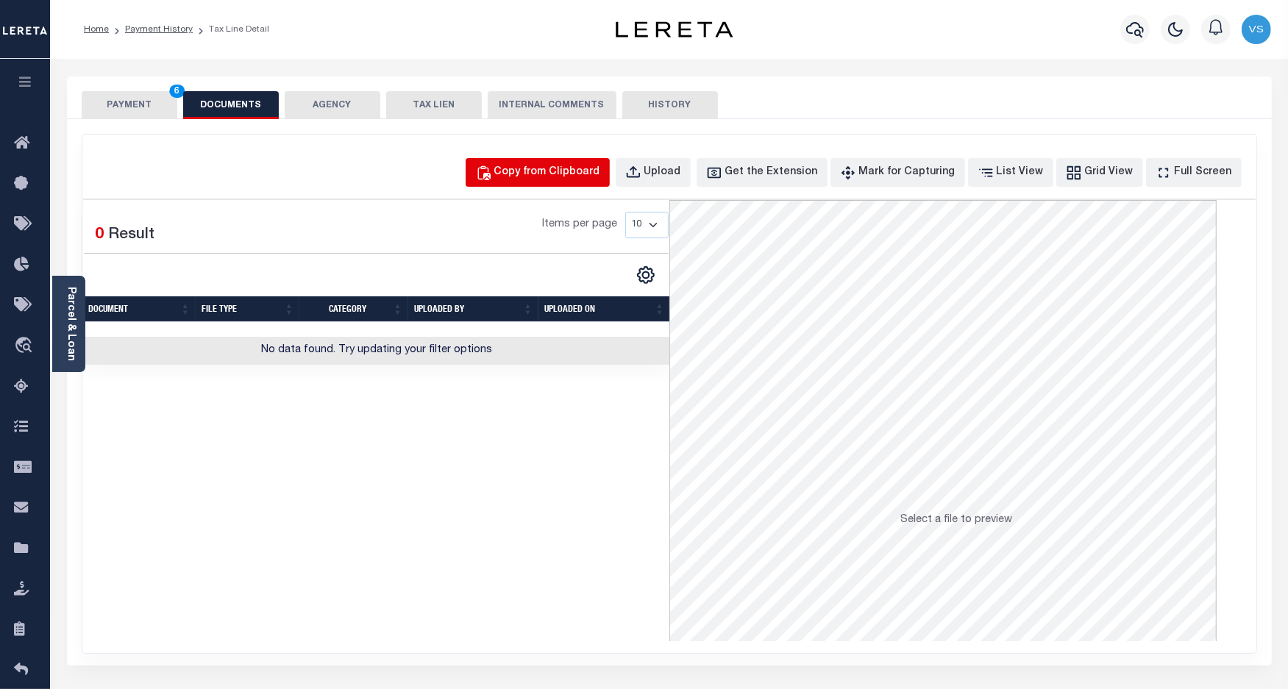
click at [533, 171] on div "Copy from Clipboard" at bounding box center [547, 173] width 106 height 16
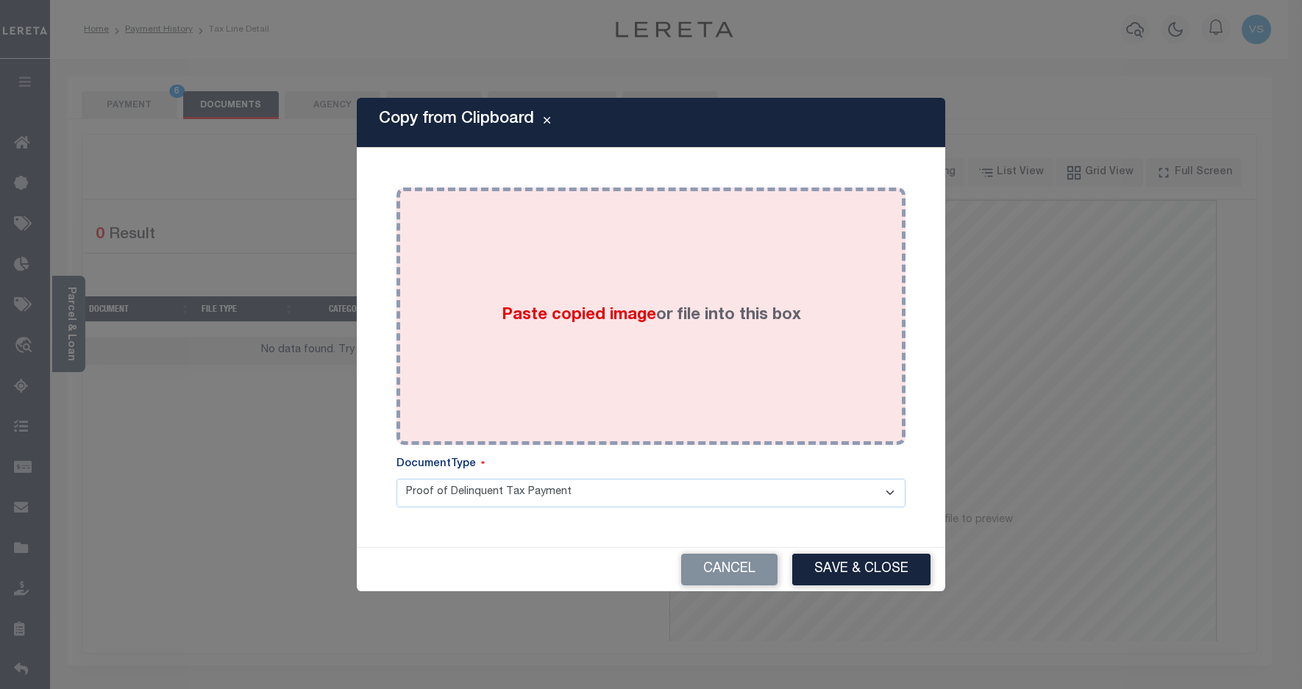
click at [497, 304] on div "Paste copied image or file into this box" at bounding box center [651, 316] width 487 height 235
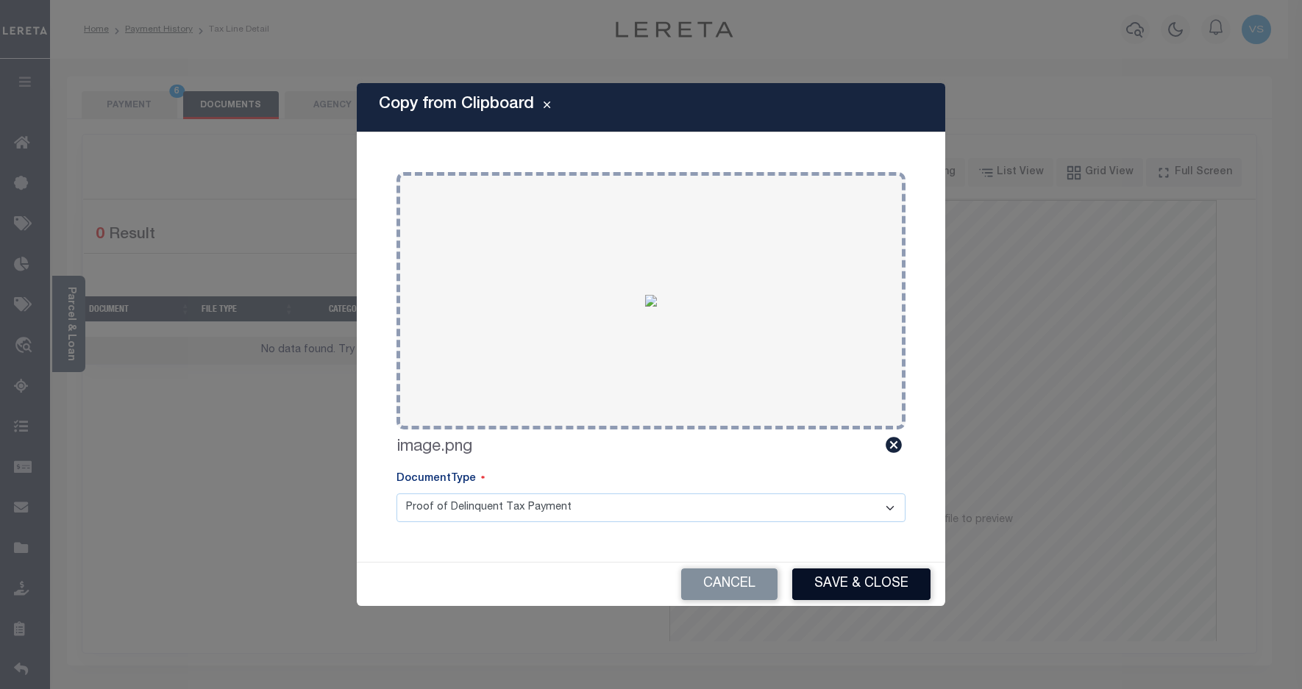
click at [850, 571] on button "Save & Close" at bounding box center [861, 585] width 138 height 32
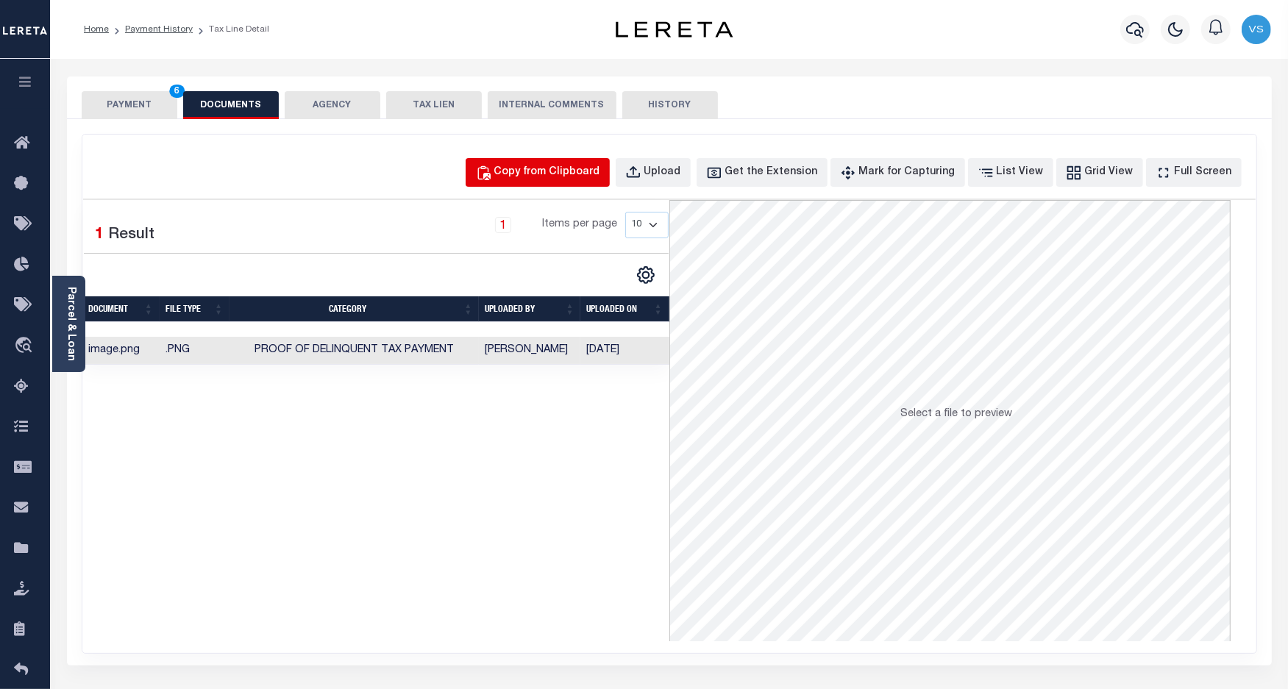
click at [537, 175] on div "Copy from Clipboard" at bounding box center [547, 173] width 106 height 16
select select "POP"
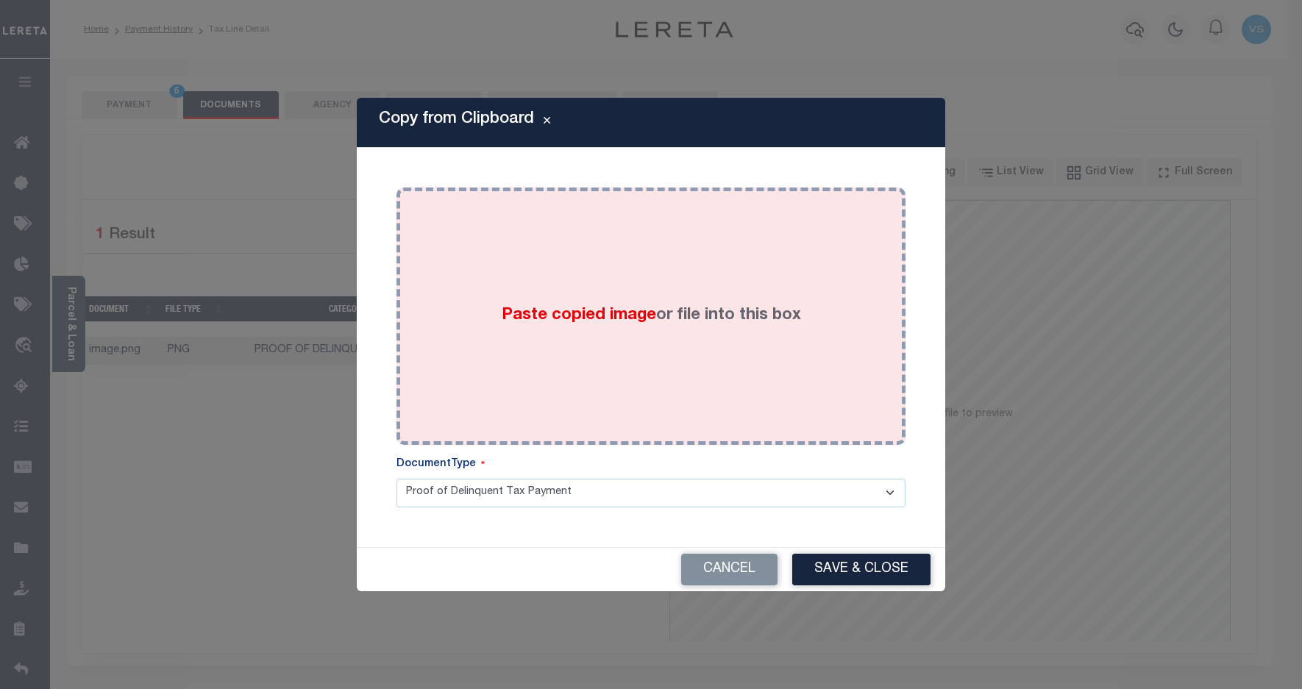
click at [628, 308] on span "Paste copied image" at bounding box center [579, 316] width 154 height 16
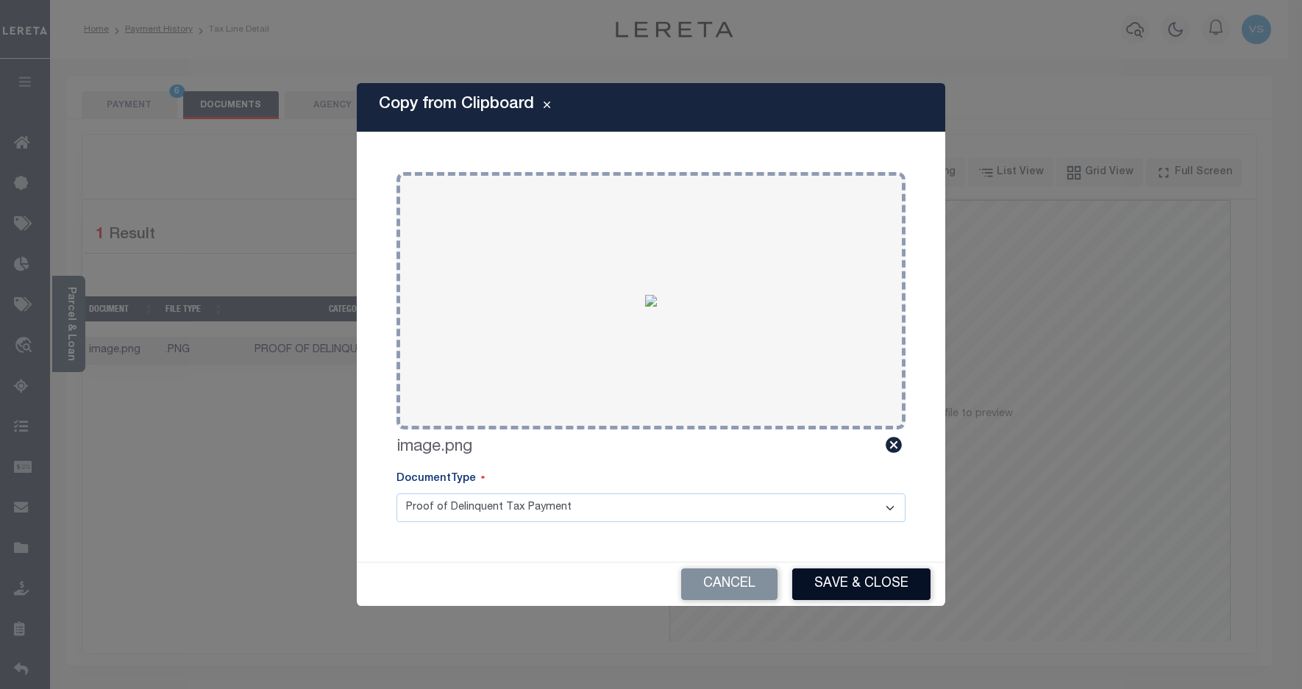
click at [831, 574] on button "Save & Close" at bounding box center [861, 585] width 138 height 32
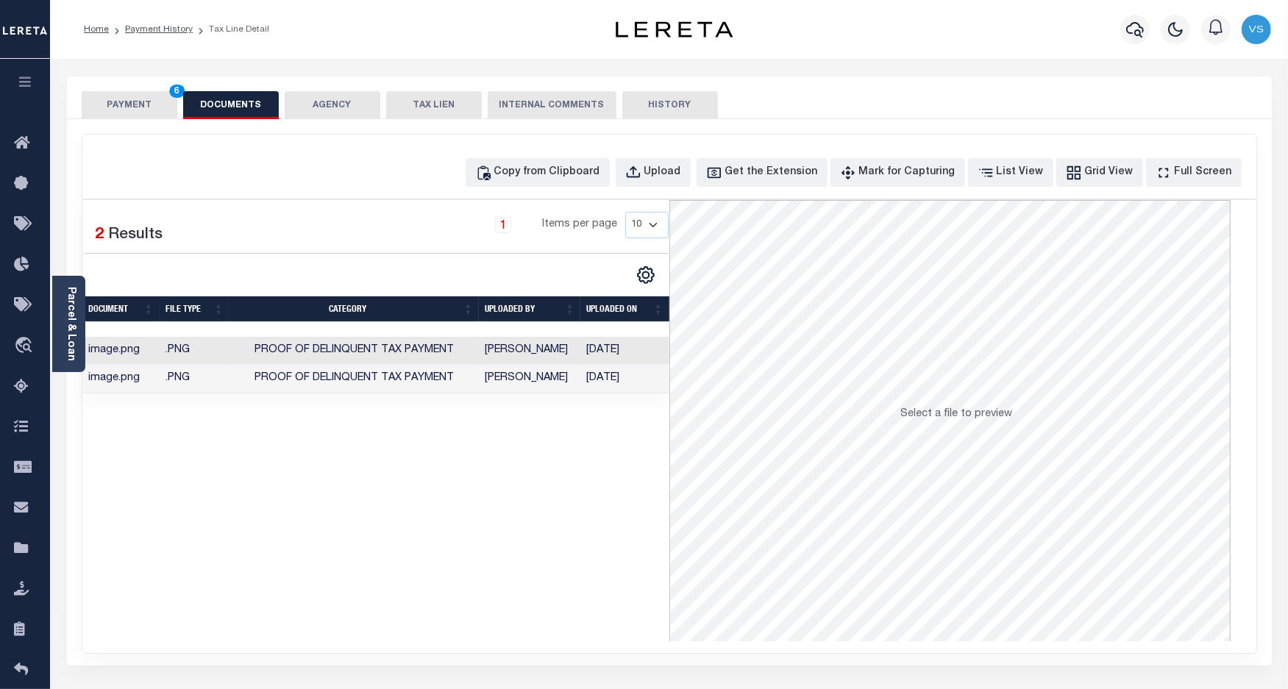
click at [129, 105] on button "PAYMENT 6" at bounding box center [130, 105] width 96 height 28
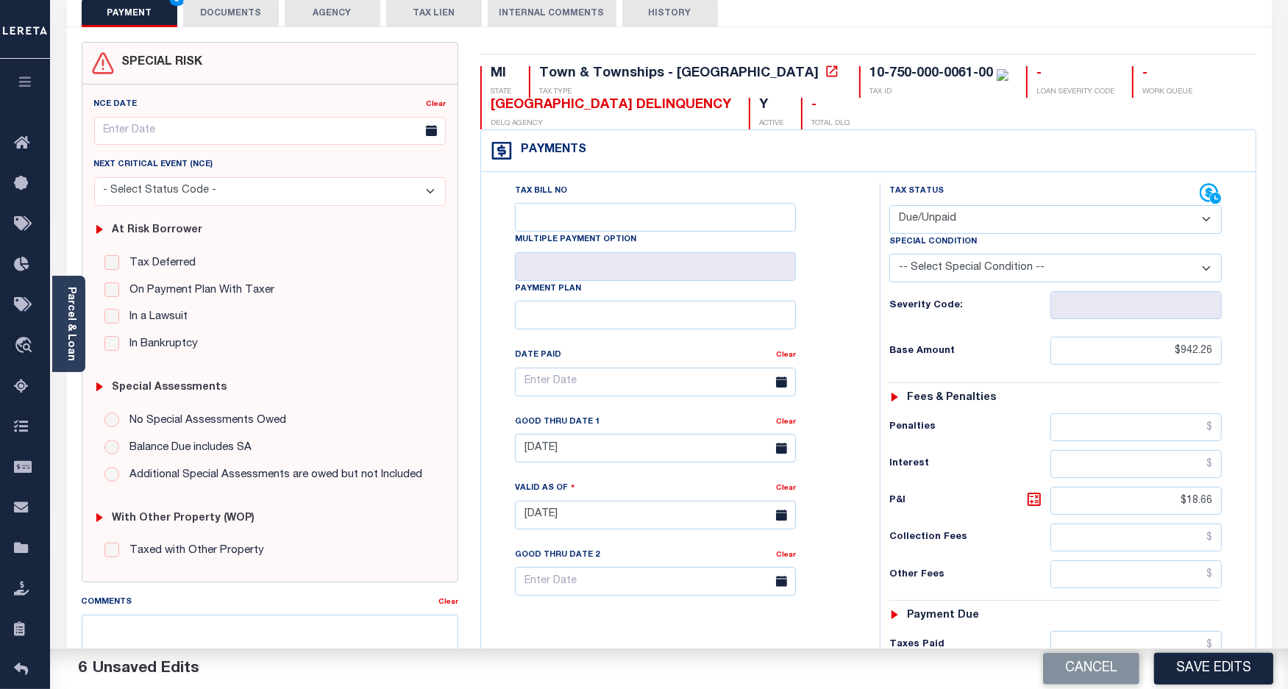
scroll to position [276, 0]
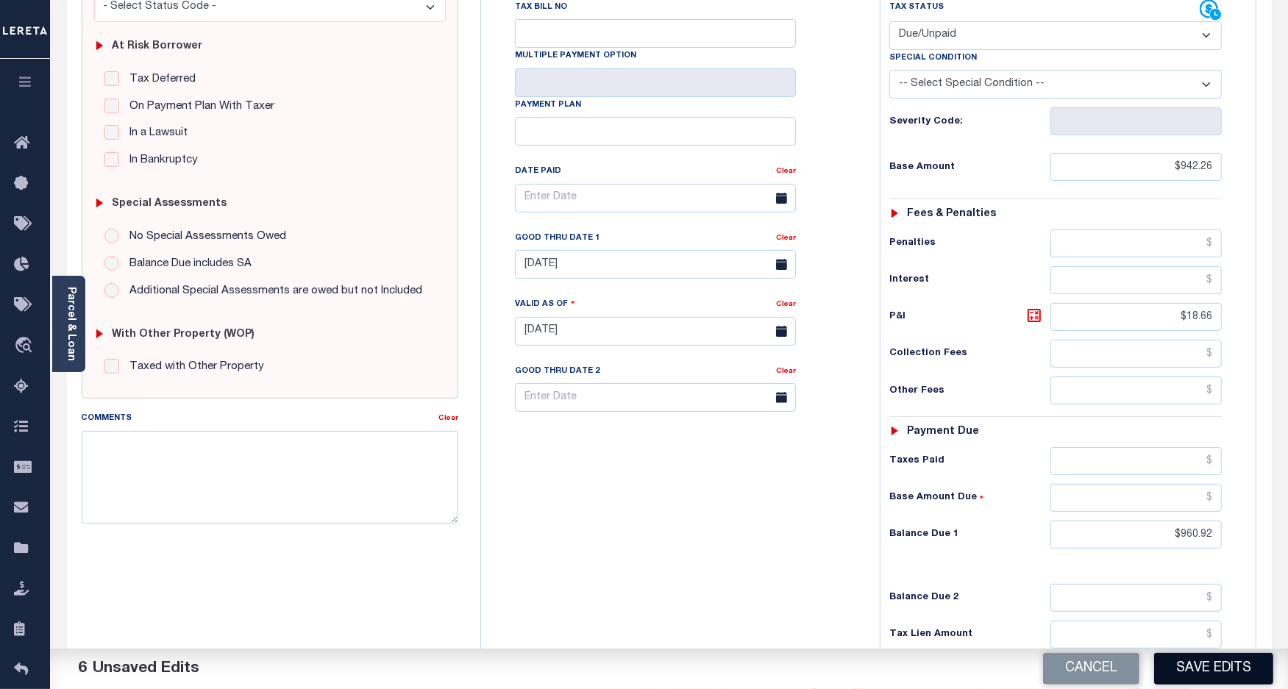
click at [1168, 675] on button "Save Edits" at bounding box center [1213, 669] width 119 height 32
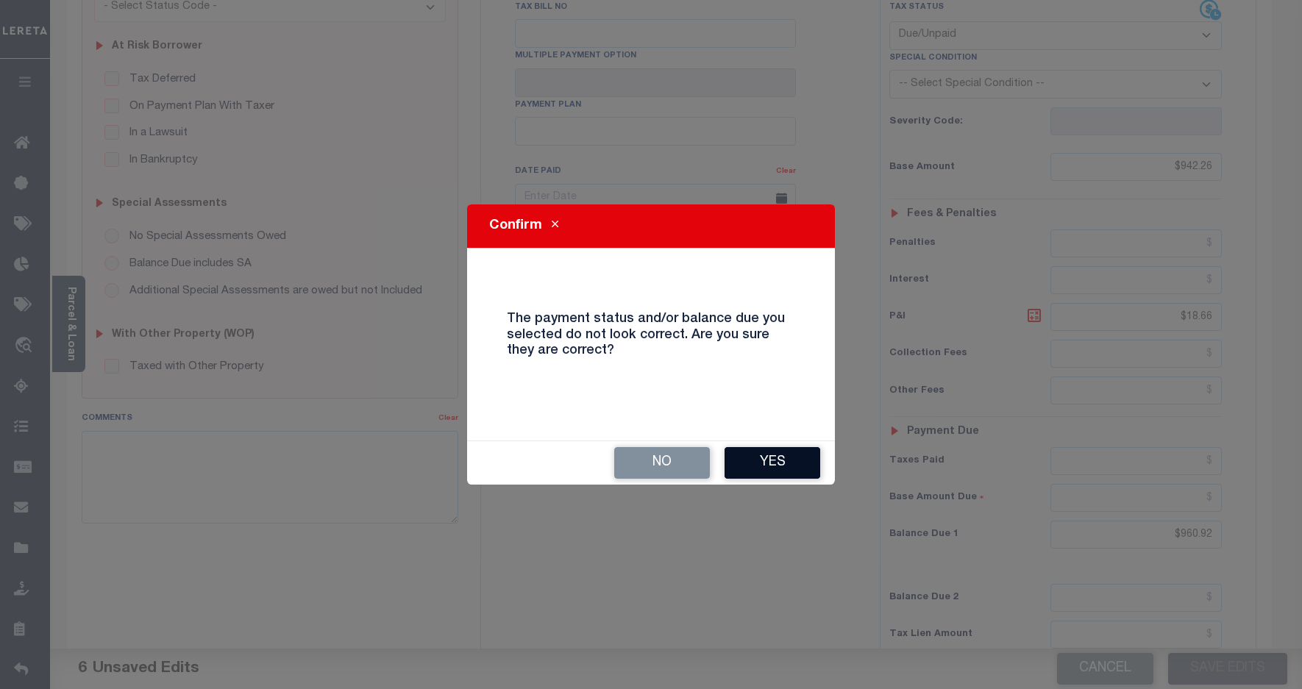
click at [743, 462] on button "Yes" at bounding box center [773, 463] width 96 height 32
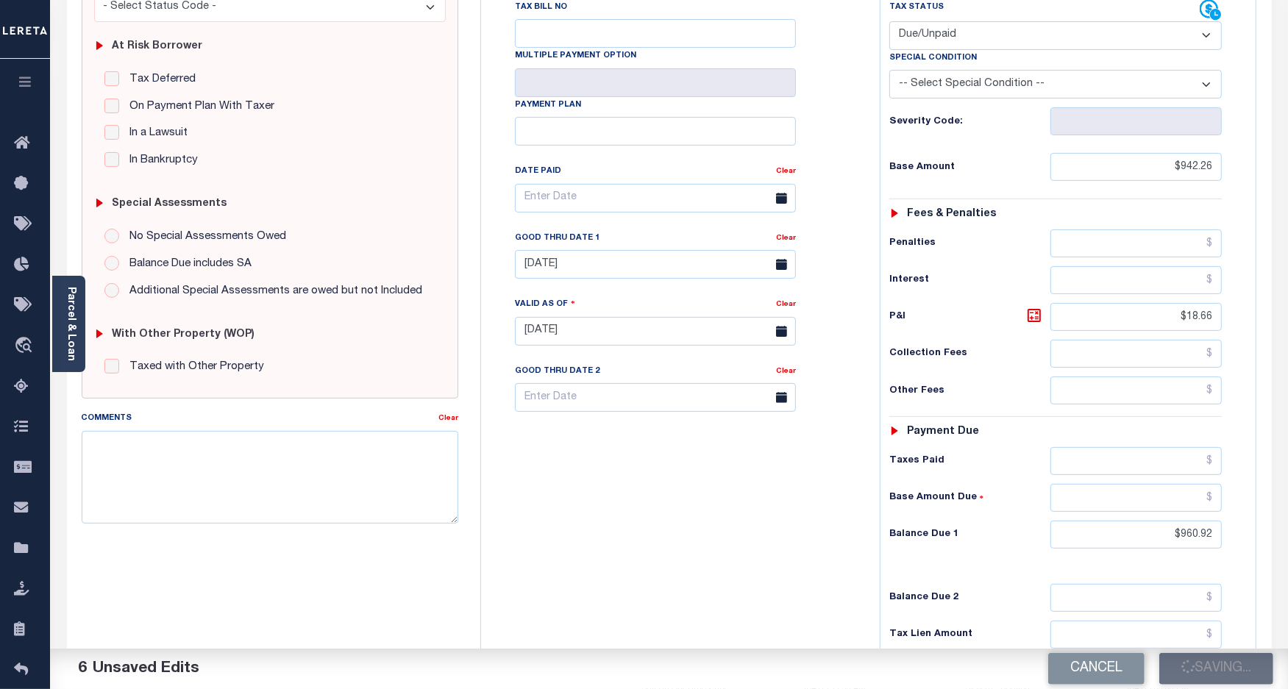
checkbox input "false"
type input "$942.26"
type input "$18.66"
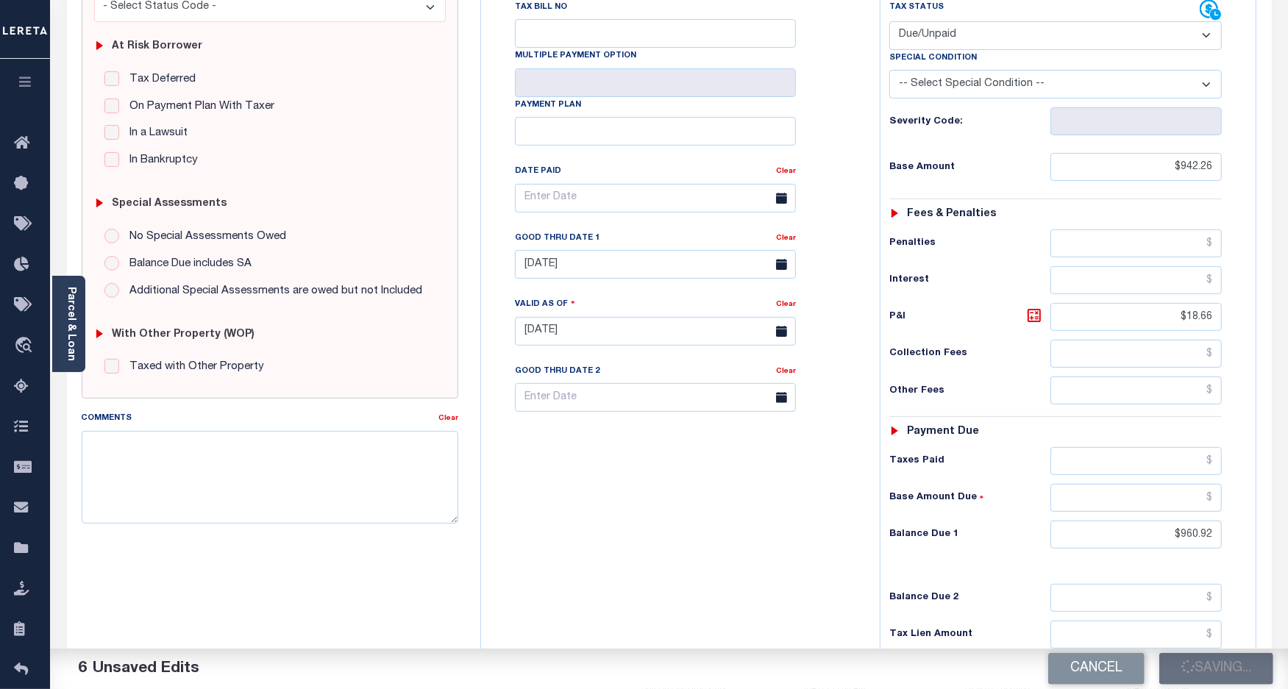
type input "$960.92"
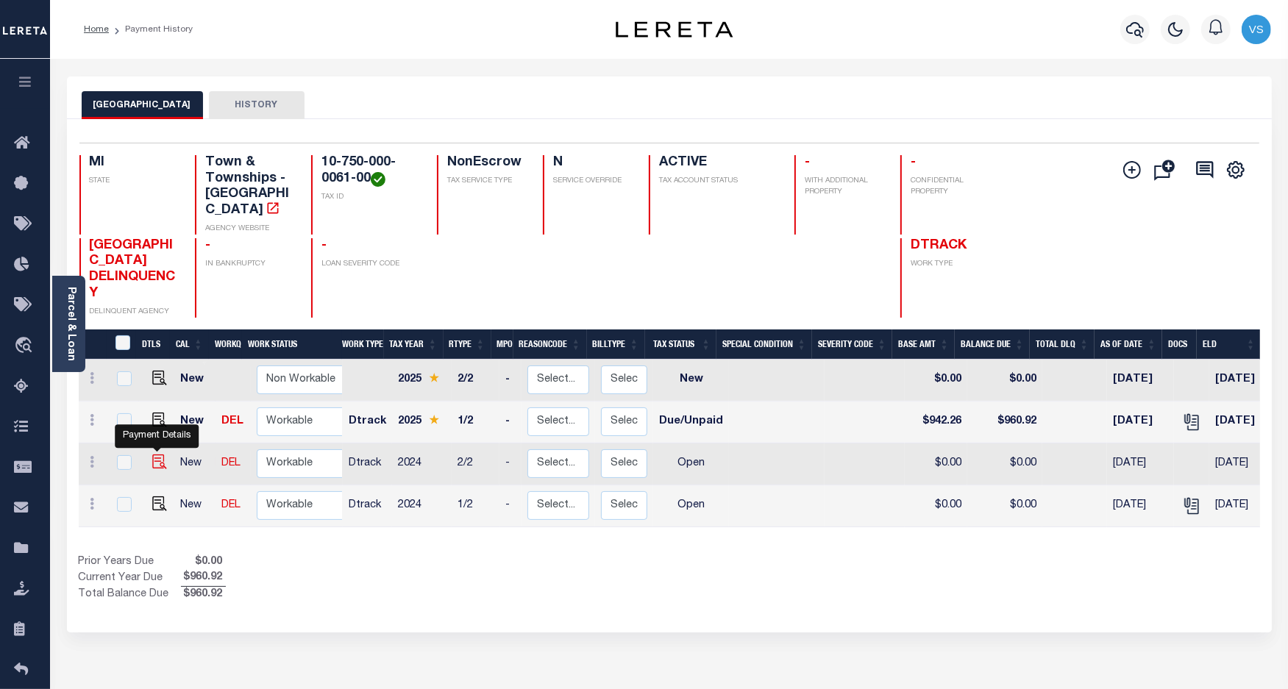
click at [158, 455] on img "" at bounding box center [159, 462] width 15 height 15
checkbox input "true"
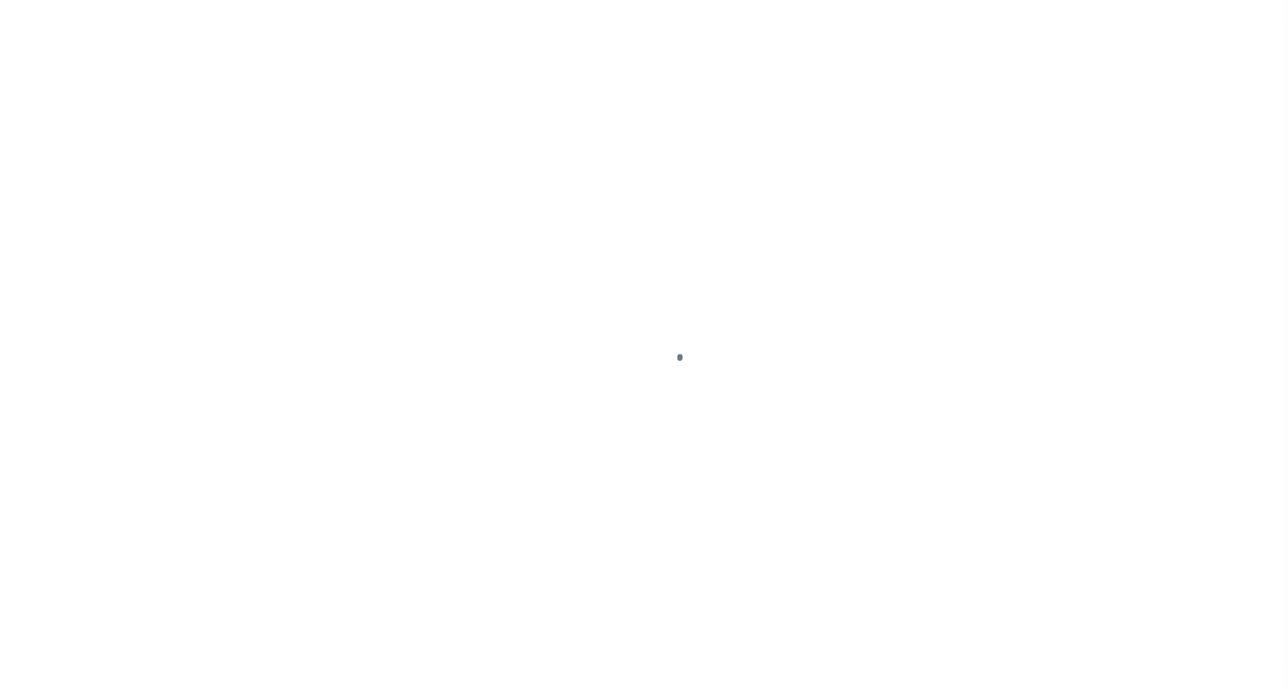
select select "OP2"
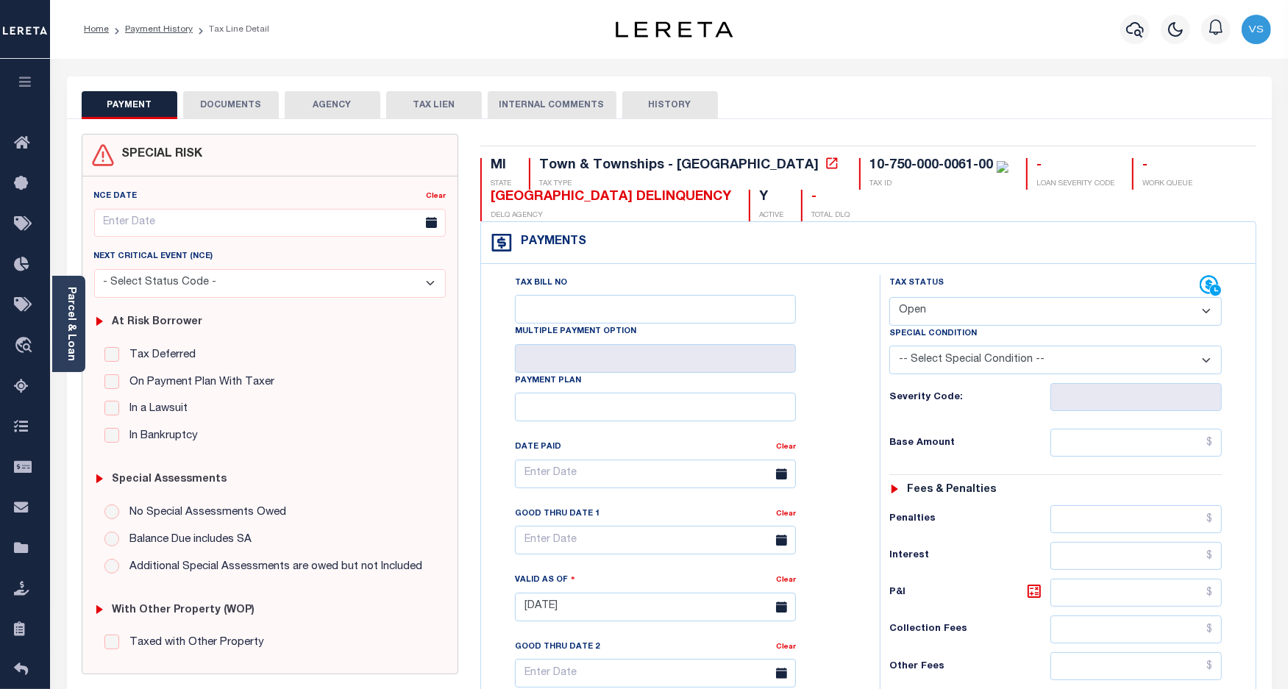
scroll to position [368, 0]
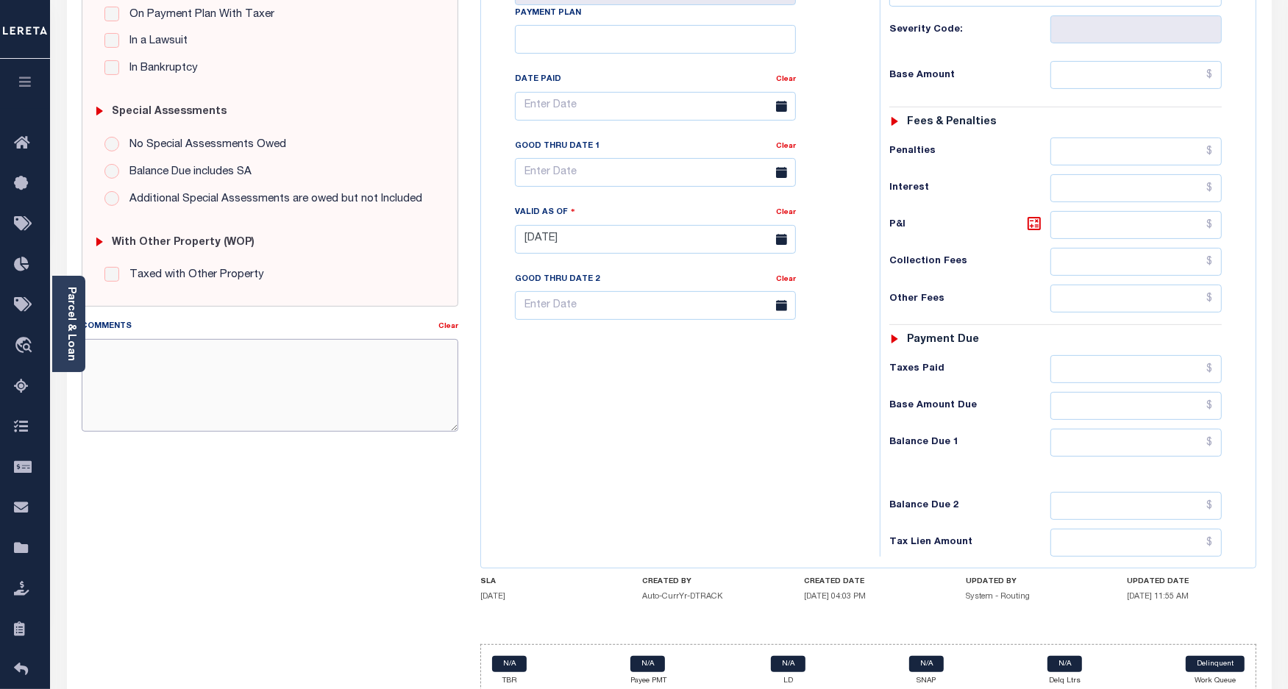
click at [324, 388] on textarea "Comments" at bounding box center [270, 385] width 377 height 93
type textarea "L"
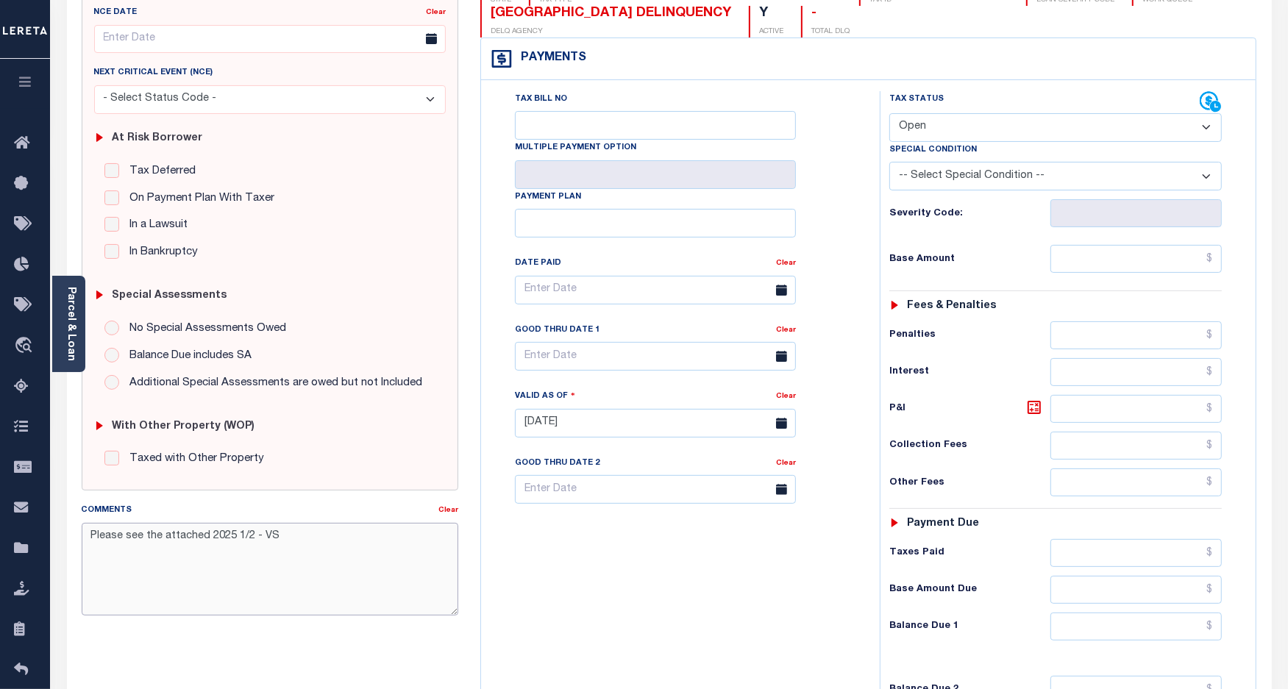
type textarea "Please see the attached 2025 1/2 - VS"
type input "[DATE]"
click at [924, 138] on select "- Select Status Code - Open Due/Unpaid Paid Incomplete No Tax Due Internal Refu…" at bounding box center [1055, 127] width 333 height 29
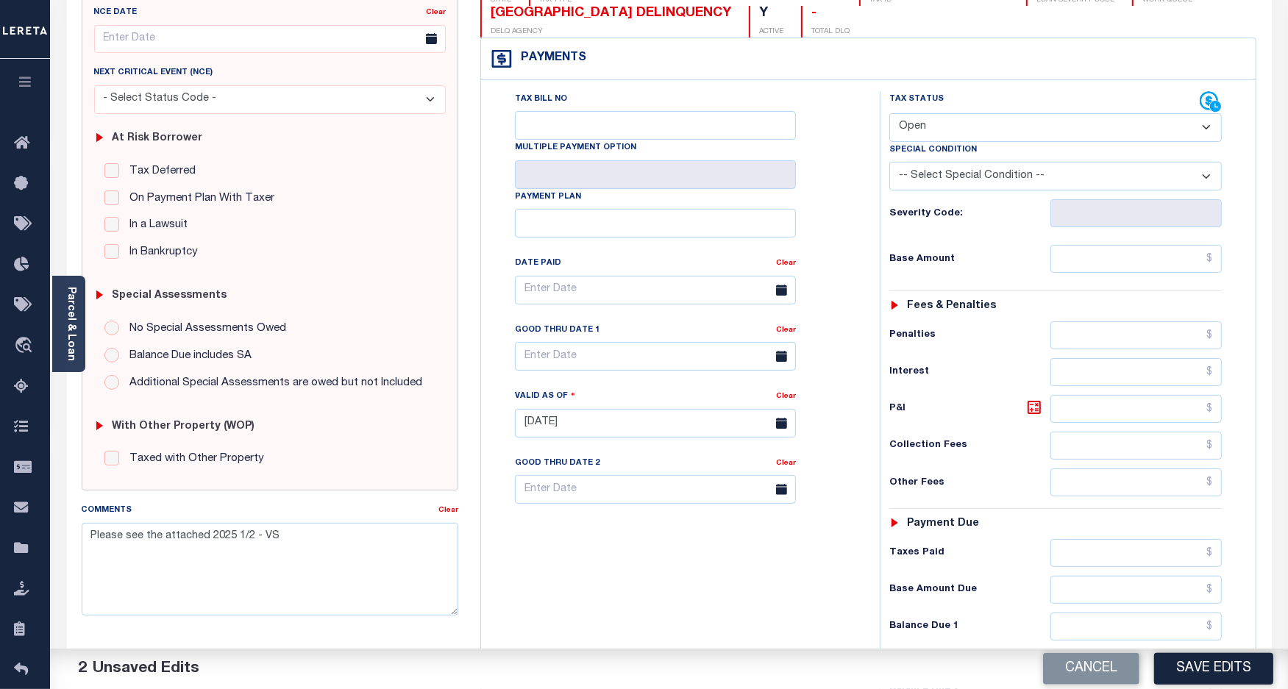
select select "PYD"
click at [889, 115] on select "- Select Status Code - Open Due/Unpaid Paid Incomplete No Tax Due Internal Refu…" at bounding box center [1055, 127] width 333 height 29
click at [1184, 663] on button "Save Edits" at bounding box center [1213, 669] width 119 height 32
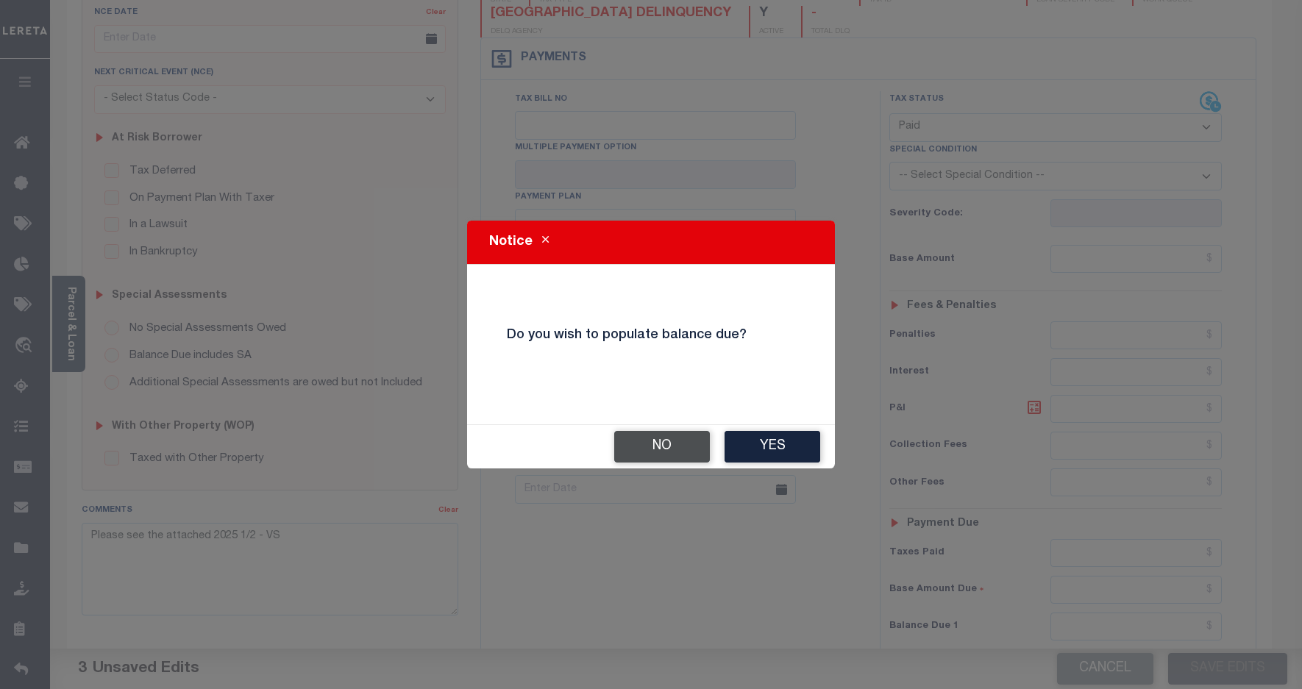
click at [629, 458] on button "No" at bounding box center [662, 447] width 96 height 32
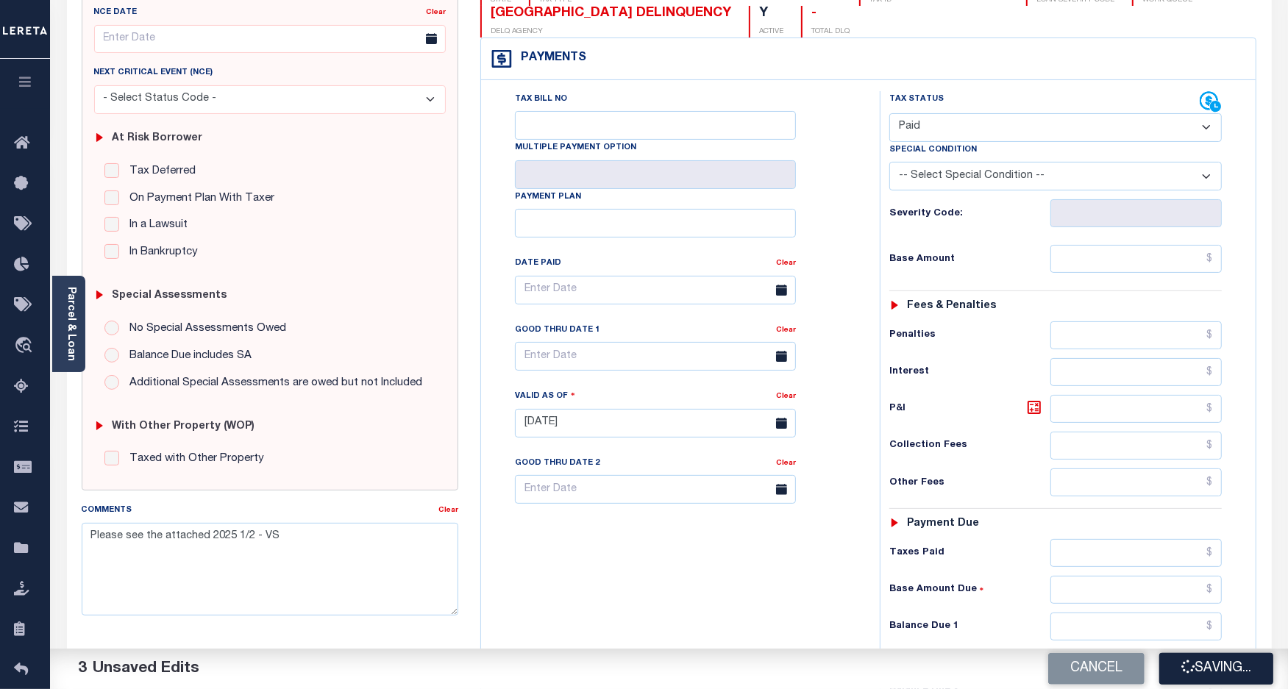
checkbox input "false"
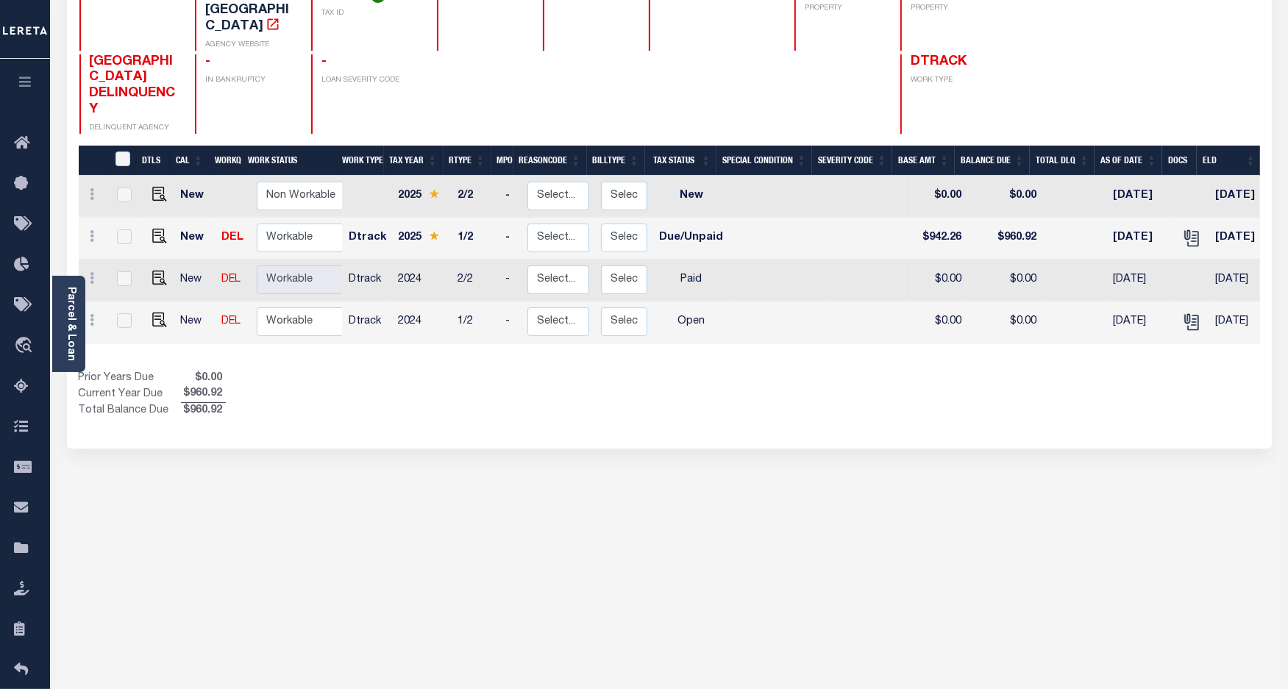
scroll to position [219, 0]
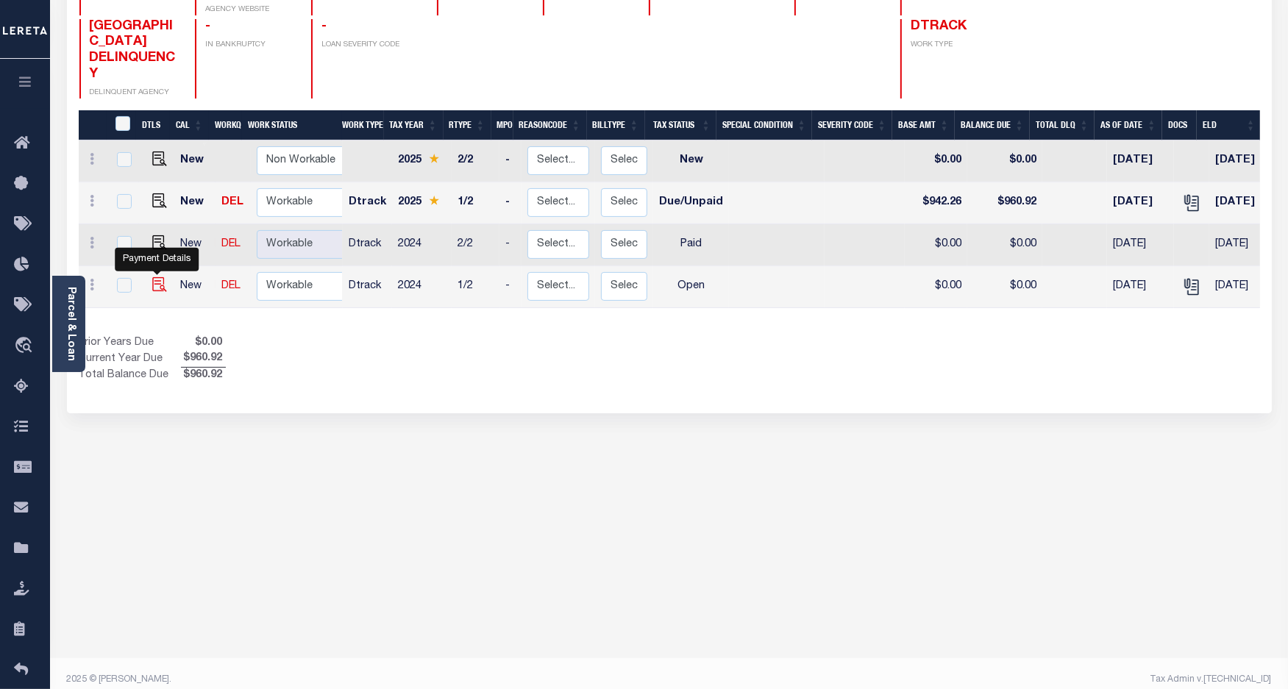
click at [160, 277] on img "" at bounding box center [159, 284] width 15 height 15
checkbox input "true"
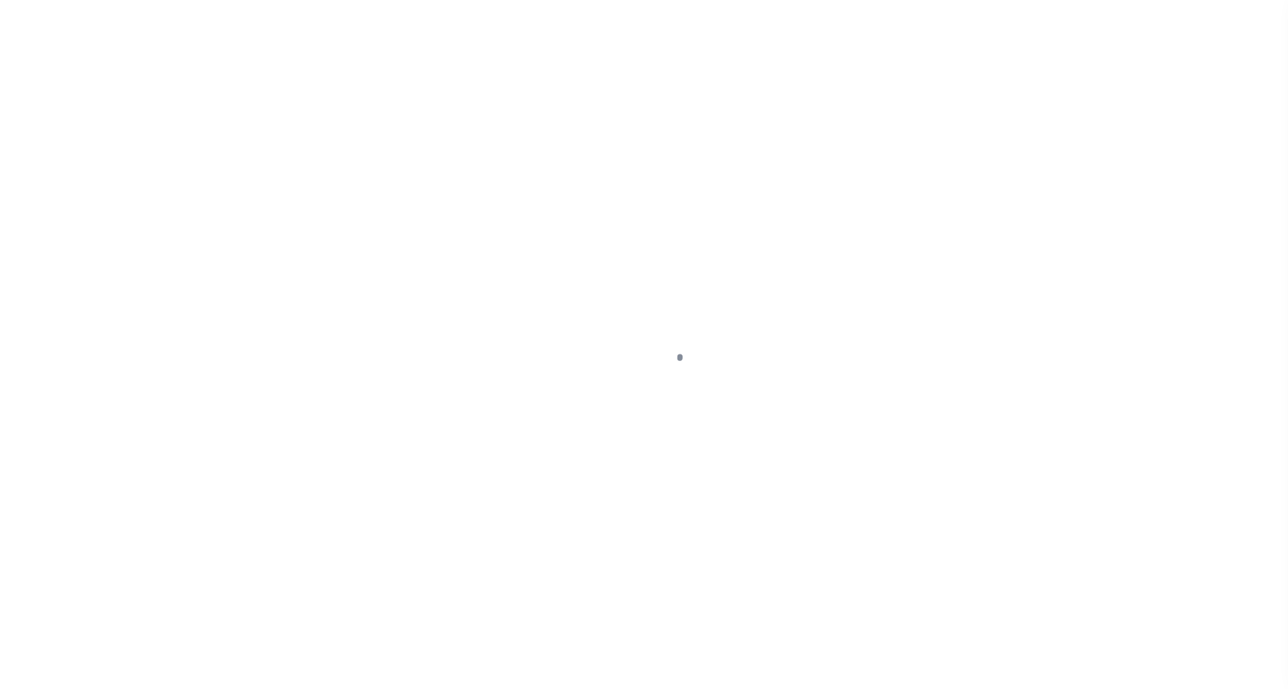
select select "OP2"
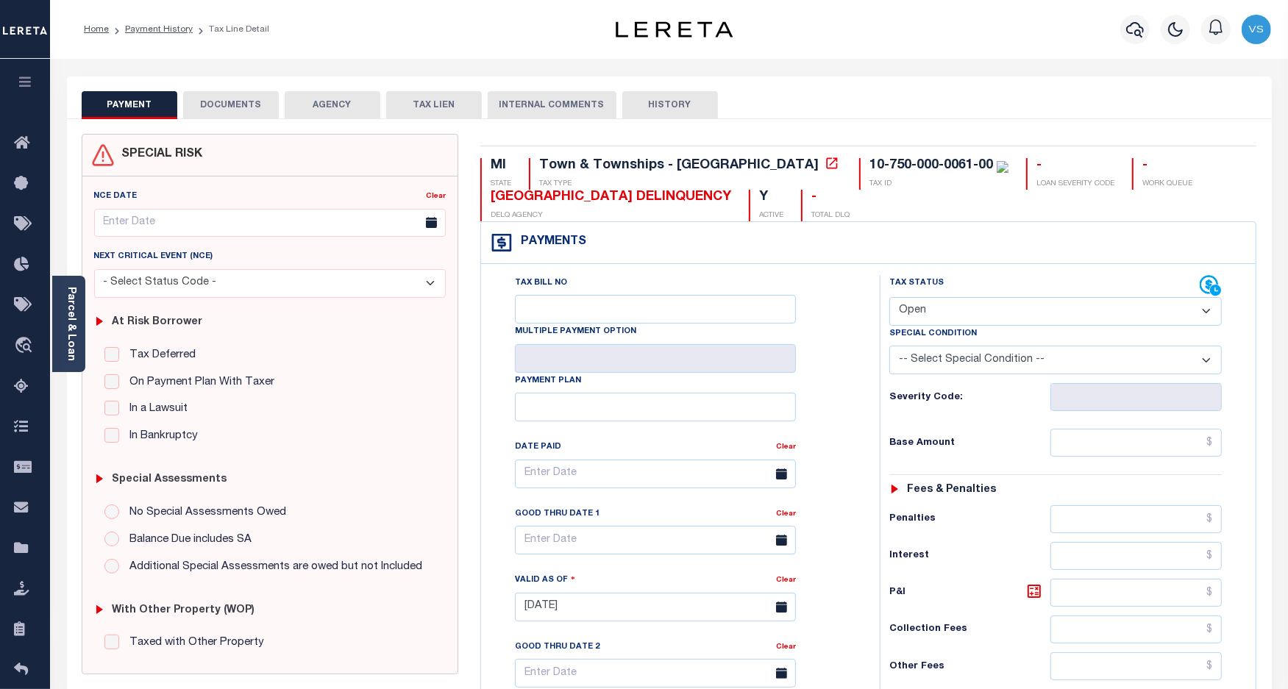
scroll to position [276, 0]
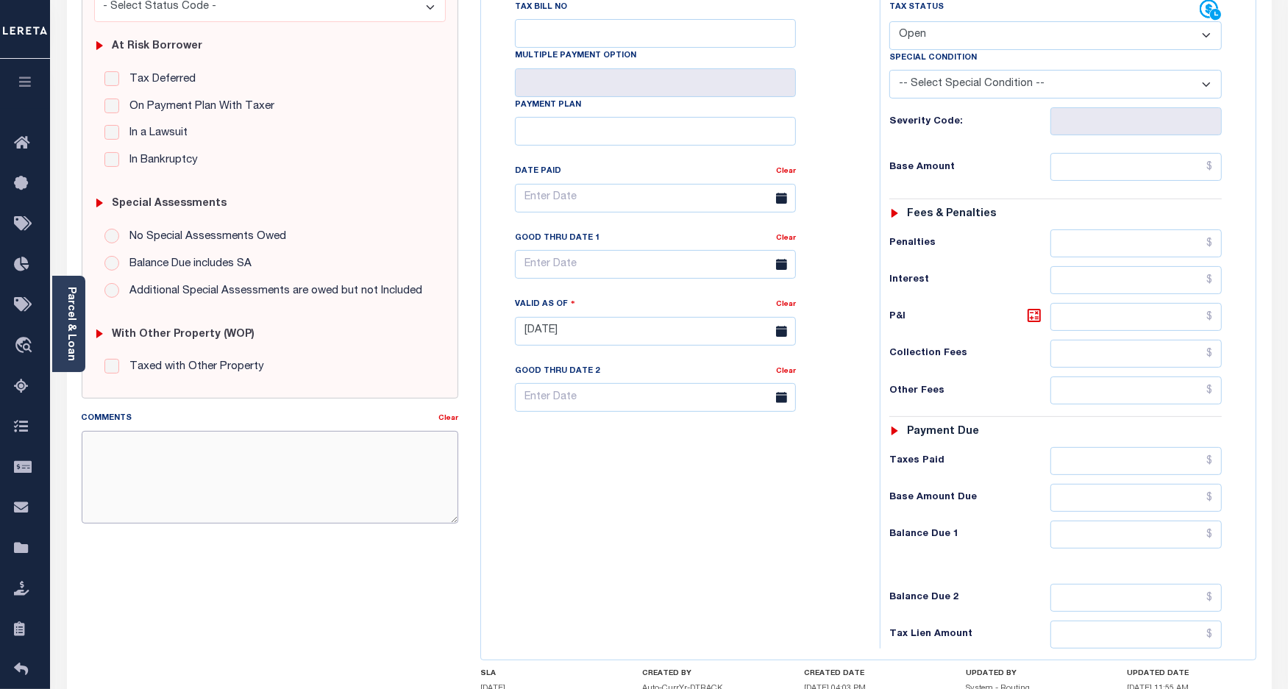
click at [266, 471] on textarea "Comments" at bounding box center [270, 477] width 377 height 93
paste textarea "Please see the attached 2025 1/2 - VS"
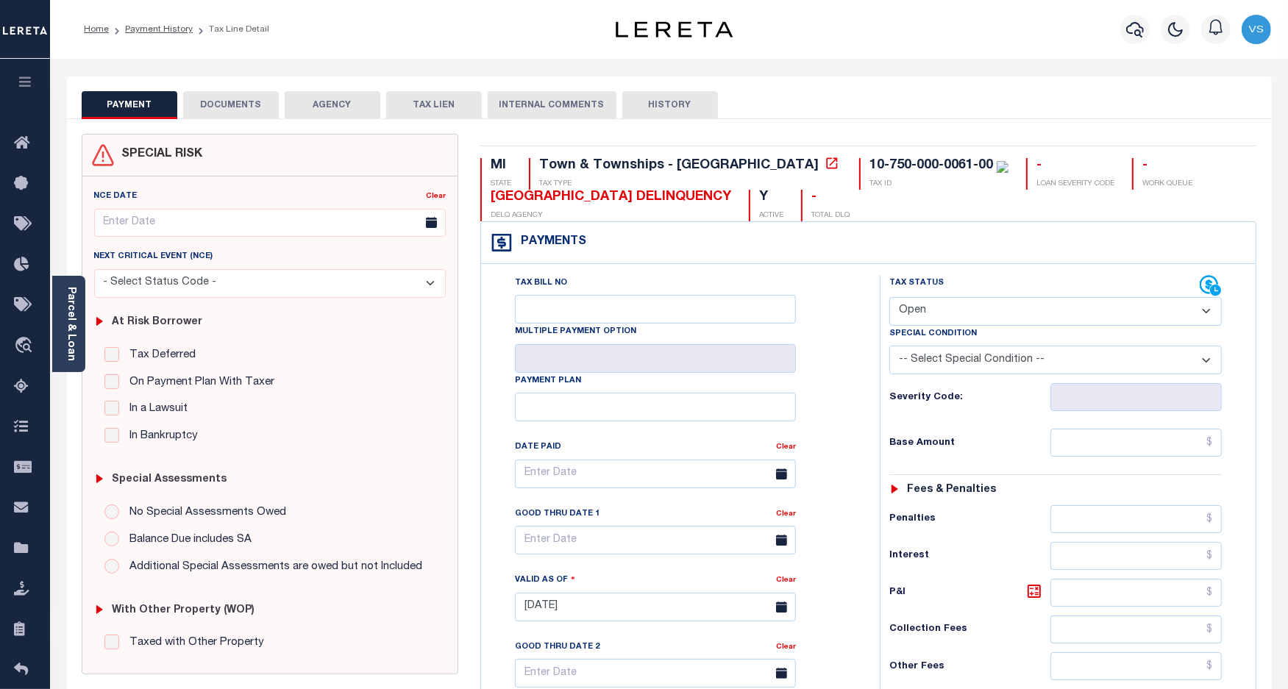
type textarea "Please see the attached 2025 1/2 - VS"
type input "[DATE]"
click at [956, 315] on select "- Select Status Code - Open Due/Unpaid Paid Incomplete No Tax Due Internal Refu…" at bounding box center [1055, 311] width 333 height 29
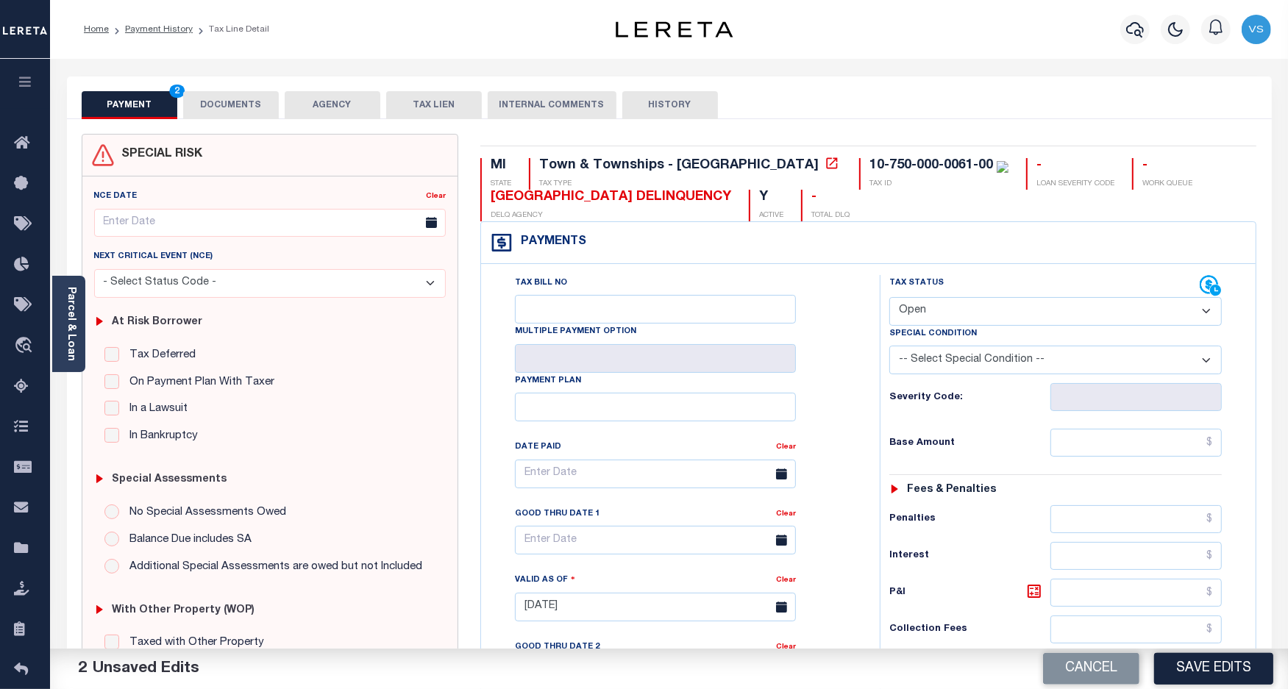
select select "PYD"
click at [889, 299] on select "- Select Status Code - Open Due/Unpaid Paid Incomplete No Tax Due Internal Refu…" at bounding box center [1055, 311] width 333 height 29
click at [1178, 684] on button "Save Edits" at bounding box center [1213, 669] width 119 height 32
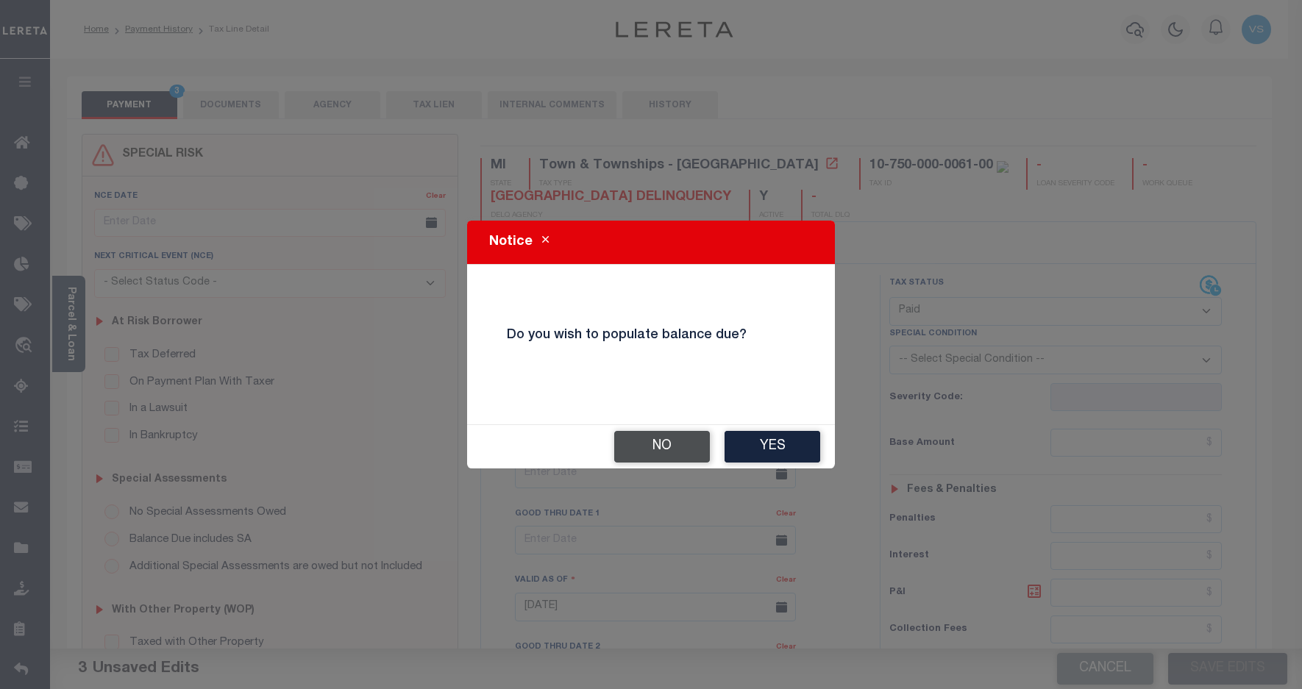
click at [653, 455] on button "No" at bounding box center [662, 447] width 96 height 32
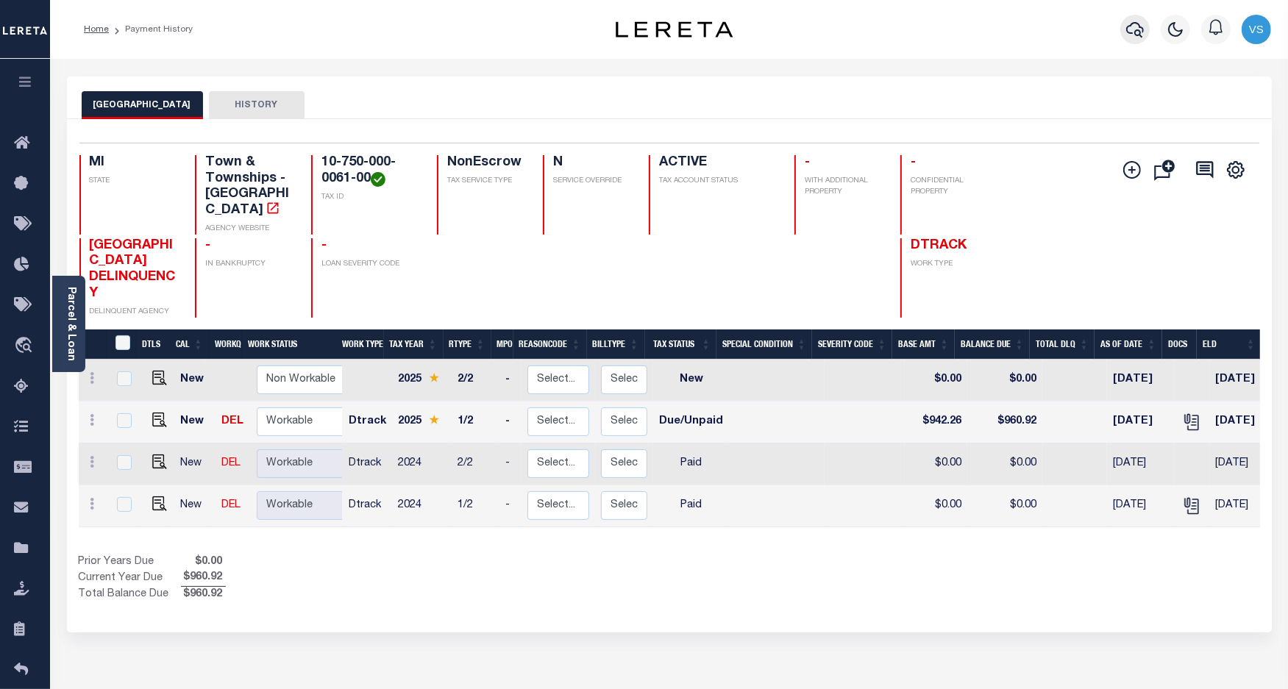
click at [1131, 29] on icon "button" at bounding box center [1135, 30] width 18 height 18
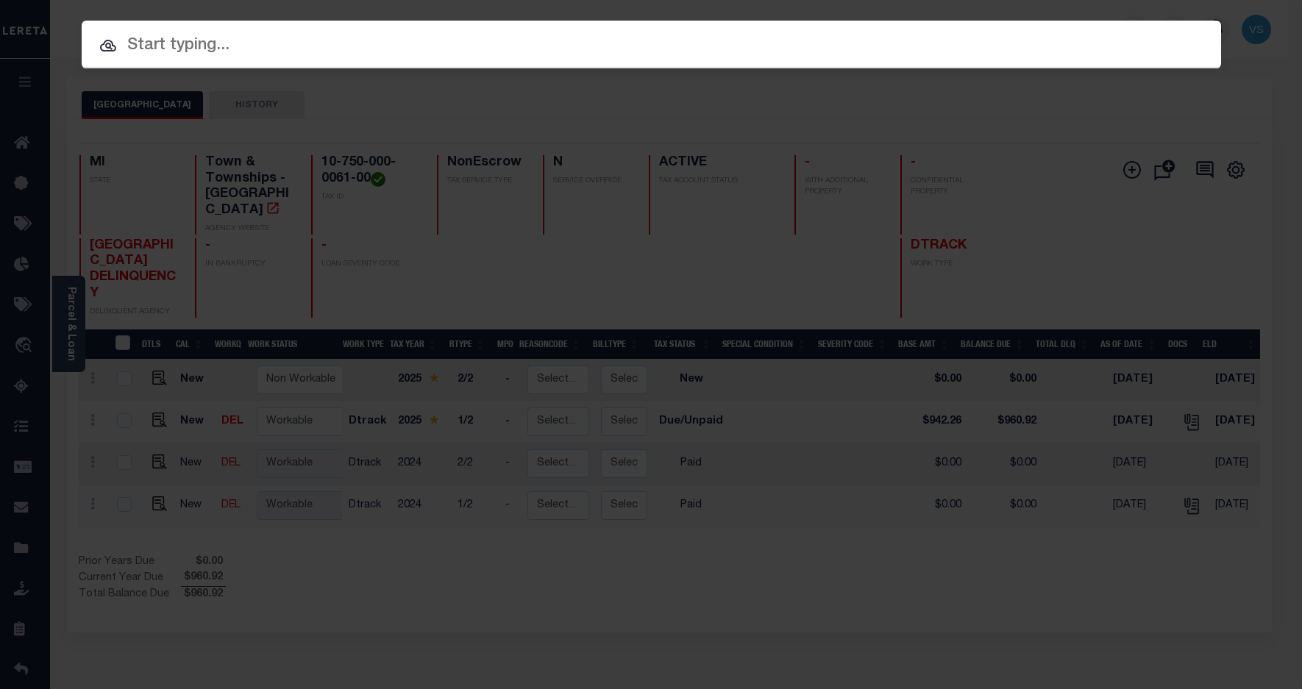
paste input "2024046"
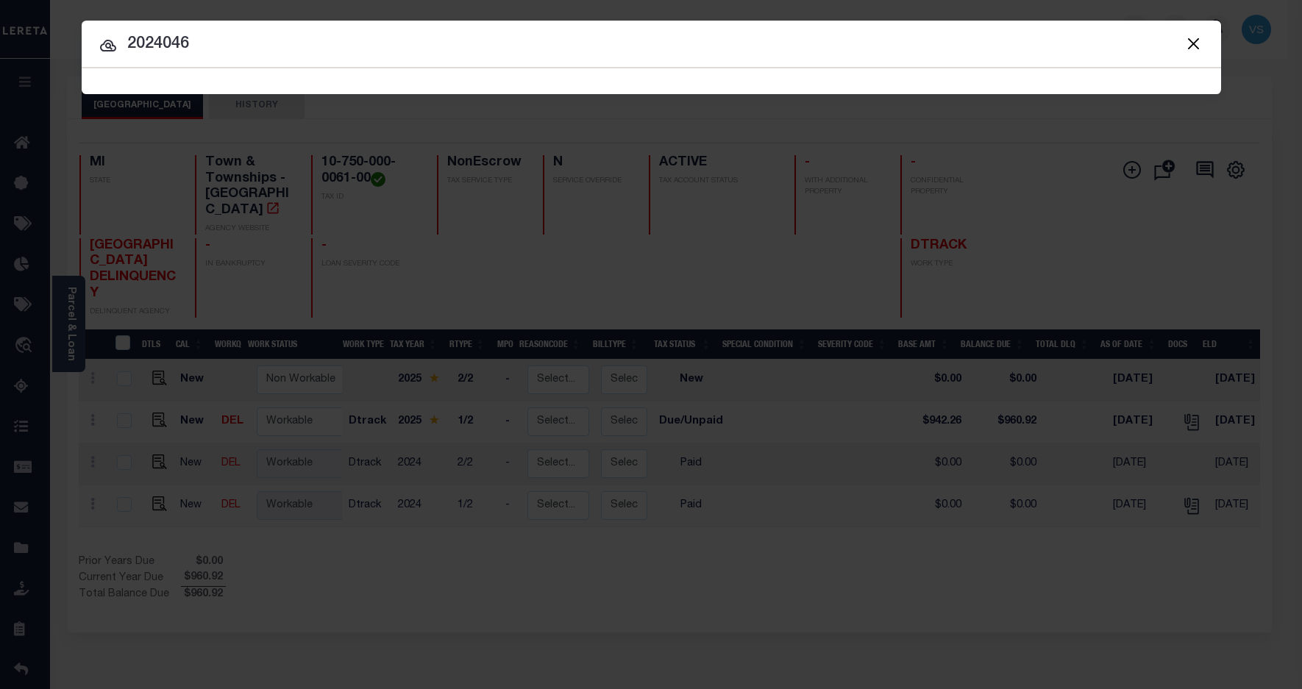
type input "2024046"
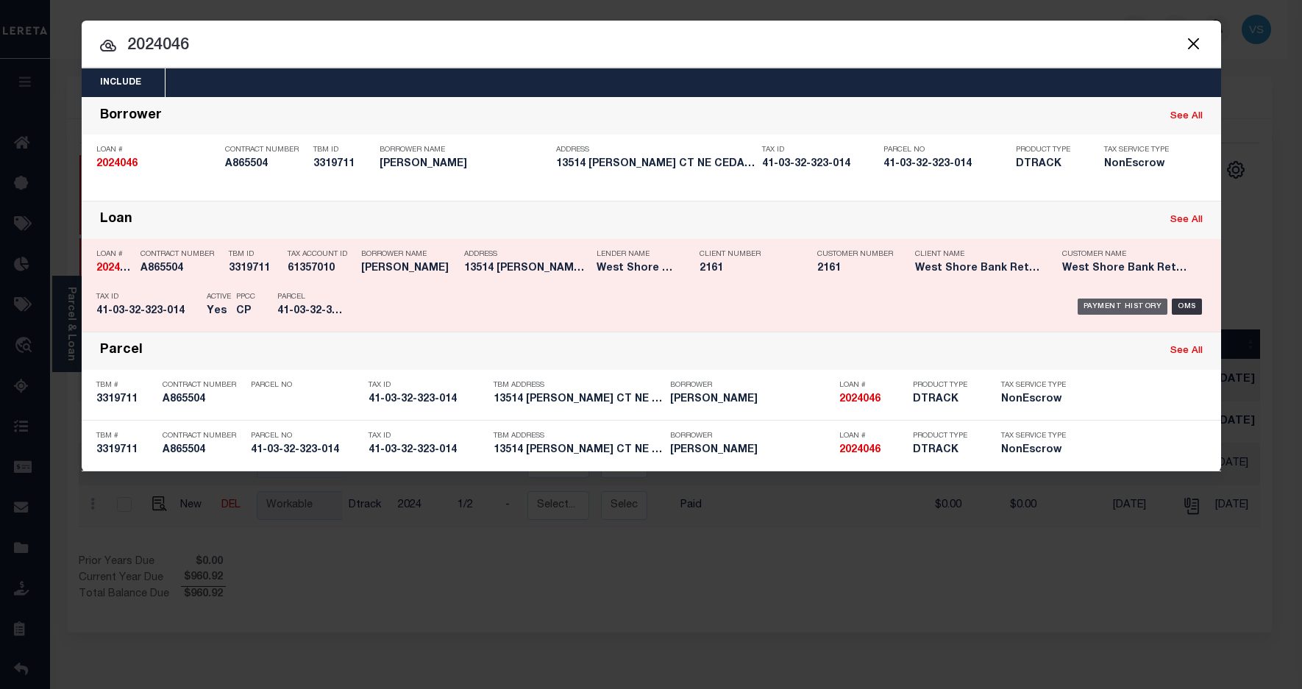
click at [1119, 307] on div "Payment History" at bounding box center [1123, 307] width 90 height 16
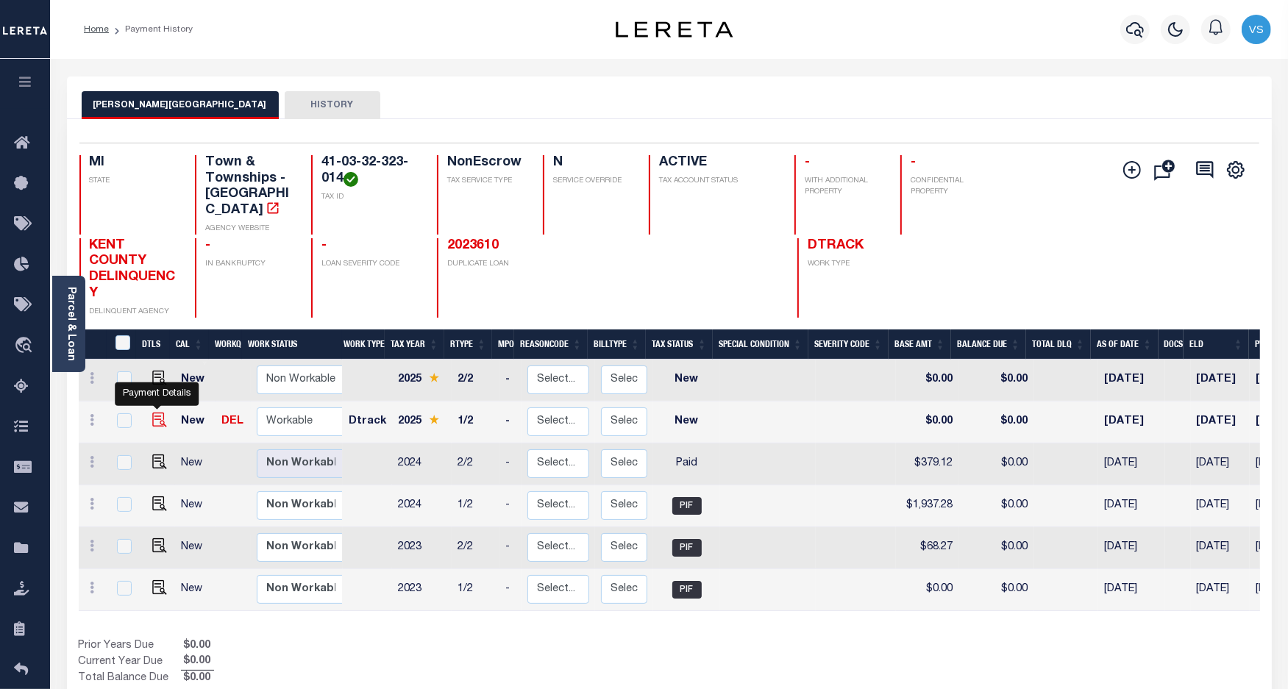
click at [154, 413] on img "" at bounding box center [159, 420] width 15 height 15
checkbox input "true"
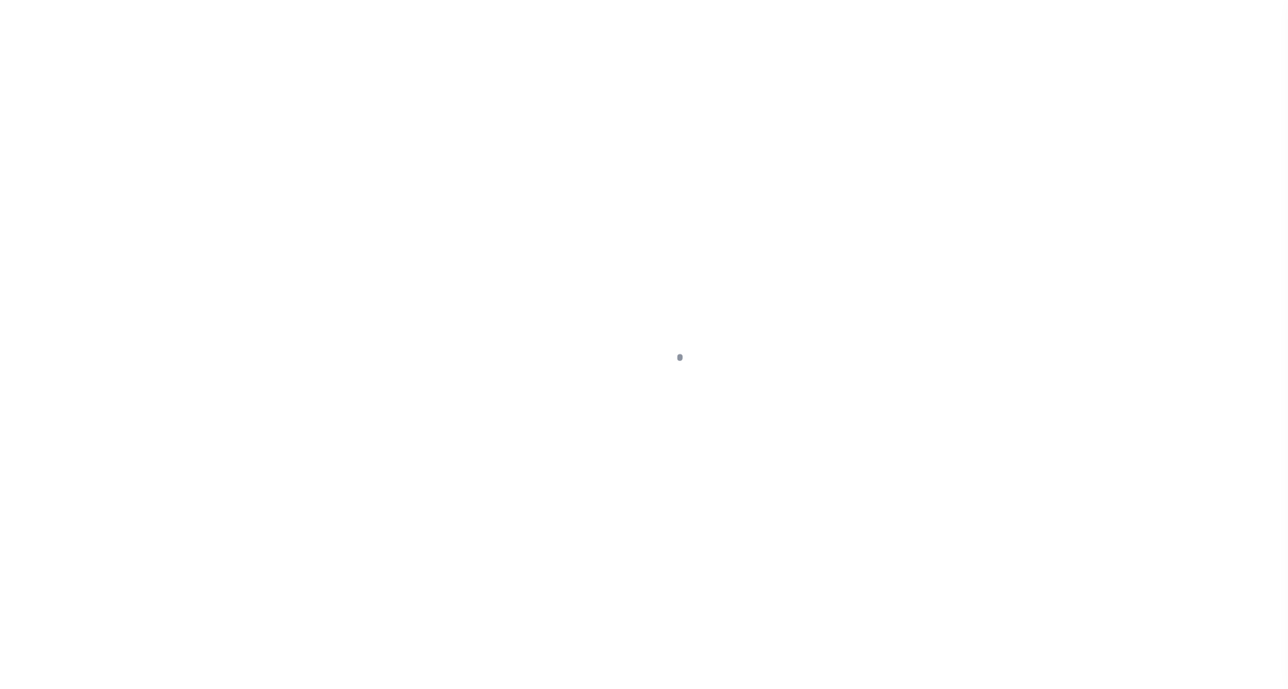
select select "NW2"
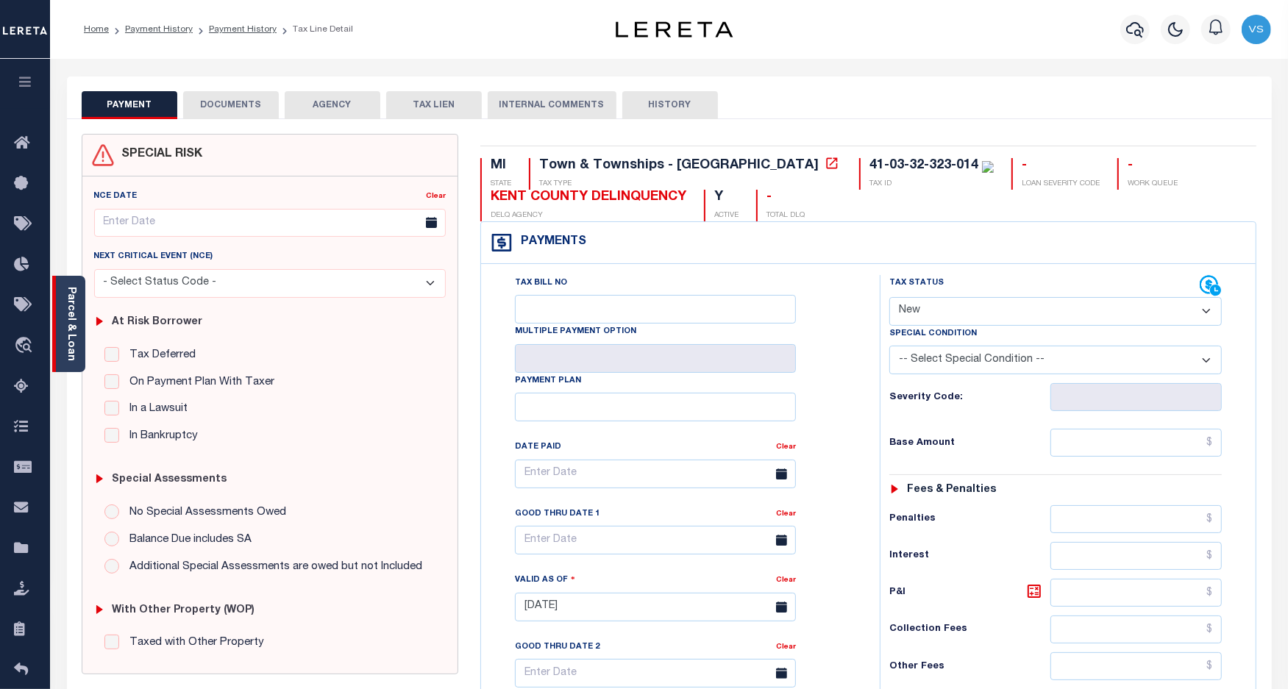
click at [67, 330] on link "Parcel & Loan" at bounding box center [70, 324] width 10 height 74
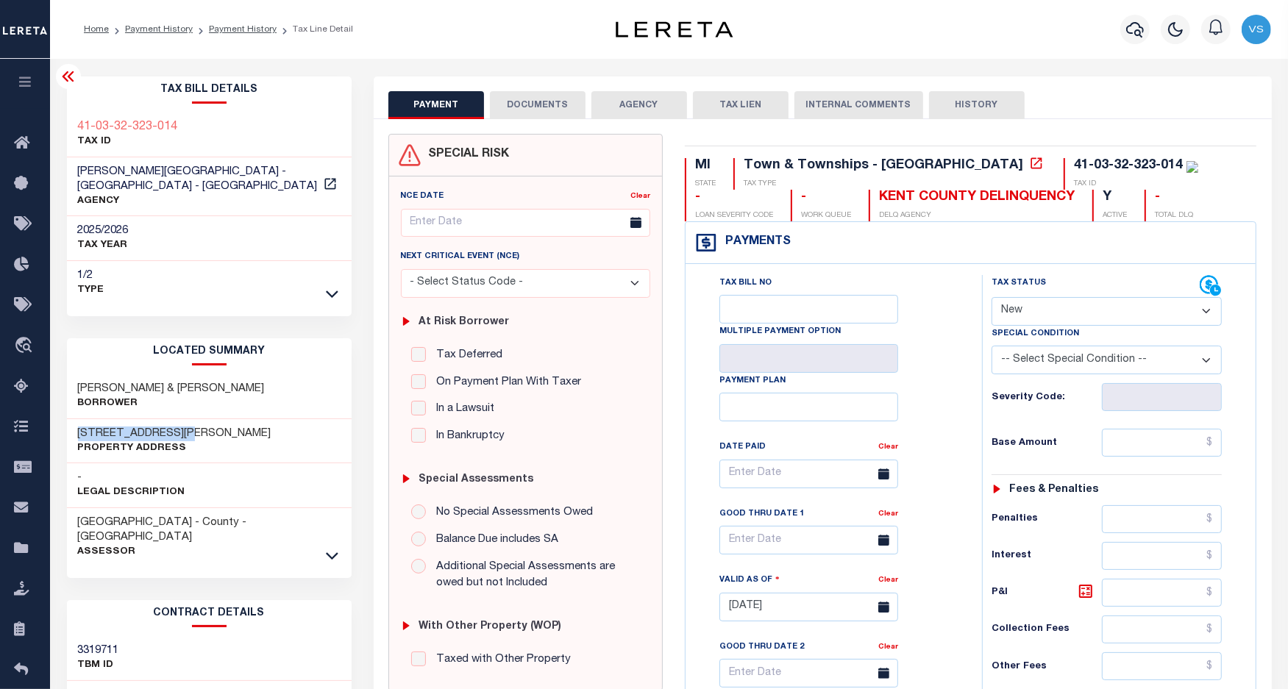
drag, startPoint x: 207, startPoint y: 414, endPoint x: 67, endPoint y: 410, distance: 140.6
click at [67, 419] on div "13514 BECKER CT NE Property Address" at bounding box center [209, 441] width 285 height 45
copy h3 "[STREET_ADDRESS][PERSON_NAME]"
click at [537, 98] on button "DOCUMENTS" at bounding box center [538, 105] width 96 height 28
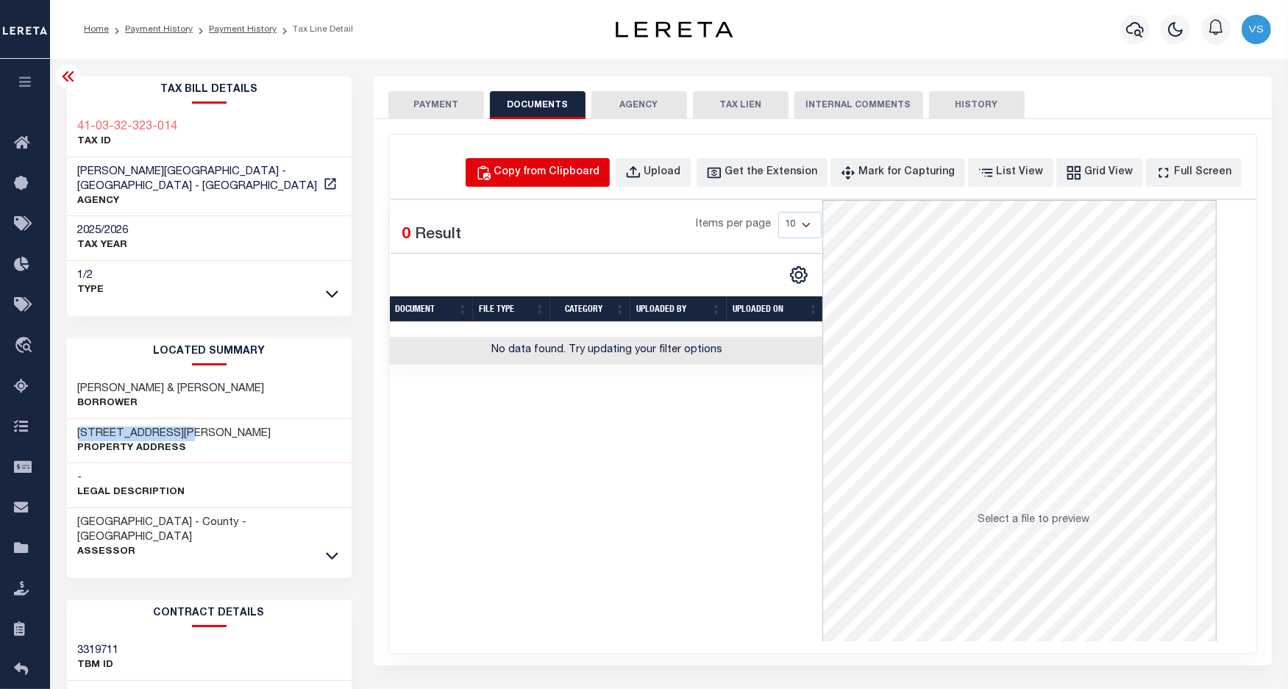
click at [564, 170] on div "Copy from Clipboard" at bounding box center [547, 173] width 106 height 16
select select "POP"
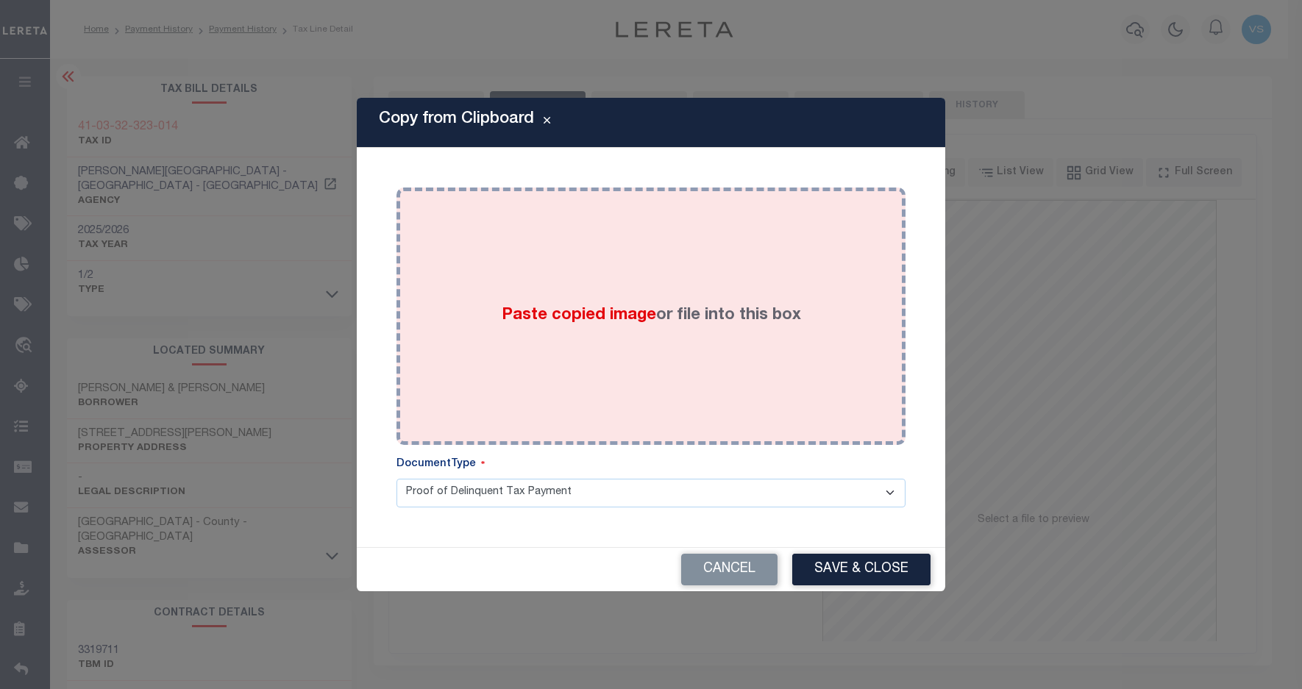
click at [589, 277] on div "Paste copied image or file into this box" at bounding box center [651, 316] width 487 height 235
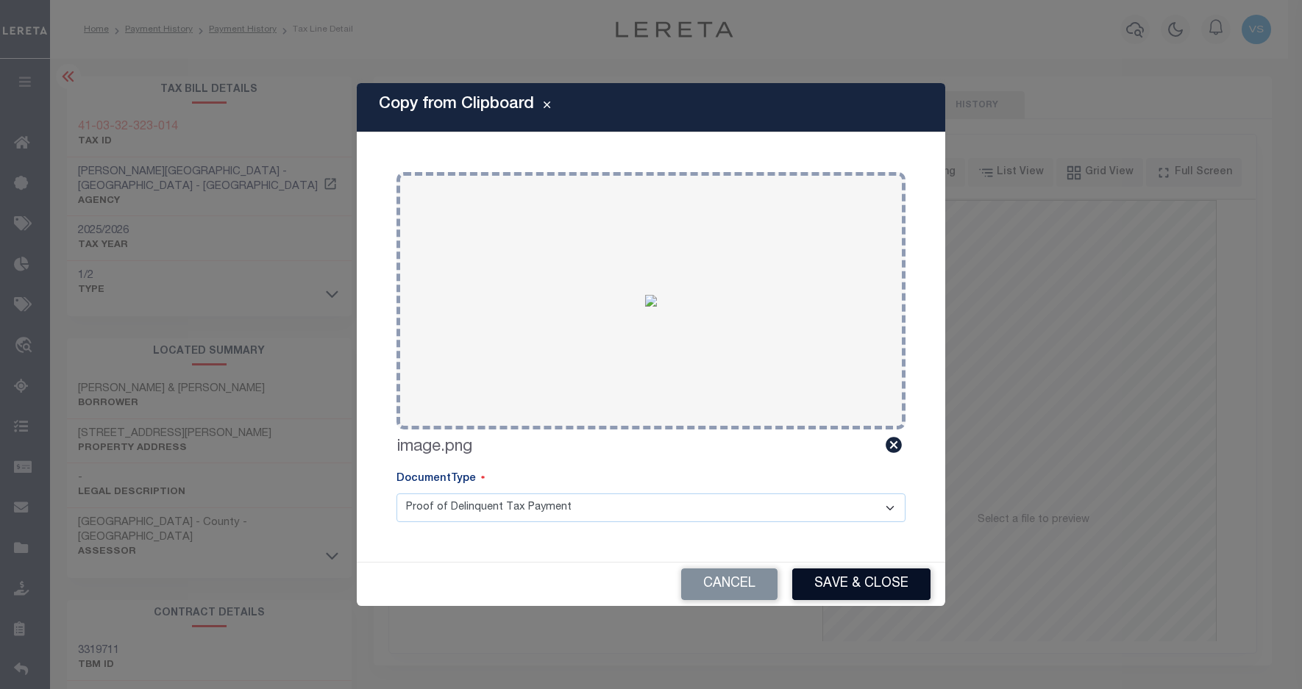
click at [821, 585] on button "Save & Close" at bounding box center [861, 585] width 138 height 32
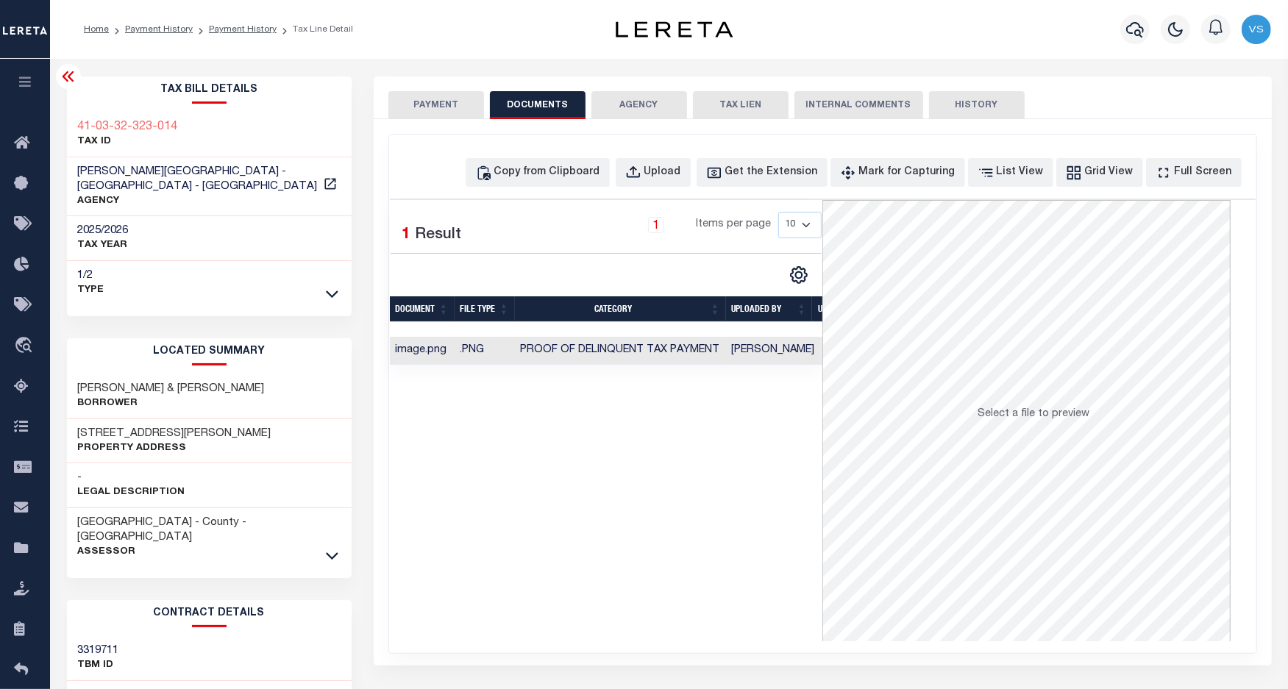
click at [427, 111] on button "PAYMENT" at bounding box center [436, 105] width 96 height 28
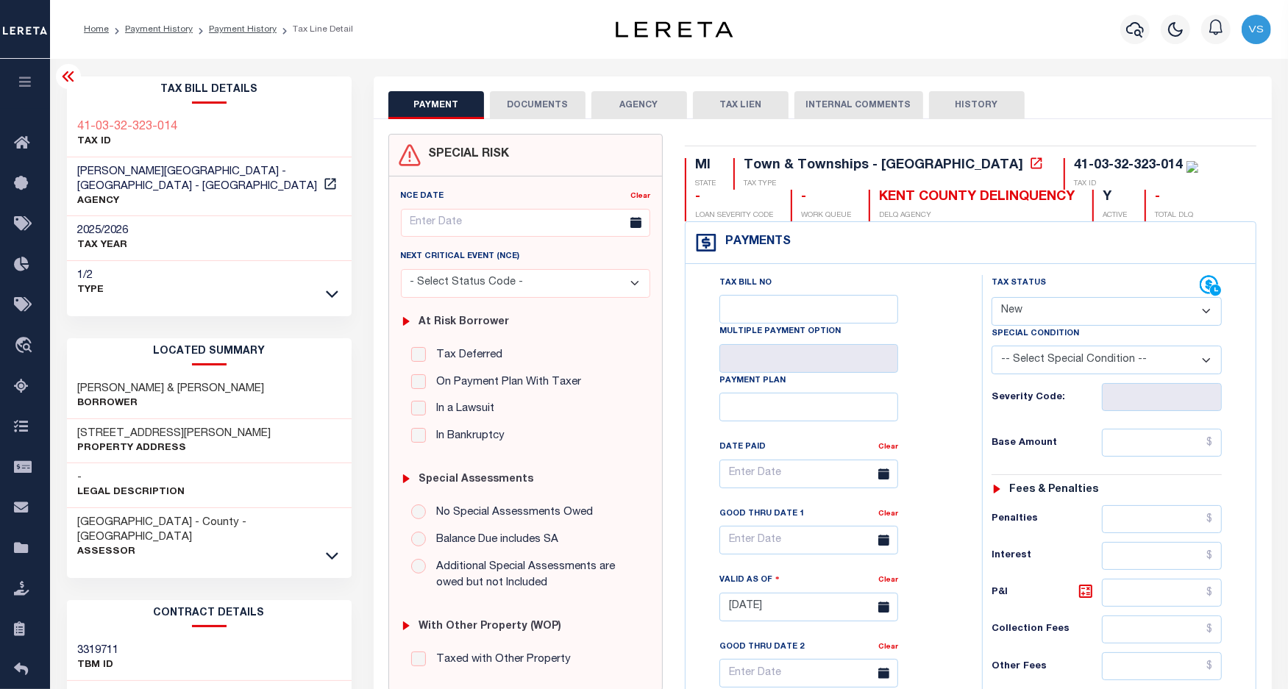
click at [1016, 308] on select "- Select Status Code - Open Due/Unpaid Paid Incomplete No Tax Due Internal Refu…" at bounding box center [1107, 311] width 231 height 29
select select "PYD"
click at [992, 299] on select "- Select Status Code - Open Due/Unpaid Paid Incomplete No Tax Due Internal Refu…" at bounding box center [1107, 311] width 231 height 29
type input "10/03/2025"
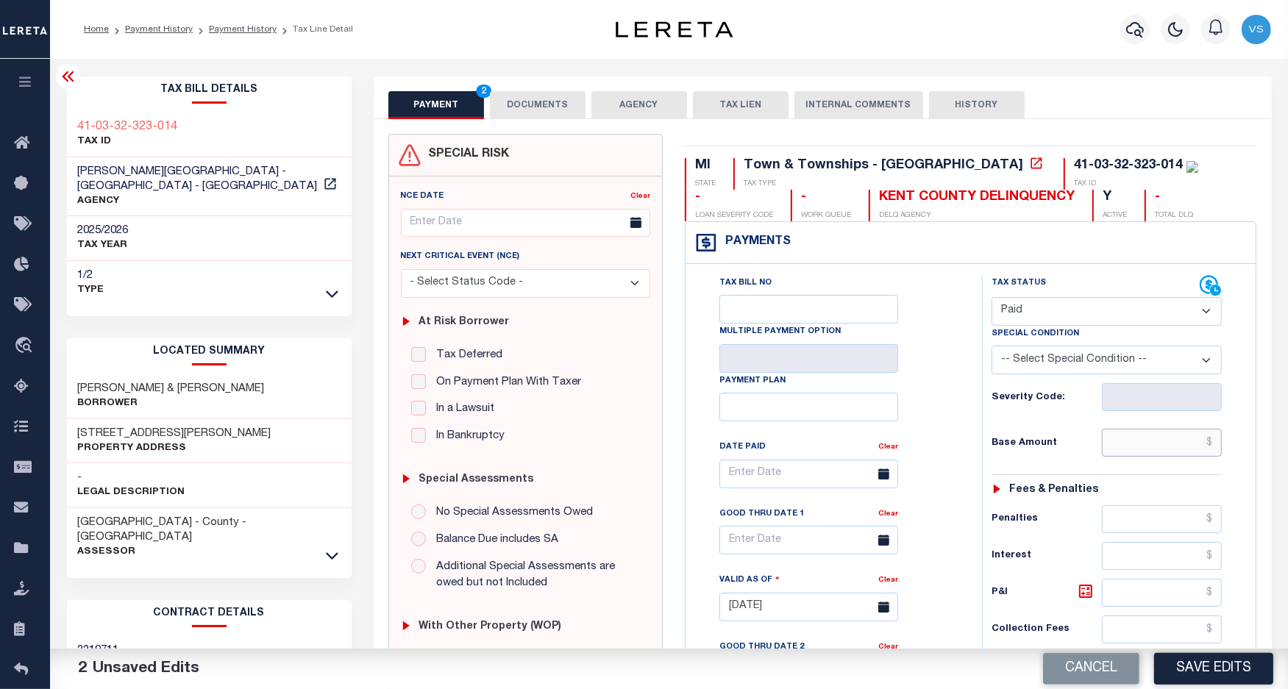
click at [1159, 453] on input "text" at bounding box center [1162, 443] width 121 height 28
paste input "1,988.70"
type input "$1,988.70"
click at [1189, 671] on button "Save Edits" at bounding box center [1213, 669] width 119 height 32
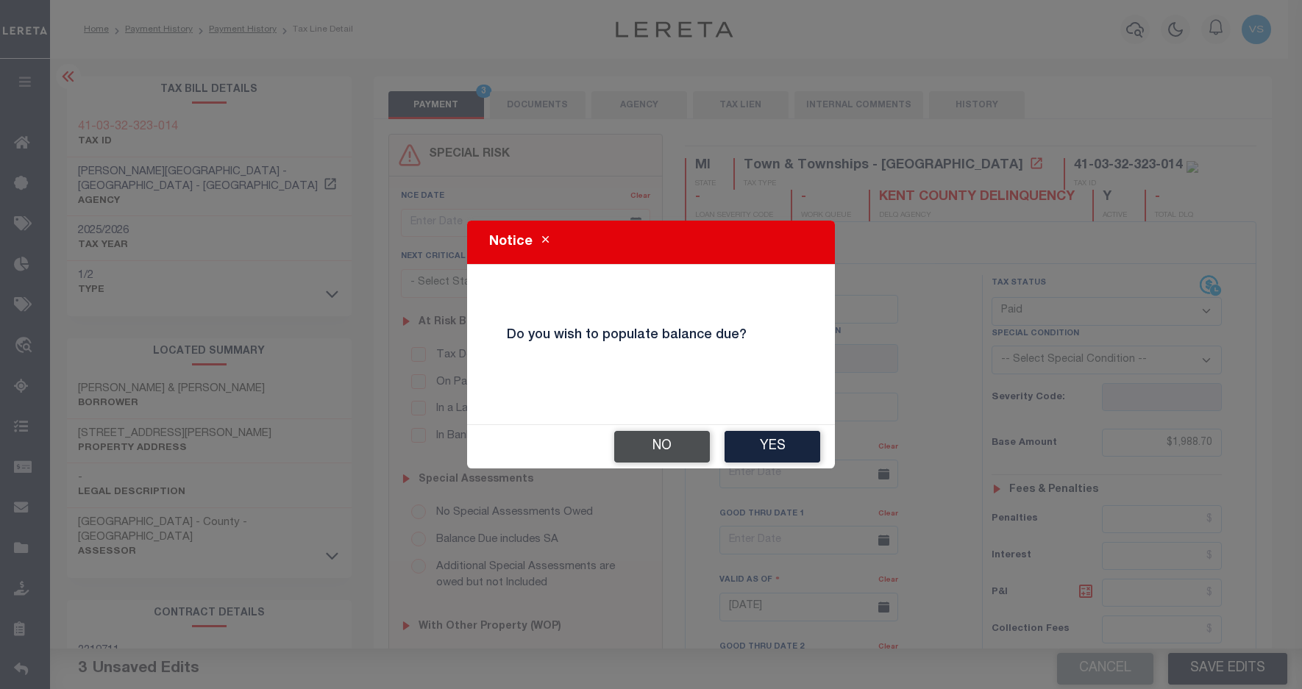
click at [655, 446] on button "No" at bounding box center [662, 447] width 96 height 32
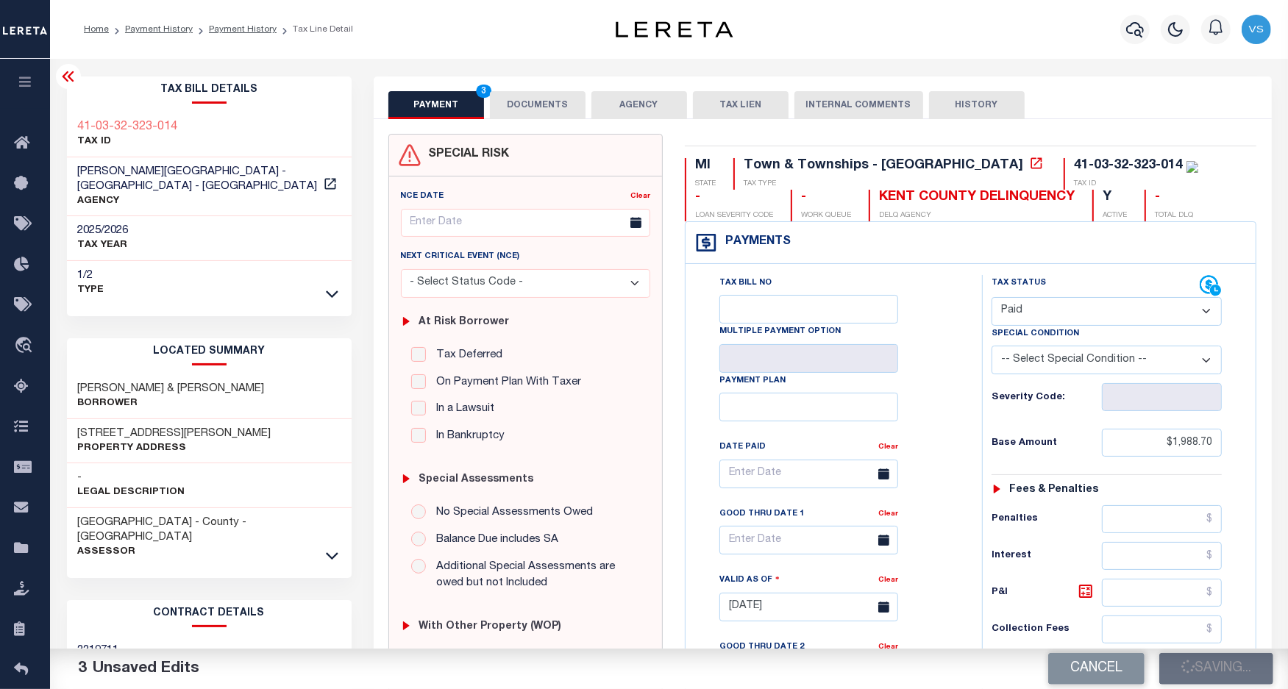
checkbox input "false"
type input "$1,988.7"
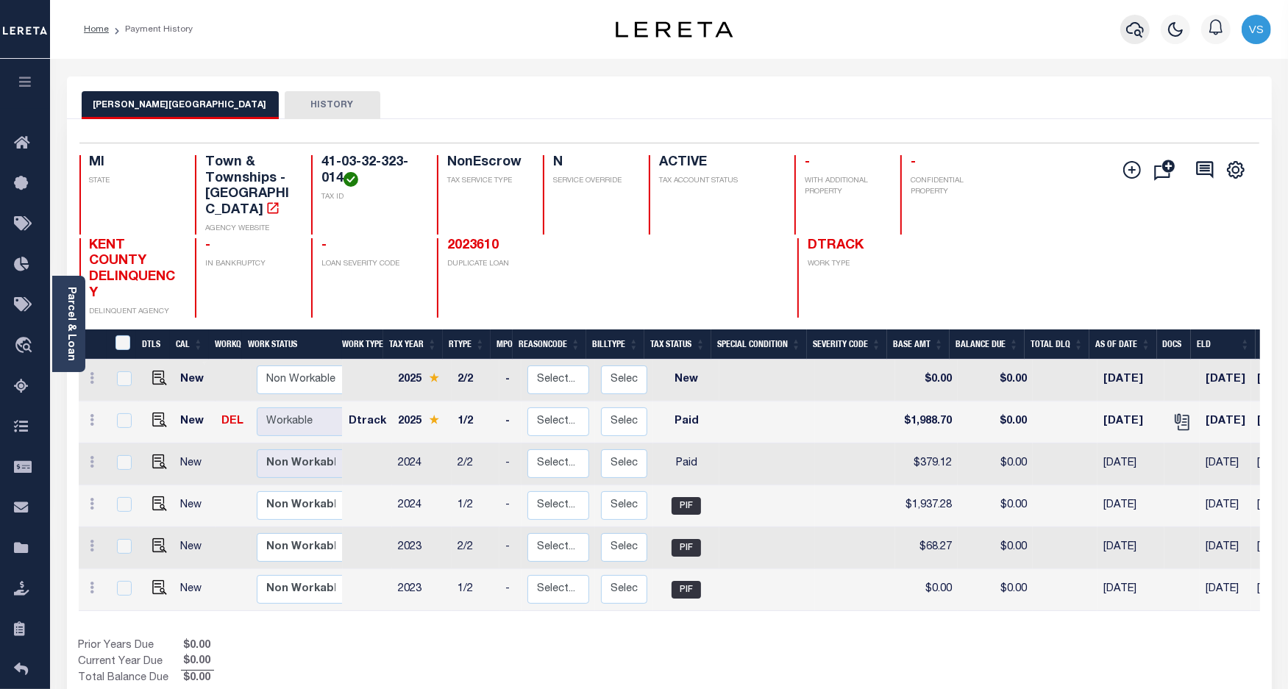
click at [1126, 28] on button "button" at bounding box center [1134, 29] width 29 height 29
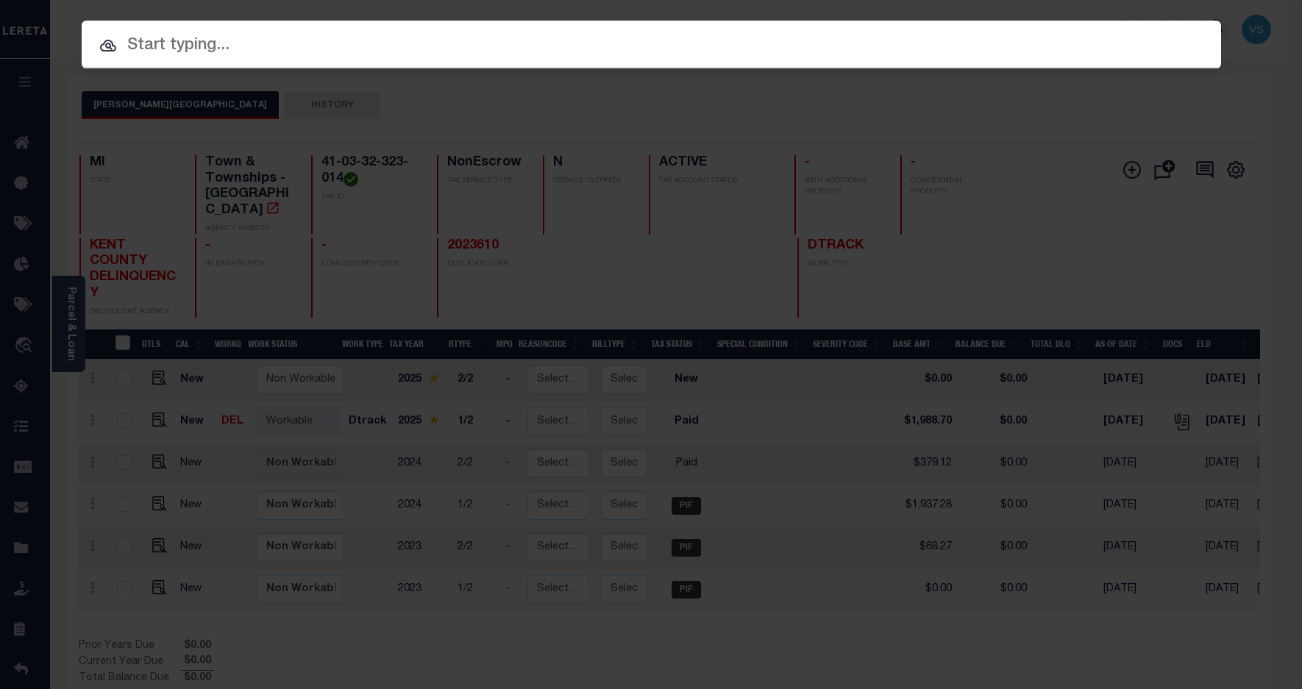
paste input "1310683719"
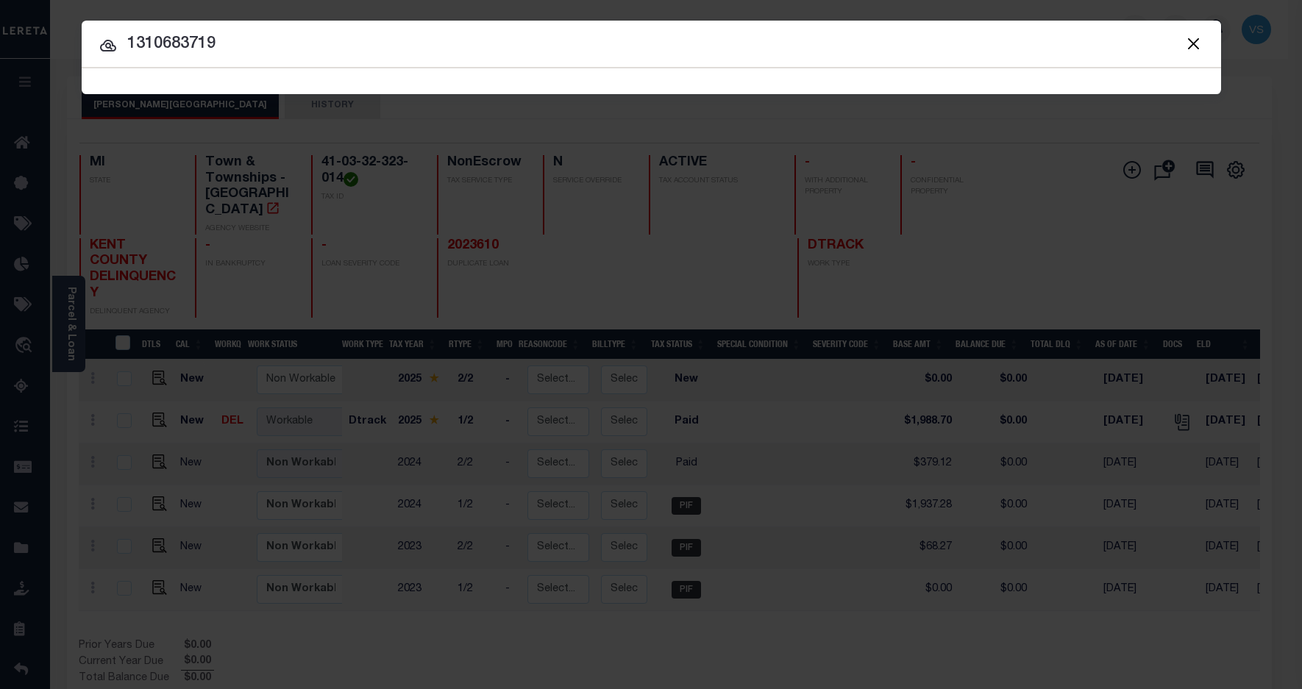
type input "1310683719"
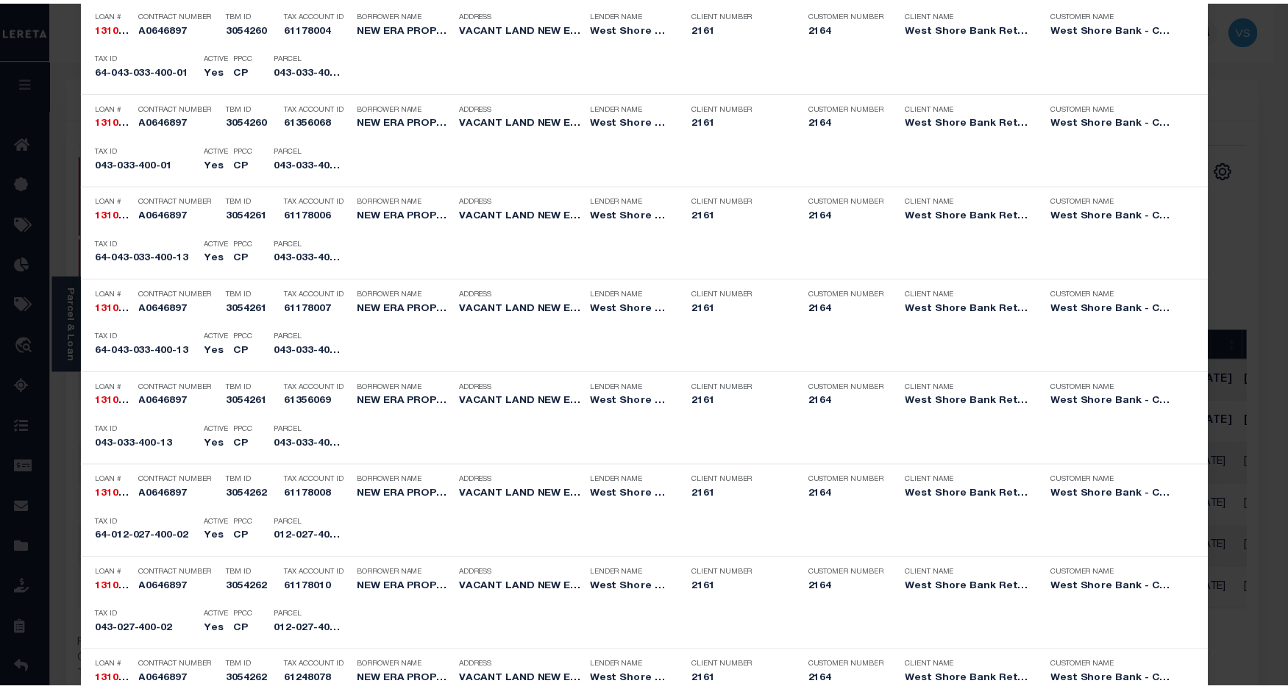
scroll to position [1012, 0]
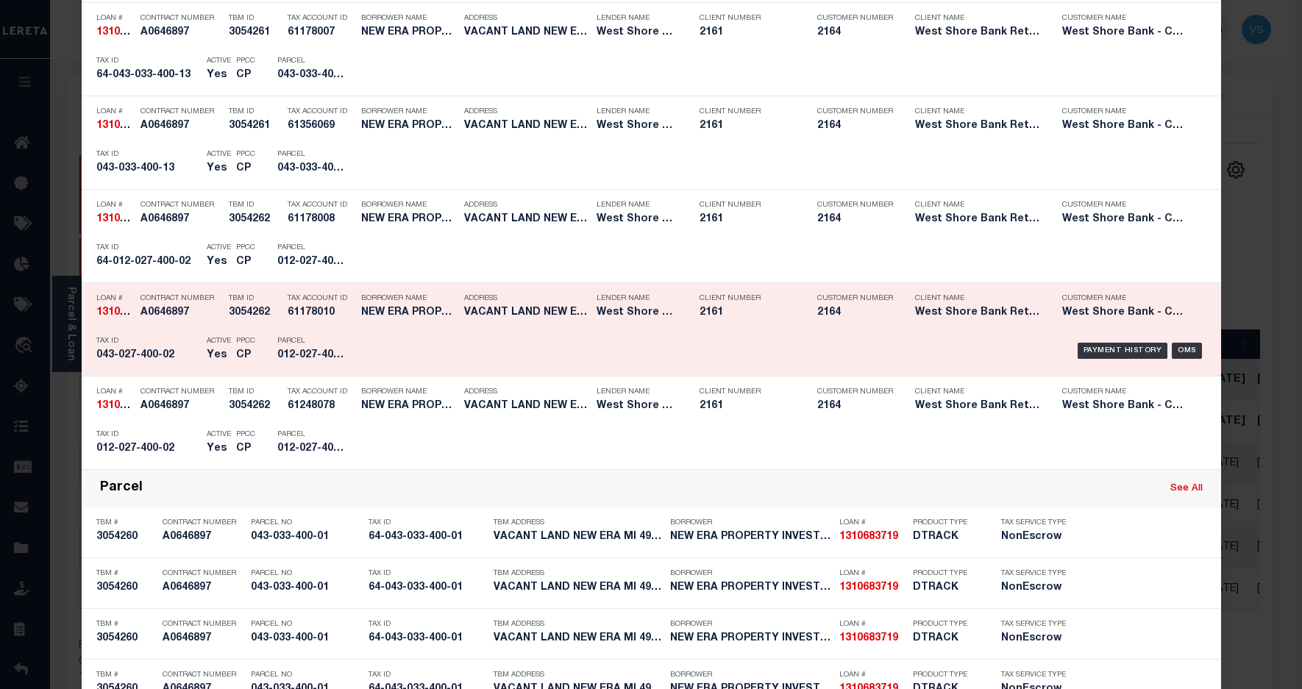
click at [1095, 342] on div "Payment History OMS" at bounding box center [786, 351] width 841 height 43
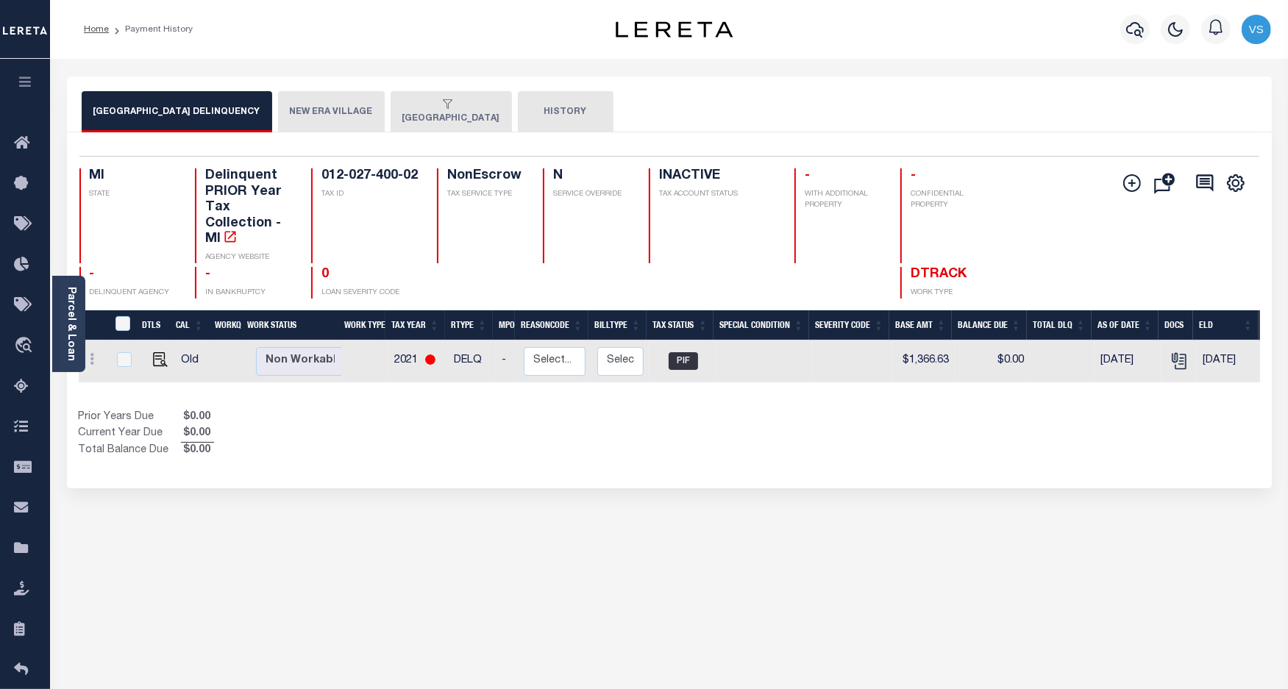
click at [284, 111] on button "NEW ERA VILLAGE" at bounding box center [331, 111] width 107 height 41
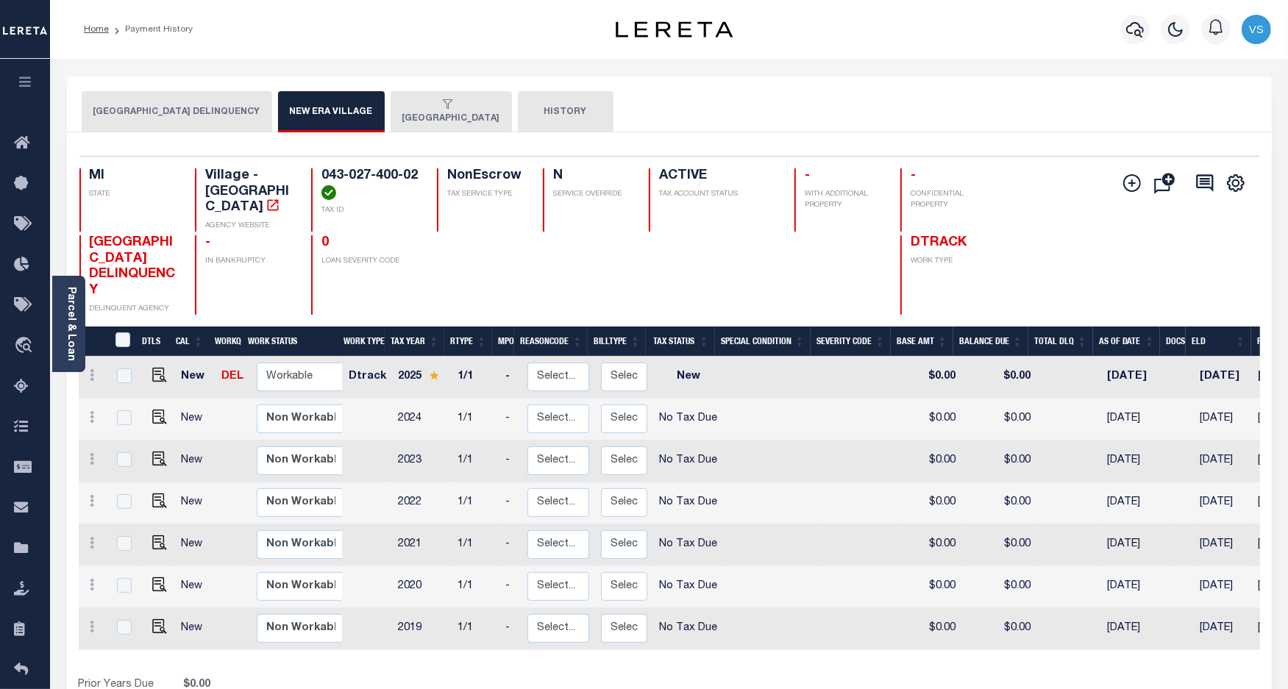
click at [418, 114] on button "[GEOGRAPHIC_DATA]" at bounding box center [451, 111] width 121 height 41
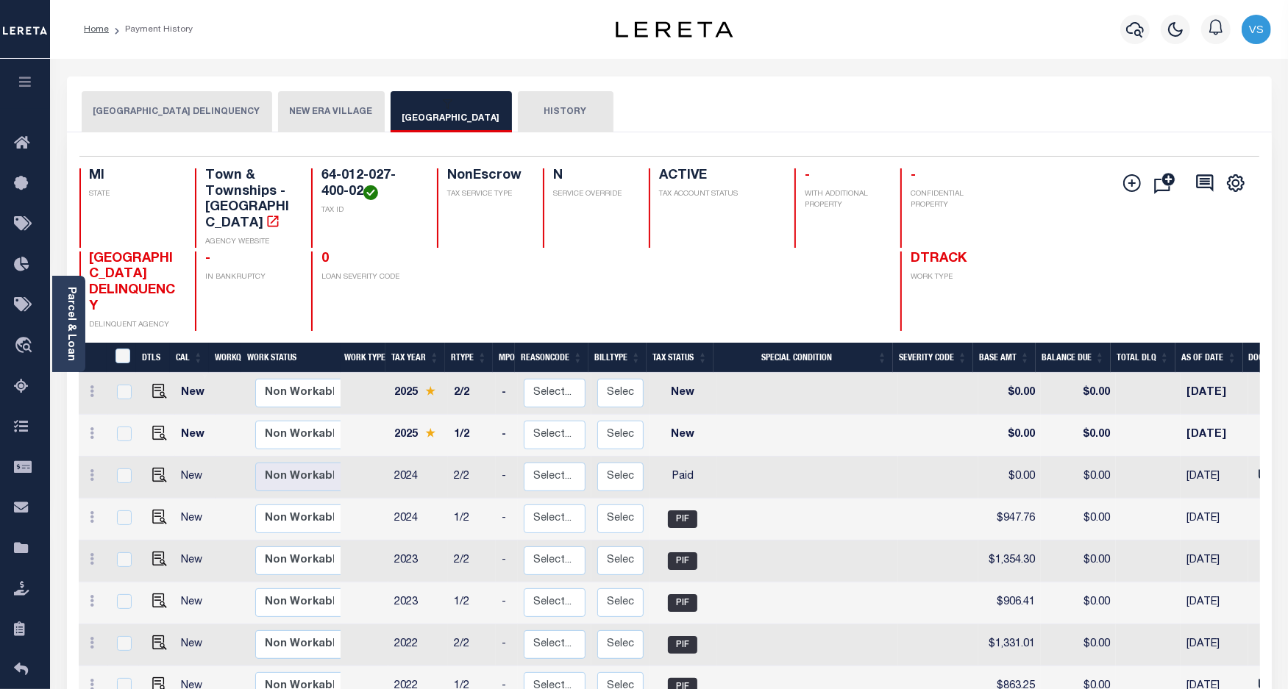
click at [206, 107] on button "[GEOGRAPHIC_DATA] DELINQUENCY" at bounding box center [177, 111] width 191 height 41
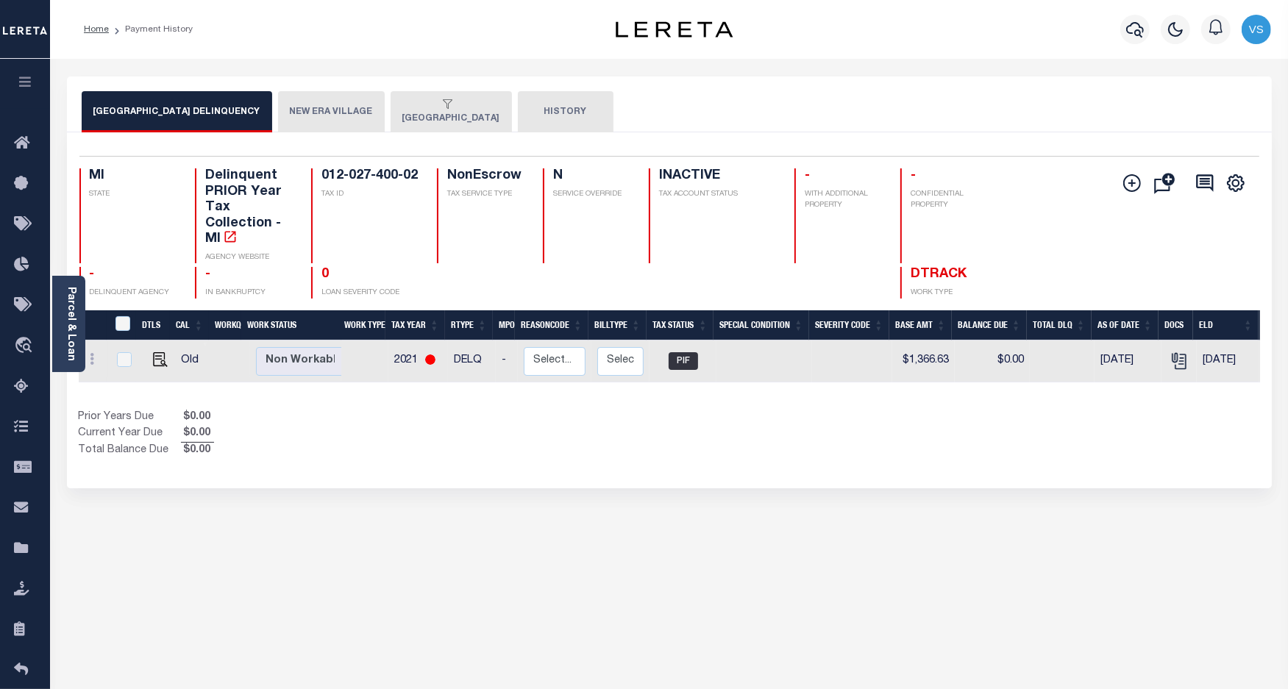
click at [329, 112] on button "NEW ERA VILLAGE" at bounding box center [331, 111] width 107 height 41
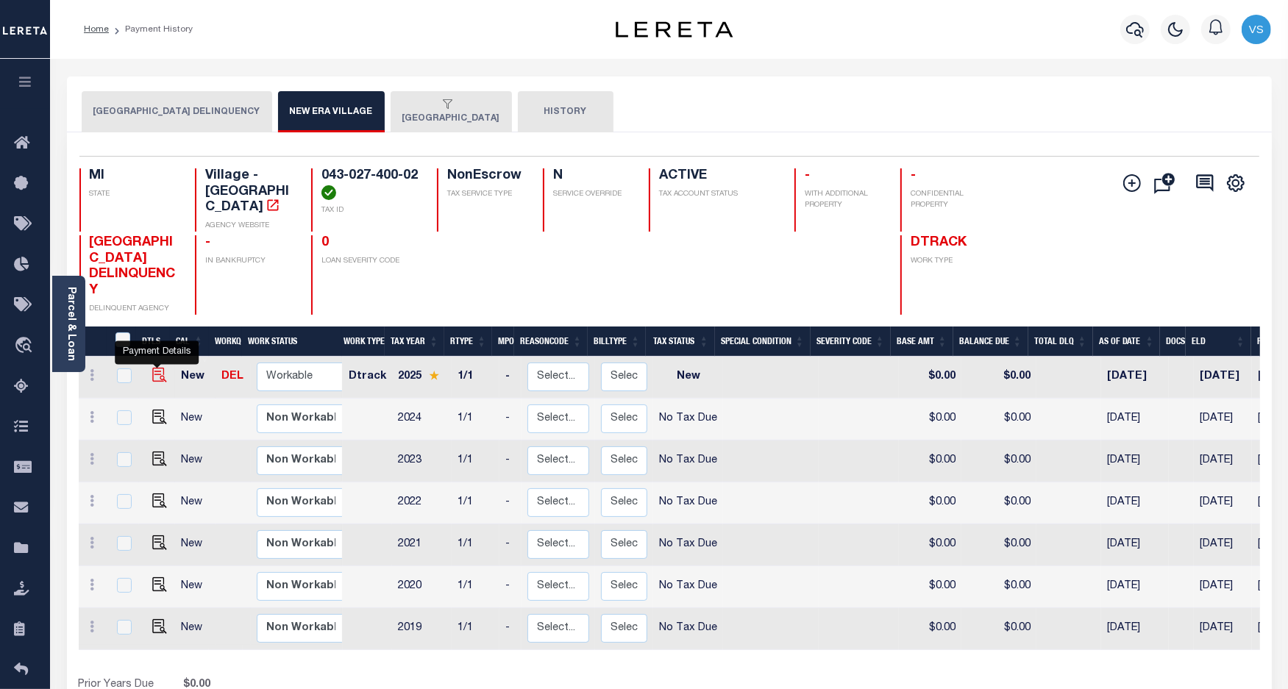
click at [153, 368] on img "" at bounding box center [159, 375] width 15 height 15
checkbox input "true"
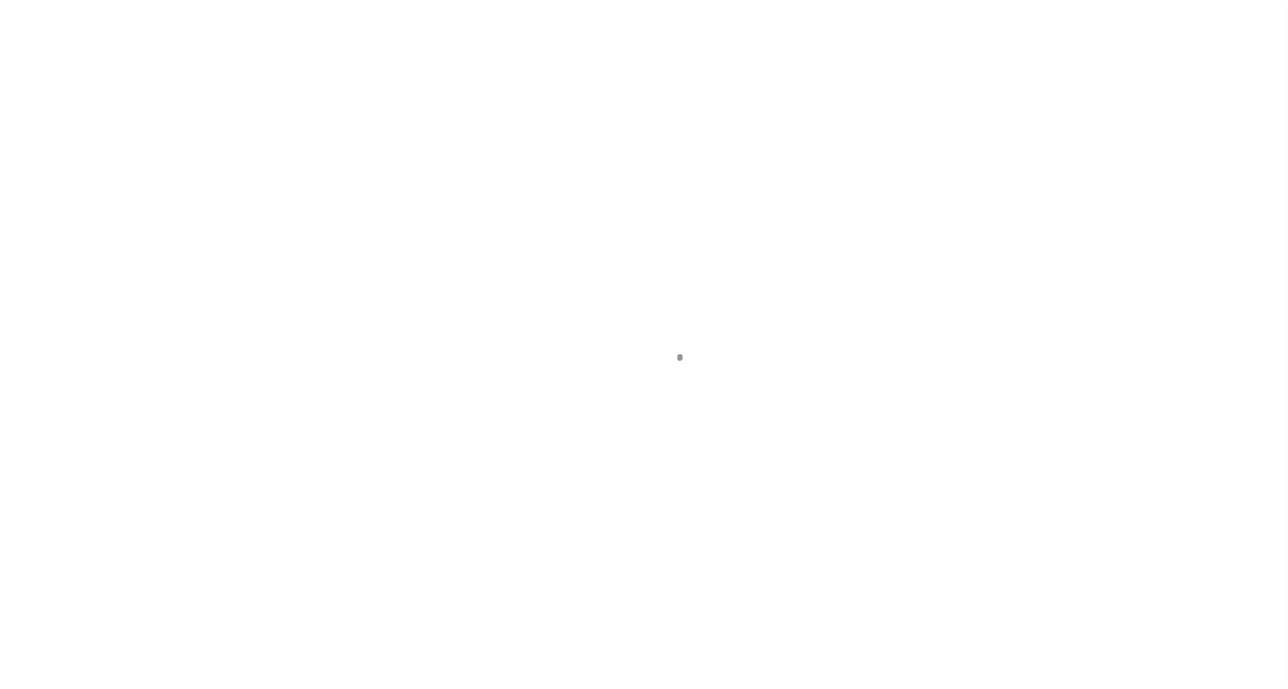
select select "NW2"
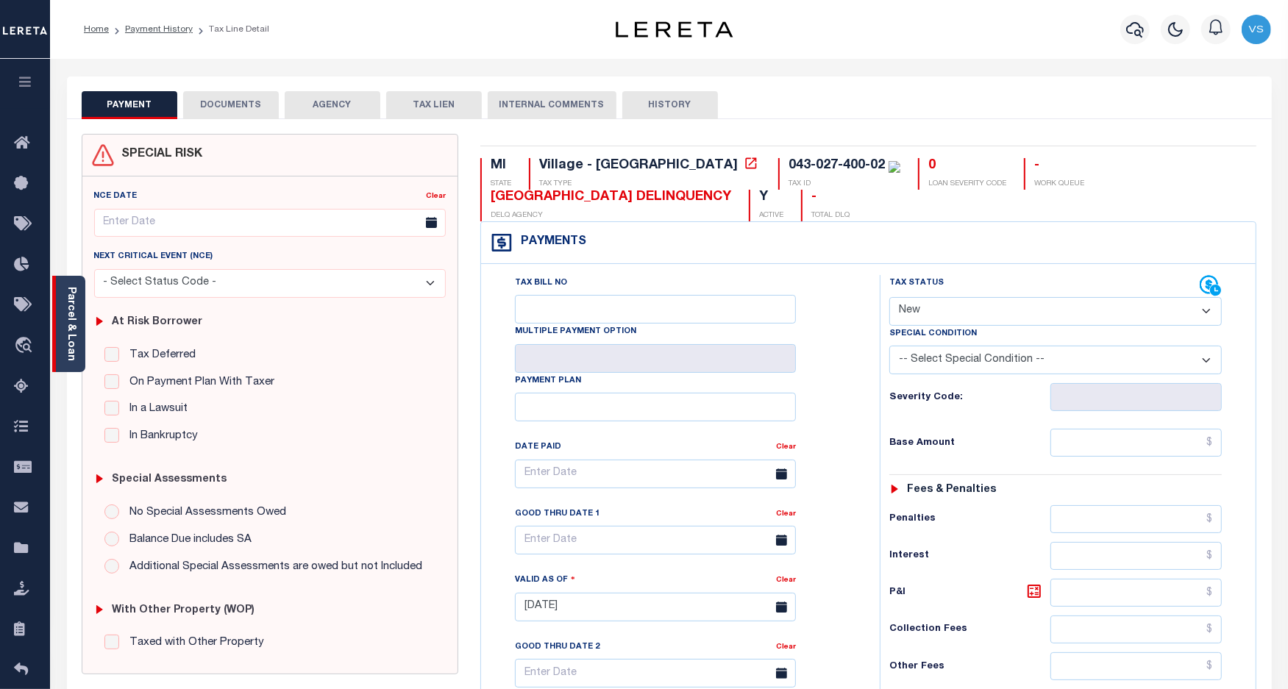
click at [71, 347] on link "Parcel & Loan" at bounding box center [70, 324] width 10 height 74
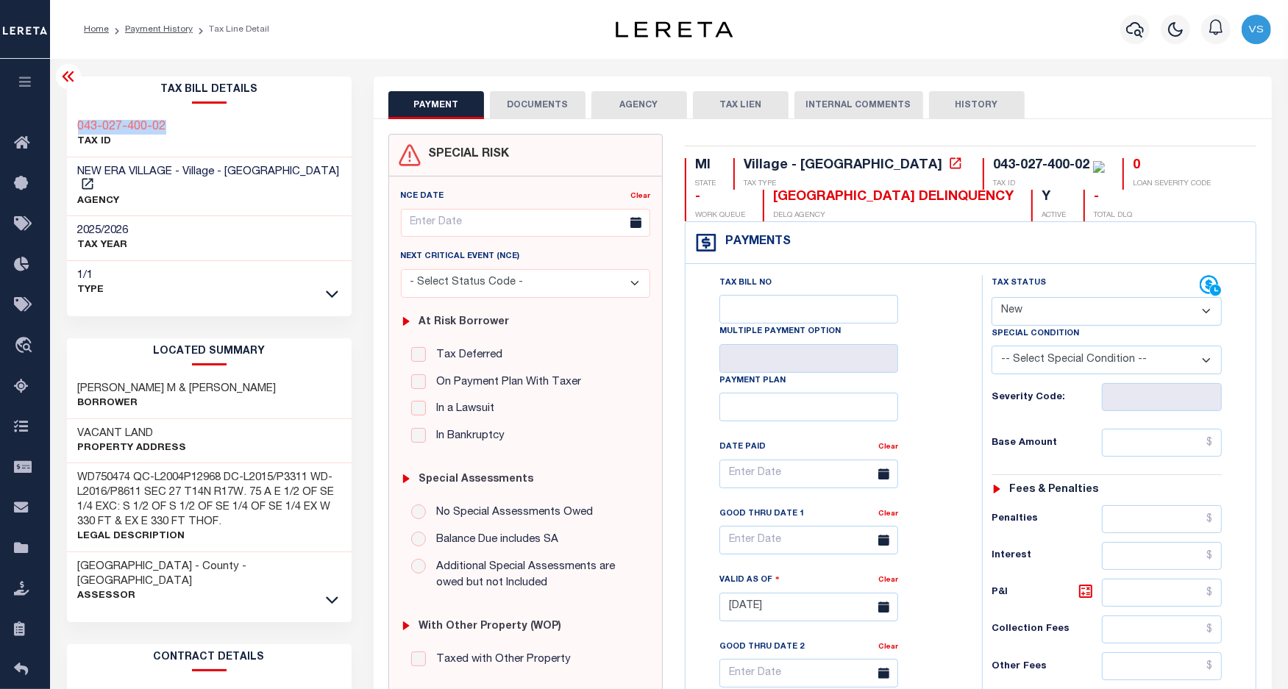
drag, startPoint x: 169, startPoint y: 130, endPoint x: 70, endPoint y: 125, distance: 99.4
click at [70, 125] on div "043-027-400-02 TAX ID" at bounding box center [209, 135] width 285 height 45
copy h3 "043-027-400-02"
drag, startPoint x: 961, startPoint y: 168, endPoint x: 859, endPoint y: 166, distance: 102.3
click at [983, 166] on div "043-027-400-02 TAX ID" at bounding box center [1044, 174] width 122 height 32
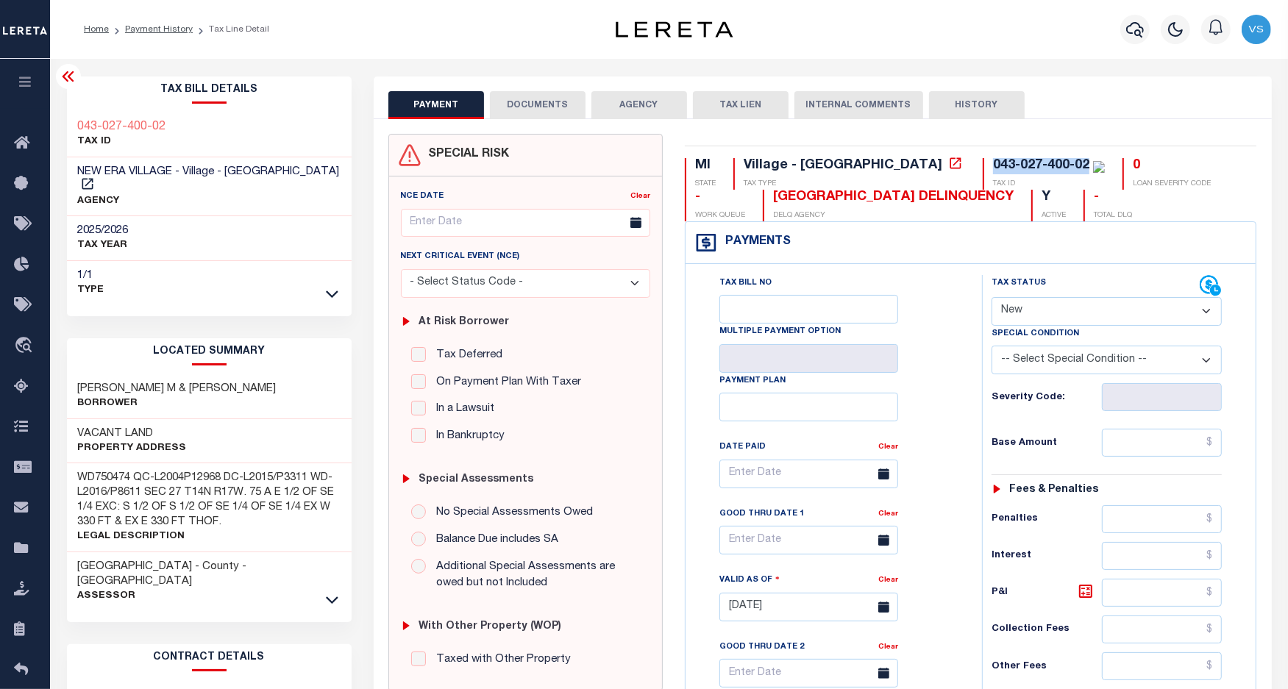
copy div "043-027-400-02"
drag, startPoint x: 163, startPoint y: 412, endPoint x: 82, endPoint y: 418, distance: 81.1
click at [82, 427] on h3 "VACANT LAND" at bounding box center [132, 434] width 109 height 15
click at [133, 27] on link "Payment History" at bounding box center [159, 29] width 68 height 9
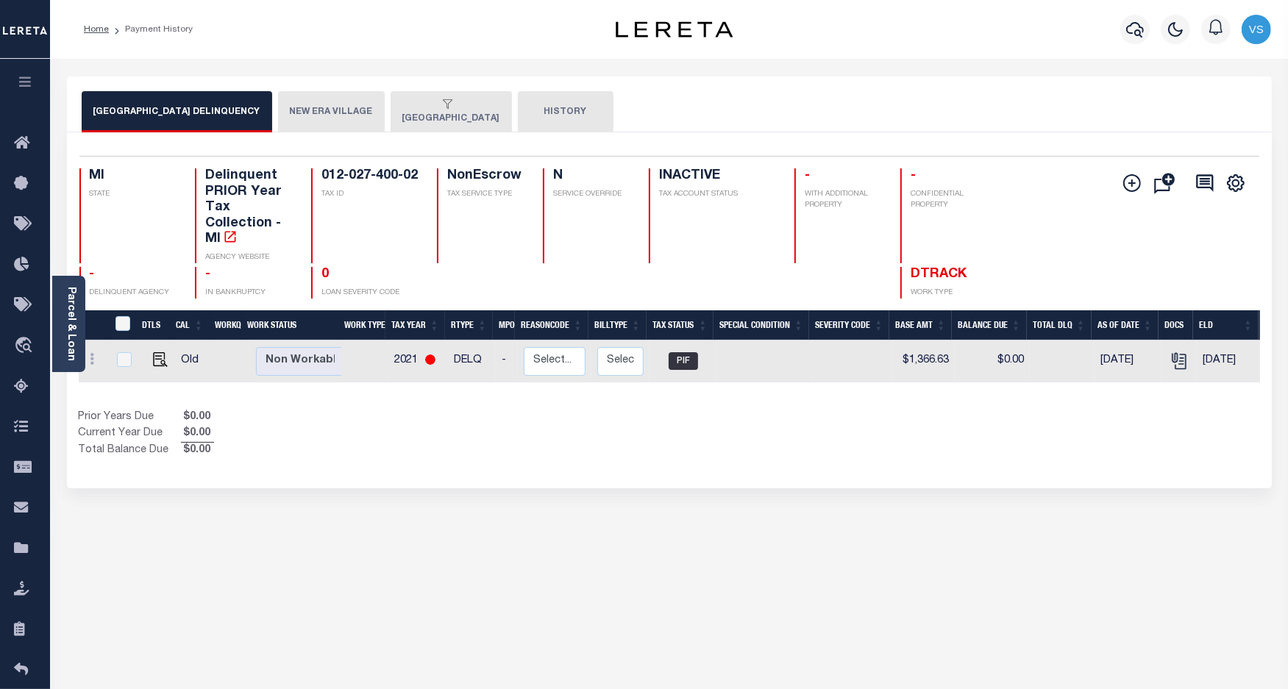
click at [299, 123] on button "NEW ERA VILLAGE" at bounding box center [331, 111] width 107 height 41
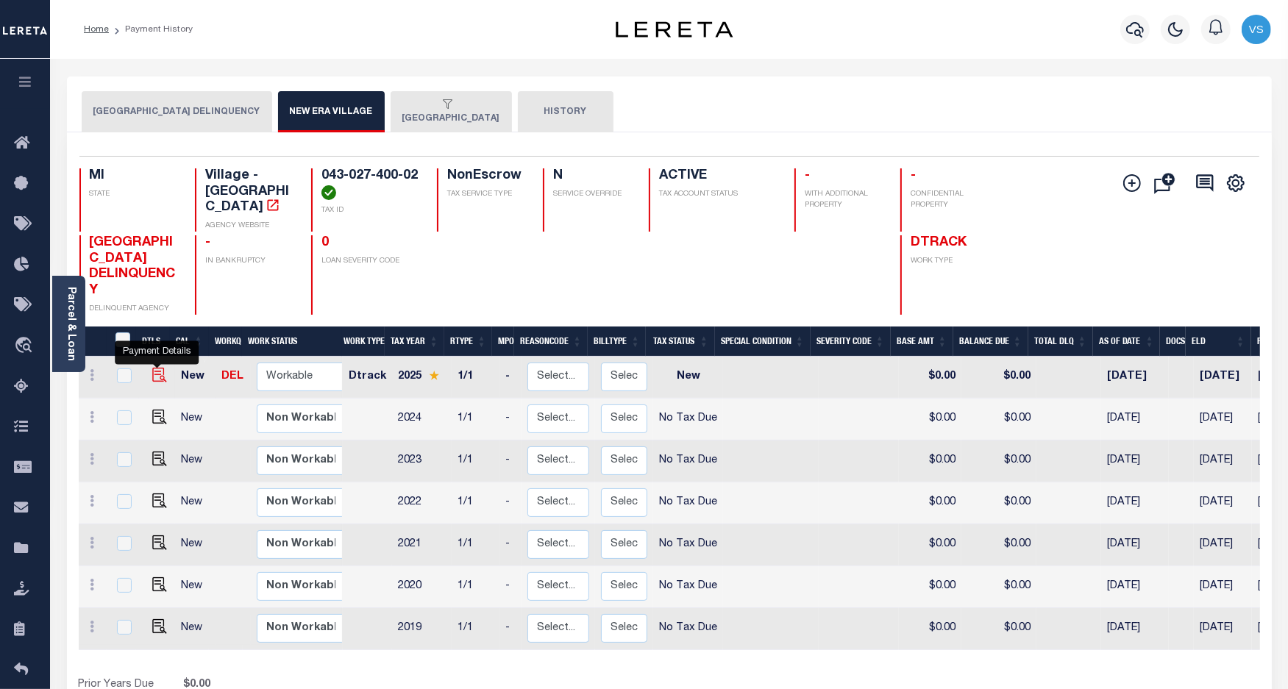
click at [159, 368] on img "" at bounding box center [159, 375] width 15 height 15
checkbox input "true"
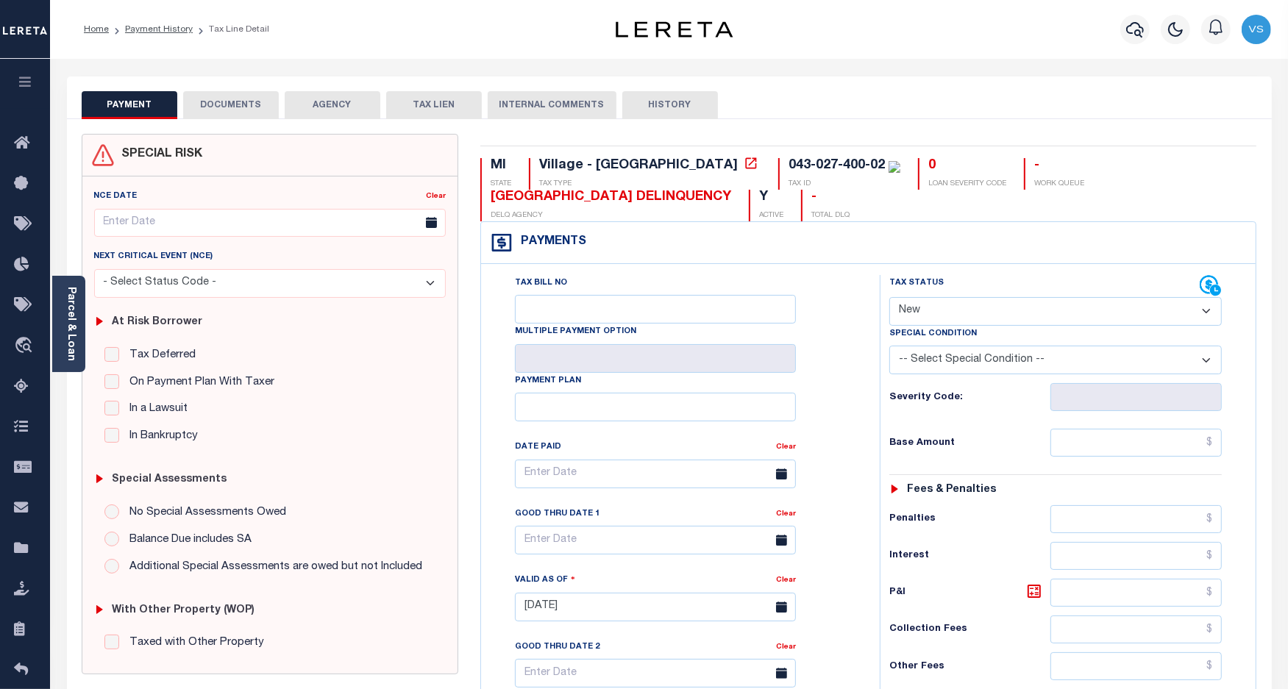
click at [920, 309] on select "- Select Status Code - Open Due/Unpaid Paid Incomplete No Tax Due Internal Refu…" at bounding box center [1055, 311] width 333 height 29
select select "NTX"
click at [889, 299] on select "- Select Status Code - Open Due/Unpaid Paid Incomplete No Tax Due Internal Refu…" at bounding box center [1055, 311] width 333 height 29
type input "10/03/2025"
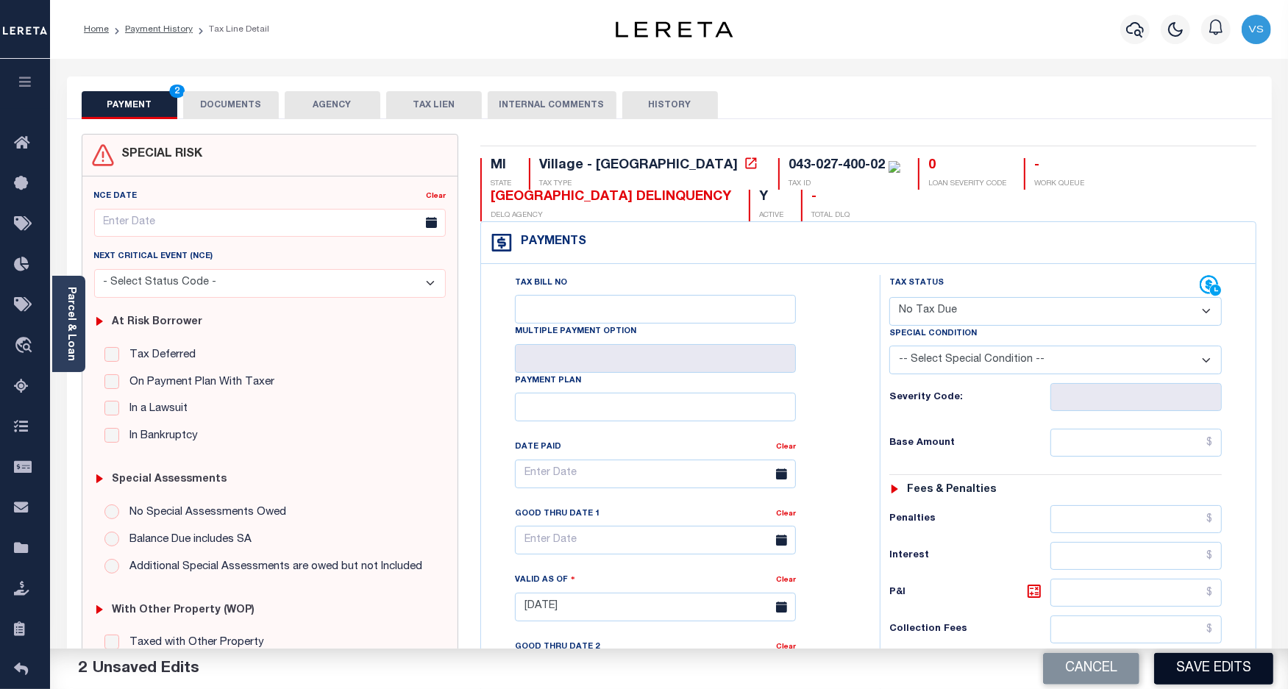
click at [1187, 667] on button "Save Edits" at bounding box center [1213, 669] width 119 height 32
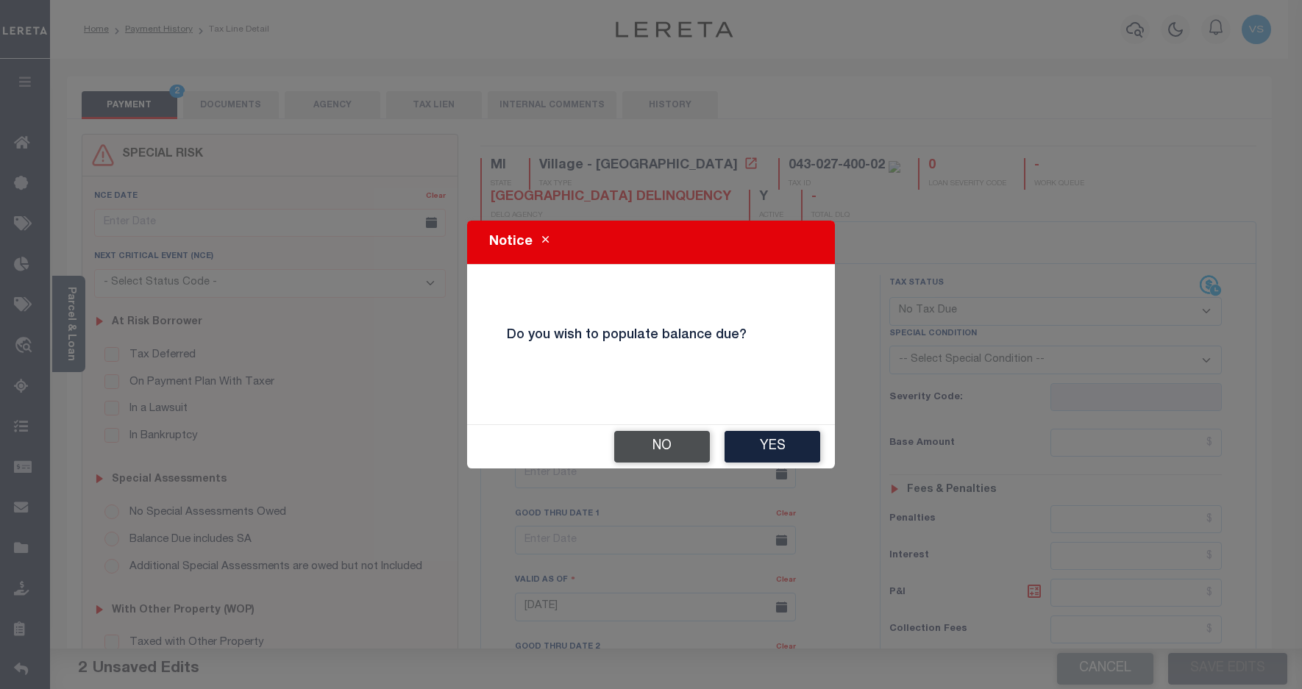
click at [645, 441] on button "No" at bounding box center [662, 447] width 96 height 32
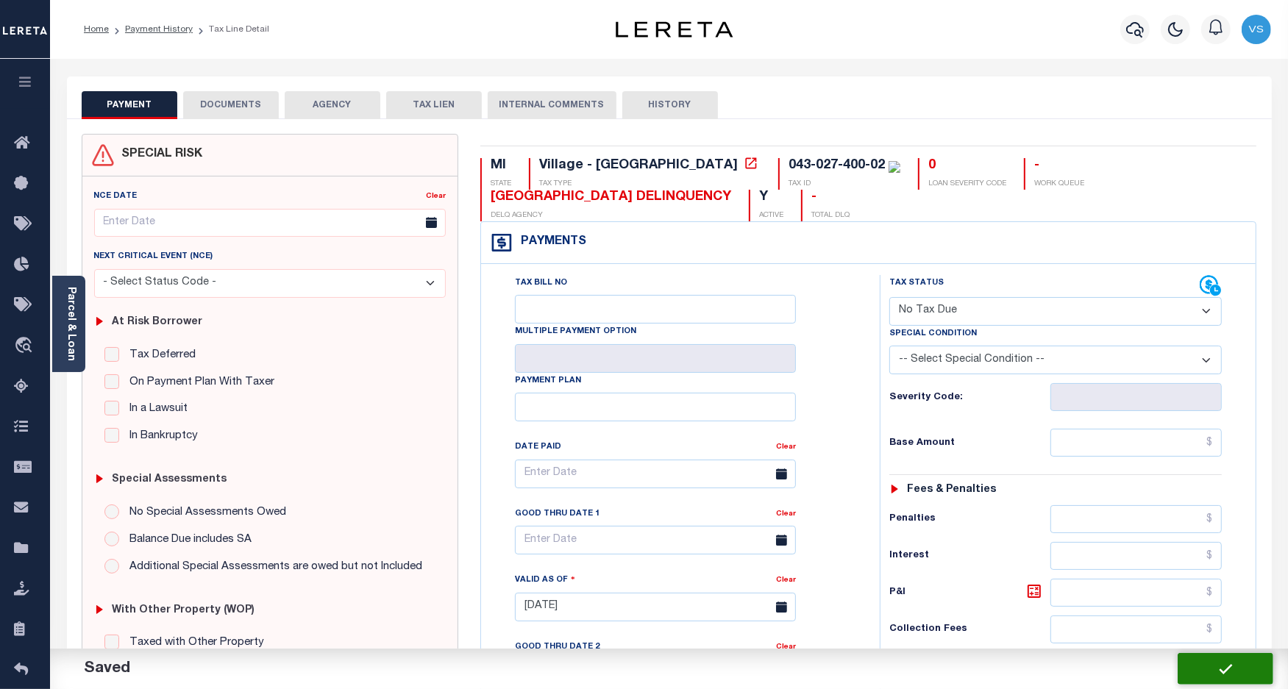
checkbox input "false"
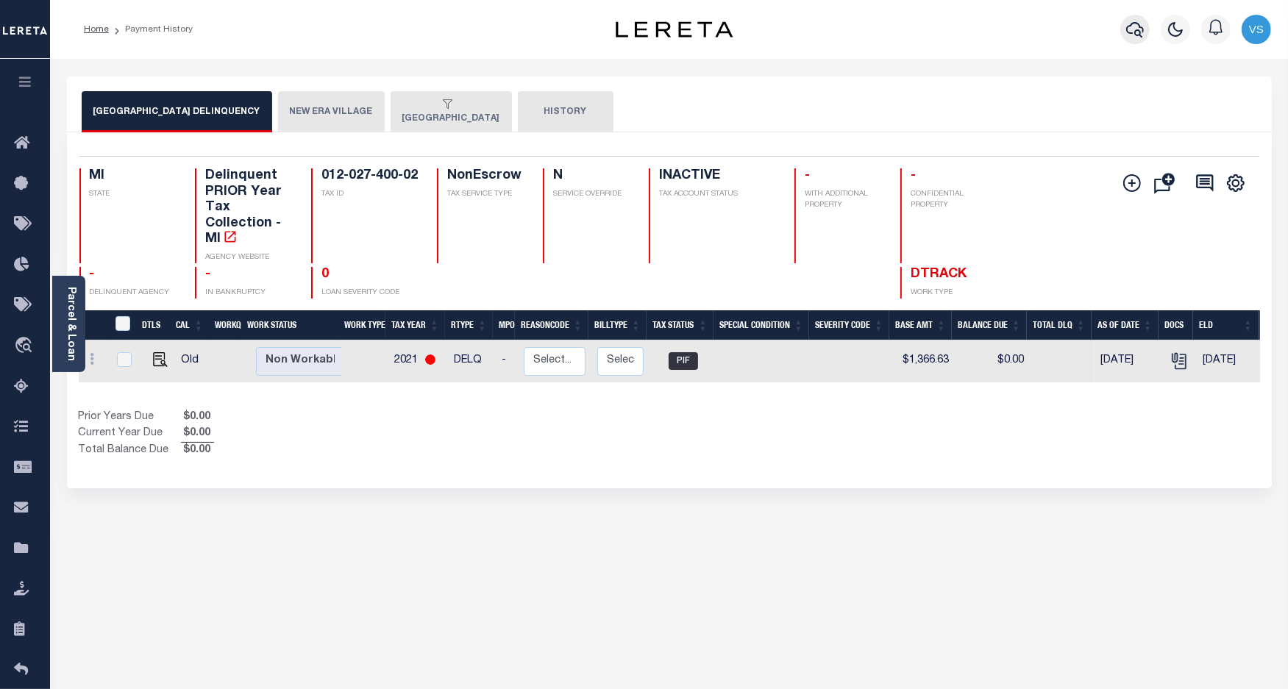
click at [1137, 32] on icon "button" at bounding box center [1135, 30] width 18 height 18
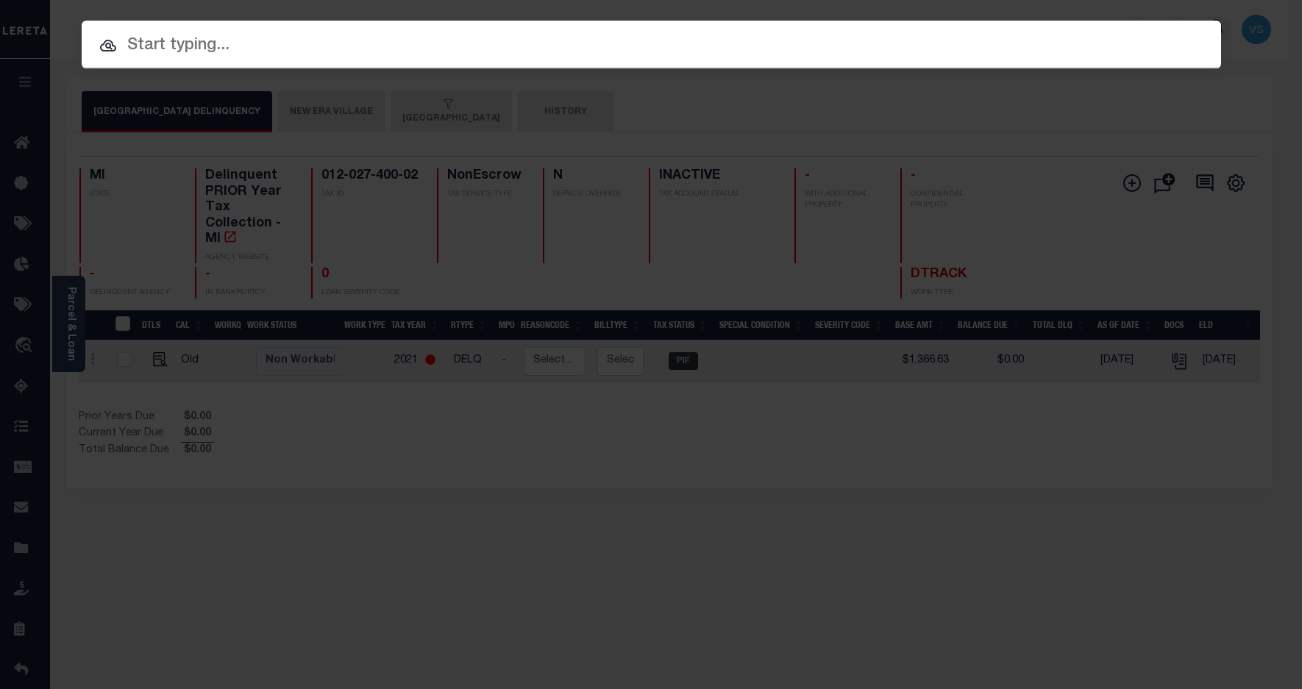
paste input "90014413"
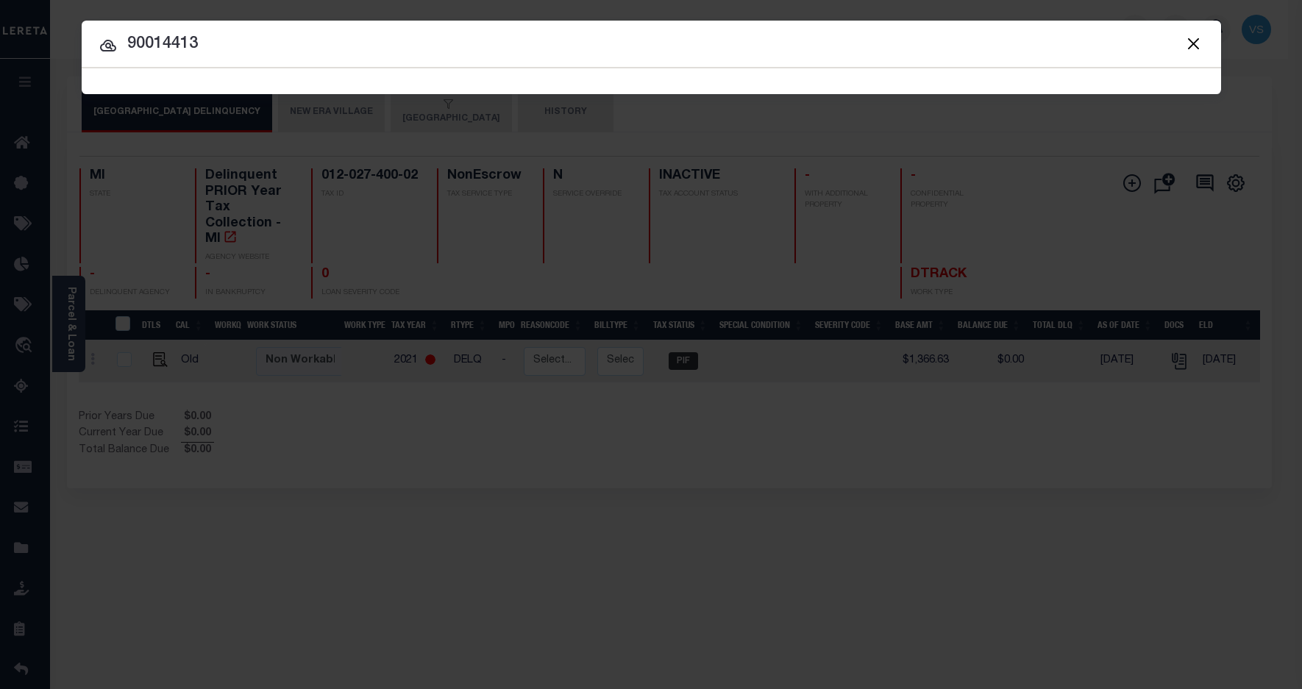
type input "90014413"
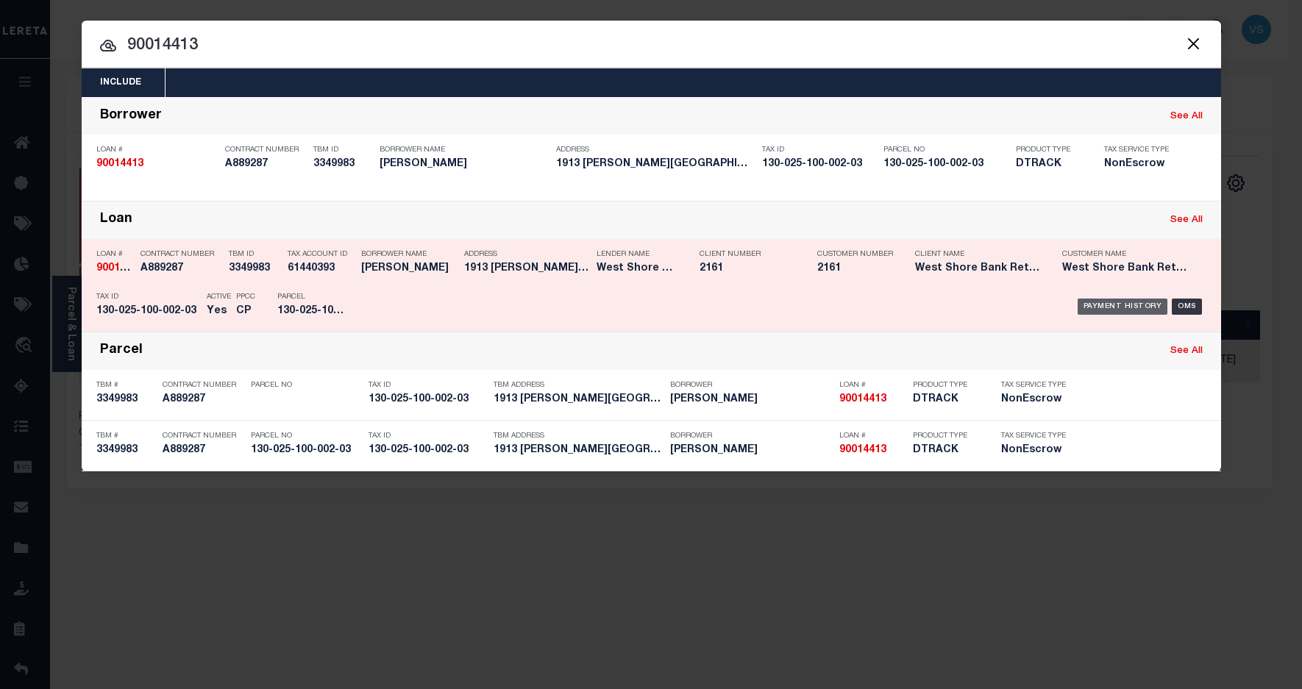
click at [1094, 313] on div "Payment History" at bounding box center [1123, 307] width 90 height 16
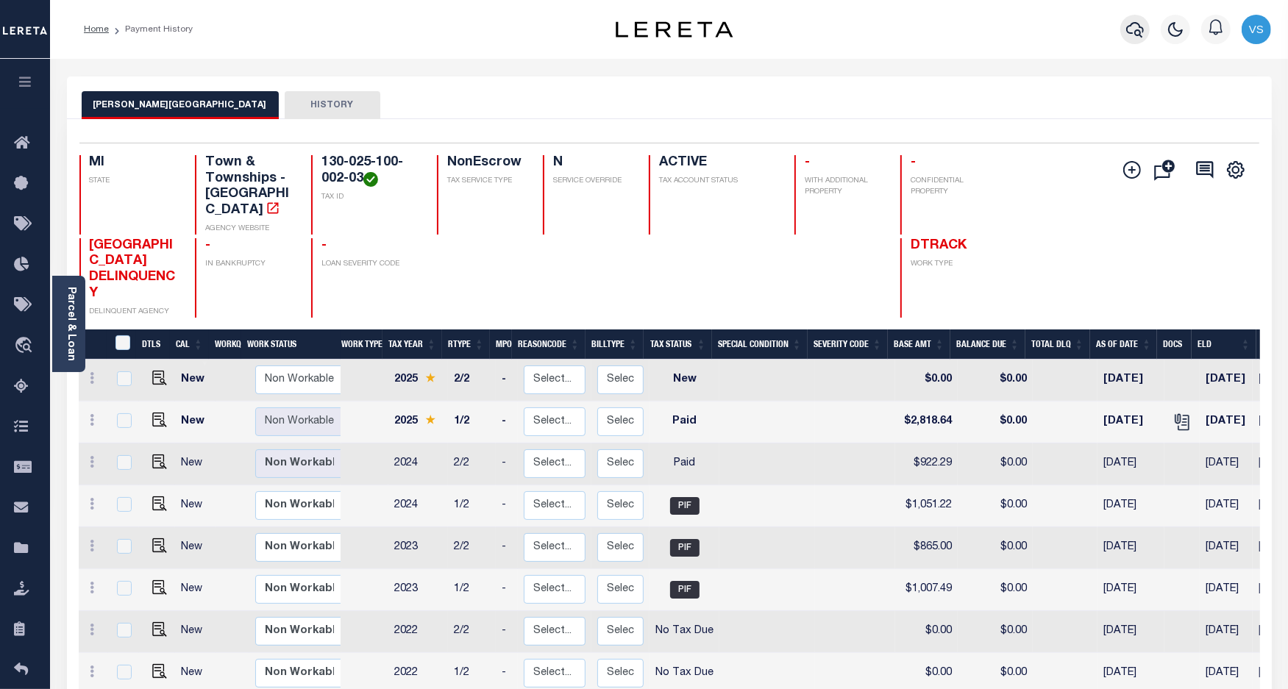
click at [1123, 28] on button "button" at bounding box center [1134, 29] width 29 height 29
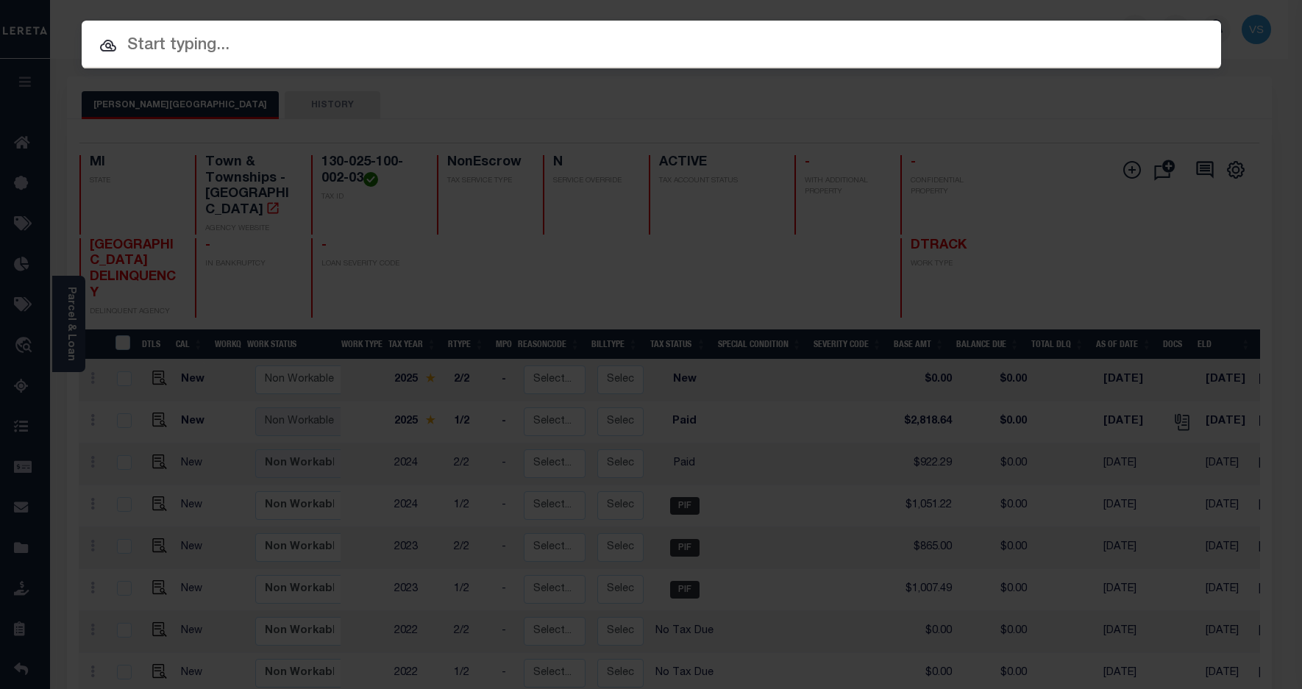
paste input "6347"
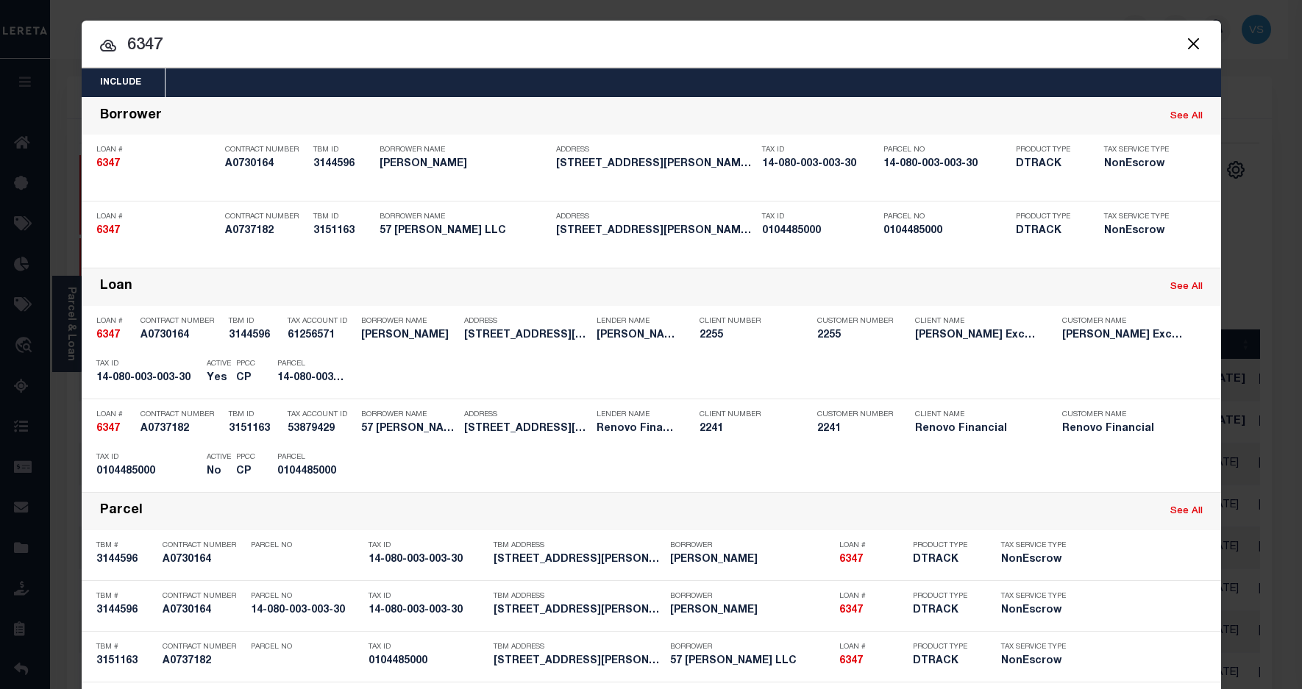
paste input "14-080-003-003-30"
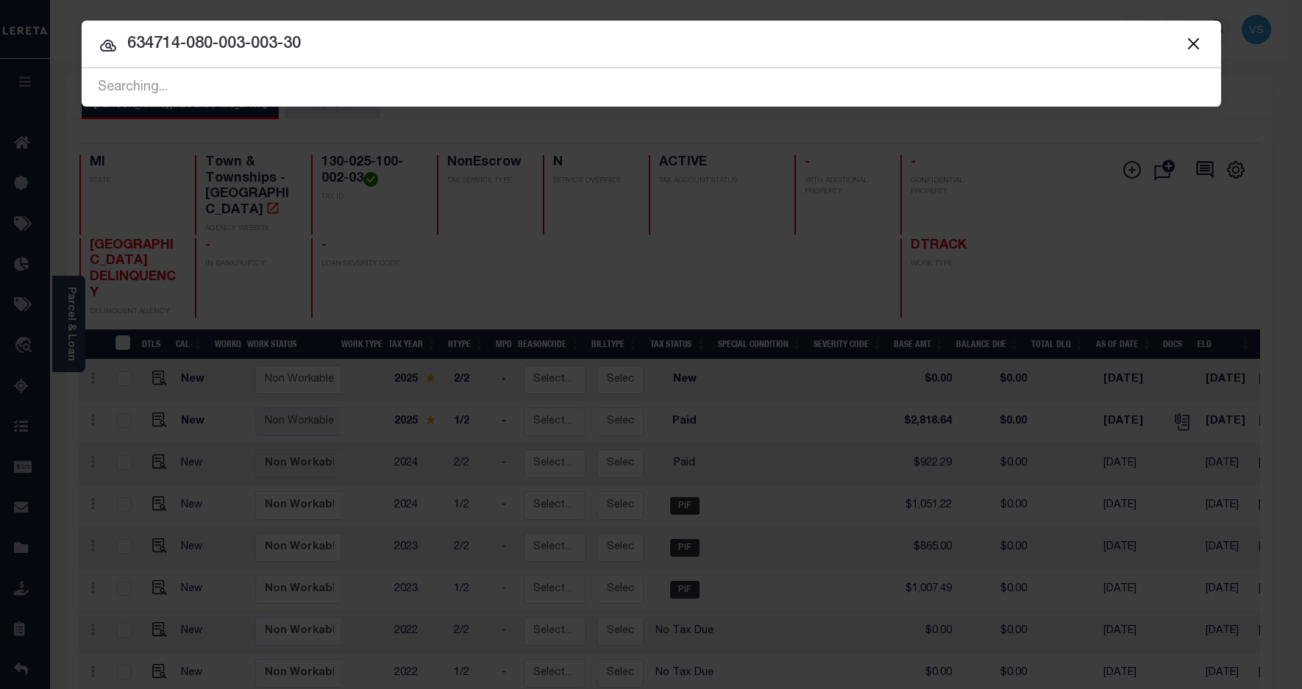
drag, startPoint x: 340, startPoint y: 40, endPoint x: 169, endPoint y: 43, distance: 170.7
click at [169, 43] on input "634714-080-003-003-30" at bounding box center [652, 45] width 1140 height 26
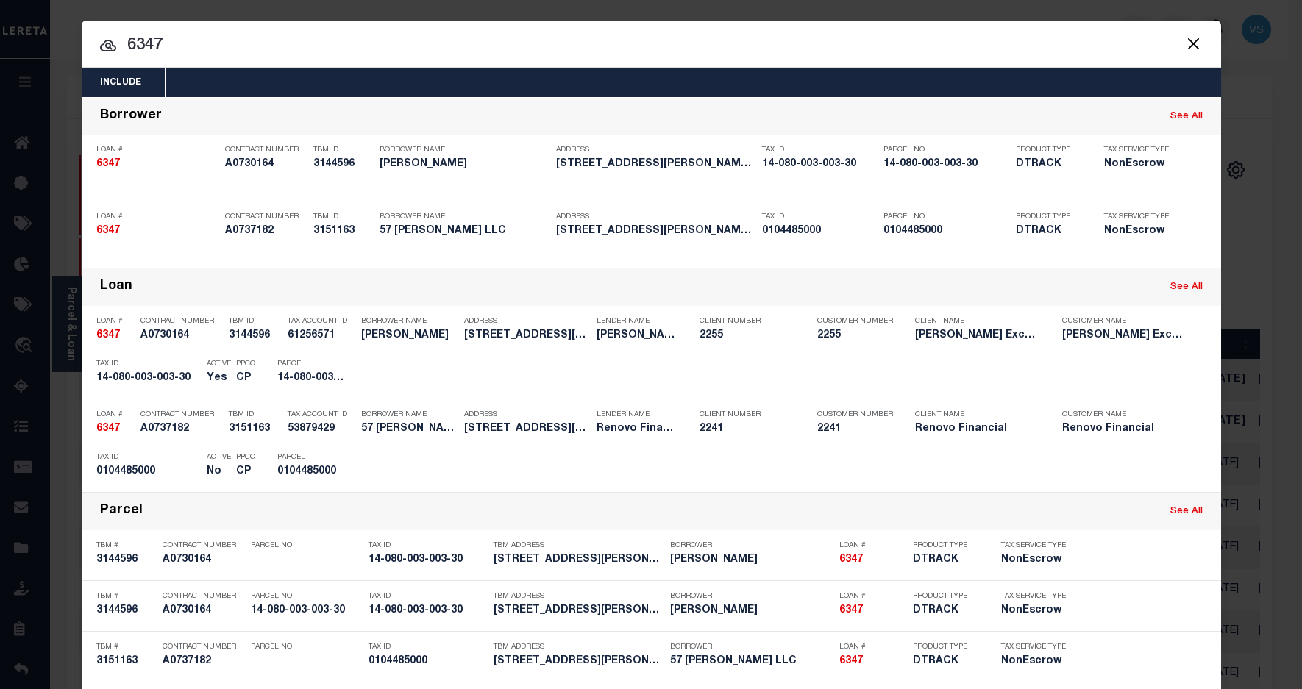
type input "6347"
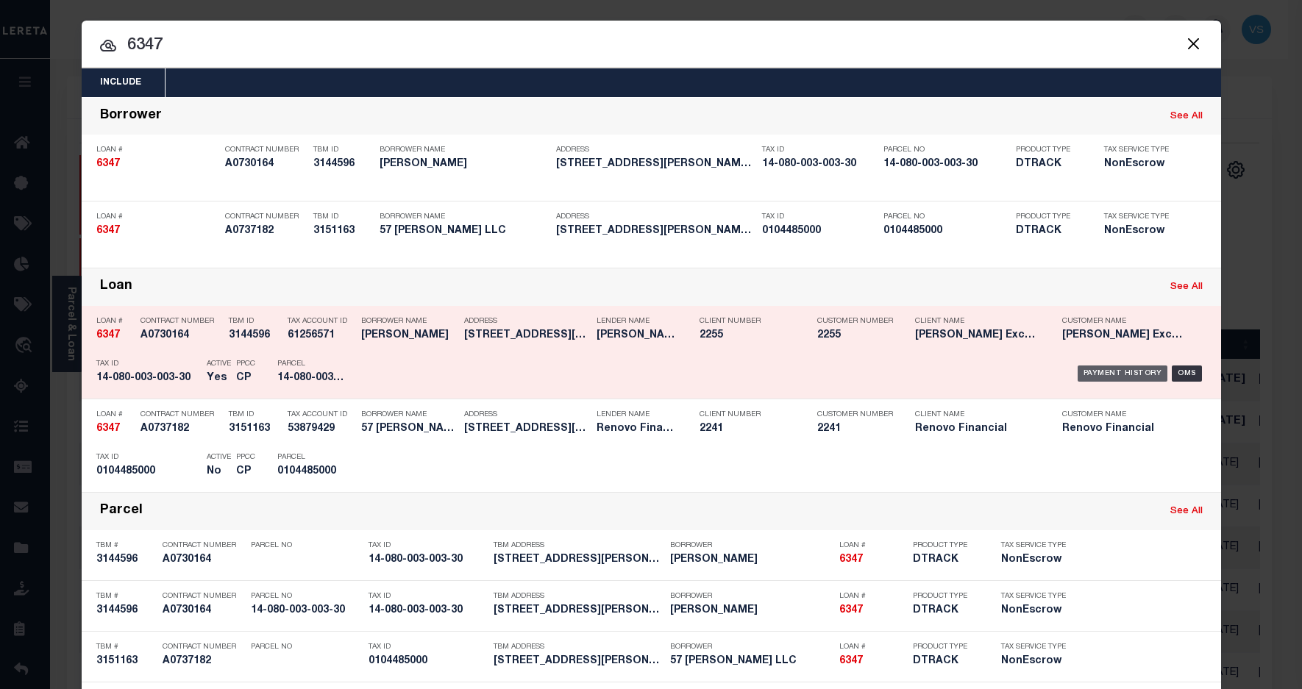
click at [1107, 369] on div "Payment History" at bounding box center [1123, 374] width 90 height 16
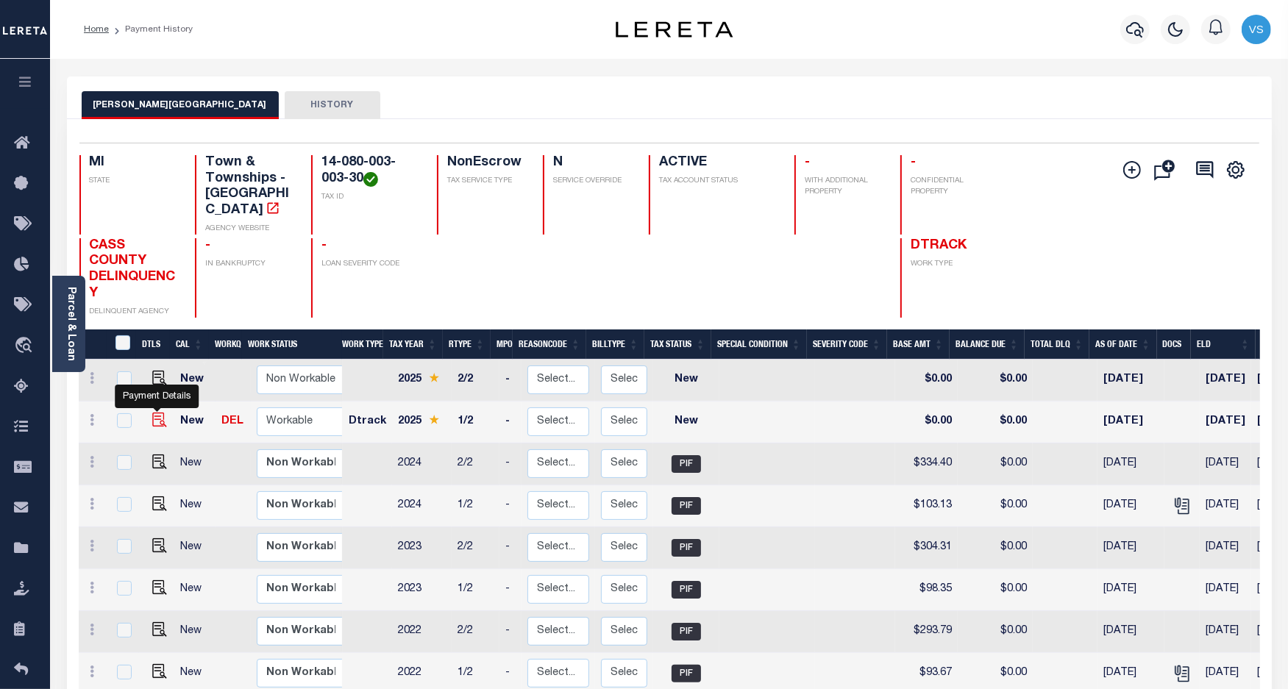
click at [157, 413] on img "" at bounding box center [159, 420] width 15 height 15
checkbox input "true"
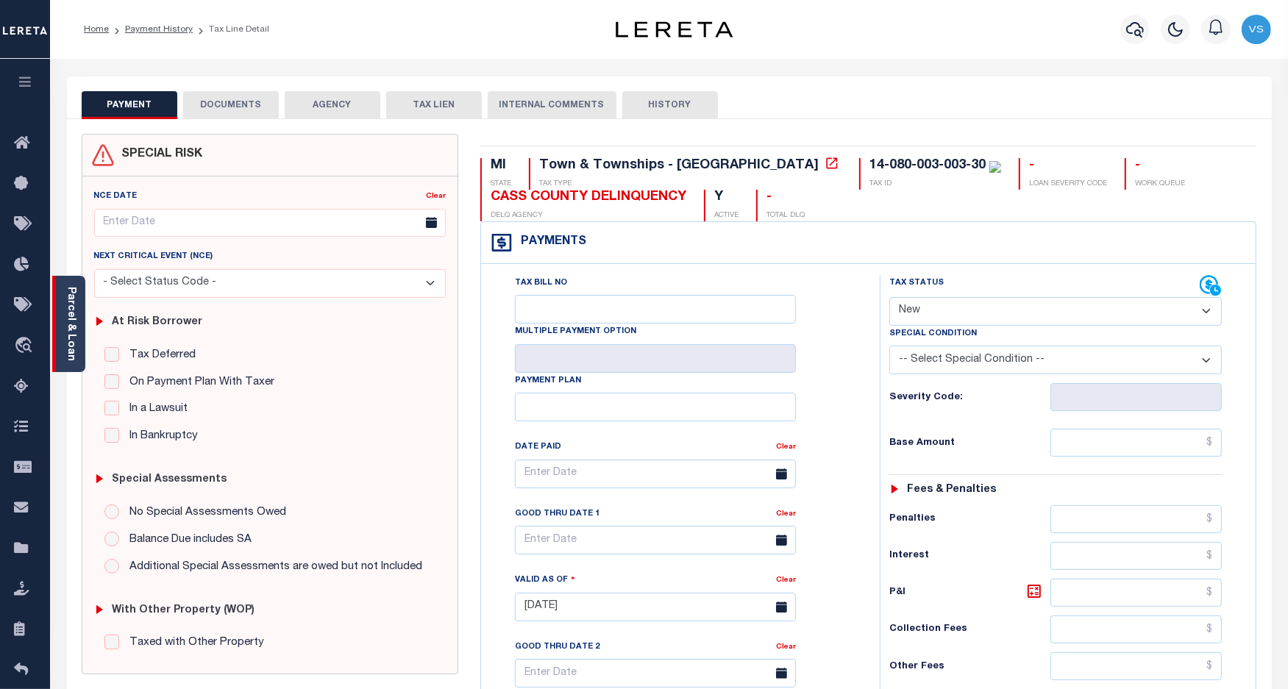
click at [68, 328] on link "Parcel & Loan" at bounding box center [70, 324] width 10 height 74
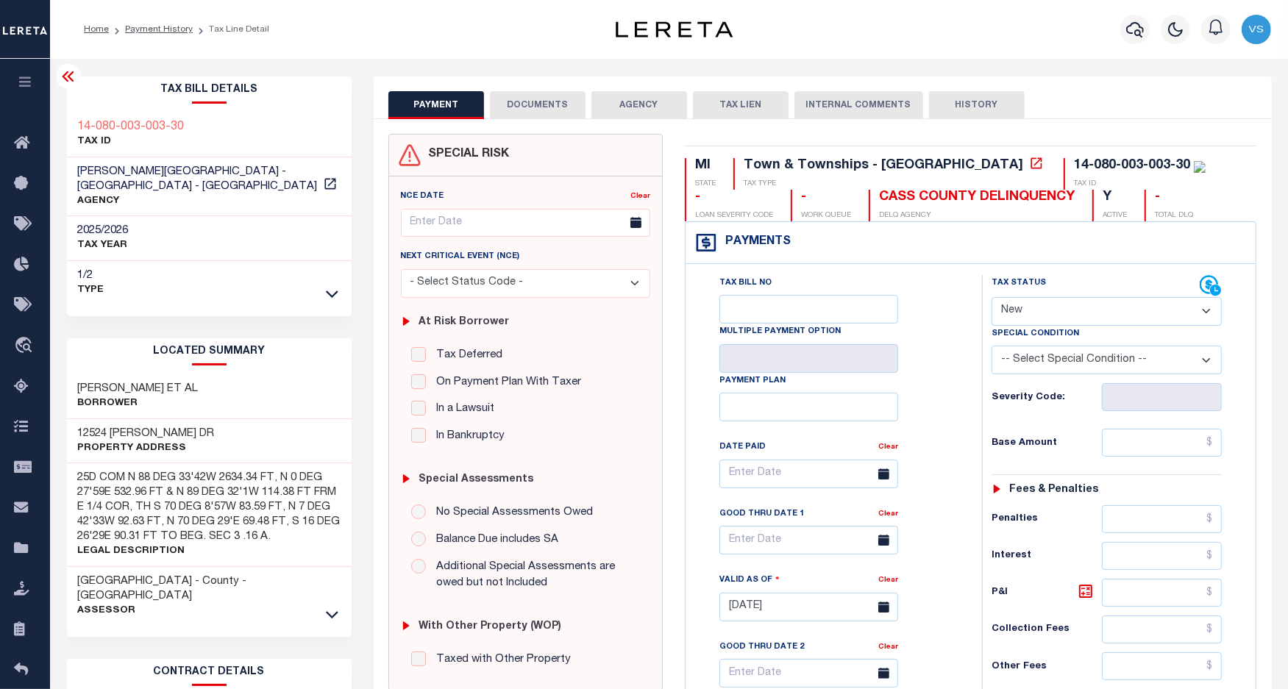
scroll to position [184, 0]
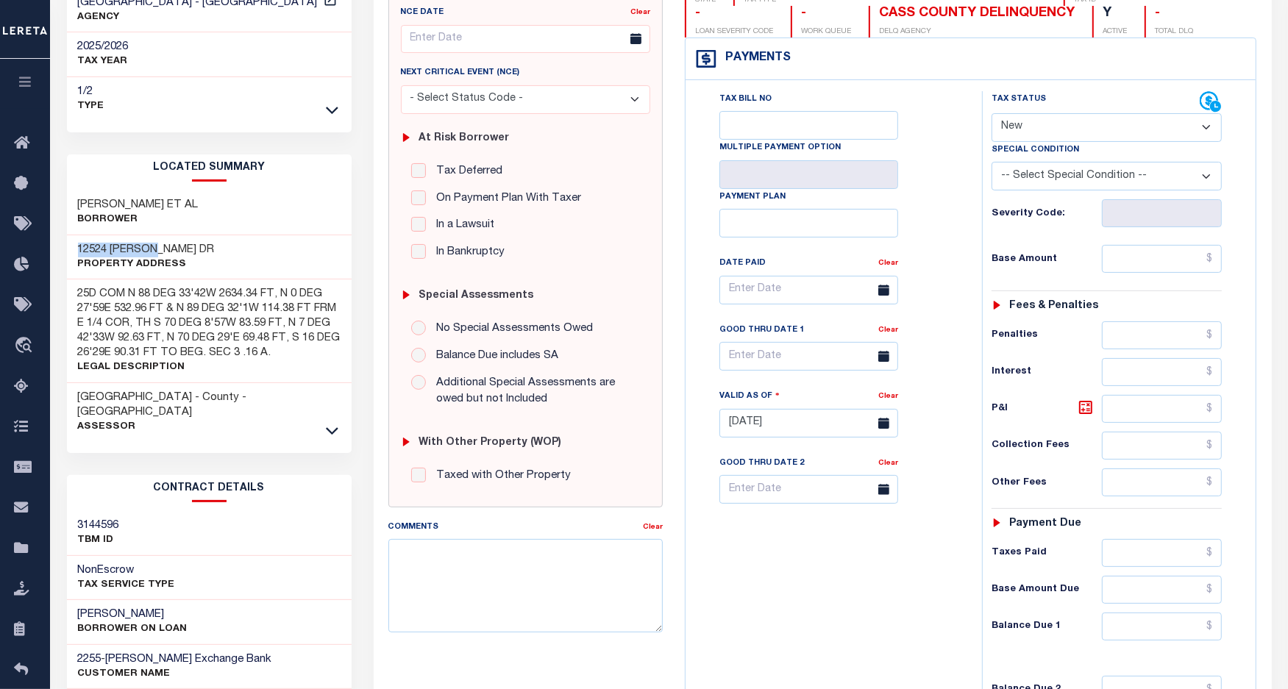
drag, startPoint x: 166, startPoint y: 246, endPoint x: 72, endPoint y: 252, distance: 94.3
click at [72, 252] on div "12524 [PERSON_NAME] DR Property Address" at bounding box center [209, 257] width 285 height 45
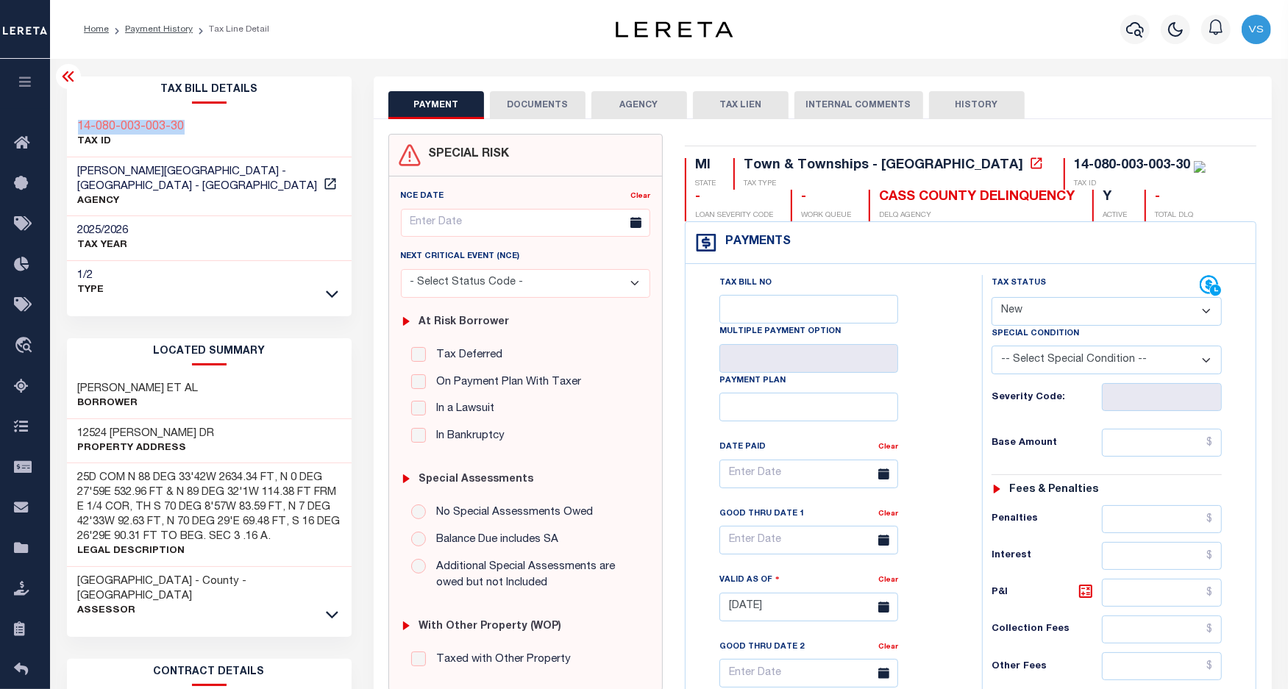
drag, startPoint x: 207, startPoint y: 121, endPoint x: 60, endPoint y: 121, distance: 147.1
click at [60, 121] on div "Tax Bill Details 14-080-003-003-30 TAX ID AGENCY 2025/2026 TAX YEAR [DATE] 1/2" at bounding box center [209, 600] width 307 height 1046
copy h3 "14-080-003-003-30"
click at [1009, 305] on select "- Select Status Code - Open Due/Unpaid Paid Incomplete No Tax Due Internal Refu…" at bounding box center [1107, 311] width 231 height 29
select select "PYD"
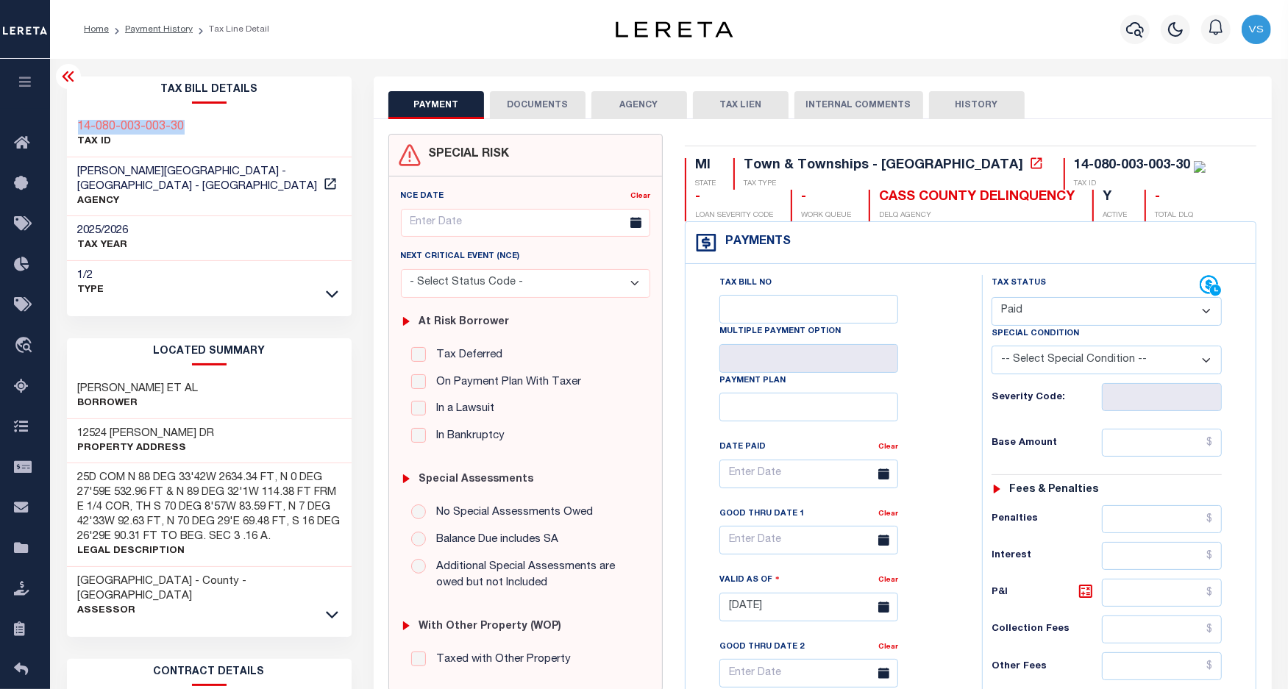
click at [992, 299] on select "- Select Status Code - Open Due/Unpaid Paid Incomplete No Tax Due Internal Refu…" at bounding box center [1107, 311] width 231 height 29
type input "[DATE]"
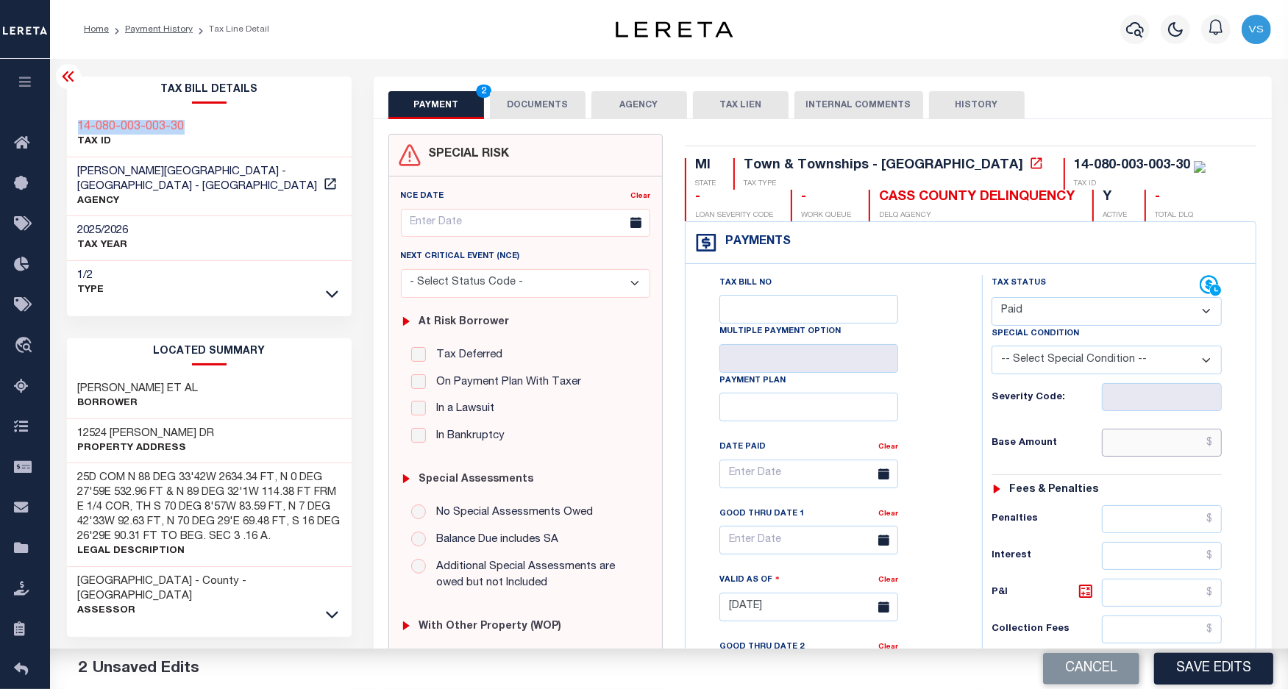
click at [1153, 440] on input "text" at bounding box center [1162, 443] width 121 height 28
paste input "107.97"
type input "$107.97"
drag, startPoint x: 136, startPoint y: 173, endPoint x: 74, endPoint y: 174, distance: 62.5
click at [74, 174] on div "NEWBERG TOWNSHIP - Town & Townships - MI AGENCY" at bounding box center [209, 187] width 285 height 60
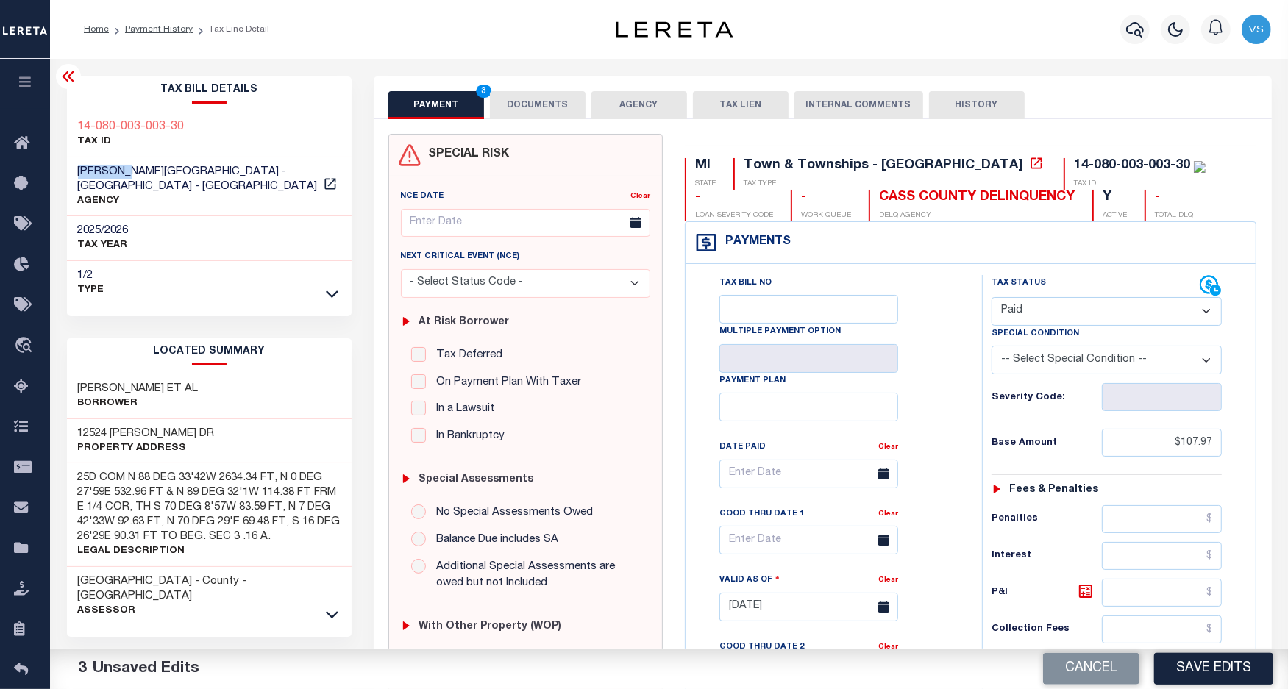
copy span "NEWBERG"
drag, startPoint x: 119, startPoint y: 429, endPoint x: 78, endPoint y: 429, distance: 41.2
click at [78, 429] on h3 "12524 BAER DR" at bounding box center [146, 434] width 137 height 15
copy h3 "12524 BAER DR"
drag, startPoint x: 1010, startPoint y: 167, endPoint x: 939, endPoint y: 166, distance: 71.4
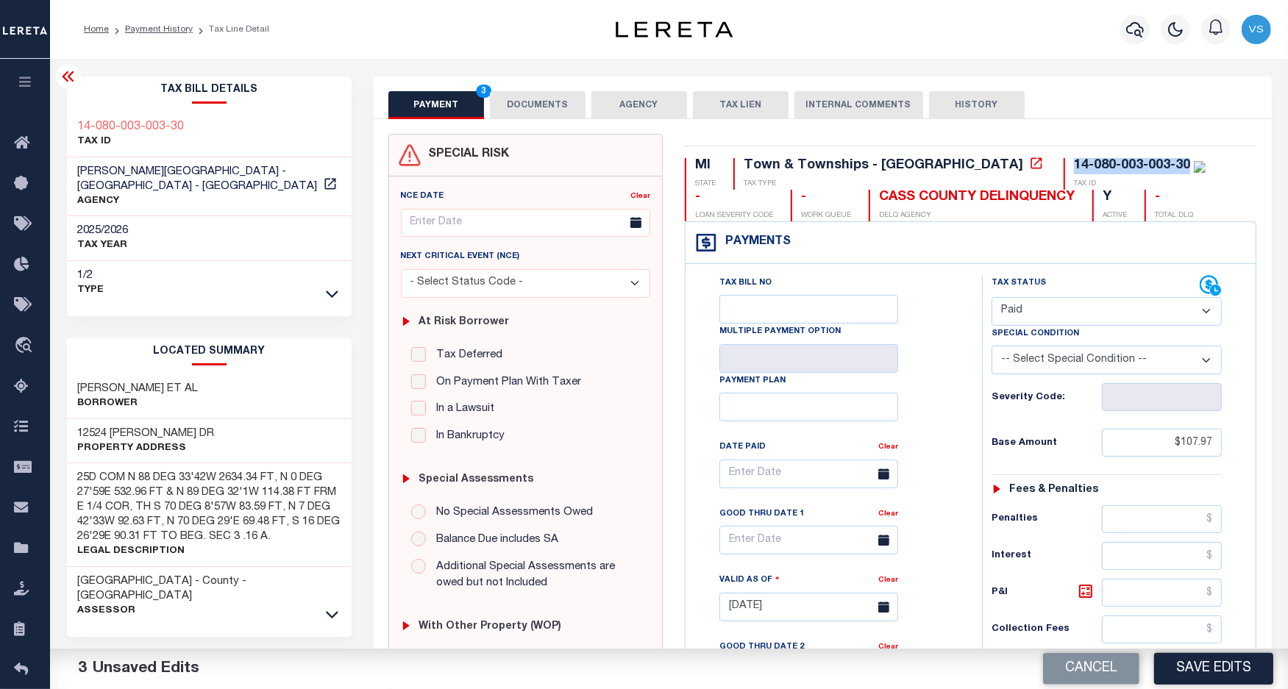
click at [1064, 166] on div "14-080-003-003-30 TAX ID" at bounding box center [1135, 174] width 142 height 32
copy div "14-080-003-003-30"
click at [522, 103] on button "DOCUMENTS" at bounding box center [538, 105] width 96 height 28
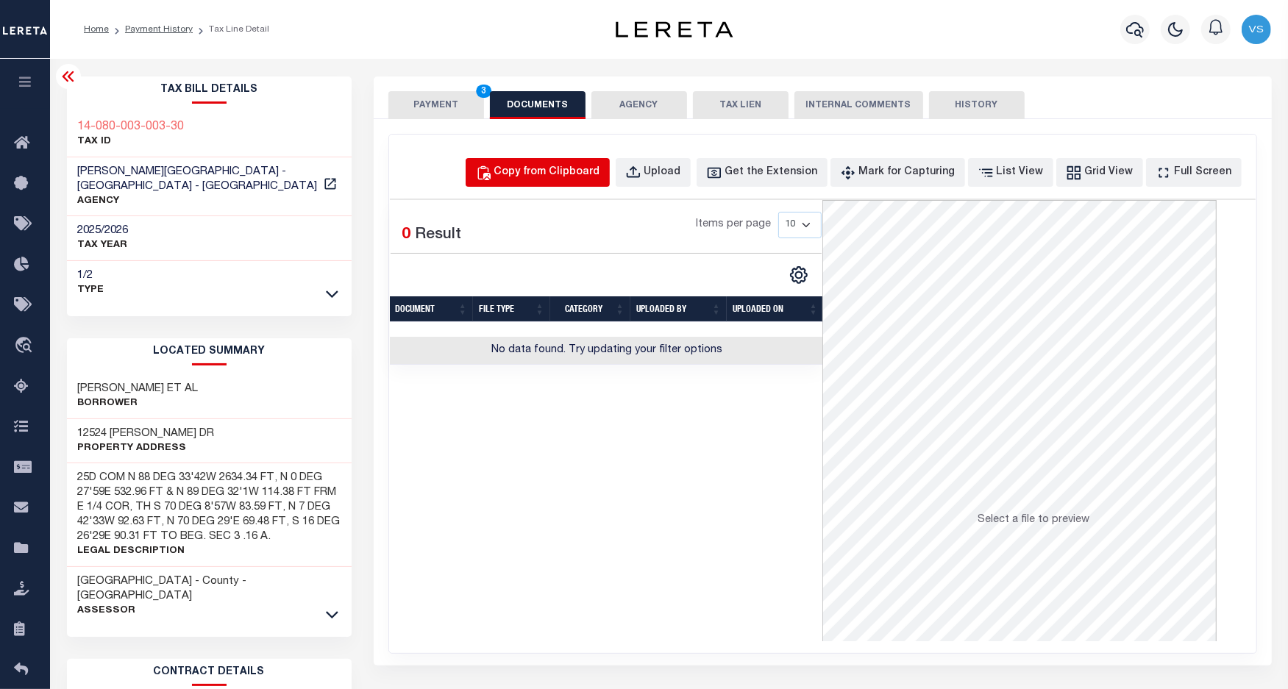
click at [552, 179] on div "Copy from Clipboard" at bounding box center [547, 173] width 106 height 16
select select "POP"
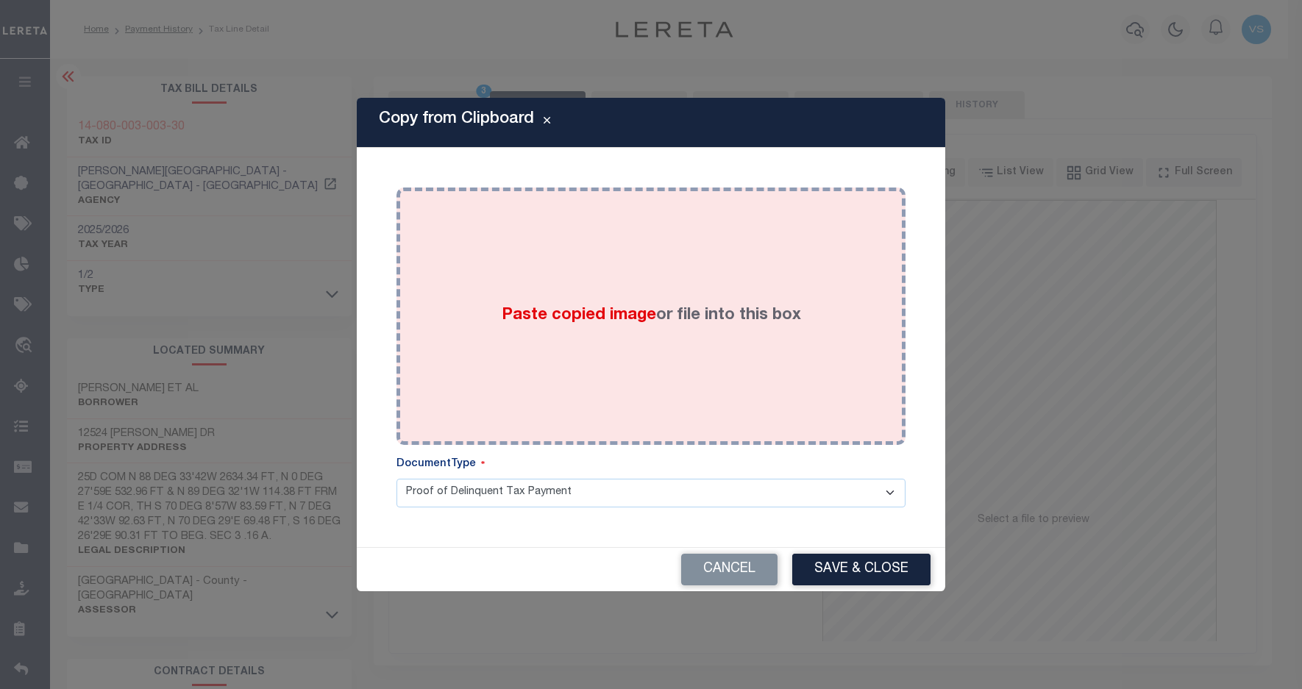
click at [638, 311] on span "Paste copied image" at bounding box center [579, 316] width 154 height 16
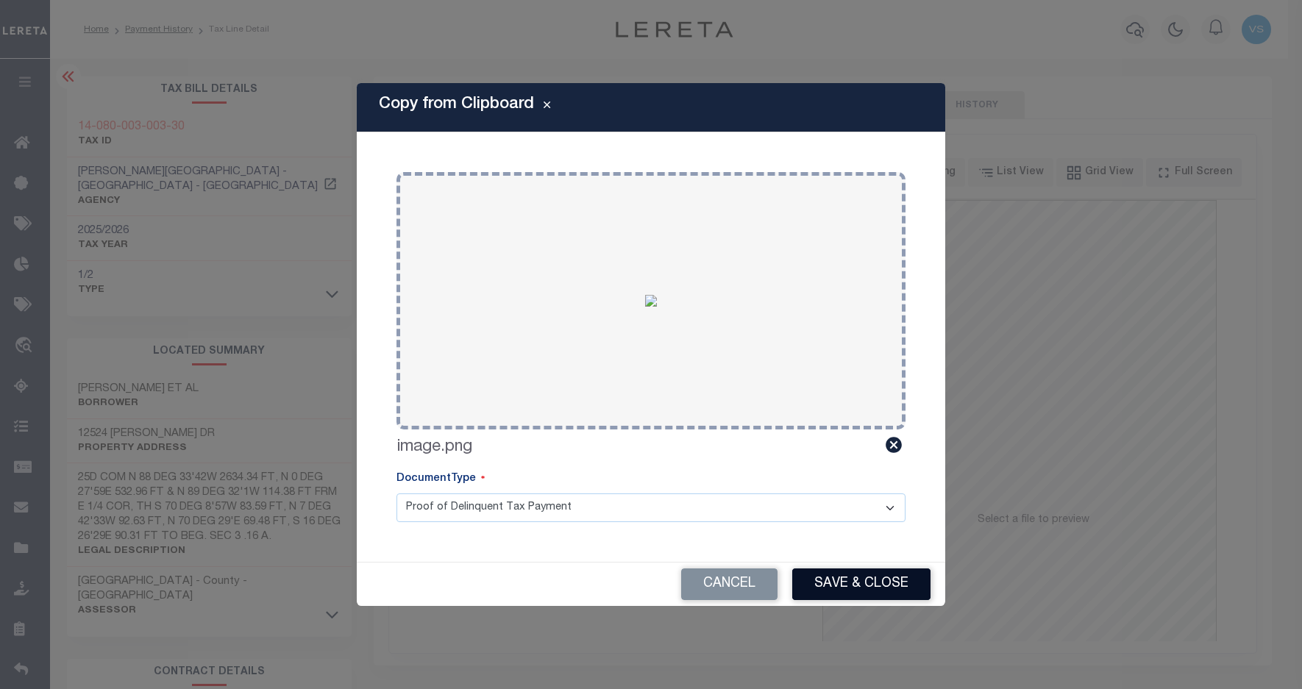
click at [828, 583] on button "Save & Close" at bounding box center [861, 585] width 138 height 32
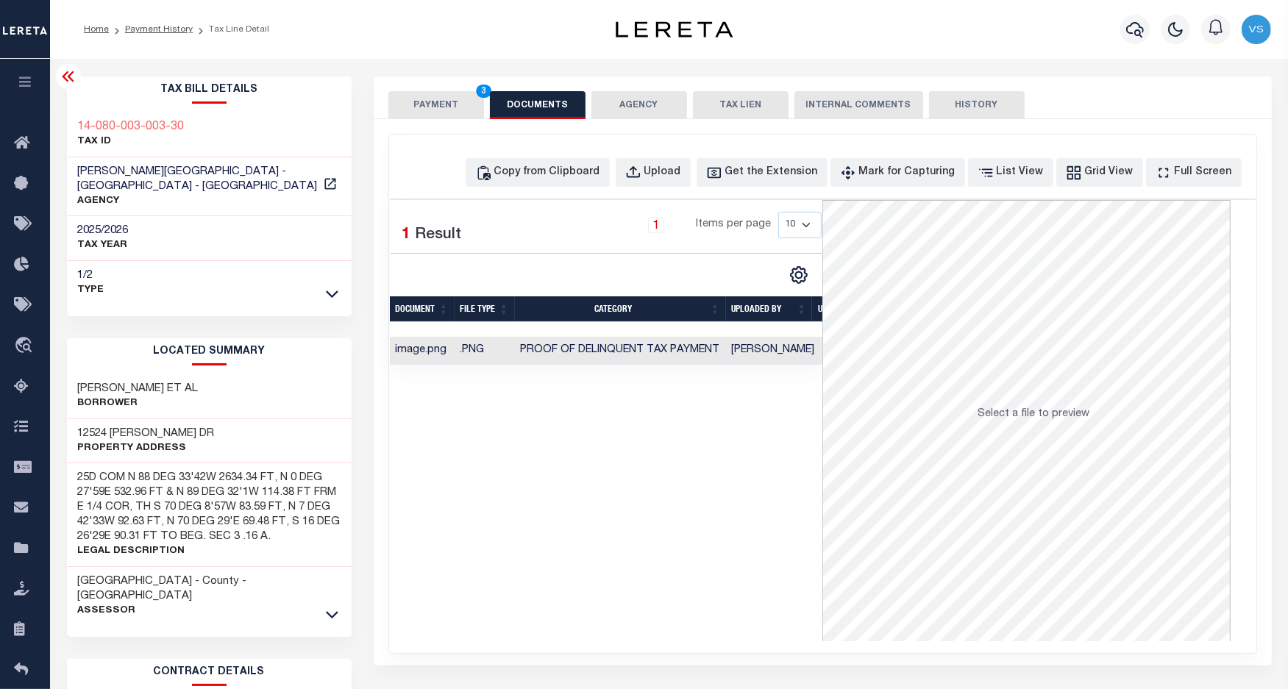
click at [412, 102] on button "PAYMENT 3" at bounding box center [436, 105] width 96 height 28
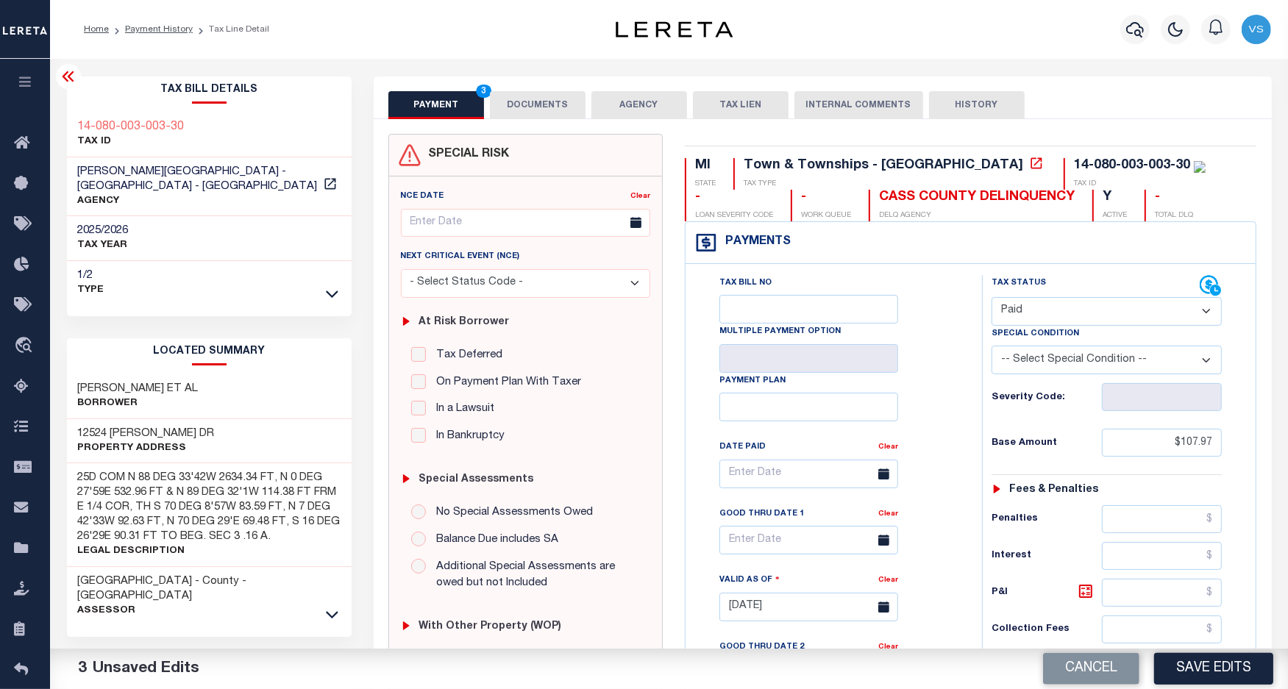
scroll to position [276, 0]
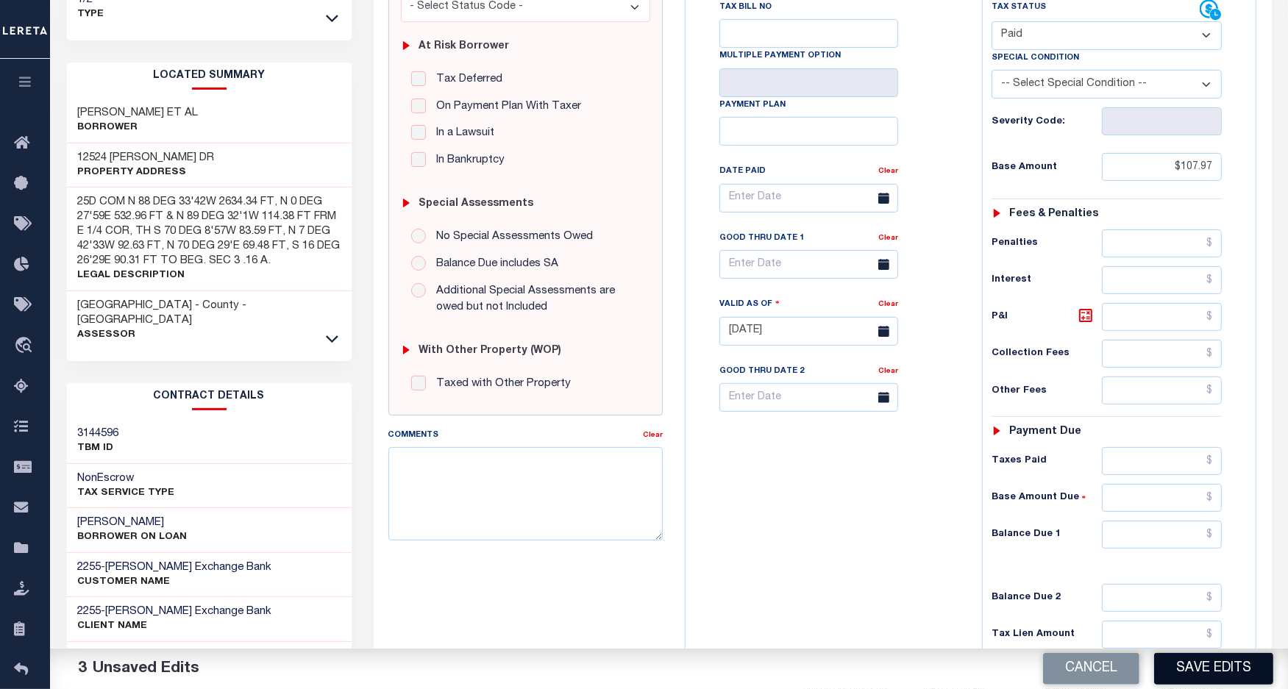
click at [1194, 669] on button "Save Edits" at bounding box center [1213, 669] width 119 height 32
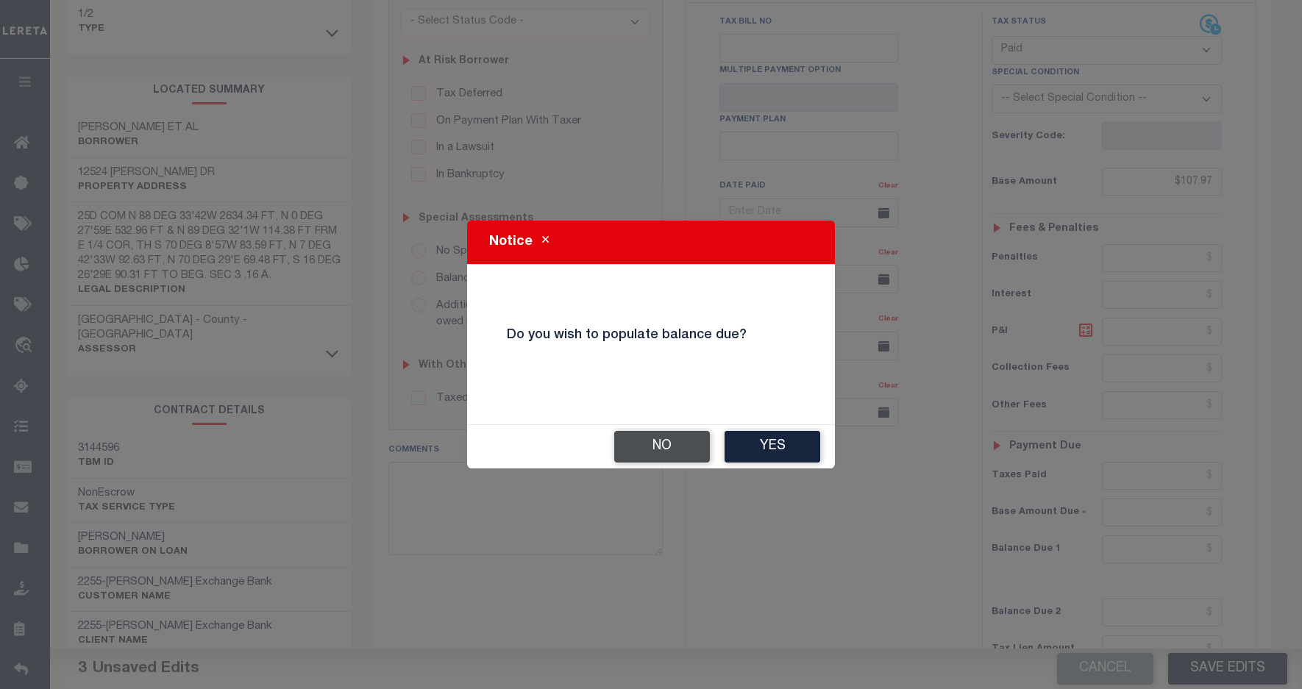
click at [646, 449] on button "No" at bounding box center [662, 447] width 96 height 32
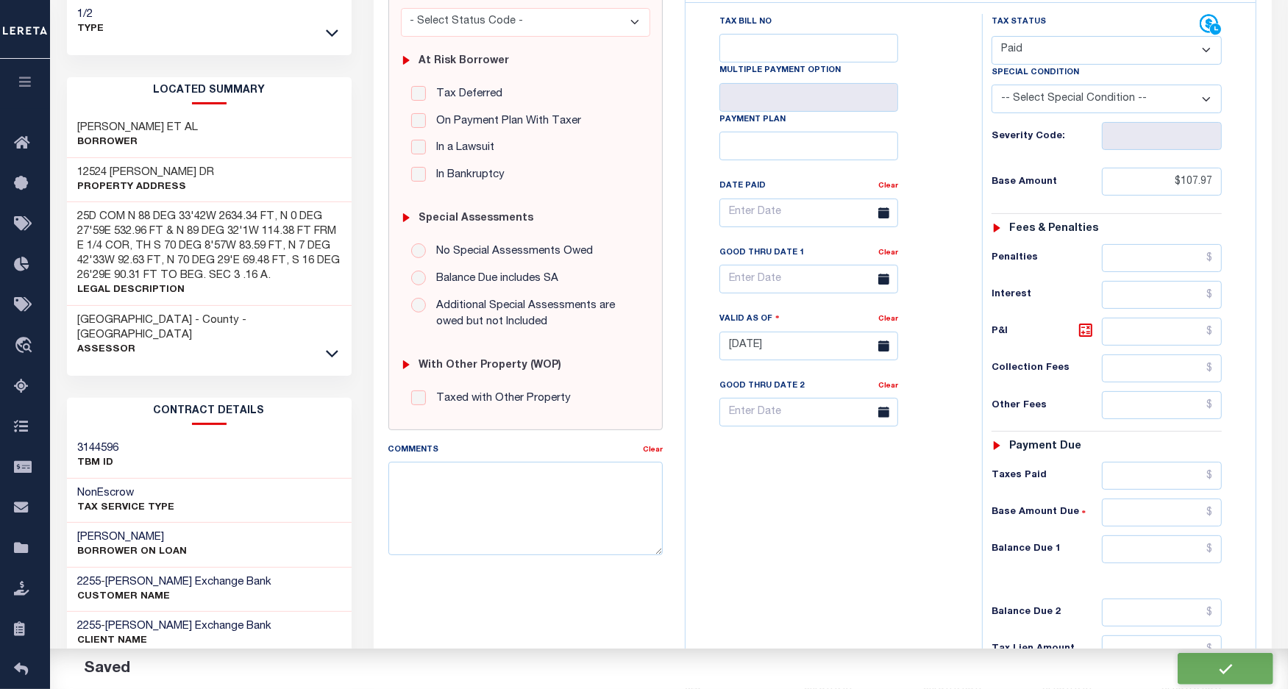
checkbox input "false"
type input "$107.97"
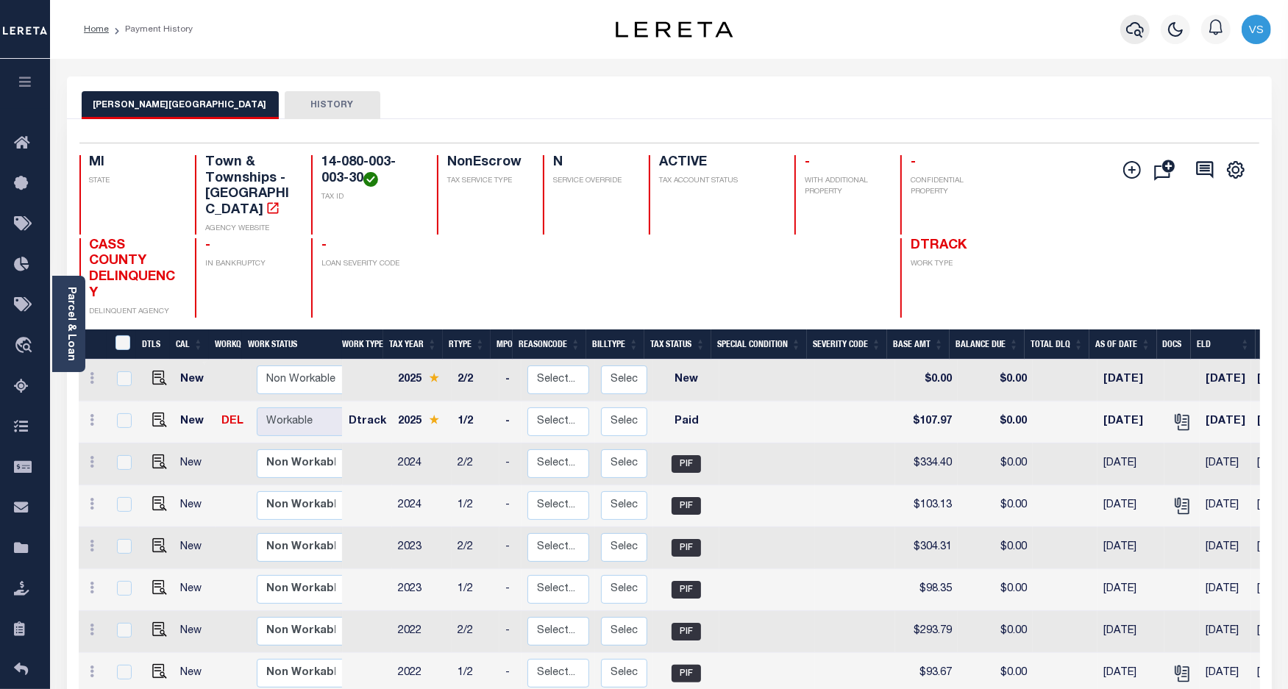
click at [1137, 24] on icon "button" at bounding box center [1135, 29] width 18 height 15
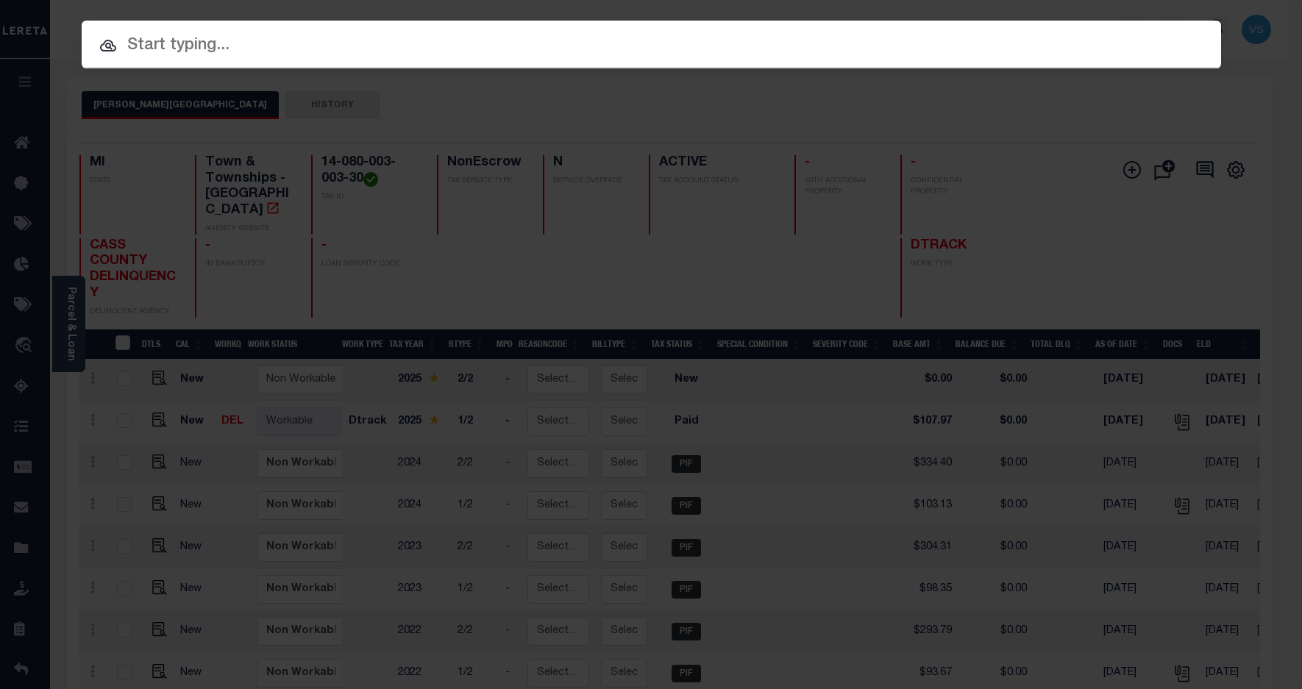
paste input "57428"
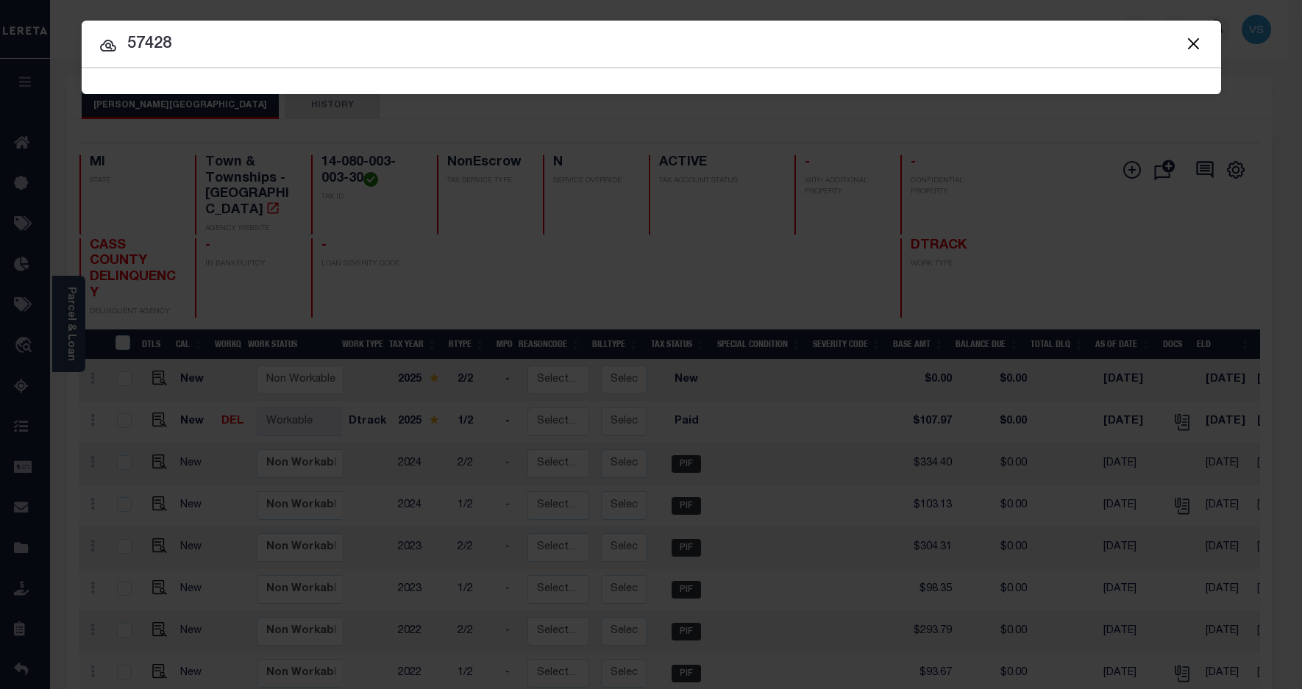
type input "57428"
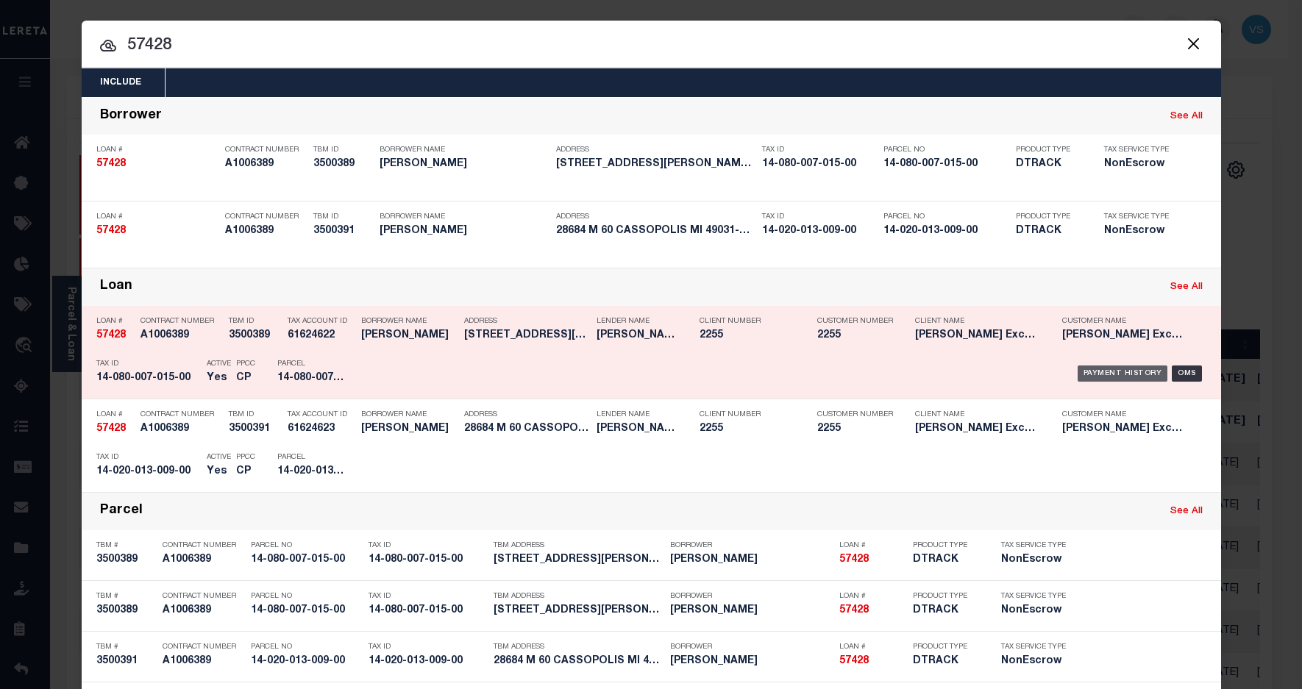
click at [1086, 372] on div "Payment History" at bounding box center [1123, 374] width 90 height 16
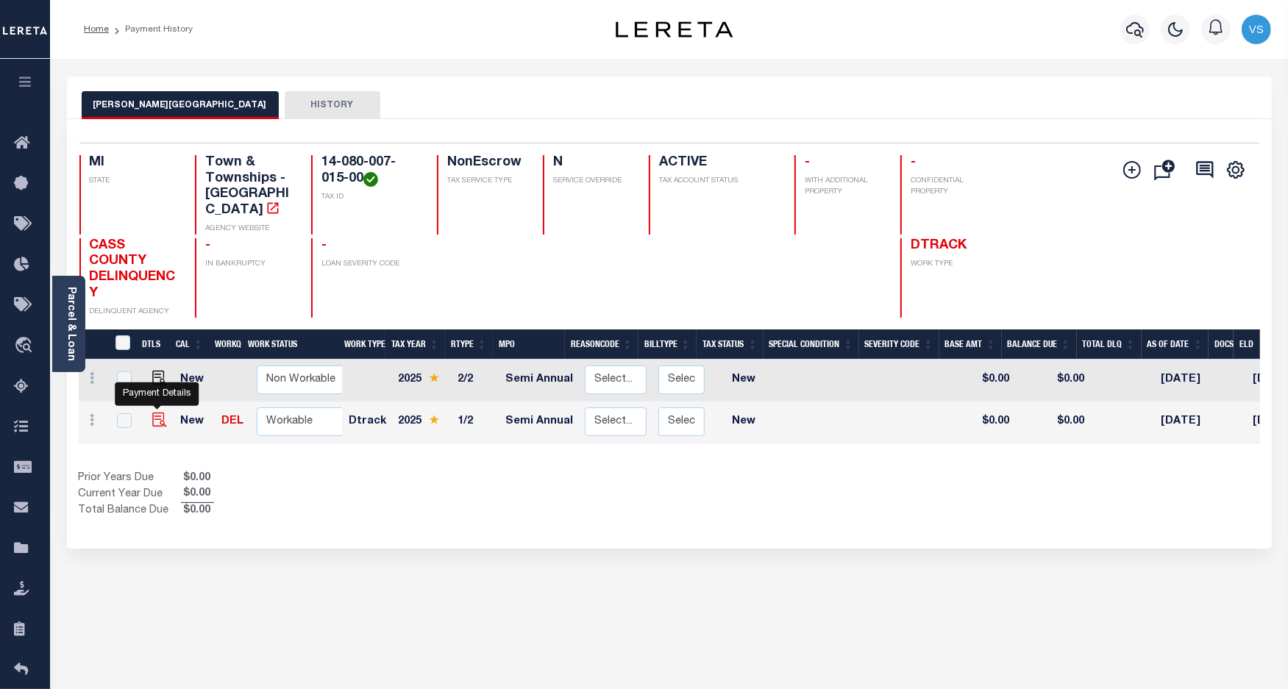
click at [158, 413] on img "" at bounding box center [159, 420] width 15 height 15
checkbox input "true"
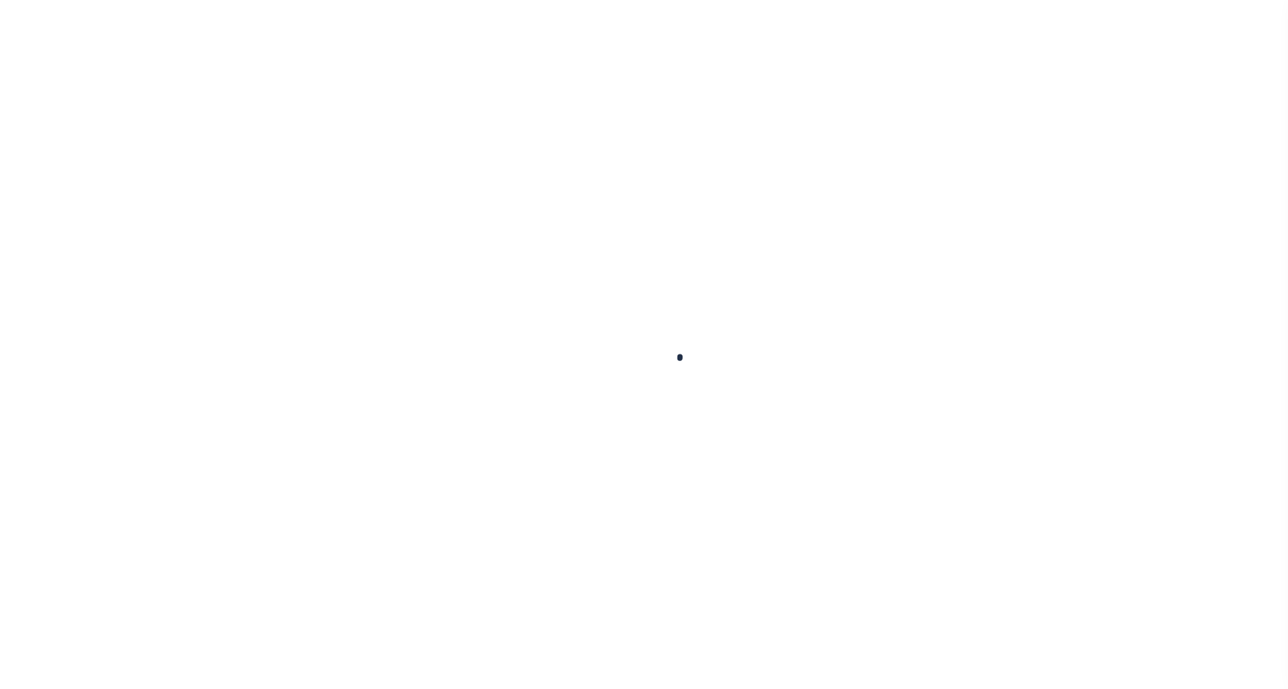
checkbox input "false"
type input "[DATE]"
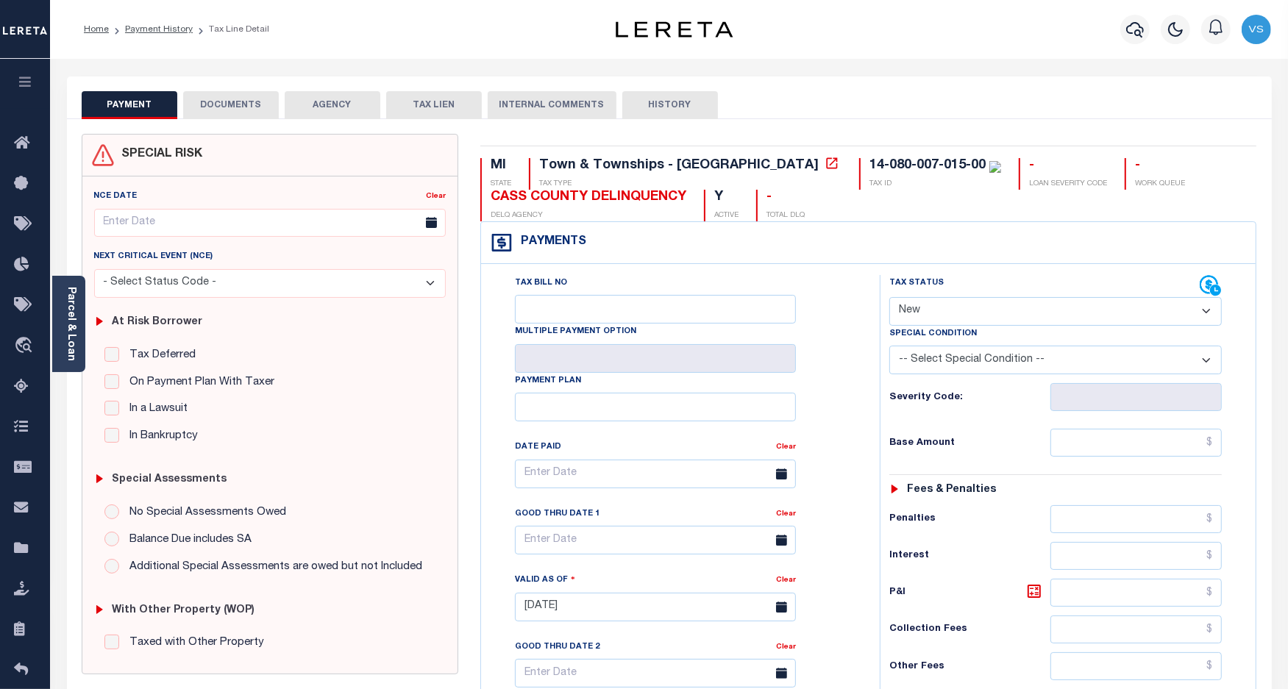
click at [922, 310] on select "- Select Status Code - Open Due/Unpaid Paid Incomplete No Tax Due Internal Refu…" at bounding box center [1055, 311] width 333 height 29
select select "PYD"
click at [889, 299] on select "- Select Status Code - Open Due/Unpaid Paid Incomplete No Tax Due Internal Refu…" at bounding box center [1055, 311] width 333 height 29
type input "10/03/2025"
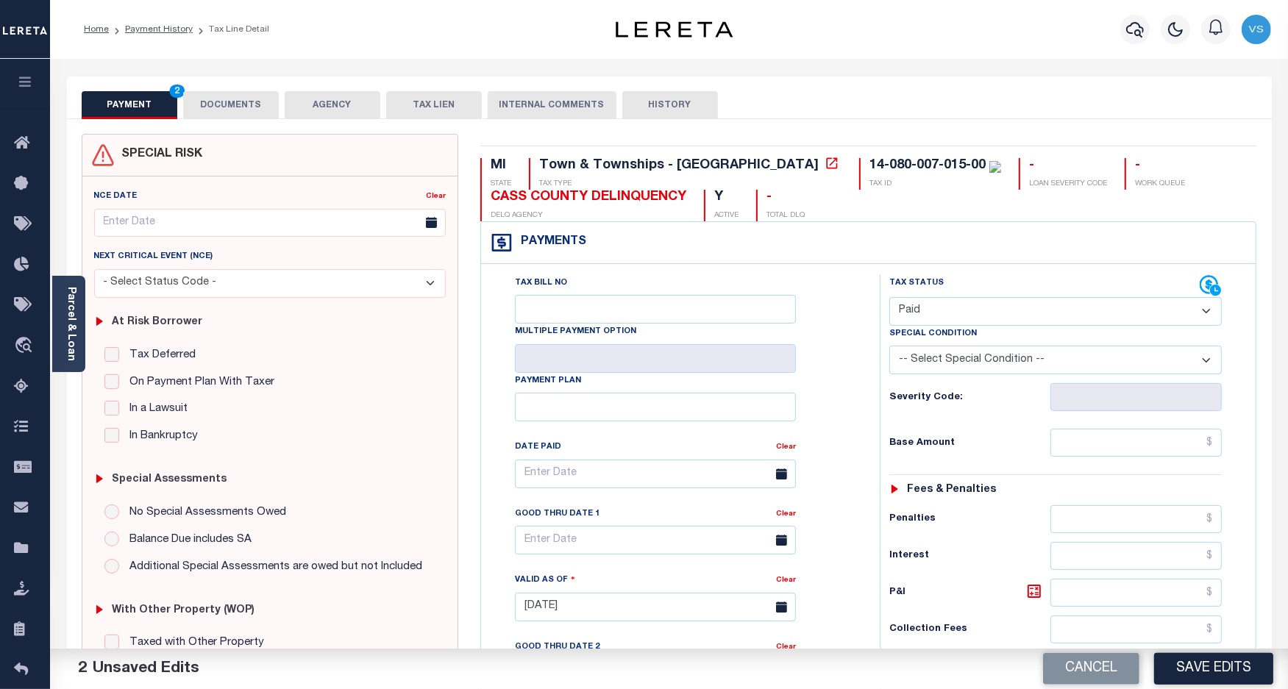
click at [210, 103] on button "DOCUMENTS" at bounding box center [231, 105] width 96 height 28
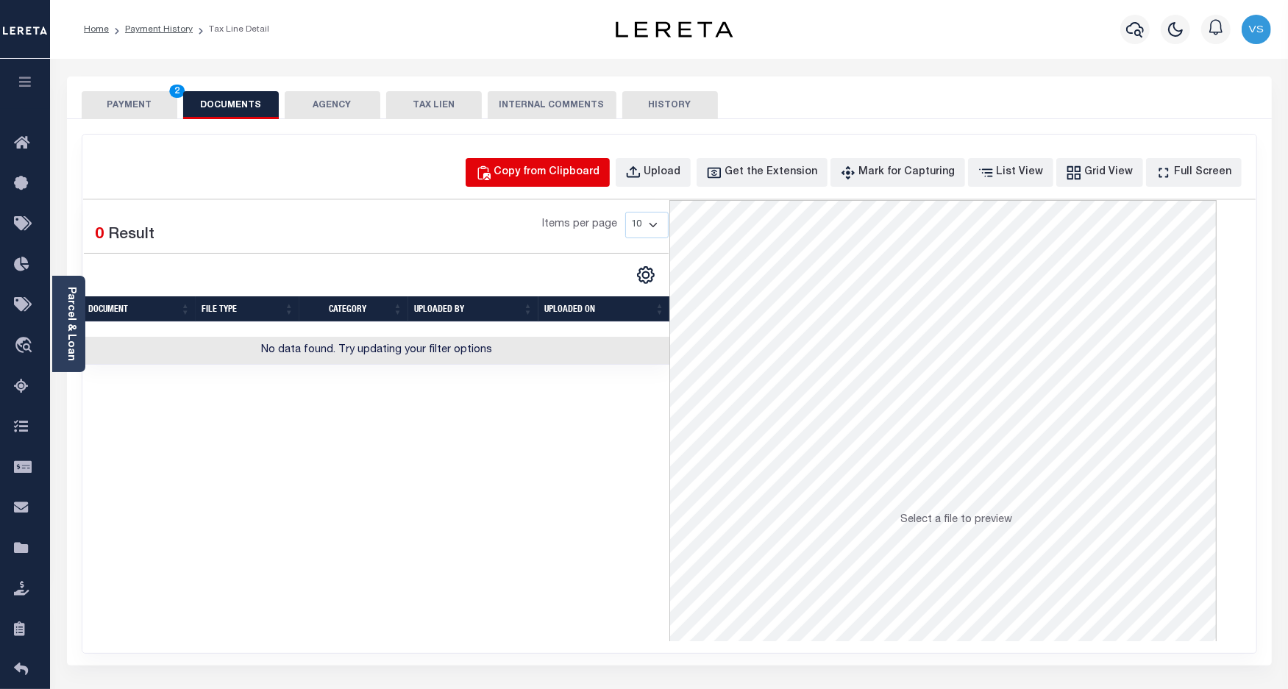
click at [557, 175] on div "Copy from Clipboard" at bounding box center [547, 173] width 106 height 16
select select "POP"
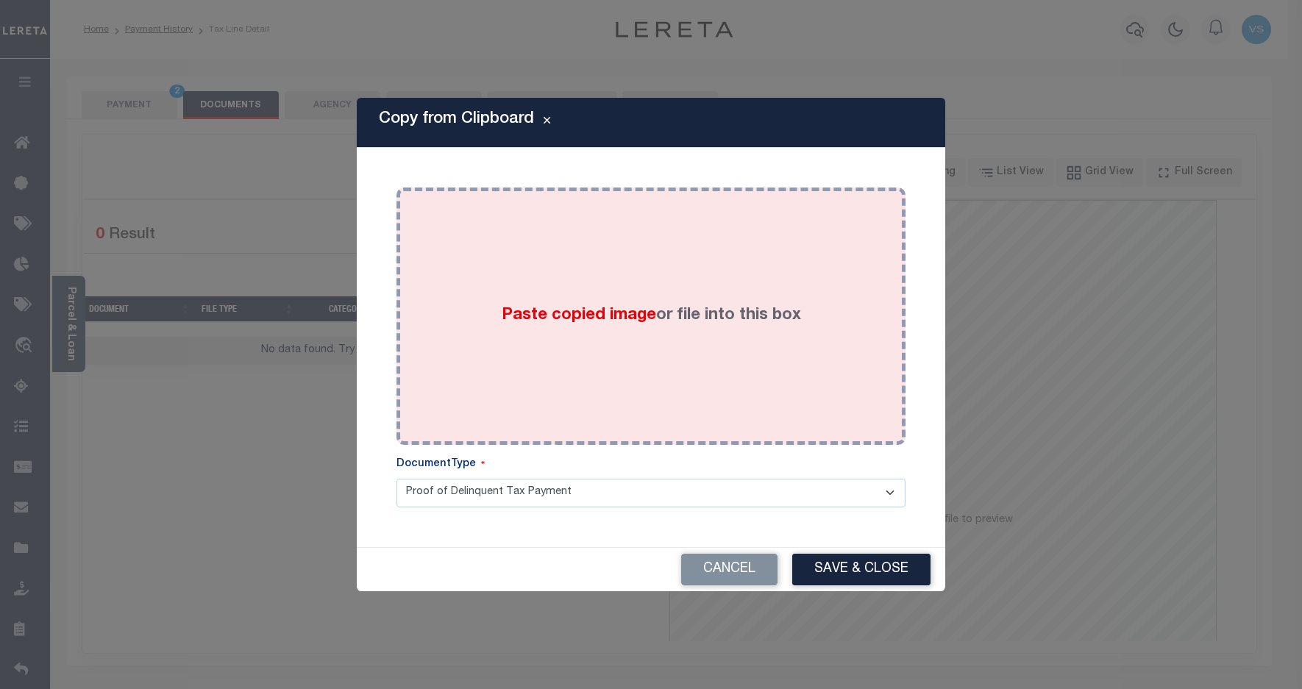
click at [585, 273] on div "Paste copied image or file into this box" at bounding box center [651, 316] width 487 height 235
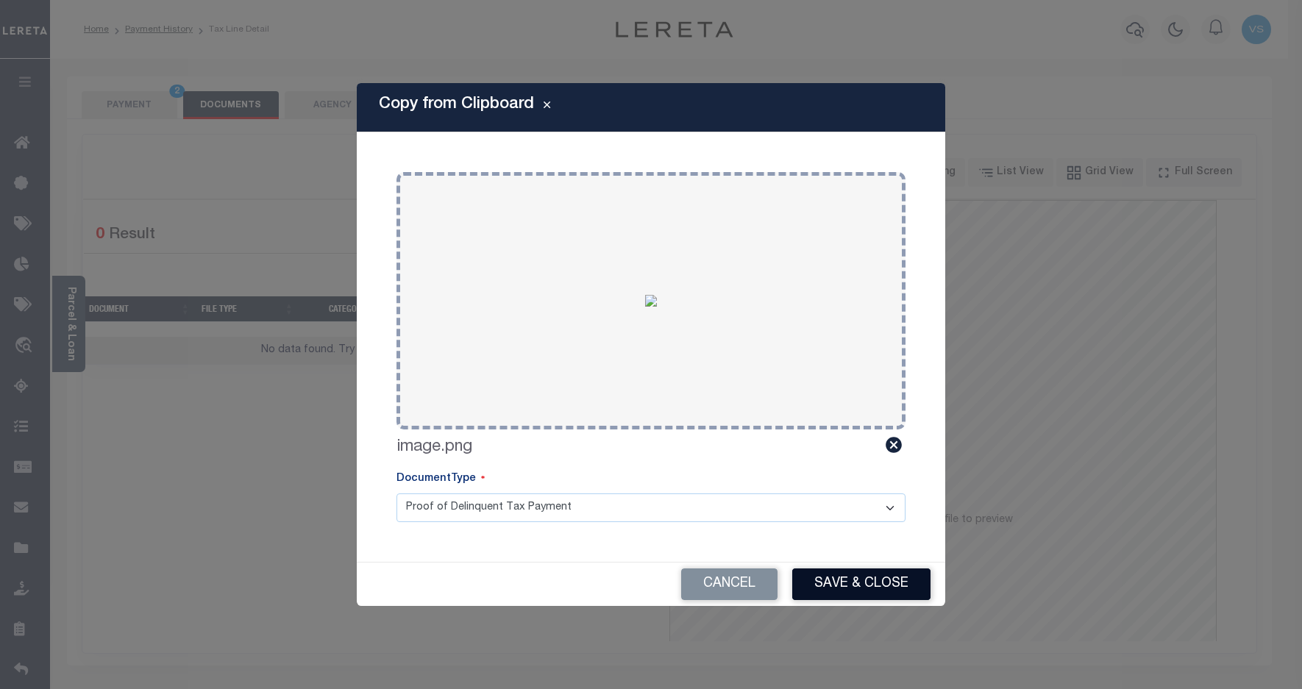
click at [815, 580] on button "Save & Close" at bounding box center [861, 585] width 138 height 32
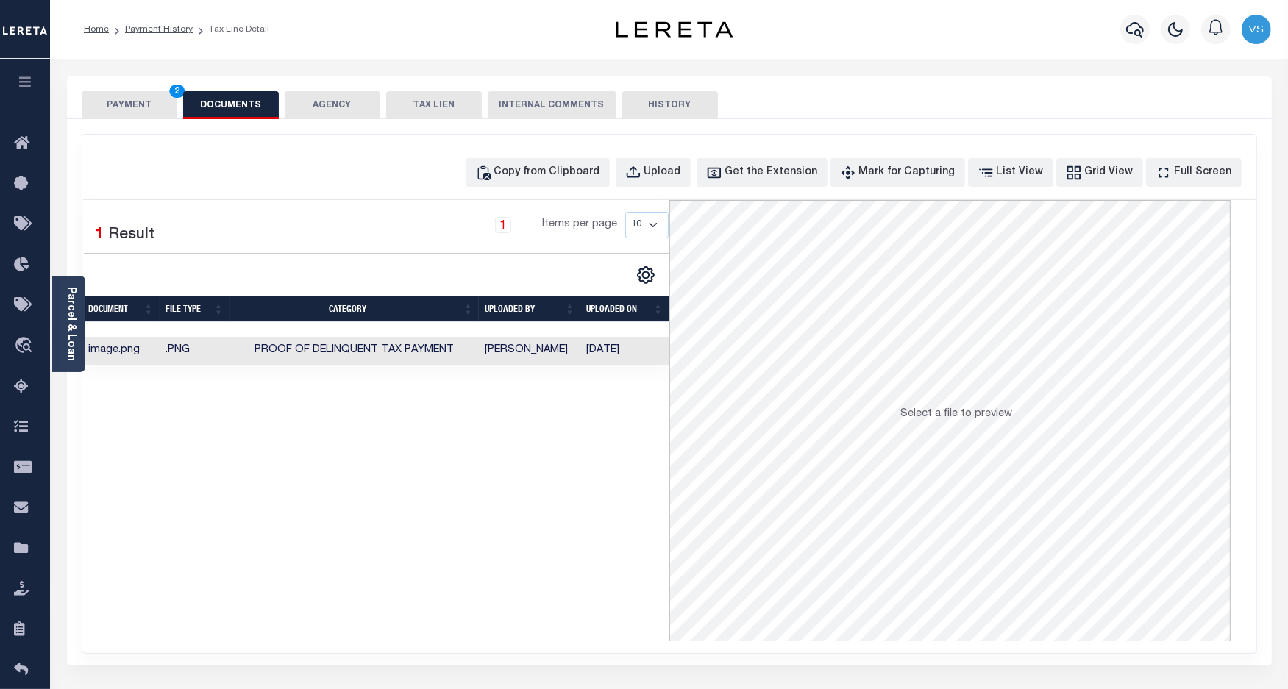
click at [125, 108] on button "PAYMENT 2" at bounding box center [130, 105] width 96 height 28
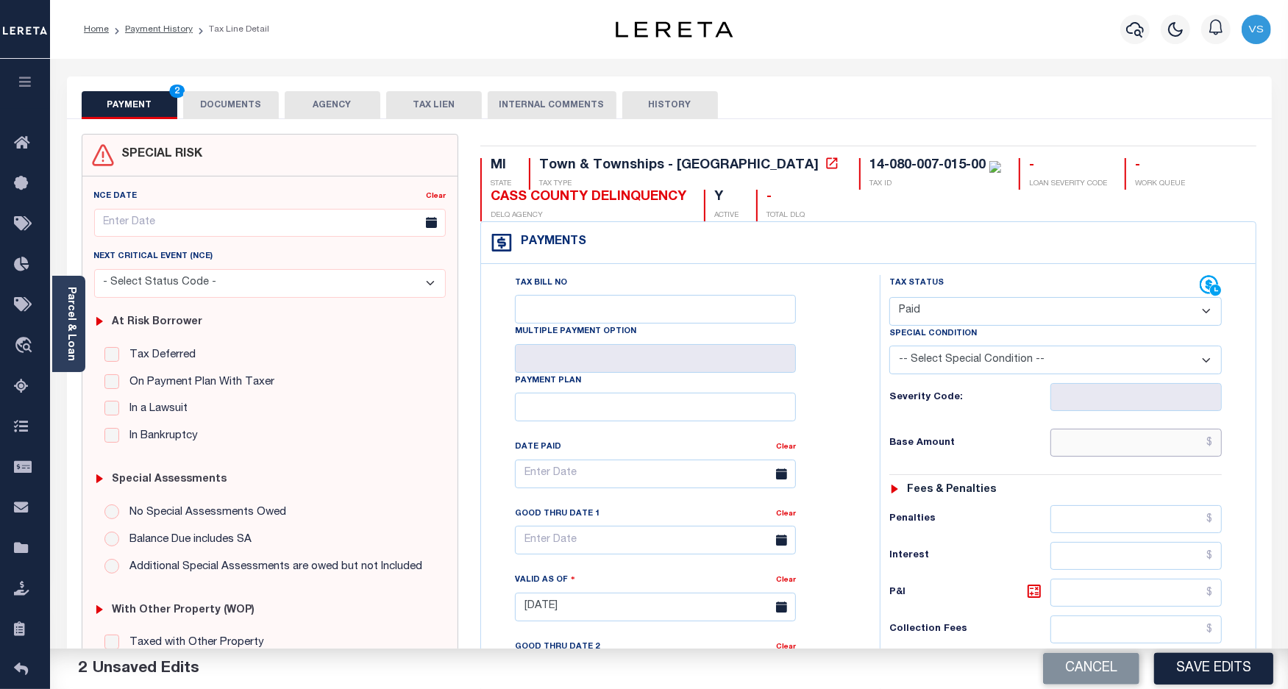
click at [1074, 449] on input "text" at bounding box center [1136, 443] width 171 height 28
paste input "220.15"
type input "$220.15"
click at [1211, 674] on button "Save Edits" at bounding box center [1213, 669] width 119 height 32
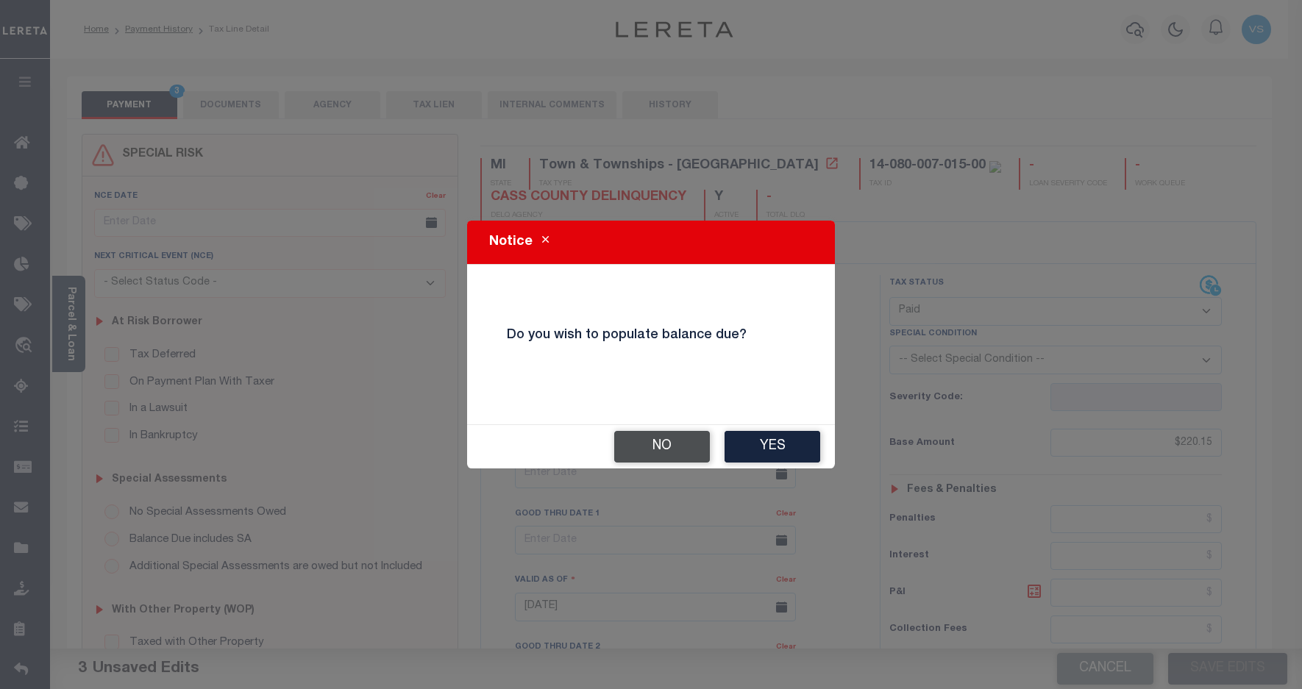
click at [637, 447] on button "No" at bounding box center [662, 447] width 96 height 32
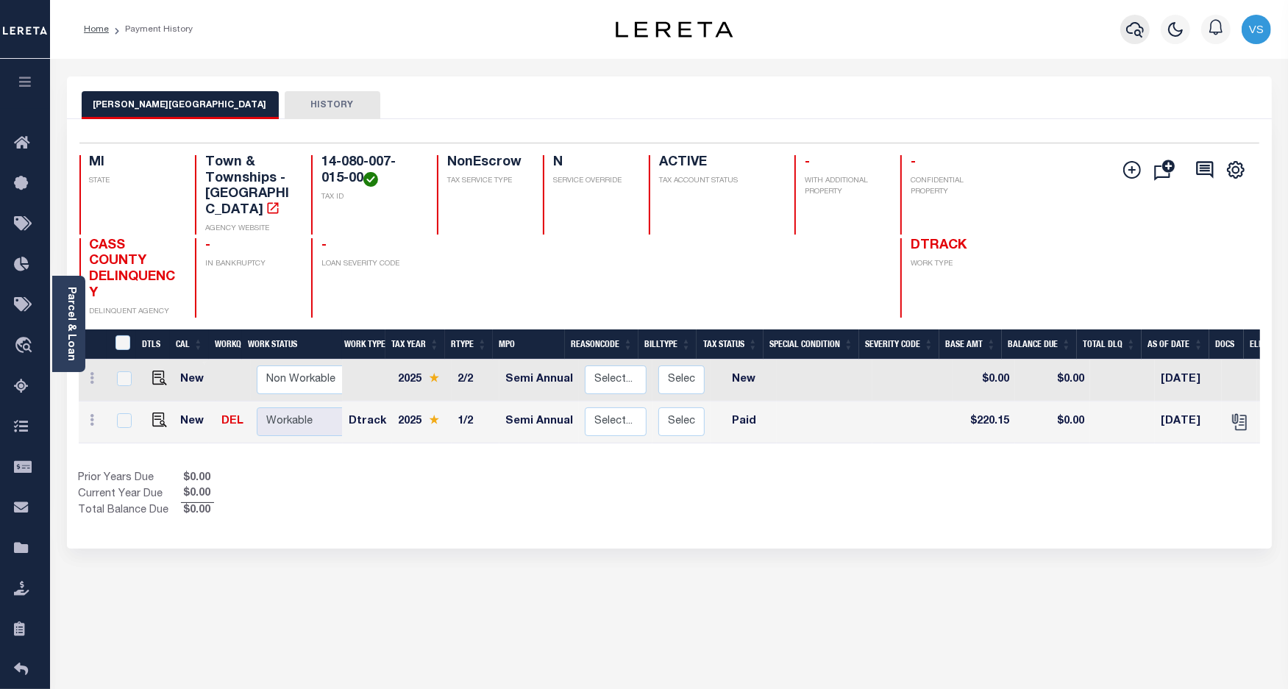
click at [1134, 30] on icon "button" at bounding box center [1135, 30] width 18 height 18
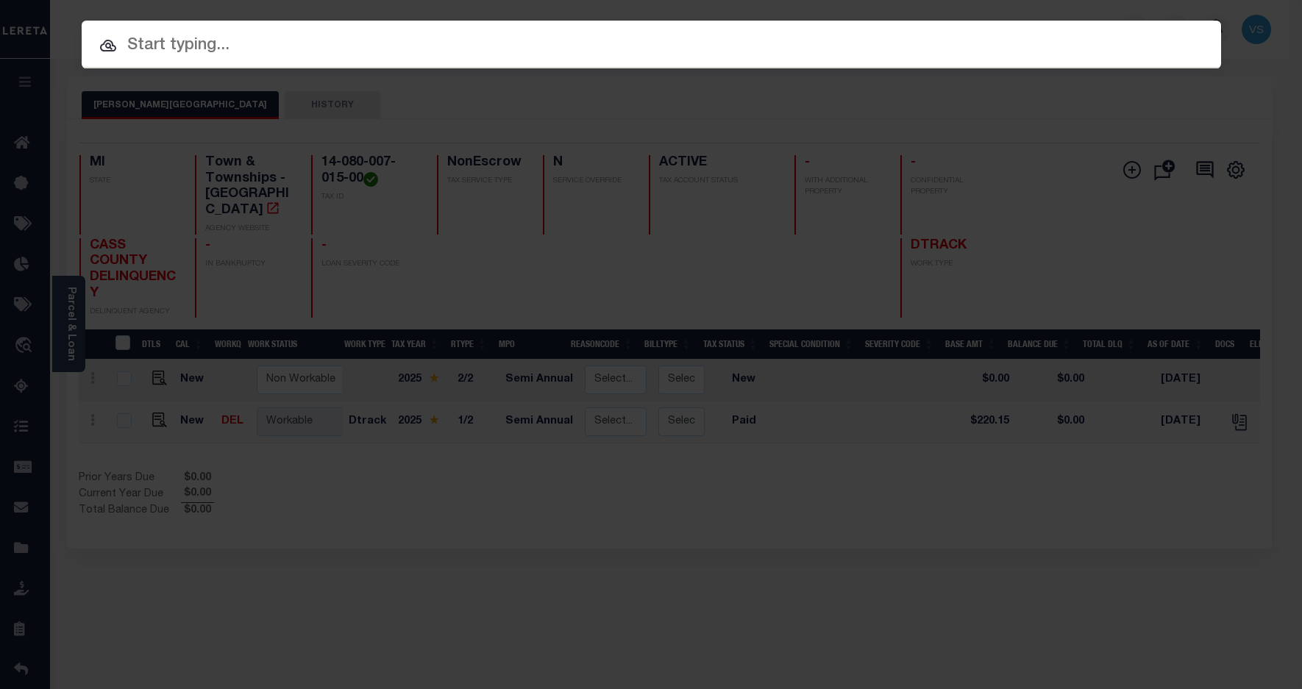
paste input "3701992"
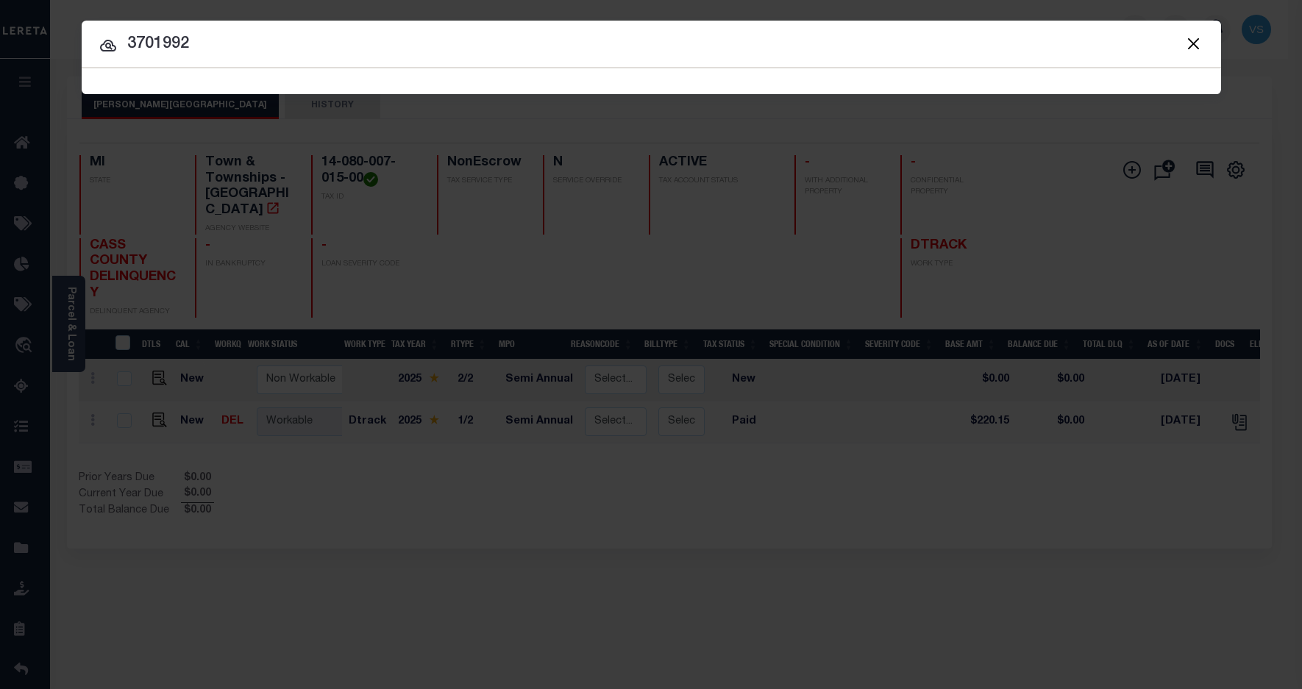
type input "3701992"
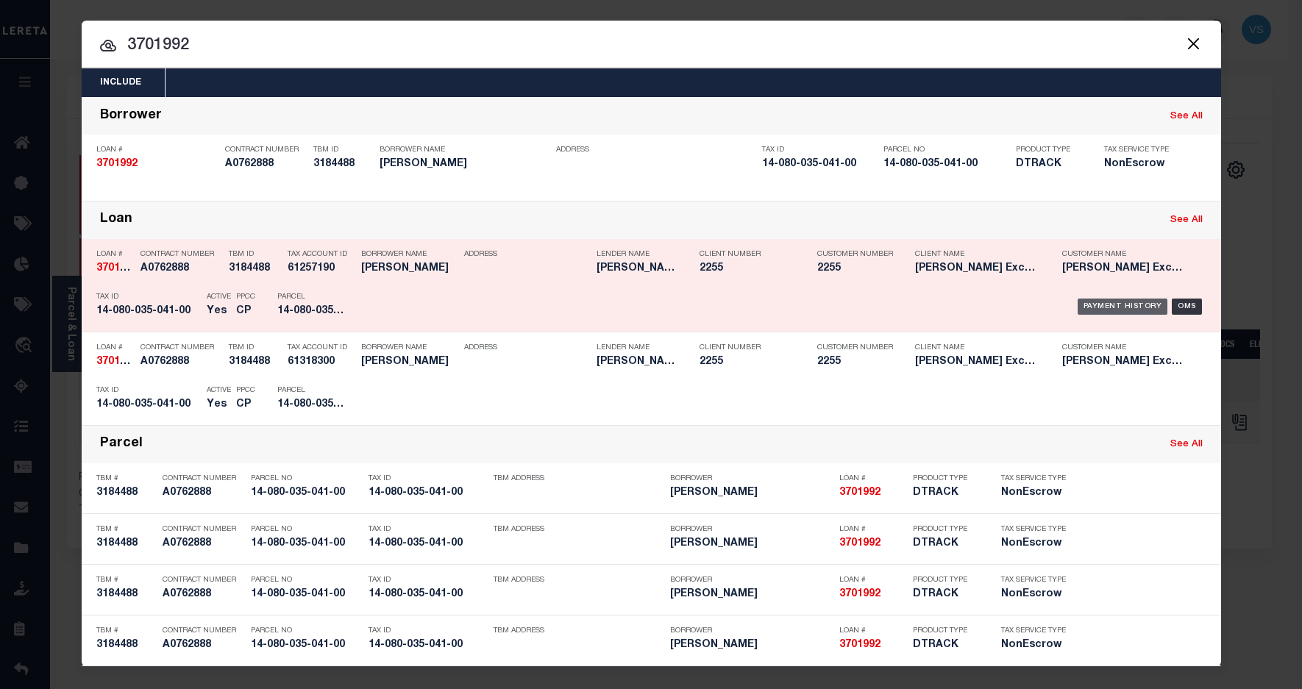
click at [1104, 311] on div "Payment History" at bounding box center [1123, 307] width 90 height 16
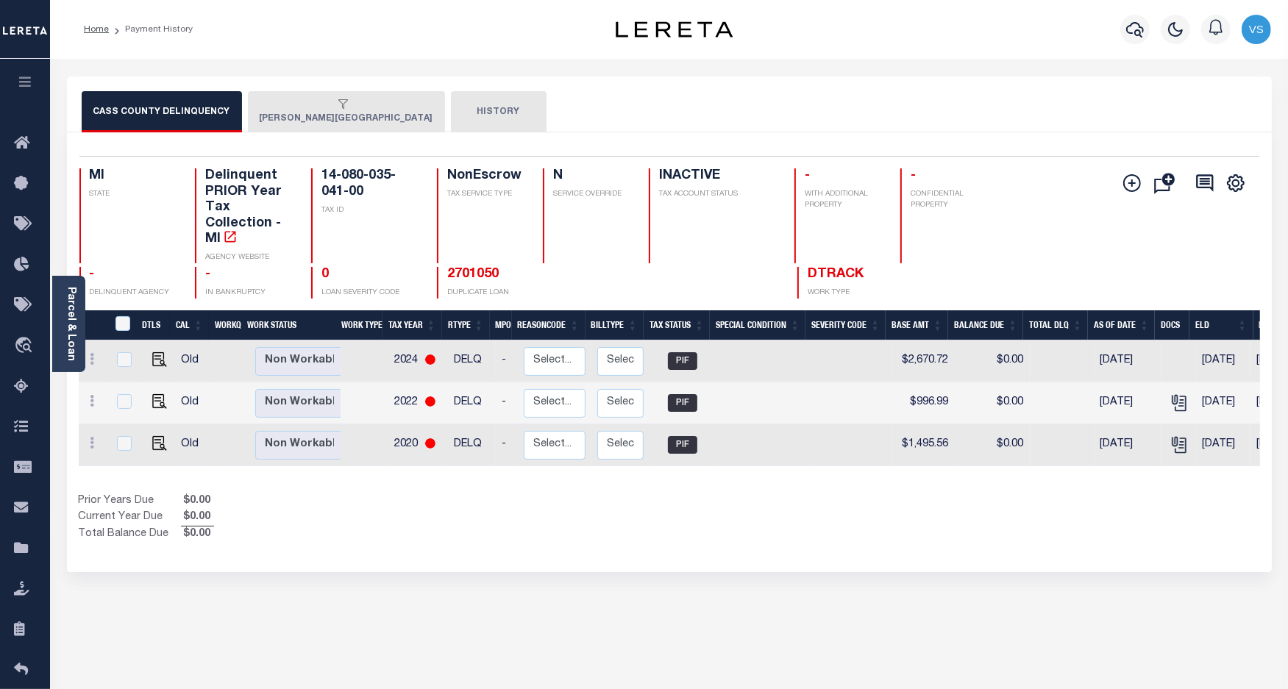
click at [266, 115] on button "NEWBERG TOWNSHIP" at bounding box center [346, 111] width 197 height 41
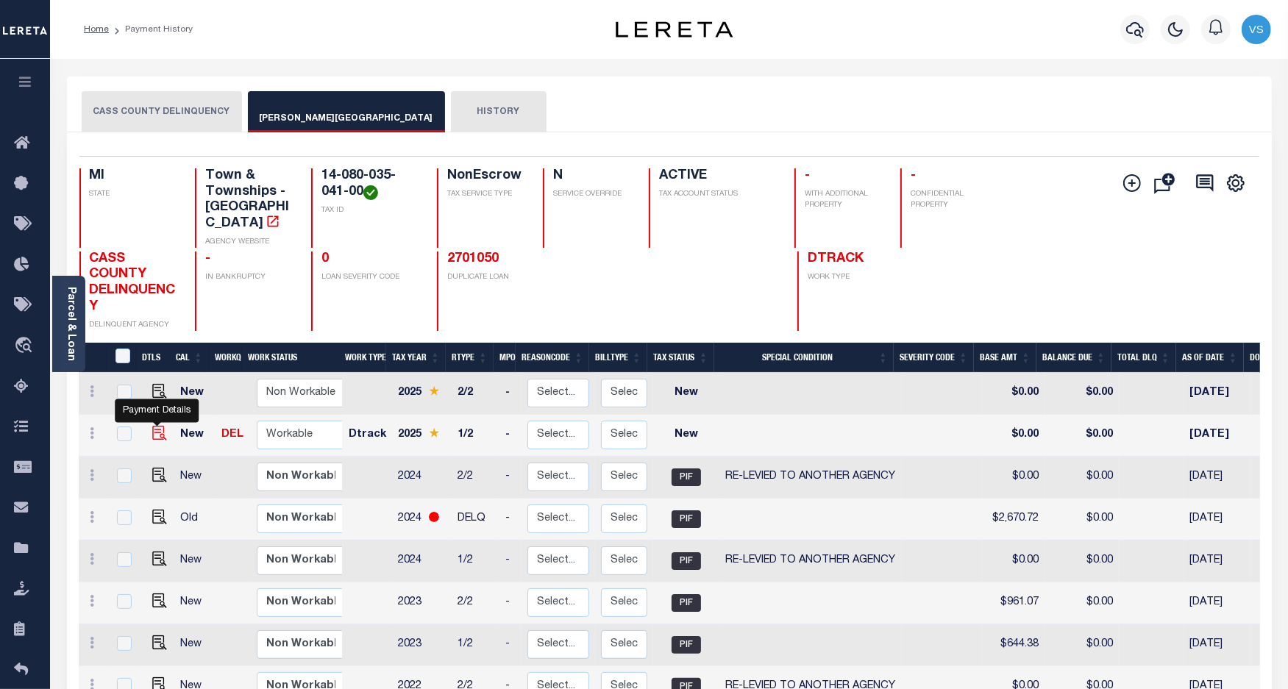
click at [154, 426] on img "" at bounding box center [159, 433] width 15 height 15
checkbox input "true"
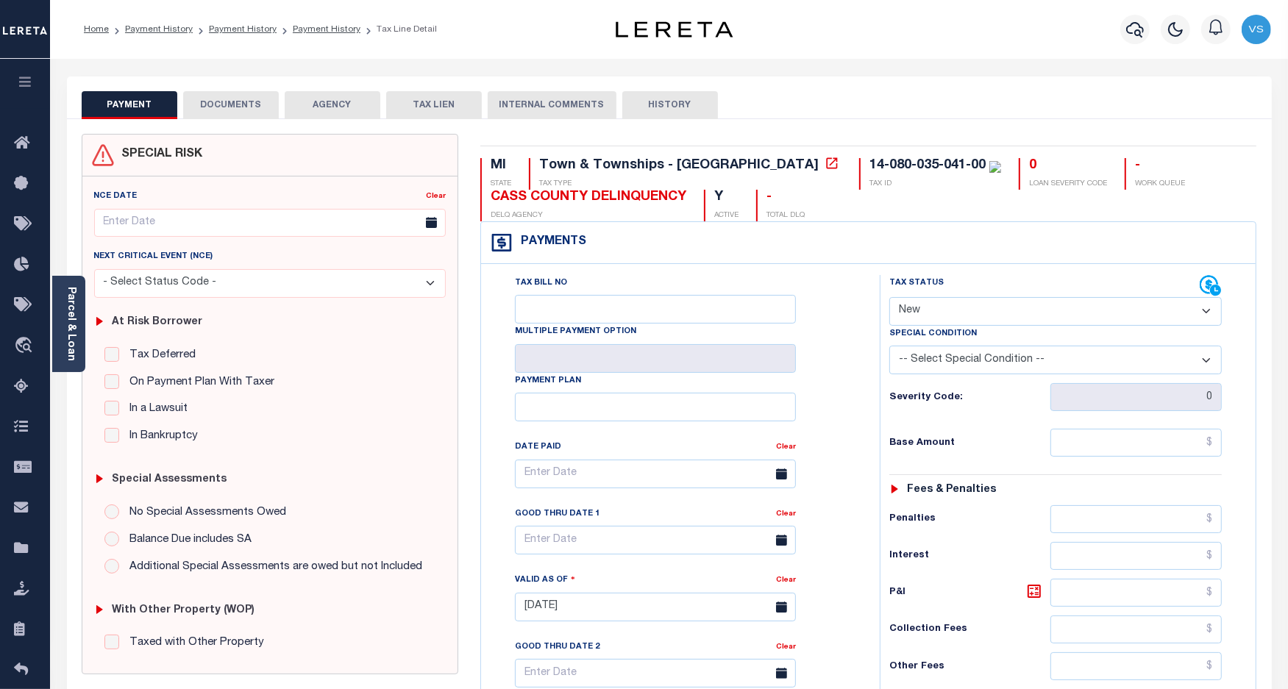
click at [924, 317] on select "- Select Status Code - Open Due/Unpaid Paid Incomplete No Tax Due Internal Refu…" at bounding box center [1055, 311] width 333 height 29
select select "DUE"
click at [889, 299] on select "- Select Status Code - Open Due/Unpaid Paid Incomplete No Tax Due Internal Refu…" at bounding box center [1055, 311] width 333 height 29
type input "[DATE]"
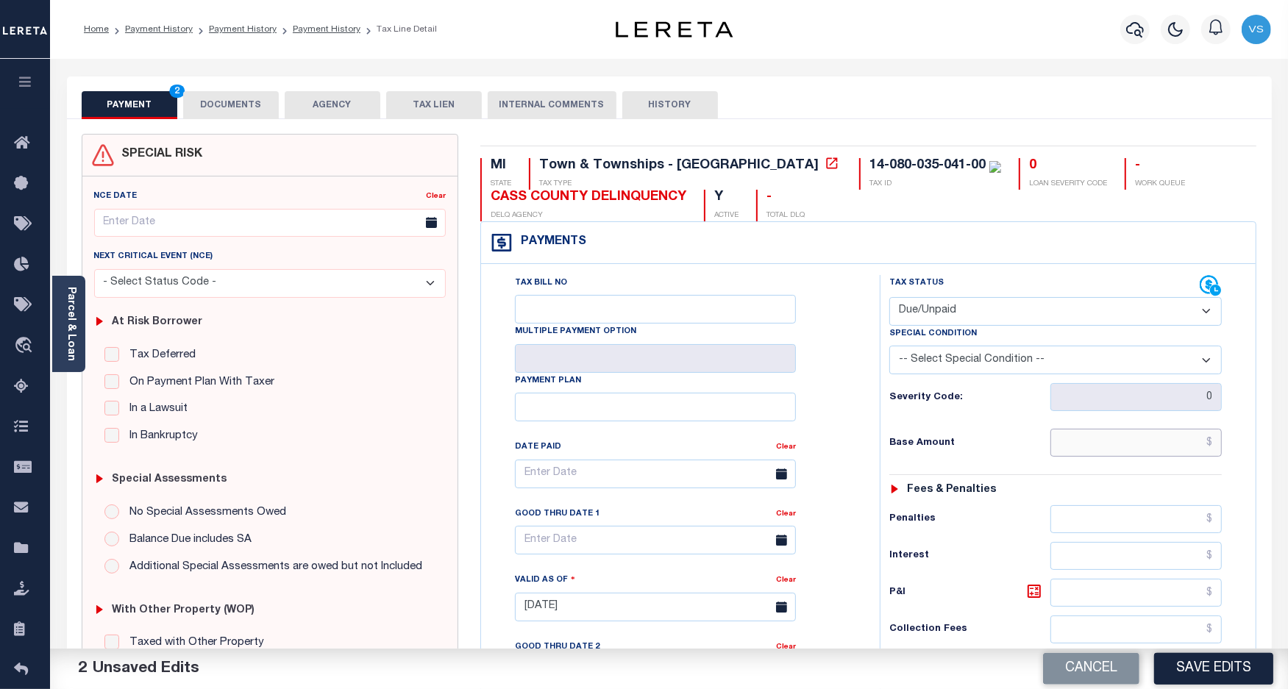
click at [1091, 449] on input "text" at bounding box center [1136, 443] width 171 height 28
paste input "955.86"
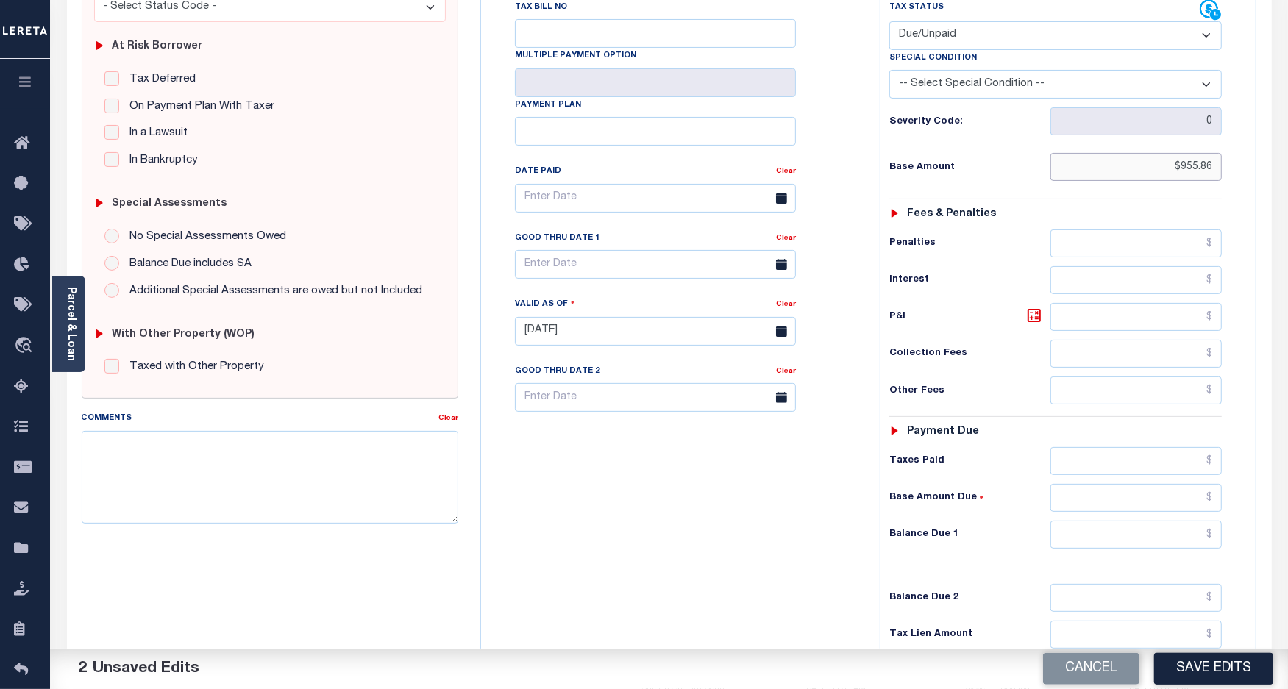
scroll to position [441, 0]
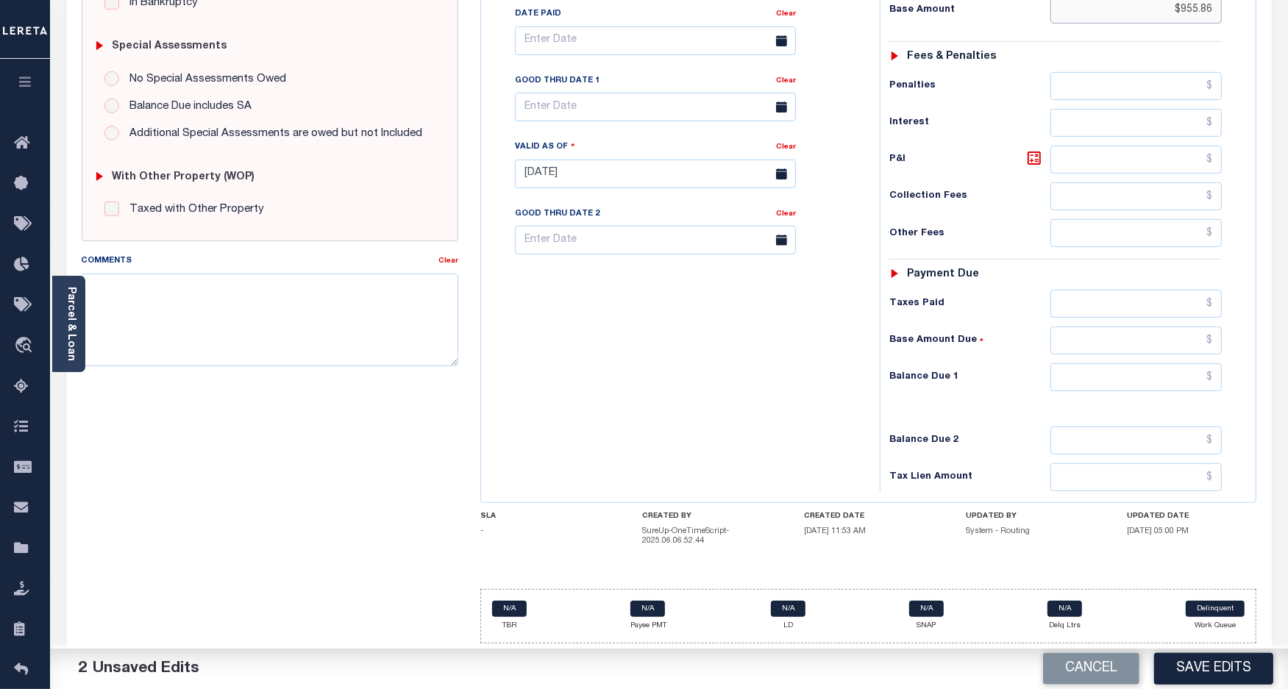
type input "$955.86"
click at [1130, 376] on input "text" at bounding box center [1136, 377] width 171 height 28
paste input "955.86"
type input "$955.86"
click at [296, 320] on textarea "Comments" at bounding box center [270, 320] width 377 height 93
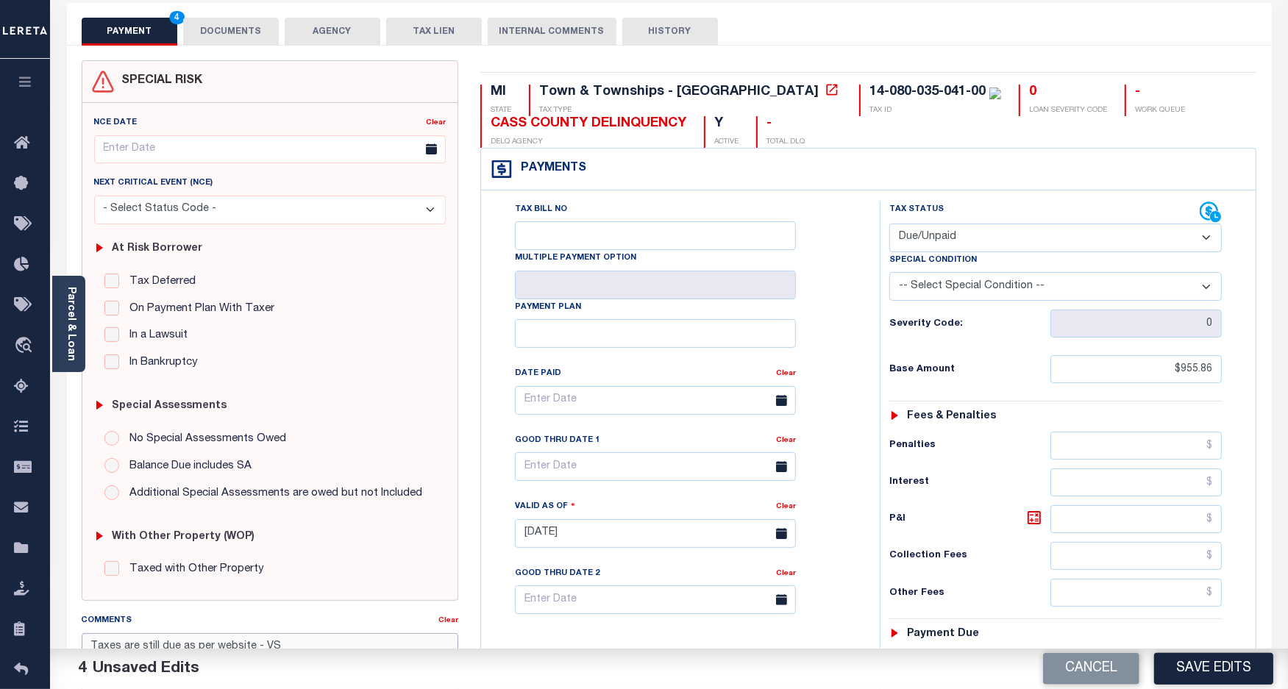
scroll to position [0, 0]
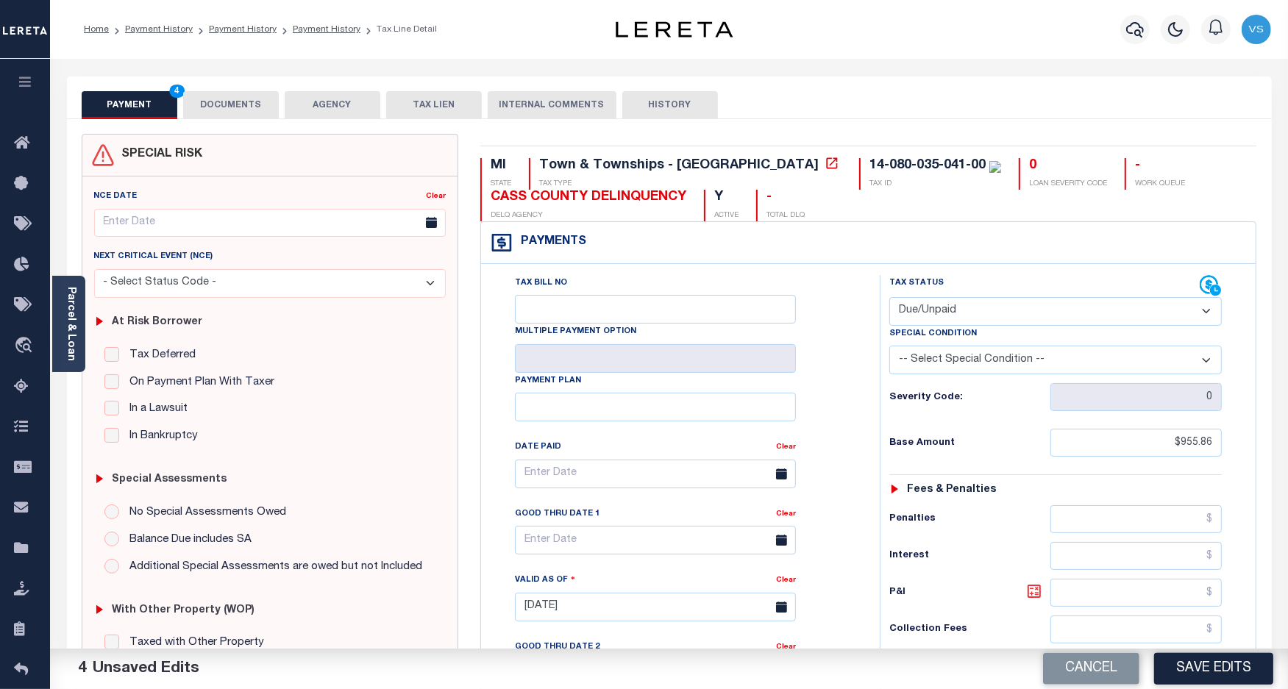
type textarea "Taxes are still due as per website - VS"
click at [1031, 596] on icon at bounding box center [1034, 592] width 18 height 18
type input "$0.00"
click at [212, 97] on button "DOCUMENTS" at bounding box center [231, 105] width 96 height 28
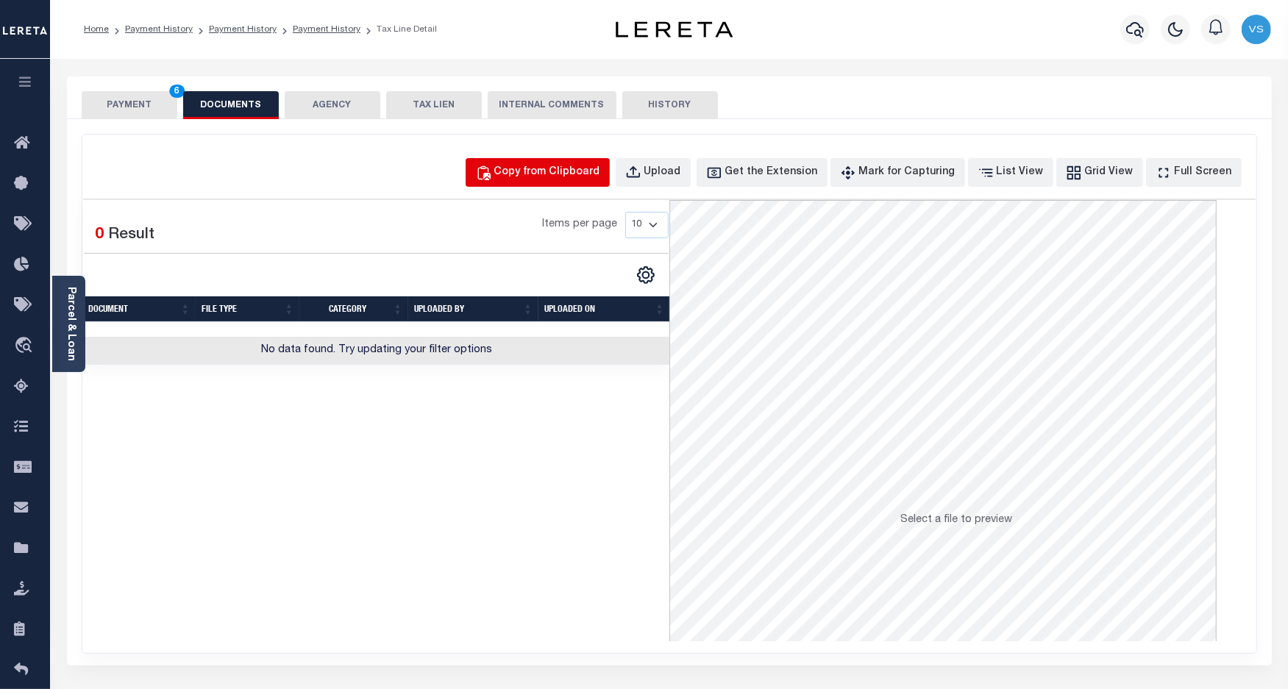
click at [552, 171] on div "Copy from Clipboard" at bounding box center [547, 173] width 106 height 16
select select "POP"
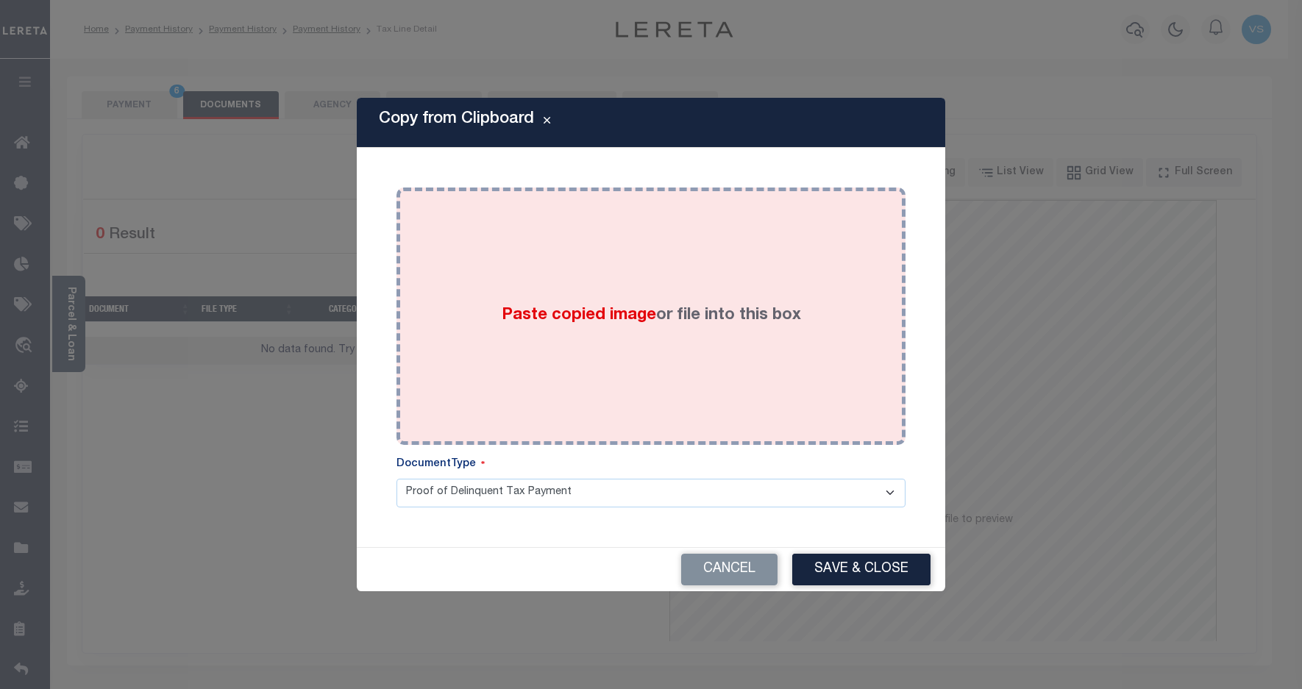
click at [608, 266] on div "Paste copied image or file into this box" at bounding box center [651, 316] width 487 height 235
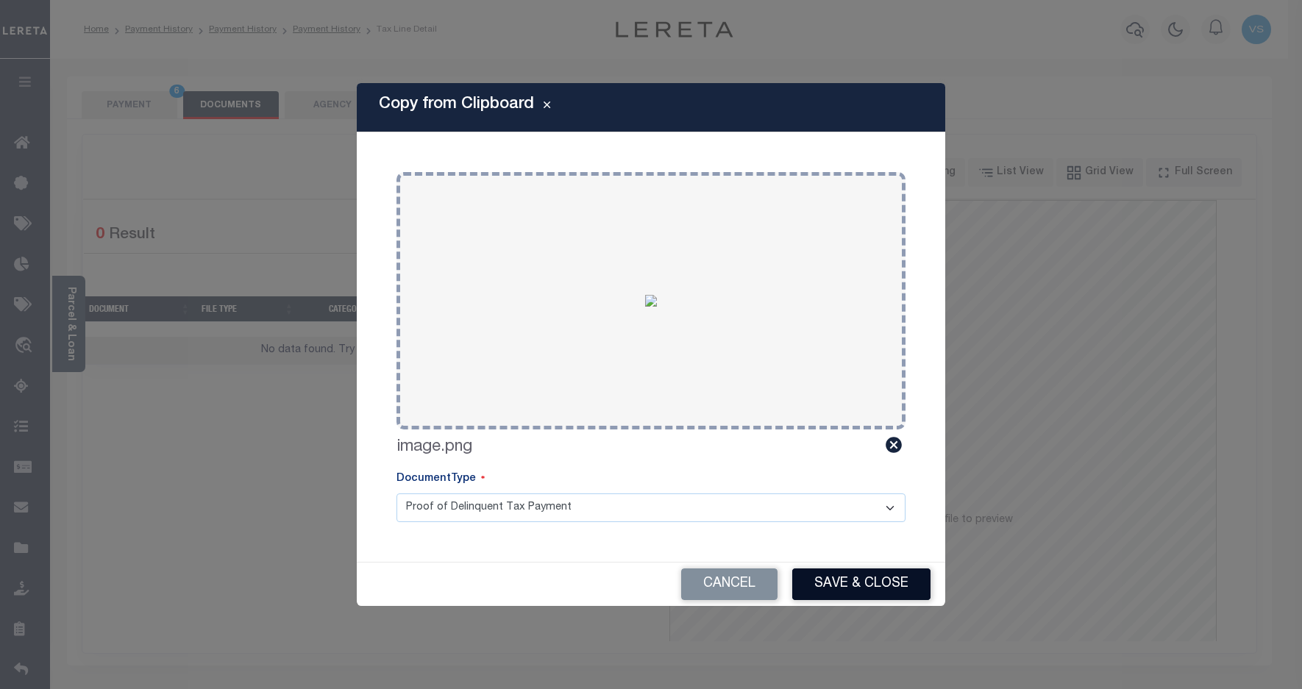
click at [830, 574] on button "Save & Close" at bounding box center [861, 585] width 138 height 32
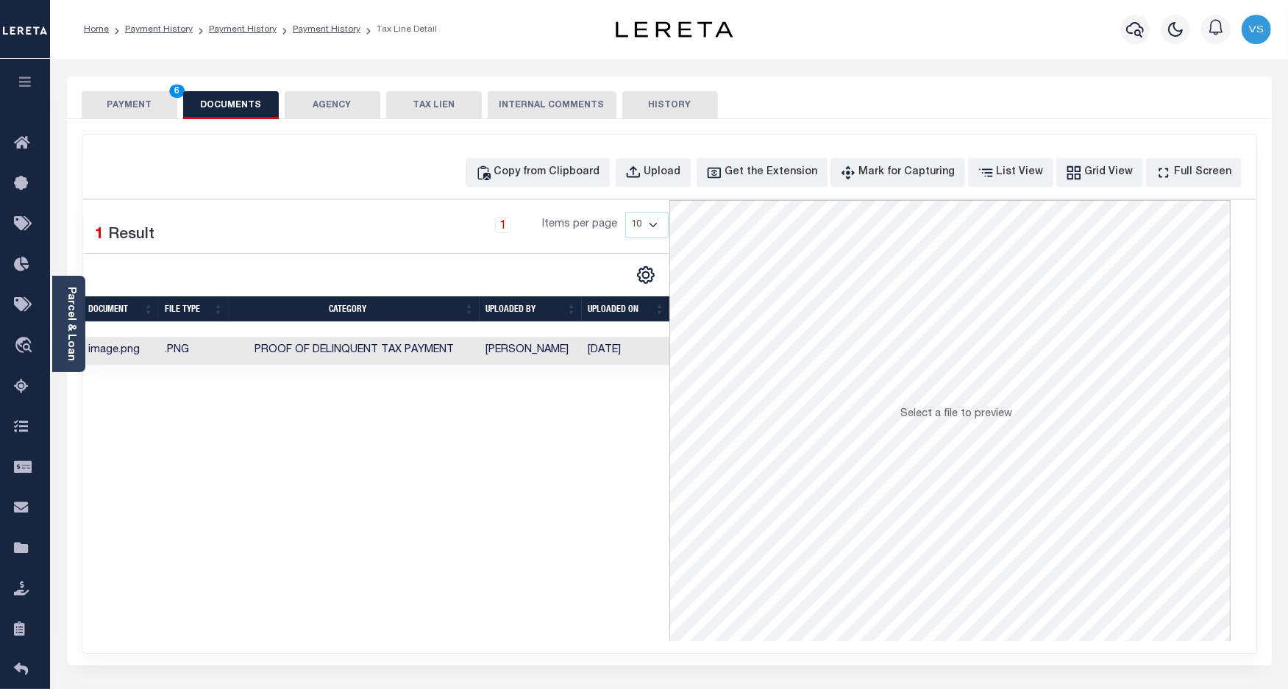
click at [107, 104] on button "PAYMENT 6" at bounding box center [130, 105] width 96 height 28
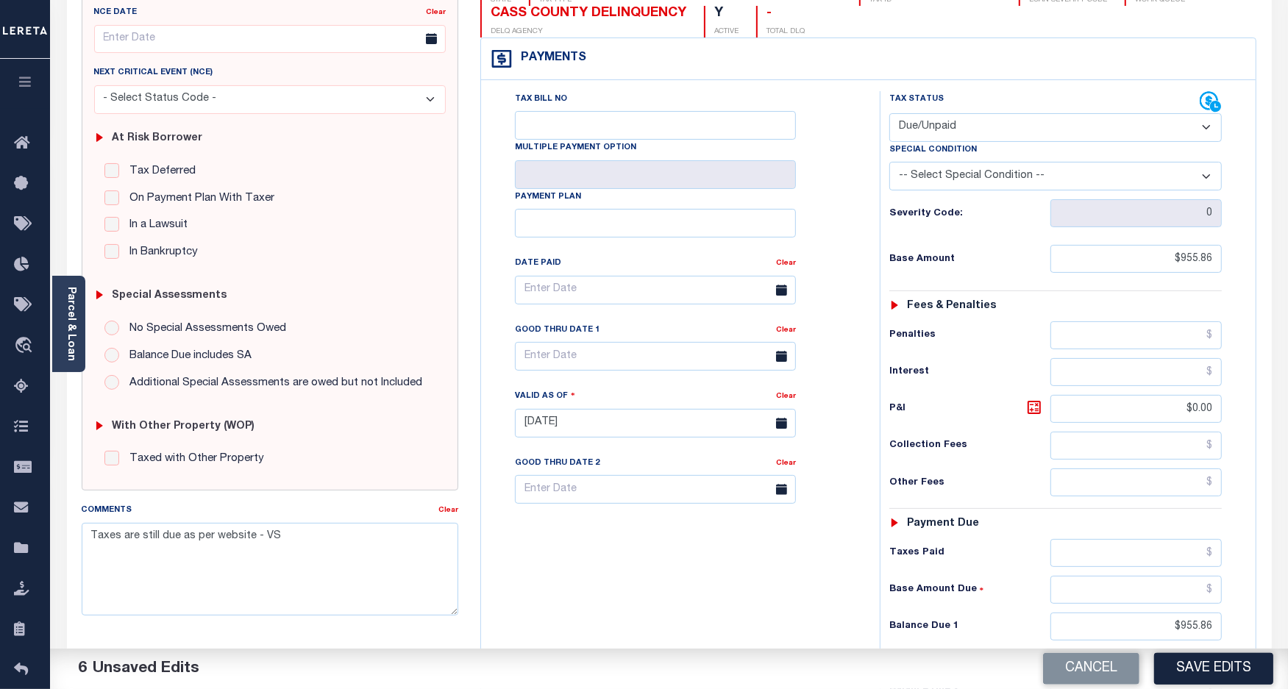
scroll to position [276, 0]
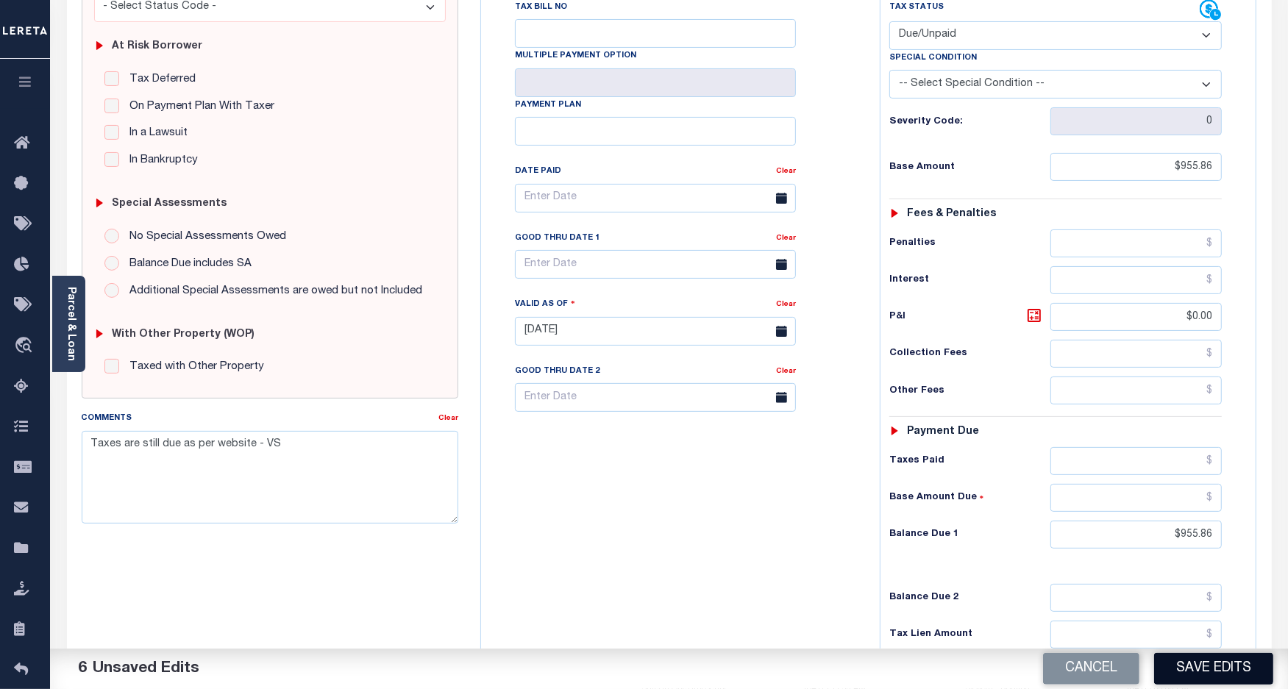
click at [1181, 673] on button "Save Edits" at bounding box center [1213, 669] width 119 height 32
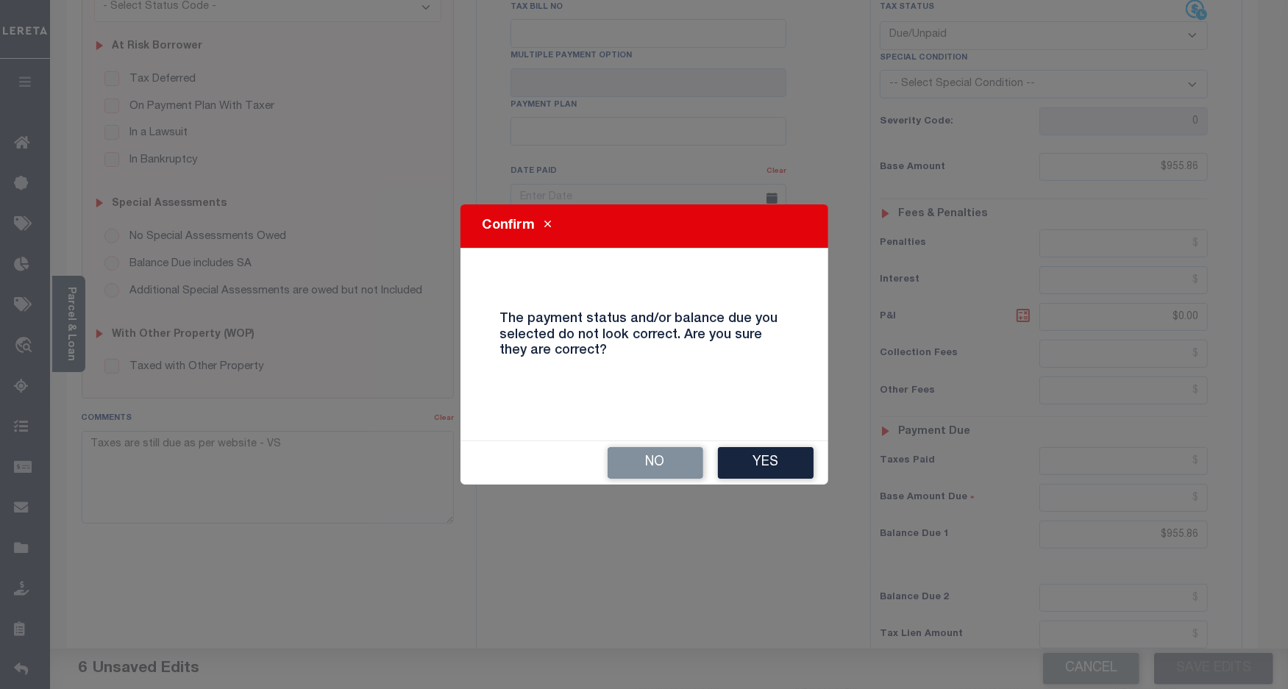
scroll to position [261, 0]
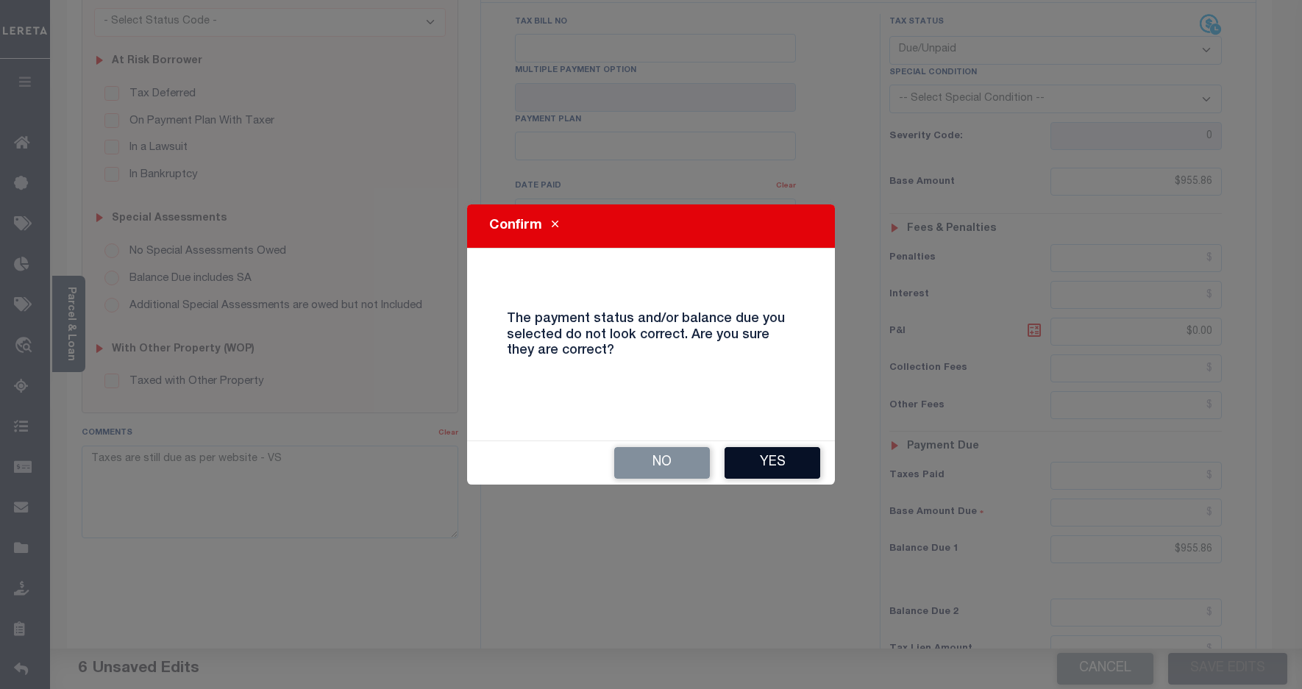
click at [751, 463] on button "Yes" at bounding box center [773, 463] width 96 height 32
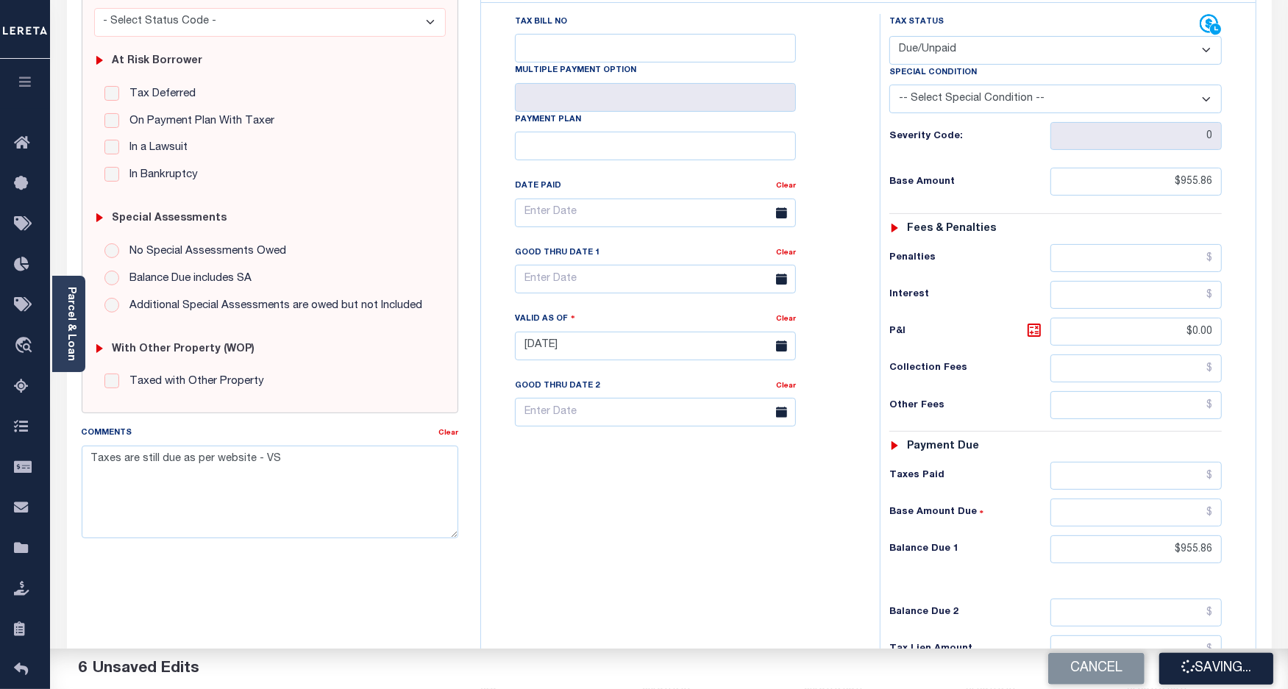
checkbox input "false"
type input "$955.86"
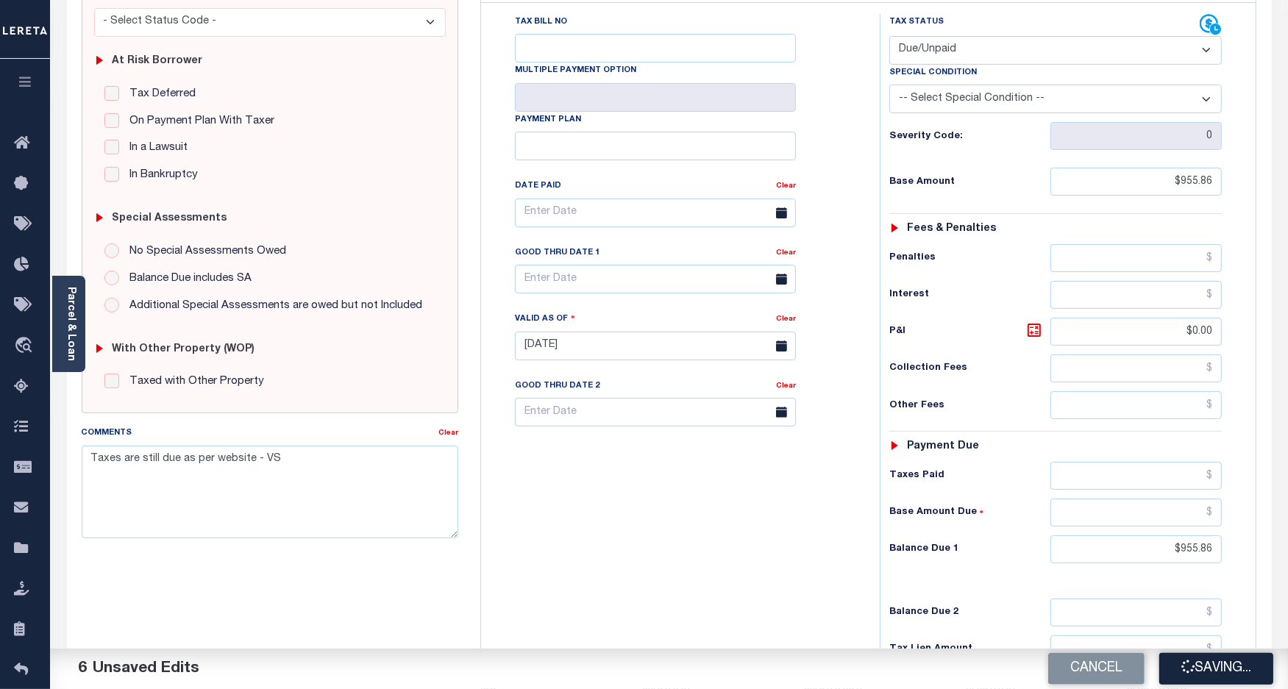
type input "$0"
type input "$955.86"
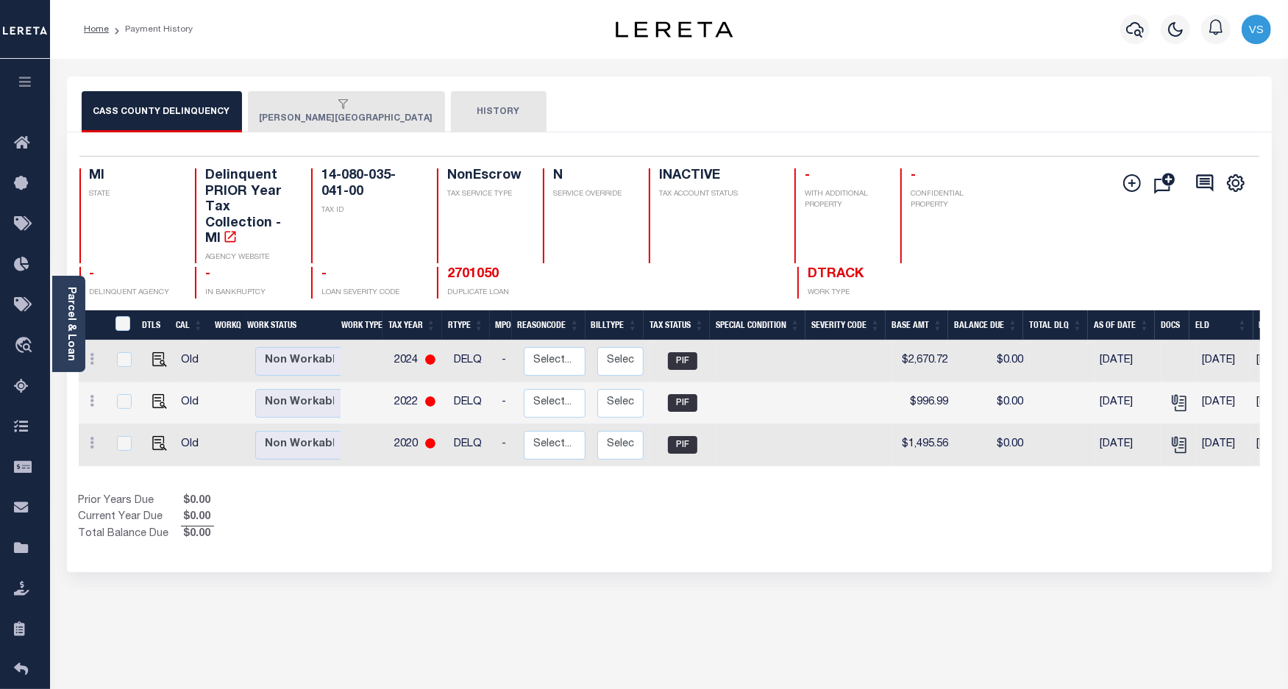
click at [314, 120] on button "[PERSON_NAME][GEOGRAPHIC_DATA]" at bounding box center [346, 111] width 197 height 41
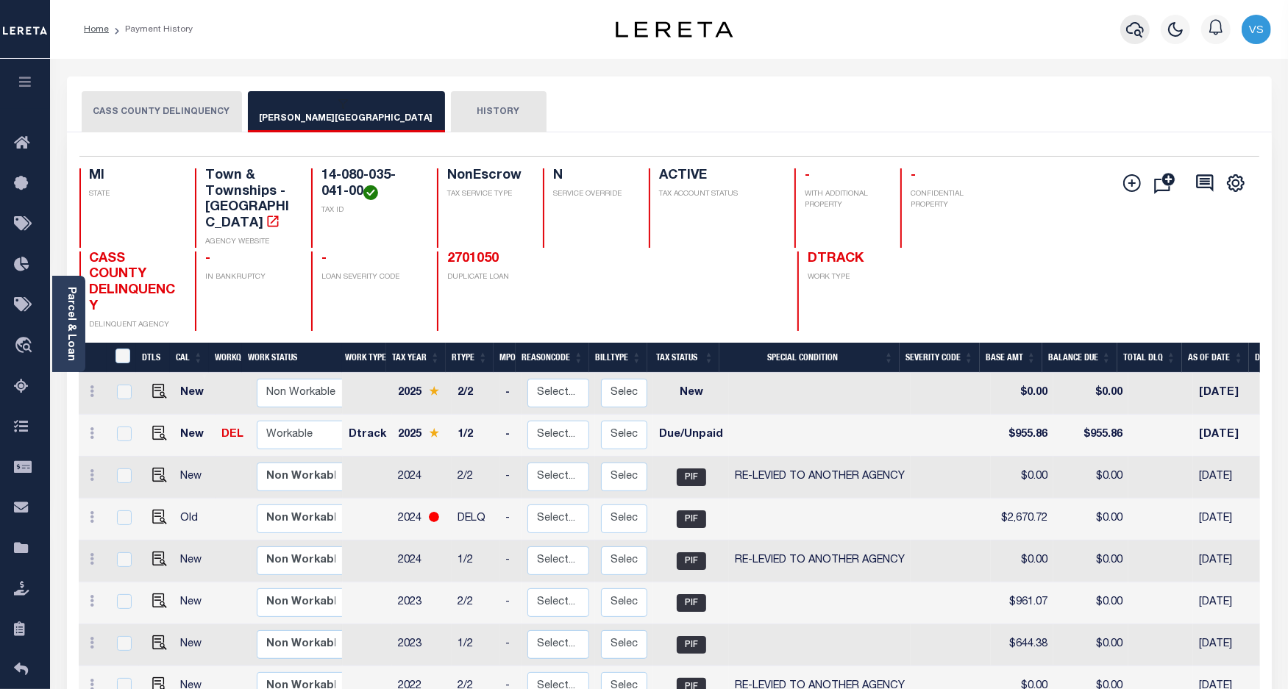
click at [1131, 30] on icon "button" at bounding box center [1135, 30] width 18 height 18
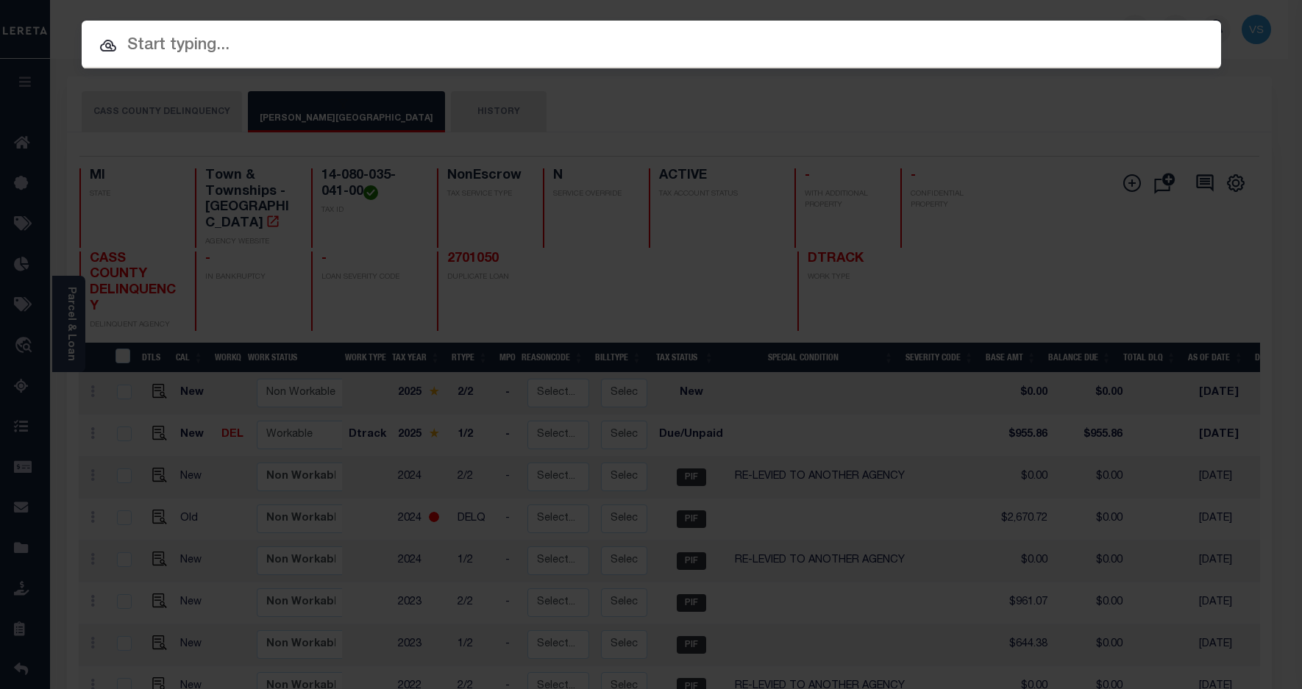
paste input "1703271"
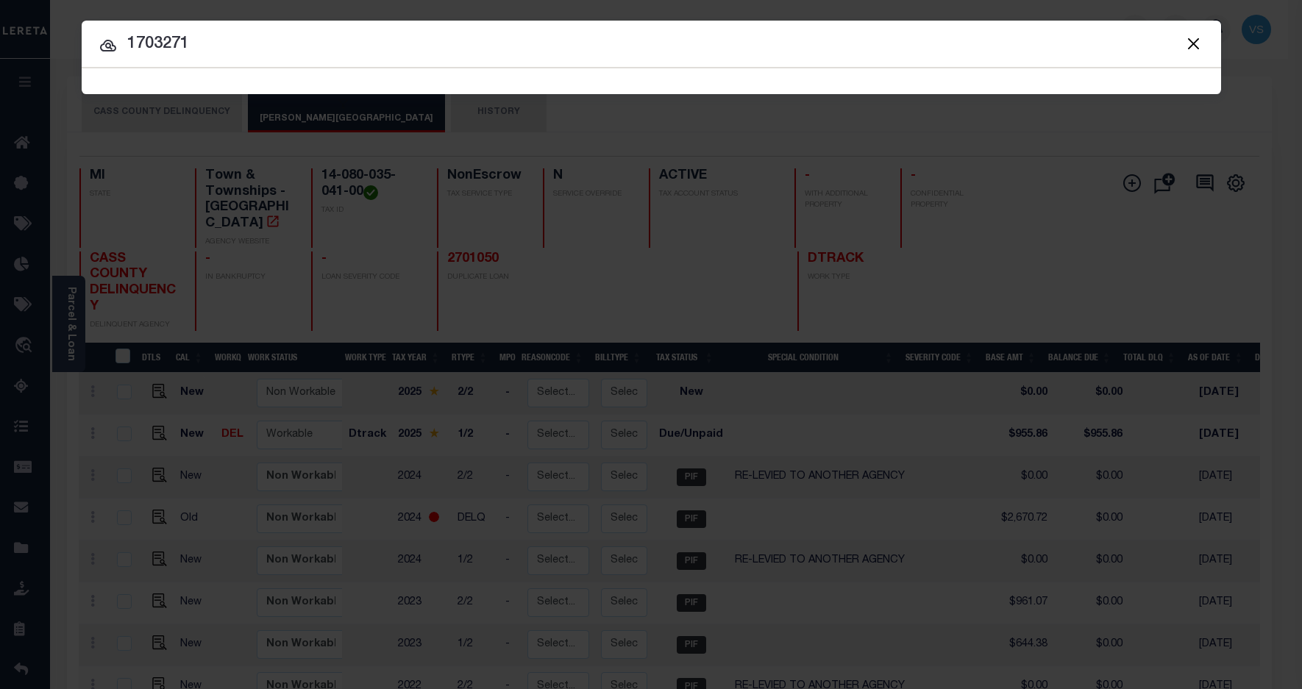
type input "1703271"
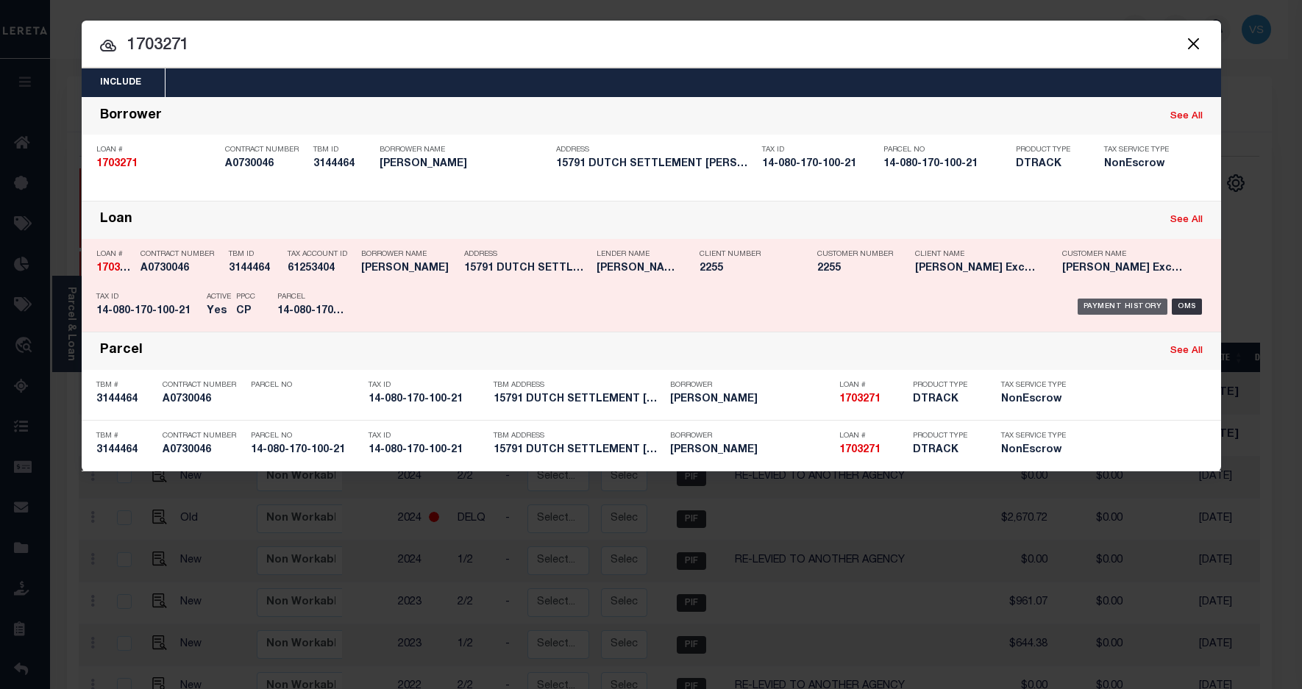
click at [1098, 305] on div "Payment History" at bounding box center [1123, 307] width 90 height 16
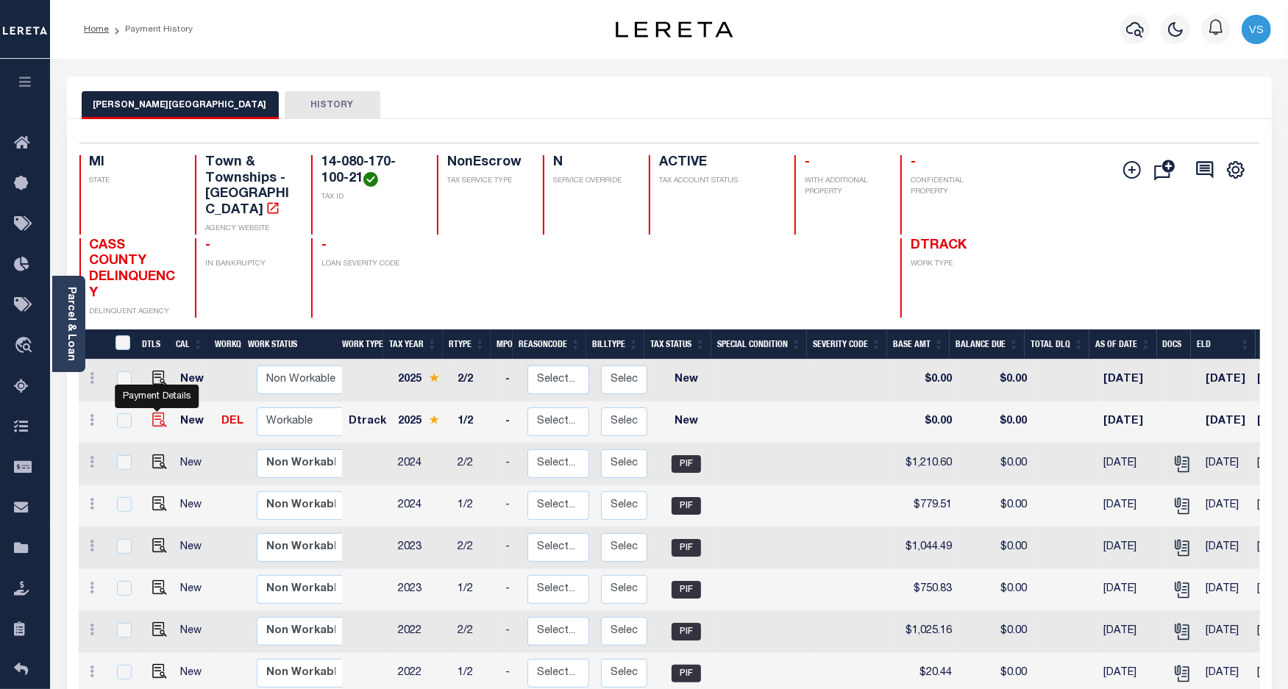
click at [155, 413] on img "" at bounding box center [159, 420] width 15 height 15
checkbox input "true"
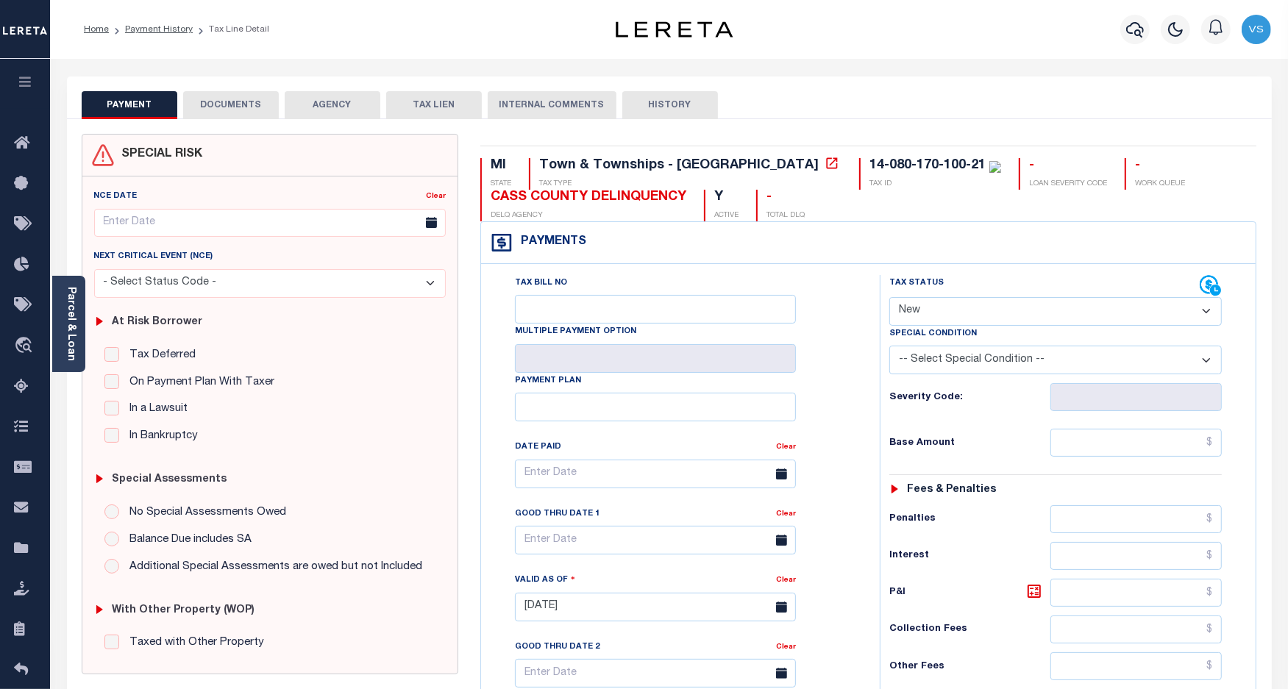
click at [917, 319] on select "- Select Status Code - Open Due/Unpaid Paid Incomplete No Tax Due Internal Refu…" at bounding box center [1055, 311] width 333 height 29
select select "PYD"
click at [889, 299] on select "- Select Status Code - Open Due/Unpaid Paid Incomplete No Tax Due Internal Refu…" at bounding box center [1055, 311] width 333 height 29
type input "[DATE]"
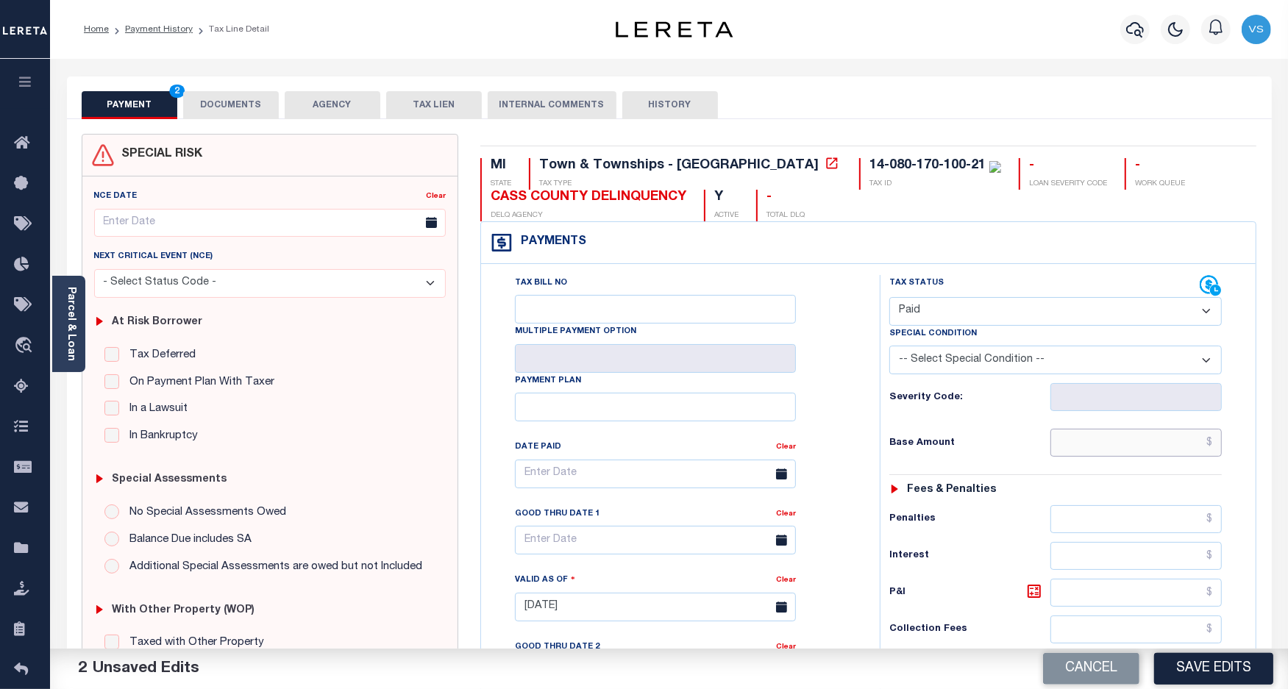
click at [1089, 441] on input "text" at bounding box center [1136, 443] width 171 height 28
paste input "808.38"
type input "$808.38"
click at [212, 102] on button "DOCUMENTS" at bounding box center [231, 105] width 96 height 28
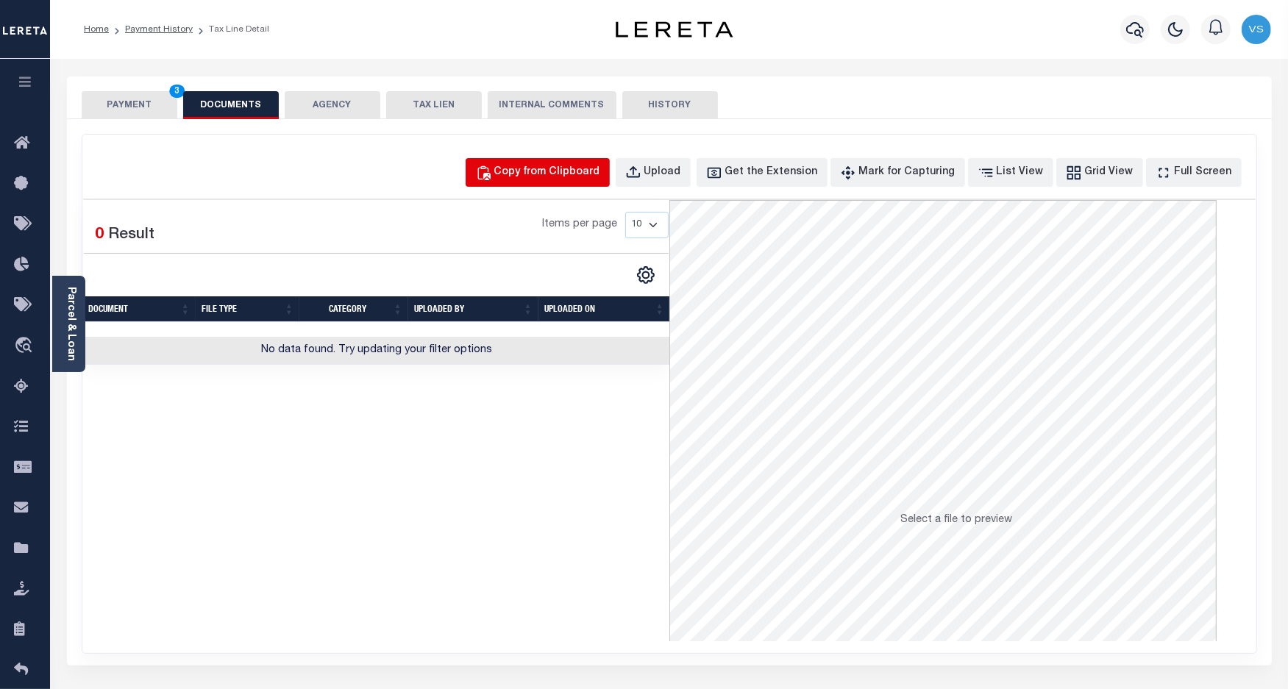
click at [545, 174] on div "Copy from Clipboard" at bounding box center [547, 173] width 106 height 16
select select "POP"
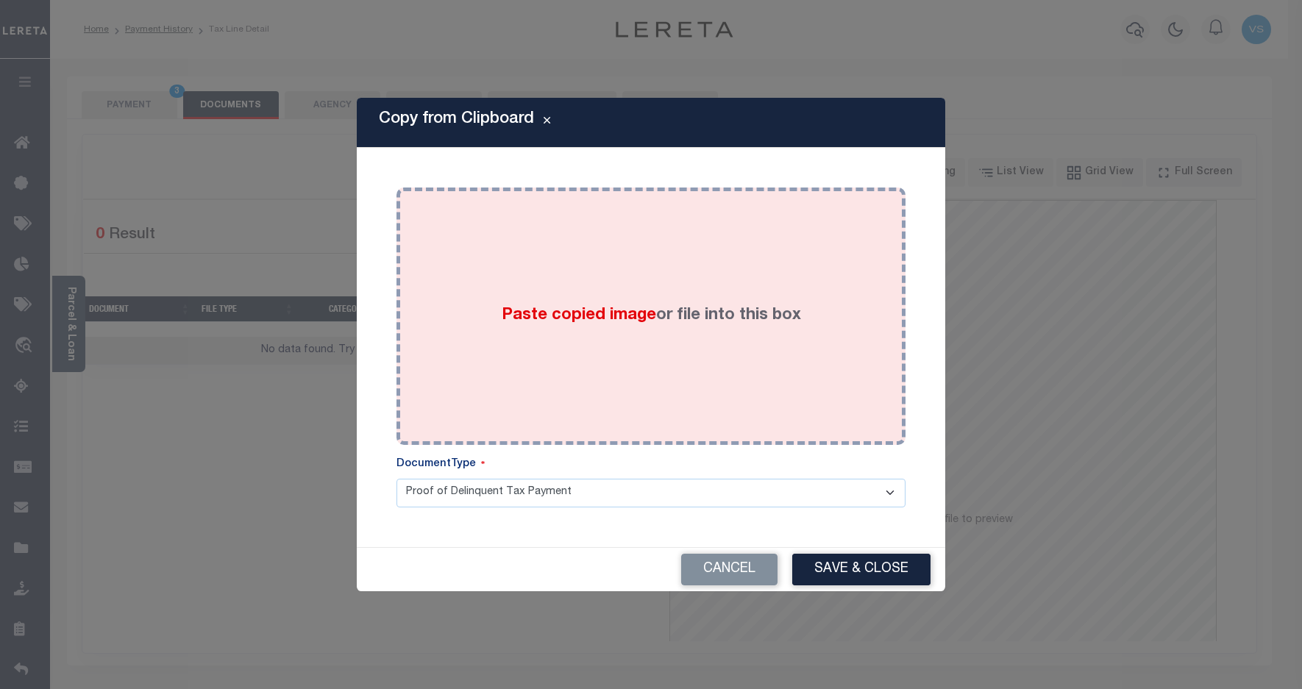
click at [563, 274] on div "Paste copied image or file into this box" at bounding box center [651, 316] width 487 height 235
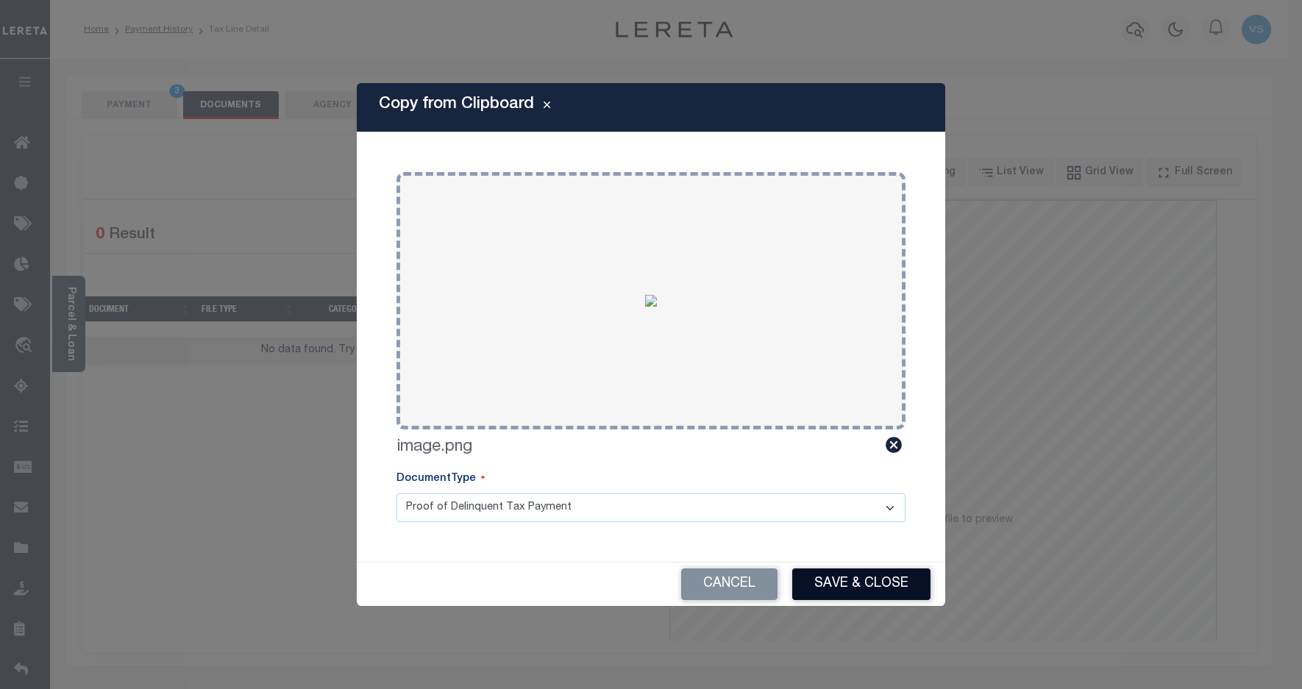
click at [822, 590] on button "Save & Close" at bounding box center [861, 585] width 138 height 32
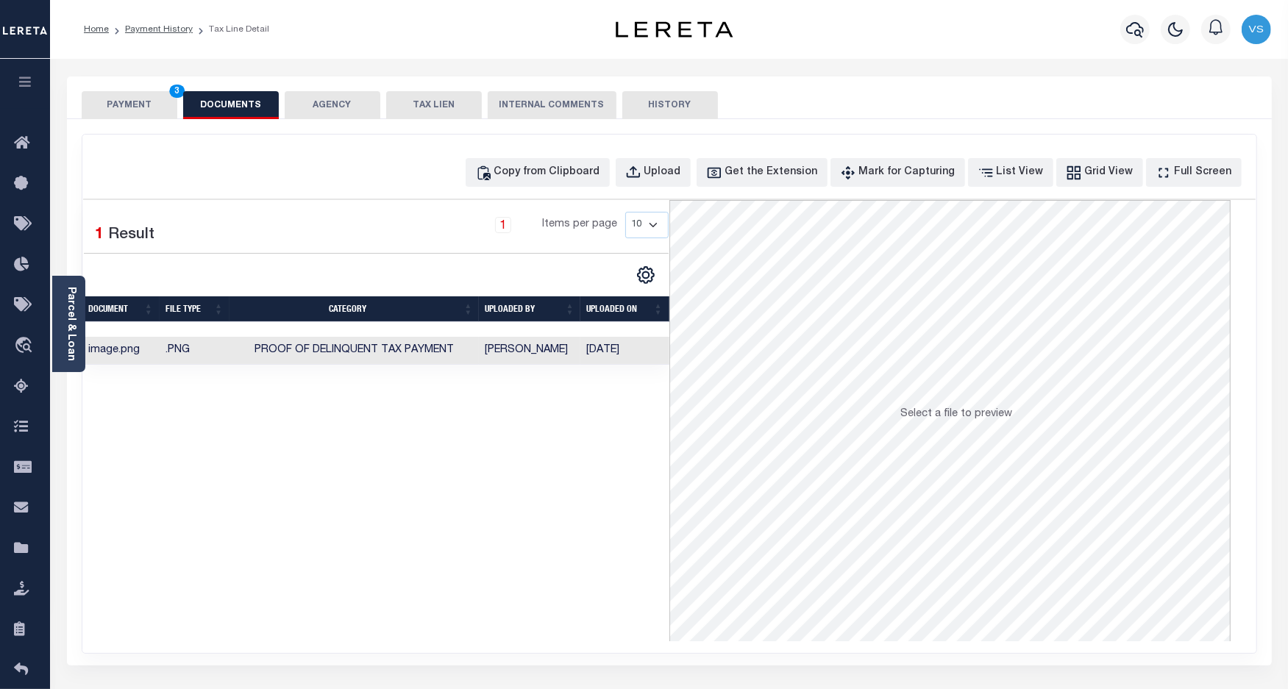
click at [121, 100] on button "PAYMENT 3" at bounding box center [130, 105] width 96 height 28
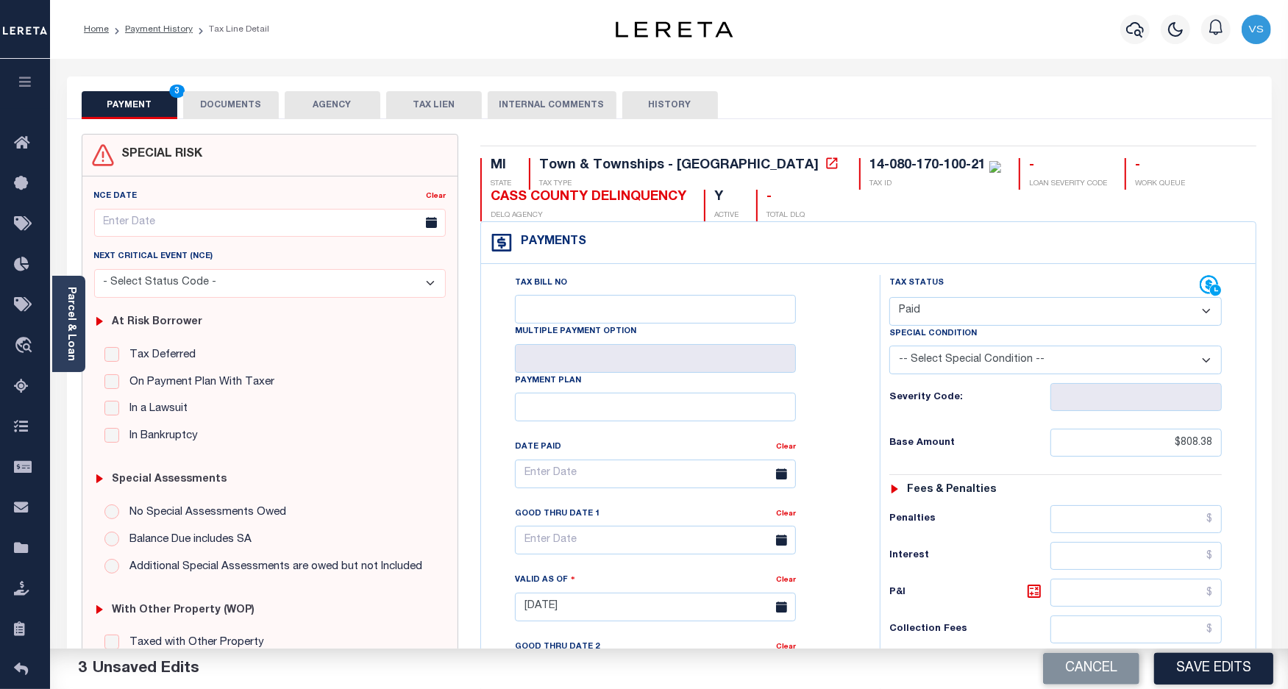
scroll to position [276, 0]
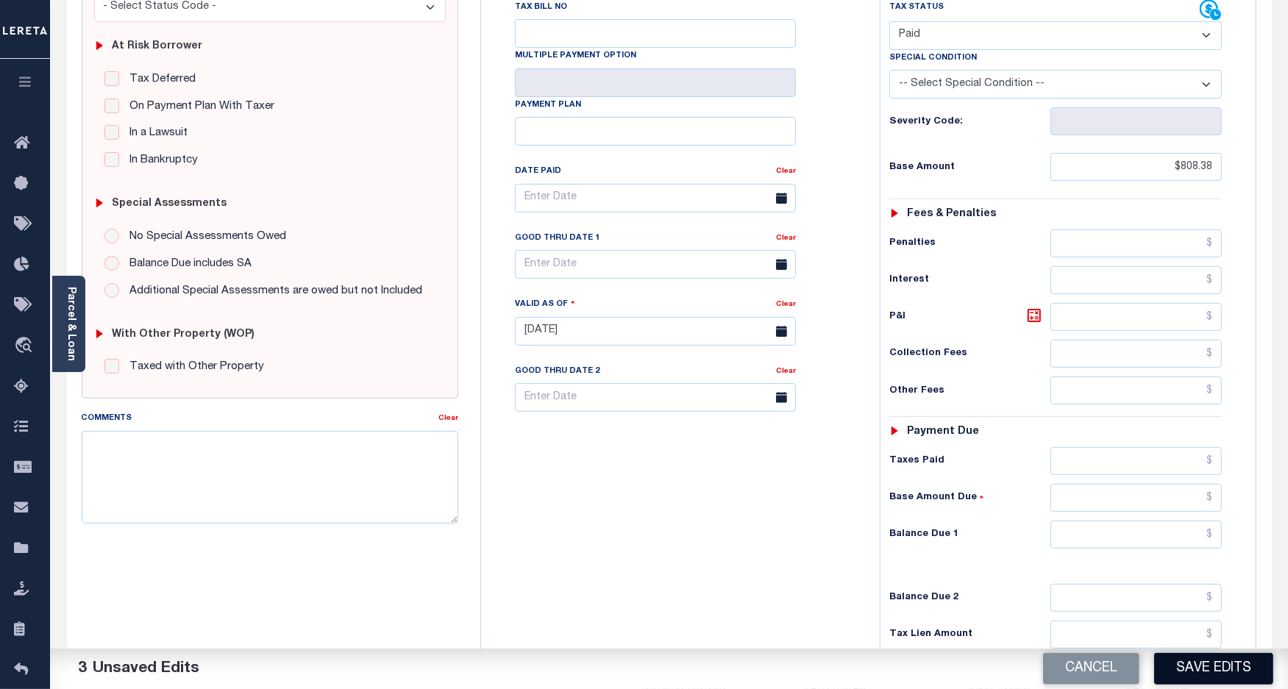
click at [1181, 679] on button "Save Edits" at bounding box center [1213, 669] width 119 height 32
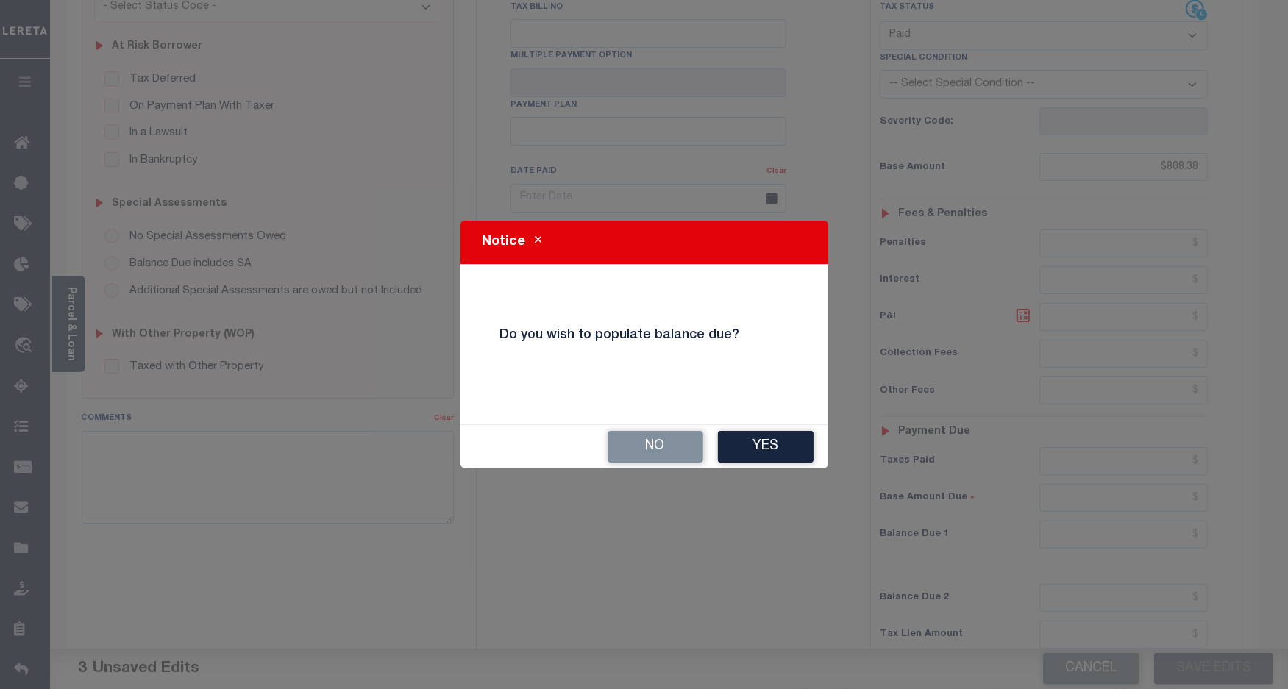
scroll to position [261, 0]
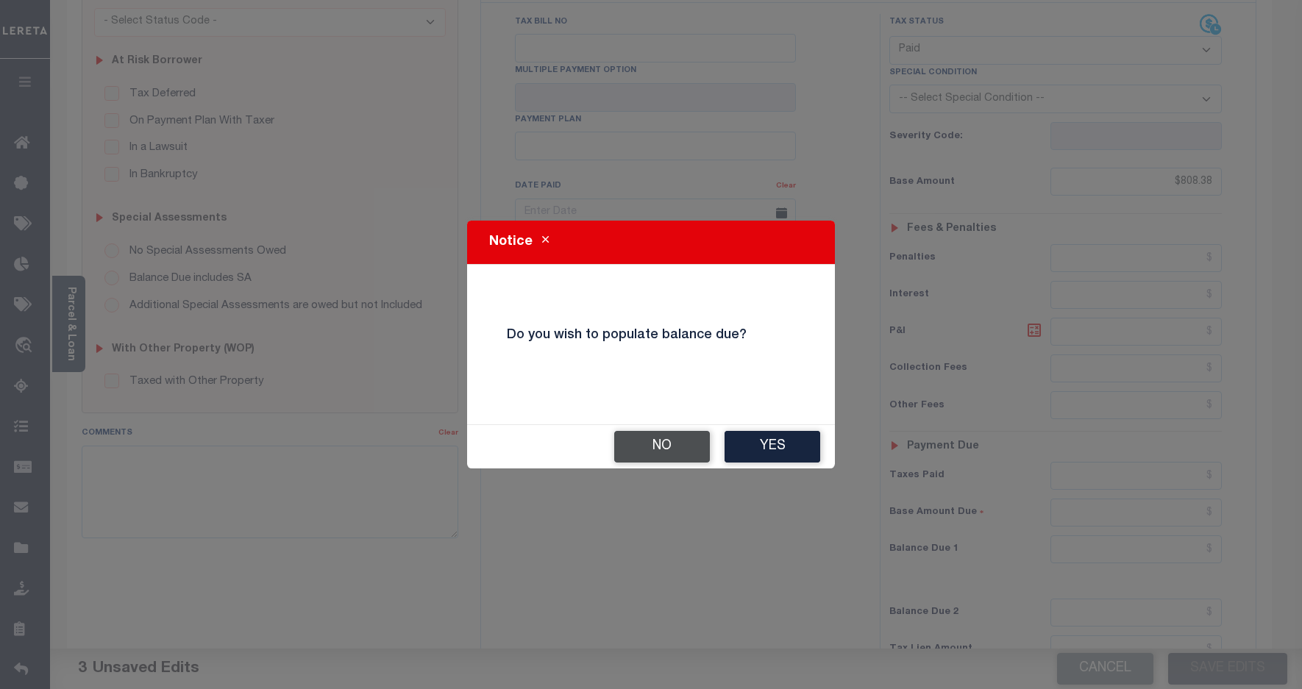
click at [666, 444] on button "No" at bounding box center [662, 447] width 96 height 32
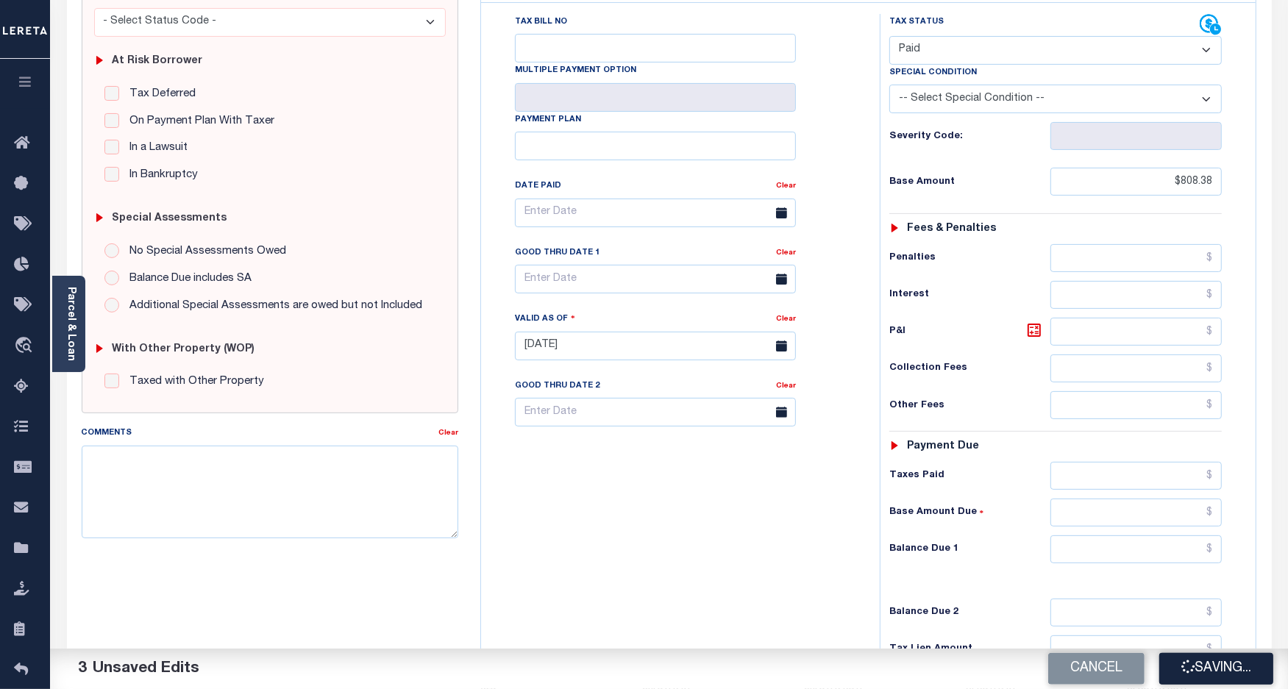
checkbox input "false"
type input "$808.38"
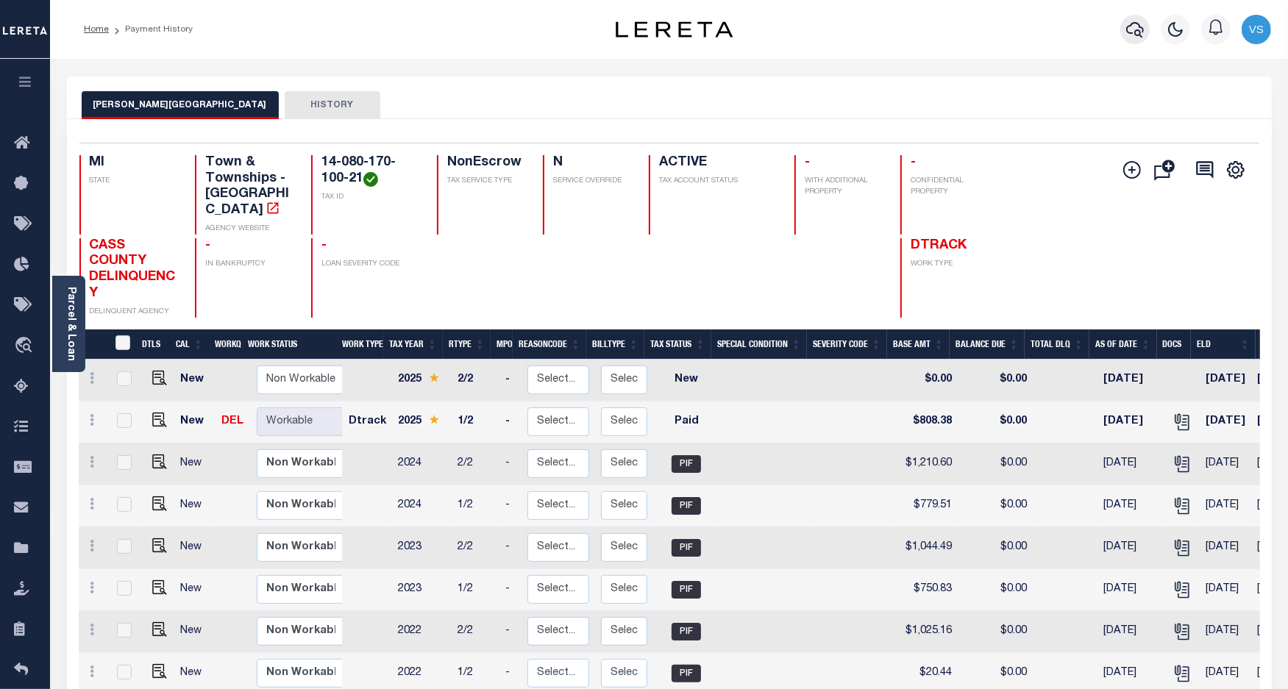
click at [1139, 26] on icon "button" at bounding box center [1135, 29] width 18 height 15
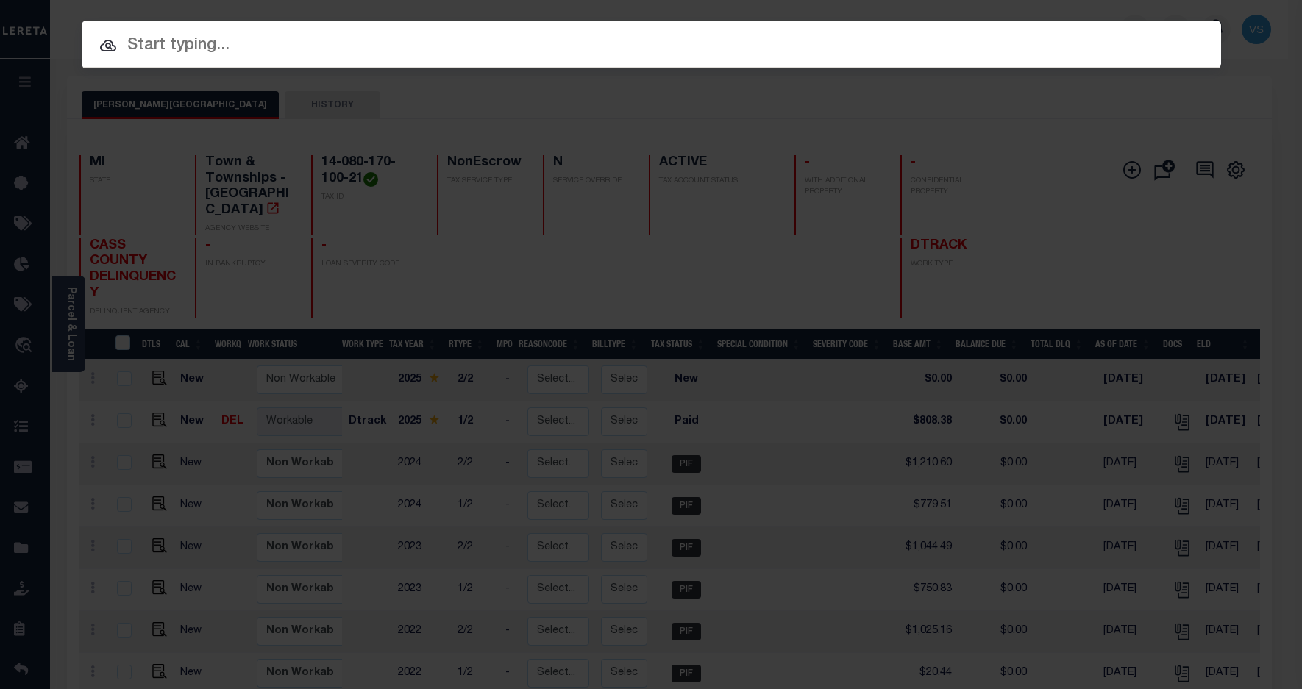
paste input "6432"
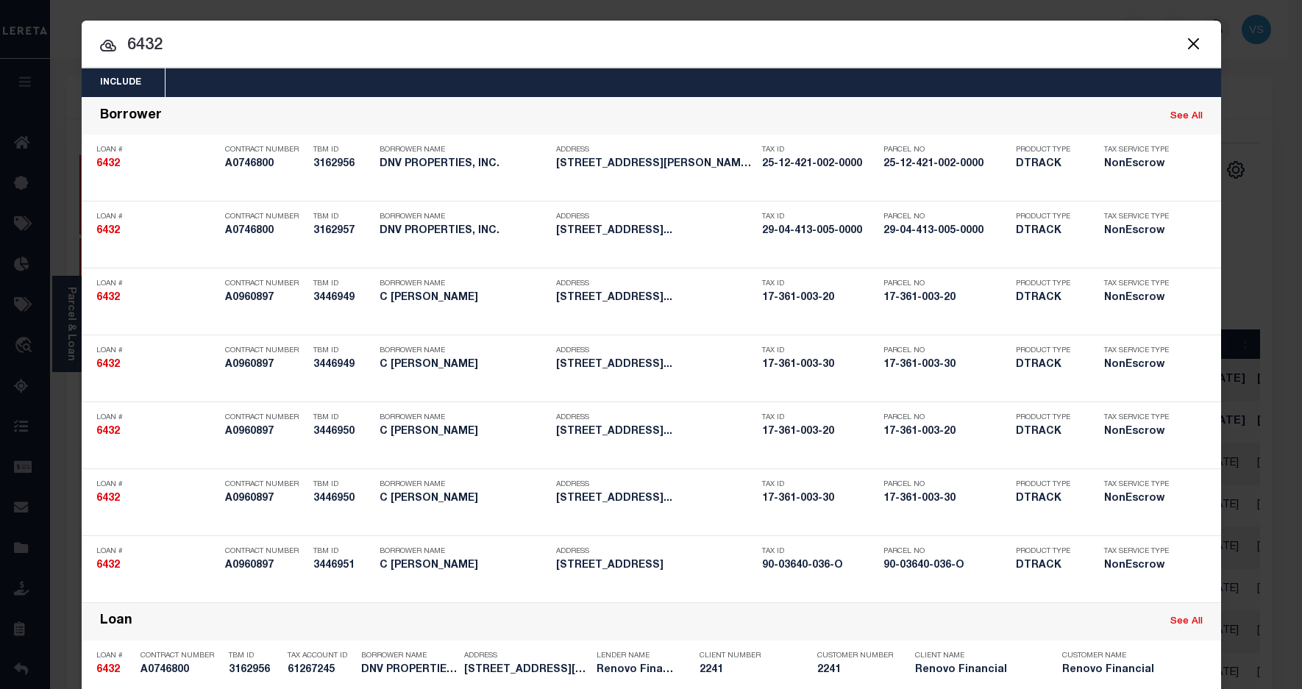
click at [147, 41] on input "6432" at bounding box center [652, 46] width 1140 height 26
click at [149, 43] on input "6432" at bounding box center [652, 46] width 1140 height 26
paste input "1198280916"
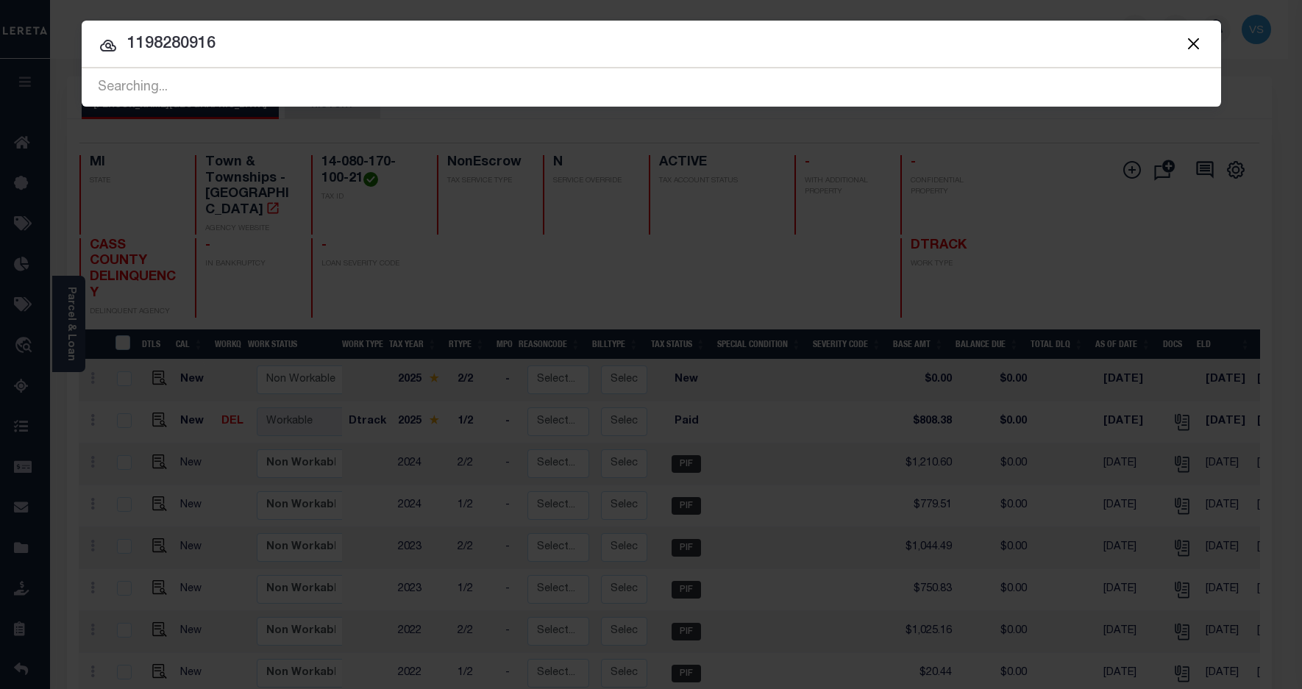
type input "1198280916"
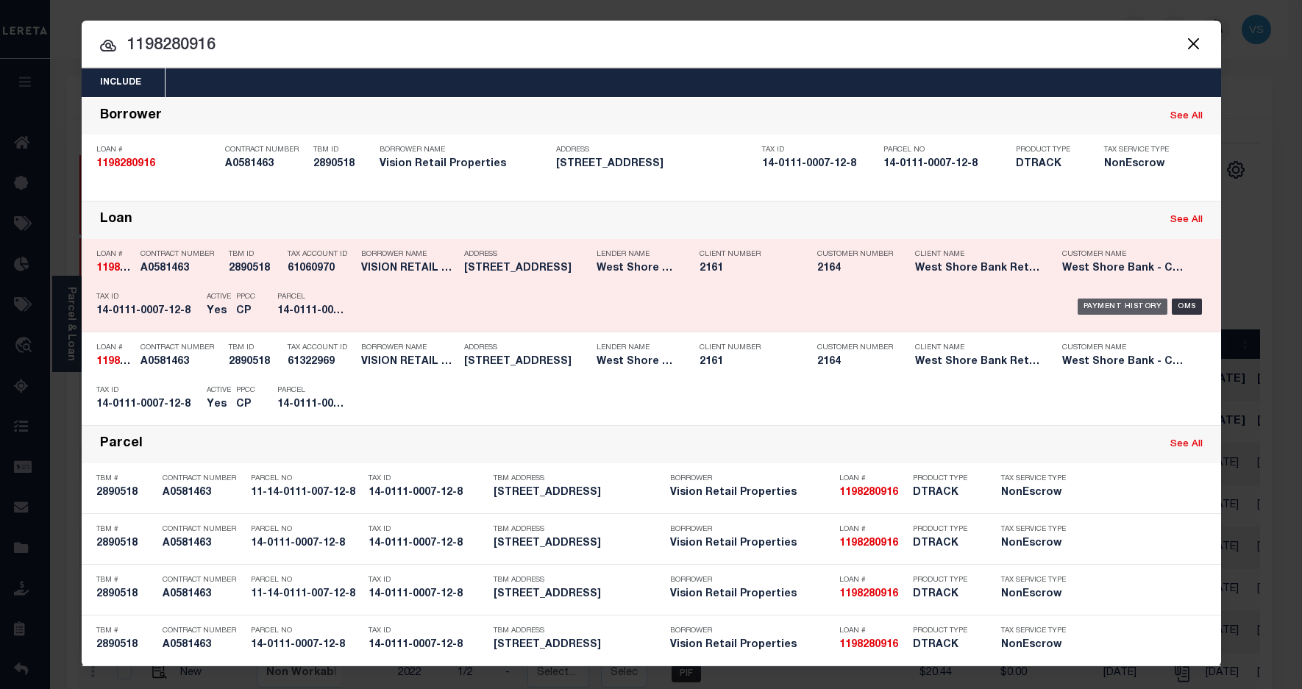
click at [1101, 302] on div "Payment History" at bounding box center [1123, 307] width 90 height 16
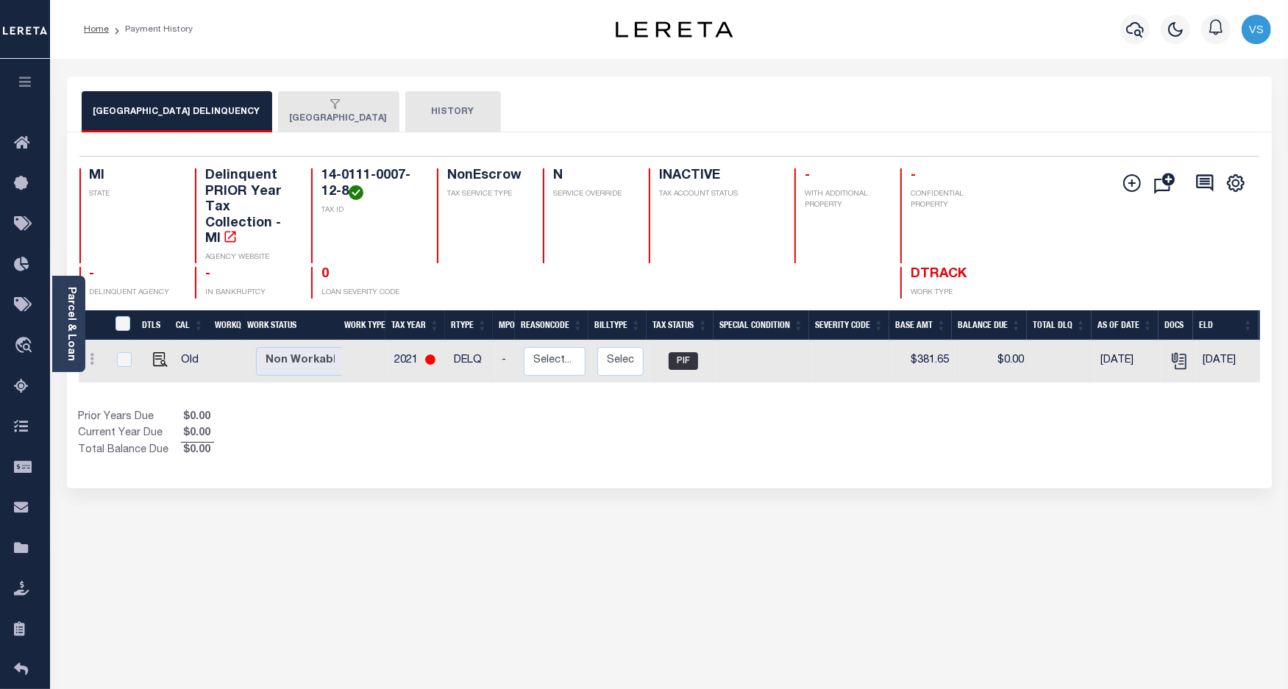
click at [336, 104] on div "button" at bounding box center [336, 105] width 92 height 13
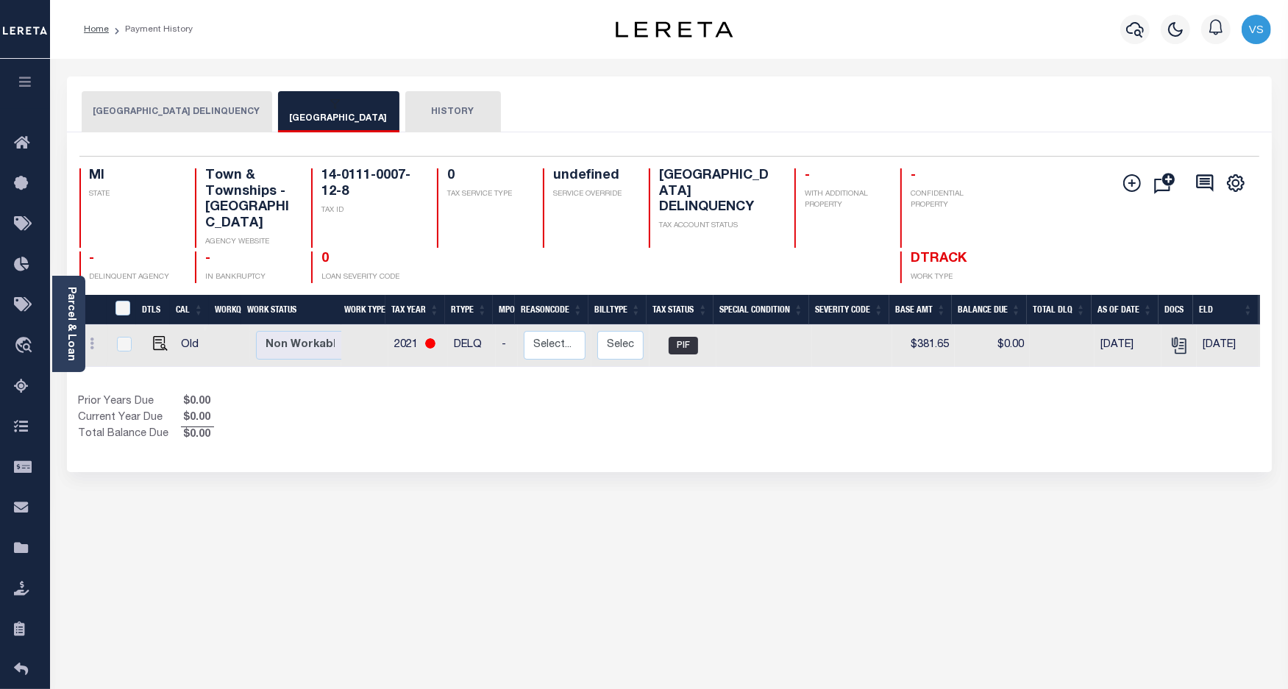
click at [174, 108] on button "BERRIEN COUNTY DELINQUENCY" at bounding box center [177, 111] width 191 height 41
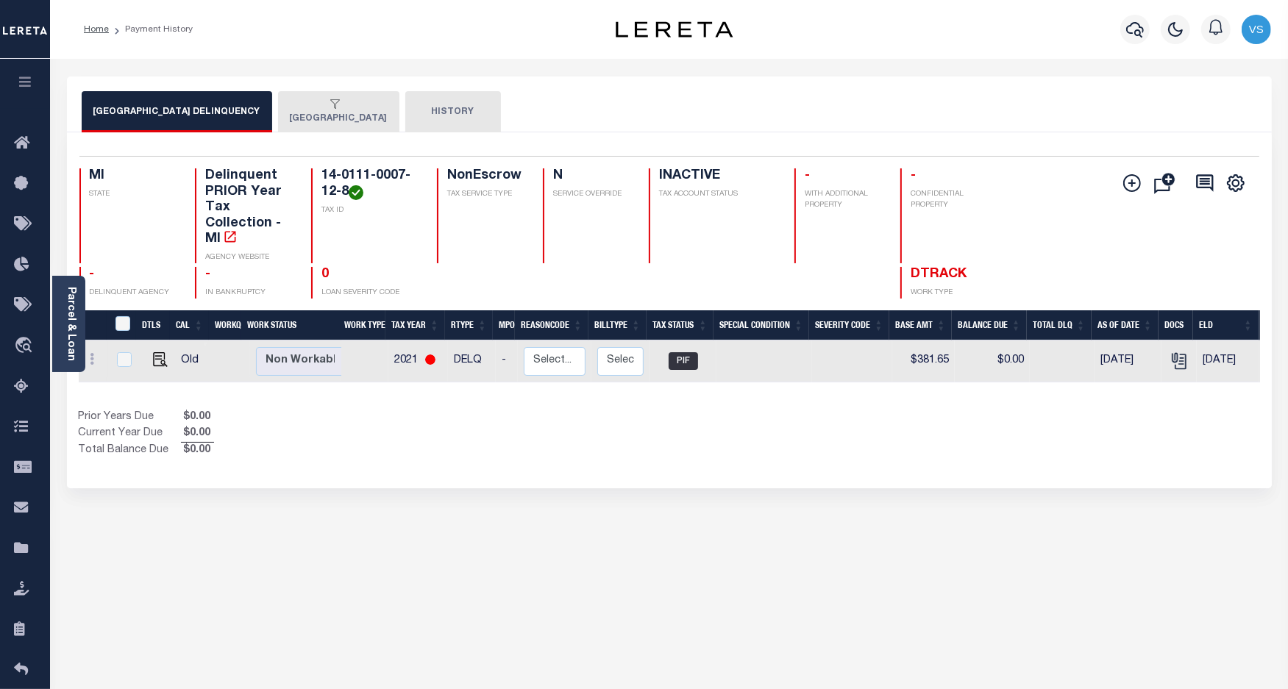
click at [313, 118] on button "NILES CHARTER TOWNSHIP" at bounding box center [338, 111] width 121 height 41
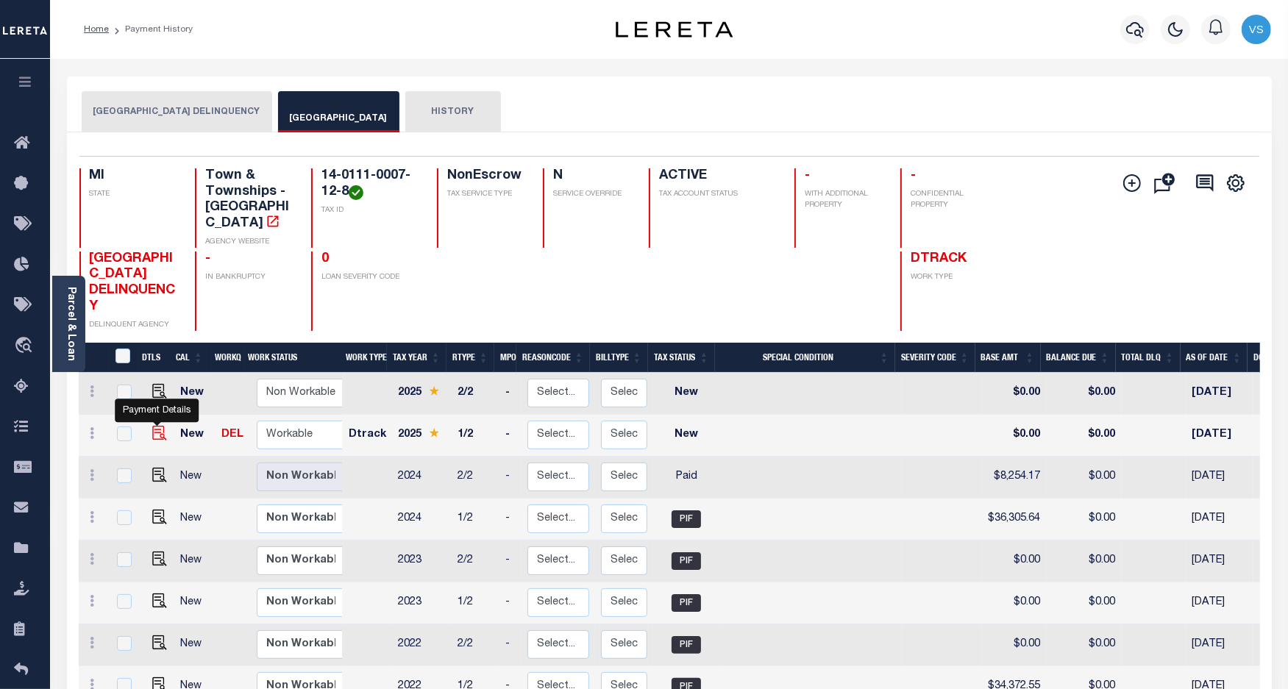
click at [157, 426] on img "" at bounding box center [159, 433] width 15 height 15
checkbox input "true"
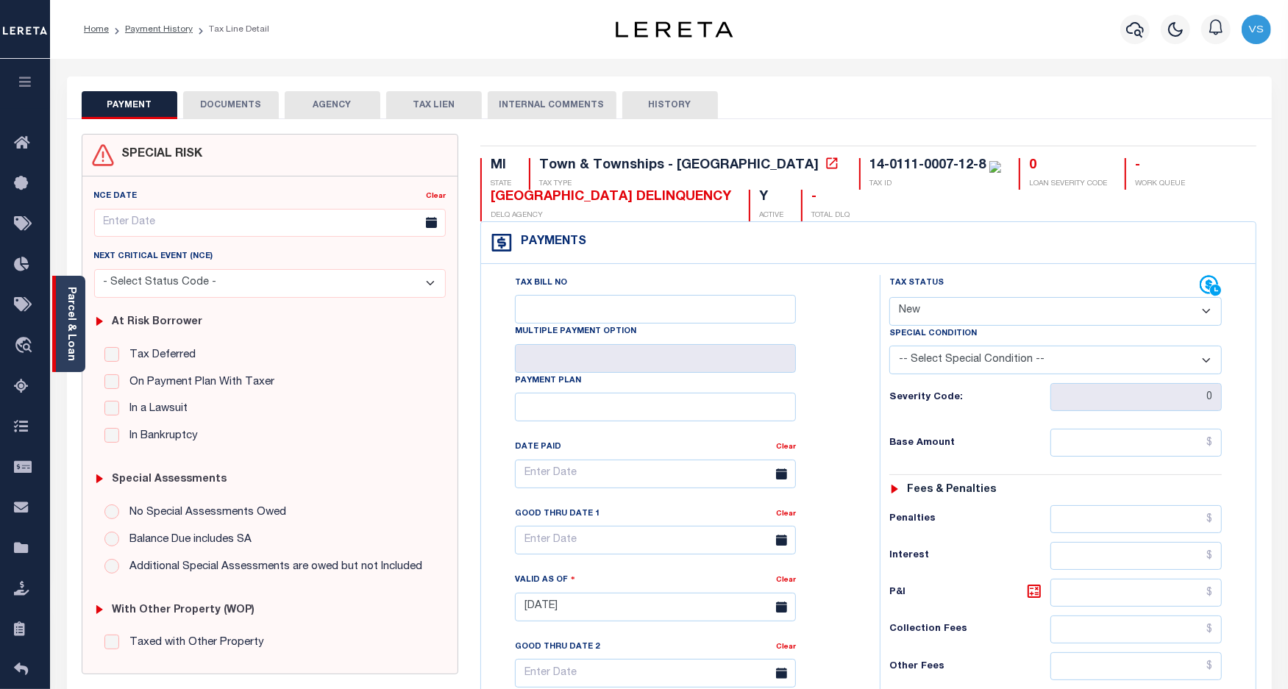
click at [79, 341] on div "Parcel & Loan" at bounding box center [68, 324] width 33 height 96
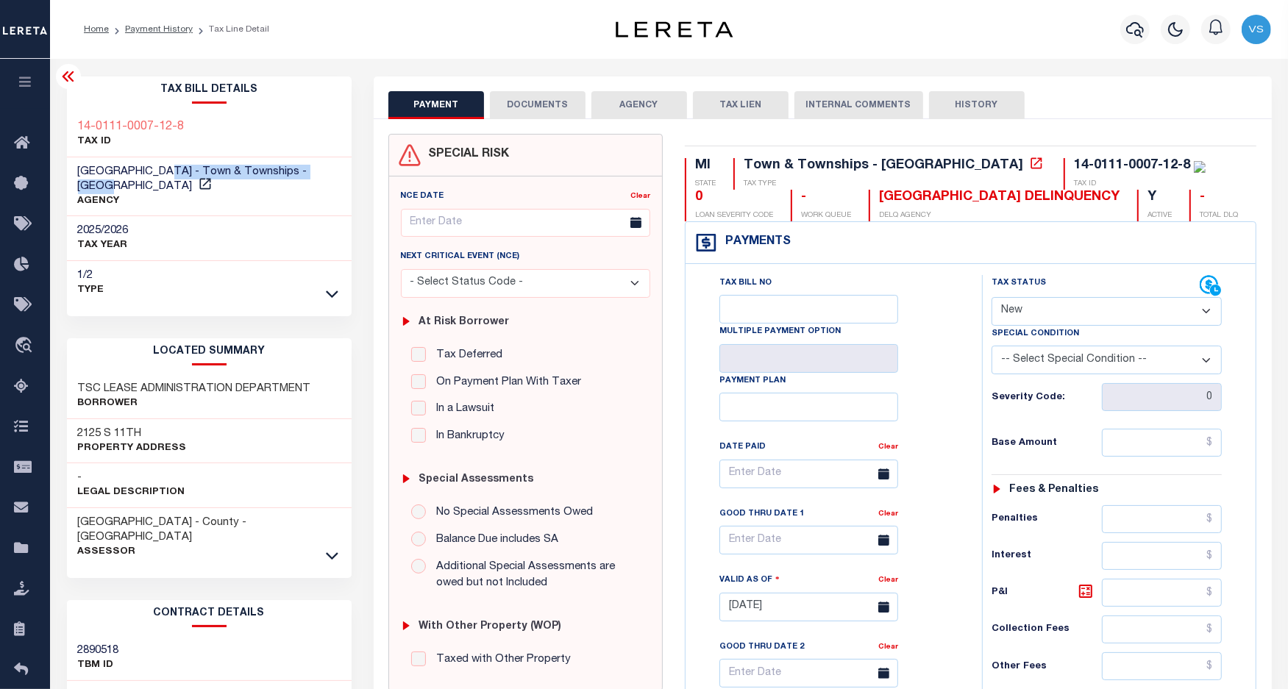
drag, startPoint x: 164, startPoint y: 177, endPoint x: 77, endPoint y: 179, distance: 86.8
click at [78, 179] on h3 "NILES CHARTER TOWNSHIP - Town & Townships - MI" at bounding box center [209, 179] width 263 height 29
click at [182, 223] on div "2025/2026 TAX YEAR" at bounding box center [209, 238] width 285 height 45
drag, startPoint x: 163, startPoint y: 177, endPoint x: 75, endPoint y: 171, distance: 87.8
click at [75, 171] on div "NILES CHARTER TOWNSHIP - Town & Townships - MI AGENCY" at bounding box center [209, 187] width 285 height 60
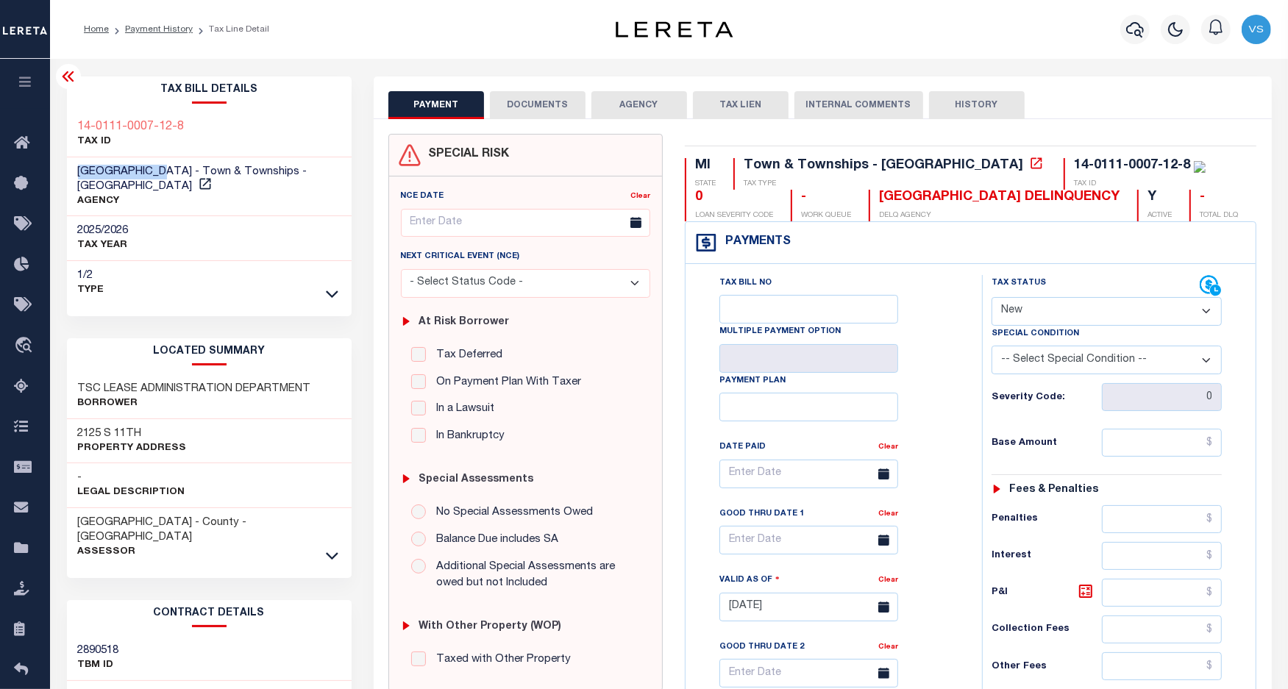
copy span "NILES CHARTER"
drag, startPoint x: 153, startPoint y: 432, endPoint x: 68, endPoint y: 436, distance: 84.7
click at [68, 436] on div "2125 S 11TH Property Address" at bounding box center [209, 441] width 285 height 45
copy h3 "2125 S 11TH"
click at [1056, 313] on select "- Select Status Code - Open Due/Unpaid Paid Incomplete No Tax Due Internal Refu…" at bounding box center [1107, 311] width 231 height 29
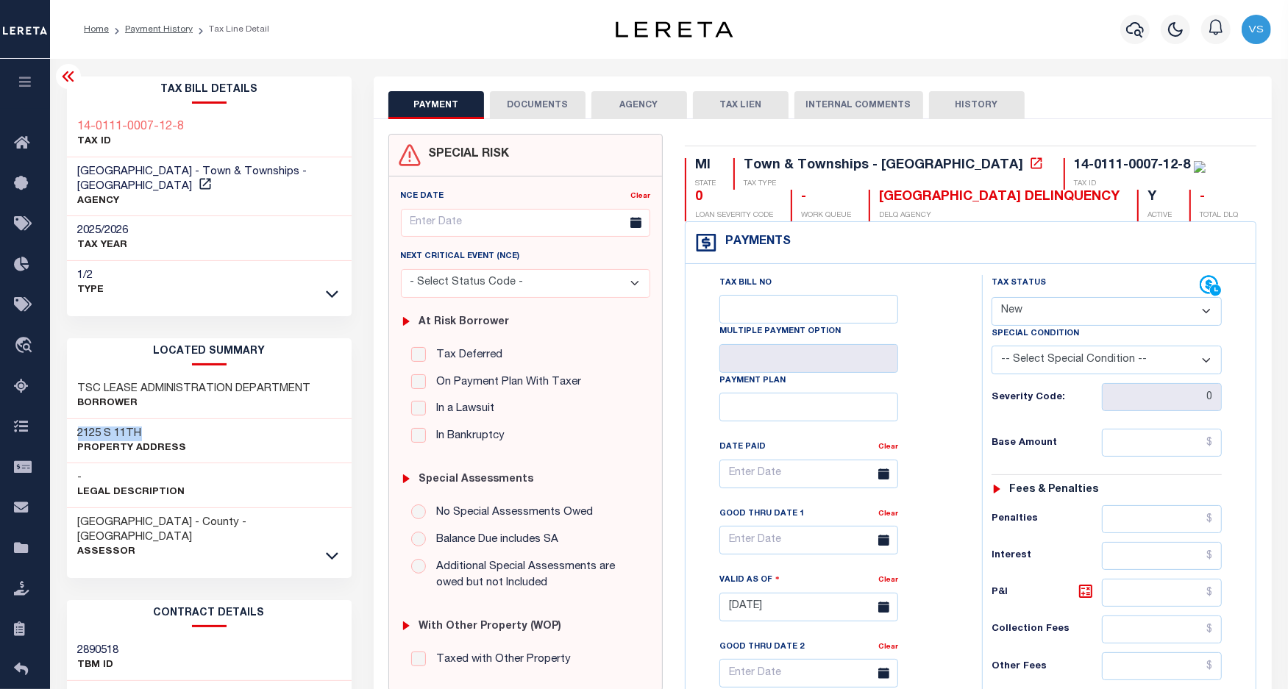
select select "PYD"
click at [992, 299] on select "- Select Status Code - Open Due/Unpaid Paid Incomplete No Tax Due Internal Refu…" at bounding box center [1107, 311] width 231 height 29
type input "[DATE]"
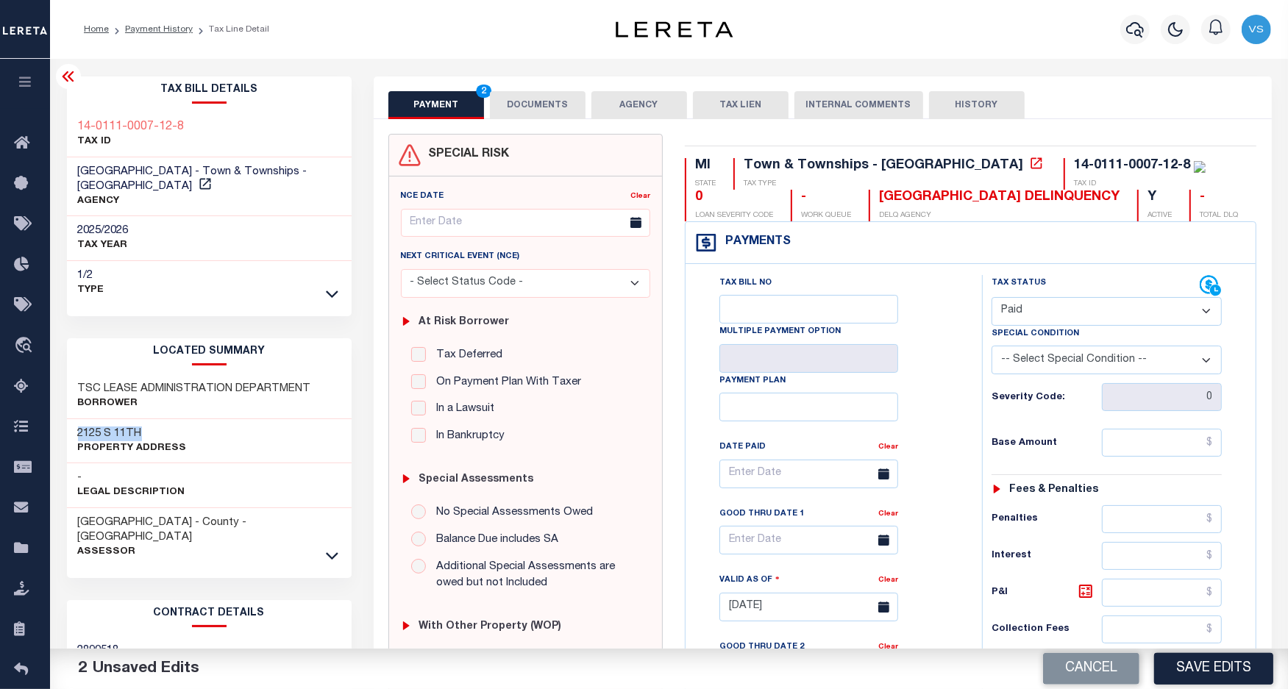
click at [526, 108] on button "DOCUMENTS" at bounding box center [538, 105] width 96 height 28
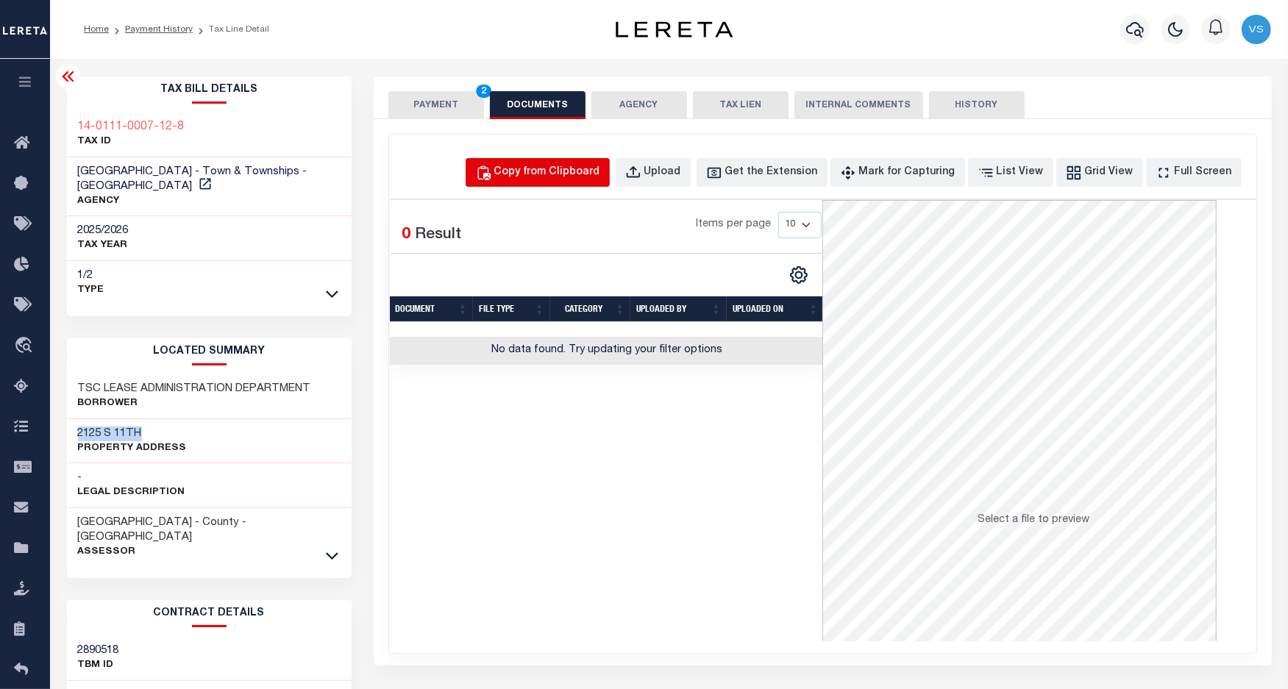
click at [572, 173] on div "Copy from Clipboard" at bounding box center [547, 173] width 106 height 16
select select "POP"
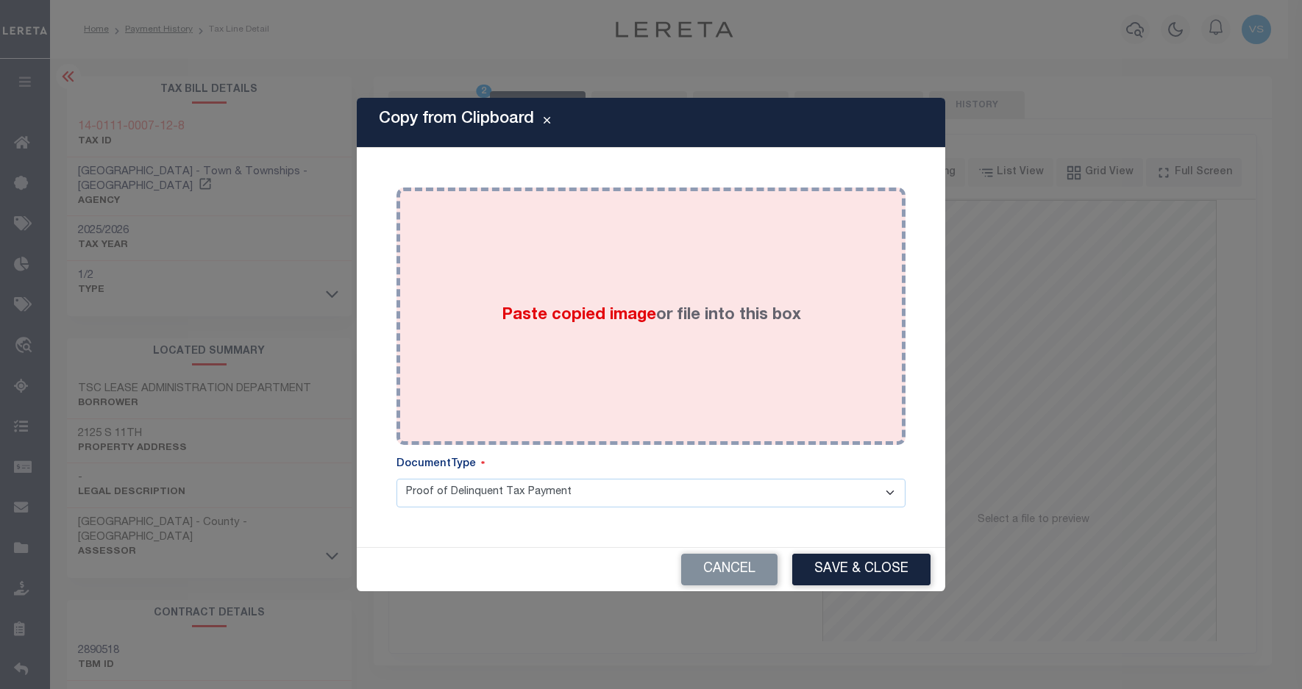
click at [631, 273] on div "Paste copied image or file into this box" at bounding box center [651, 316] width 487 height 235
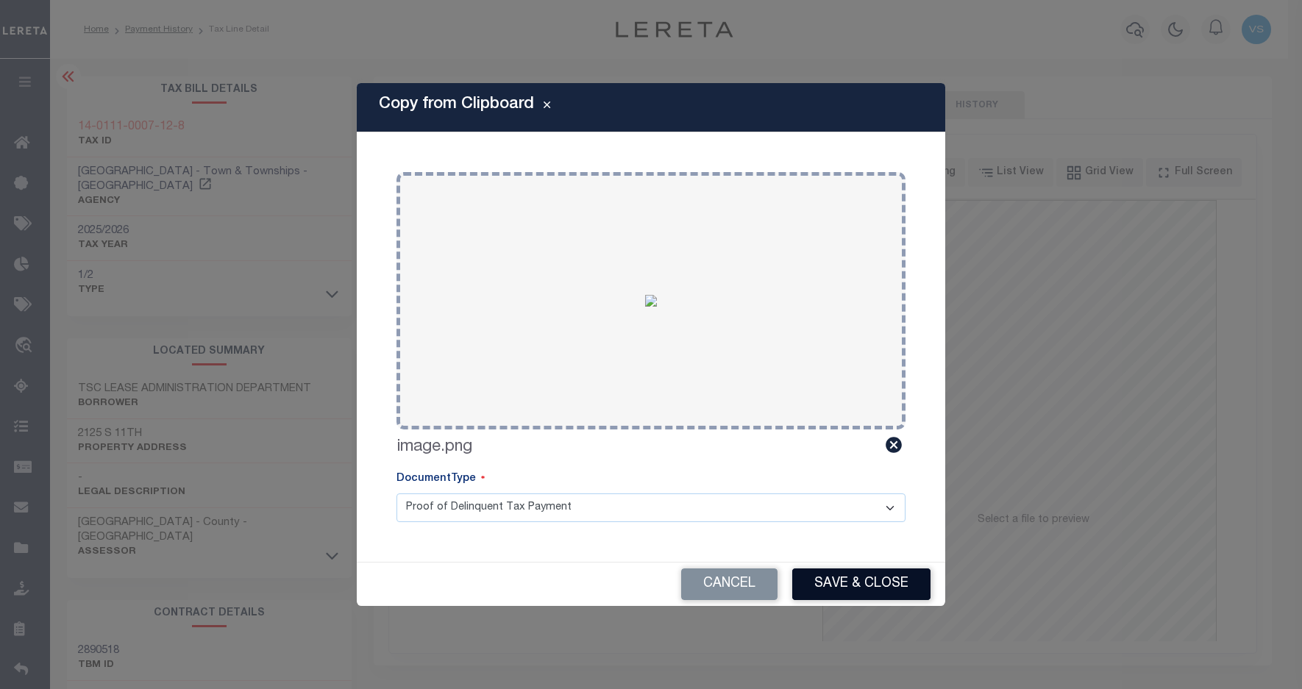
click at [824, 577] on button "Save & Close" at bounding box center [861, 585] width 138 height 32
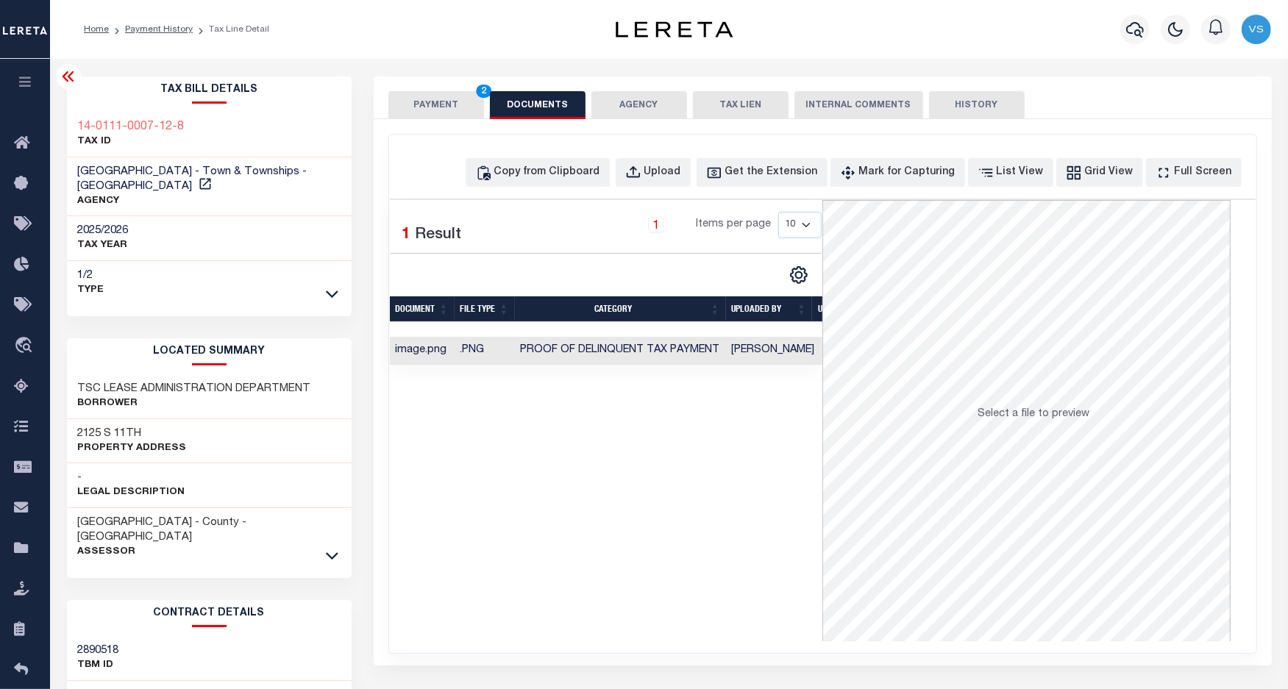
drag, startPoint x: 430, startPoint y: 104, endPoint x: 419, endPoint y: 120, distance: 19.0
click at [429, 104] on button "PAYMENT 2" at bounding box center [436, 105] width 96 height 28
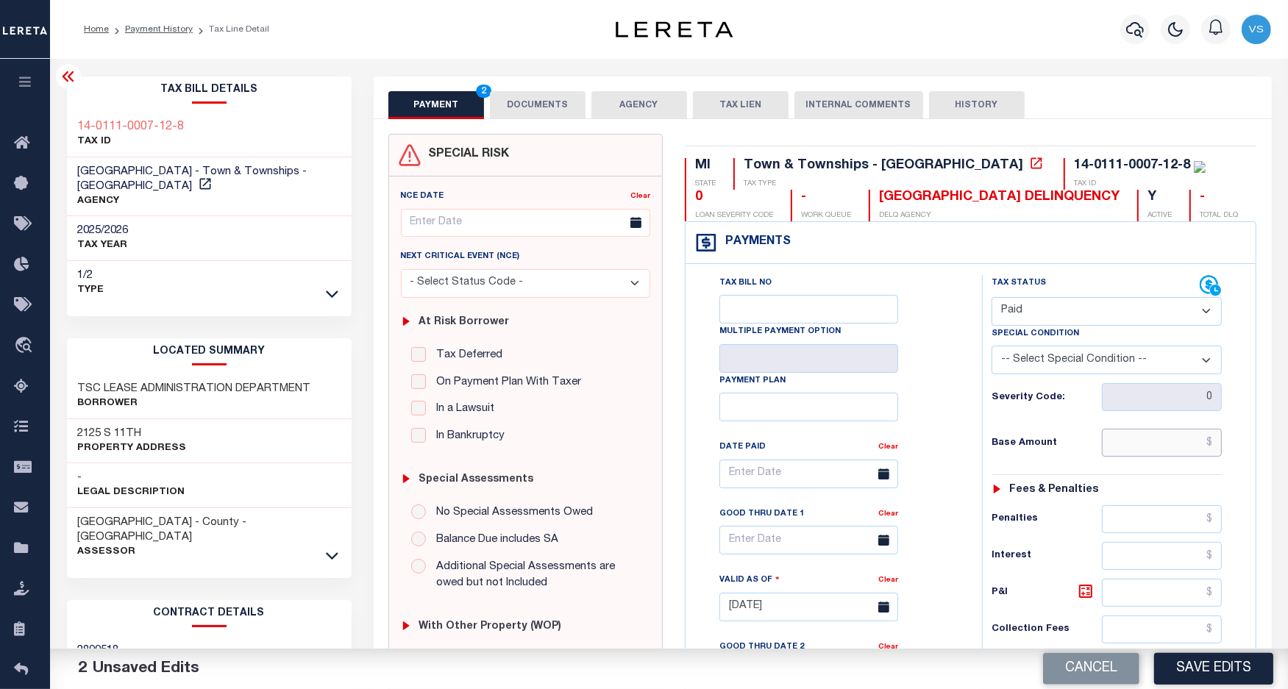
click at [1113, 453] on input "text" at bounding box center [1162, 443] width 121 height 28
paste input "37,428.25"
type input "$37,428.25"
click at [1192, 664] on button "Save Edits" at bounding box center [1213, 669] width 119 height 32
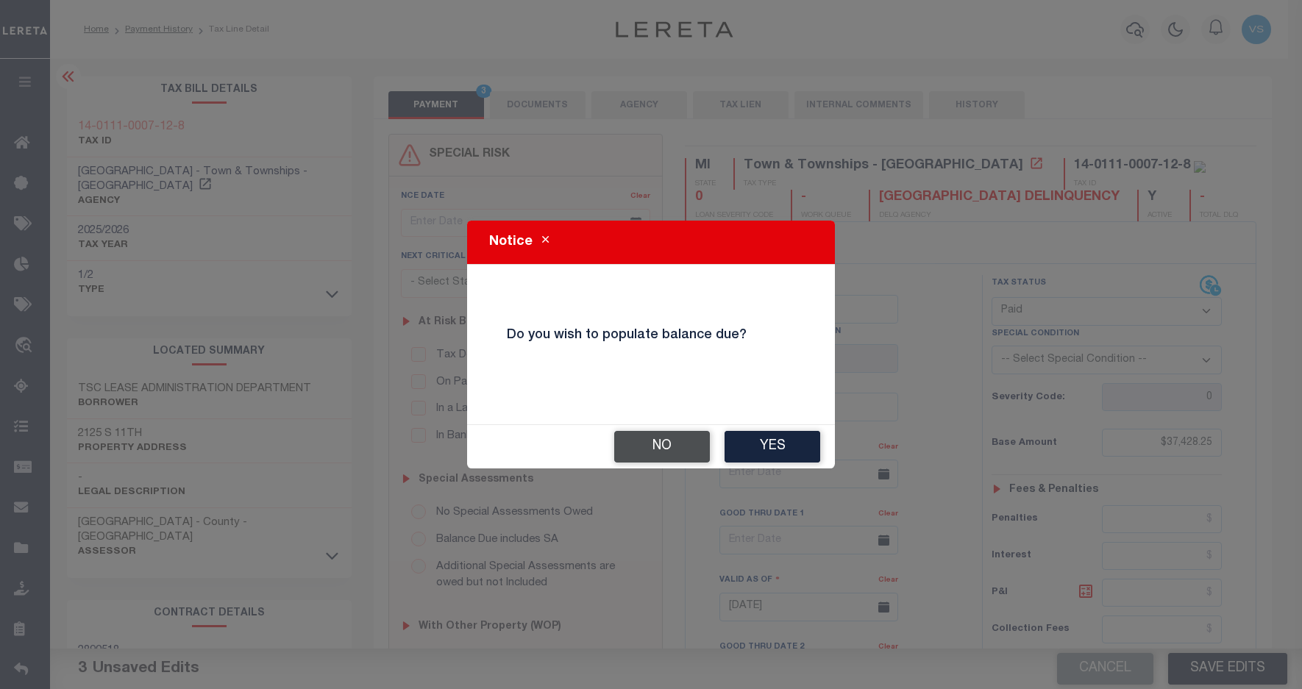
click at [644, 452] on button "No" at bounding box center [662, 447] width 96 height 32
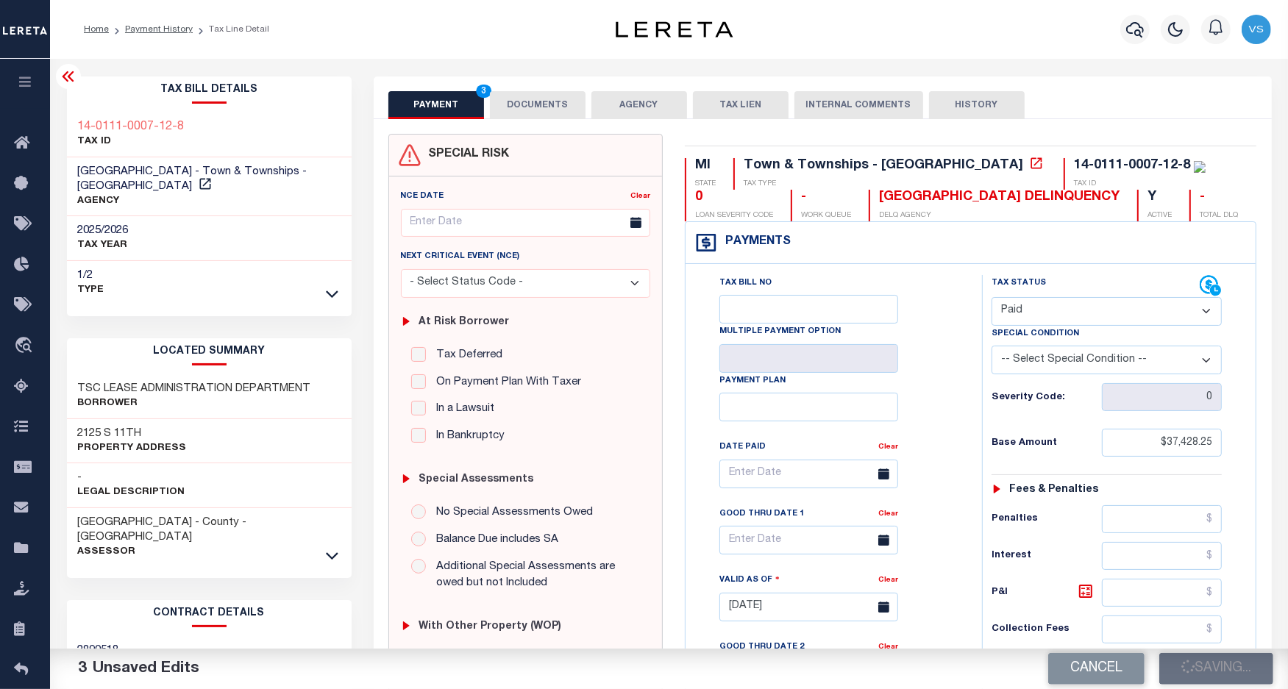
checkbox input "false"
type input "$37,428.25"
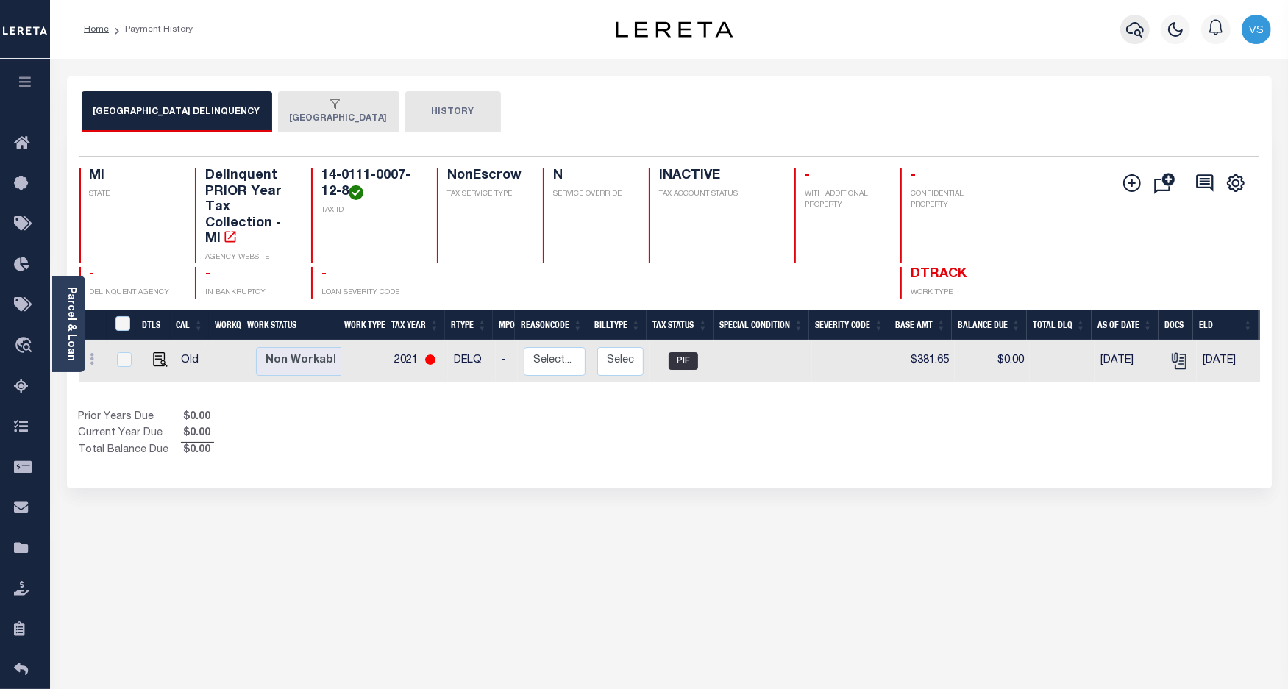
click at [1134, 33] on icon "button" at bounding box center [1135, 30] width 18 height 18
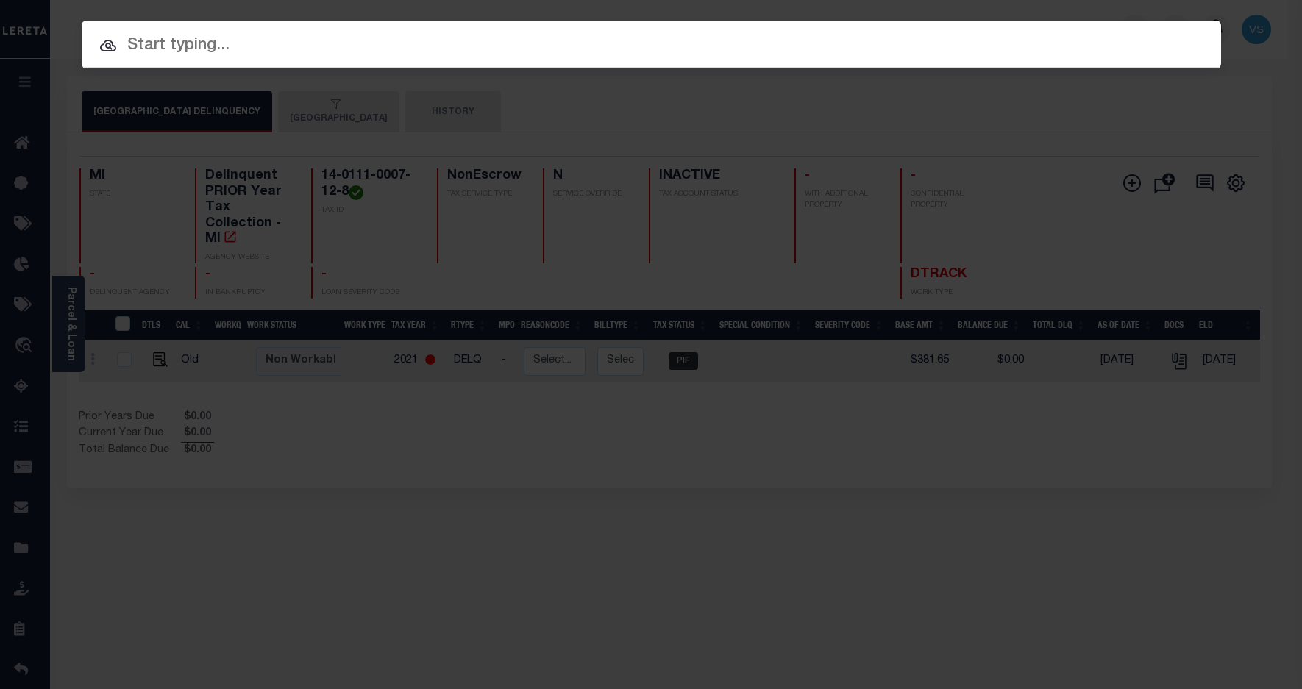
paste input "6312"
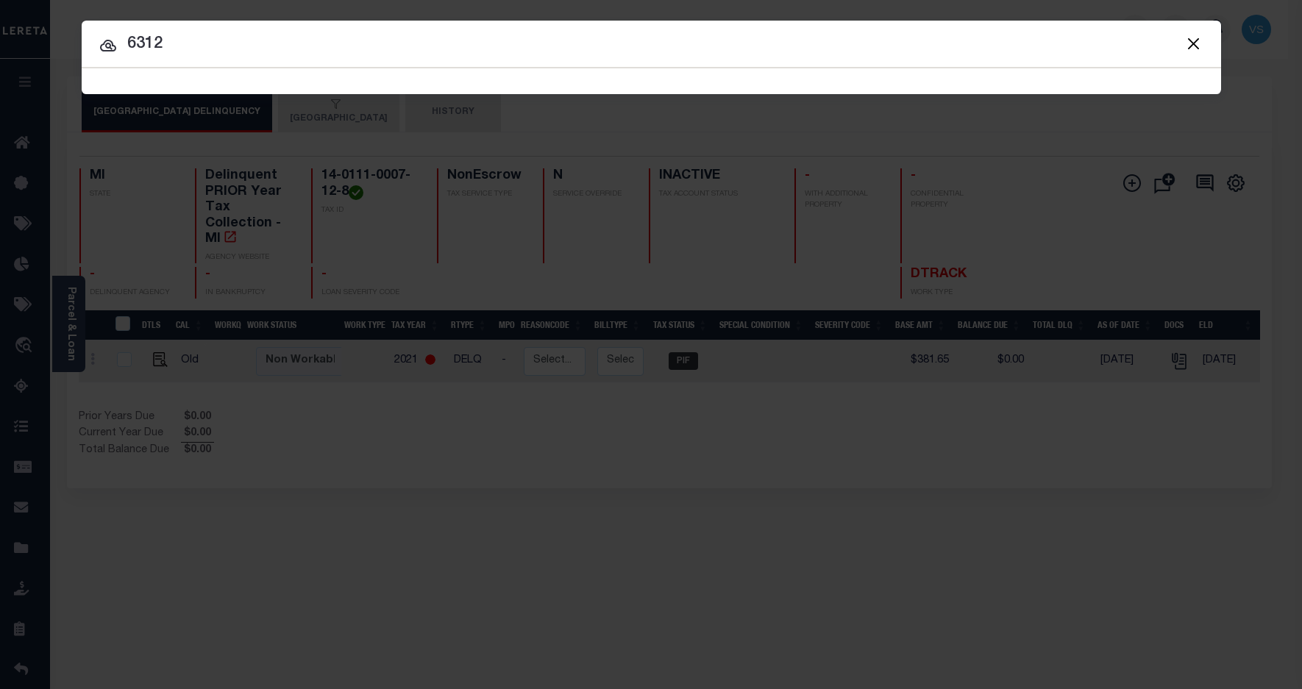
type input "6312"
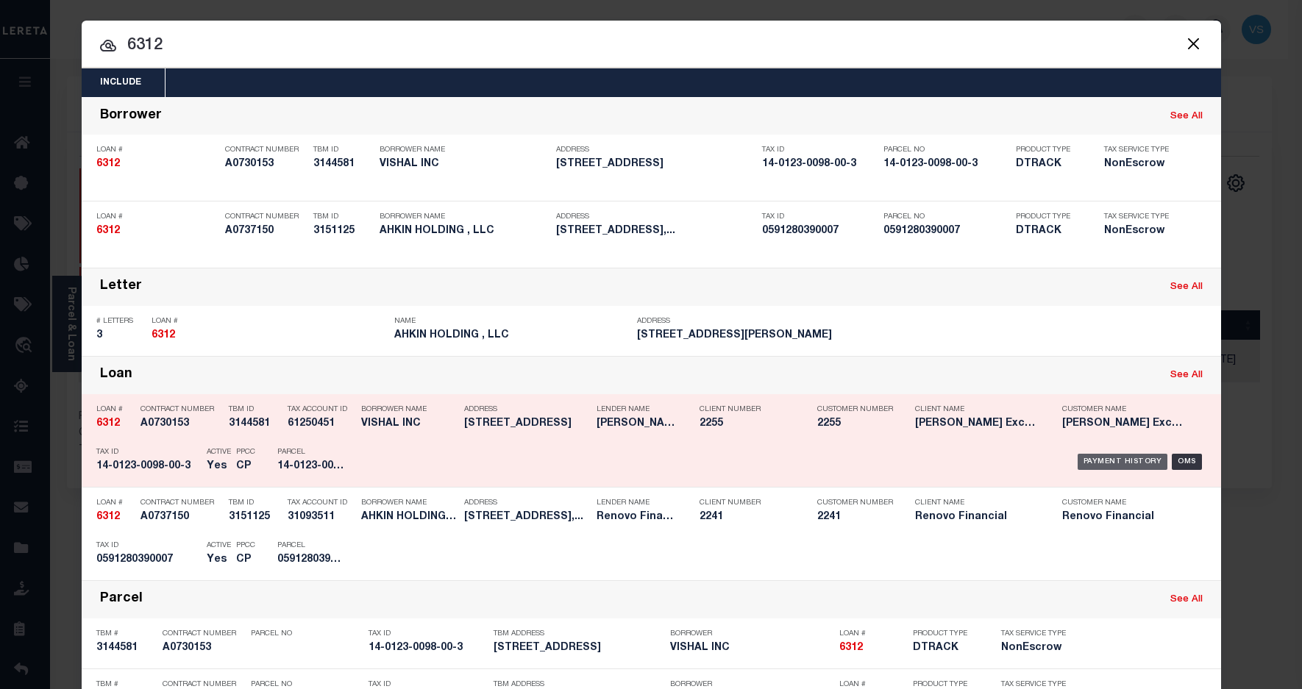
click at [1078, 461] on div "Payment History" at bounding box center [1123, 462] width 90 height 16
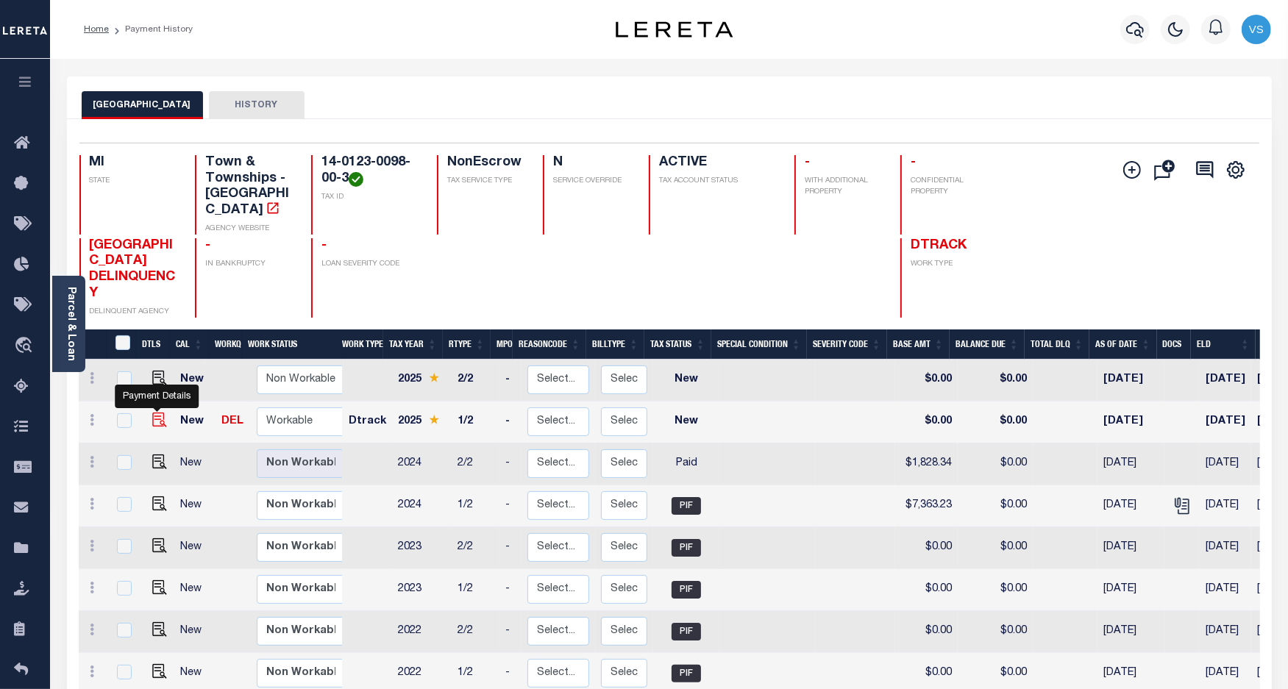
click at [156, 413] on img "" at bounding box center [159, 420] width 15 height 15
checkbox input "true"
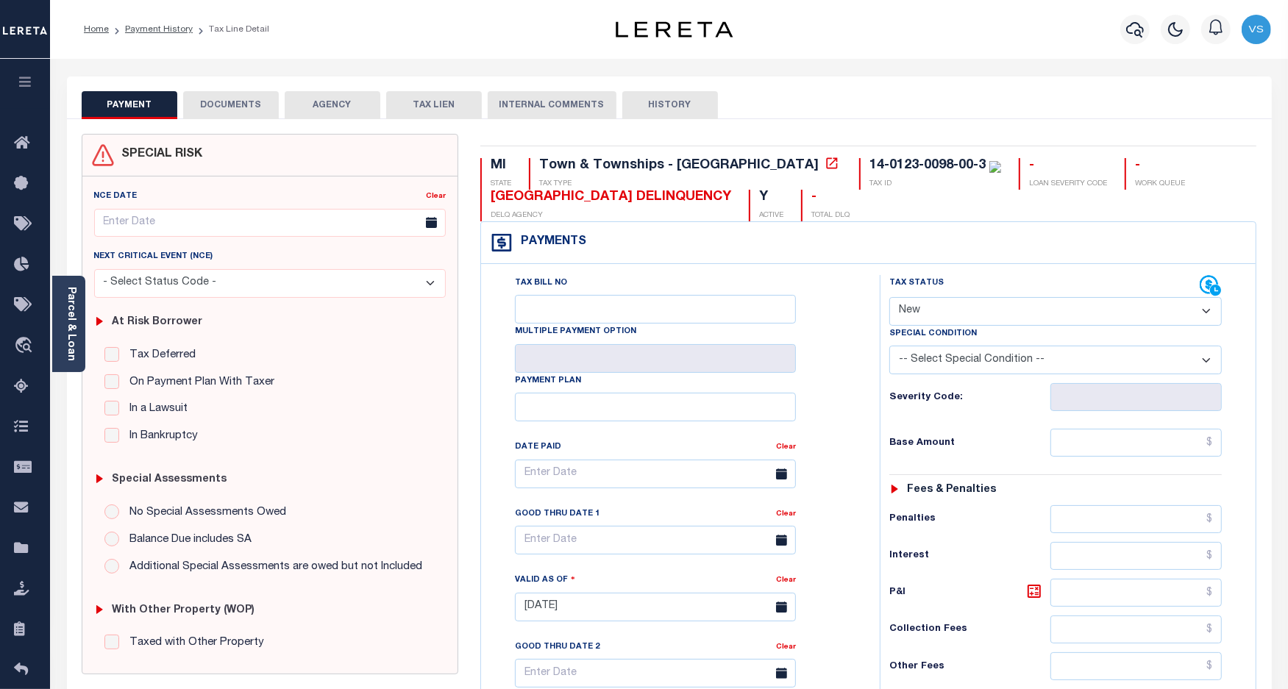
click at [922, 317] on select "- Select Status Code - Open Due/Unpaid Paid Incomplete No Tax Due Internal Refu…" at bounding box center [1055, 311] width 333 height 29
select select "PYD"
click at [889, 299] on select "- Select Status Code - Open Due/Unpaid Paid Incomplete No Tax Due Internal Refu…" at bounding box center [1055, 311] width 333 height 29
type input "[DATE]"
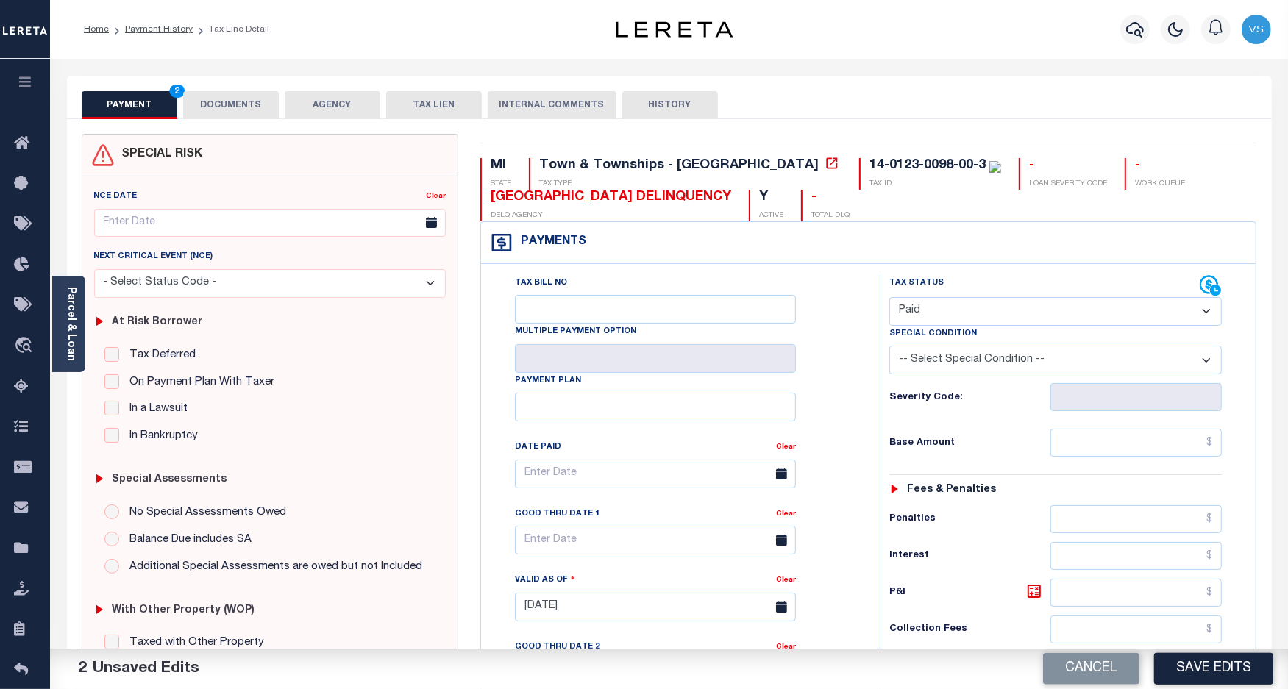
click at [239, 100] on button "DOCUMENTS" at bounding box center [231, 105] width 96 height 28
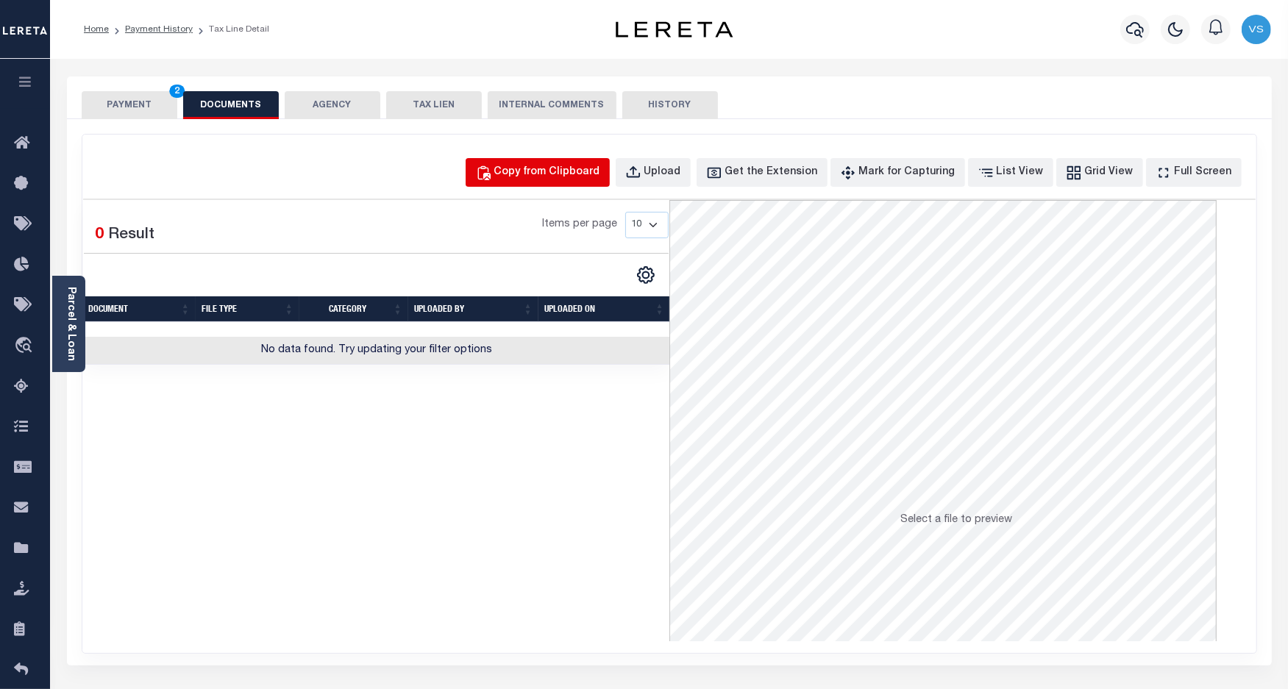
click at [569, 171] on div "Copy from Clipboard" at bounding box center [547, 173] width 106 height 16
select select "POP"
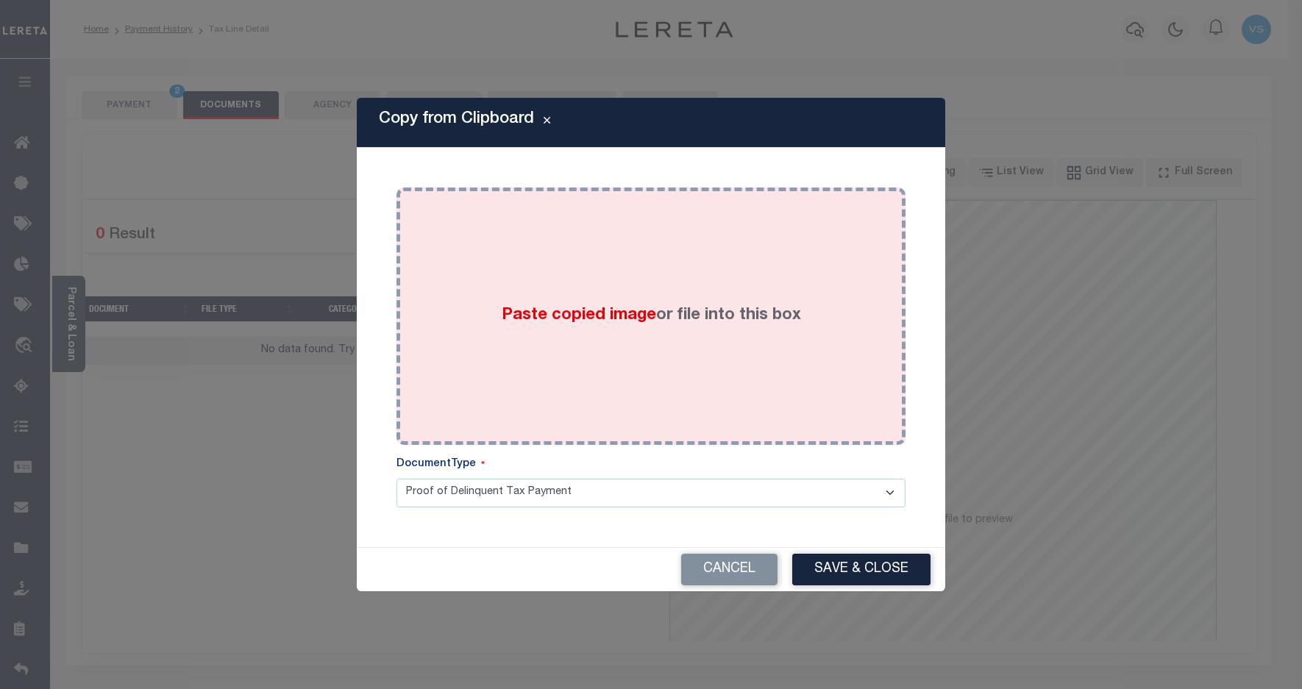
click at [552, 321] on span "Paste copied image" at bounding box center [579, 316] width 154 height 16
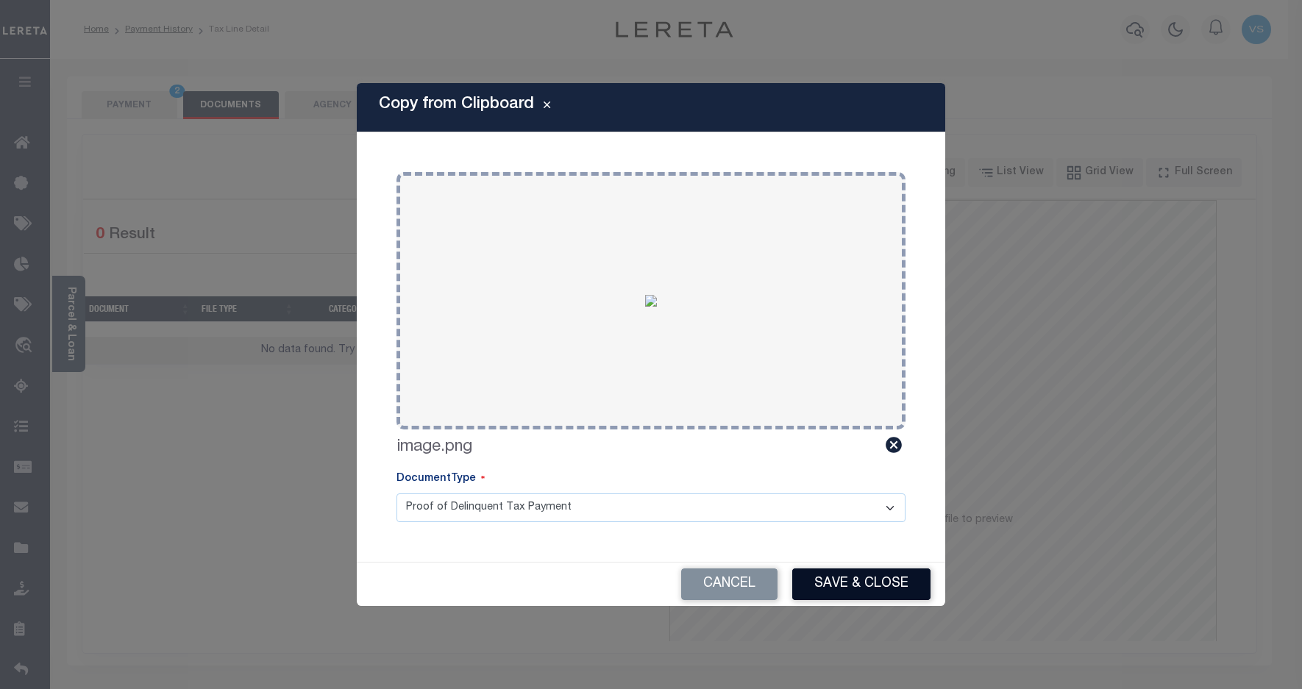
click at [865, 578] on button "Save & Close" at bounding box center [861, 585] width 138 height 32
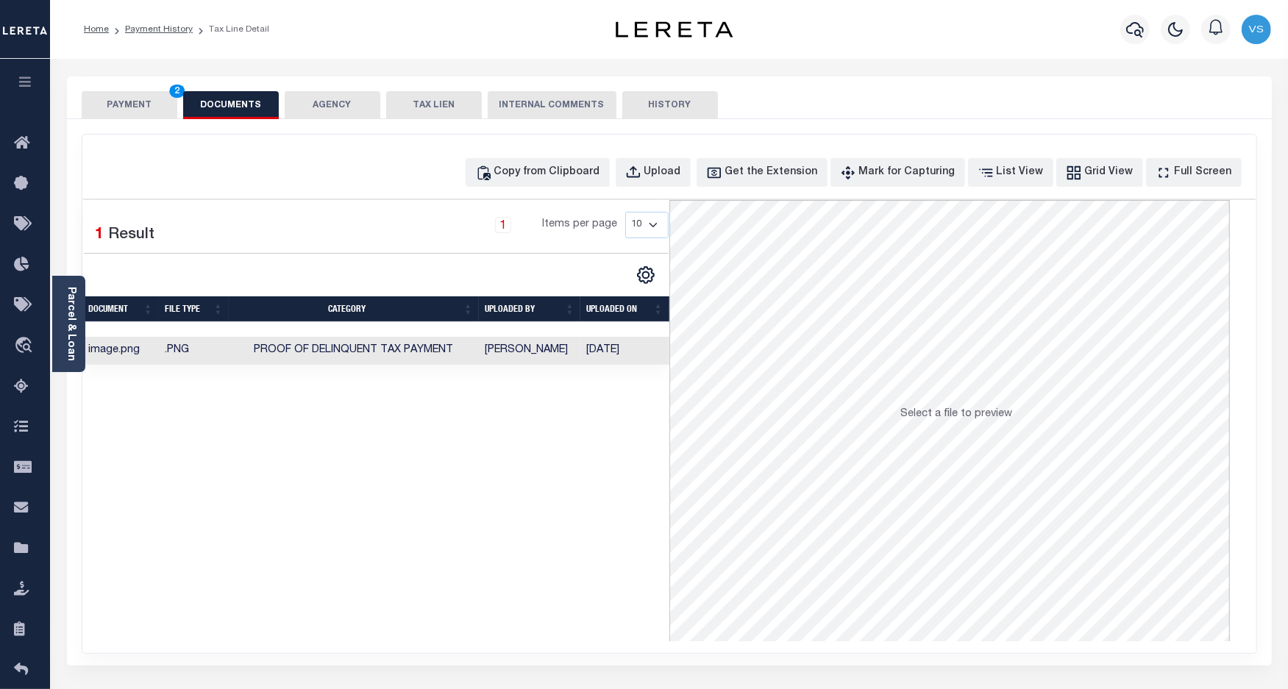
click at [135, 108] on button "PAYMENT 2" at bounding box center [130, 105] width 96 height 28
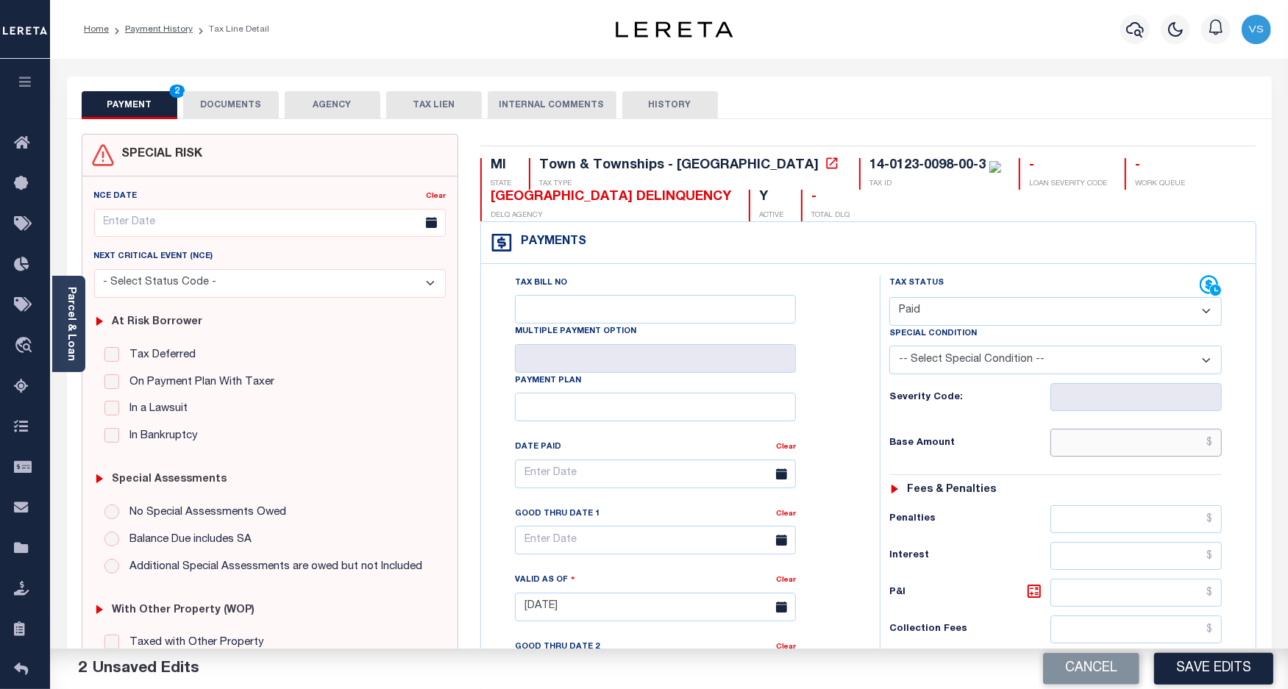
click at [1134, 449] on input "text" at bounding box center [1136, 443] width 171 height 28
paste input "7,590.89"
type input "$7,590.89"
click at [1206, 675] on button "Save Edits" at bounding box center [1213, 669] width 119 height 32
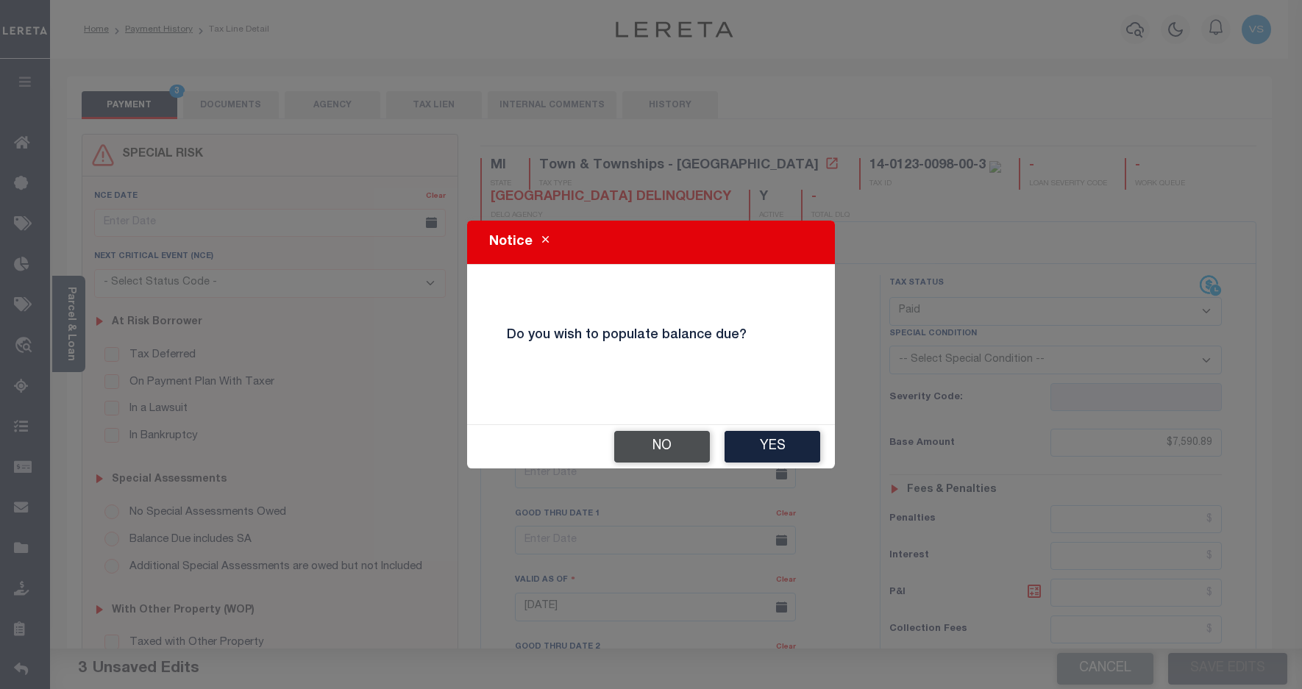
click at [630, 453] on button "No" at bounding box center [662, 447] width 96 height 32
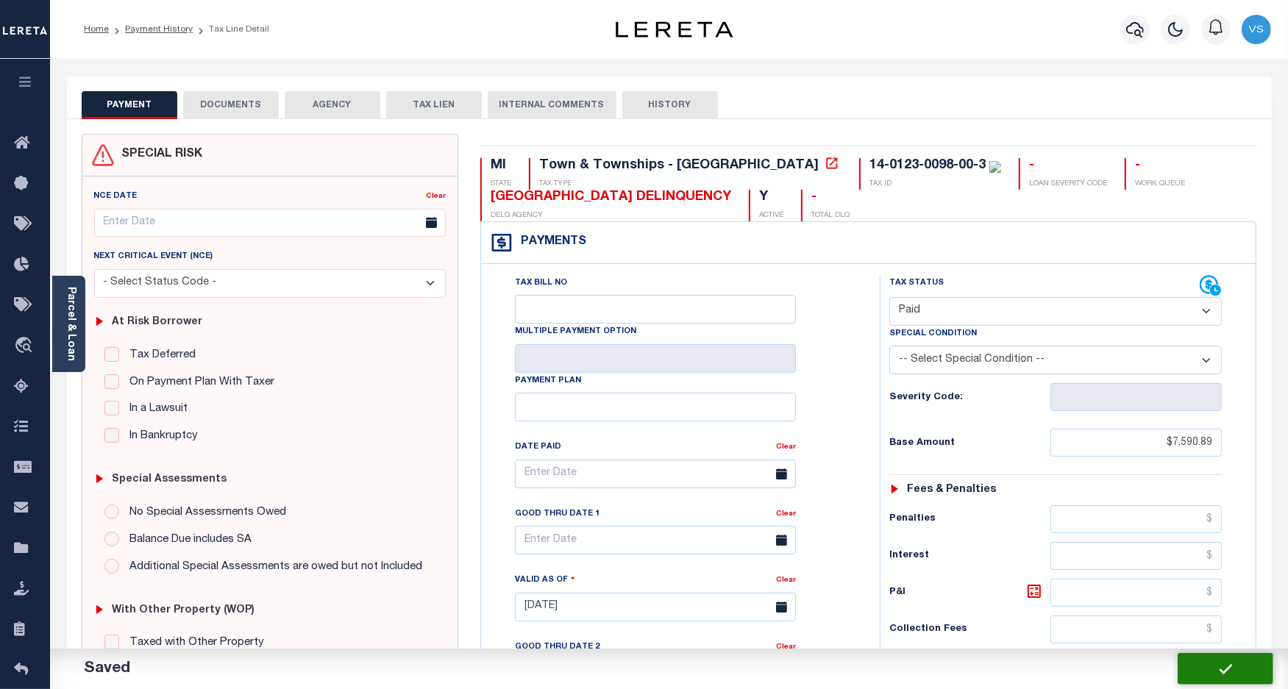
checkbox input "false"
type input "$7,590.89"
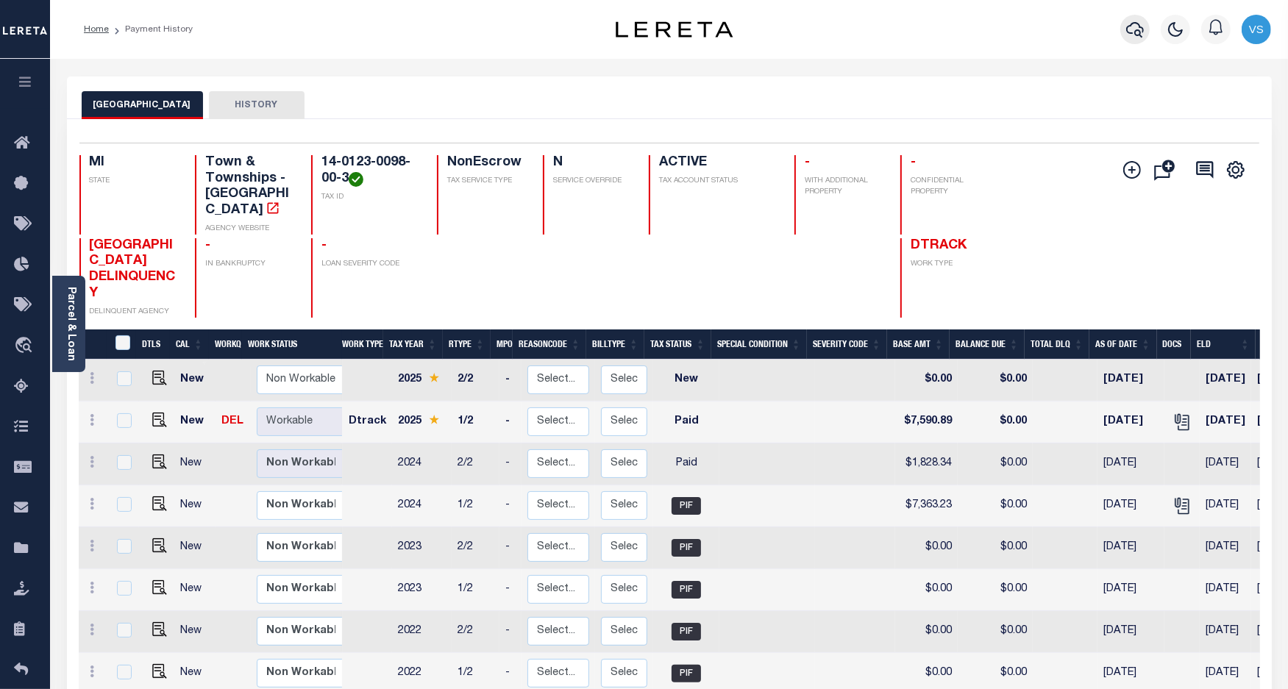
click at [1133, 32] on icon "button" at bounding box center [1135, 30] width 18 height 18
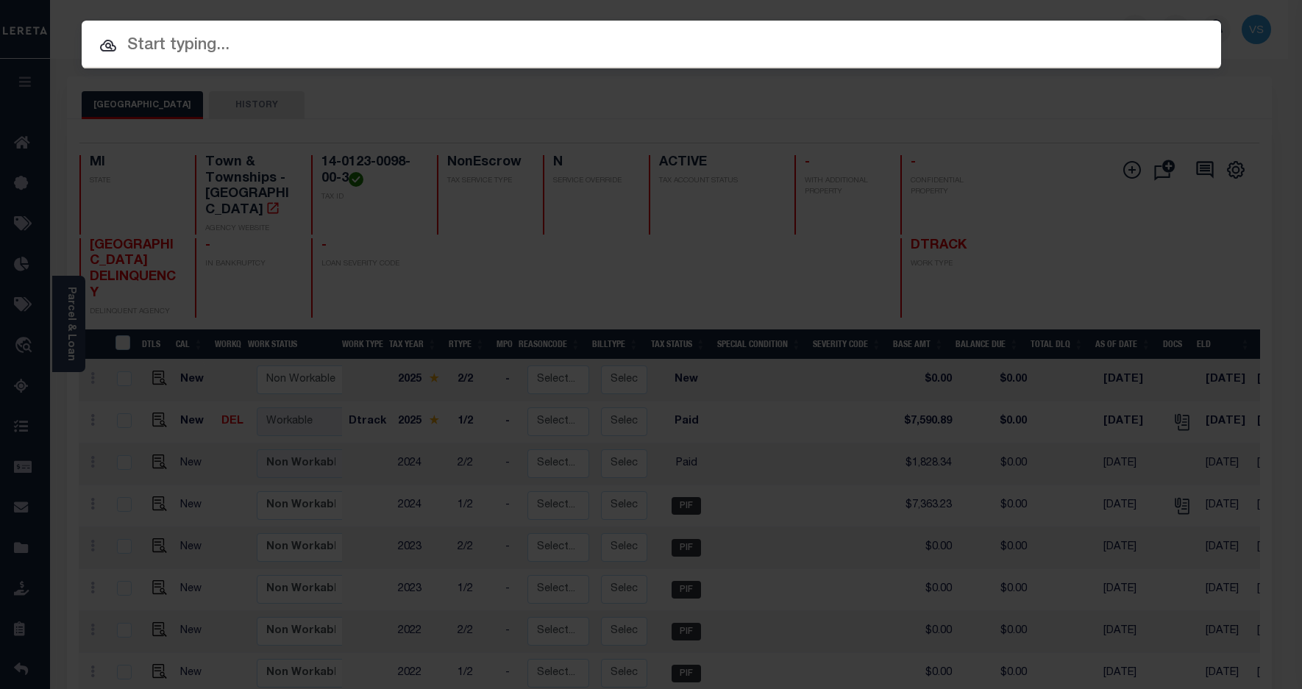
paste input "19003567"
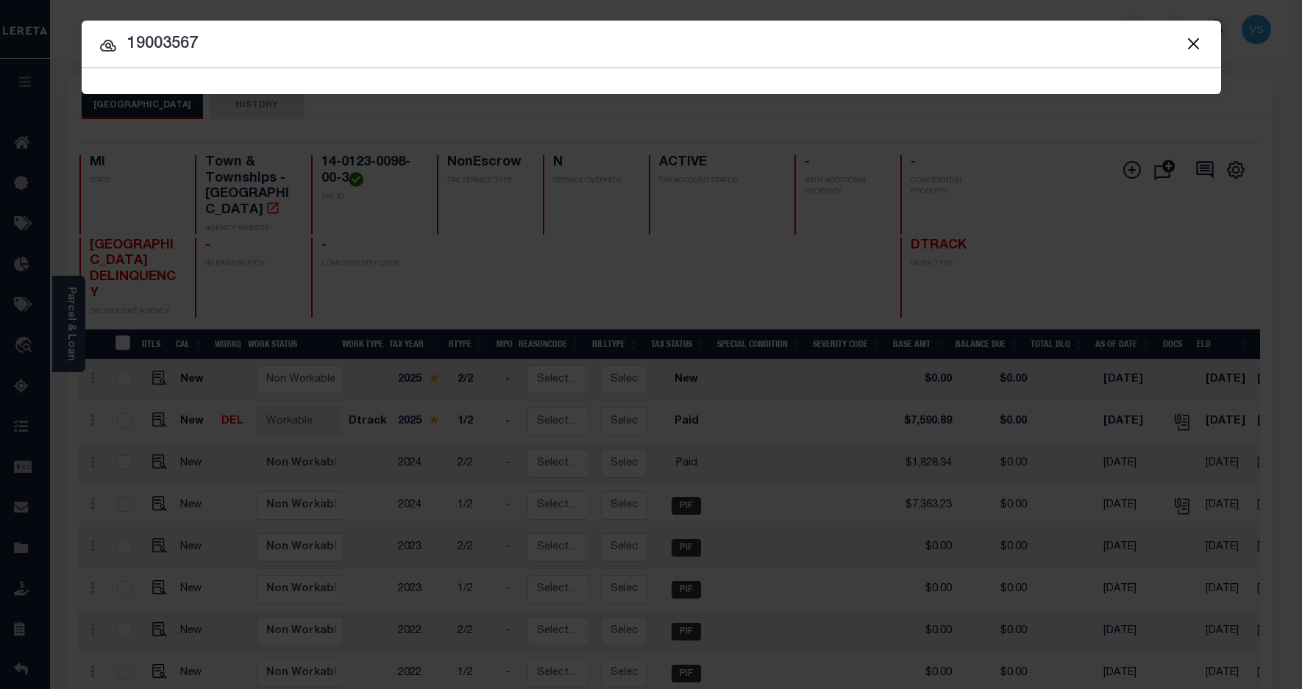
type input "19003567"
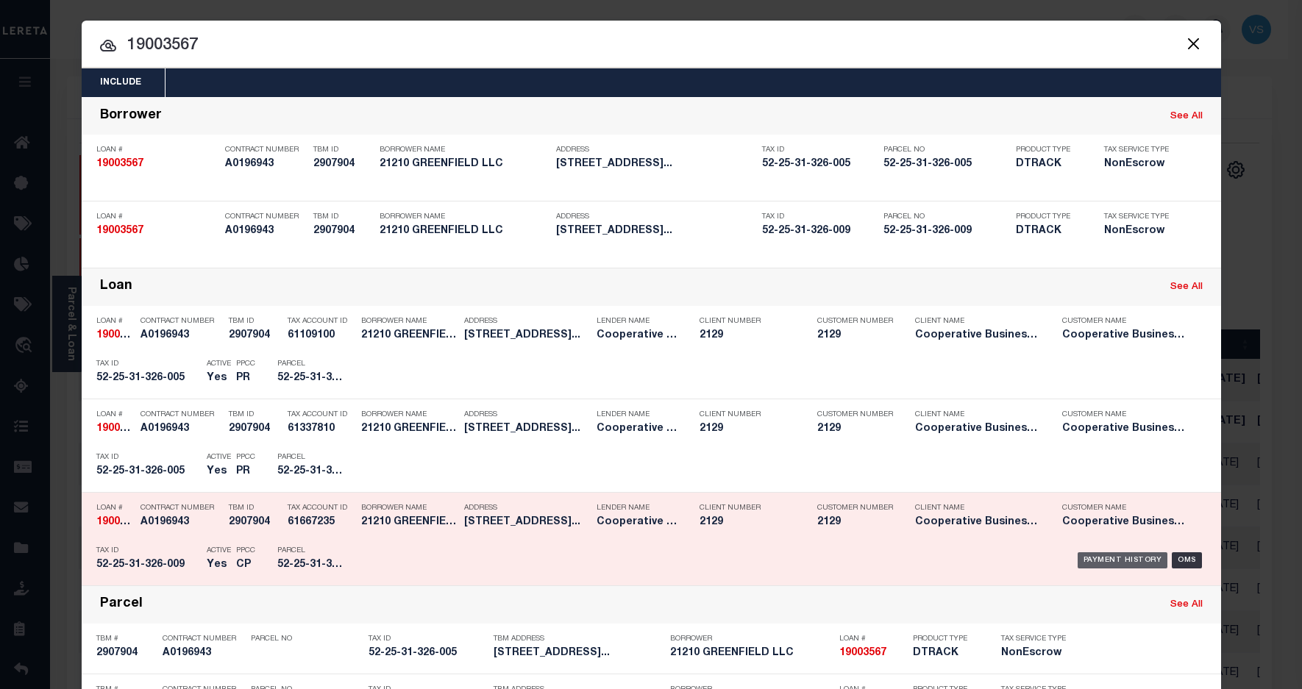
click at [1103, 564] on div "Payment History" at bounding box center [1123, 560] width 90 height 16
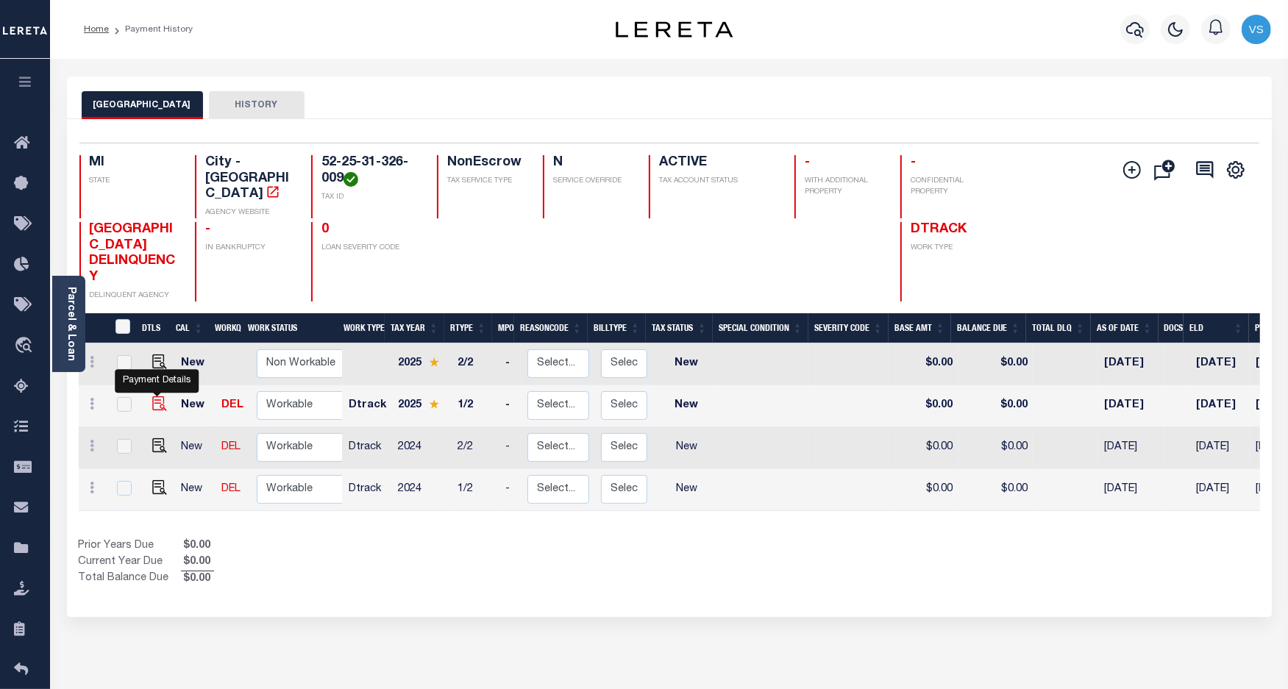
click at [159, 397] on img "" at bounding box center [159, 404] width 15 height 15
checkbox input "true"
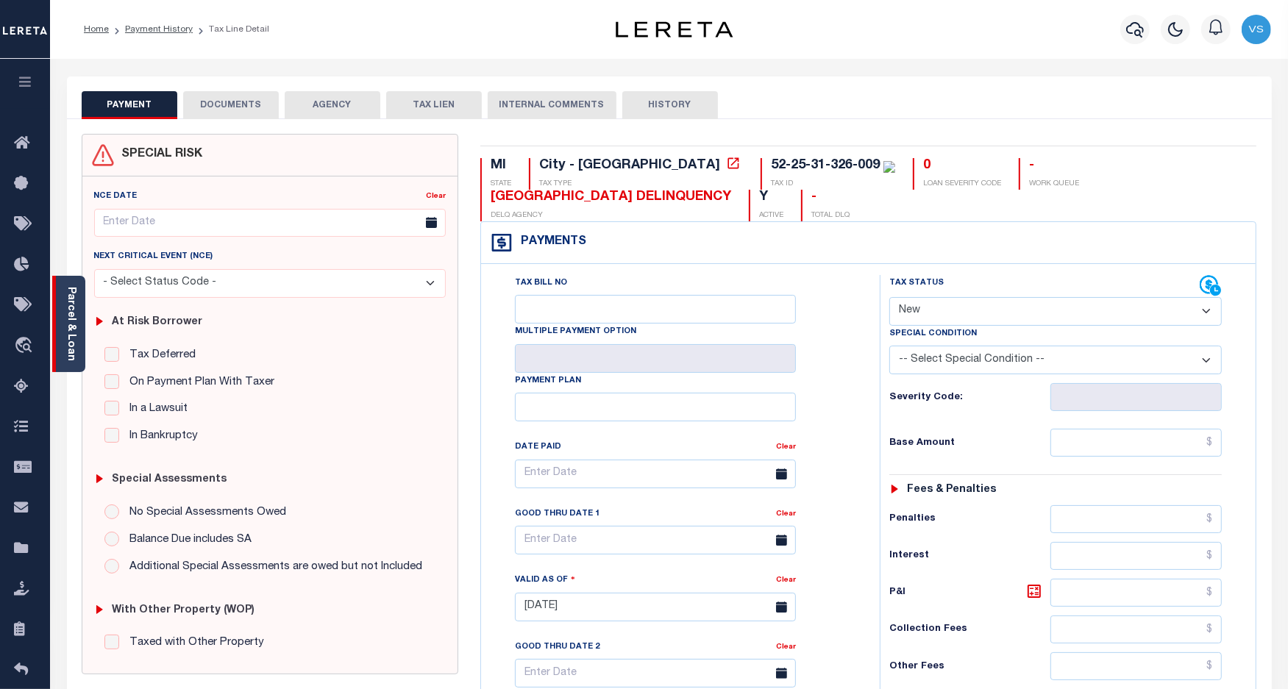
click at [68, 335] on link "Parcel & Loan" at bounding box center [70, 324] width 10 height 74
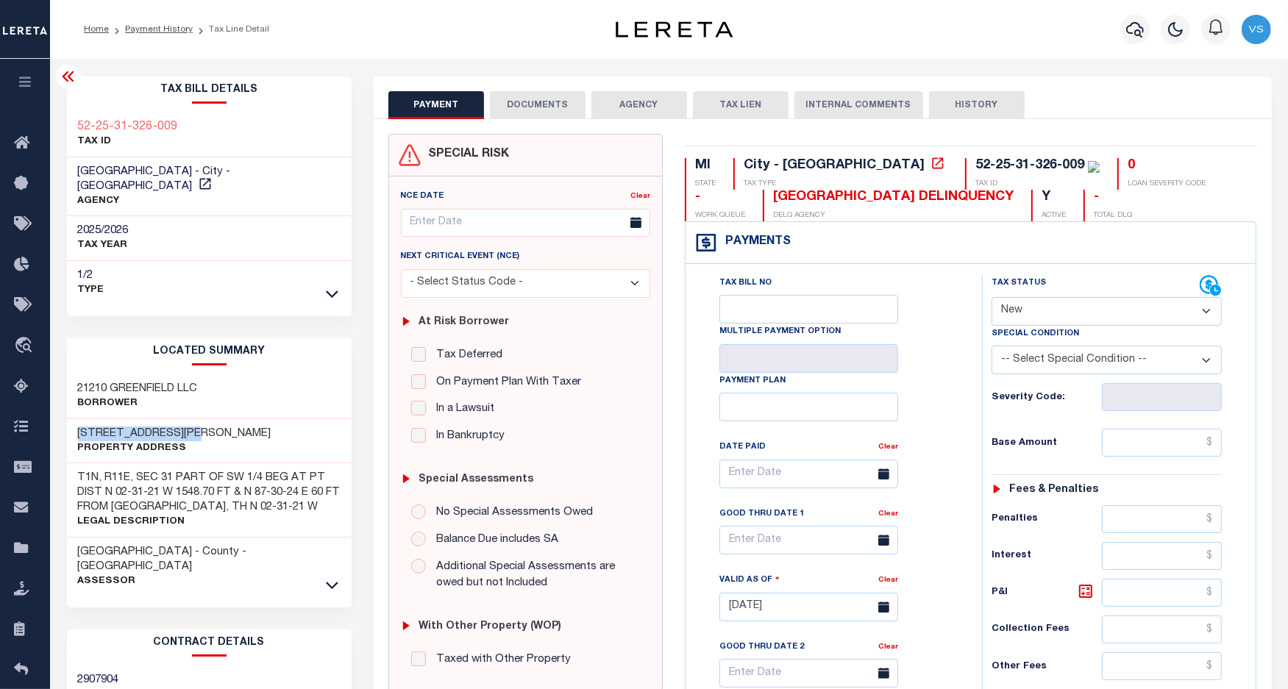
drag, startPoint x: 210, startPoint y: 416, endPoint x: 75, endPoint y: 416, distance: 135.4
click at [75, 419] on div "[STREET_ADDRESS][PERSON_NAME] Property Address" at bounding box center [209, 441] width 285 height 45
click at [1034, 311] on select "- Select Status Code - Open Due/Unpaid Paid Incomplete No Tax Due Internal Refu…" at bounding box center [1107, 311] width 231 height 29
select select "DUE"
click at [992, 299] on select "- Select Status Code - Open Due/Unpaid Paid Incomplete No Tax Due Internal Refu…" at bounding box center [1107, 311] width 231 height 29
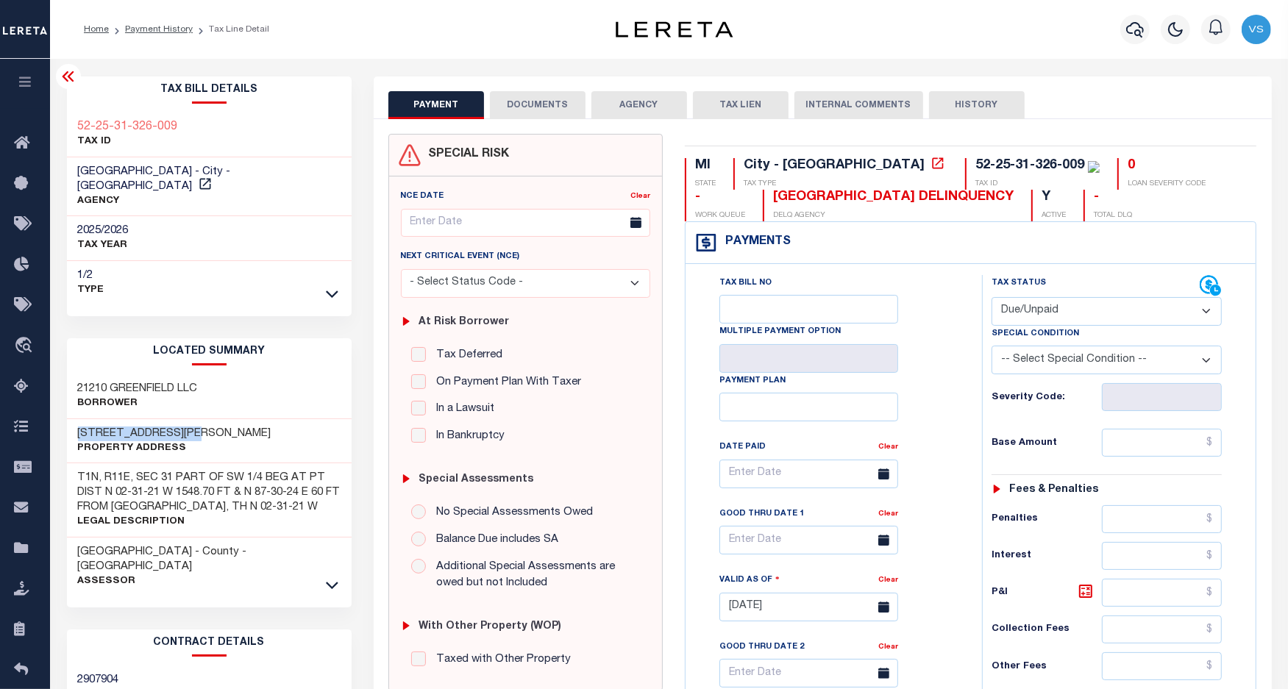
type input "[DATE]"
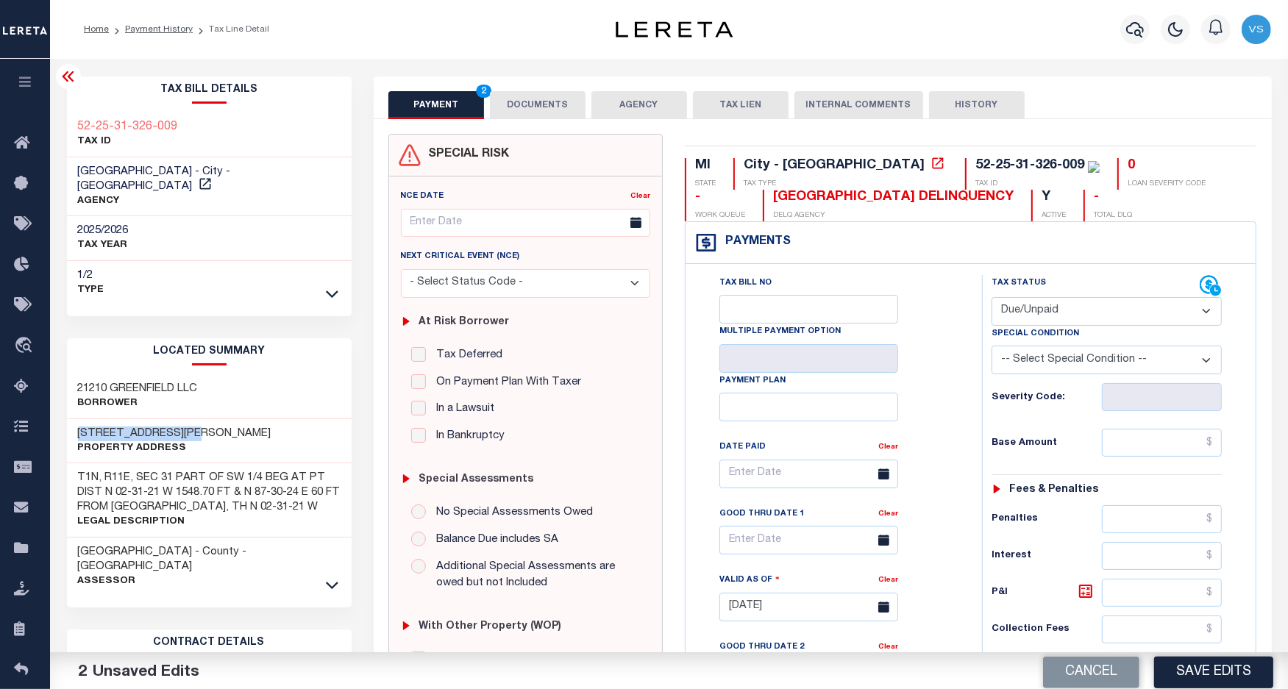
scroll to position [276, 0]
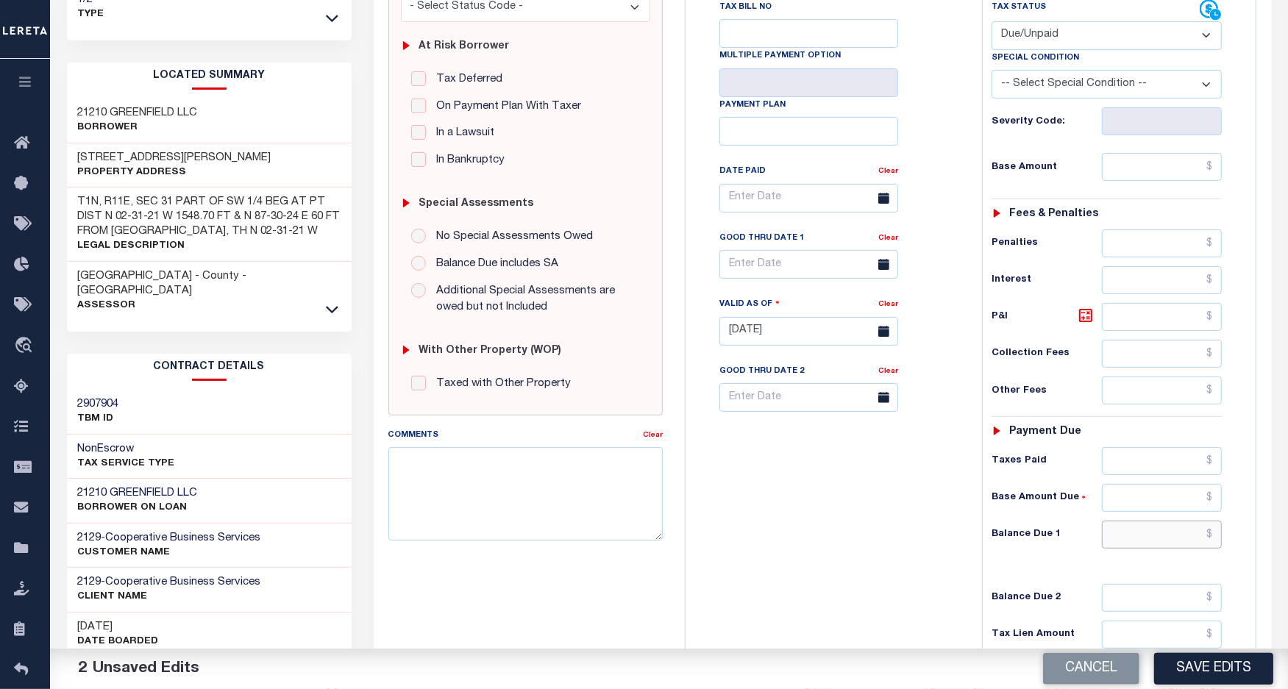
click at [1135, 545] on input "text" at bounding box center [1162, 535] width 121 height 28
paste input "55,316.29"
type input "$55,316.29"
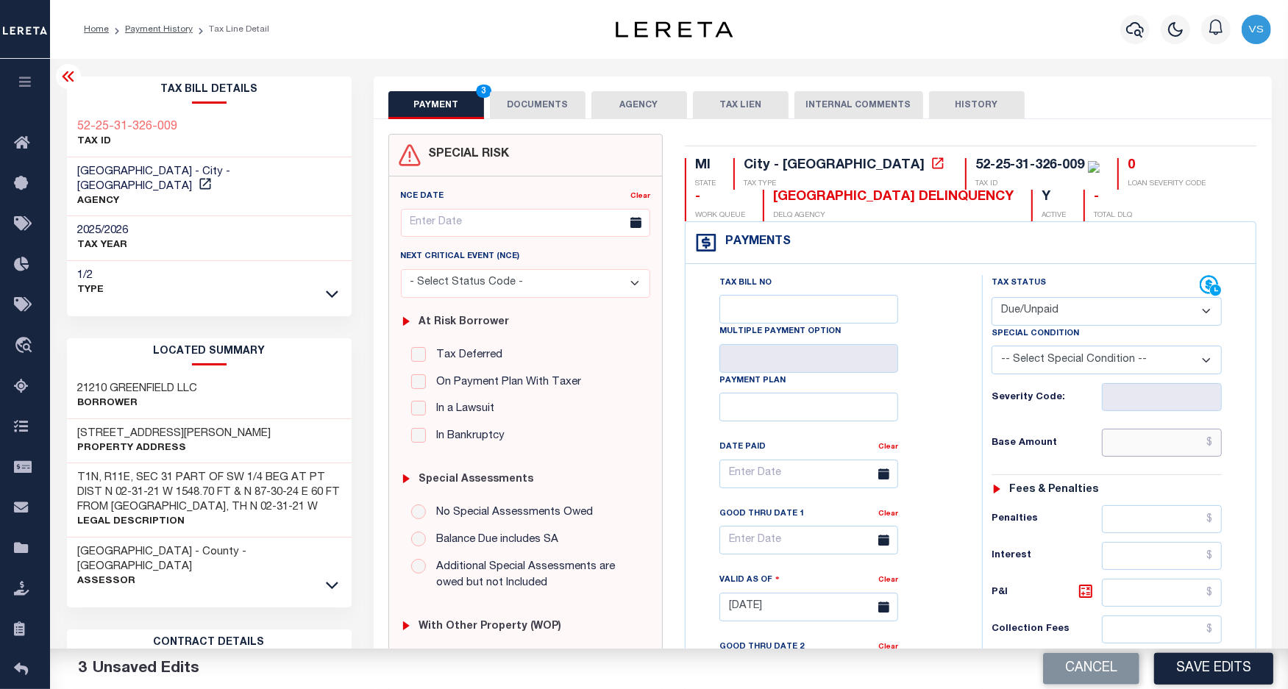
click at [1159, 444] on input "text" at bounding box center [1162, 443] width 121 height 28
paste input "52,956.83"
type input "$52,956.83"
click at [1087, 596] on icon at bounding box center [1085, 591] width 9 height 9
type input "$2,359.46"
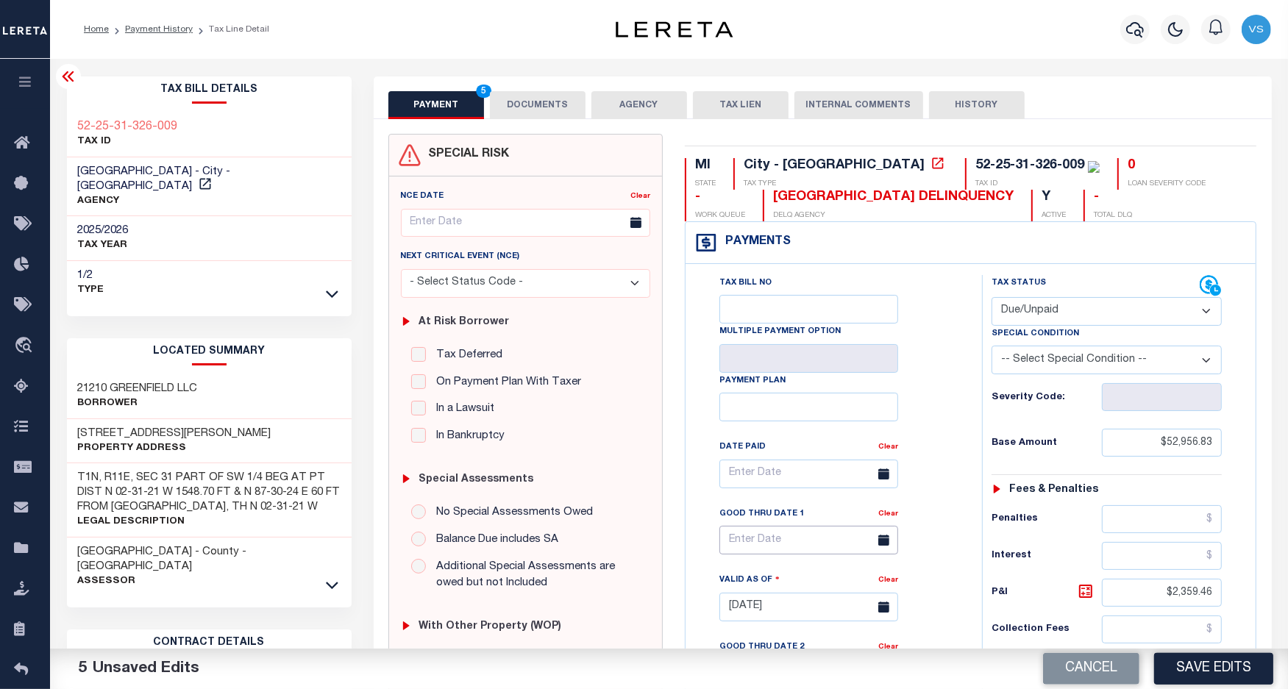
click at [763, 552] on input "text" at bounding box center [808, 540] width 179 height 29
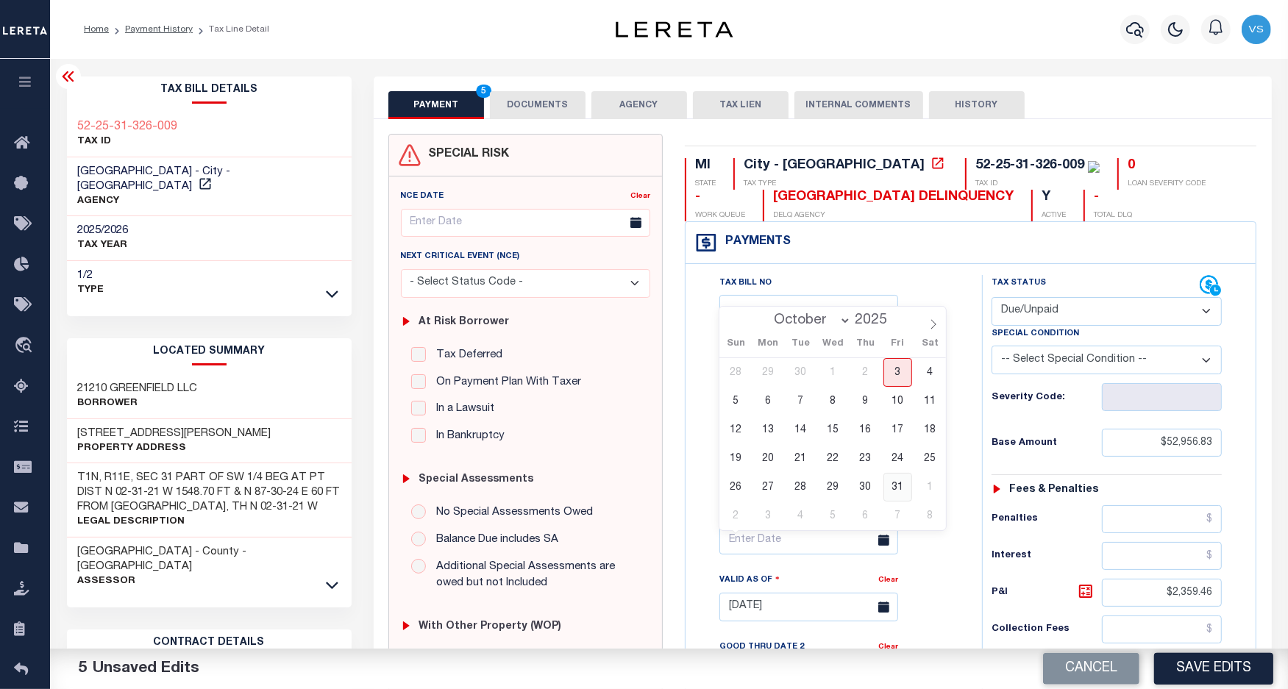
click at [892, 490] on span "31" at bounding box center [898, 487] width 29 height 29
type input "10/31/2025"
click at [550, 110] on button "DOCUMENTS" at bounding box center [538, 105] width 96 height 28
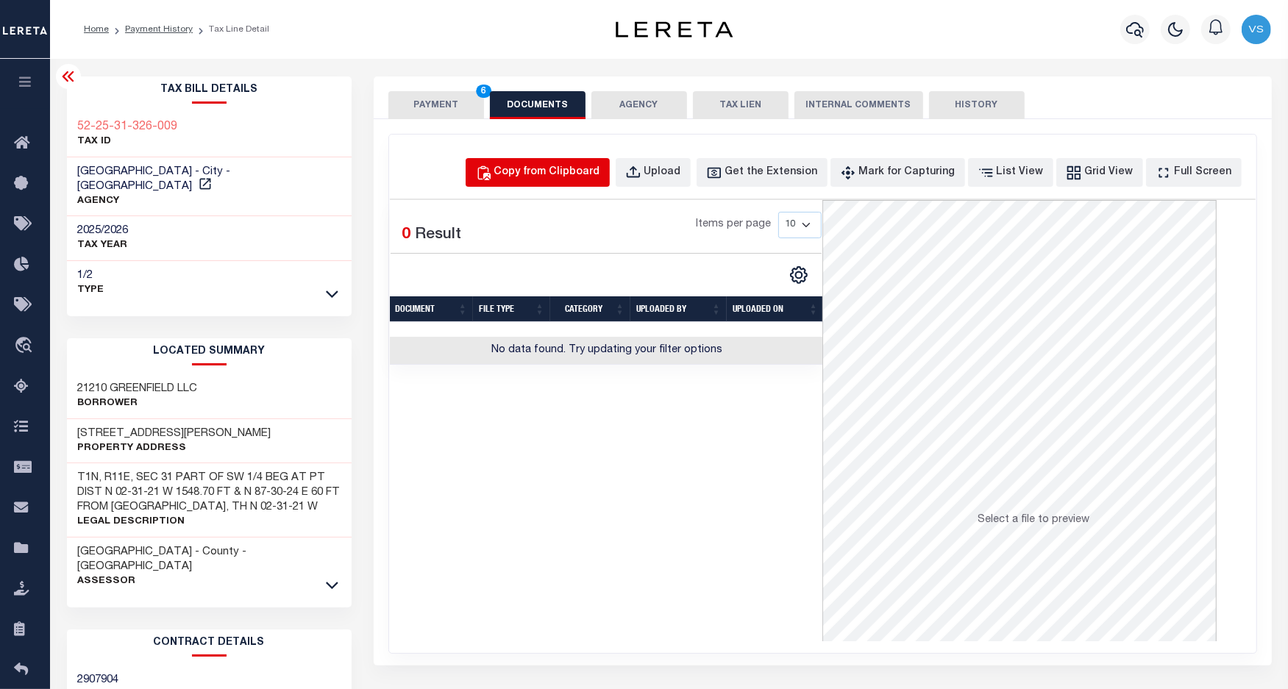
click at [543, 178] on div "Copy from Clipboard" at bounding box center [547, 173] width 106 height 16
select select "POP"
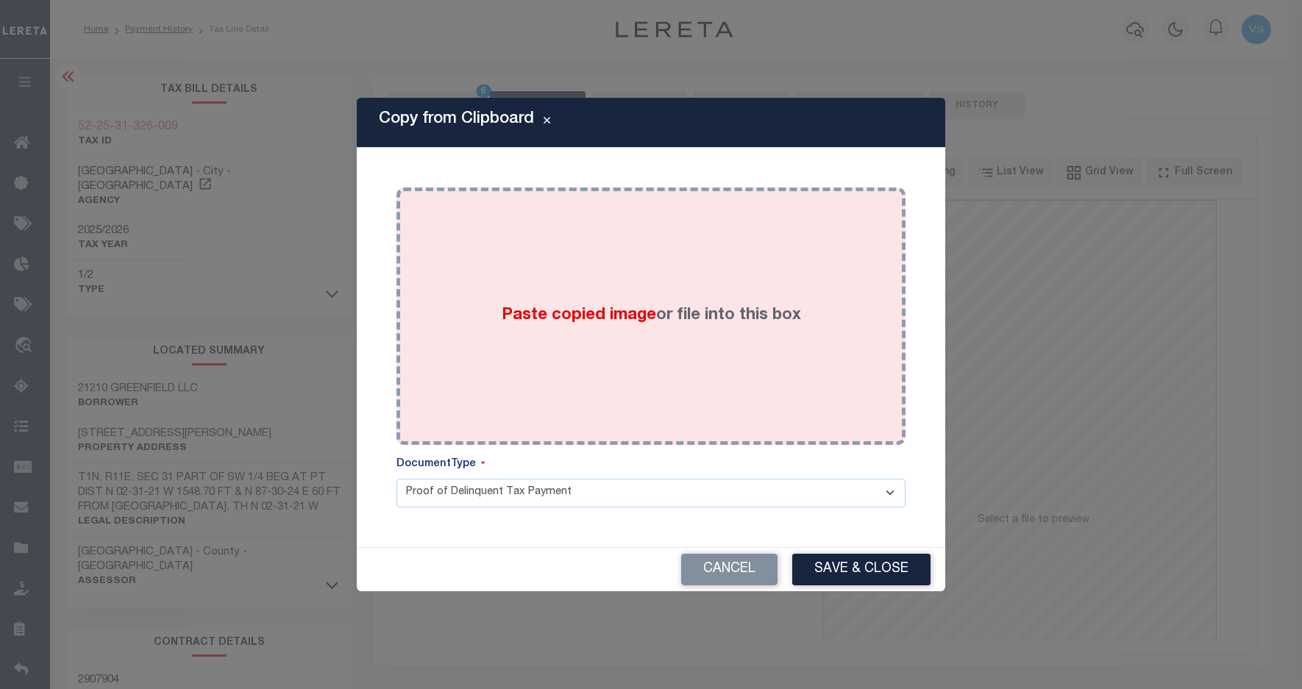
click at [604, 260] on div "Paste copied image or file into this box" at bounding box center [651, 316] width 487 height 235
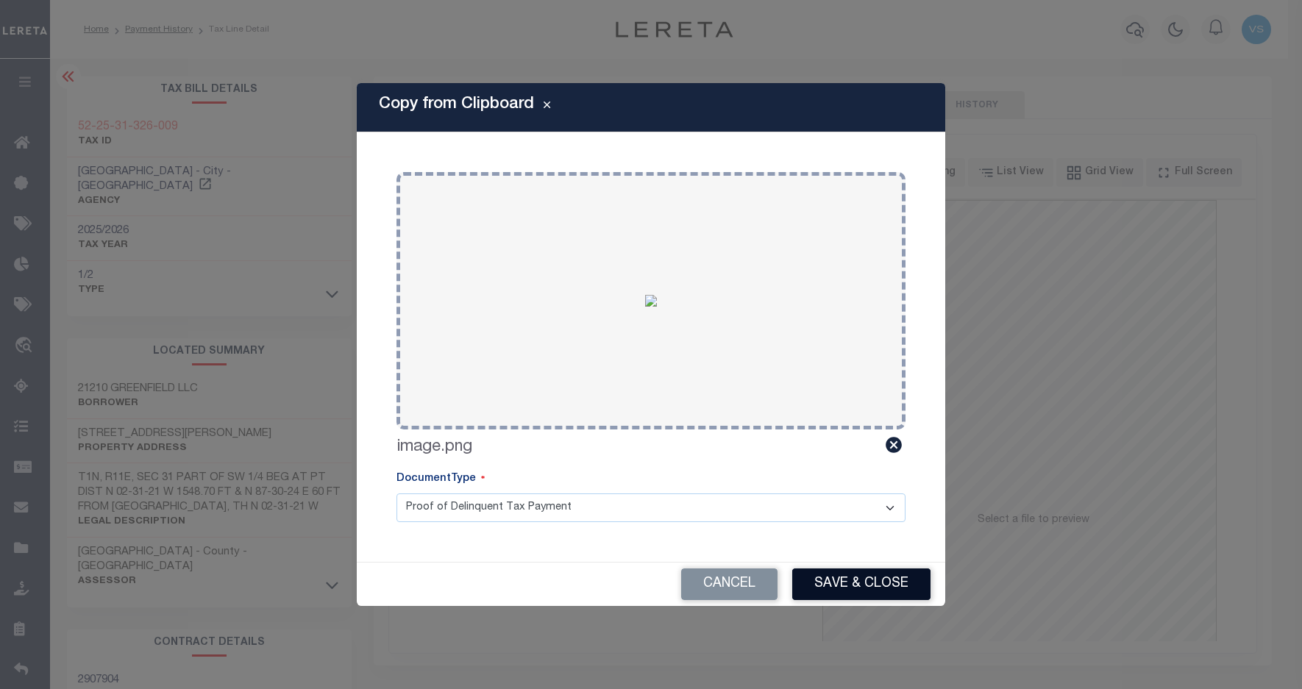
click at [828, 575] on button "Save & Close" at bounding box center [861, 585] width 138 height 32
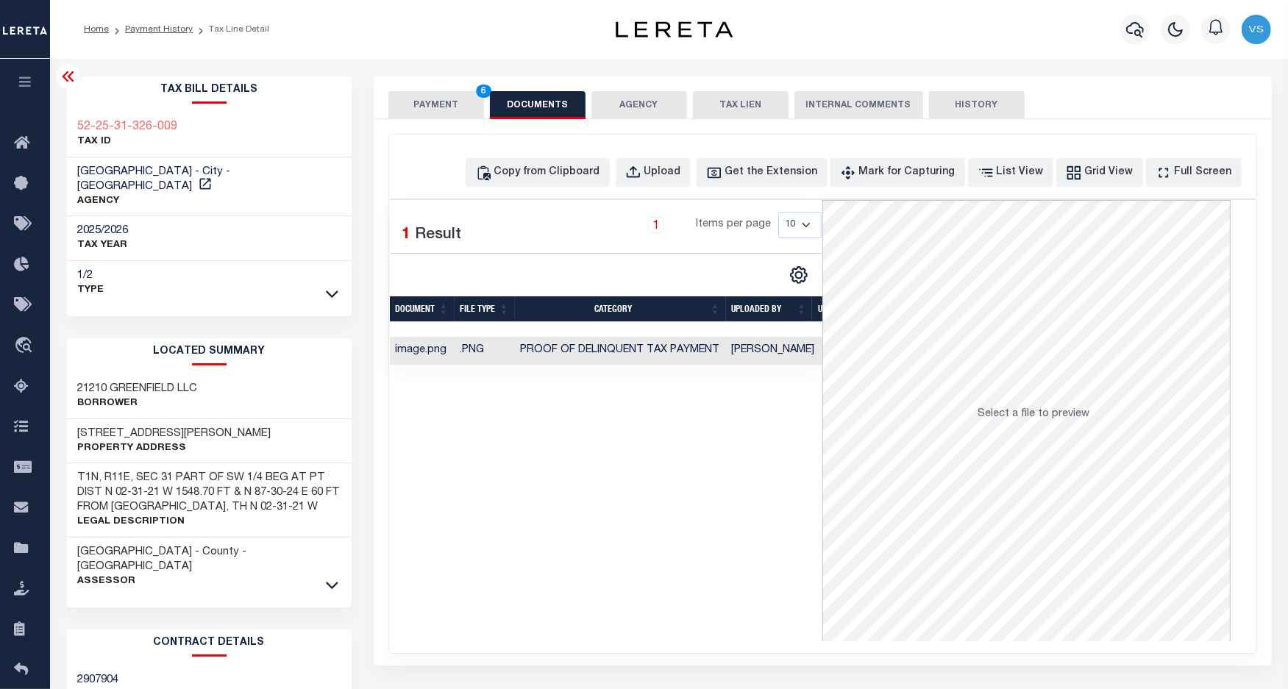
click at [444, 104] on button "PAYMENT 6" at bounding box center [436, 105] width 96 height 28
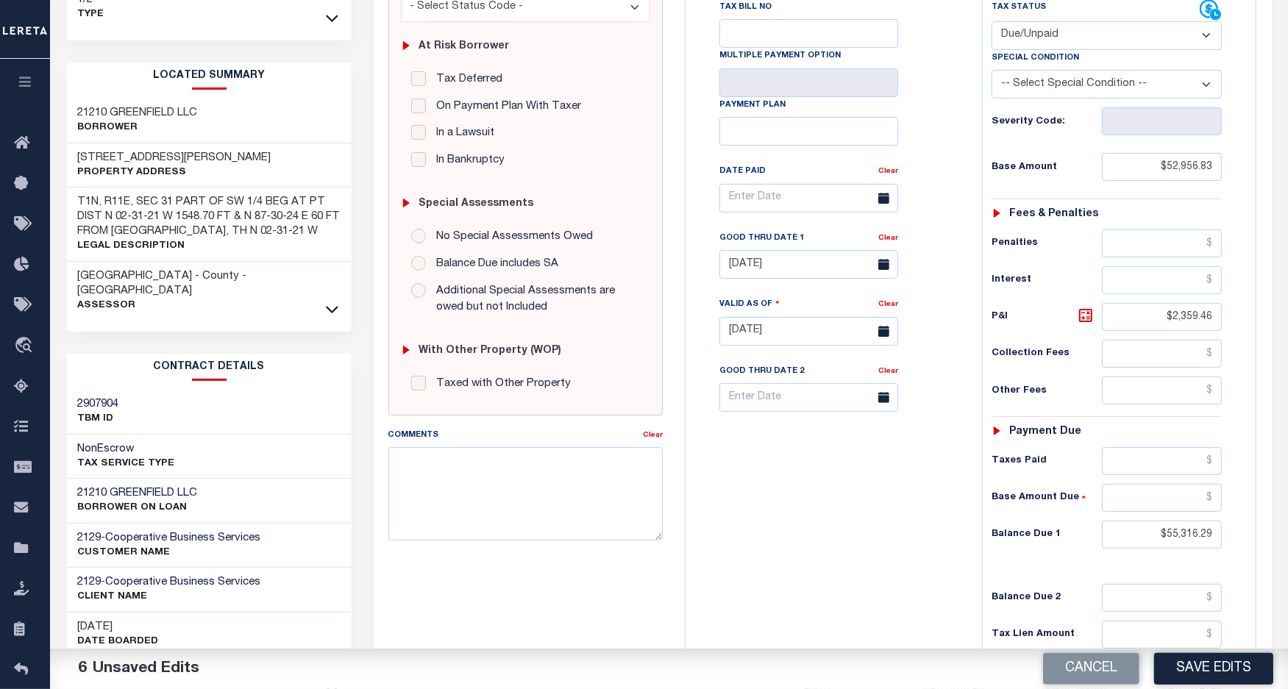
scroll to position [92, 0]
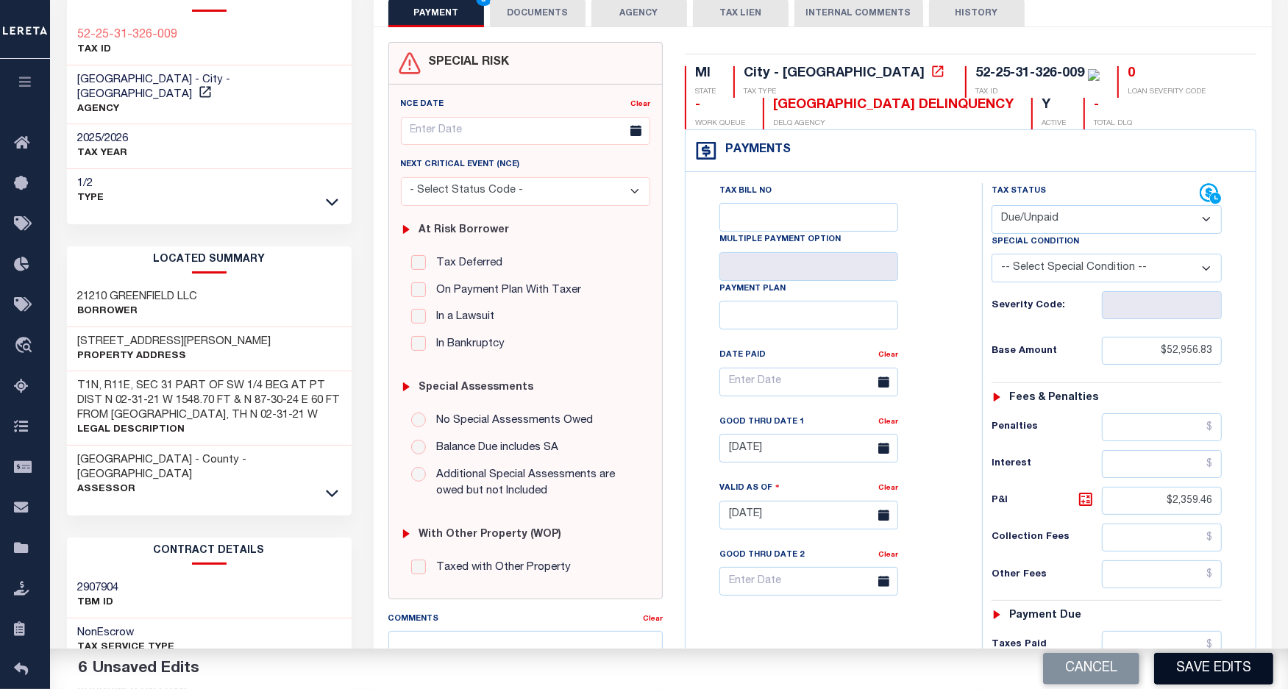
click at [1188, 663] on button "Save Edits" at bounding box center [1213, 669] width 119 height 32
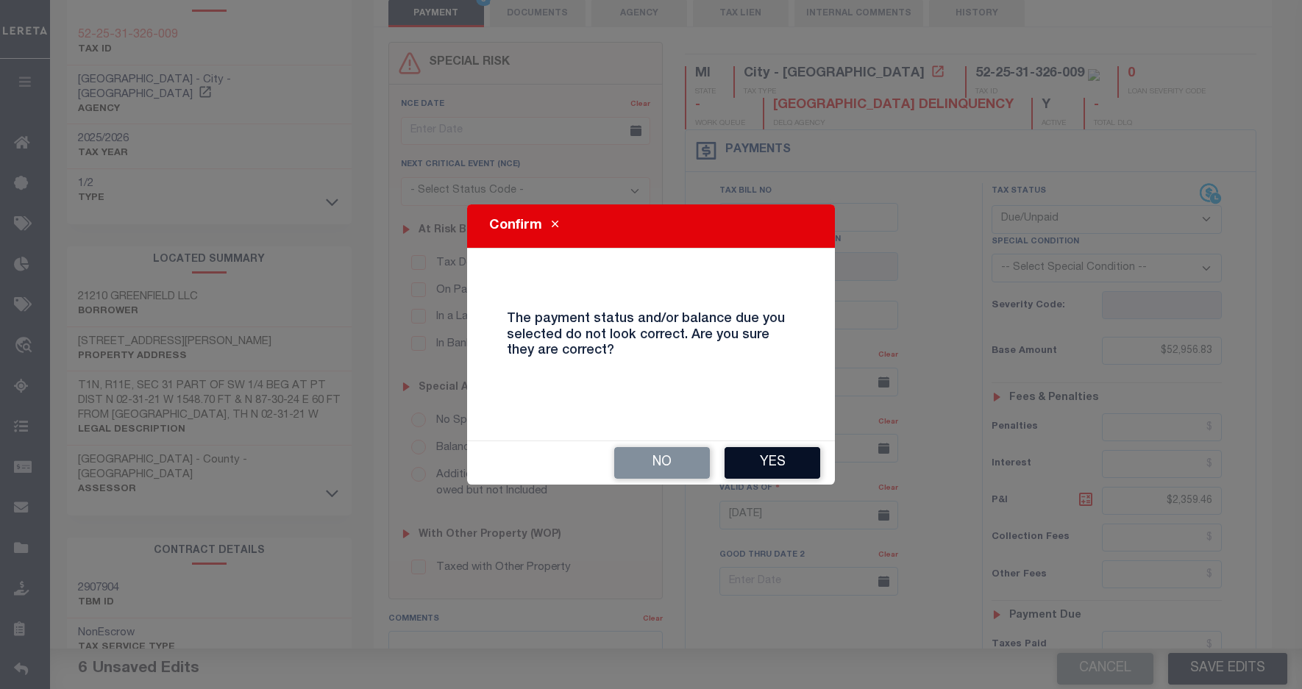
click at [747, 466] on button "Yes" at bounding box center [773, 463] width 96 height 32
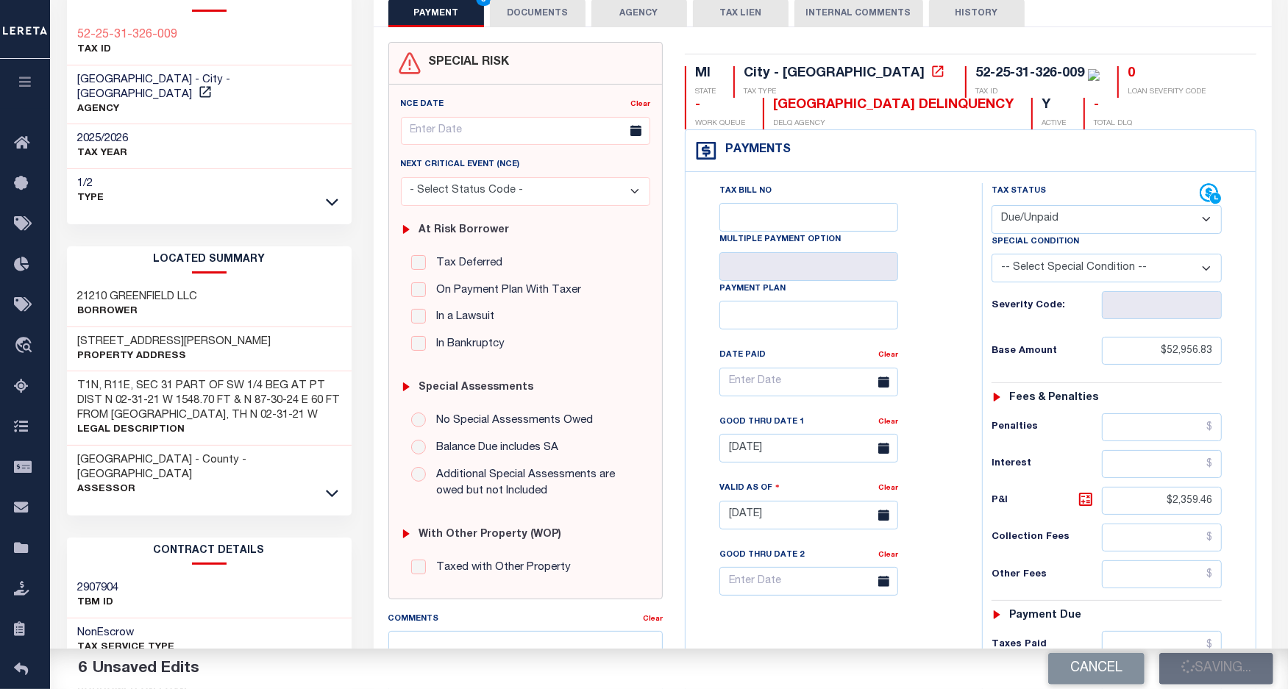
checkbox input "false"
type input "$52,956.83"
type input "$2,359.46"
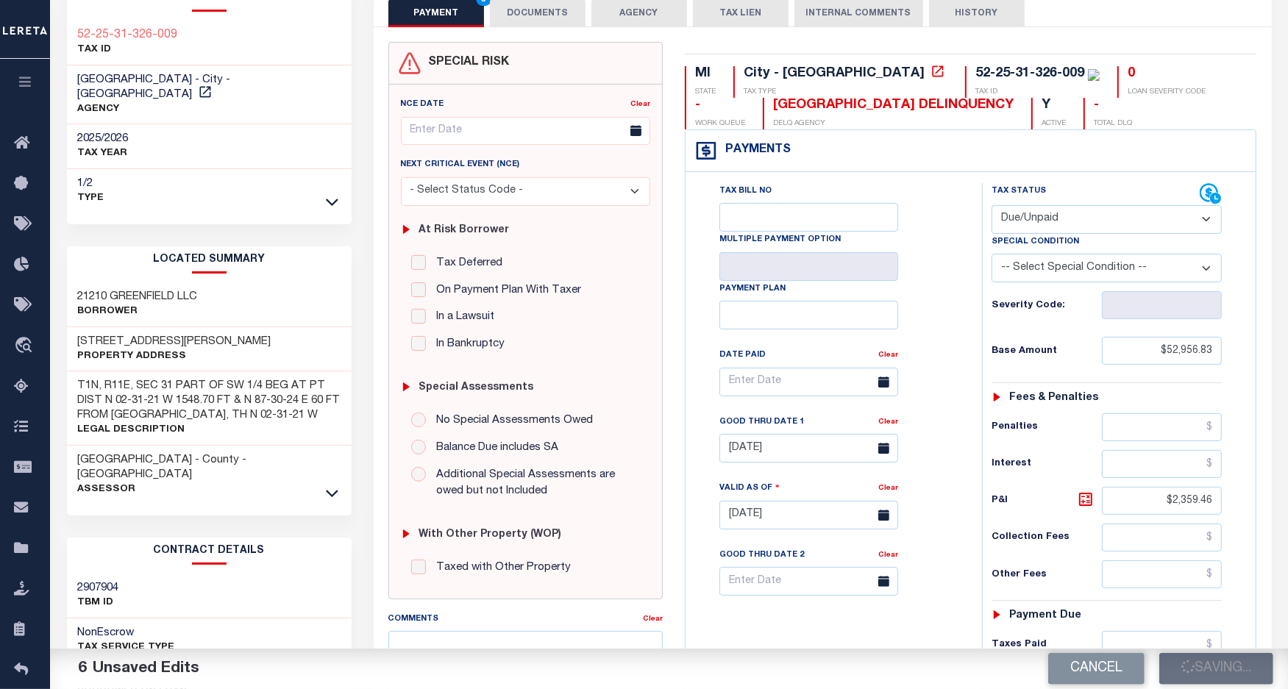
type input "$55,316.29"
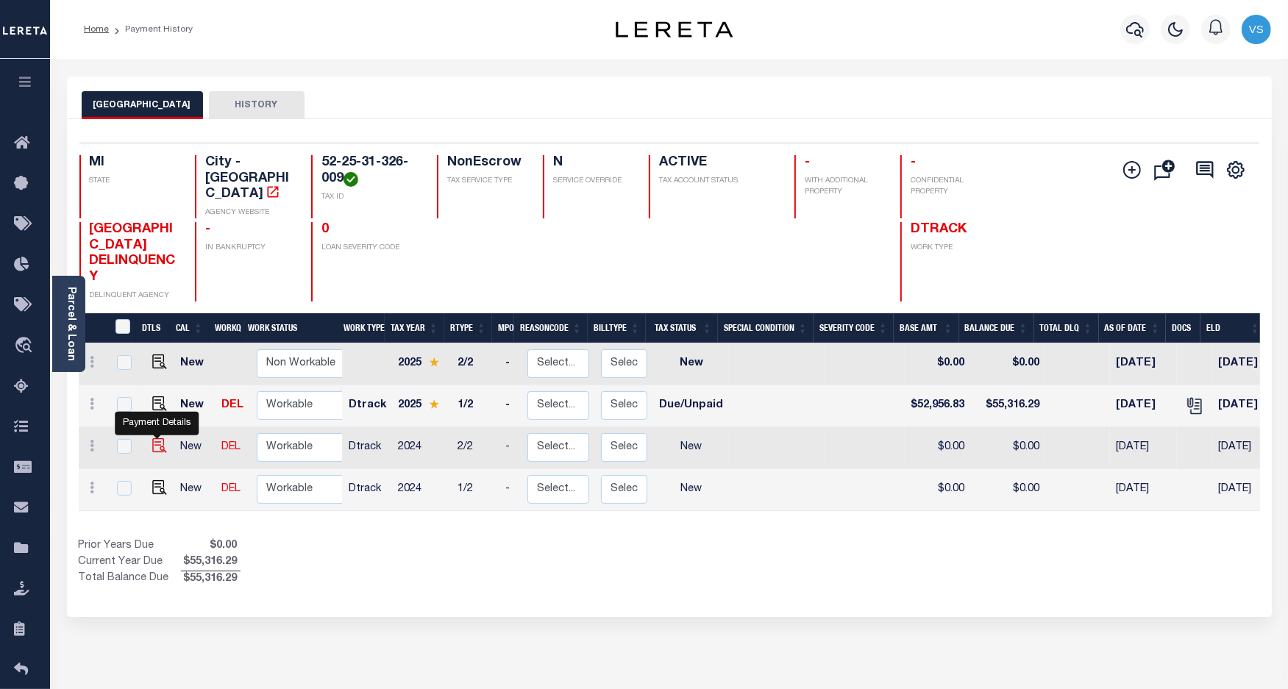
click at [152, 438] on img "" at bounding box center [159, 445] width 15 height 15
checkbox input "true"
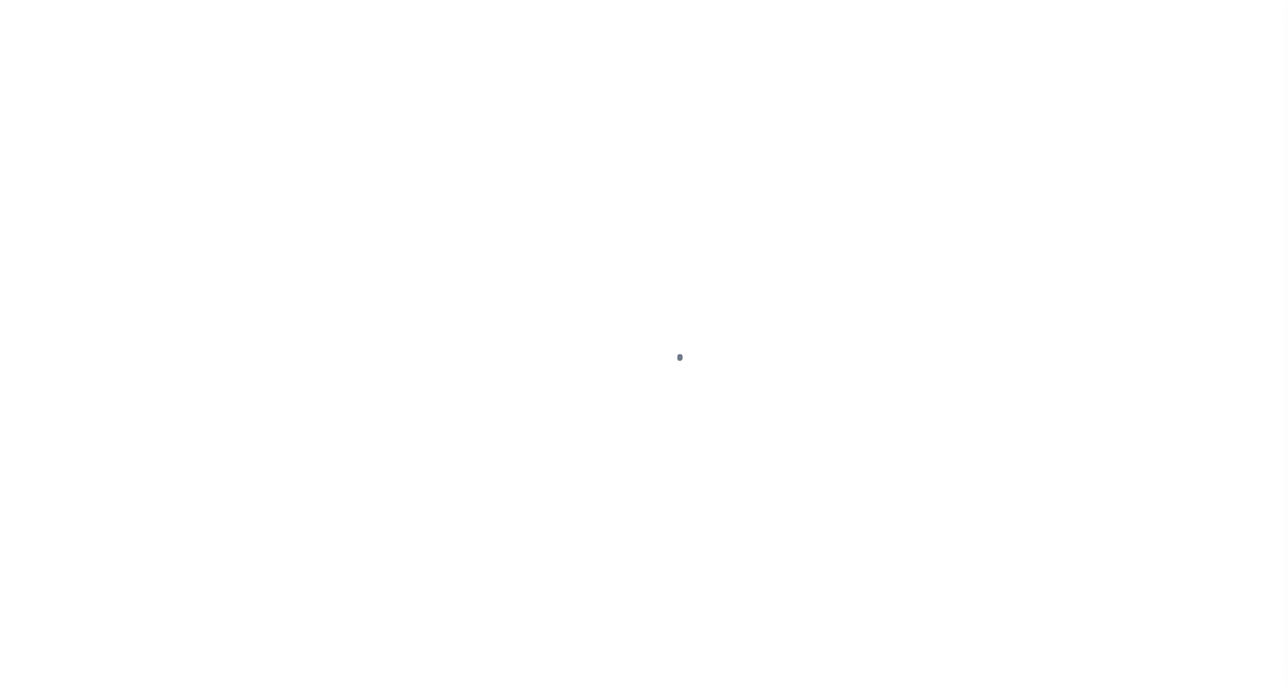
select select "NW2"
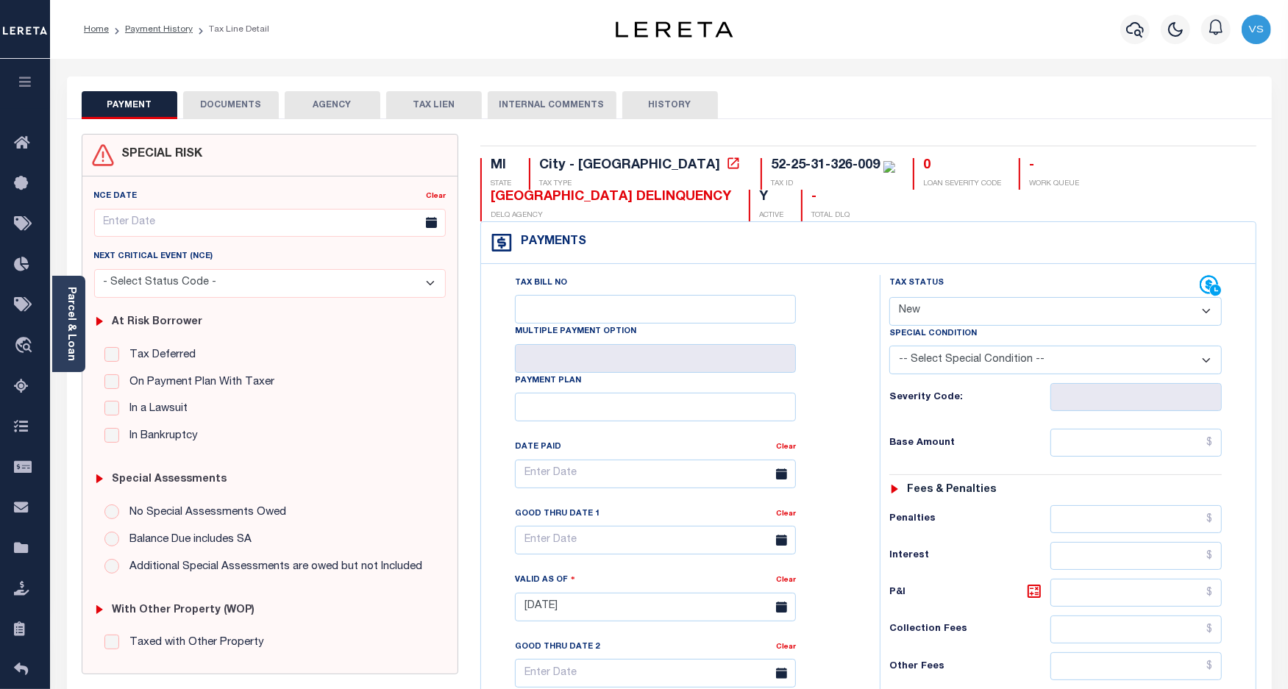
click at [151, 27] on link "Payment History" at bounding box center [159, 29] width 68 height 9
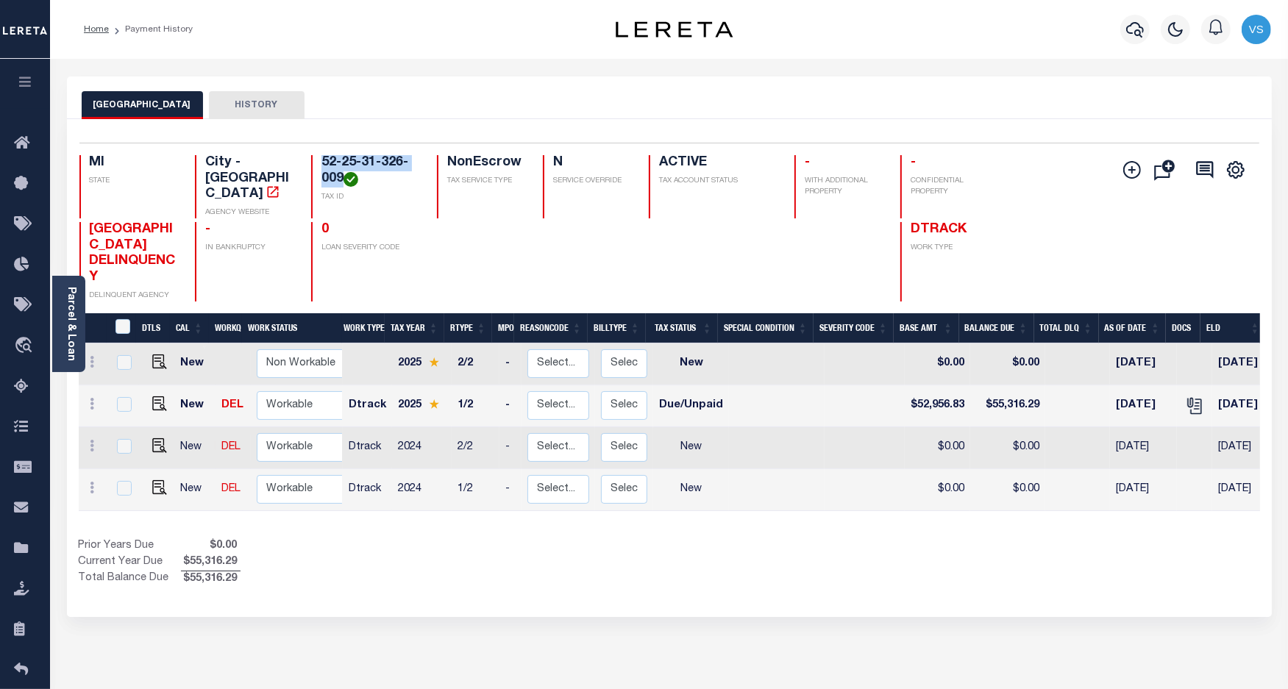
drag, startPoint x: 341, startPoint y: 177, endPoint x: 317, endPoint y: 156, distance: 31.3
click at [317, 156] on div "52-25-31-326-009 TAX ID" at bounding box center [365, 186] width 108 height 63
copy h4 "52-25-31-326-009"
